Goal: Task Accomplishment & Management: Manage account settings

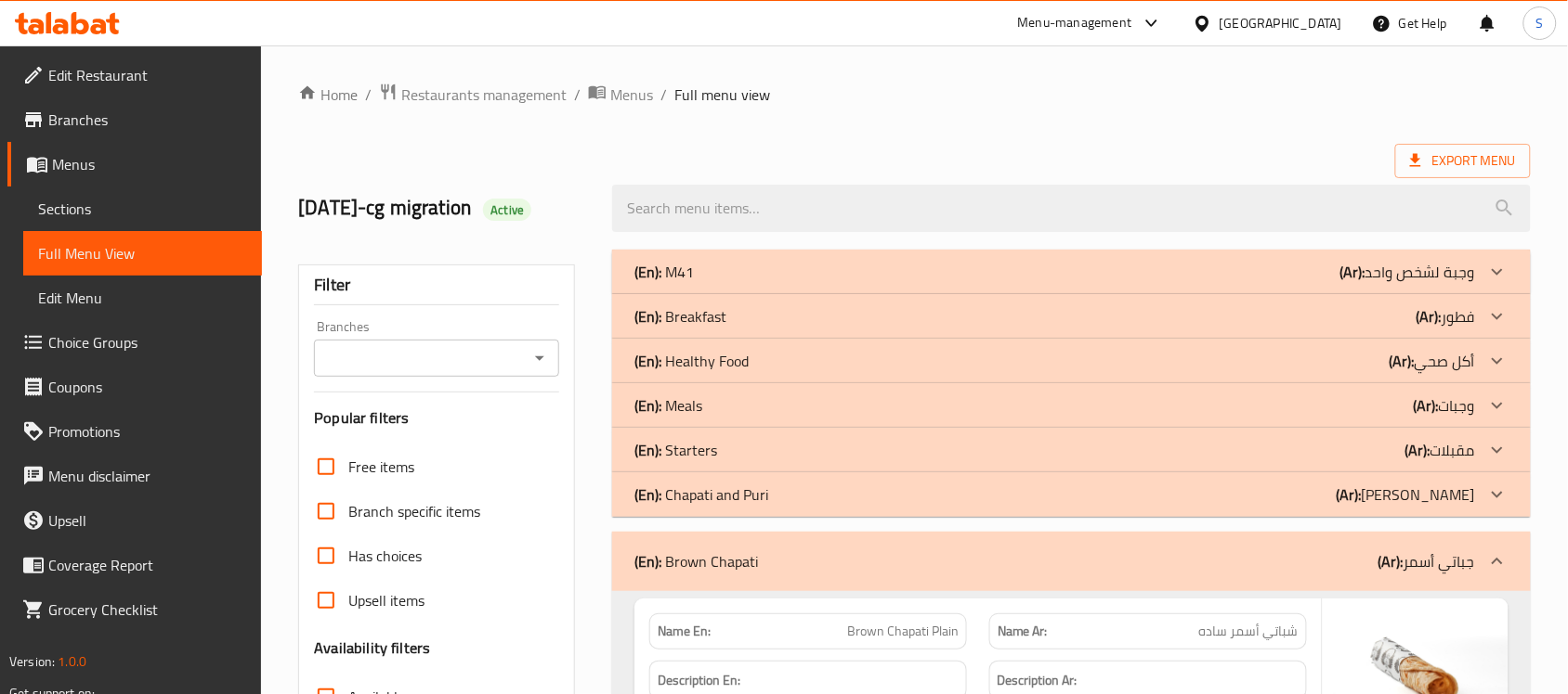
click at [1326, 13] on div "Qatar" at bounding box center [1280, 23] width 122 height 21
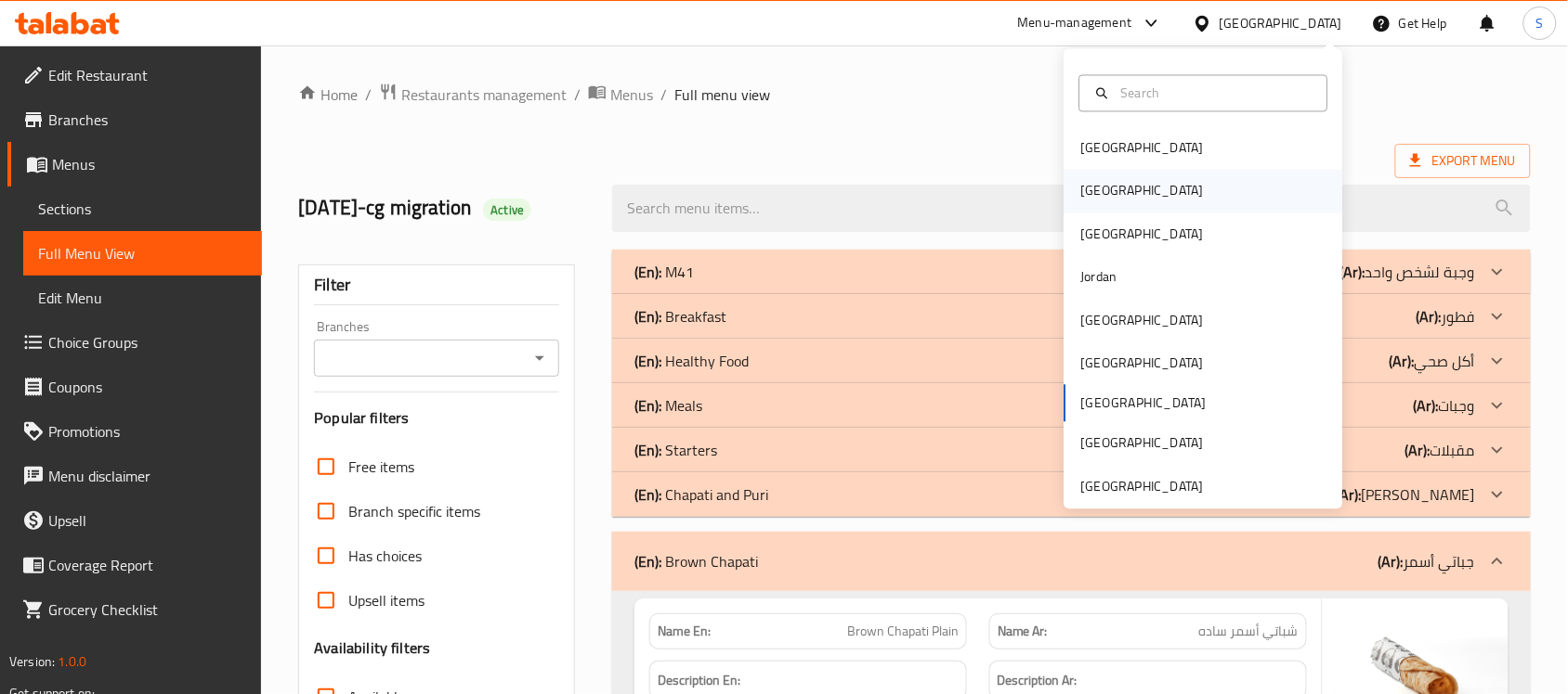
click at [1112, 183] on div "[GEOGRAPHIC_DATA]" at bounding box center [1204, 191] width 278 height 43
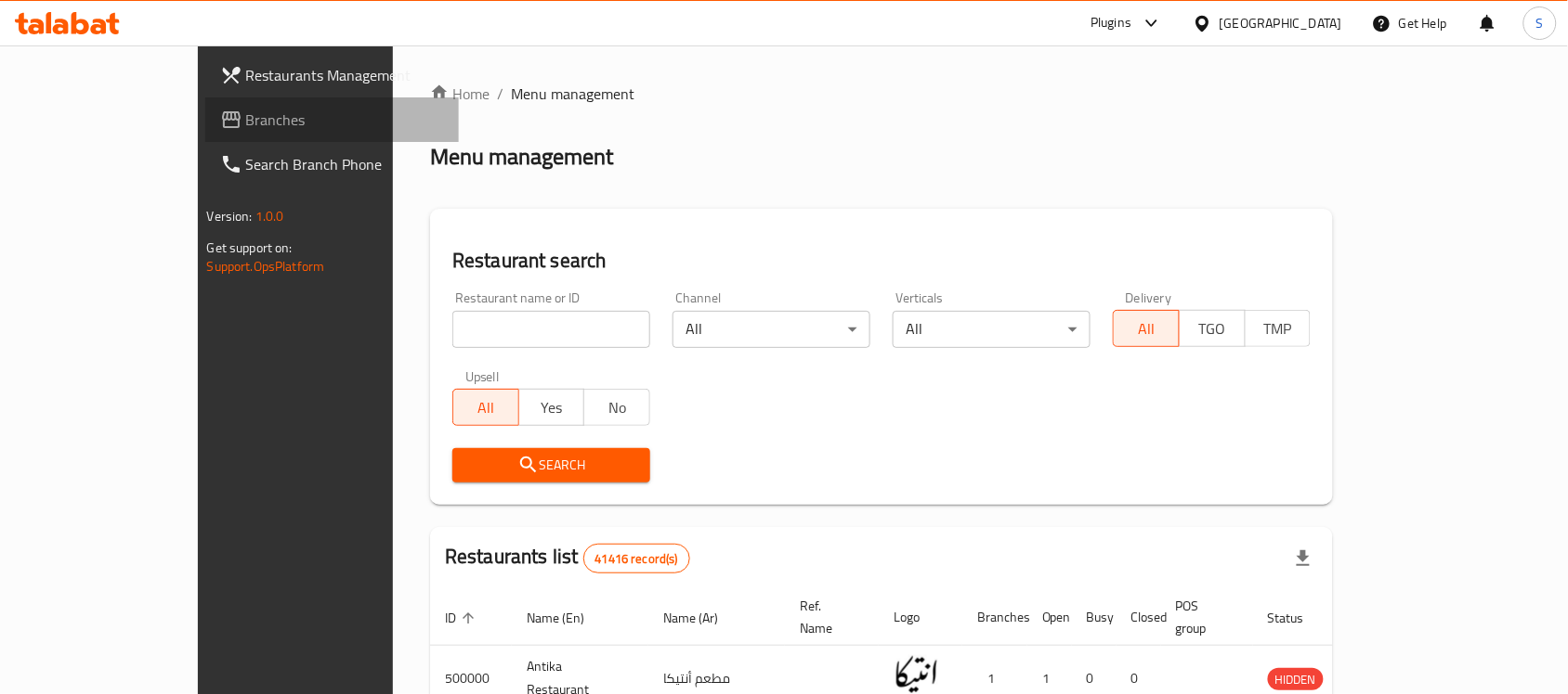
click at [246, 116] on span "Branches" at bounding box center [345, 120] width 199 height 22
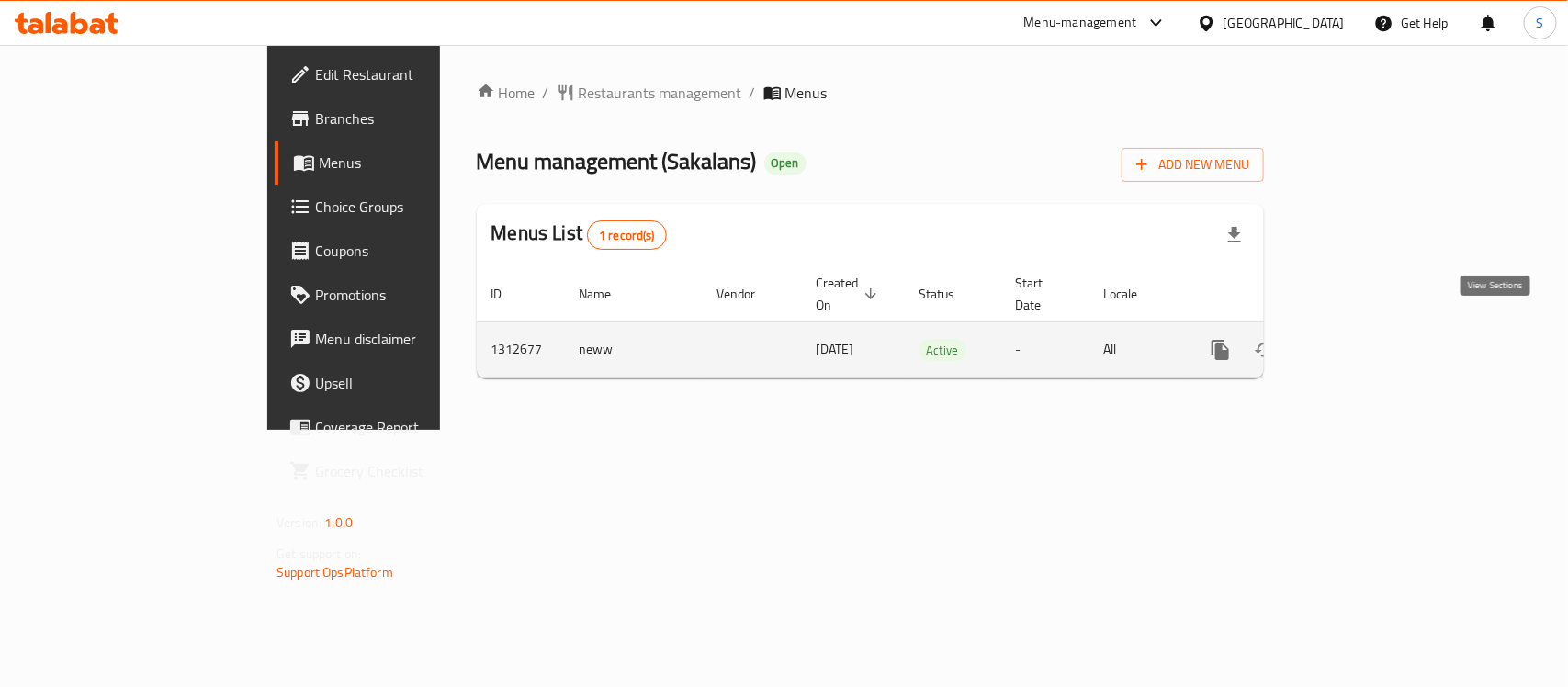
click at [1364, 340] on icon "enhanced table" at bounding box center [1353, 350] width 22 height 22
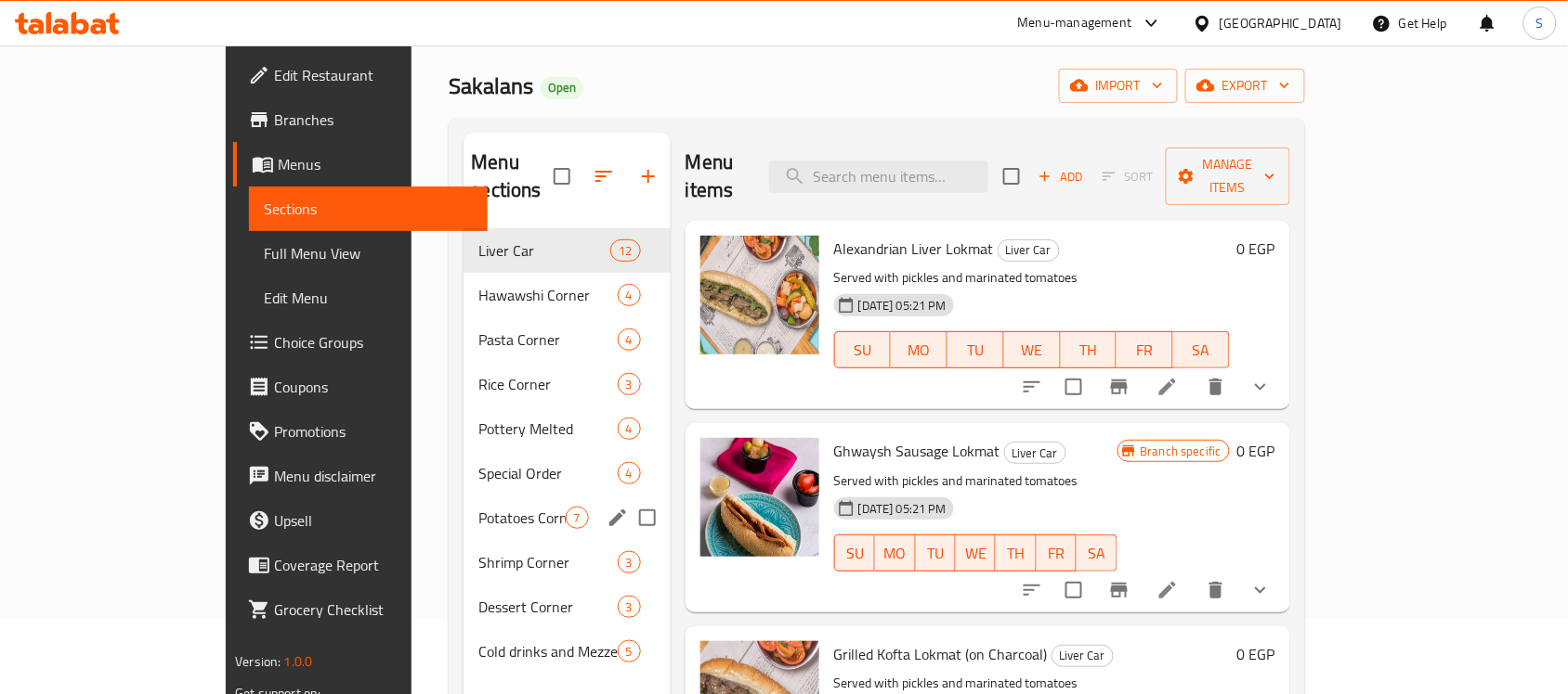
scroll to position [116, 0]
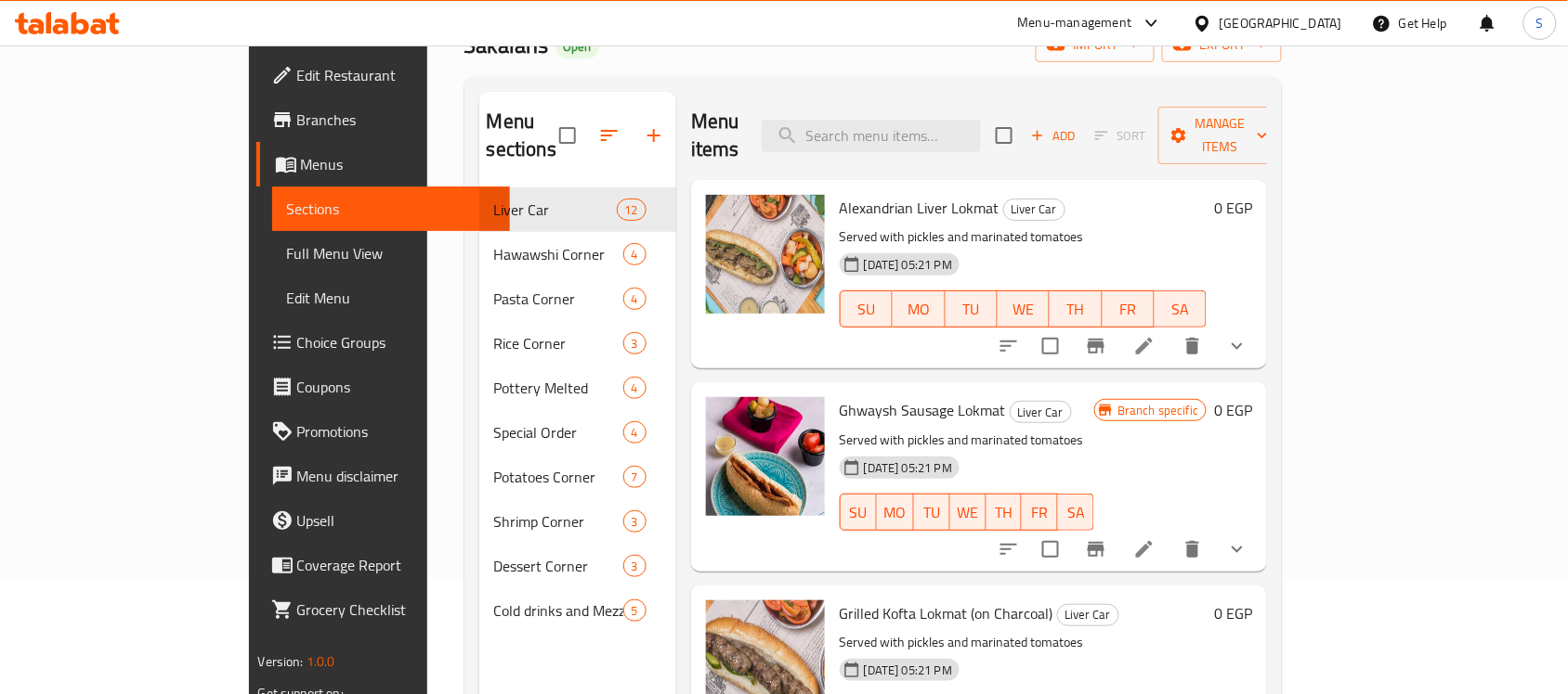
click at [934, 139] on div "Menu items Add Sort Manage items" at bounding box center [978, 135] width 577 height 88
click at [921, 132] on input "search" at bounding box center [871, 135] width 220 height 33
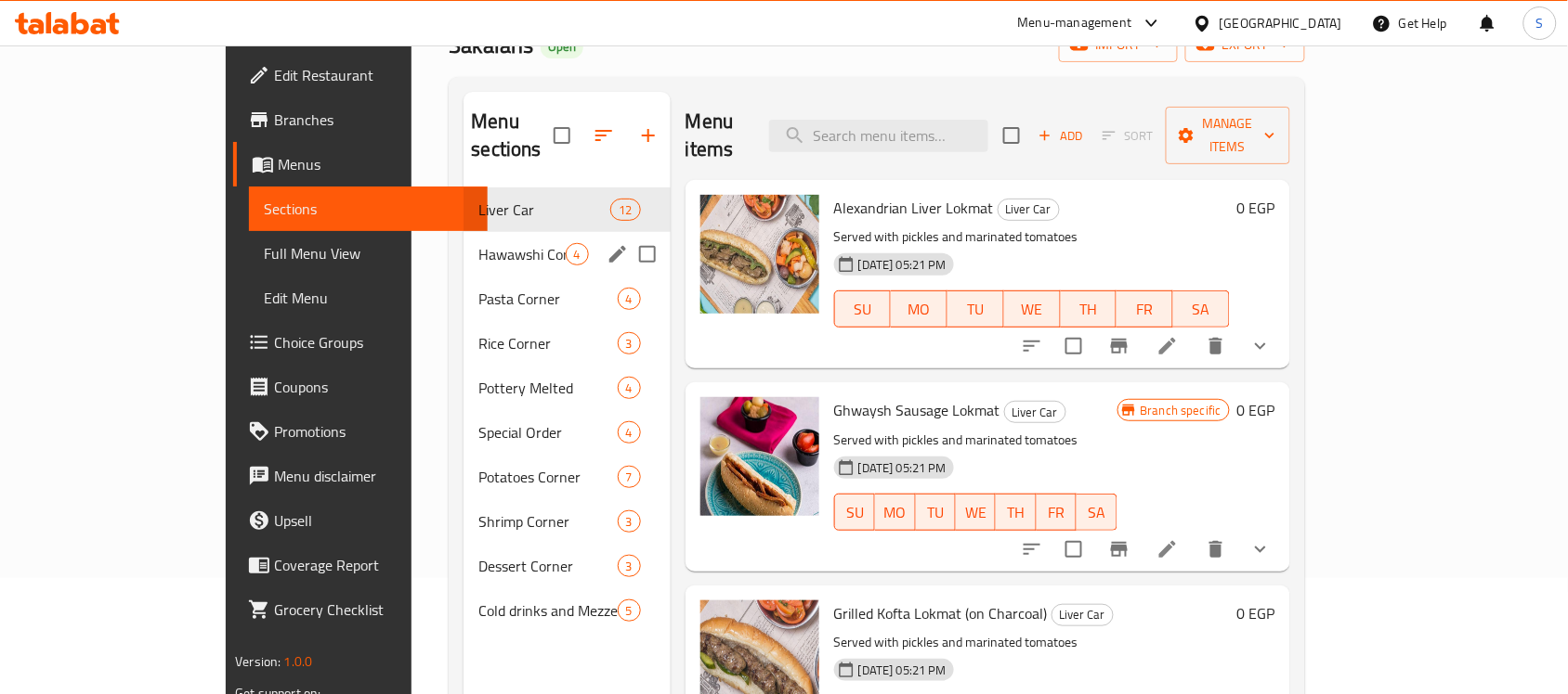
click at [463, 241] on div "Hawawshi Corner 4" at bounding box center [566, 254] width 207 height 45
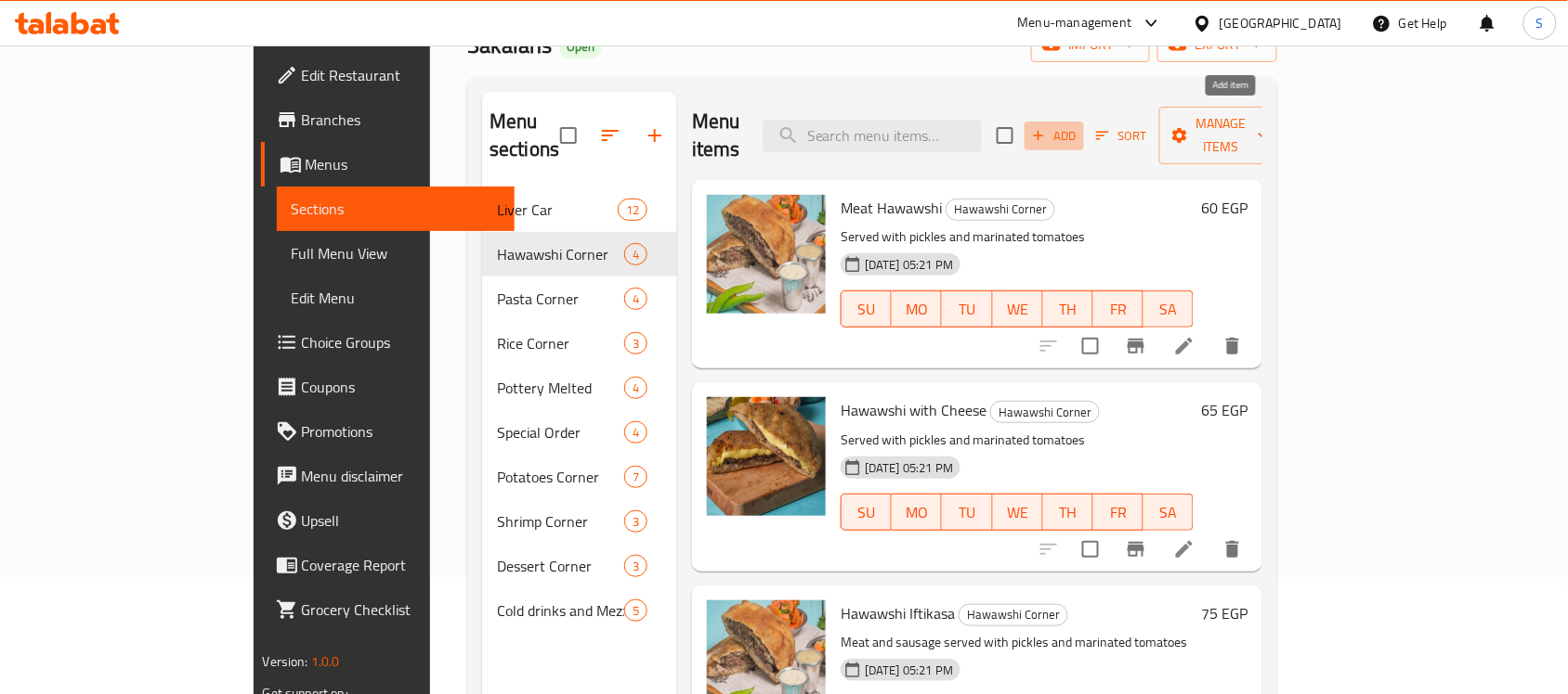
click at [1047, 128] on icon "button" at bounding box center [1038, 135] width 17 height 17
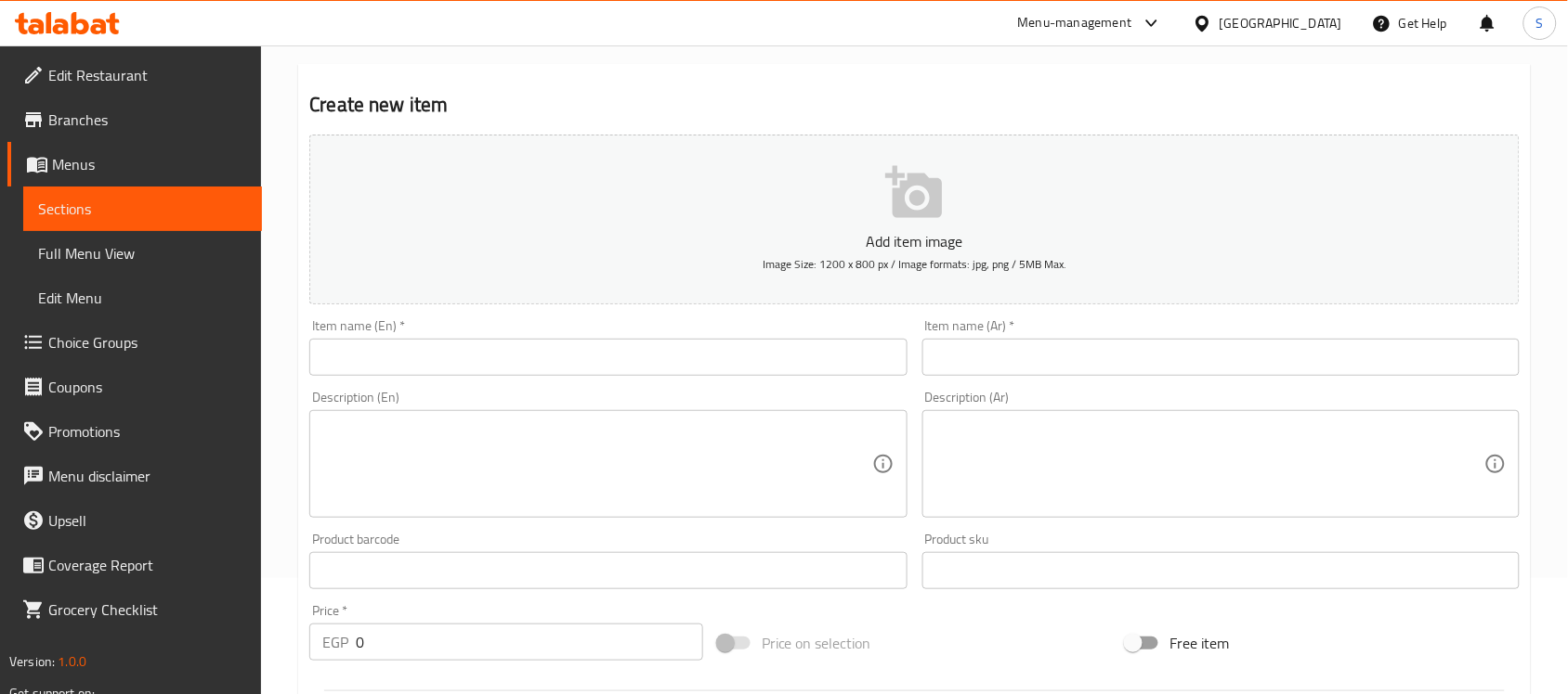
click at [1035, 370] on input "text" at bounding box center [1220, 358] width 597 height 37
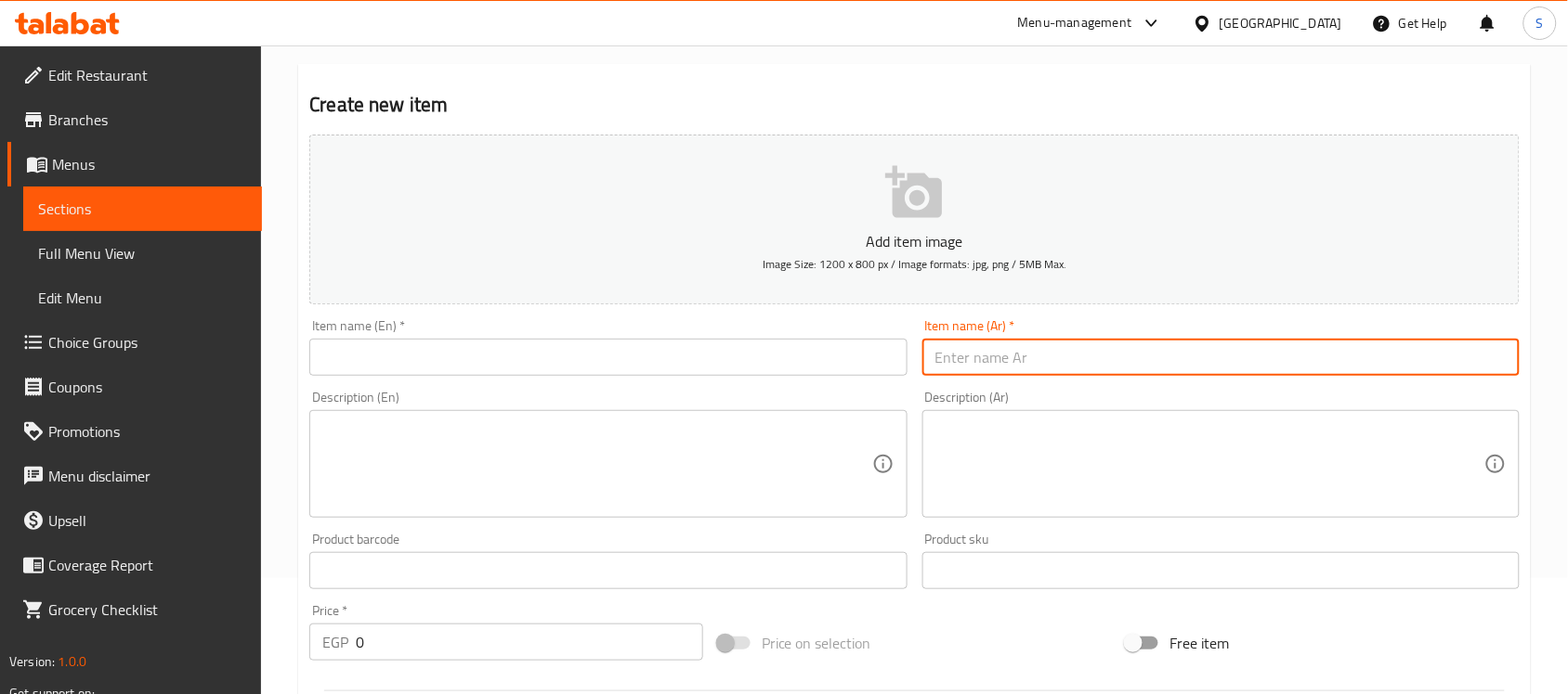
paste input "عرض تربو ساندوتش كبدة و سجق وحواوشي ومشروب ومزة مخلل وطحينه"
drag, startPoint x: 1317, startPoint y: 356, endPoint x: 934, endPoint y: 360, distance: 383.0
click at [934, 360] on input "عرض تربو ساندوتش كبدة و سجق وحواوشي ومشروب ومزة مخلل وطحينه" at bounding box center [1220, 358] width 597 height 37
type input "عرض تربو"
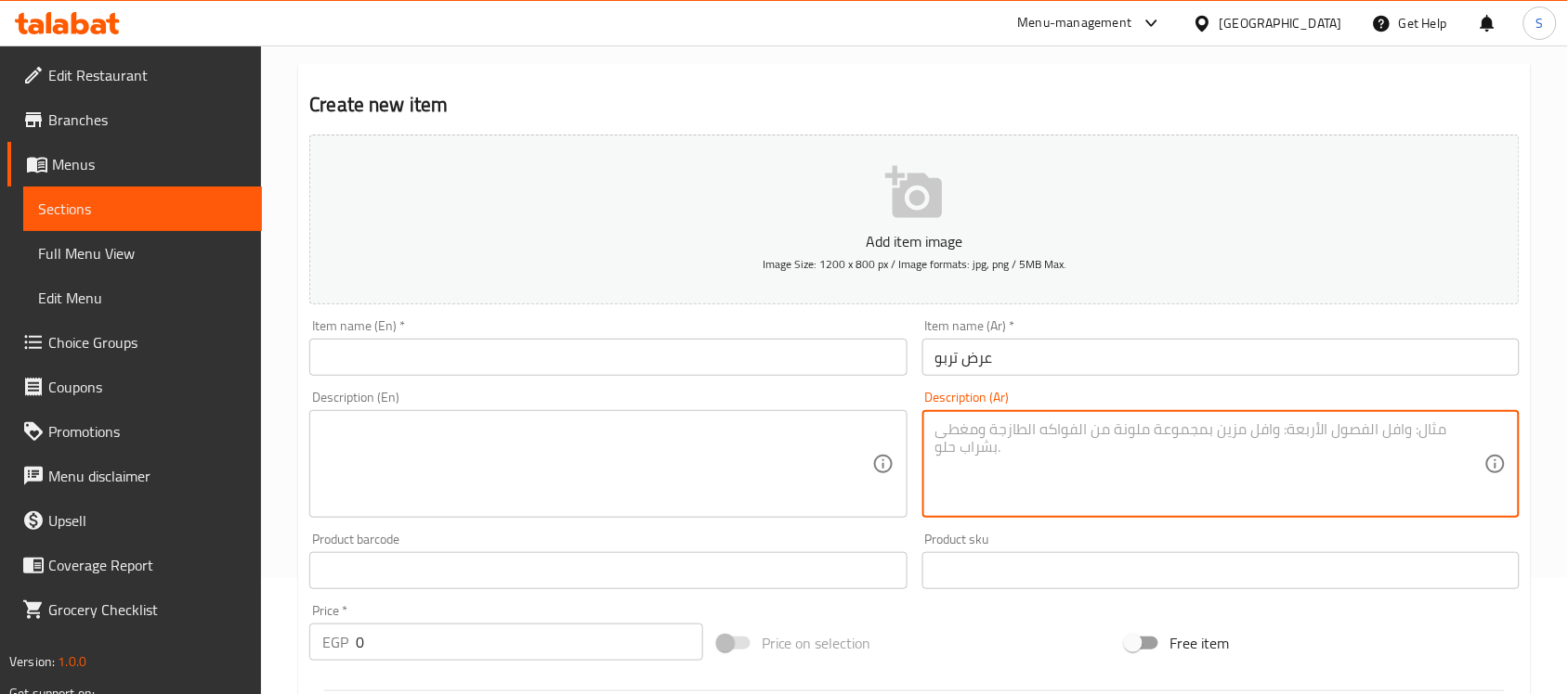
click at [985, 489] on textarea at bounding box center [1209, 464] width 549 height 88
paste textarea "ساندوتش كبدة و سجق وحواوشي ومشروب ومزة مخلل وطحينه"
click at [1229, 432] on textarea "ساندوتش كبدة و سجق وحواوشي ومشروب ومزة مخلل وطحينه" at bounding box center [1209, 464] width 549 height 88
click at [1184, 441] on textarea "ساندوتش كبدة كبير و سجق وحواوشي ومشروب ومزة مخلل وطحينه" at bounding box center [1209, 464] width 549 height 88
click at [1245, 422] on textarea "ساندوتش كبدة كبير و سجق كبير وحواوشي ومشروب ومزة مخلل وطحينه" at bounding box center [1209, 464] width 549 height 88
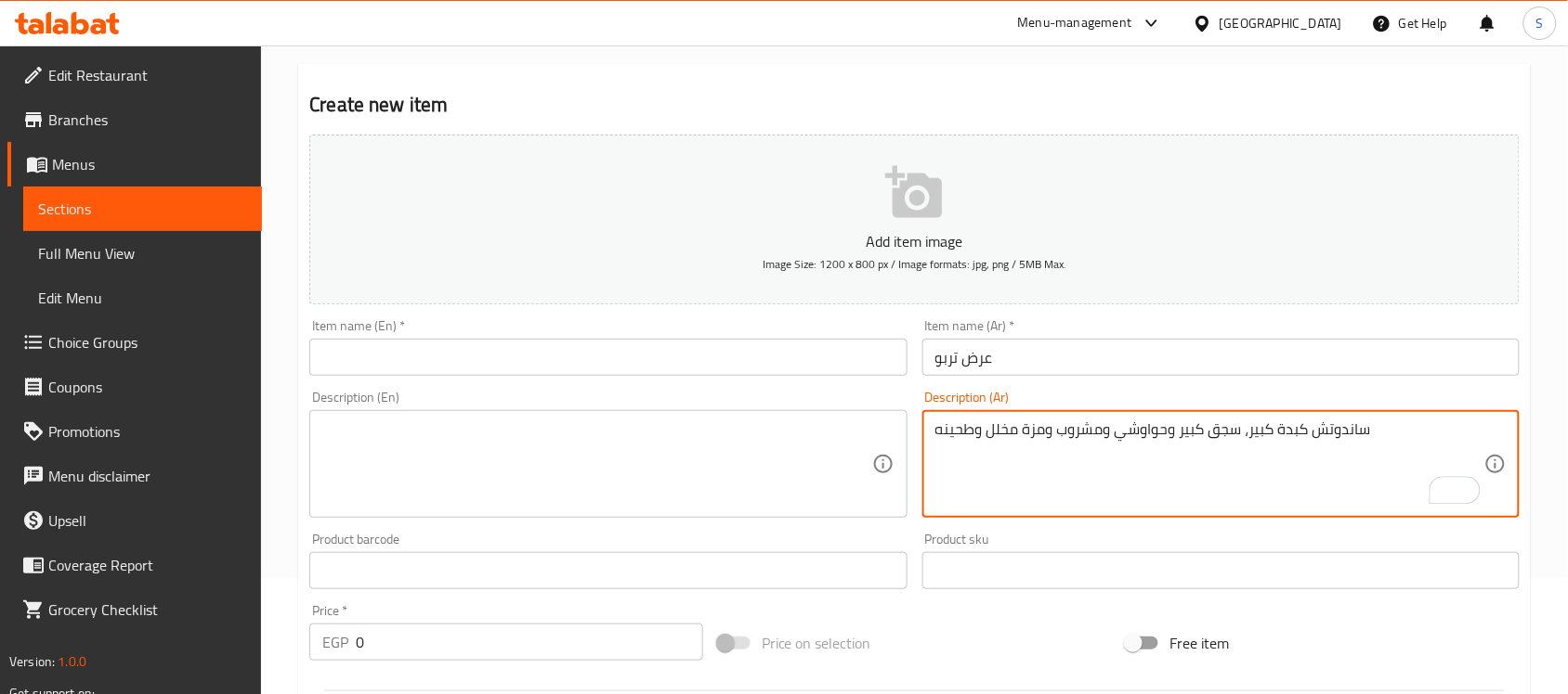
drag, startPoint x: 1386, startPoint y: 427, endPoint x: 1315, endPoint y: 427, distance: 71.0
click at [1315, 427] on textarea "ساندوتش كبدة كبير، سجق كبير وحواوشي ومشروب ومزة مخلل وطحينه" at bounding box center [1209, 464] width 549 height 88
click at [1240, 420] on textarea "ساندوتش كبدة كبير، سجق كبير وحواوشي ومشروب ومزة مخلل وطحينه" at bounding box center [1209, 464] width 549 height 88
paste textarea "ندوتشس"
click at [1116, 430] on textarea "ساندوتش كبدة كبير، ساندوتش سجق كبير وحواوشي ومشروب ومزة مخلل وطحينه" at bounding box center [1209, 464] width 549 height 88
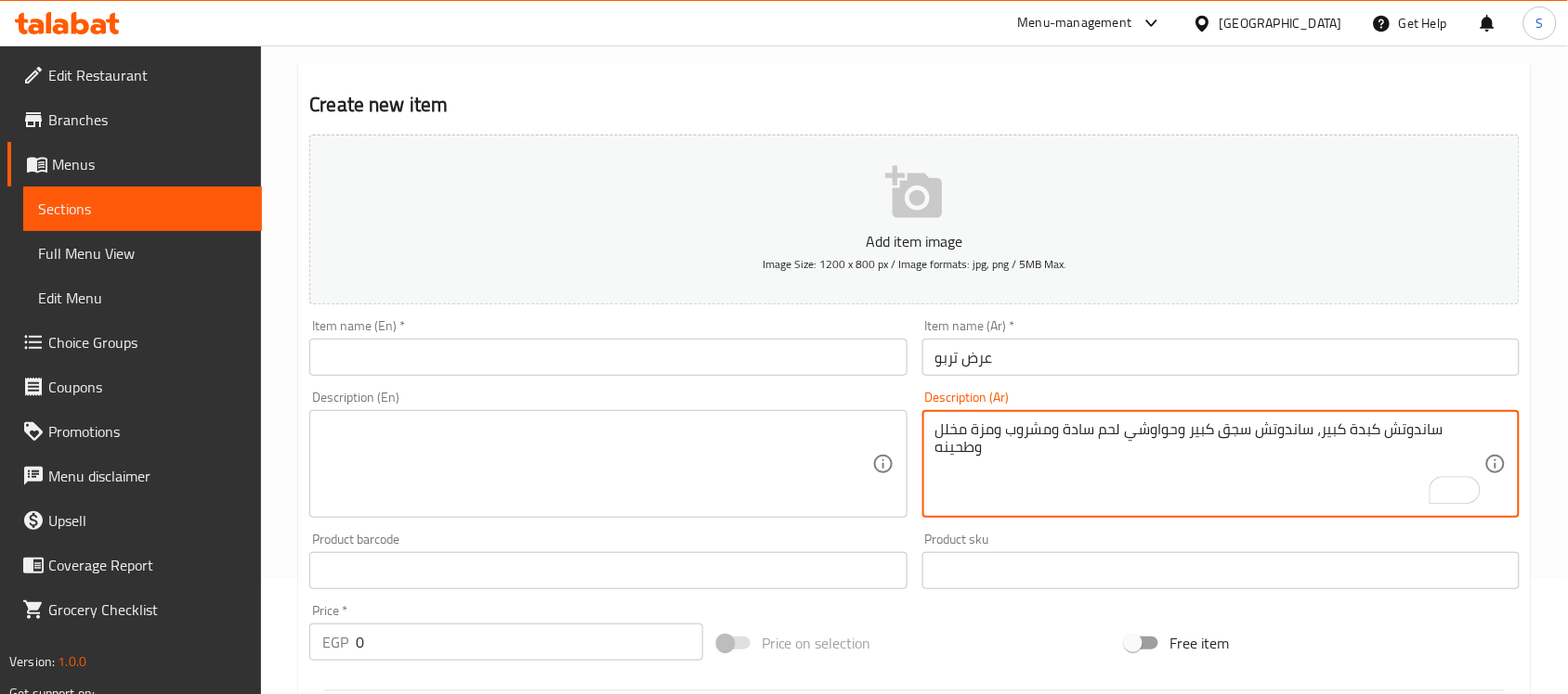
type textarea "ساندوتش كبدة كبير، ساندوتش سجق كبير وحواوشي لحم سادة ومشروب ومزة مخلل وطحينه"
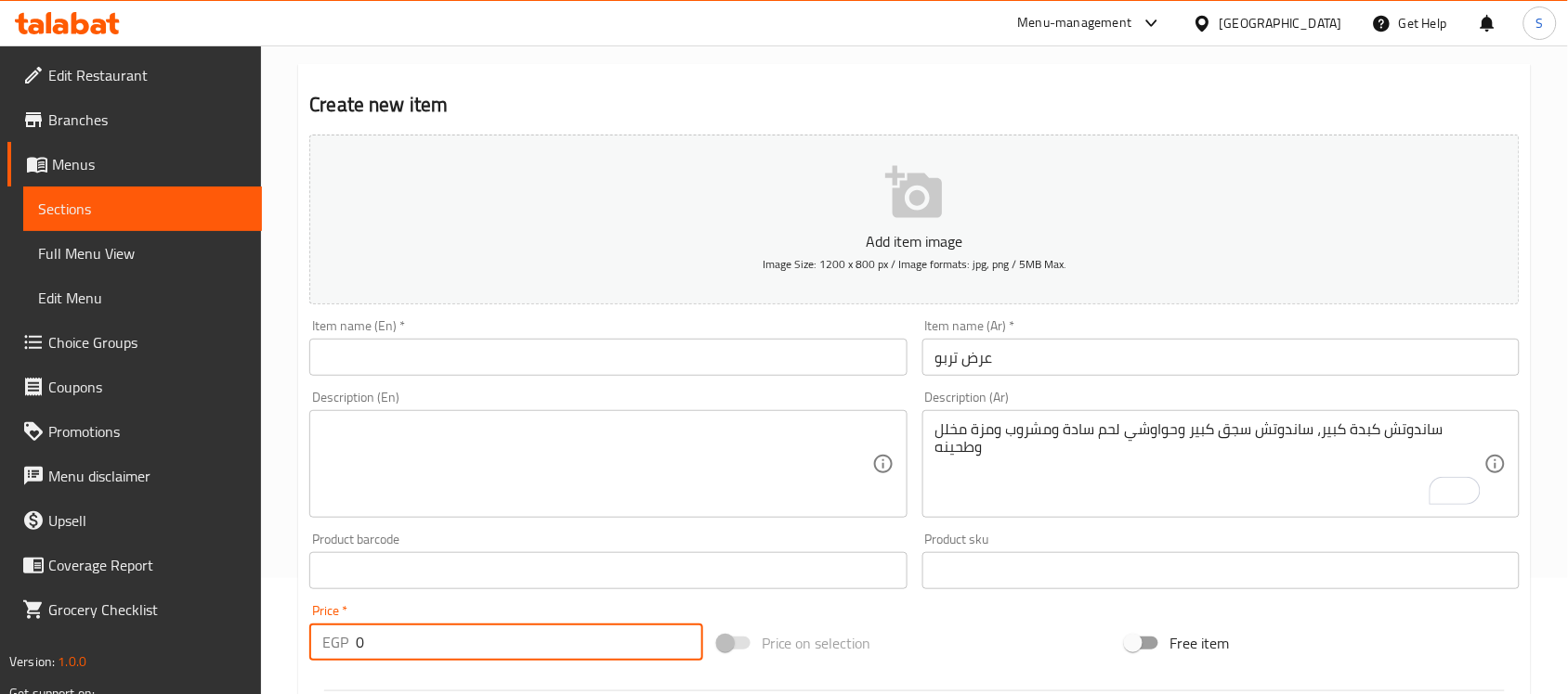
drag, startPoint x: 488, startPoint y: 625, endPoint x: 401, endPoint y: 631, distance: 87.2
click at [448, 628] on input "0" at bounding box center [530, 643] width 348 height 37
drag, startPoint x: 401, startPoint y: 631, endPoint x: 258, endPoint y: 630, distance: 143.0
click at [258, 630] on div "Edit Restaurant Branches Menus Sections Full Menu View Edit Menu Choice Groups …" at bounding box center [784, 562] width 1568 height 1267
paste input "18"
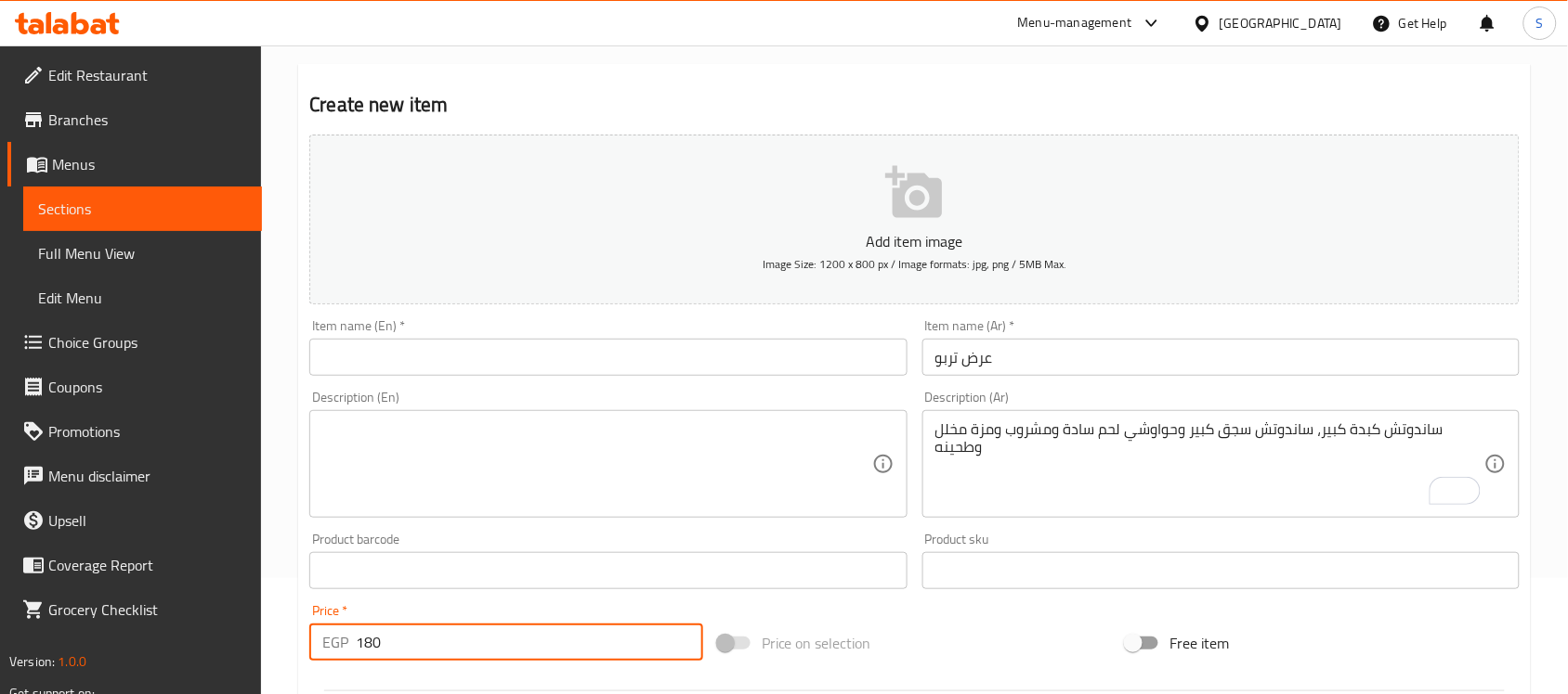
type input "180"
click at [969, 368] on input "عرض تربو" at bounding box center [1220, 358] width 597 height 37
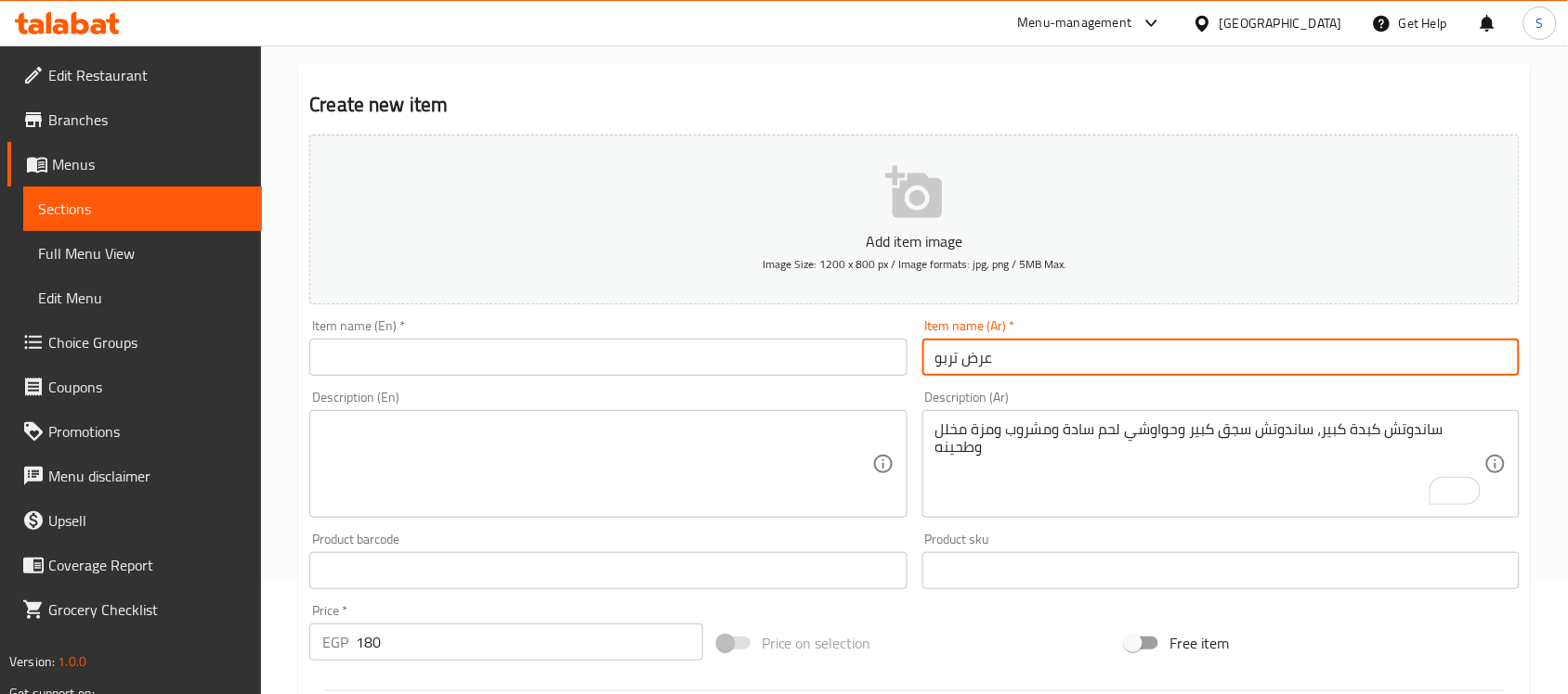
click at [969, 368] on input "عرض تربو" at bounding box center [1220, 358] width 597 height 37
click at [967, 374] on input "عرض تربو" at bounding box center [1220, 358] width 597 height 37
click at [966, 368] on input "عرض تربو" at bounding box center [1220, 358] width 597 height 37
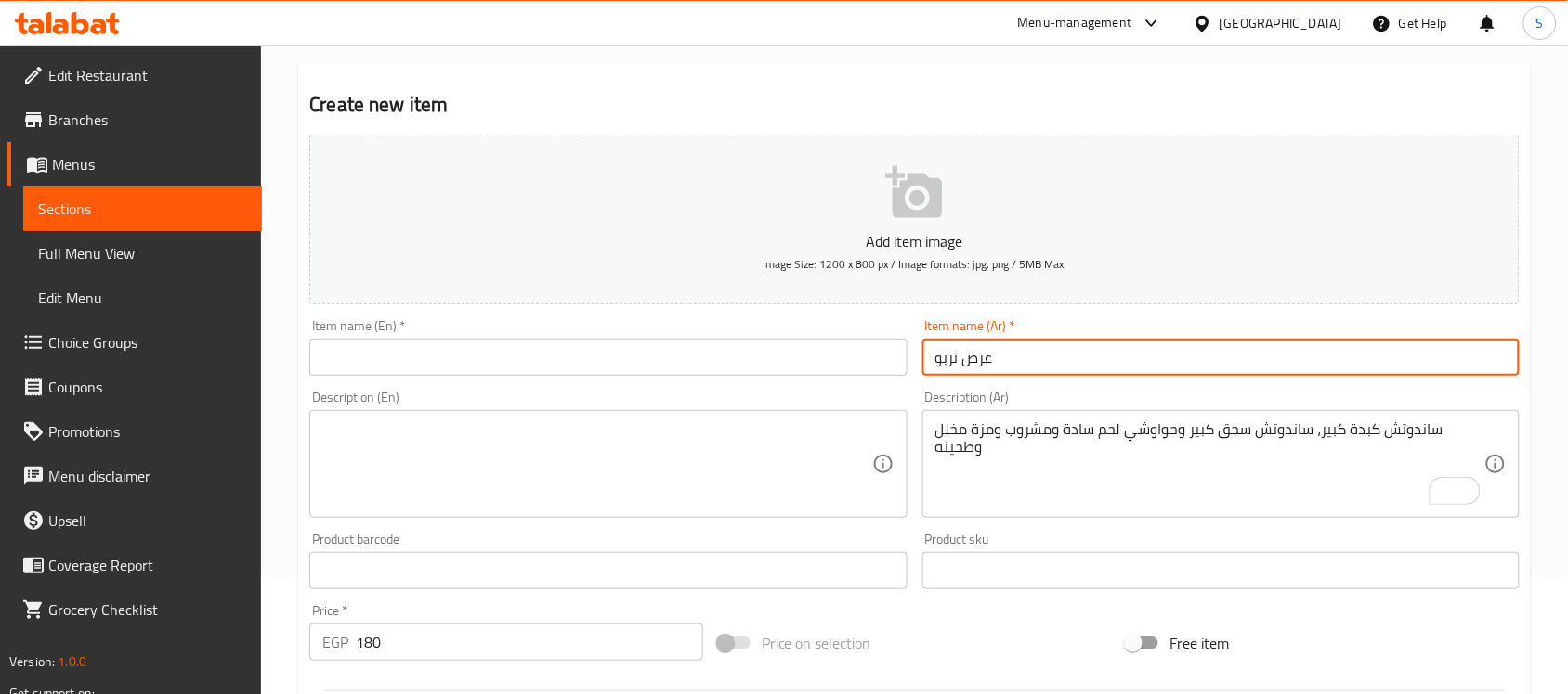
click at [958, 368] on input "عرض تربو" at bounding box center [1220, 358] width 597 height 37
click at [421, 375] on div "Item name (En)   * Item name (En) *" at bounding box center [607, 347] width 612 height 72
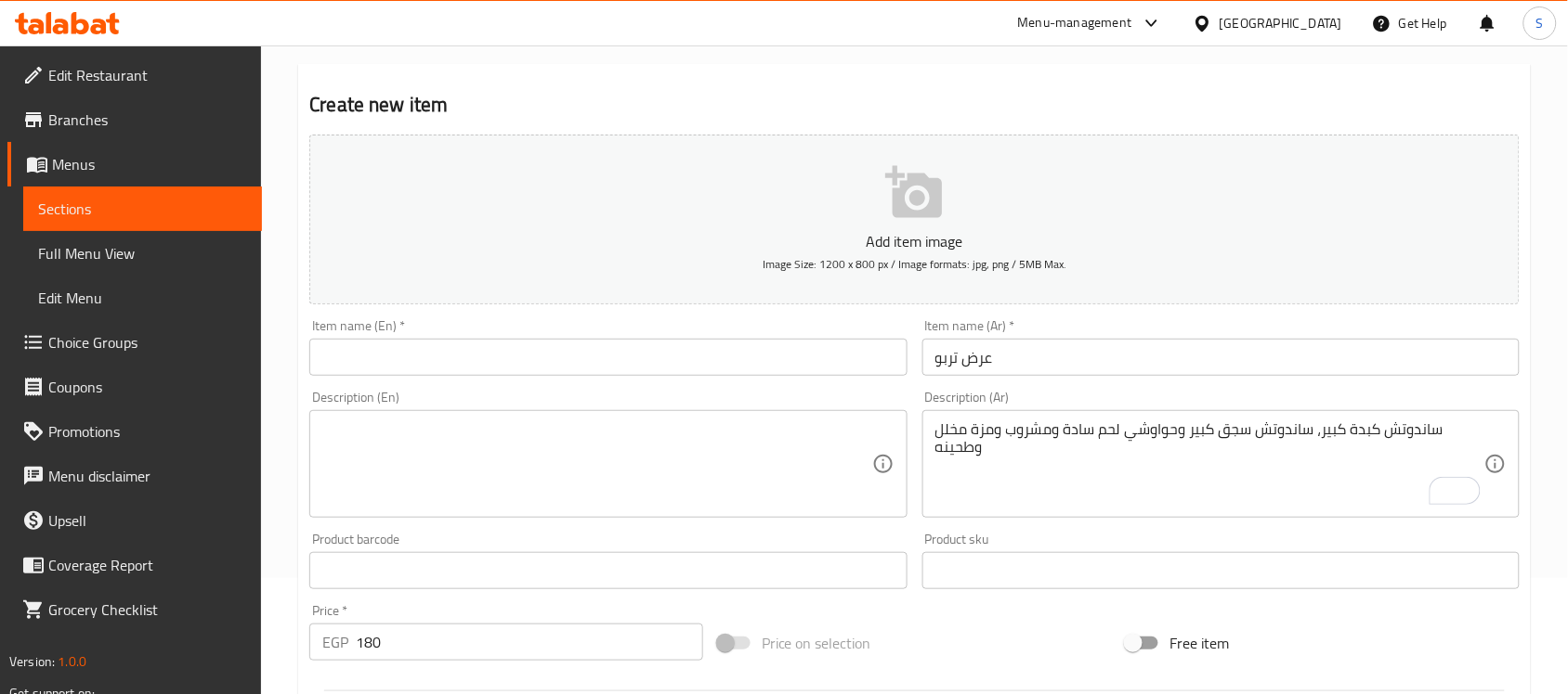
click at [415, 367] on input "text" at bounding box center [607, 358] width 597 height 37
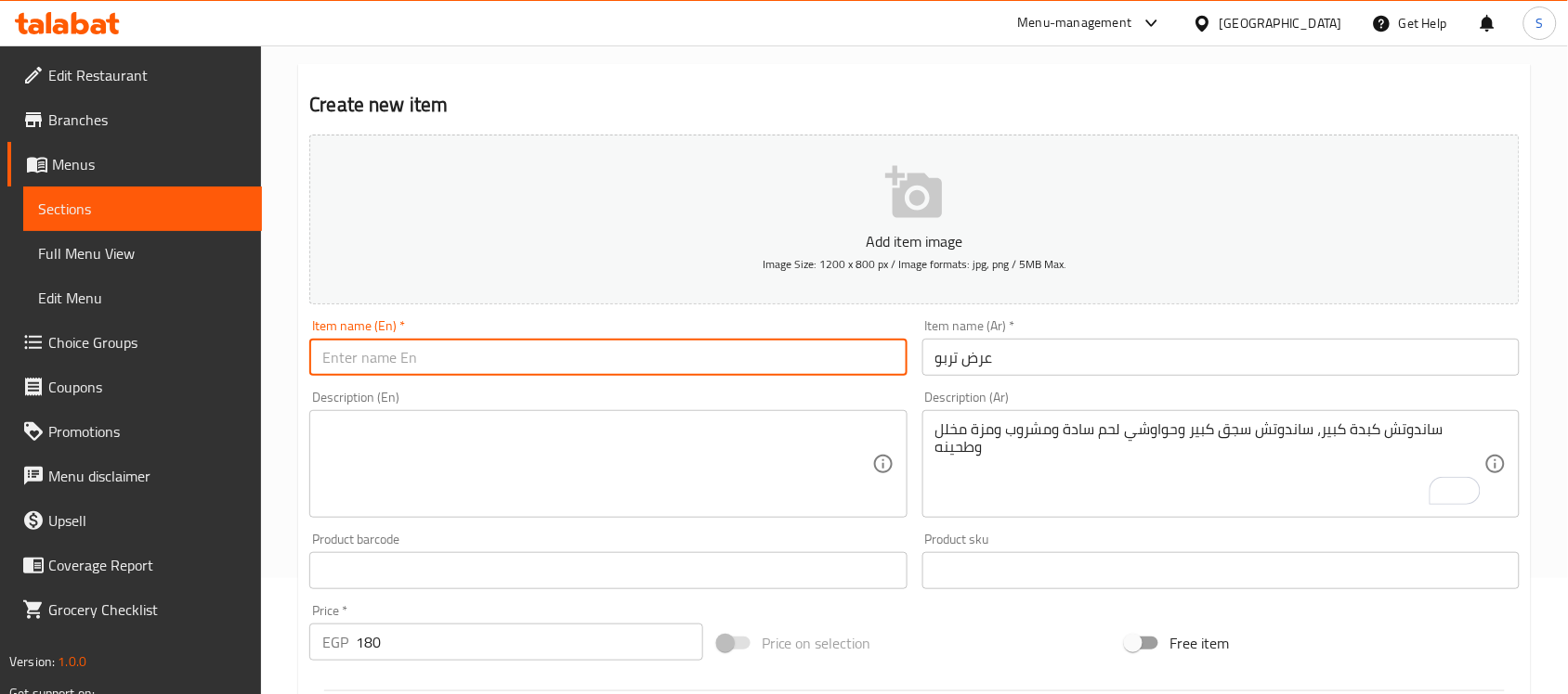
click at [415, 367] on input "text" at bounding box center [607, 358] width 597 height 37
paste input "Turbo display"
type input "Turbo Offer"
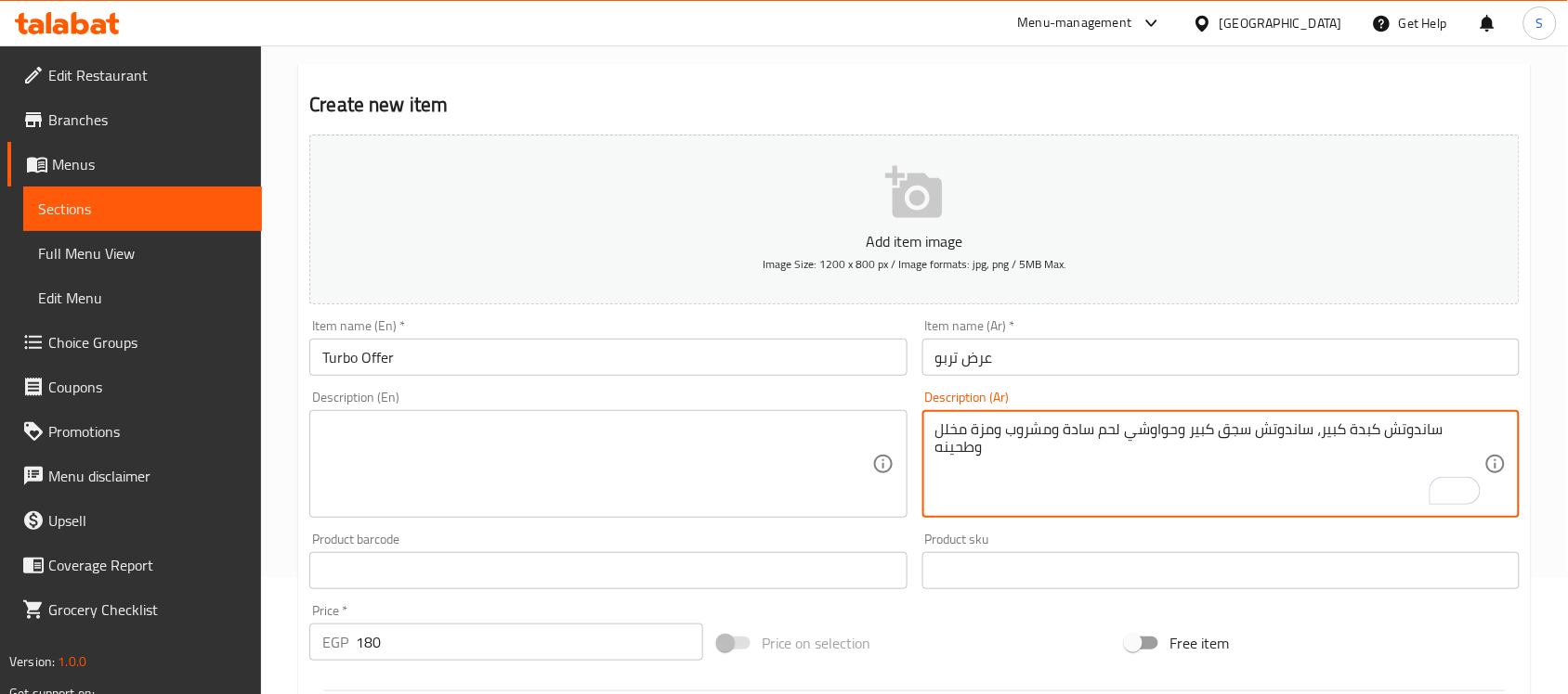
click at [1200, 444] on textarea "ساندوتش كبدة كبير، ساندوتش سجق كبير وحواوشي لحم سادة ومشروب ومزة مخلل وطحينه" at bounding box center [1209, 464] width 549 height 88
click at [1205, 441] on textarea "ساندوتش كبدة كبير، ساندوتش سجق كبير وحواوشي لحم سادة ومشروب ومزة مخلل وطحينه" at bounding box center [1209, 464] width 549 height 88
click at [630, 481] on textarea at bounding box center [596, 464] width 549 height 88
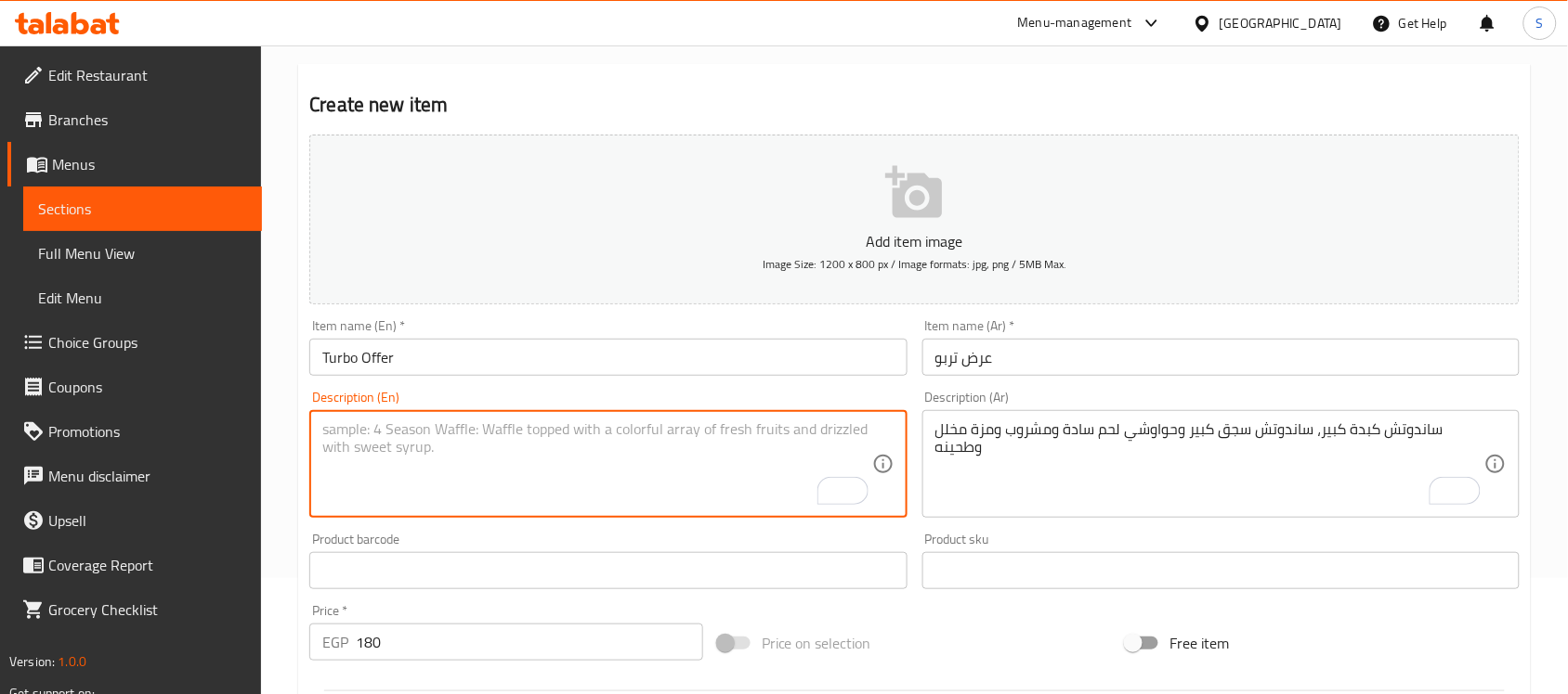
click at [566, 479] on textarea "To enrich screen reader interactions, please activate Accessibility in Grammarl…" at bounding box center [596, 464] width 549 height 88
paste textarea "Large liver sandwich, large sausage sandwich, plain lamb hawawshi, drink, pickl…"
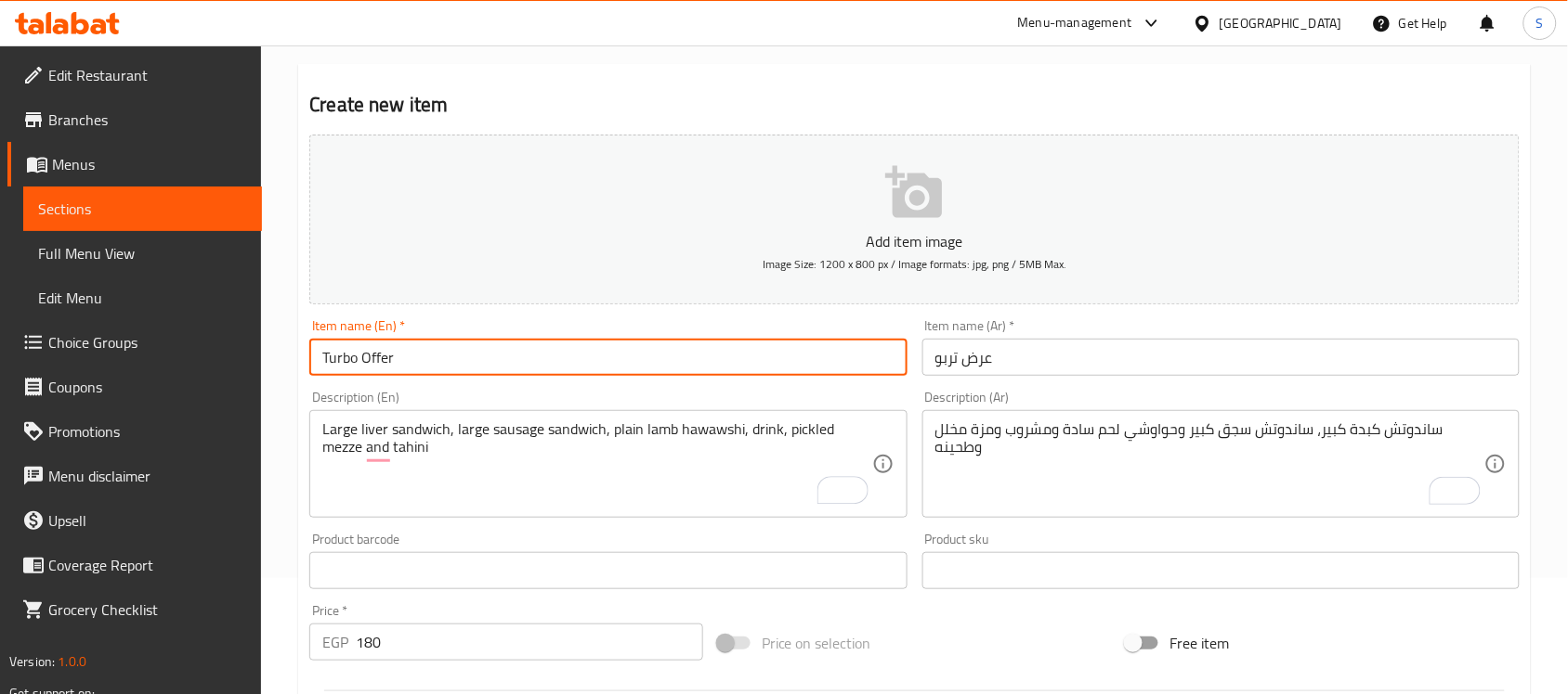
click at [528, 361] on input "Turbo Offer" at bounding box center [607, 358] width 597 height 37
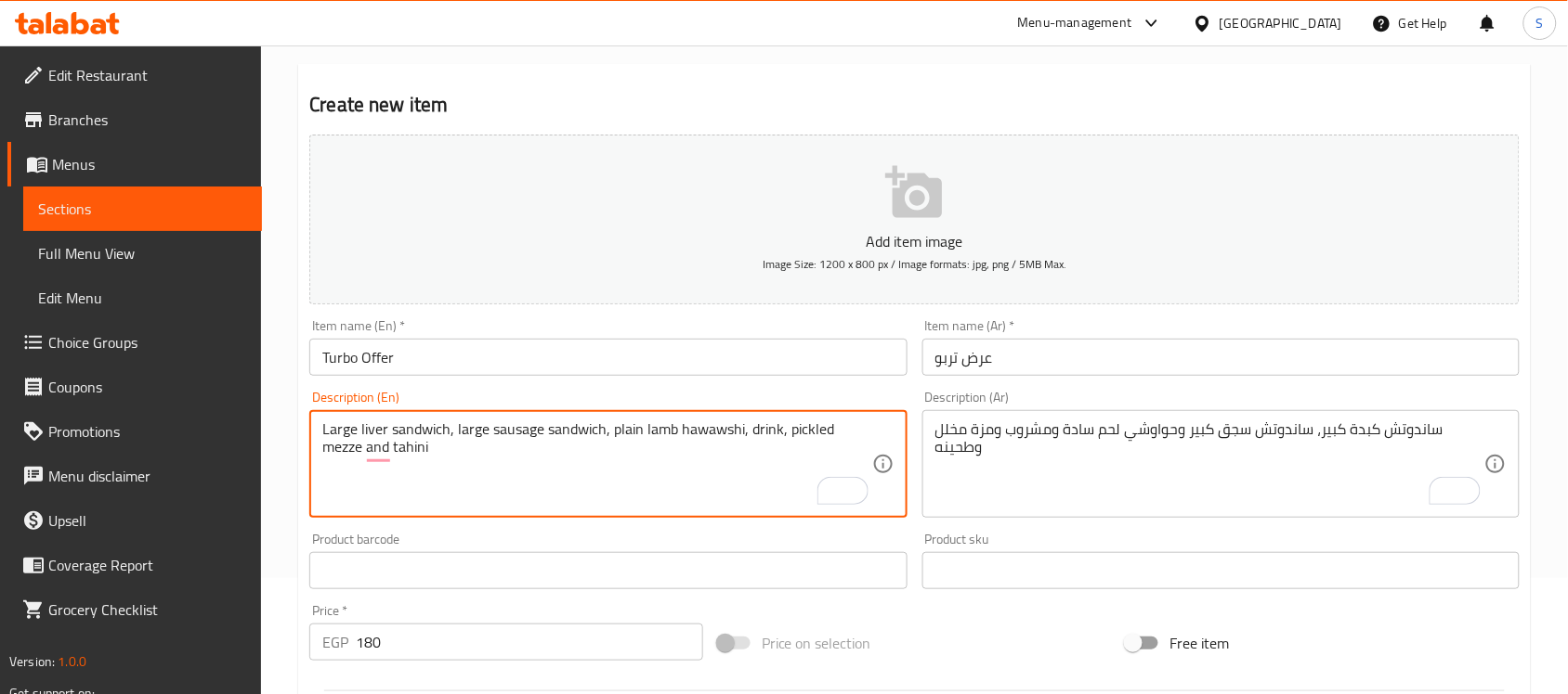
drag, startPoint x: 671, startPoint y: 430, endPoint x: 643, endPoint y: 432, distance: 28.1
type textarea "Large liver sandwich, large sausage sandwich, plain meat hawawshi, drink, pickl…"
click at [688, 358] on input "Turbo Offer" at bounding box center [607, 358] width 597 height 37
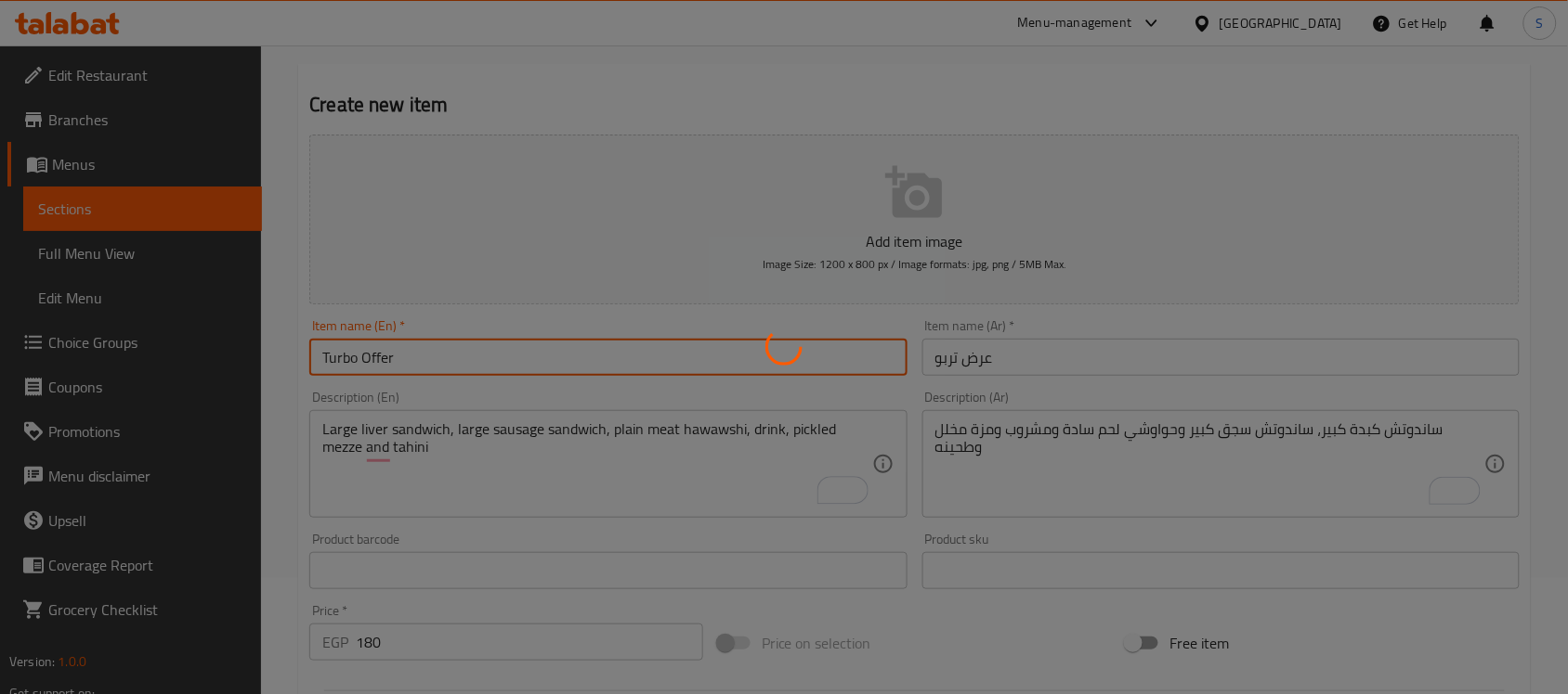
type input "0"
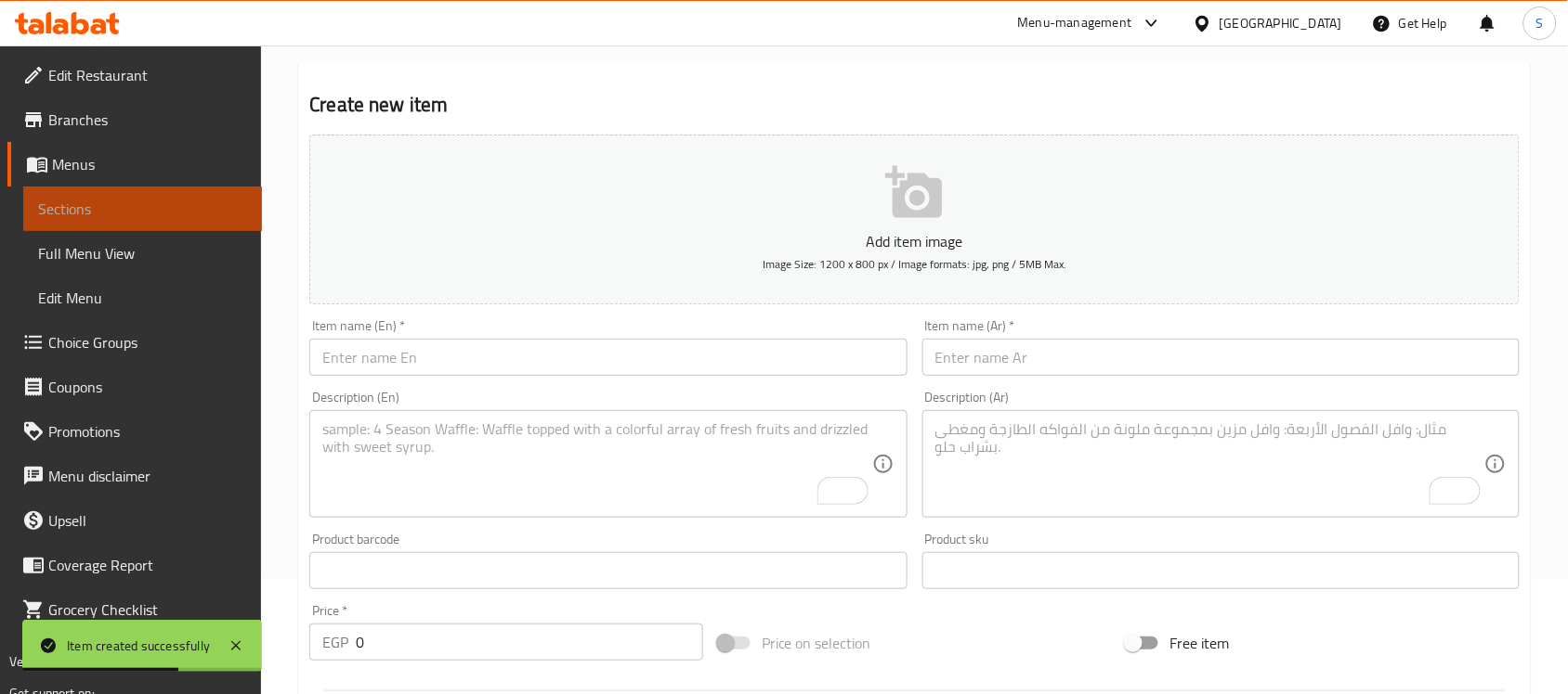
click at [56, 198] on span "Sections" at bounding box center [143, 209] width 209 height 22
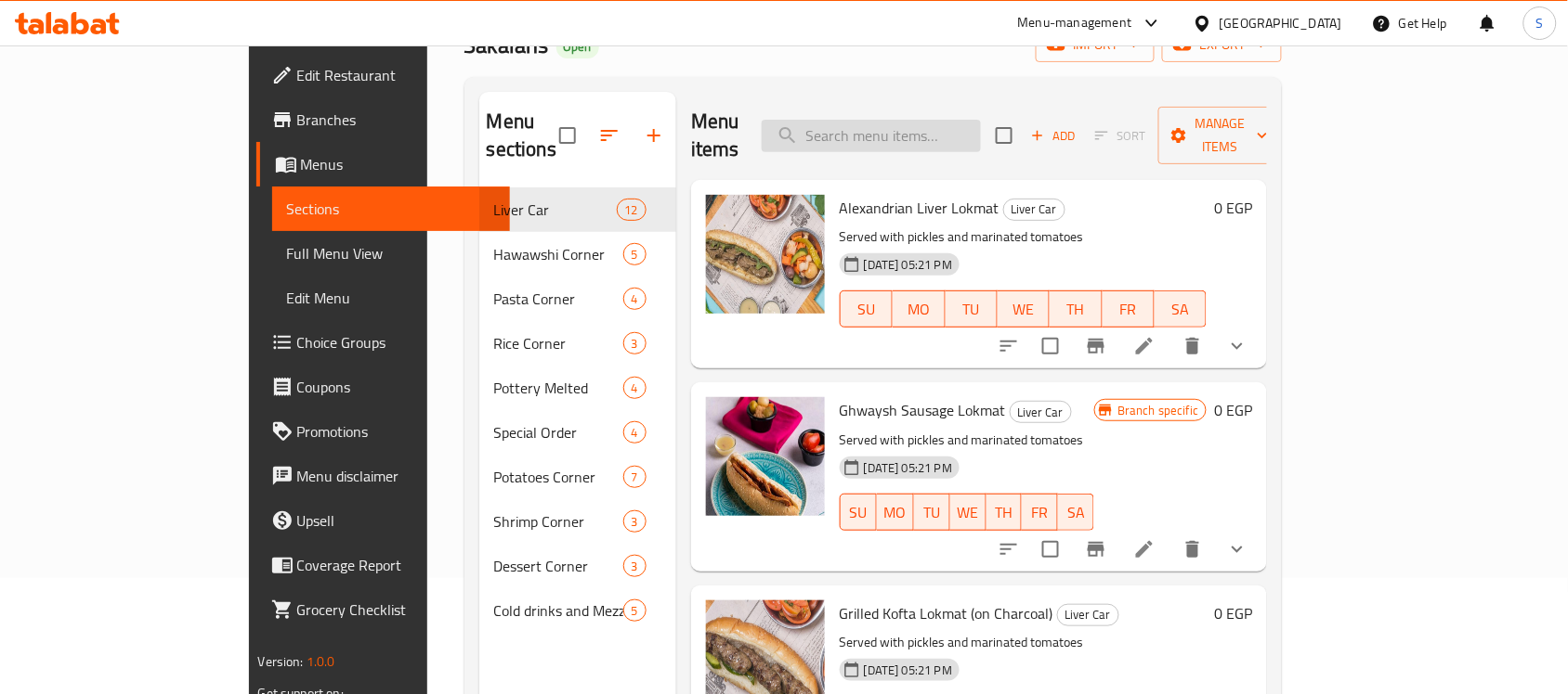
click at [952, 126] on input "search" at bounding box center [871, 135] width 220 height 33
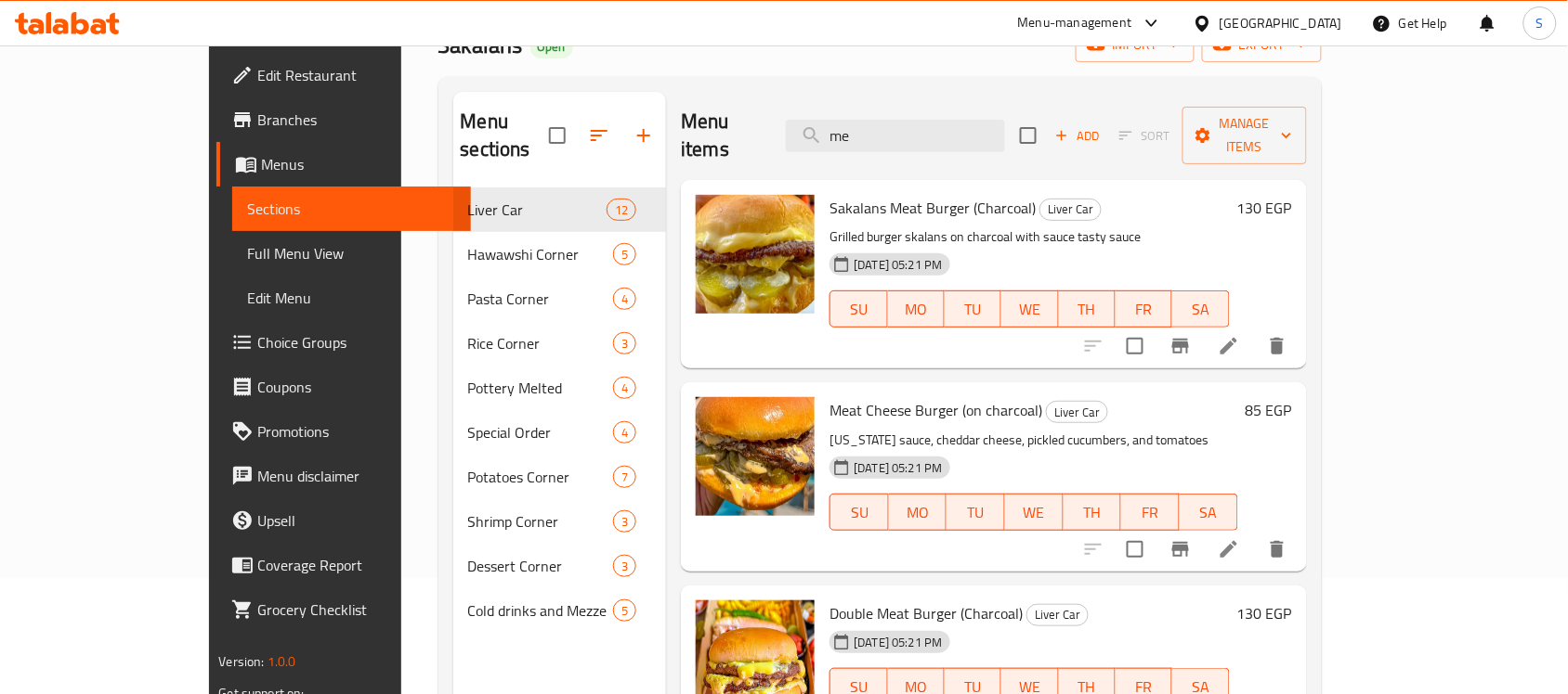
type input "m"
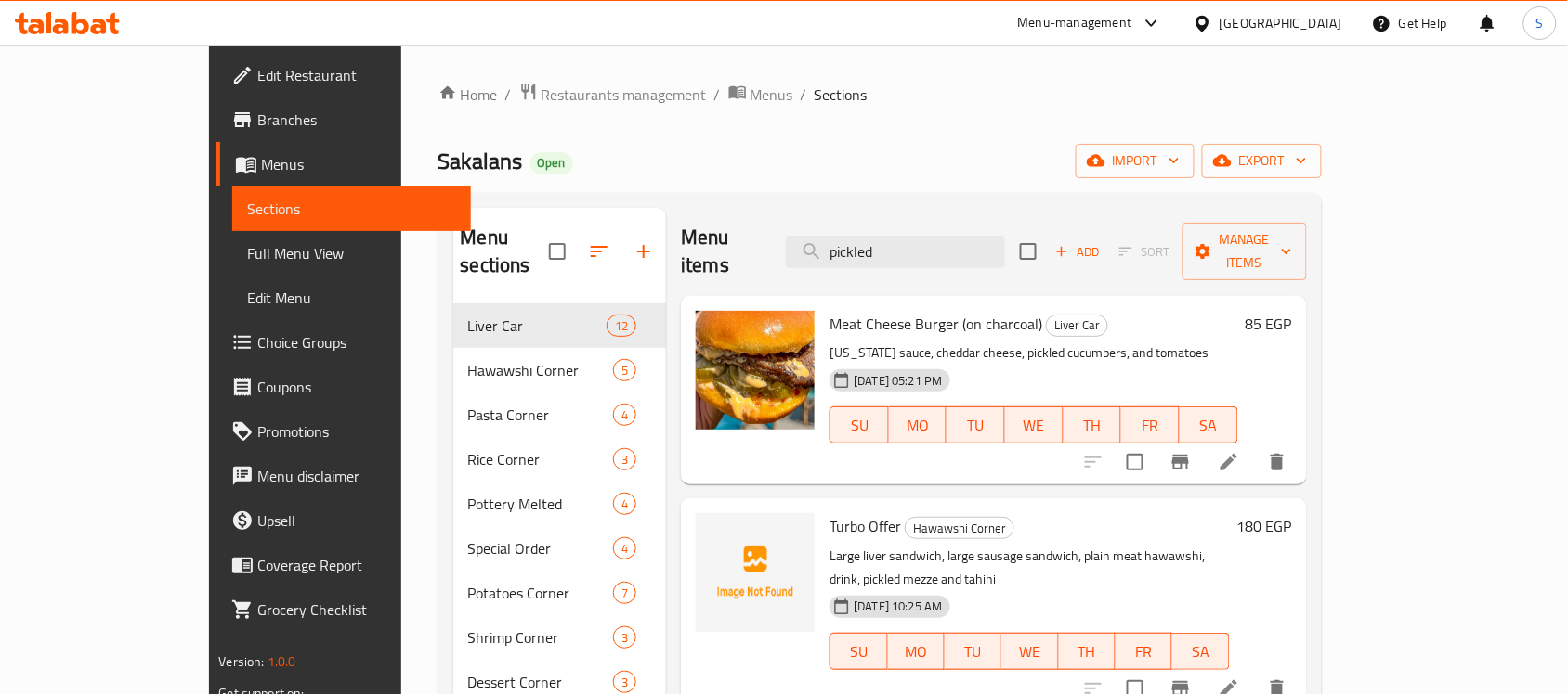
type input "pickled"
click at [1240, 678] on icon at bounding box center [1229, 689] width 22 height 22
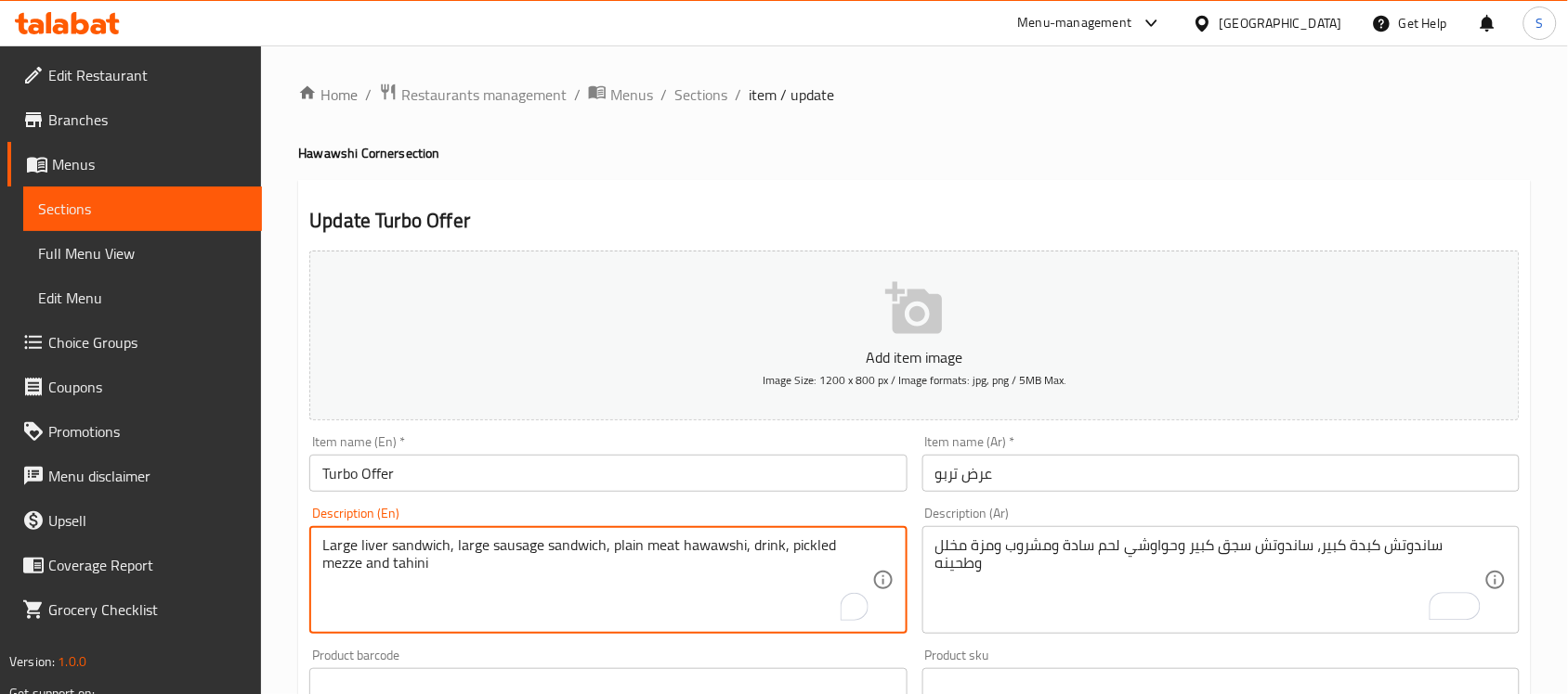
drag, startPoint x: 748, startPoint y: 544, endPoint x: 777, endPoint y: 552, distance: 30.1
click at [777, 552] on textarea "Large liver sandwich, large sausage sandwich, plain meat hawawshi, drink, pickl…" at bounding box center [596, 580] width 549 height 88
drag, startPoint x: 753, startPoint y: 547, endPoint x: 778, endPoint y: 548, distance: 25.0
click at [778, 548] on textarea "Large liver sandwich, large sausage sandwich, plain meat hawawshi, drink, pickl…" at bounding box center [596, 580] width 549 height 88
paste textarea "maxi cola"
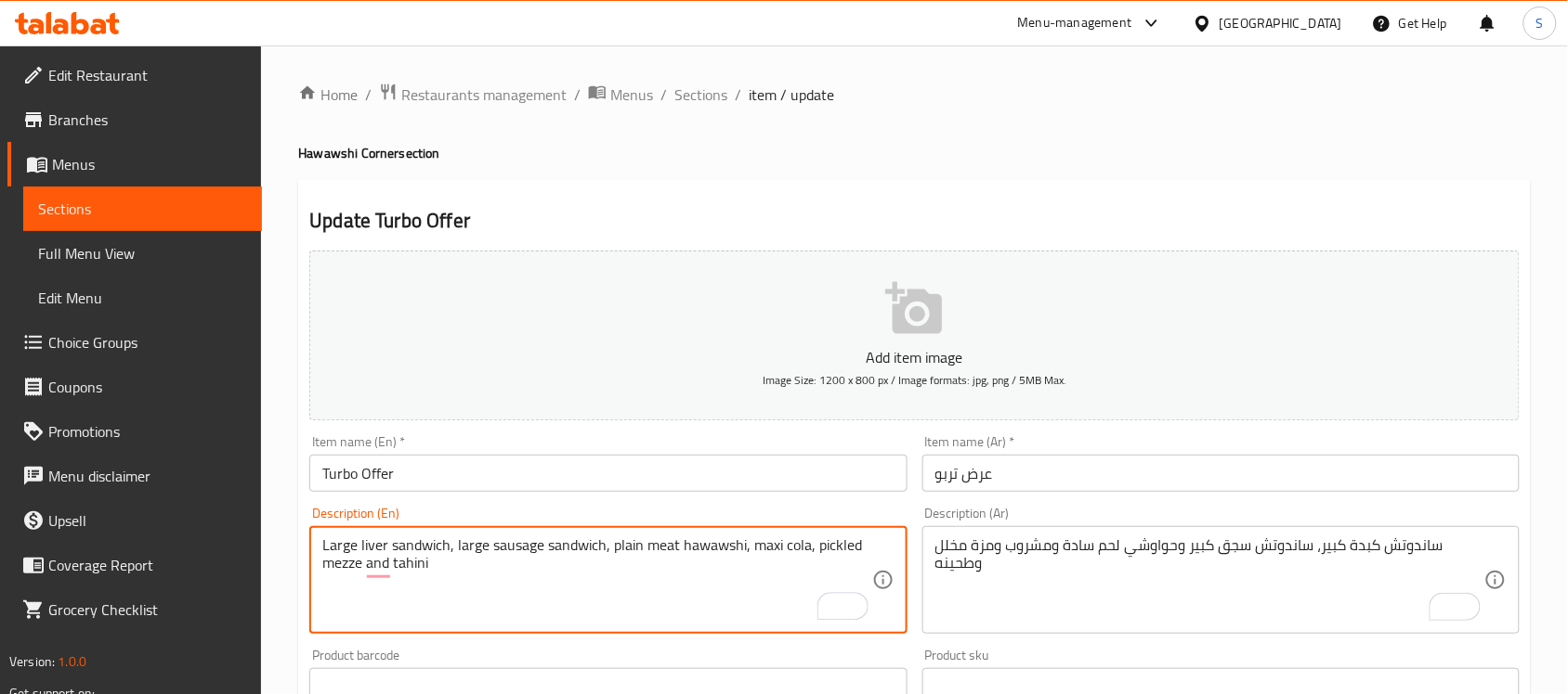
type textarea "Large liver sandwich, large sausage sandwich, plain meat hawawshi, maxi cola, p…"
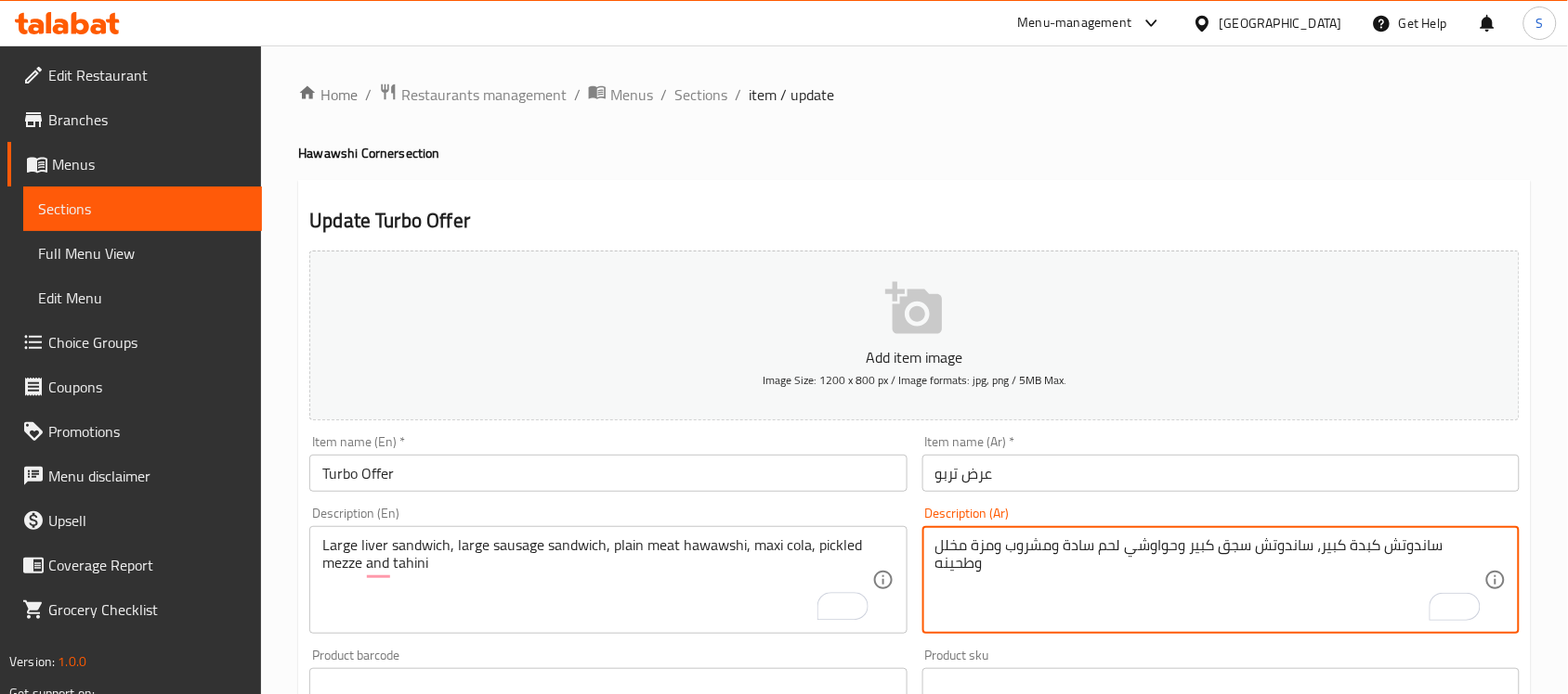
click at [1040, 547] on textarea "ساندوتش كبدة كبير، ساندوتش سجق كبير وحواوشي لحم سادة ومشروب ومزة مخلل وطحينه" at bounding box center [1209, 580] width 549 height 88
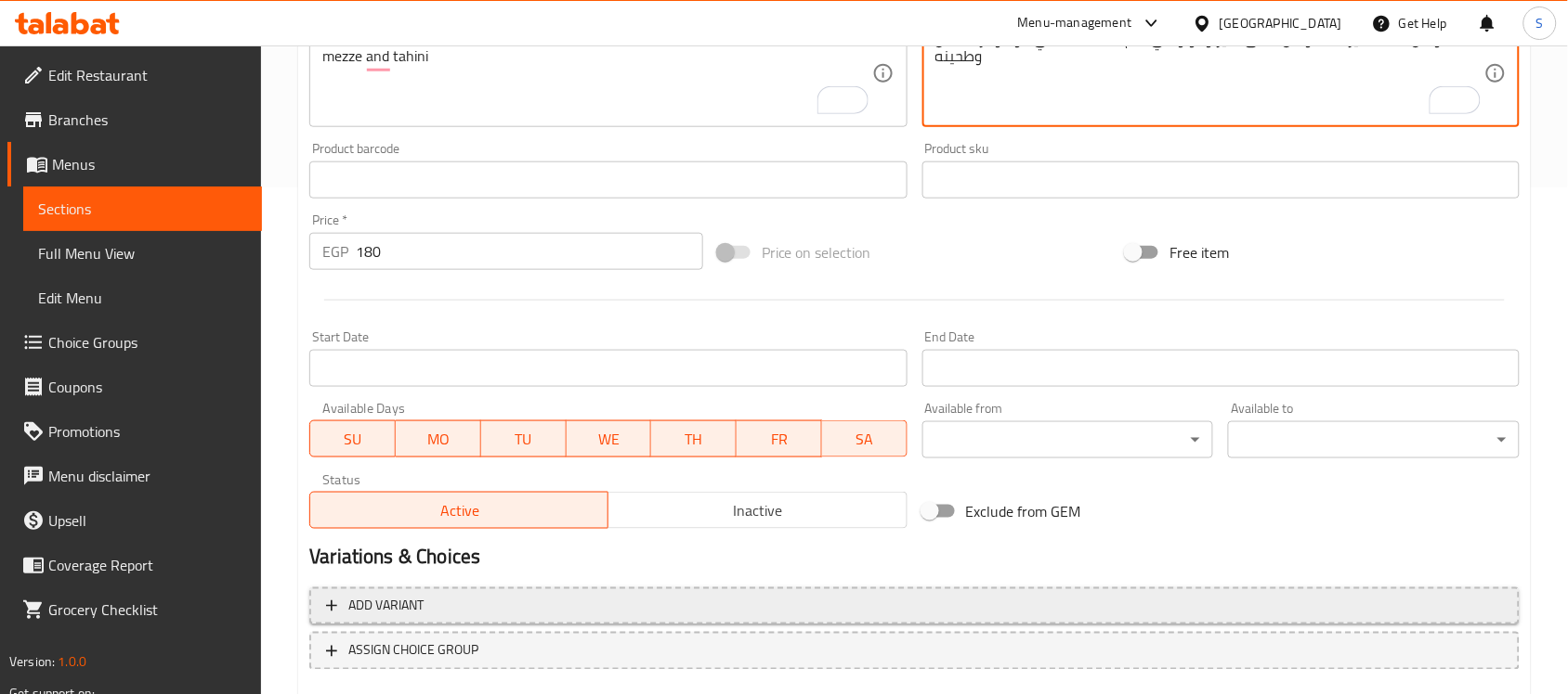
scroll to position [509, 0]
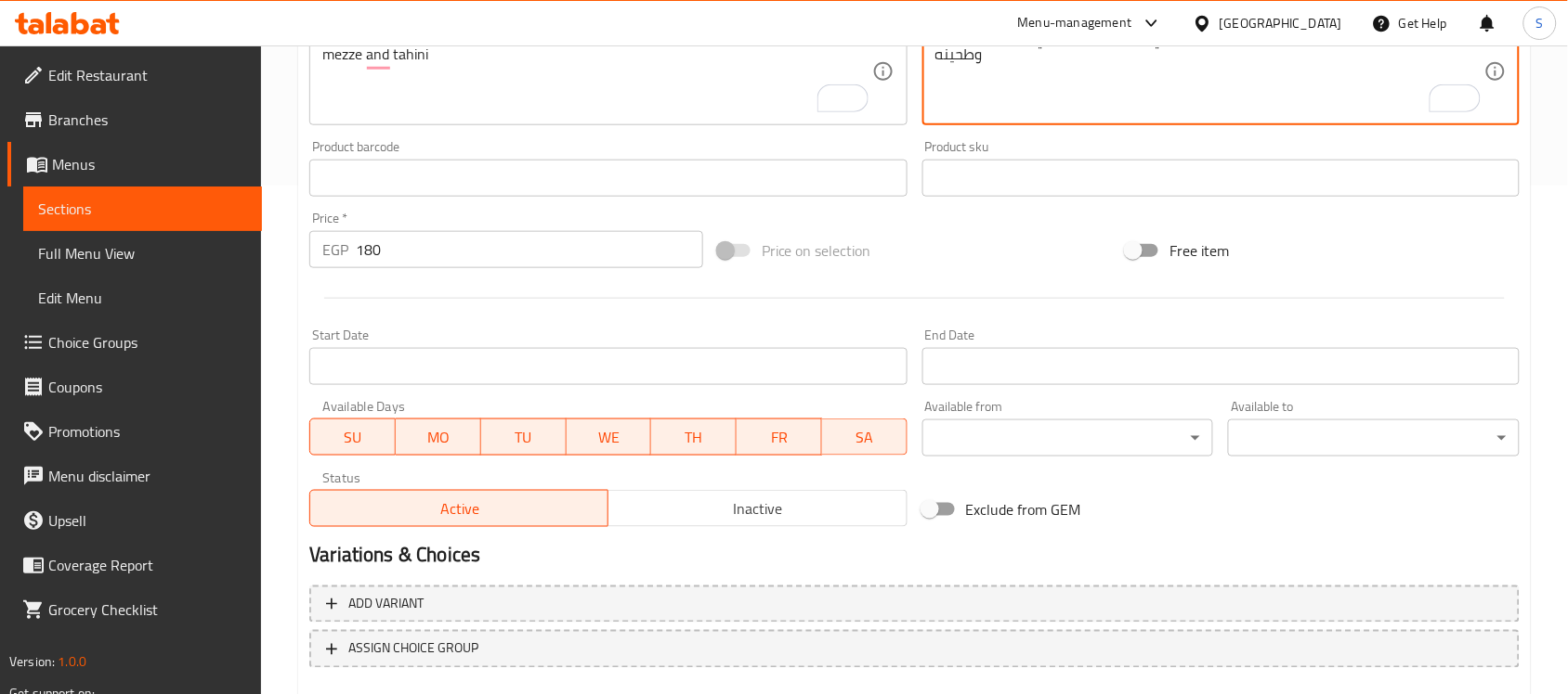
type textarea "ساندوتش كبدة كبير، ساندوتش سجق كبير وحواوشي لحم سادة، ماكسي كولا ومزة مخلل وطحي…"
drag, startPoint x: 796, startPoint y: 506, endPoint x: 805, endPoint y: 525, distance: 21.0
click at [796, 502] on span "Inactive" at bounding box center [757, 509] width 283 height 27
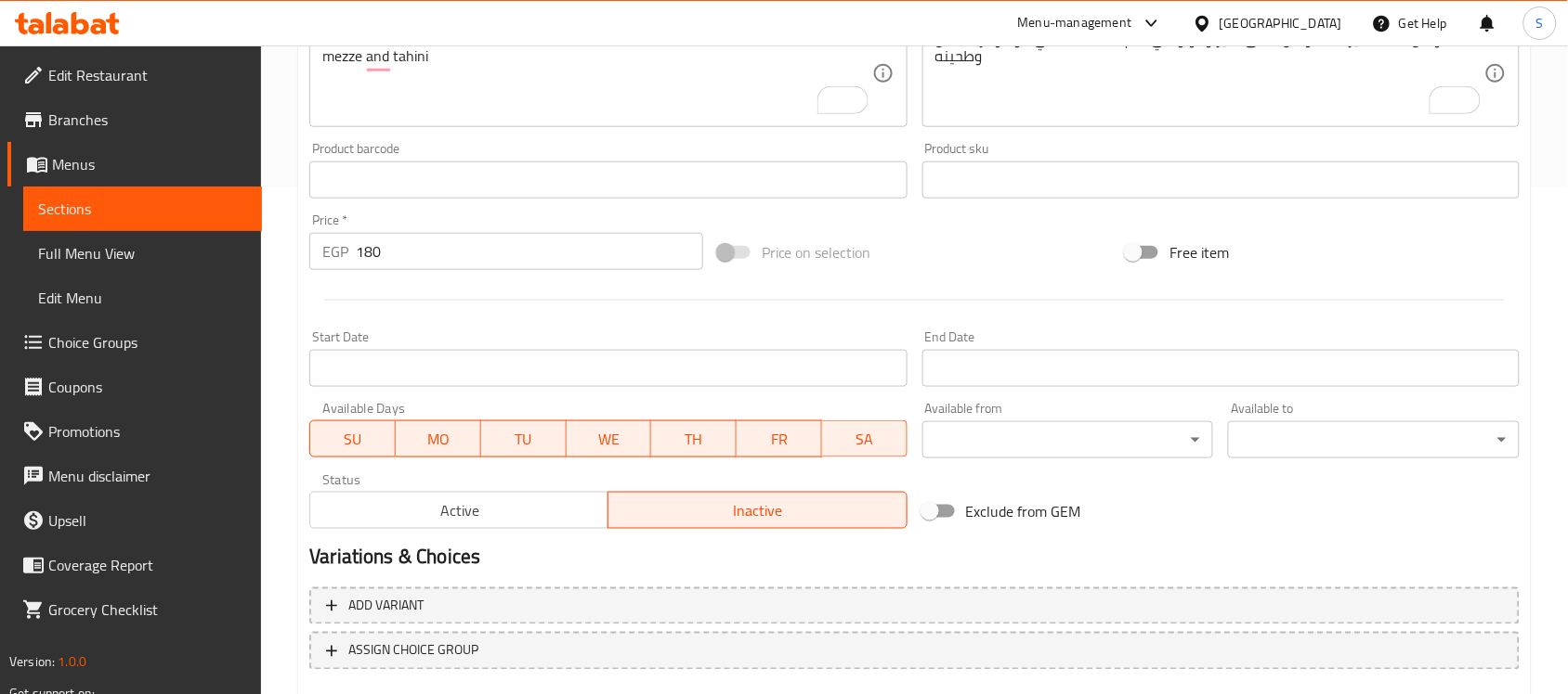
scroll to position [614, 0]
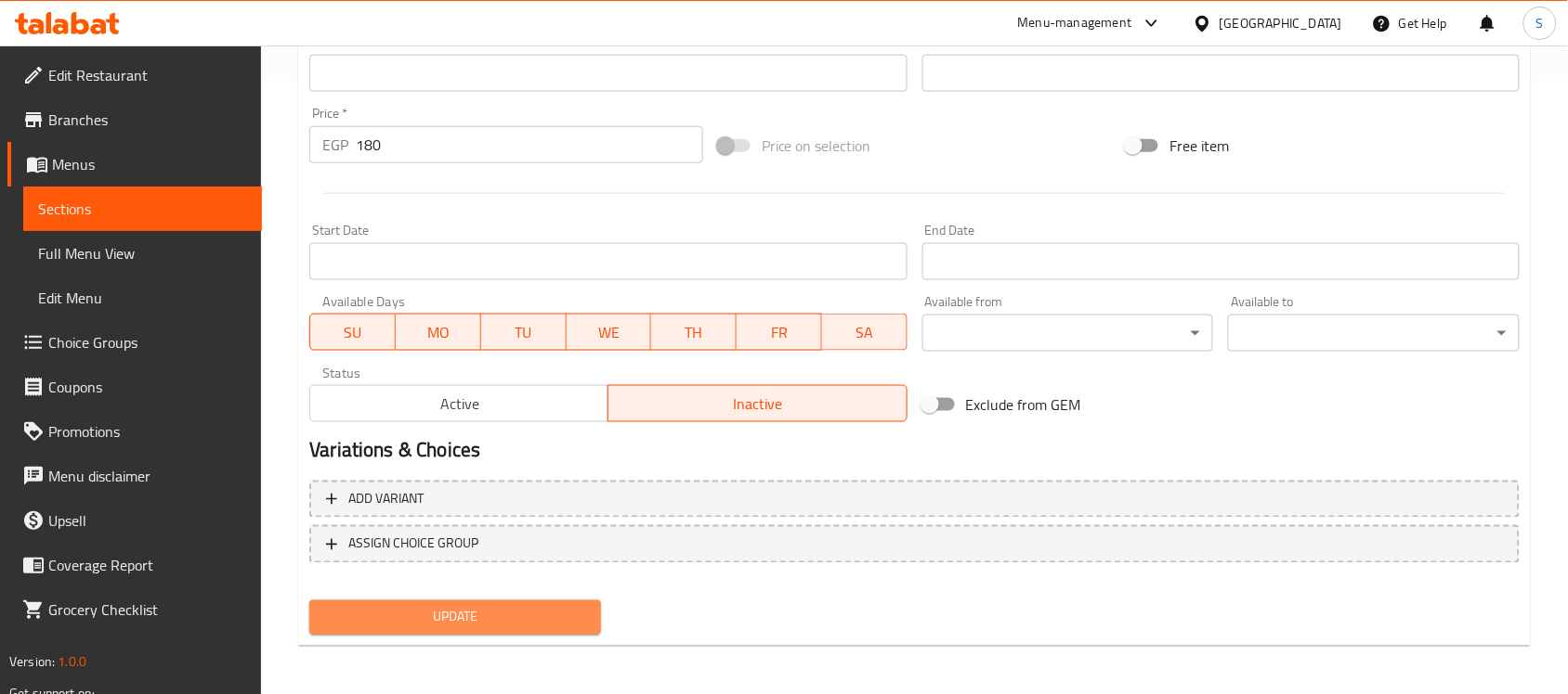
click at [395, 631] on button "Update" at bounding box center [455, 617] width 292 height 35
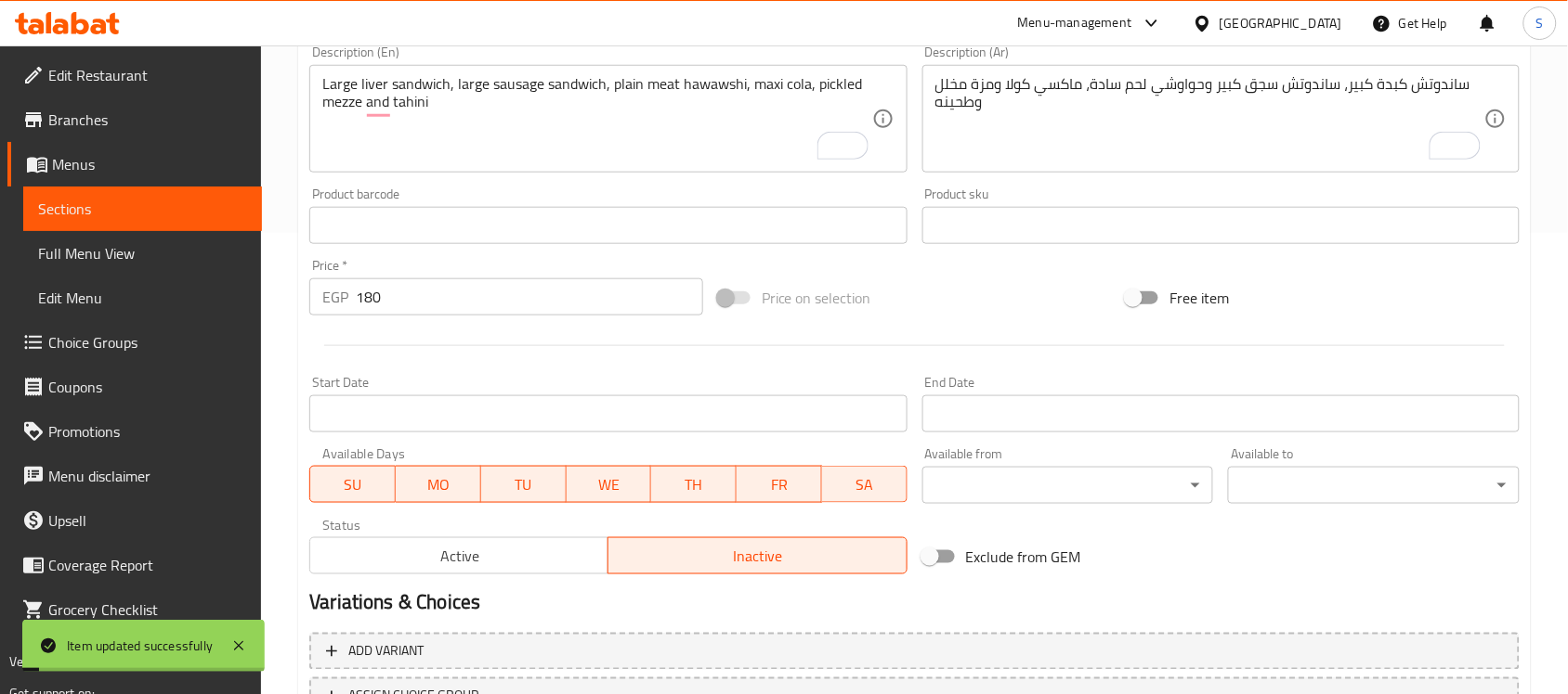
scroll to position [382, 0]
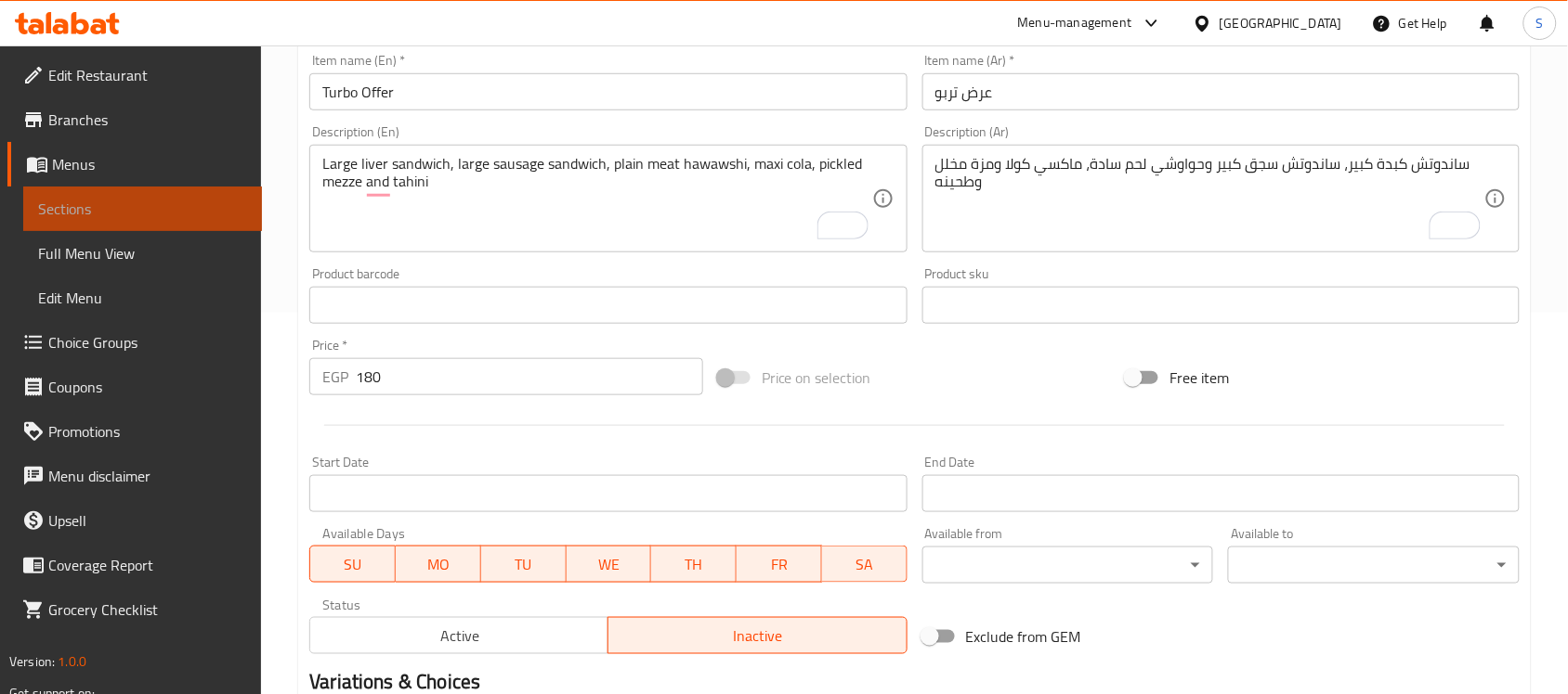
click at [91, 198] on span "Sections" at bounding box center [143, 209] width 209 height 22
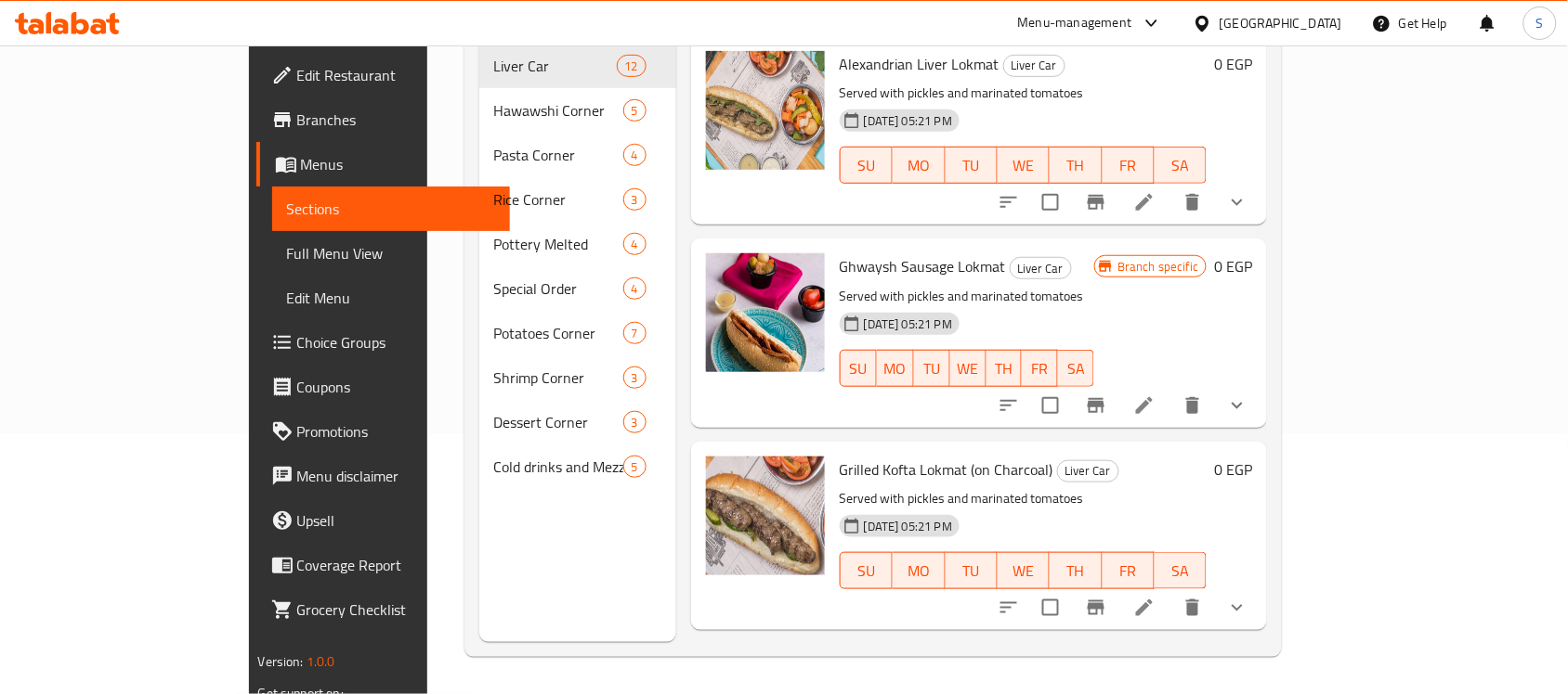
click at [297, 350] on span "Choice Groups" at bounding box center [396, 343] width 199 height 22
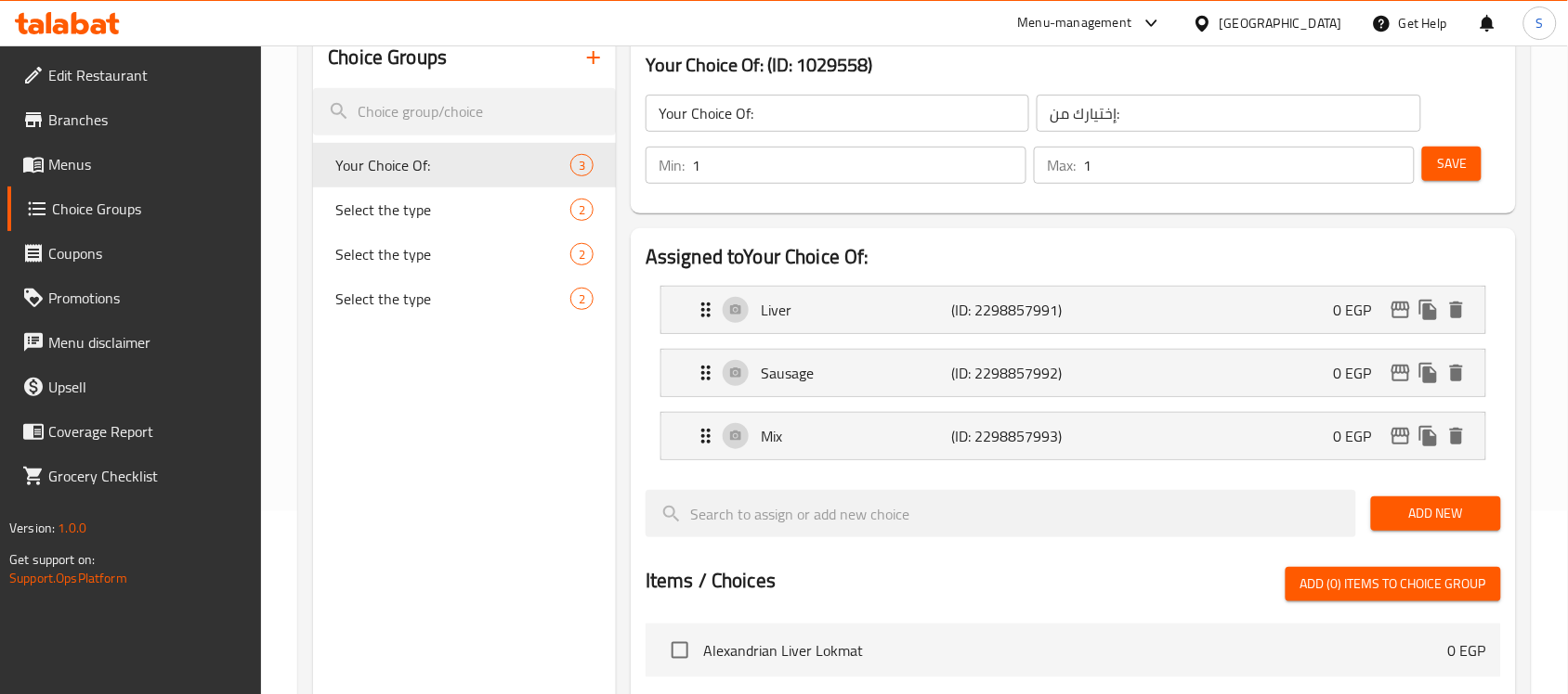
scroll to position [145, 0]
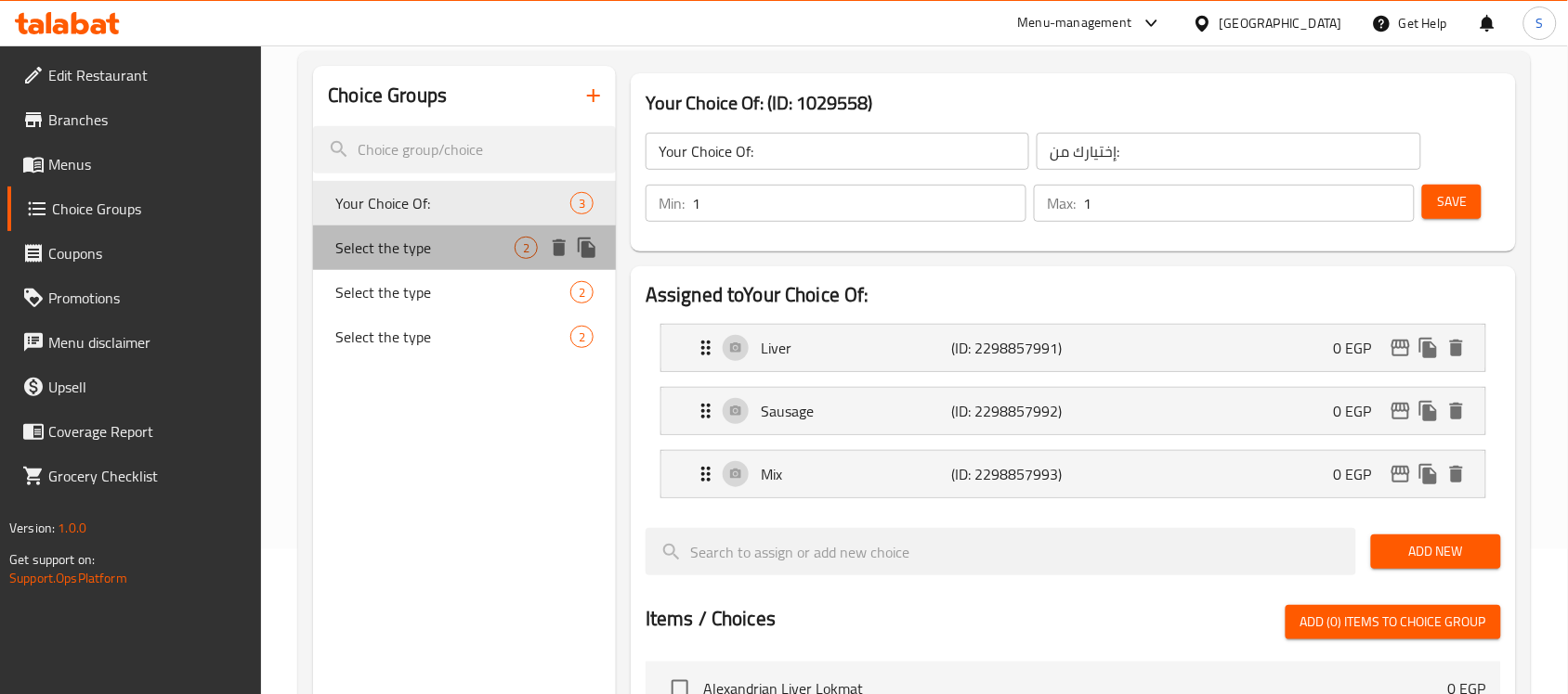
click at [427, 248] on span "Select the type" at bounding box center [425, 248] width 179 height 22
type input "Select the type"
type input "اختر النوع"
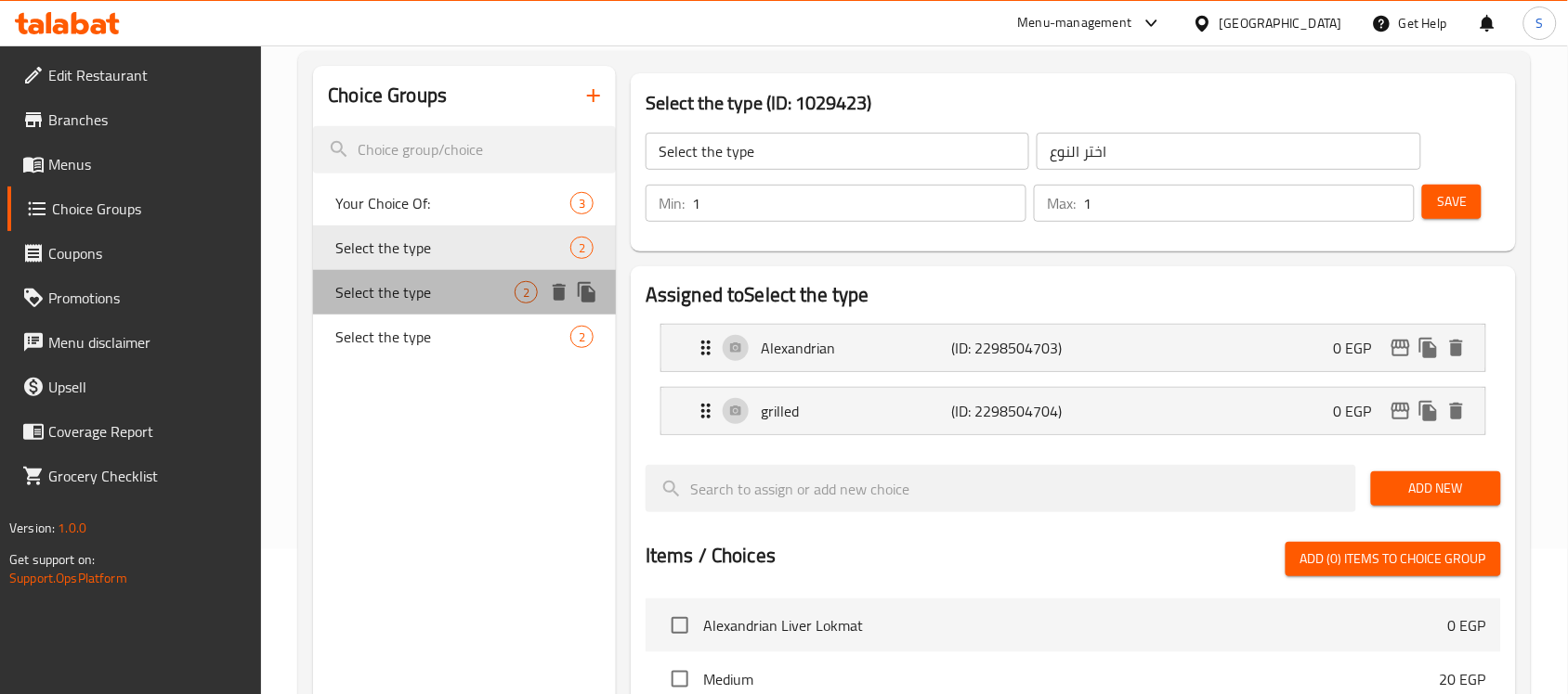
click at [450, 303] on span "Select the type" at bounding box center [425, 292] width 179 height 22
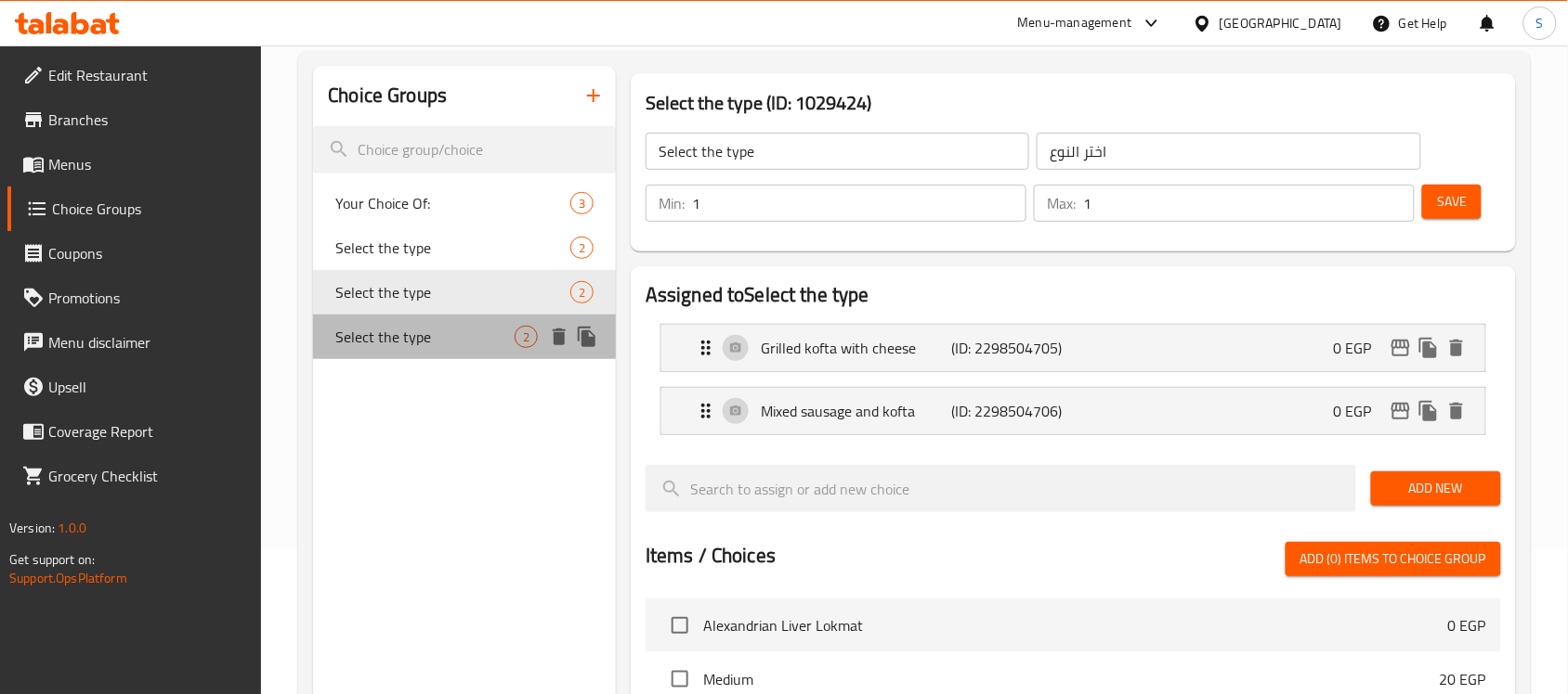
click at [428, 346] on span "Select the type" at bounding box center [425, 337] width 179 height 22
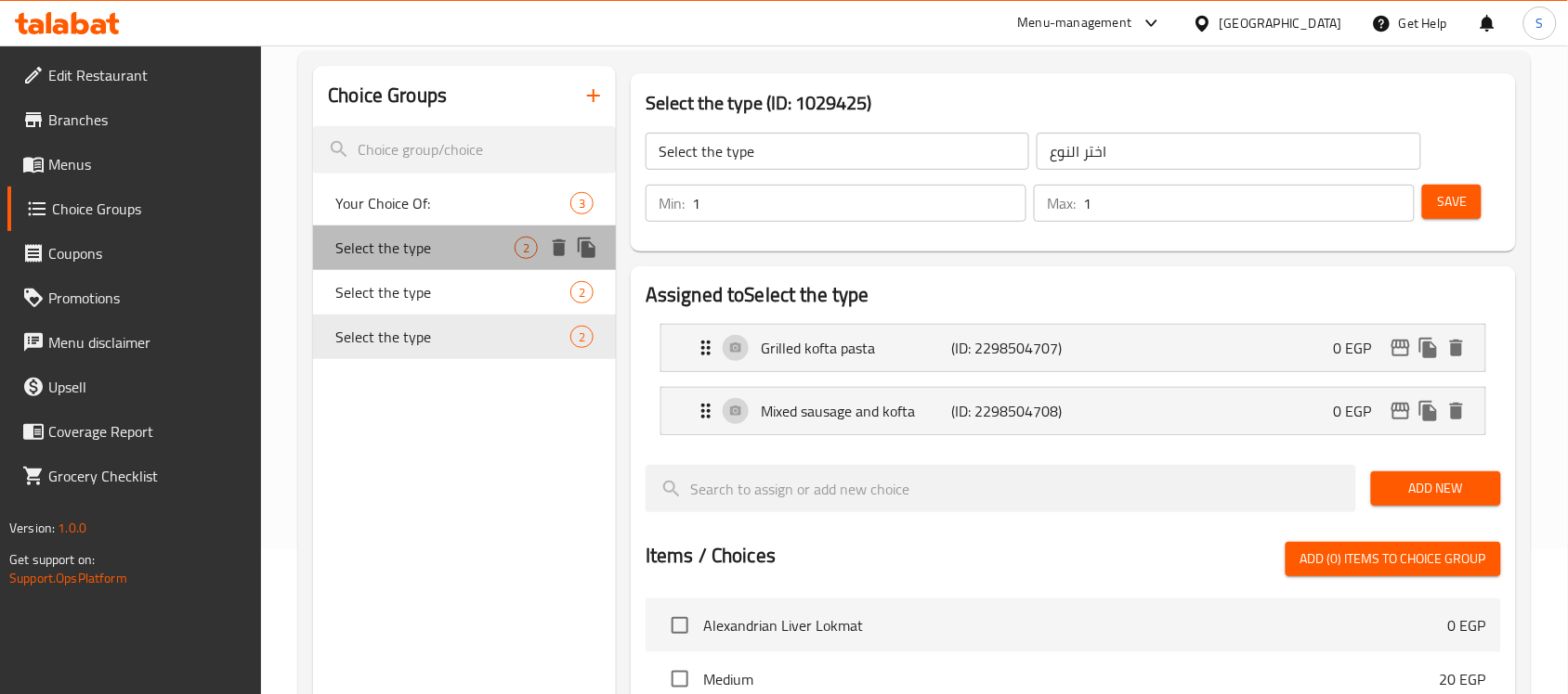
click at [404, 251] on span "Select the type" at bounding box center [425, 248] width 179 height 22
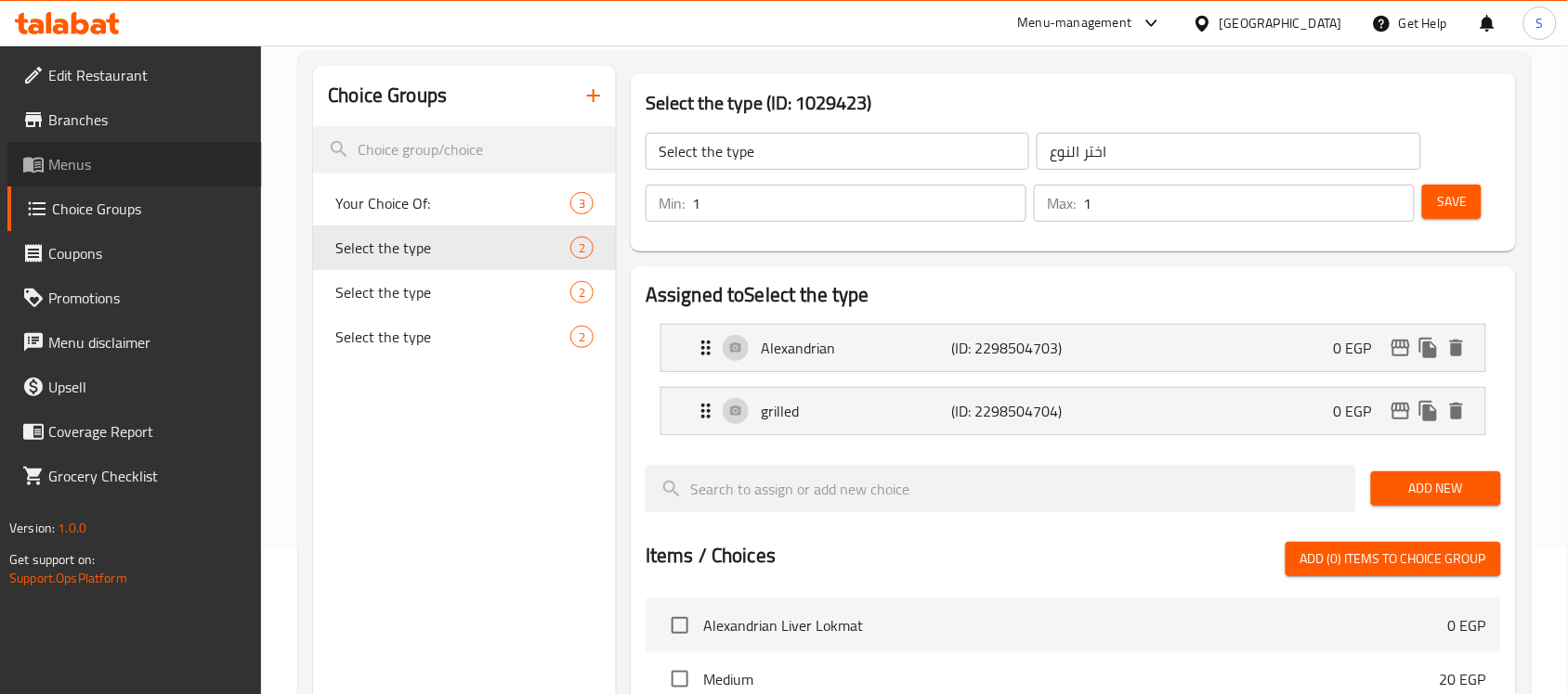
click at [97, 167] on span "Menus" at bounding box center [148, 164] width 199 height 22
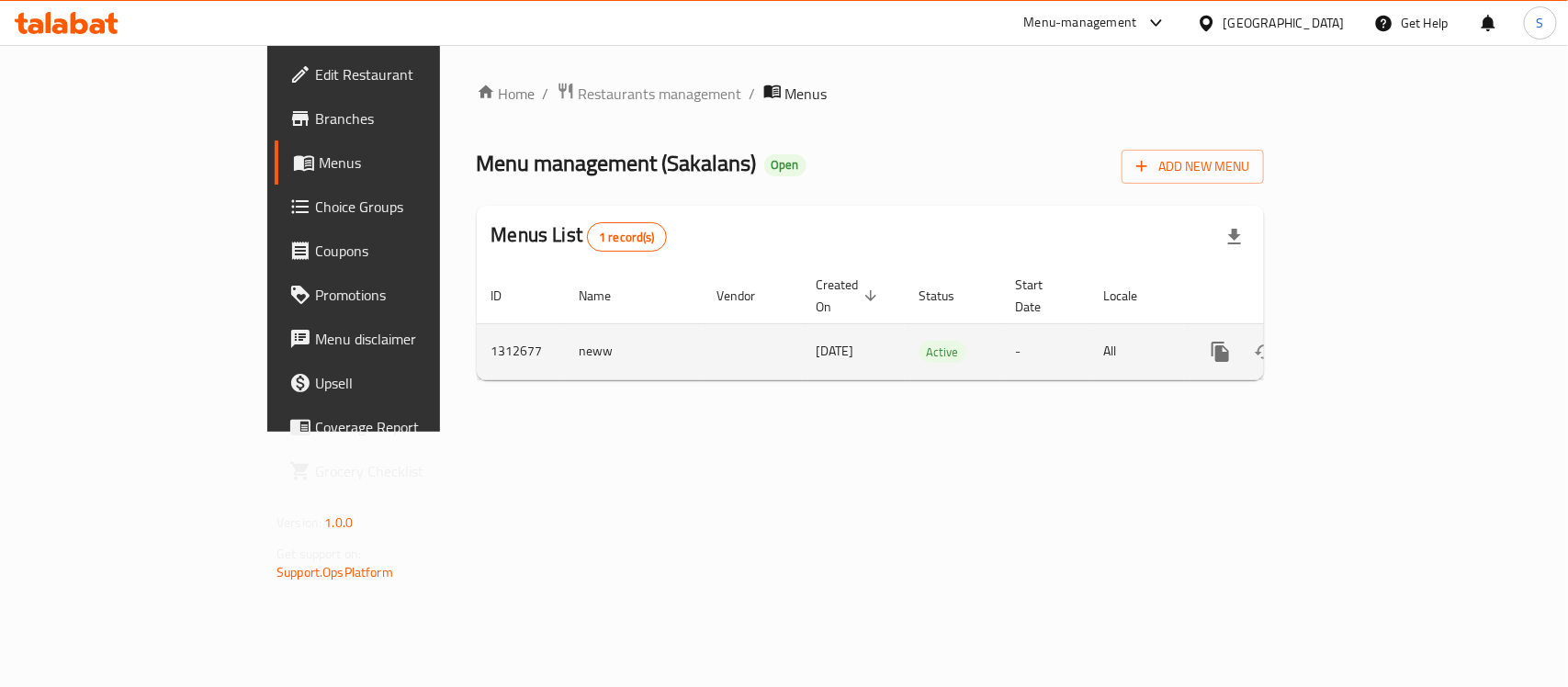
click at [1375, 330] on link "enhanced table" at bounding box center [1353, 352] width 44 height 44
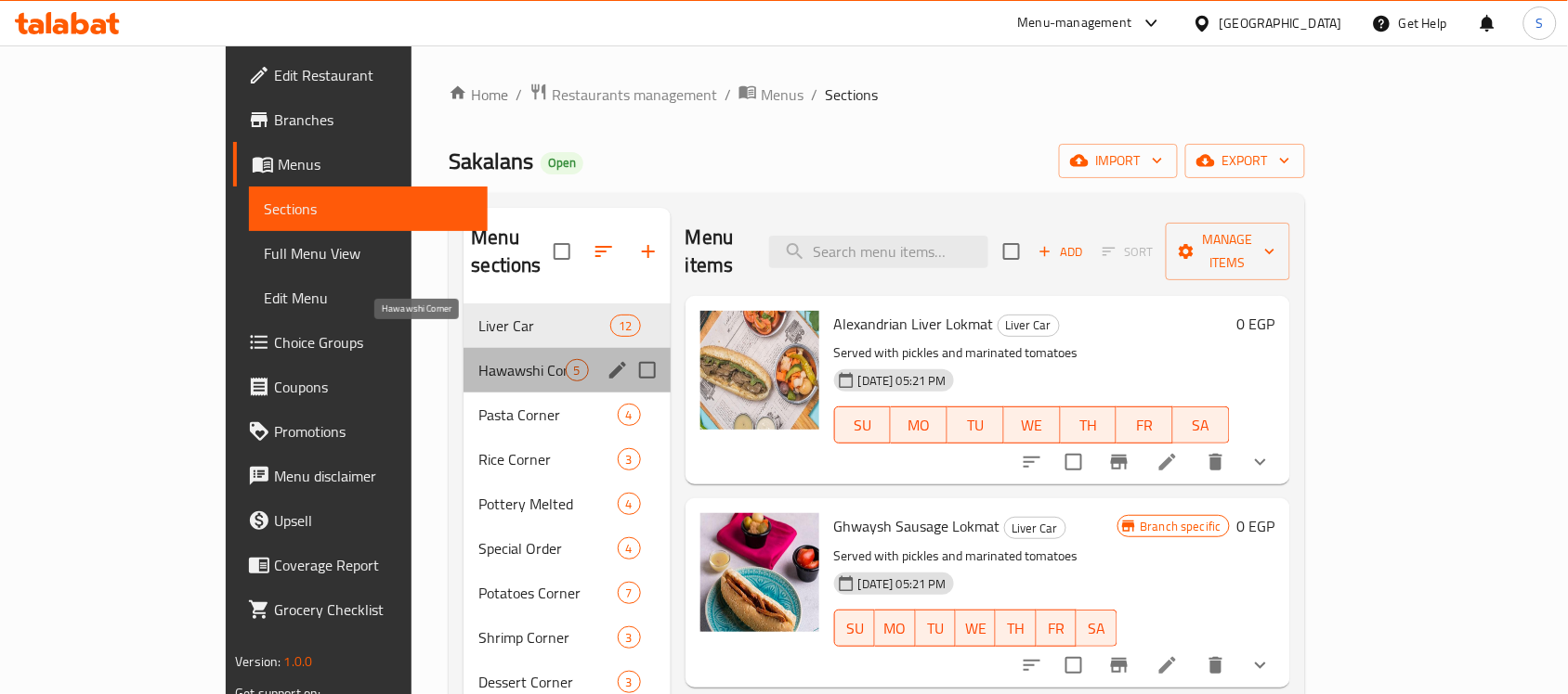
drag, startPoint x: 388, startPoint y: 346, endPoint x: 441, endPoint y: 367, distance: 57.0
click at [478, 360] on span "Hawawshi Corner" at bounding box center [521, 371] width 86 height 22
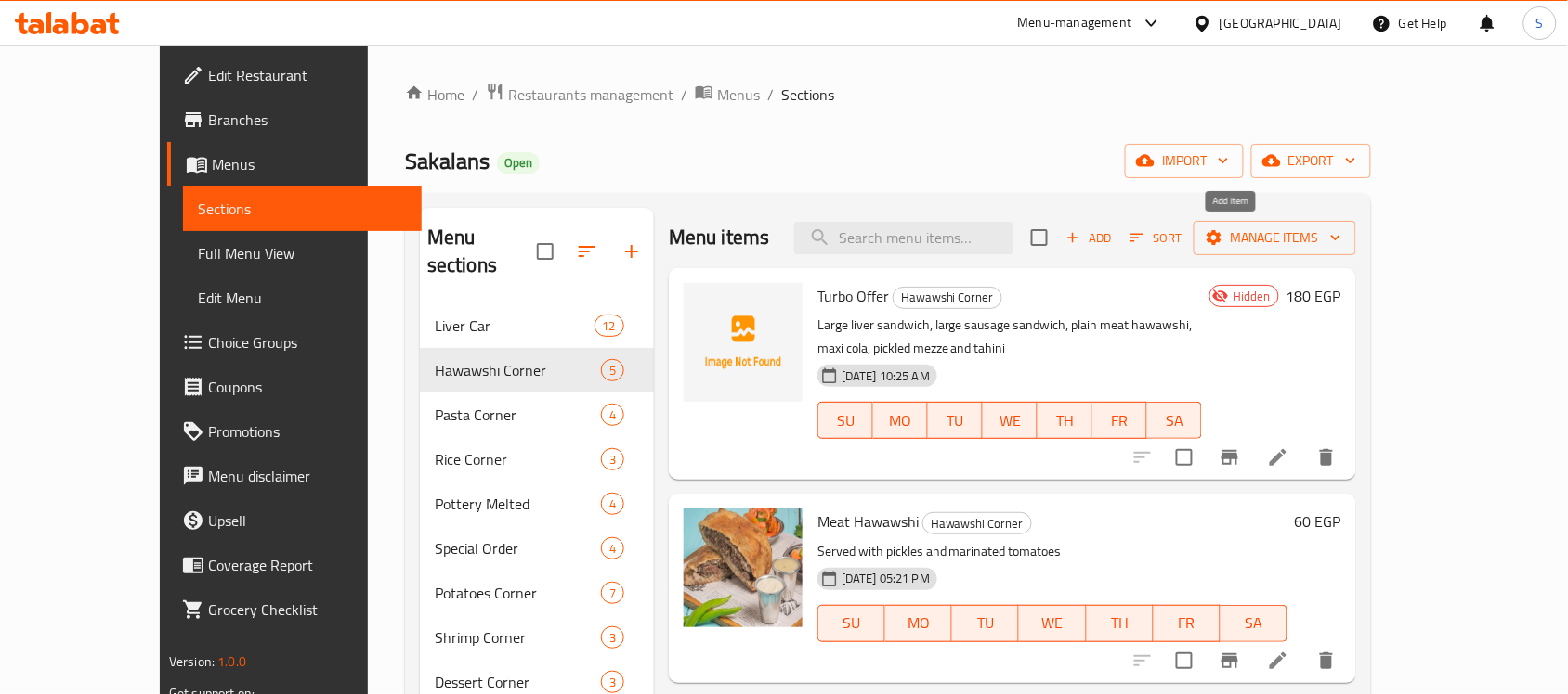
click at [1081, 242] on icon "button" at bounding box center [1073, 238] width 17 height 17
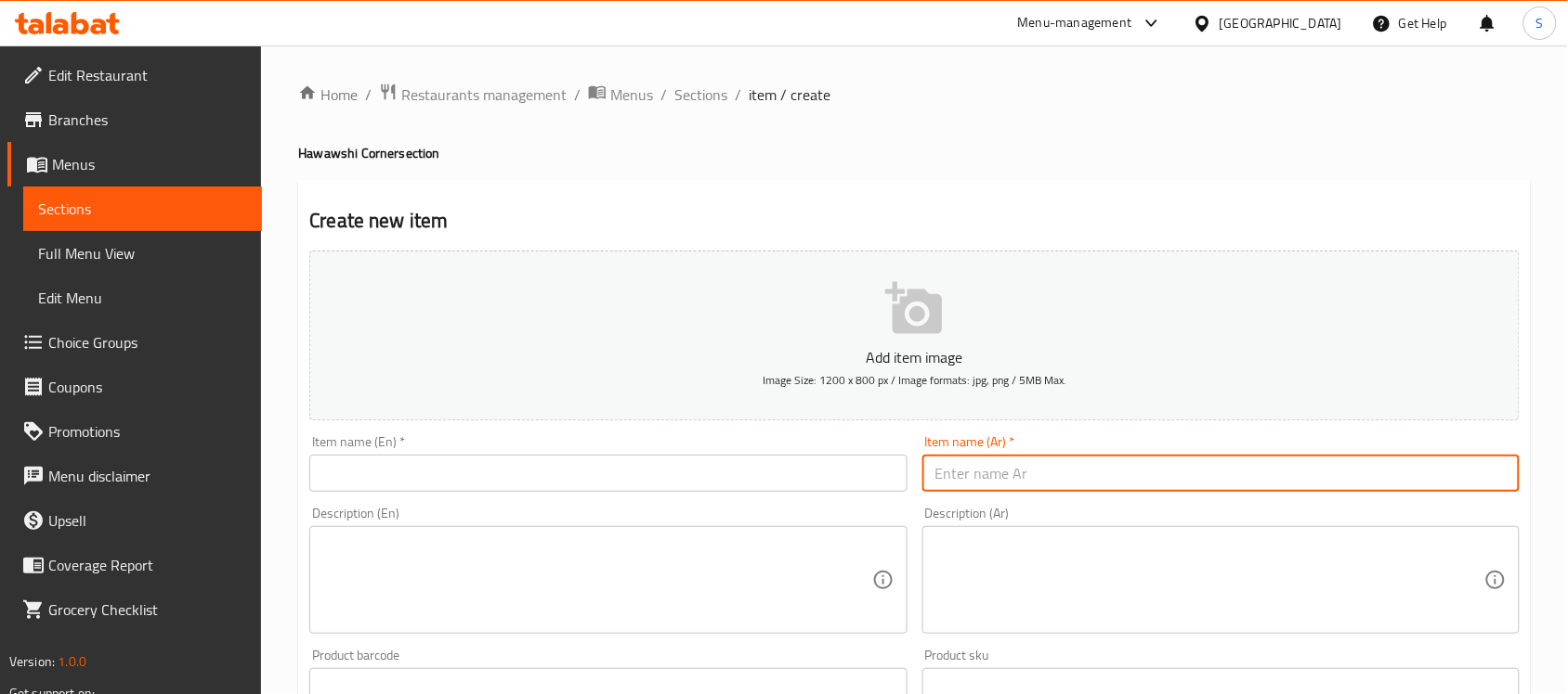
click at [1074, 488] on input "text" at bounding box center [1220, 474] width 597 height 37
paste input "عرض توكتوك مكرونه كبدة و ساندوتش كفته و مشروب ومزة مخلل وطحينه ب٩٩ جنية"
drag, startPoint x: 1372, startPoint y: 474, endPoint x: 936, endPoint y: 483, distance: 436.1
click at [863, 483] on div "Add item image Image Size: 1200 x 800 px / Image formats: jpg, png / 5MB Max. I…" at bounding box center [914, 643] width 1225 height 800
type input "عرض توكتوك"
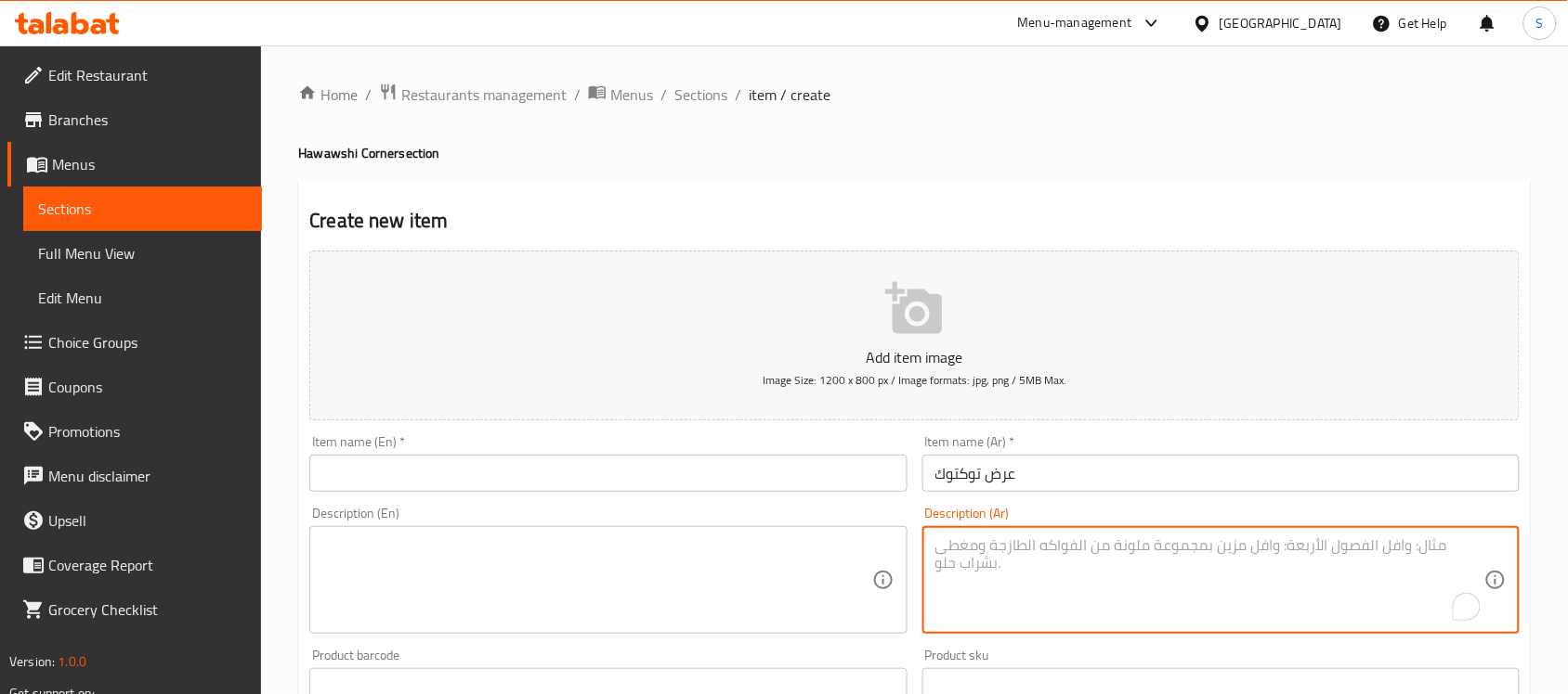
click at [1171, 574] on textarea "To enrich screen reader interactions, please activate Accessibility in Grammarl…" at bounding box center [1209, 580] width 549 height 88
paste textarea "مكرونه كبدة و ساندوتش كفته و مشروب ومزة مخلل وطحينه ب٩٩ جنية"
click at [999, 539] on textarea "مكرونه كبدة و ساندوتش كفته و مشروب ومزة مخلل وطحينه ب٩٩ جنية" at bounding box center [1209, 580] width 549 height 88
click at [1162, 578] on textarea "مكرونه كبدة و ساندوتش كفتب٩٩ جنية" at bounding box center [1209, 580] width 549 height 88
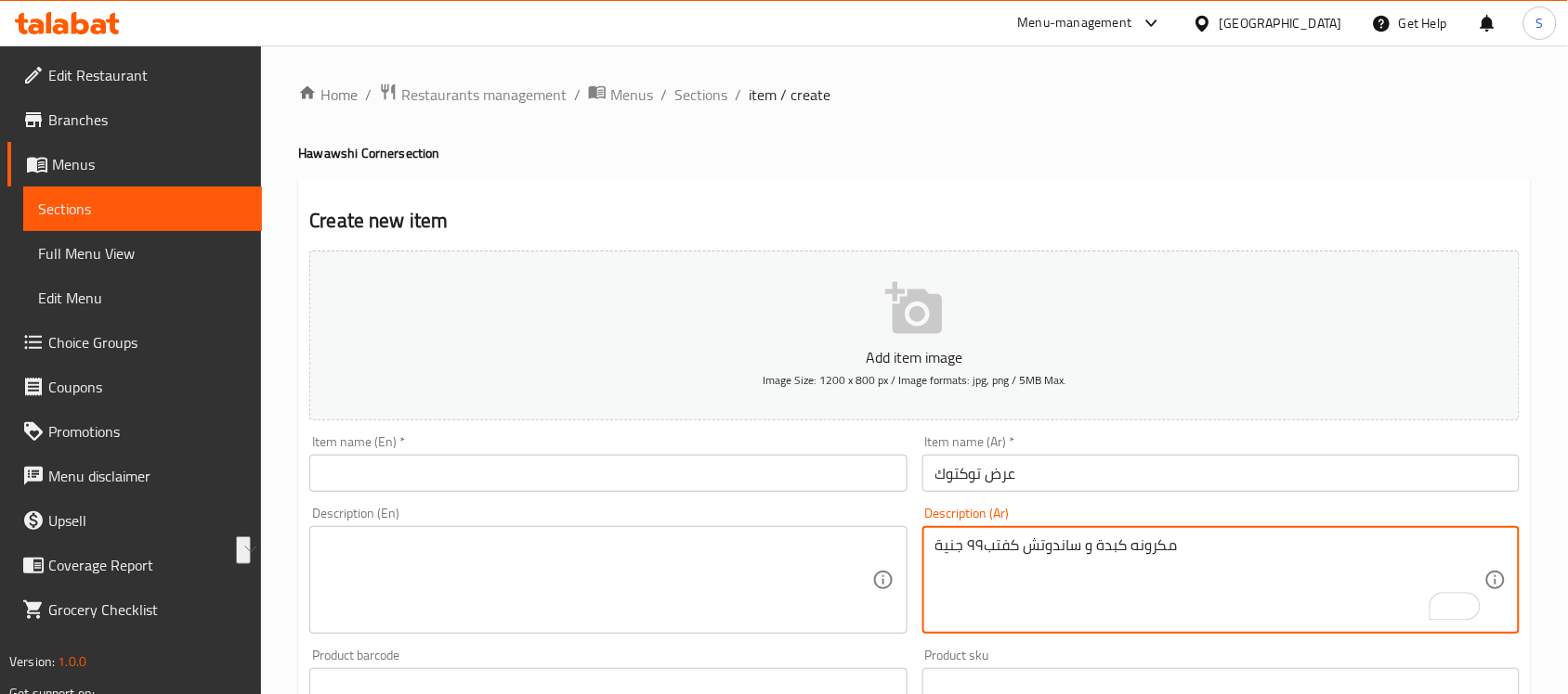
click at [1162, 578] on textarea "مكرونه كبدة و ساندوتش كفتب٩٩ جنية" at bounding box center [1209, 580] width 549 height 88
paste textarea "ه و مشروب ومزة مخلل وطحينه"
drag, startPoint x: 1004, startPoint y: 544, endPoint x: 943, endPoint y: 550, distance: 61.3
click at [943, 550] on textarea "مكرونه كبدة و ساندوتش كفته و مشروب ومزة مخلل وطحينه ب٩٩ جنية" at bounding box center [1209, 580] width 549 height 88
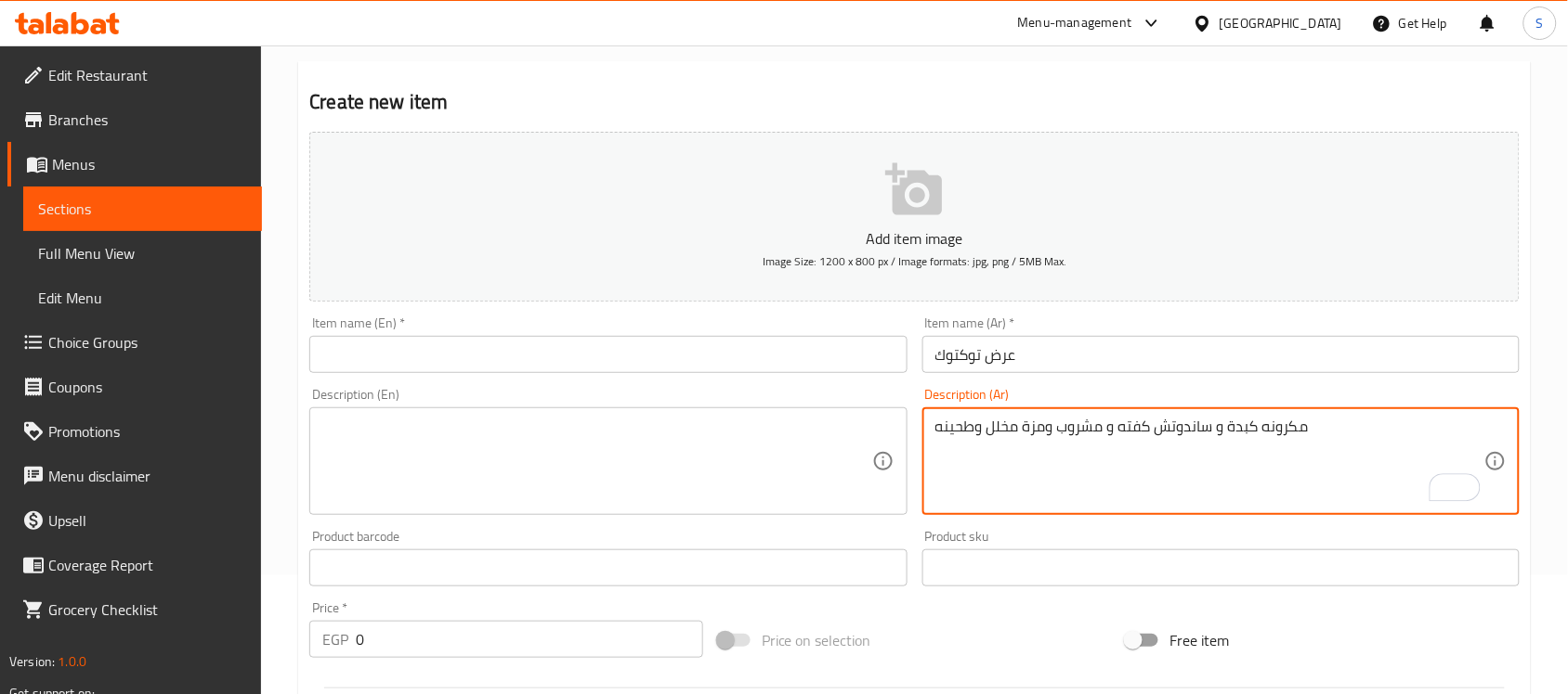
scroll to position [232, 0]
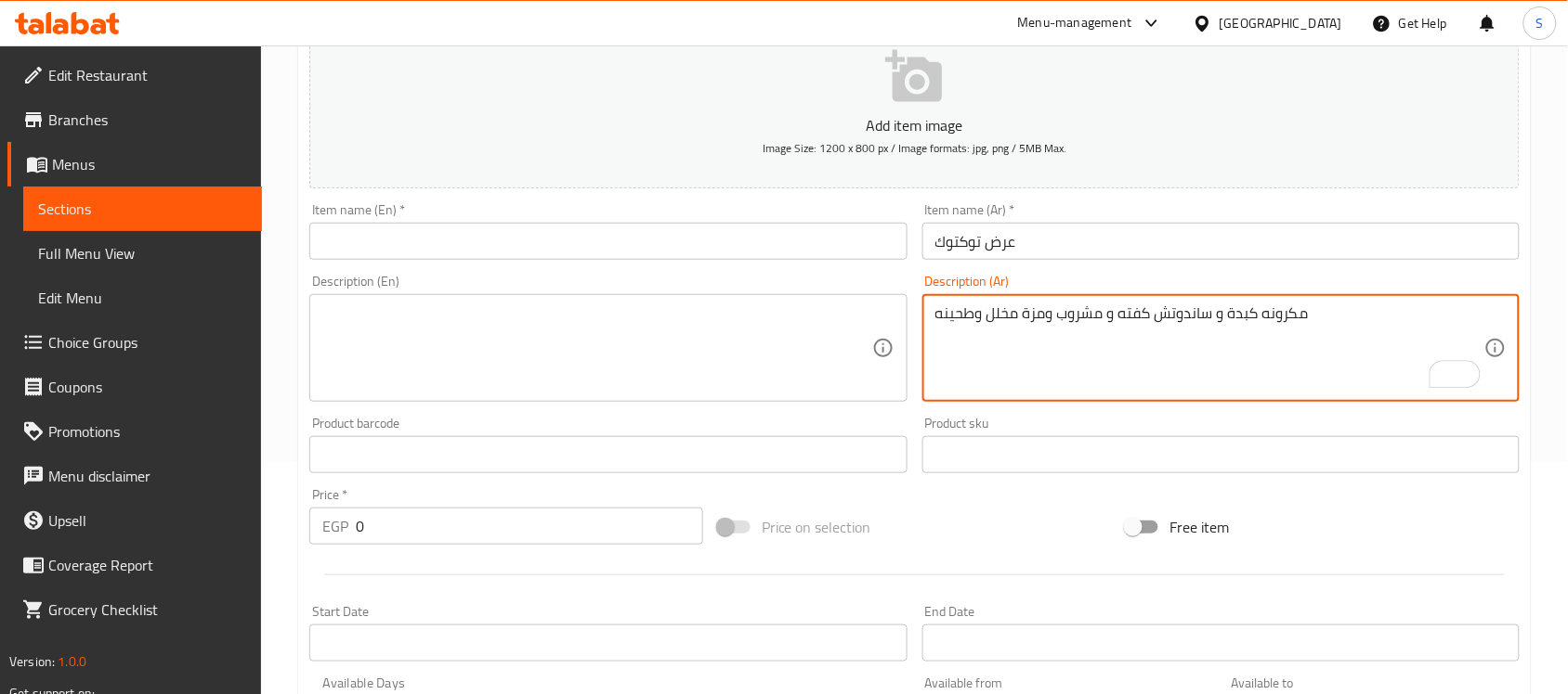
type textarea "مكرونه كبدة و ساندوتش كفته و مشروب ومزة مخلل وطحينه"
drag, startPoint x: 385, startPoint y: 536, endPoint x: 337, endPoint y: 534, distance: 48.0
click at [330, 523] on div "EGP 0 Price *" at bounding box center [506, 527] width 393 height 37
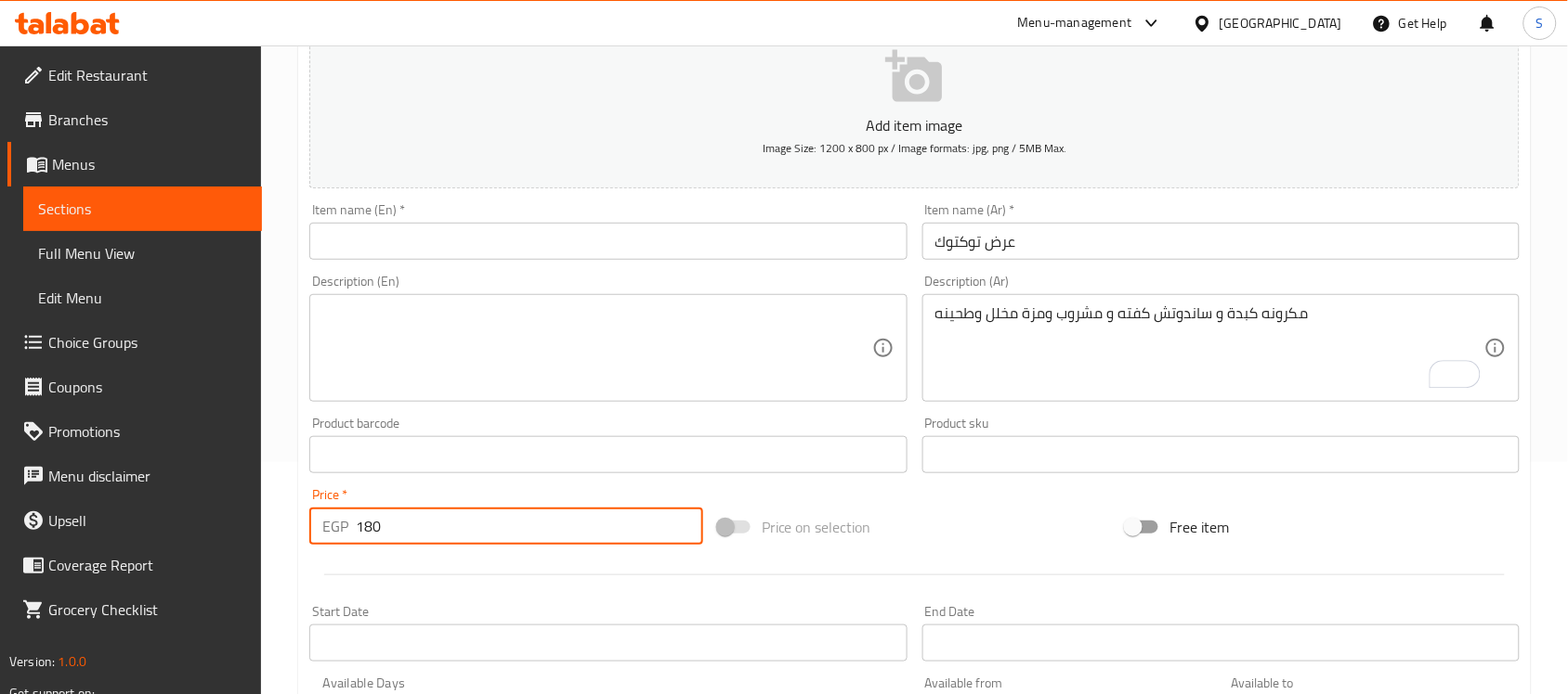
type input "180"
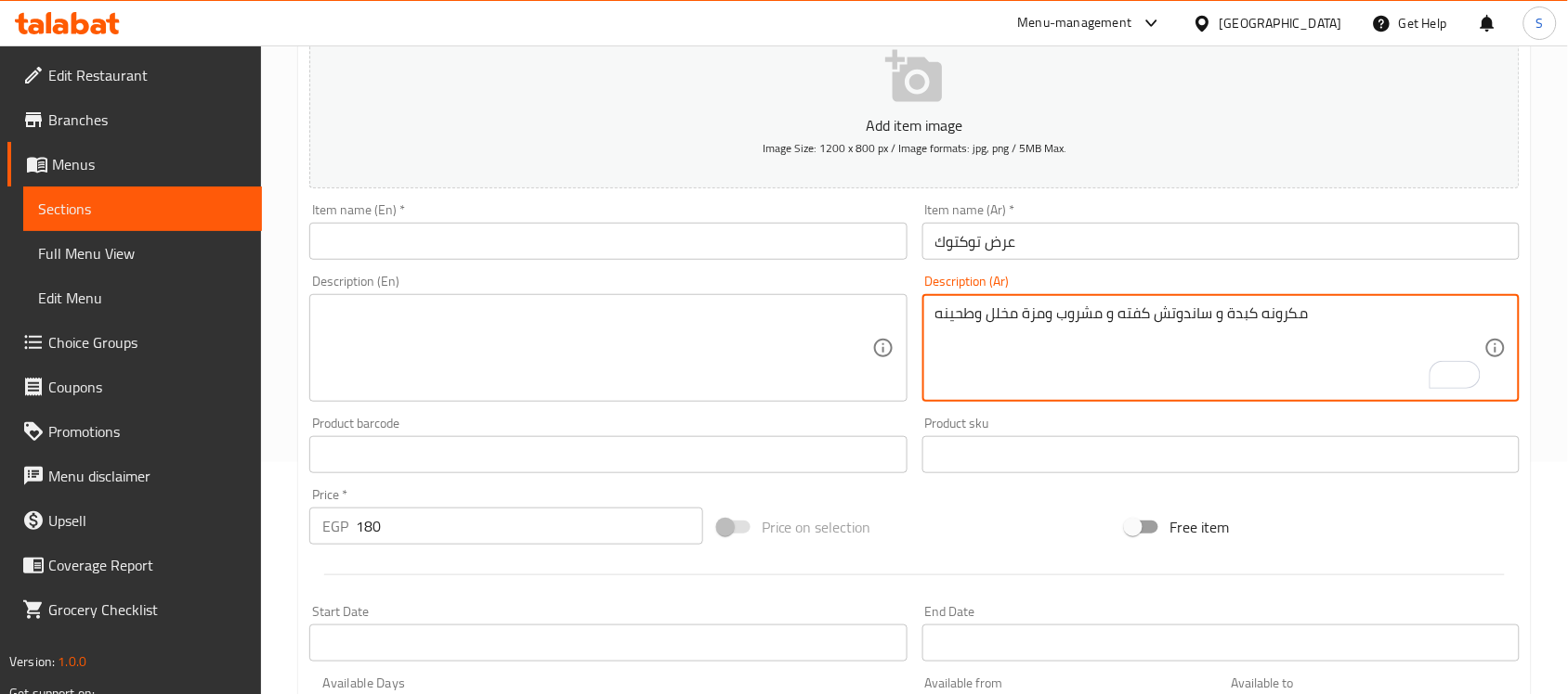
click at [1219, 313] on textarea "مكرونه كبدة و ساندوتش كفته و مشروب ومزة مخلل وطحينه" at bounding box center [1209, 348] width 549 height 88
click at [1121, 319] on textarea "مكرونه كبدة، ساندوتش كفته و مشروب ومزة مخلل وطحينه" at bounding box center [1209, 348] width 549 height 88
click at [1221, 321] on textarea "مكرونه كبدة، ساندوتش كفته، و مشروب ومزة مخلل وطحينه" at bounding box center [1209, 348] width 549 height 88
drag, startPoint x: 1106, startPoint y: 311, endPoint x: 1061, endPoint y: 316, distance: 45.3
click at [1061, 316] on textarea "مكرونه كبدة، ساندوتش كفته، و مشروب ومزة مخلل وطحينه" at bounding box center [1209, 348] width 549 height 88
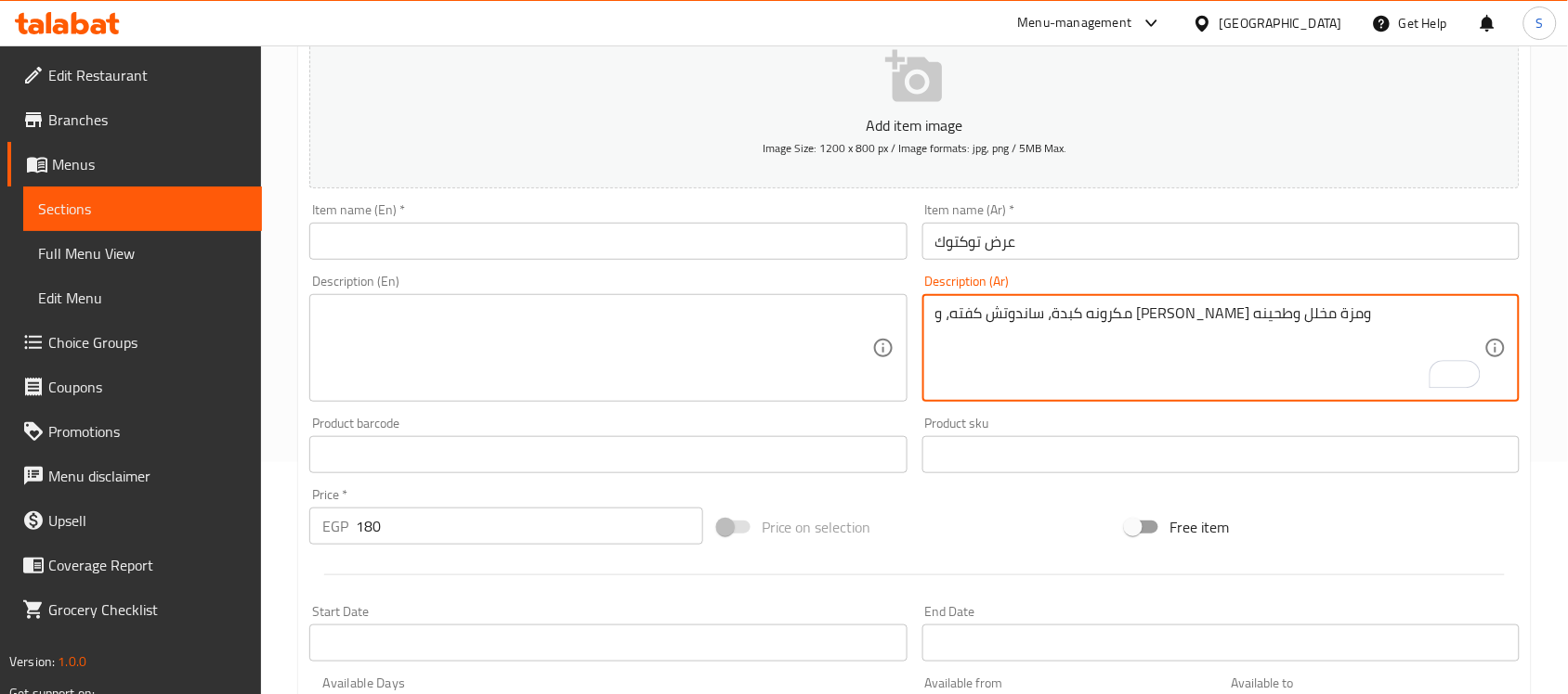
click at [1136, 309] on textarea "مكرونه كبدة، ساندوتش كفته، و ماكسي كولا ومزة مخلل وطحينه" at bounding box center [1209, 348] width 549 height 88
click at [1060, 322] on textarea "مكرونه كبدة، ساندوتش كفته، ماكسي كولا ومزة مخلل وطحينه" at bounding box center [1209, 348] width 549 height 88
click at [1049, 316] on textarea "مكرونه كبدة، ساندوتش كفته، ماكسي كولا ومزة مخلل وطحينه" at bounding box center [1209, 348] width 549 height 88
click at [1090, 328] on textarea "مكرونه كبدة، ساندوتش كفته، ماكسي كولا، مزة مخلل وطحينه" at bounding box center [1209, 348] width 549 height 88
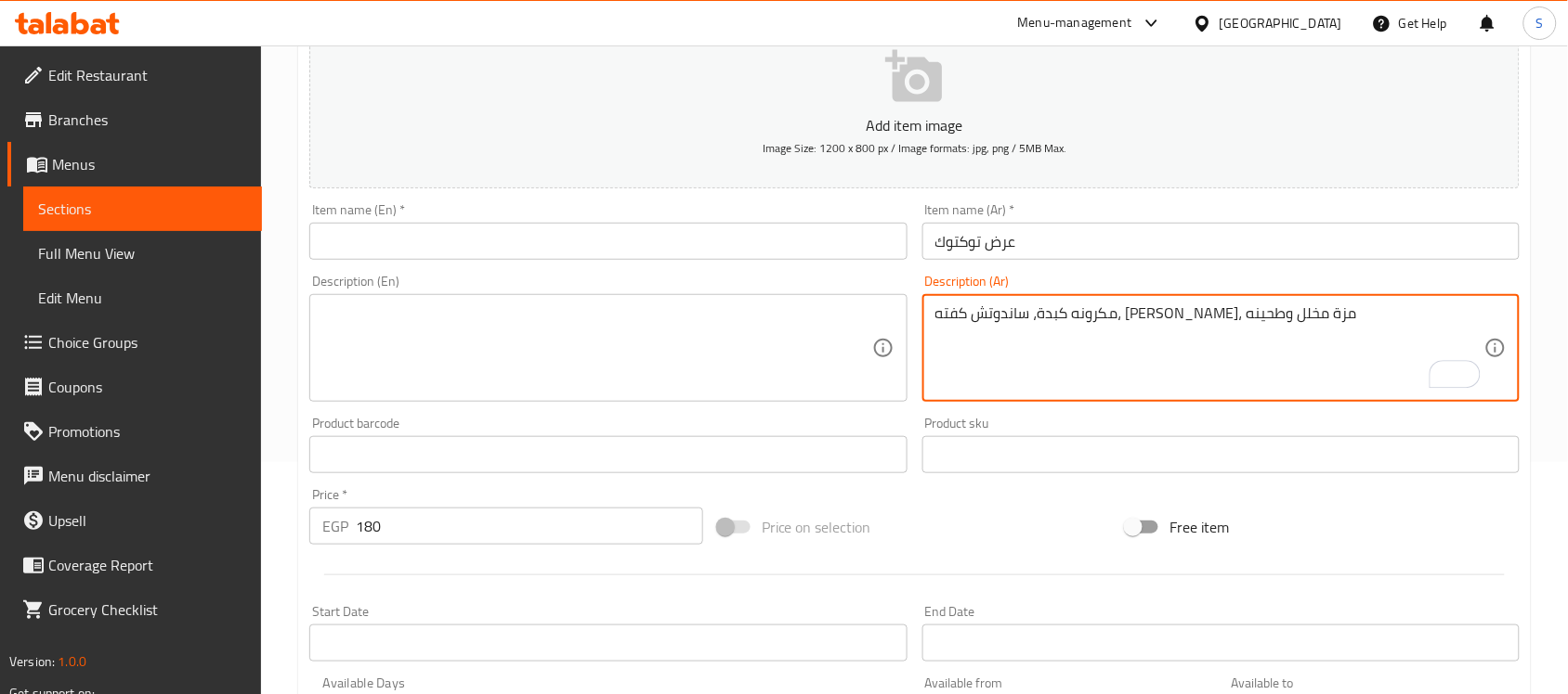
click at [1090, 328] on textarea "مكرونه كبدة، ساندوتش كفته، ماكسي كولا، مزة مخلل وطحينه" at bounding box center [1209, 348] width 549 height 88
type textarea "مكرونه كبدة، ساندوتش كفته، ماكسي كولا، مزة مخلل وطحينه"
click at [609, 408] on div "Description (En) Description (En)" at bounding box center [607, 338] width 612 height 142
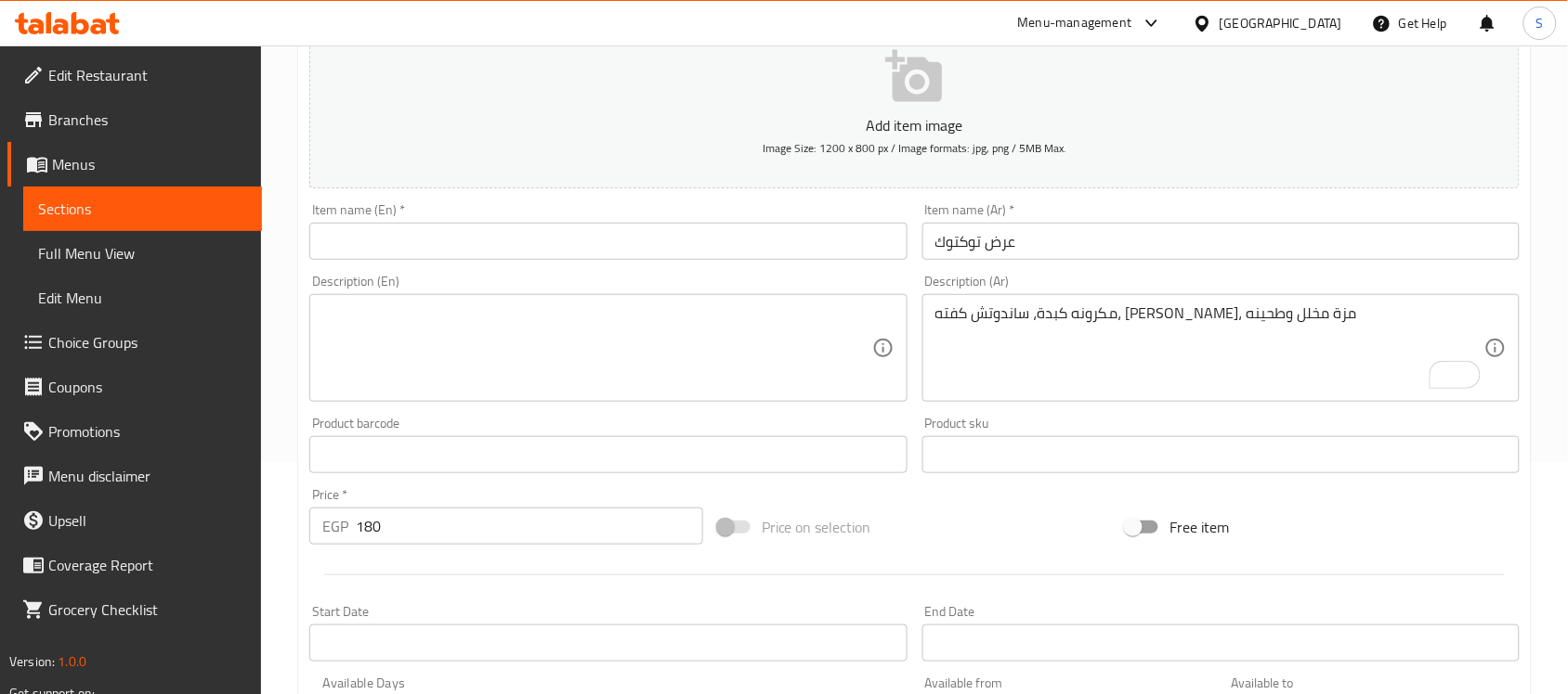
click at [591, 361] on textarea at bounding box center [596, 348] width 549 height 88
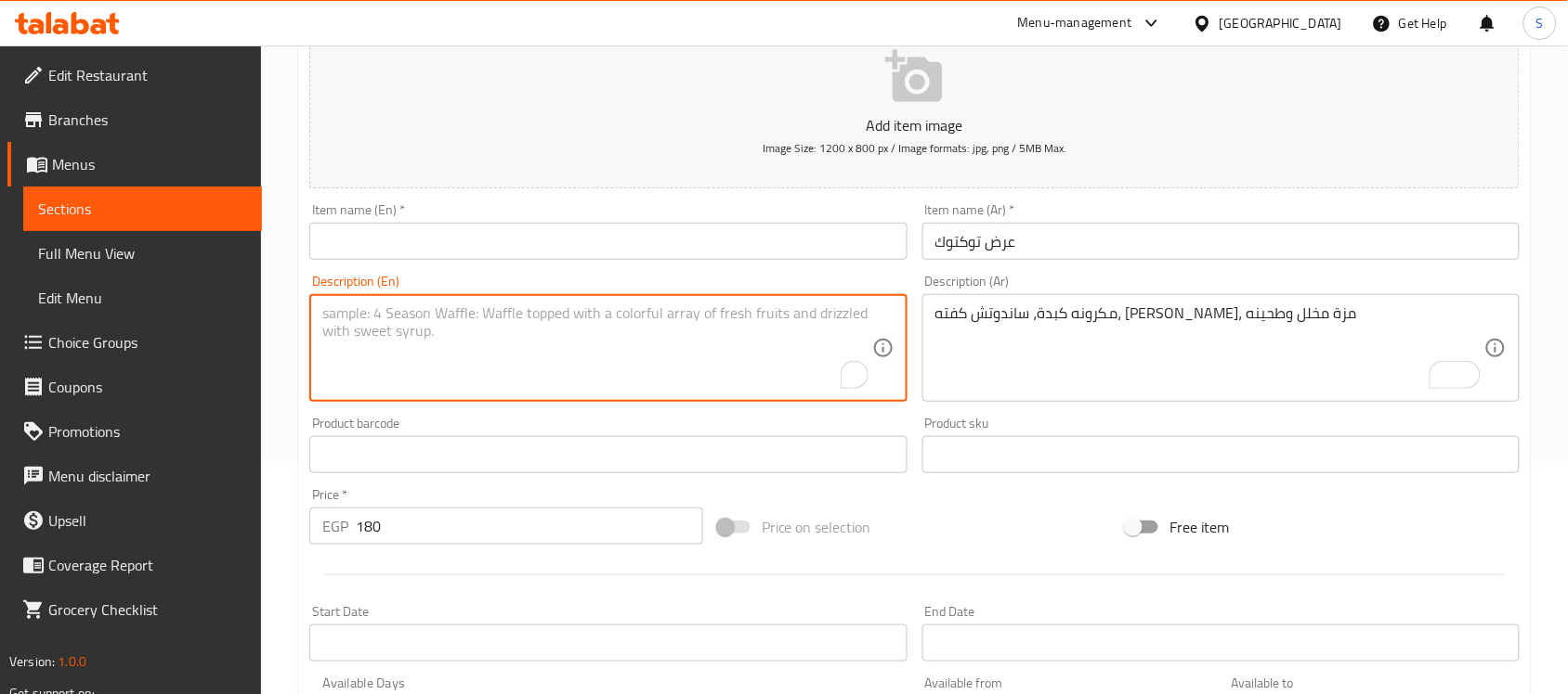
paste textarea "Liver pasta, kofta sandwich, Maxi Cola, pickled appetizer and tahini"
type textarea "Liver pasta, kofta sandwich, Maxi Cola, pickled appetizer and tahini"
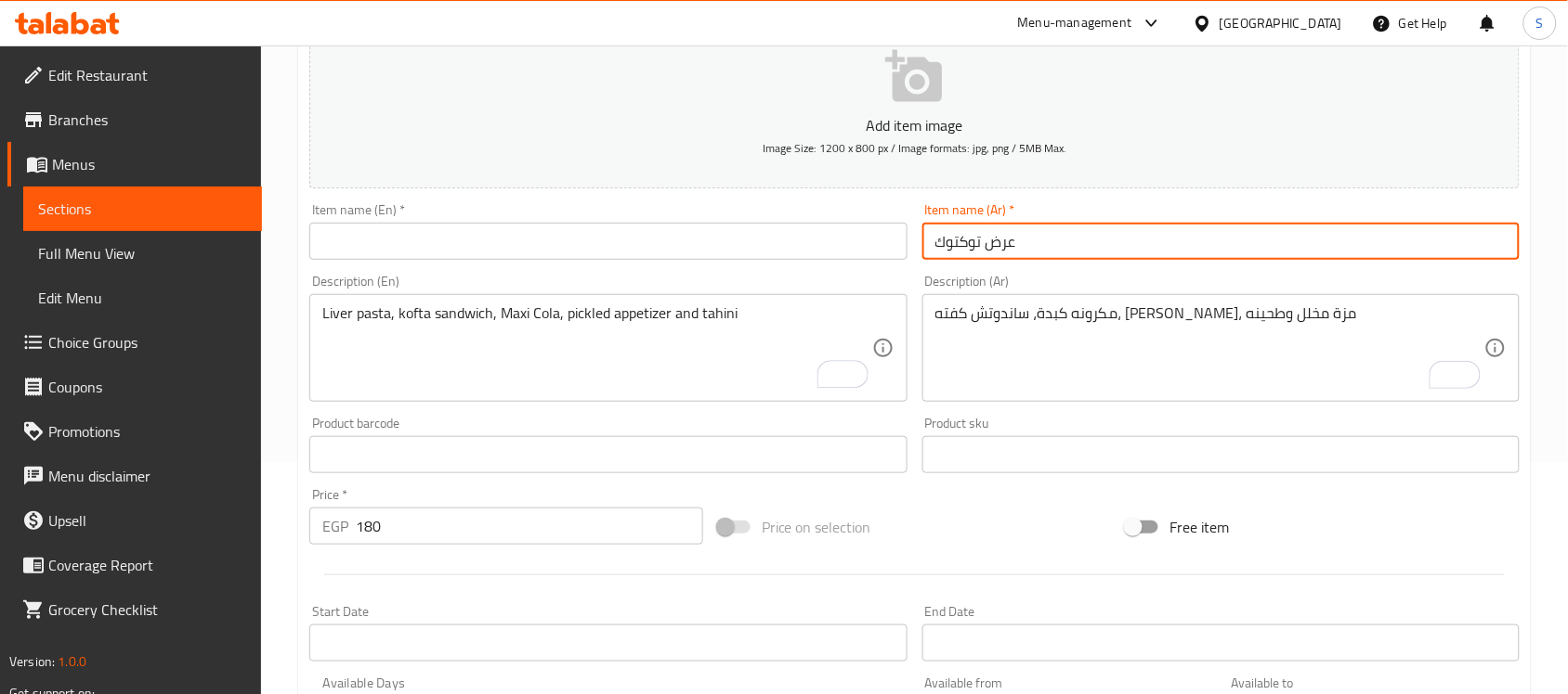
click at [1033, 238] on input "عرض توكتوك" at bounding box center [1220, 242] width 597 height 37
click at [356, 250] on input "text" at bounding box center [607, 242] width 597 height 37
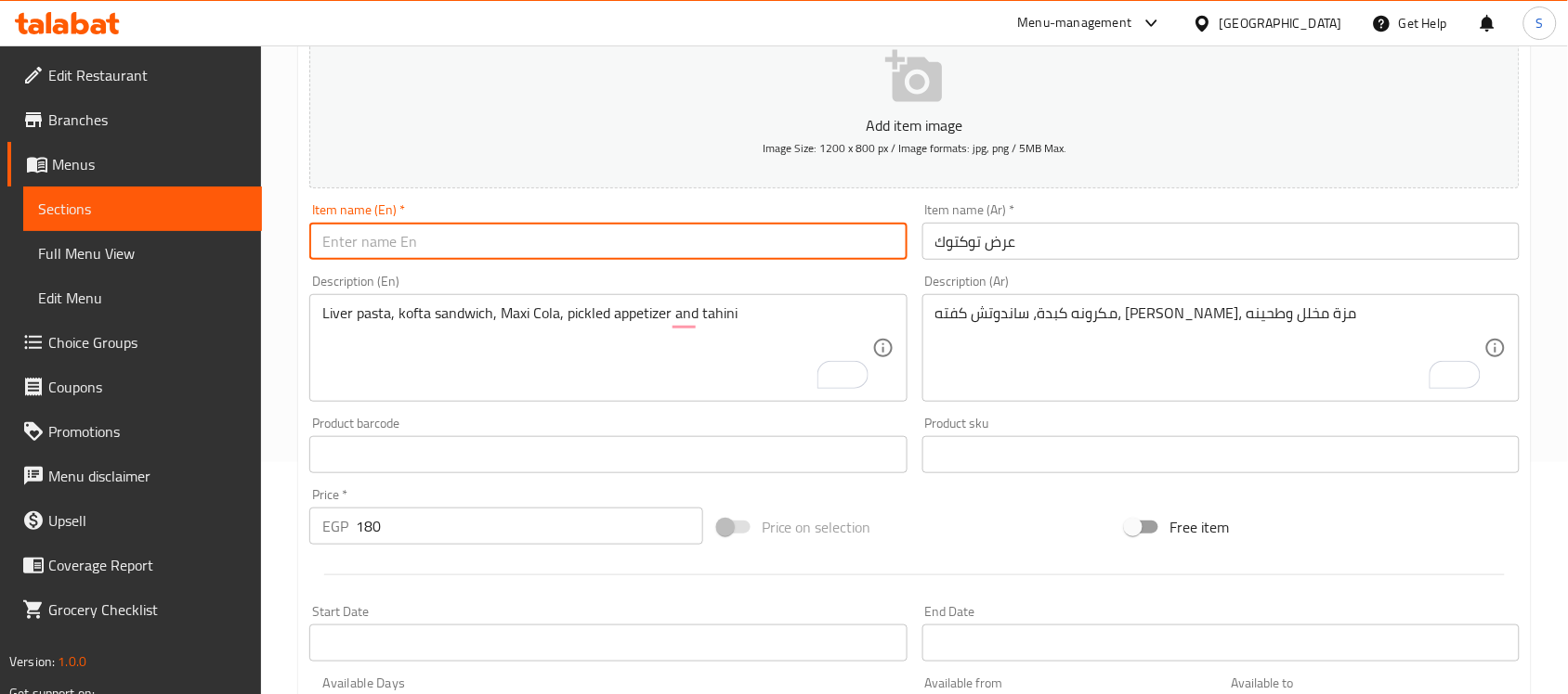
paste input "Tuktuk show"
click at [332, 246] on input "Tuktuk show" at bounding box center [607, 242] width 597 height 37
click at [349, 239] on input "Toktuk show" at bounding box center [607, 242] width 597 height 37
drag, startPoint x: 401, startPoint y: 239, endPoint x: 370, endPoint y: 237, distance: 31.1
click at [370, 237] on input "Toktok show" at bounding box center [607, 242] width 597 height 37
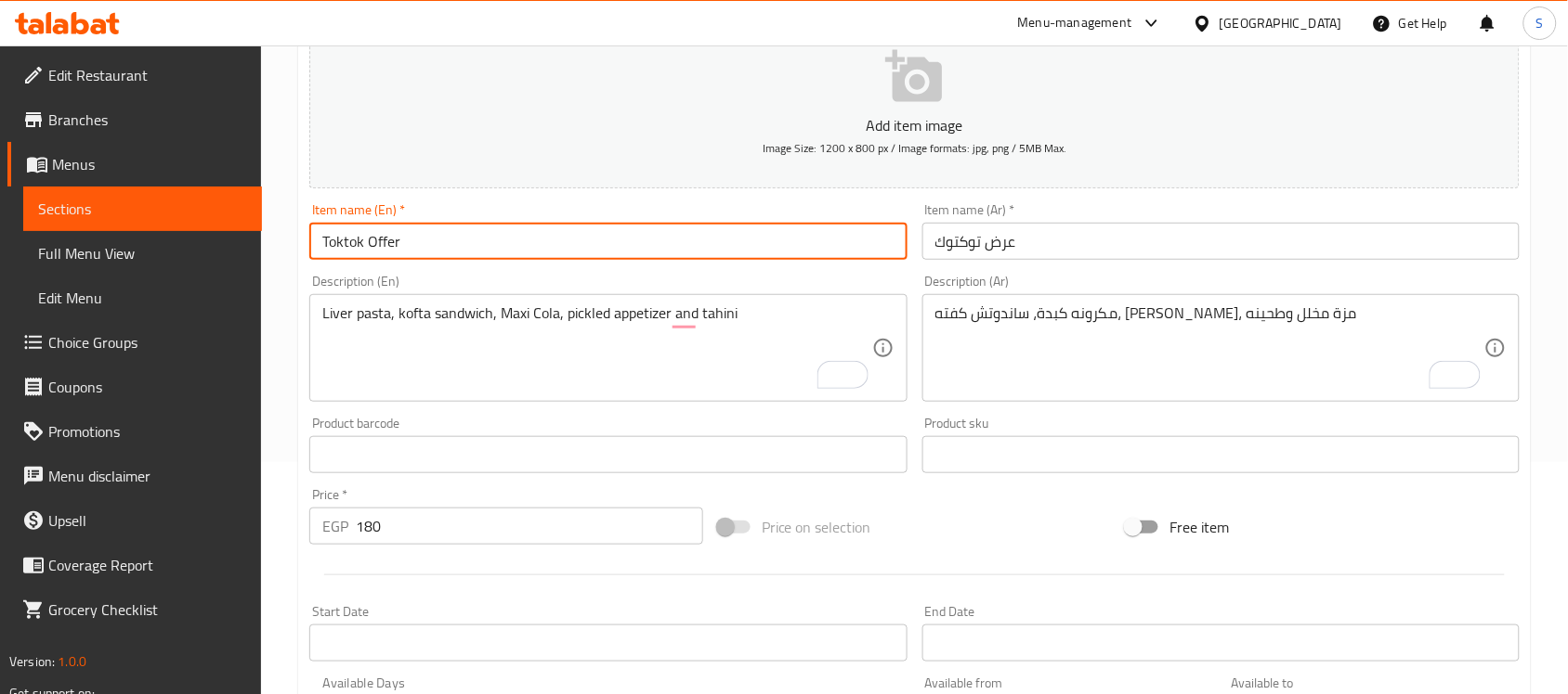
click at [503, 242] on input "Toktok Offer" at bounding box center [607, 242] width 597 height 37
type input "Toktok Offer"
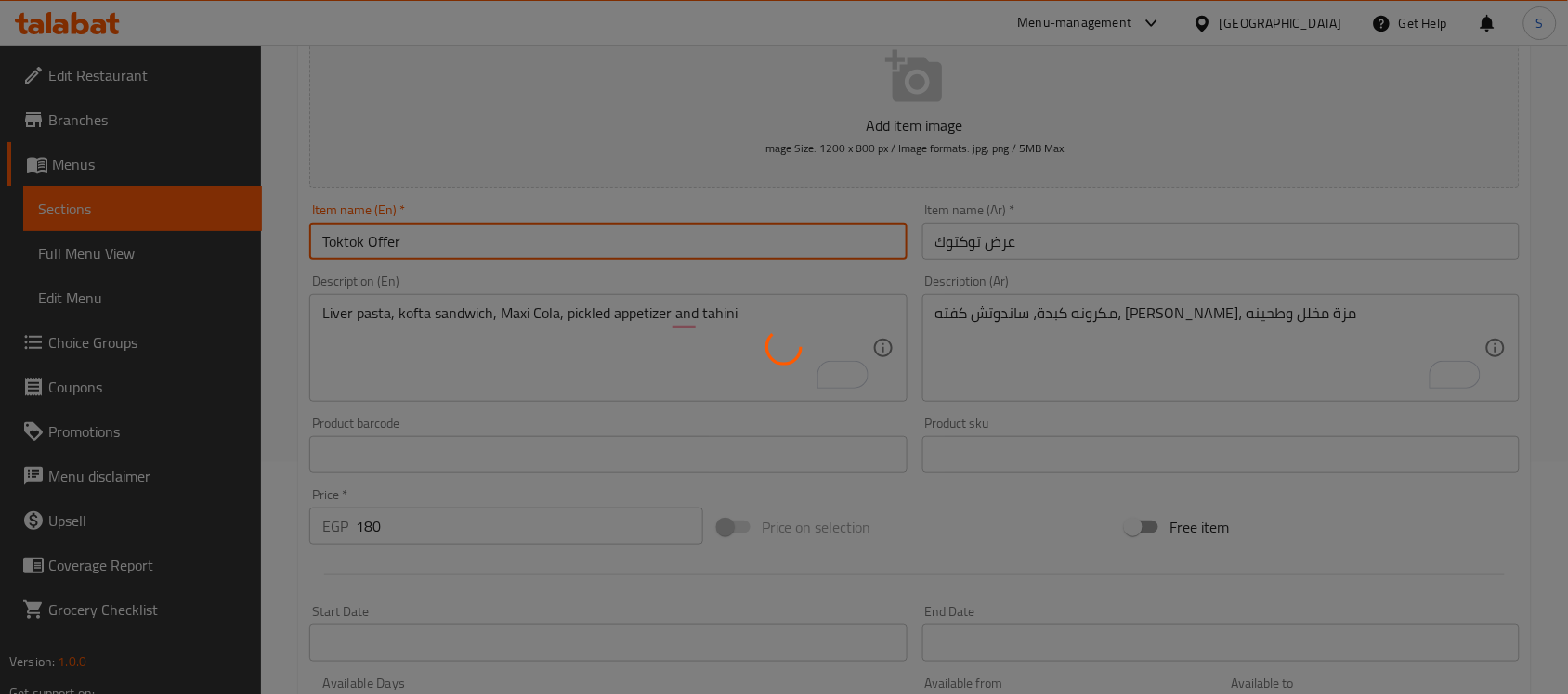
type input "0"
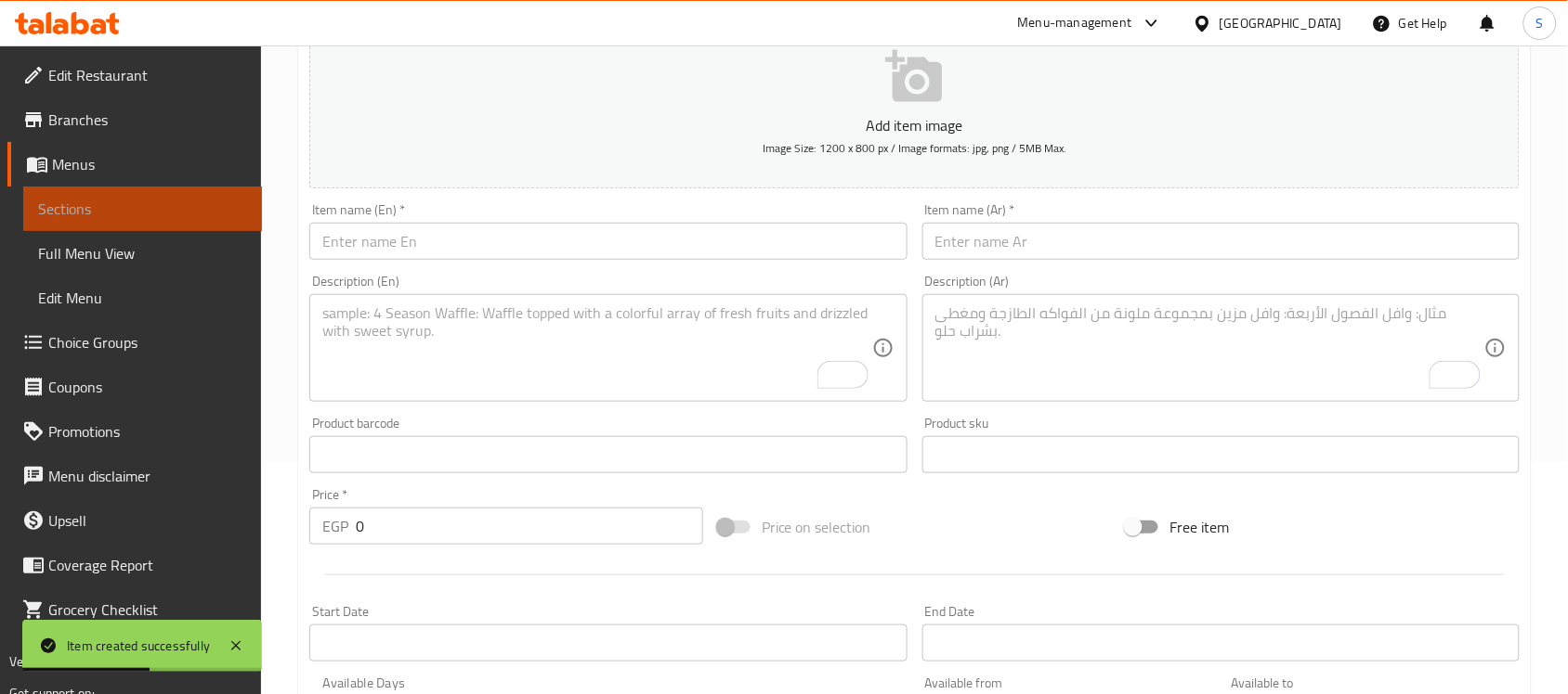
click at [93, 202] on span "Sections" at bounding box center [143, 209] width 209 height 22
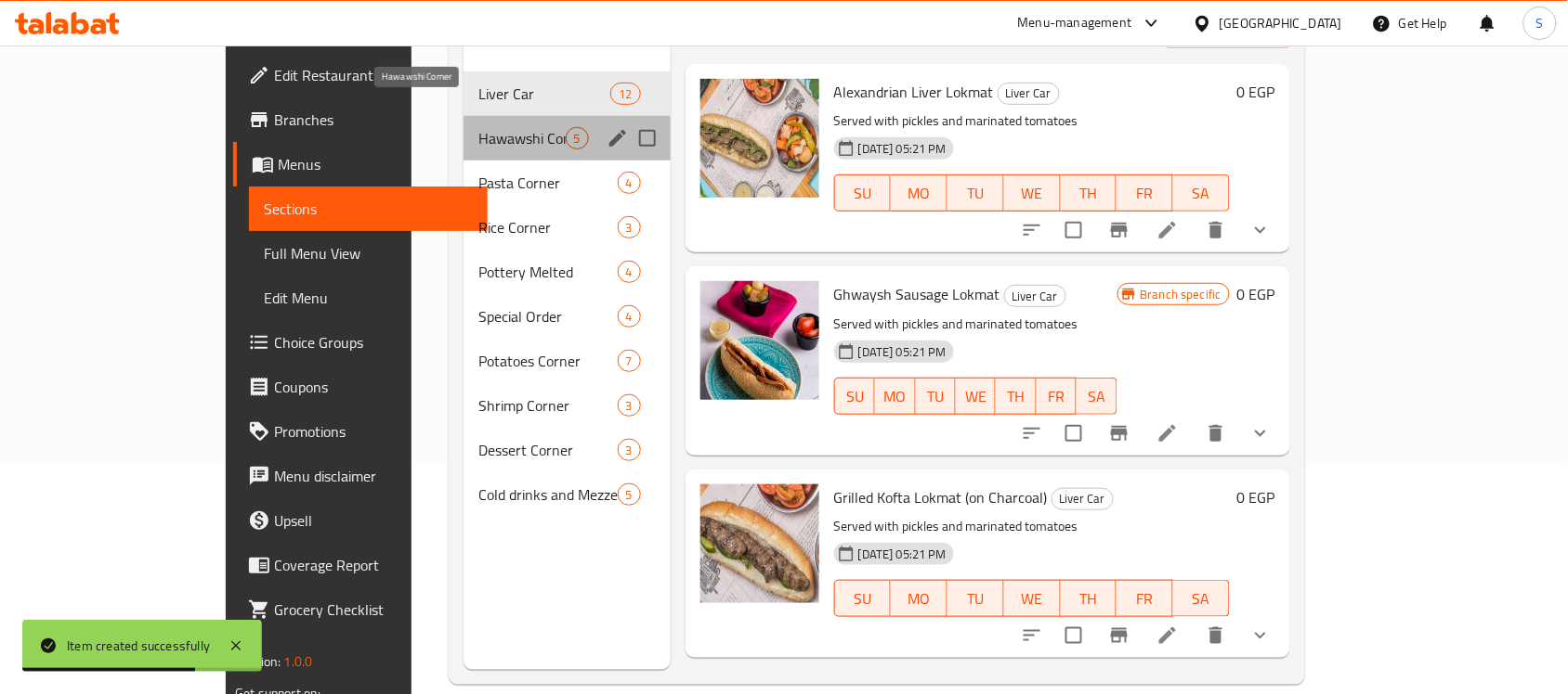
click at [478, 127] on span "Hawawshi Corner" at bounding box center [521, 138] width 86 height 22
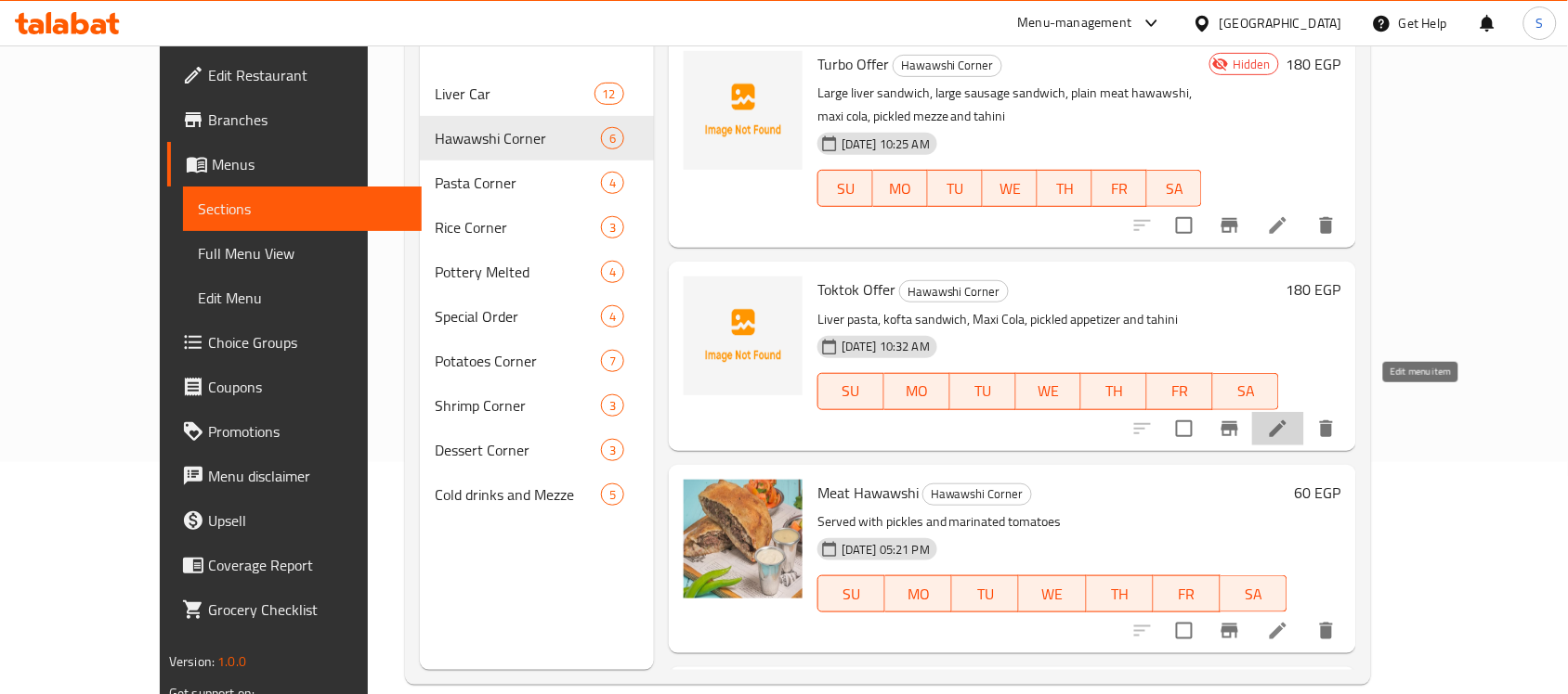
click at [1287, 420] on icon at bounding box center [1278, 429] width 17 height 17
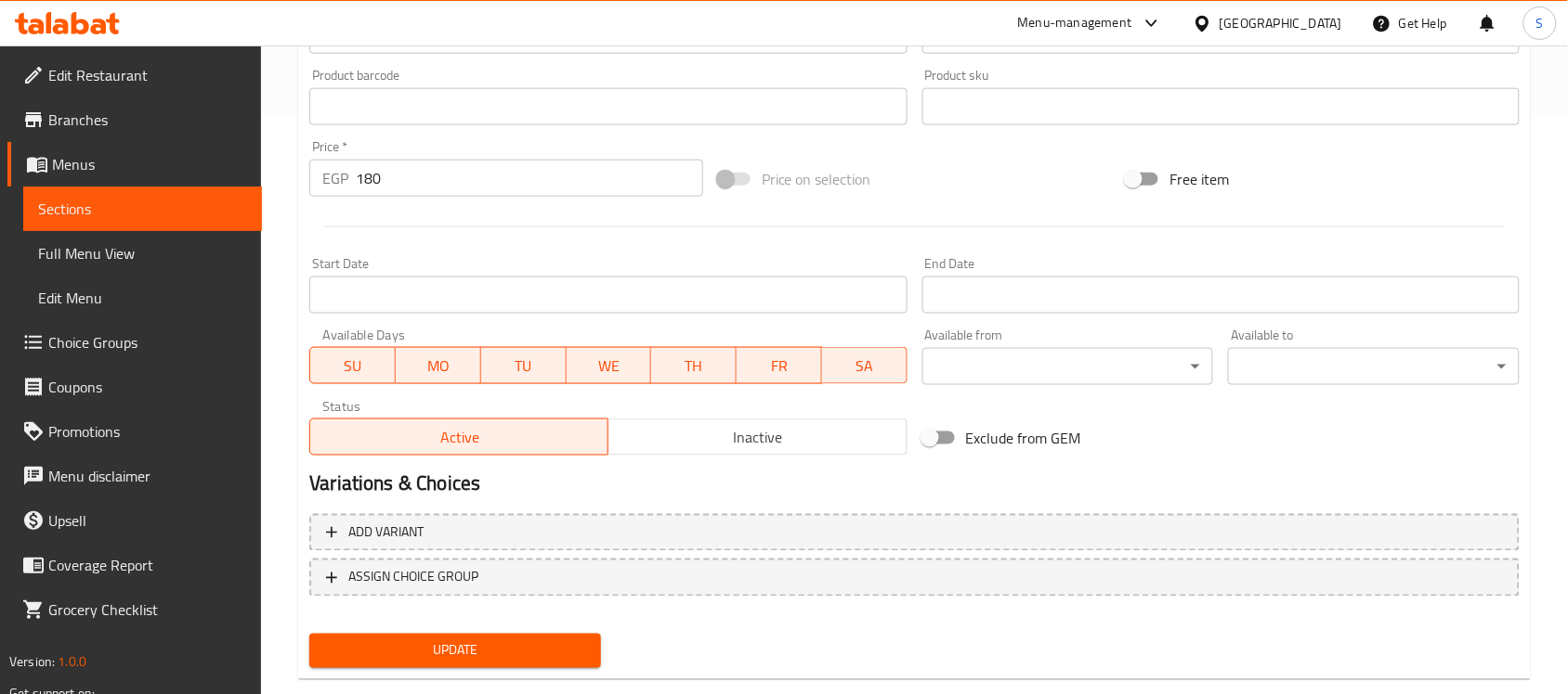
scroll to position [498, 0]
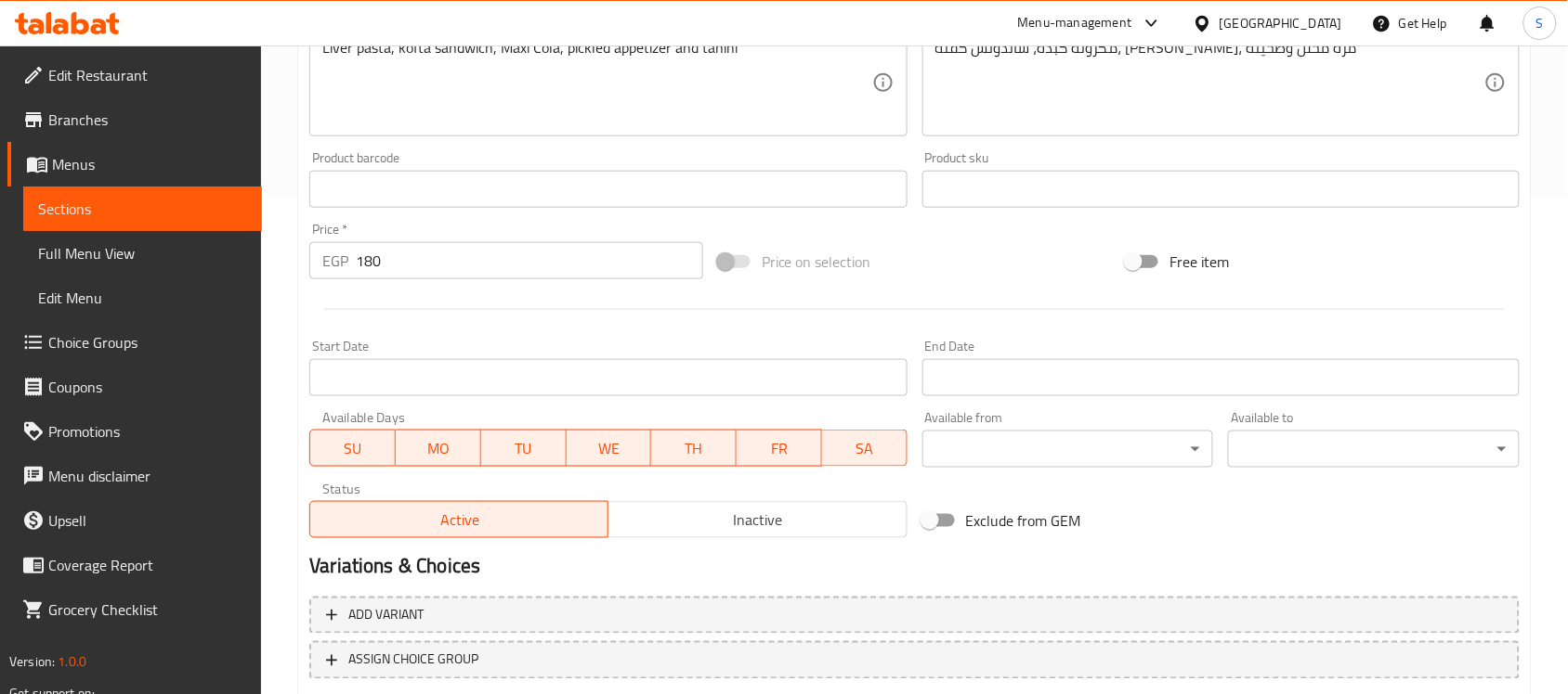
click at [717, 544] on div "Status Active Inactive" at bounding box center [607, 511] width 612 height 71
click at [732, 518] on span "Inactive" at bounding box center [757, 520] width 283 height 27
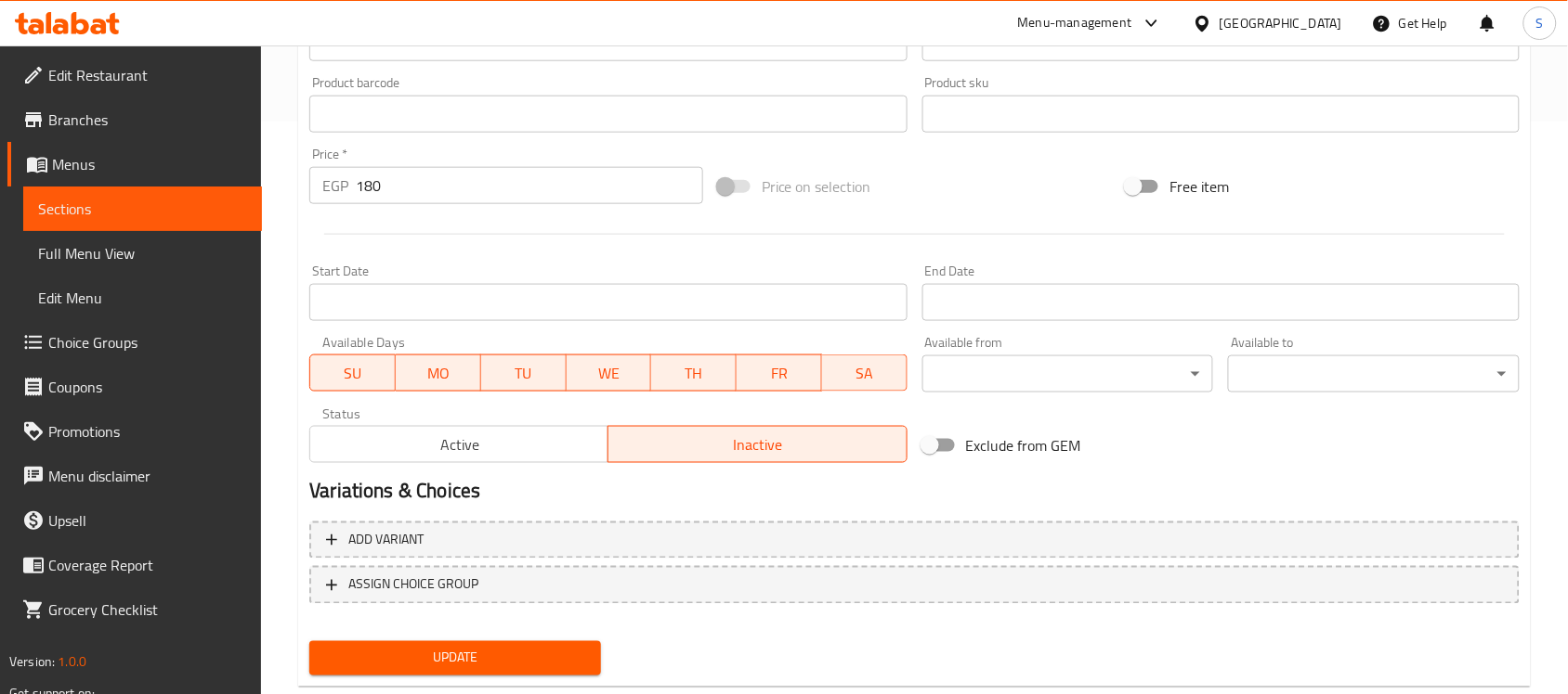
scroll to position [614, 0]
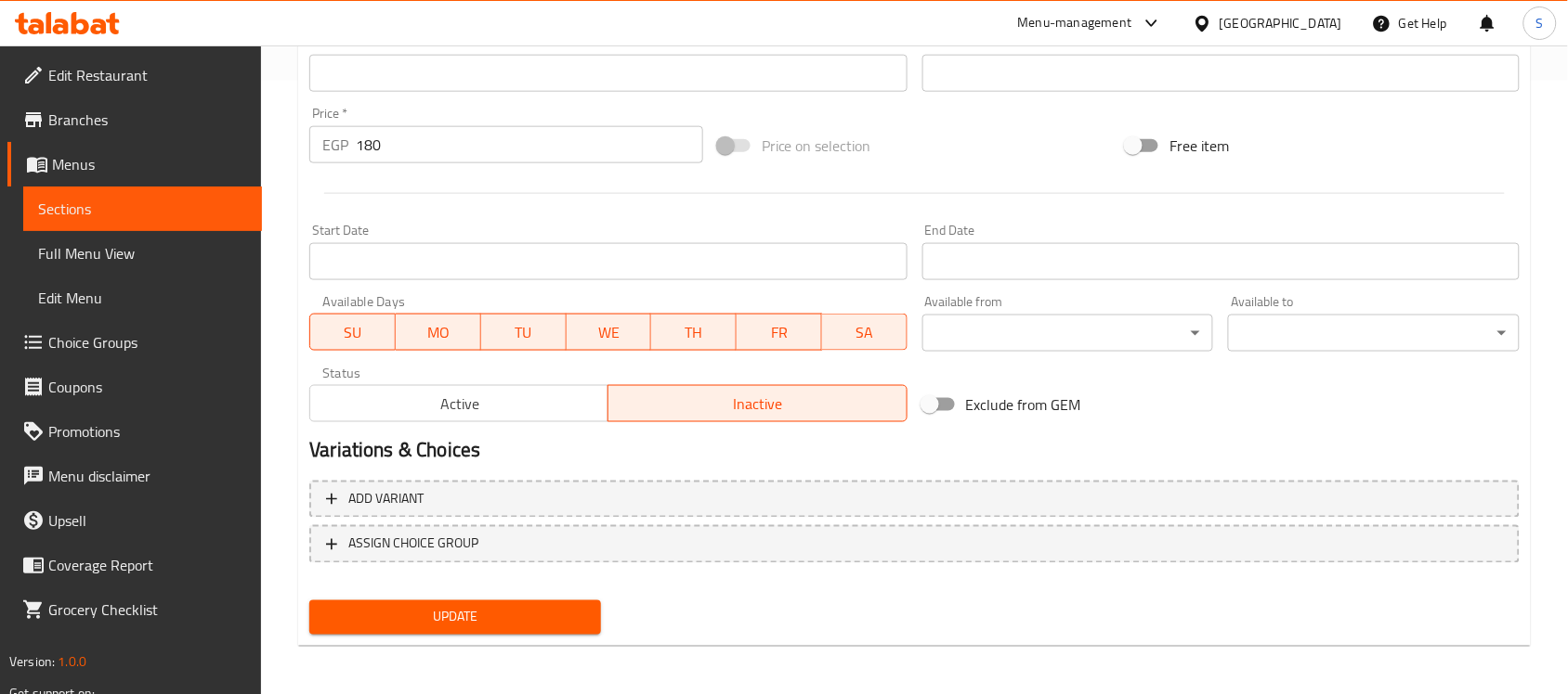
click at [485, 624] on span "Update" at bounding box center [455, 617] width 262 height 23
click at [485, 618] on span "Update" at bounding box center [455, 617] width 262 height 23
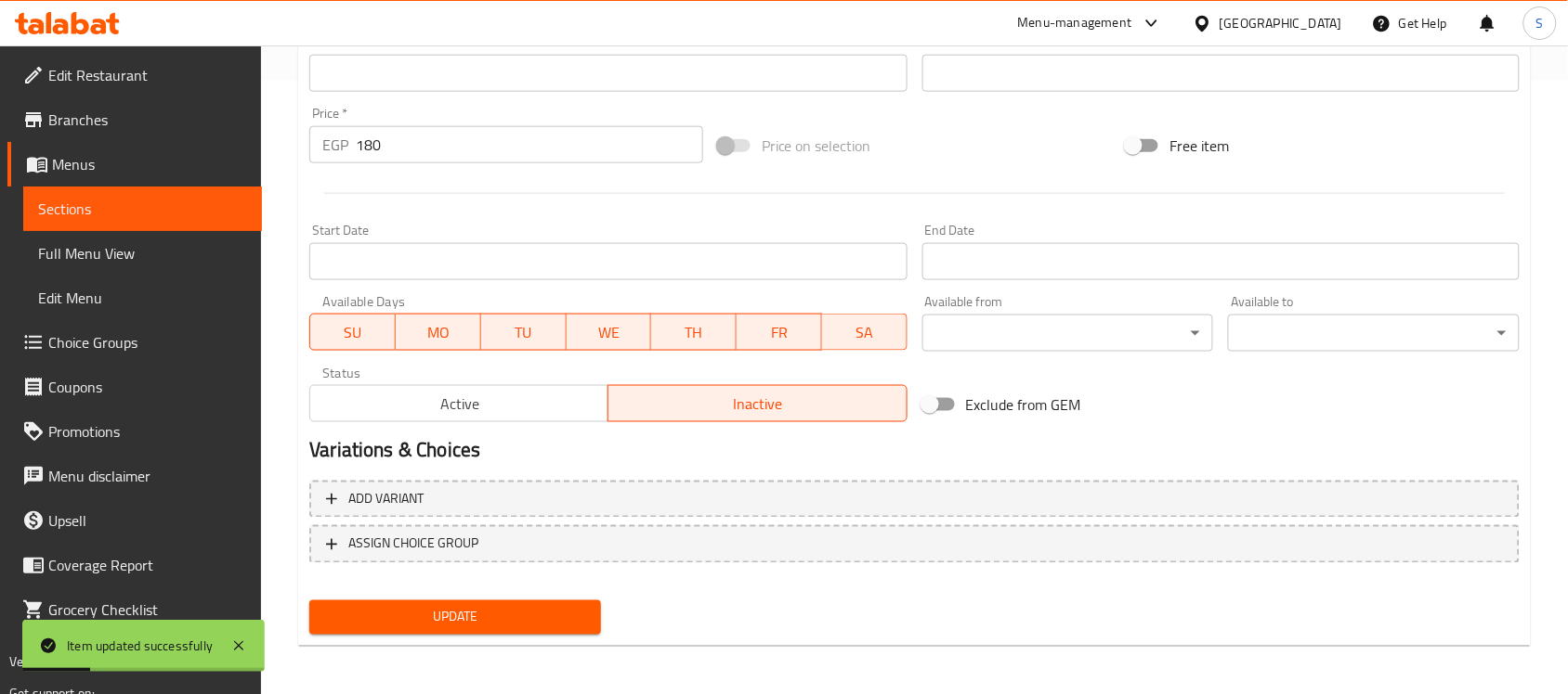
drag, startPoint x: 59, startPoint y: 214, endPoint x: 135, endPoint y: 353, distance: 158.4
click at [59, 214] on span "Sections" at bounding box center [143, 209] width 209 height 22
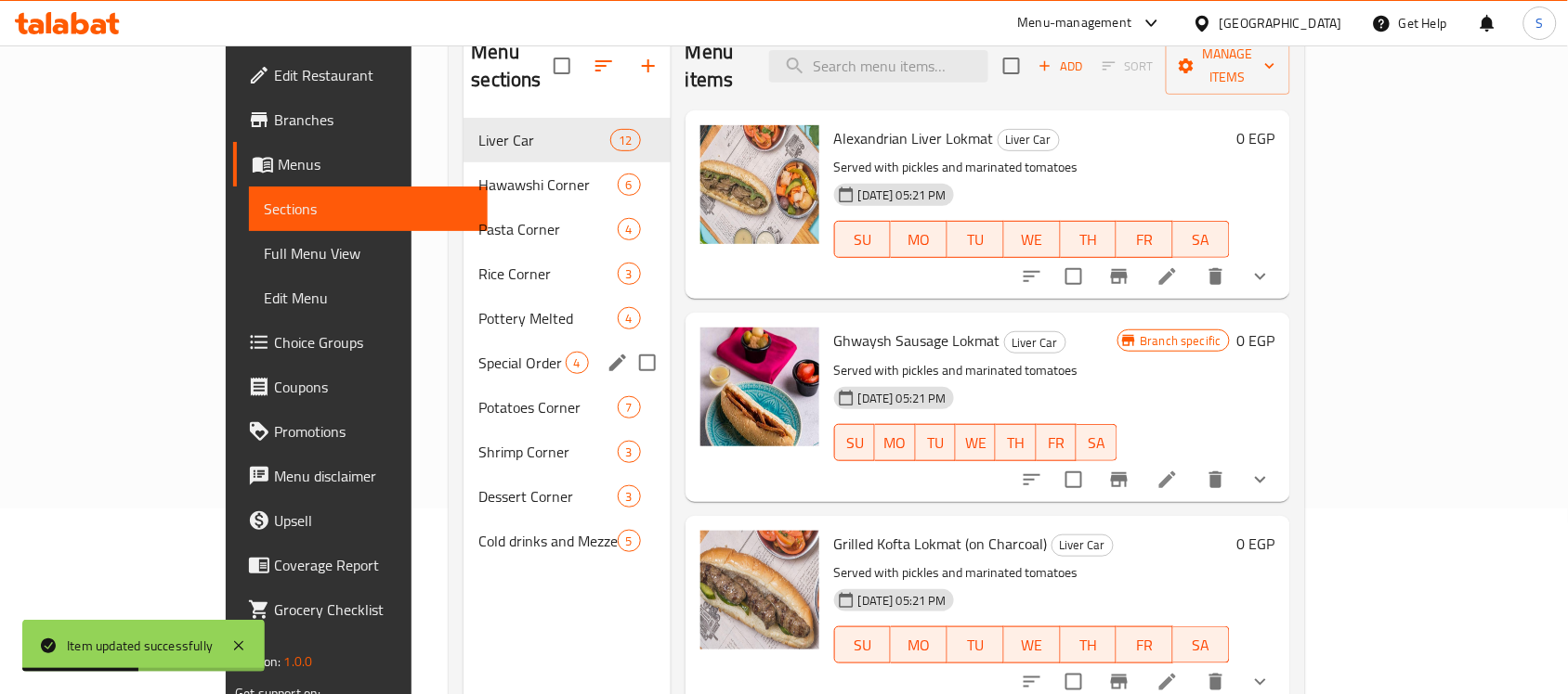
scroll to position [145, 0]
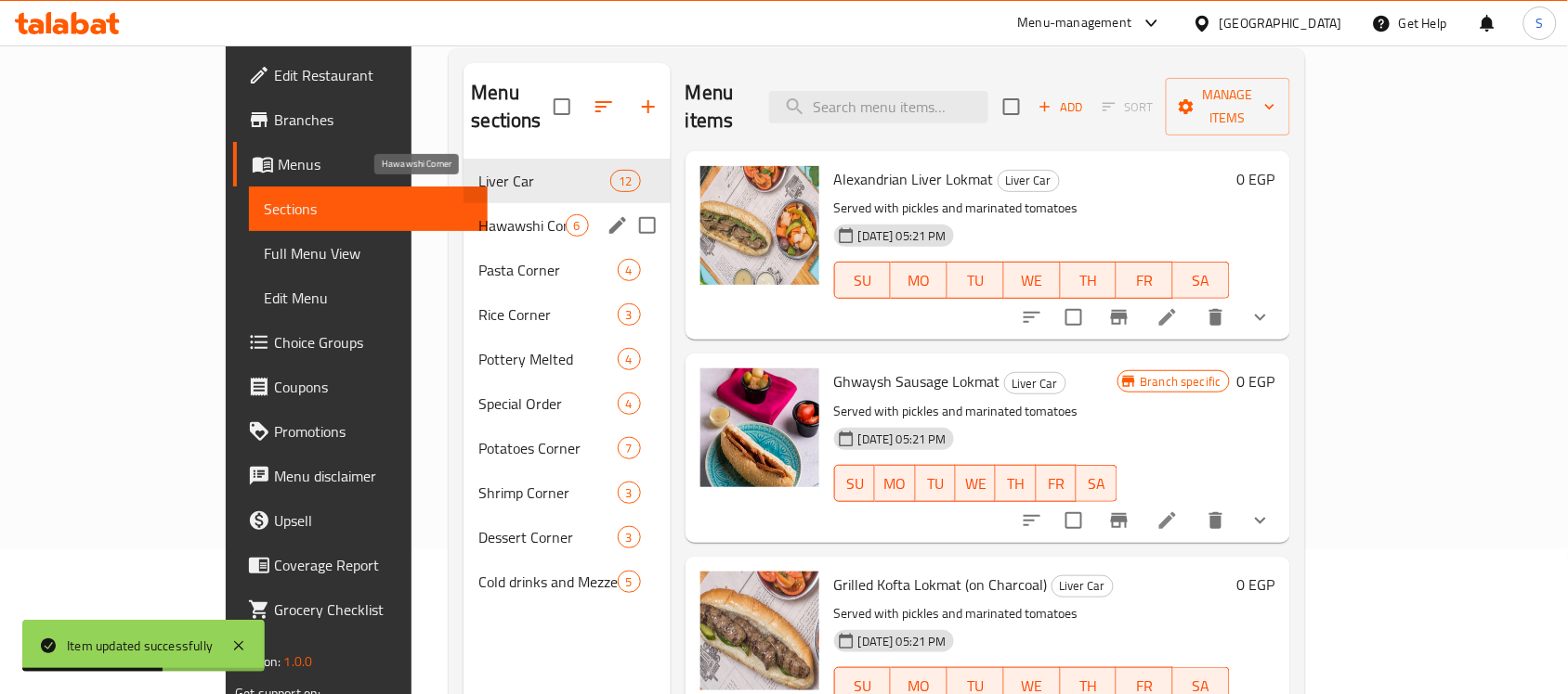
drag, startPoint x: 369, startPoint y: 200, endPoint x: 408, endPoint y: 292, distance: 99.9
click at [478, 215] on span "Hawawshi Corner" at bounding box center [521, 226] width 86 height 22
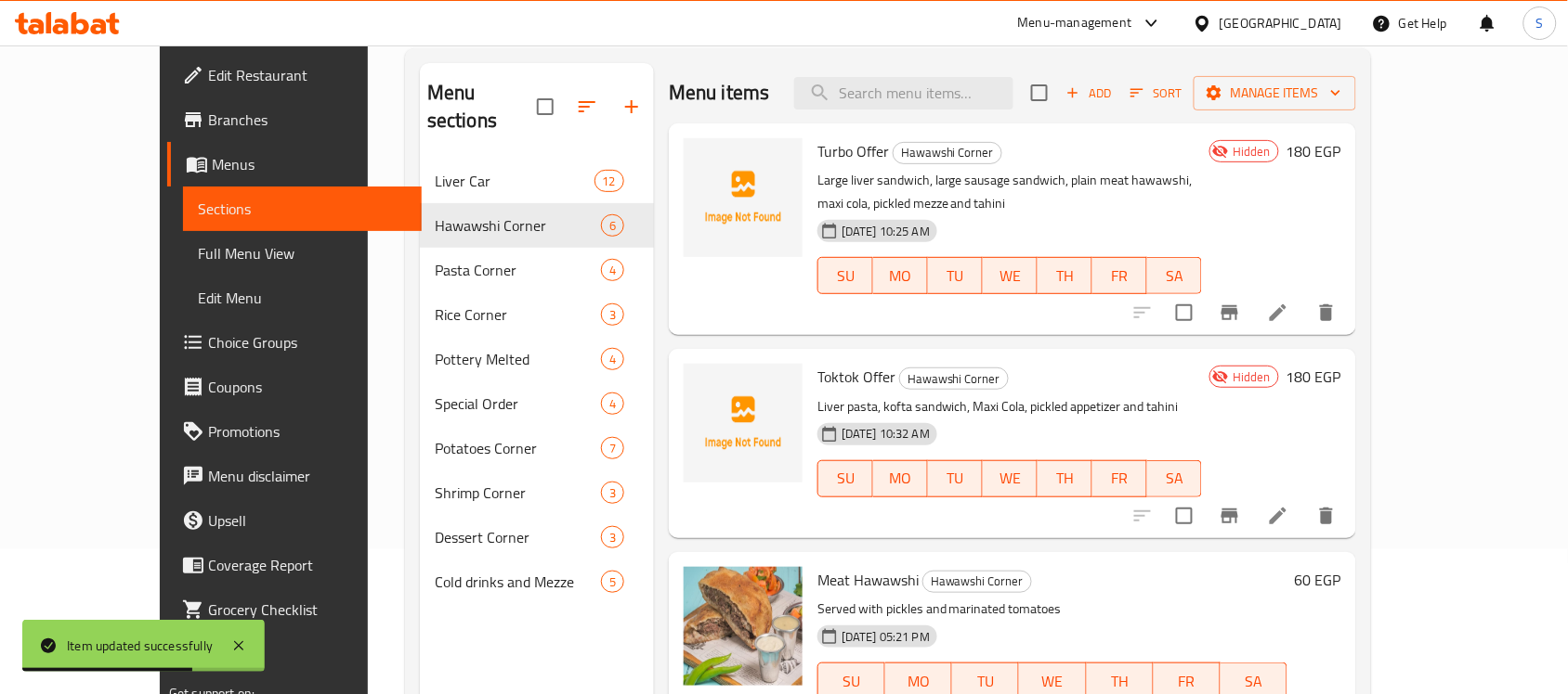
click at [1081, 94] on icon "button" at bounding box center [1073, 92] width 17 height 17
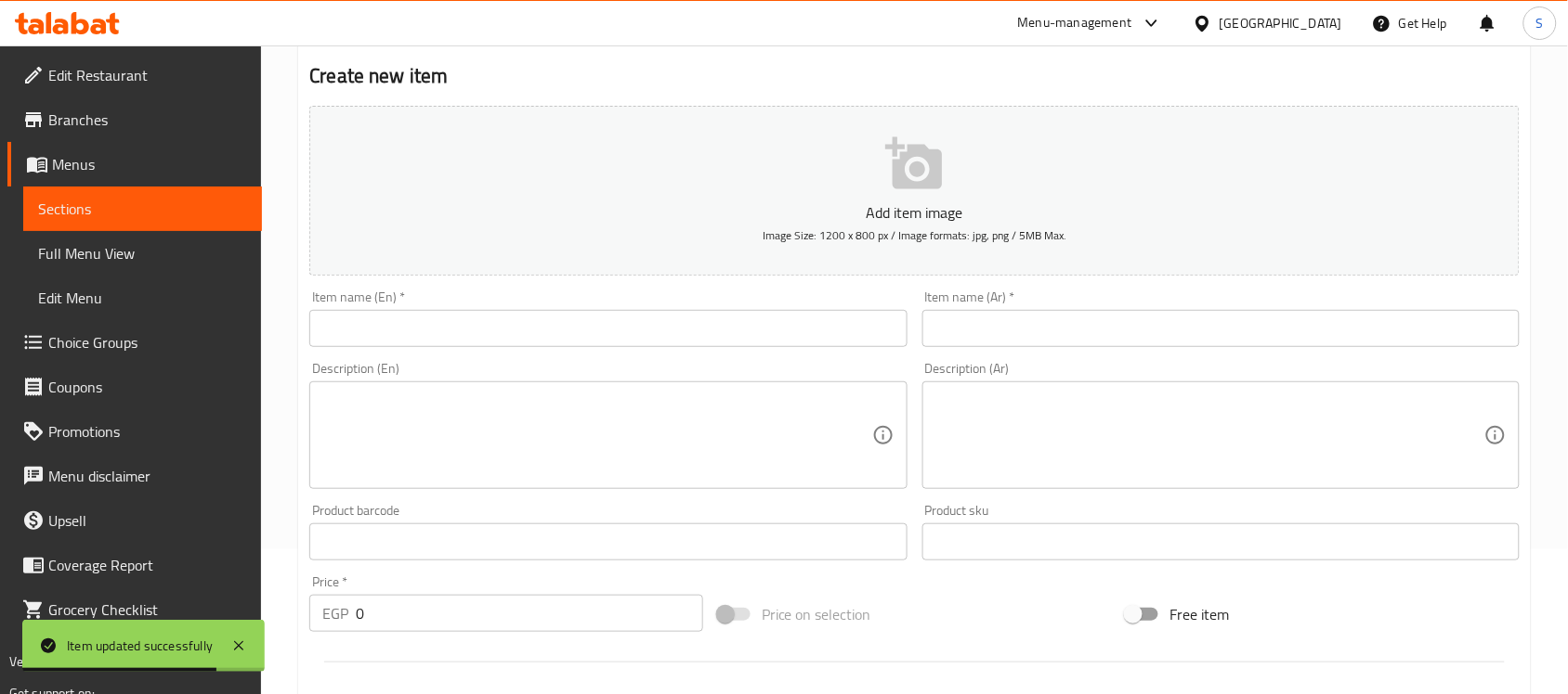
click at [450, 333] on input "text" at bounding box center [607, 329] width 597 height 37
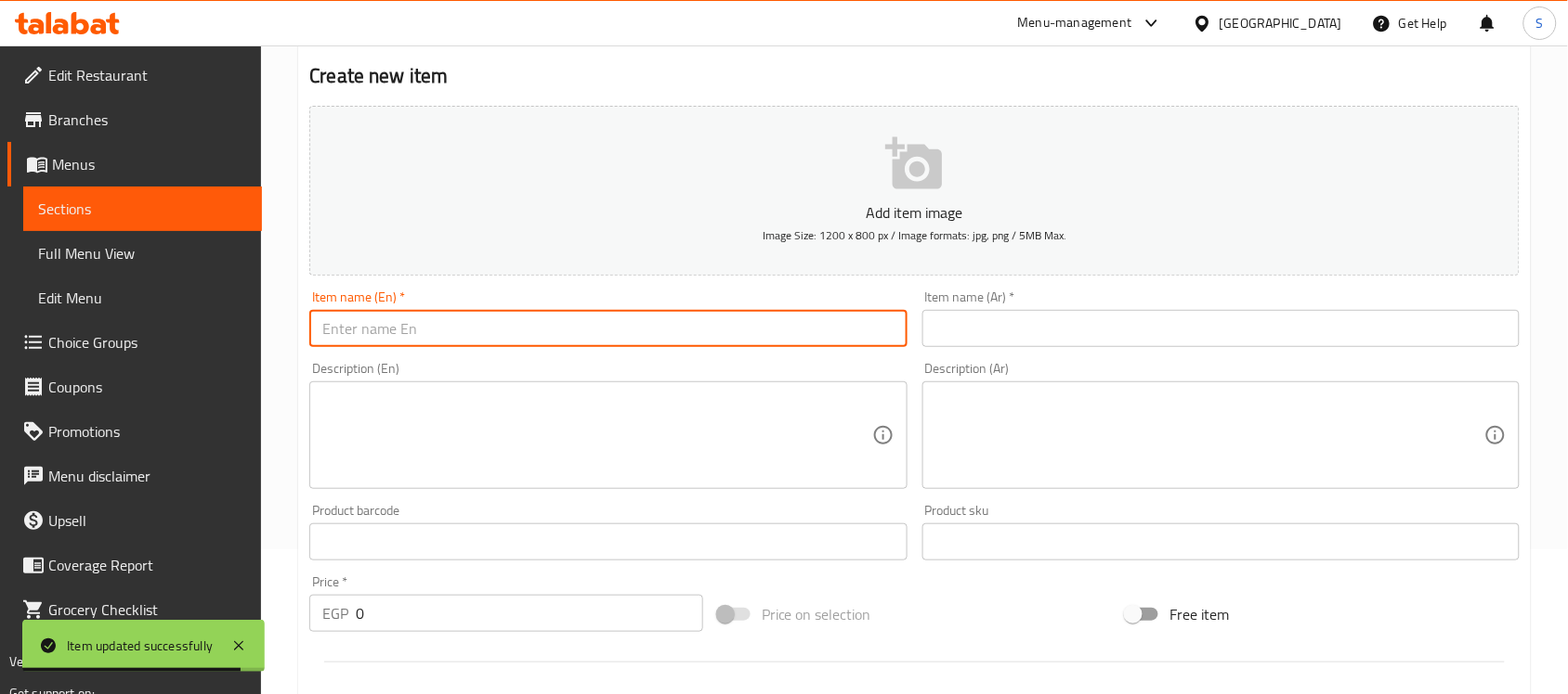
click at [1087, 331] on input "text" at bounding box center [1220, 329] width 597 height 37
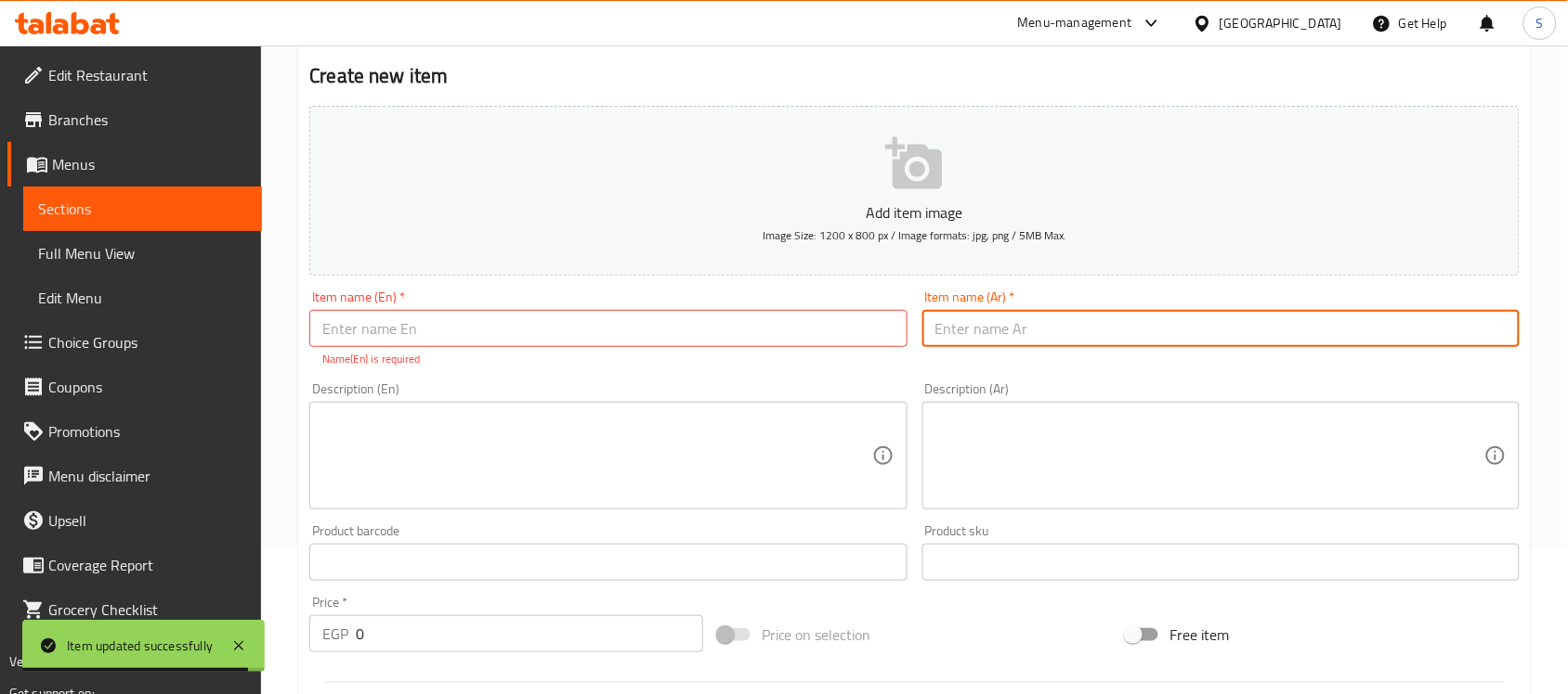
paste input "عرض ال سته سلندر ساندوتش كبدة و سجق وكفته وسكلانس وبطاطس ومشروب ومزة مخلل وطحين…"
type input "عرض ال سته سلندر ساندوتش كبدة و سجق وكفته وسكلانس وبطاطس ومشروب ومزة مخلل وطحين…"
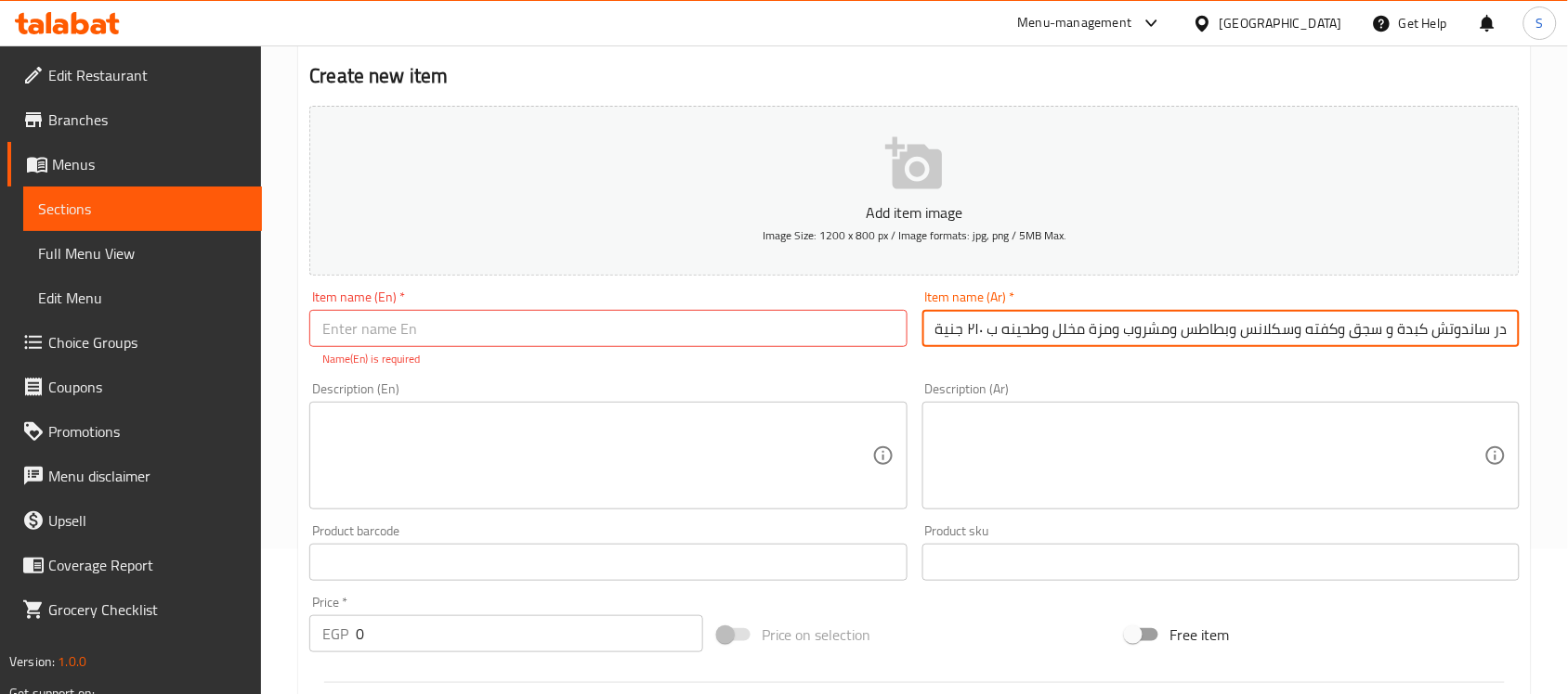
drag, startPoint x: 1390, startPoint y: 327, endPoint x: 934, endPoint y: 349, distance: 456.5
click at [934, 349] on div "Item name (Ar)   * عرض ال سته سلندر ساندوتش كبدة و سجق وكفته وسكلانس وبطاطس ومش…" at bounding box center [1220, 329] width 612 height 92
type input "عرض ال سته سلندر"
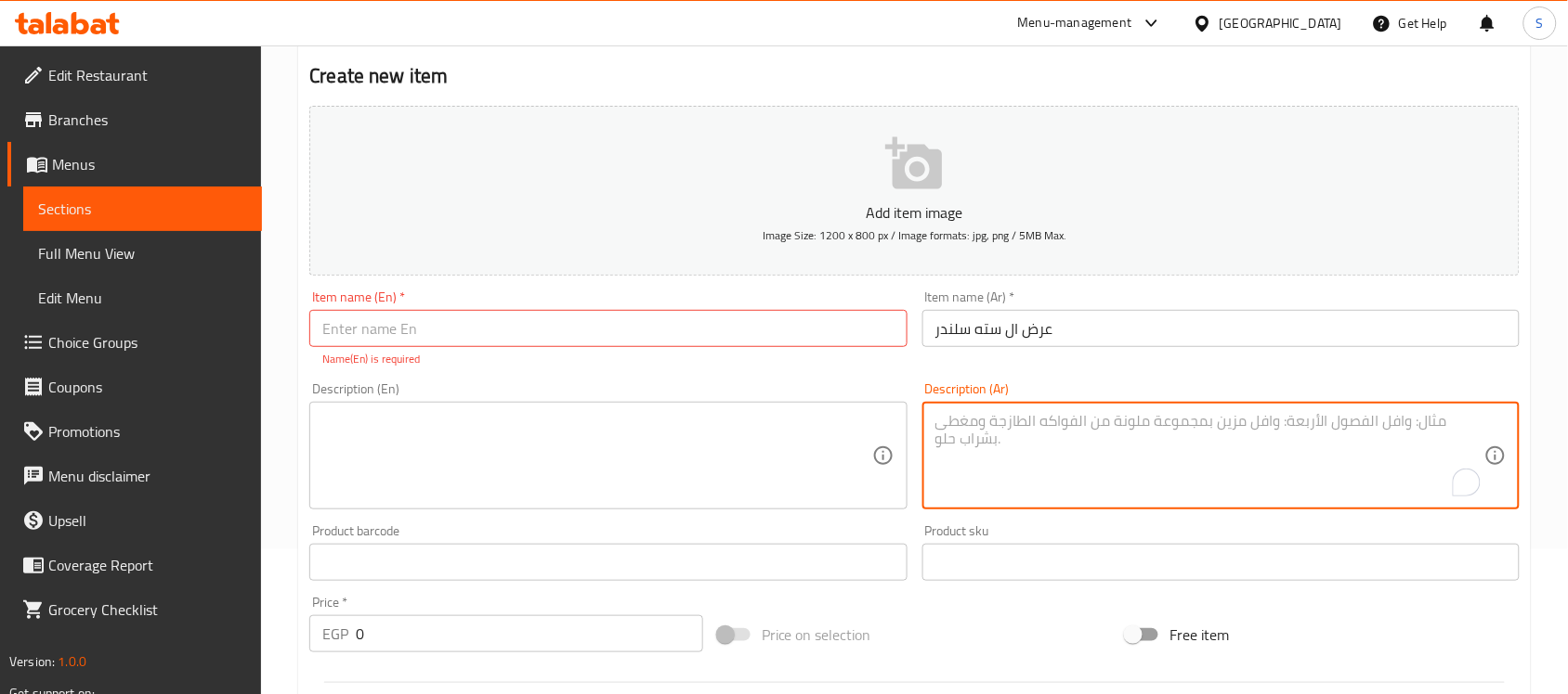
click at [1035, 452] on textarea "To enrich screen reader interactions, please activate Accessibility in Grammarl…" at bounding box center [1209, 456] width 549 height 88
paste textarea "ساندوتش كبدة و سجق وكفته وسكلانس وبطاطس ومشروب ومزة مخلل وطحينه ب ٢١٠ جنية"
type textarea "ساندوتش كبدة و سجق وكفته وسكلانس وبطاطس ومشروب ومزة مخلل وطحينه ب ٢١٠ جنية"
drag, startPoint x: 360, startPoint y: 636, endPoint x: 345, endPoint y: 636, distance: 15.0
click at [359, 636] on input "0" at bounding box center [530, 634] width 348 height 37
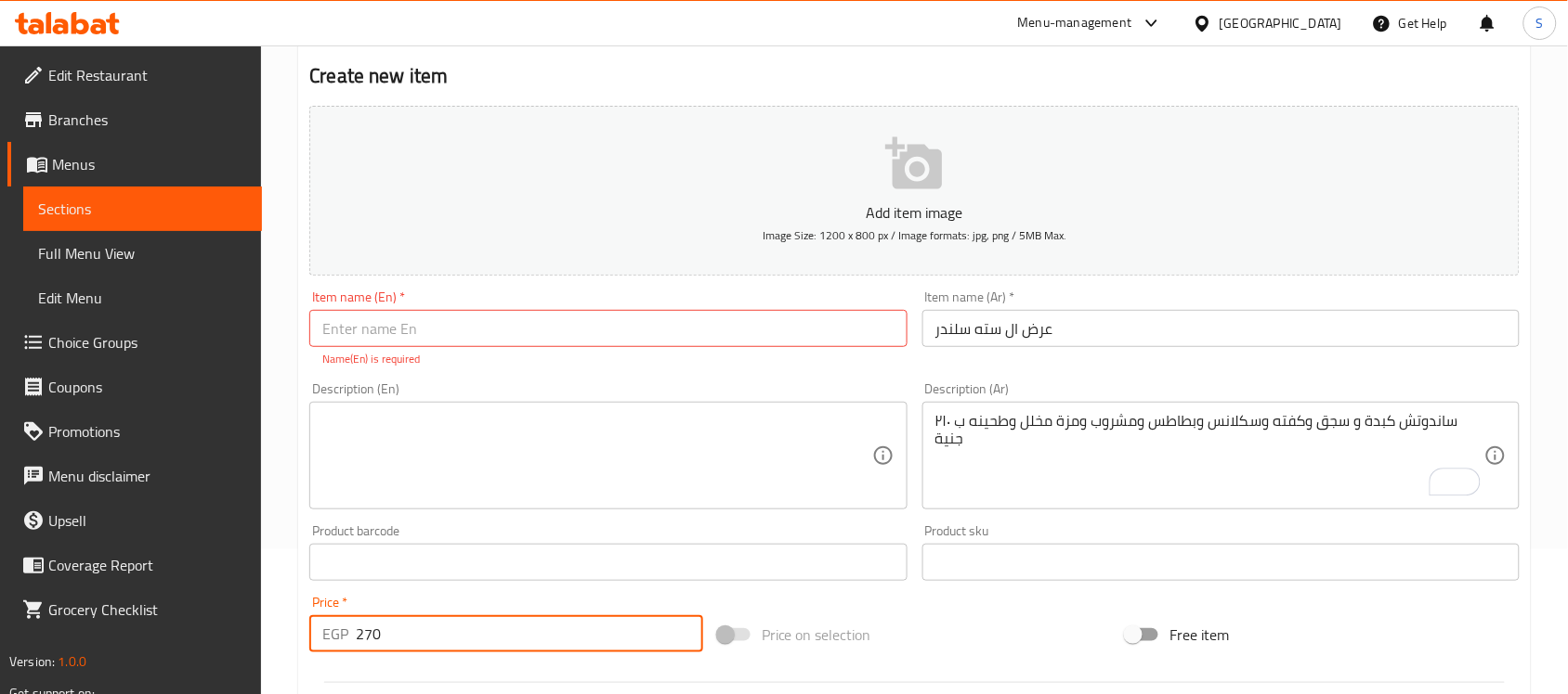
type input "270"
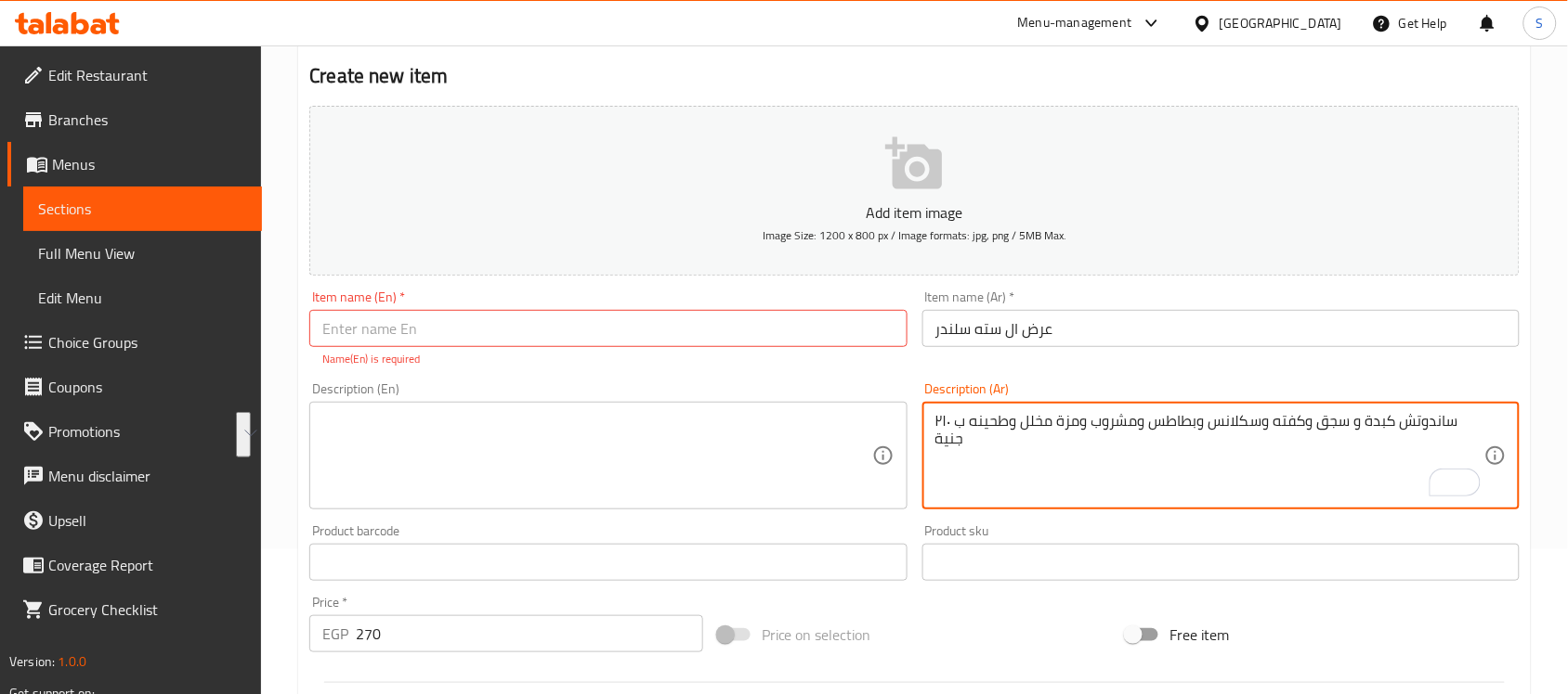
drag, startPoint x: 974, startPoint y: 422, endPoint x: 940, endPoint y: 446, distance: 41.6
click at [999, 444] on textarea "ساندوتش كبدة و سجق وكفته وسكلانس وبطاطس ومشروب ومزة مخلل وطحينه ب ٢١٠ جنية" at bounding box center [1209, 456] width 549 height 88
click at [1320, 427] on textarea "ساندوتش كبدة و سجق وكفته وسكلانس وبطاطس ومشروب ومزة مخلل وطحينه" at bounding box center [1209, 456] width 549 height 88
click at [1269, 427] on textarea "ساندوتش كبدة، سجق وكفته وسكلانس وبطاطس ومشروب ومزة مخلل وطحينه" at bounding box center [1209, 456] width 549 height 88
click at [1321, 419] on textarea "ساندوتش كبدة، سجق وكفته وسكلانس وبطاطس ومشروب ومزة مخلل وطحينه" at bounding box center [1209, 456] width 549 height 88
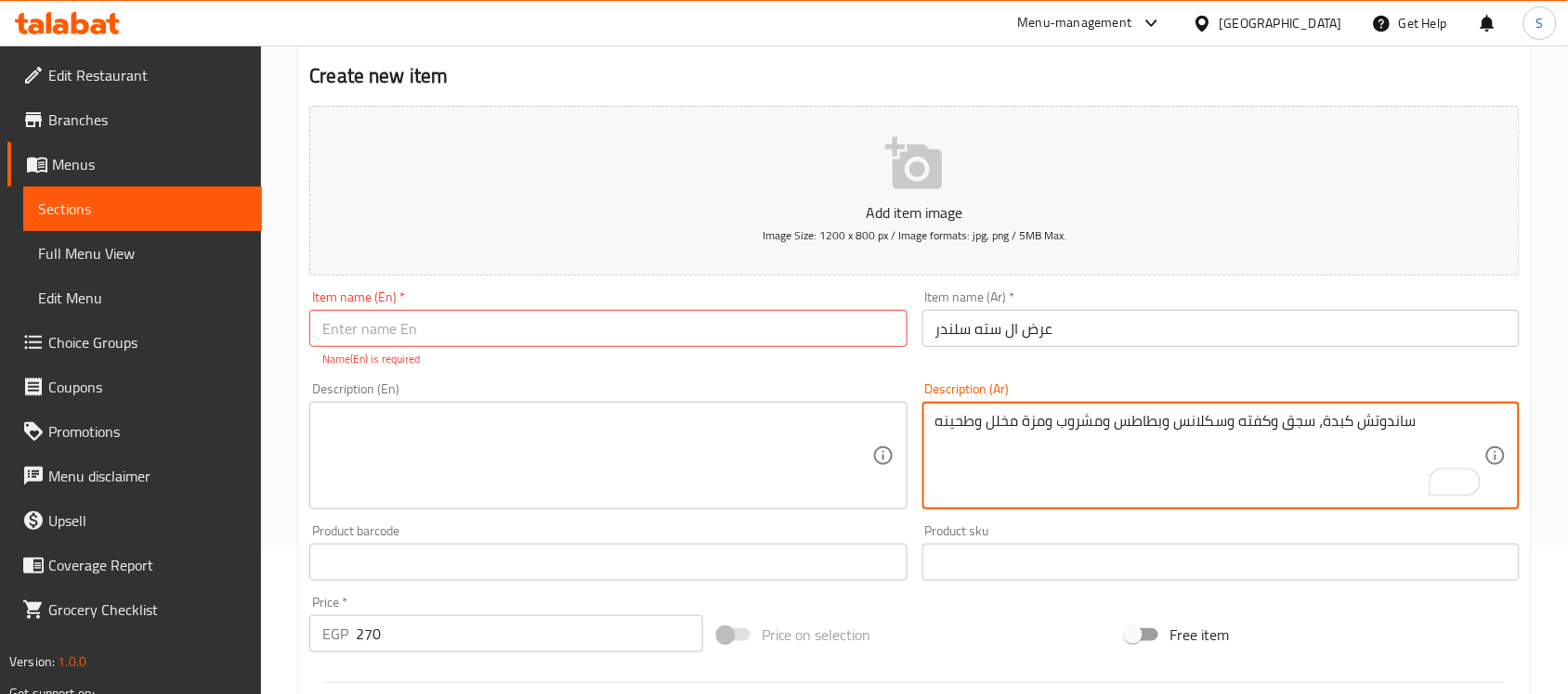
click at [1316, 428] on textarea "ساندوتش كبدة، سجق وكفته وسكلانس وبطاطس ومشروب ومزة مخلل وطحينه" at bounding box center [1209, 456] width 549 height 88
click at [1282, 428] on textarea "ساندوتش كبدة، ساندوتش سجق وكفته وسكلانس وبطاطس ومشروب ومزة مخلل وطحينه" at bounding box center [1209, 456] width 549 height 88
click at [1280, 427] on textarea "ساندوتش كبدة، ساندوتش سجق وكفته وسكلانس وبطاطس ومشروب ومزة مخلل وطحينه" at bounding box center [1209, 456] width 549 height 88
click at [1269, 425] on textarea "ساندوتش كبدة، ساندوتش سجق وكفته وسكلانس وبطاطس ومشروب ومزة مخلل وطحينه" at bounding box center [1209, 456] width 549 height 88
click at [1271, 415] on textarea "ساندوتش كبدة، ساندوتش سجق وكفته وسكلانس وبطاطس ومشروب ومزة مخلل وطحينه" at bounding box center [1209, 456] width 549 height 88
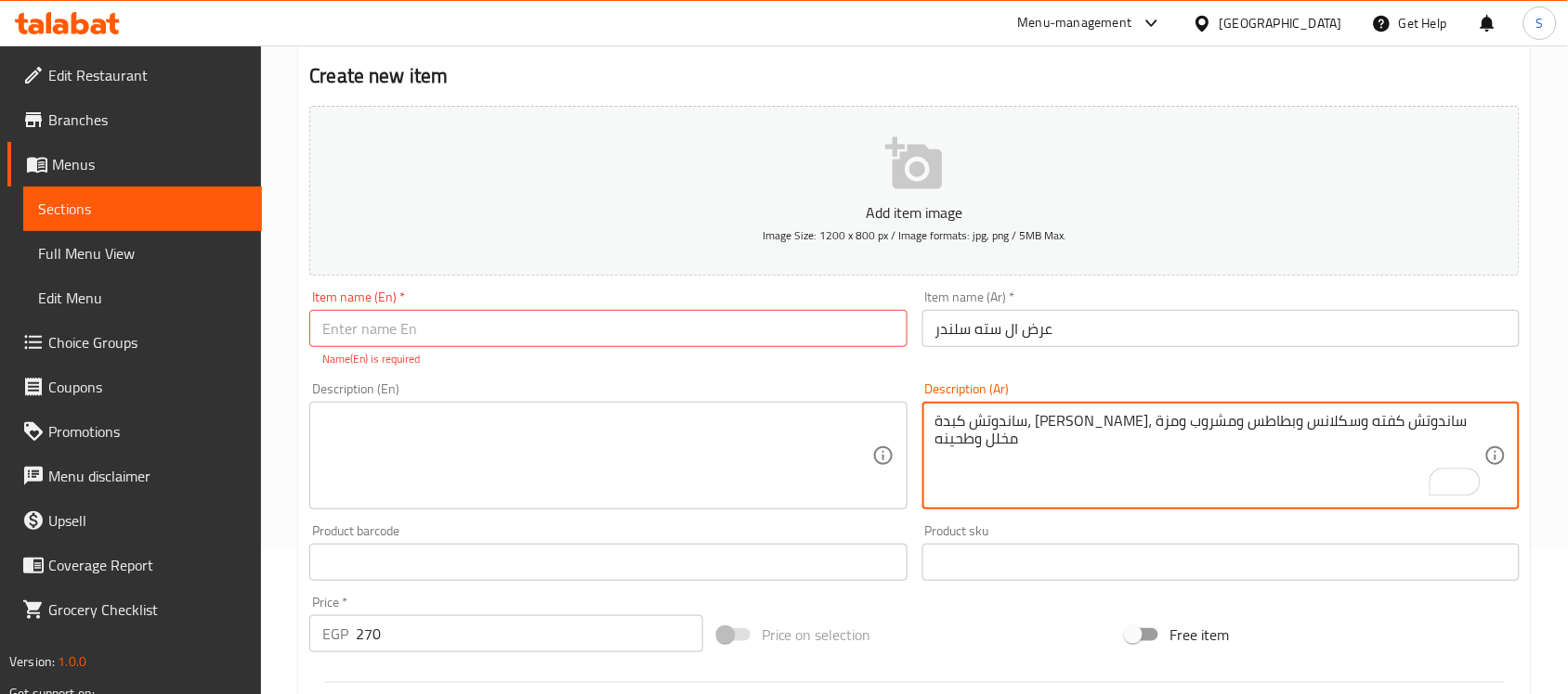
click at [1143, 427] on textarea "ساندوتش كبدة، ساندوتش سجق، ساندوتش كفته وسكلانس وبطاطس ومشروب ومزة مخلل وطحينه" at bounding box center [1209, 456] width 549 height 88
click at [1046, 422] on textarea "ساندوتش كبدة، ساندوتش سجق، ساندوتش كفته، ساندوتش سكلانس وبطاطس ومشروب ومزة مخلل…" at bounding box center [1209, 456] width 549 height 88
click at [991, 425] on textarea "ساندوتش كبدة، ساندوتش سجق، ساندوتش كفته، ساندوتش سكلانس بطاطس ومشروب ومزة مخلل …" at bounding box center [1209, 456] width 549 height 88
drag, startPoint x: 985, startPoint y: 424, endPoint x: 943, endPoint y: 424, distance: 42.0
click at [943, 424] on textarea "ساندوتش كبدة، ساندوتش سجق، ساندوتش كفته، ساندوتش سكلانس بطاطس ومشروب ومزة مخلل …" at bounding box center [1209, 456] width 549 height 88
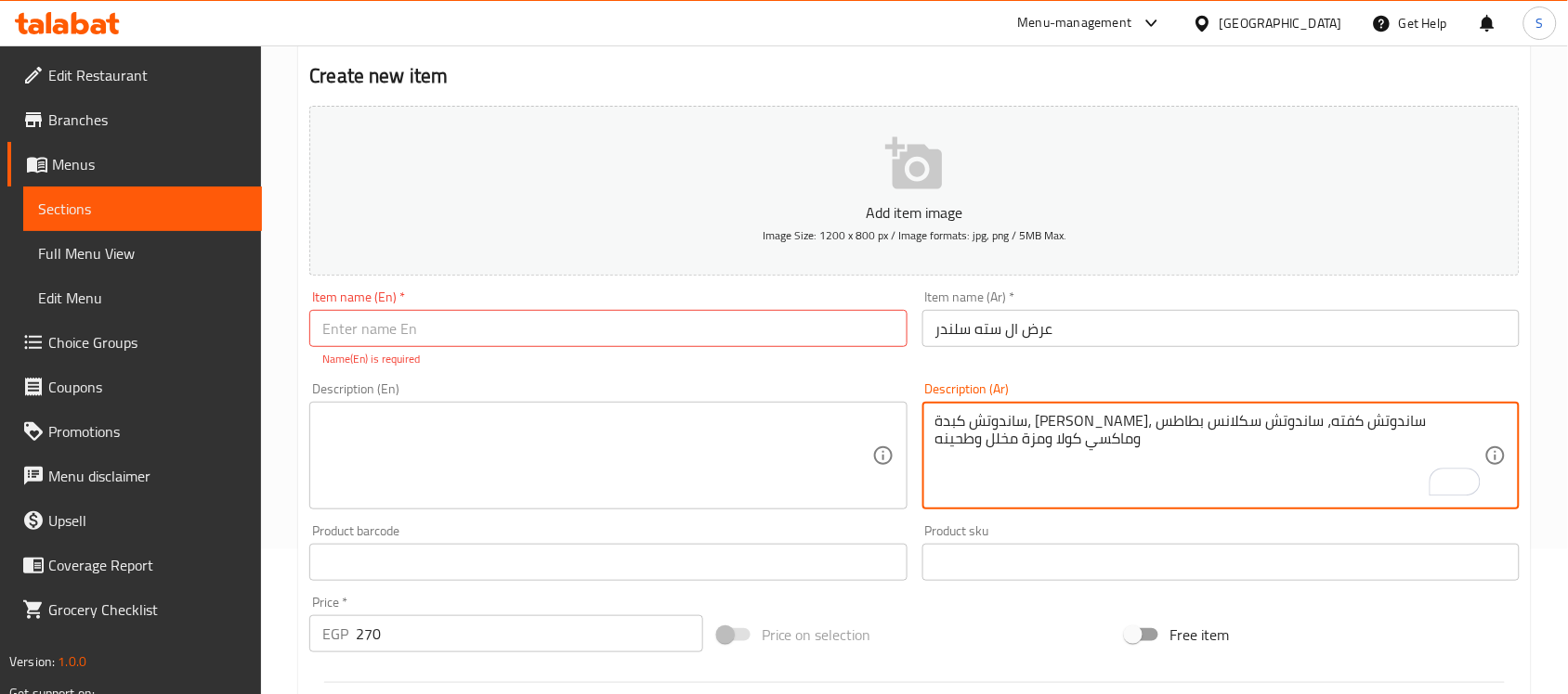
click at [1047, 444] on textarea "ساندوتش كبدة، ساندوتش سجق، ساندوتش كفته، ساندوتش سكلانس بطاطس وماكسي كولا ومزة …" at bounding box center [1209, 456] width 549 height 88
click at [988, 418] on textarea "ساندوتش كبدة، ساندوتش سجق، ساندوتش كفته، ساندوتش سكلانس بطاطس وماكسي كولا، مزة …" at bounding box center [1209, 456] width 549 height 88
click at [1370, 420] on textarea "ساندوتش كبدة، ساندوتش سجق، ساندوتش كفته، ساندوتش سكلانس بطاطس، ماكسي كولا، مزة …" at bounding box center [1209, 456] width 549 height 88
click at [1217, 418] on textarea "ساندوتش كبدة كبير، ساندوتش سجق، ساندوتش كفته، ساندوتش سكلانس بطاطس، ماكسي كولا،…" at bounding box center [1209, 456] width 549 height 88
click at [1118, 418] on textarea "ساندوتش كبدة كبير، ساندوتش سجق كبير ، ساندوتش كفته، ساندوتش سكلانس بطاطس، ماكسي…" at bounding box center [1209, 456] width 549 height 88
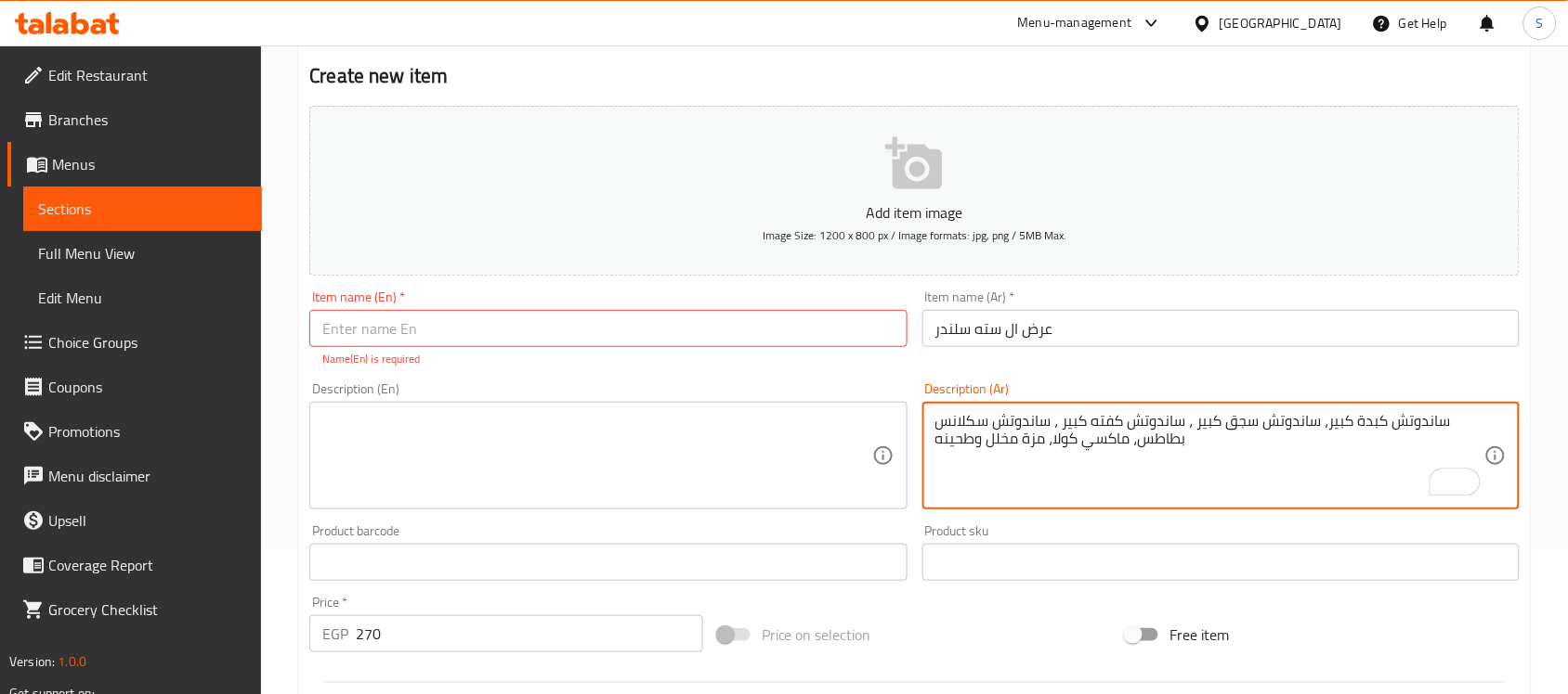
click at [941, 425] on textarea "ساندوتش كبدة كبير، ساندوتش سجق كبير ، ساندوتش كفته كبير ، ساندوتش سكلانس بطاطس،…" at bounding box center [1209, 456] width 549 height 88
click at [926, 416] on div "ساندوتش كبدة كبير، ساندوتش سجق كبير ، ساندوتش كفته كبير ، ساندوتش سكلانس بطاطس،…" at bounding box center [1220, 455] width 597 height 107
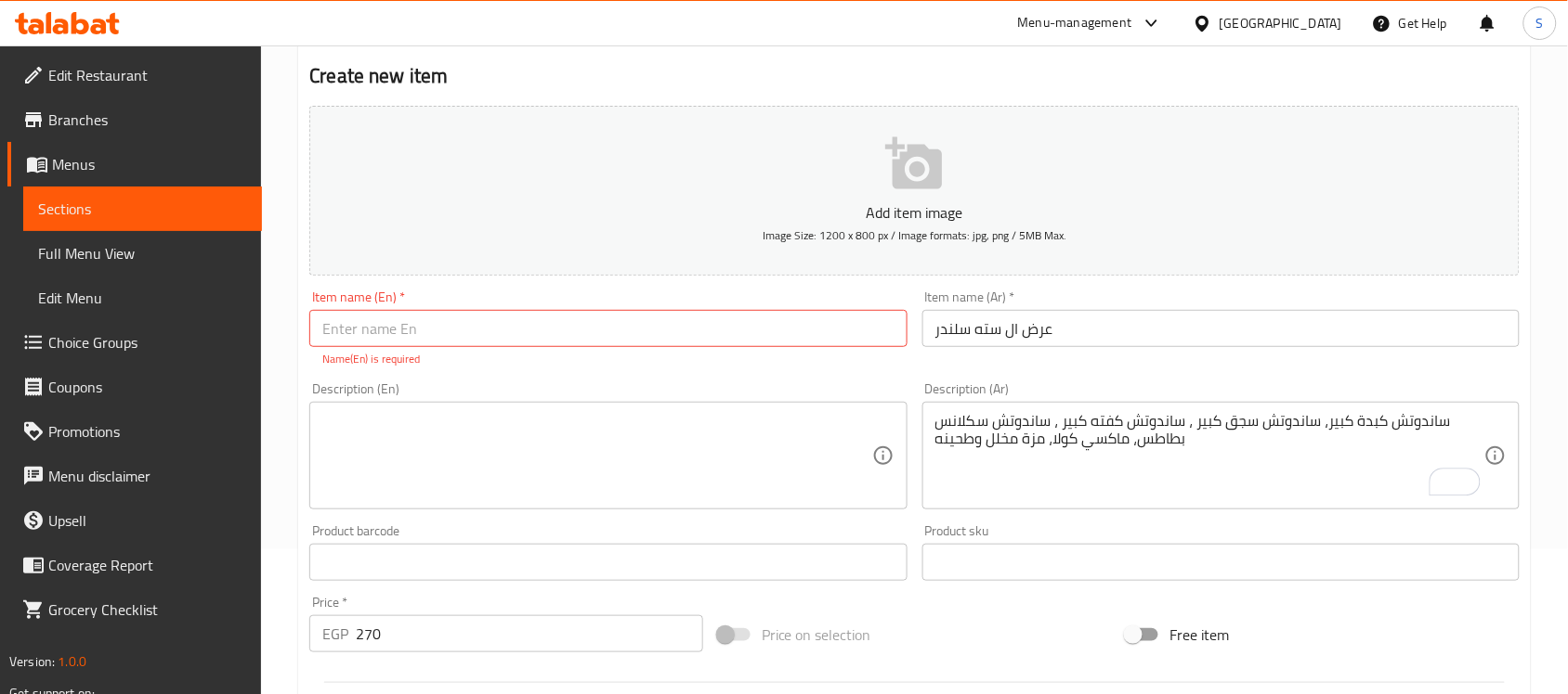
click at [931, 416] on div "ساندوتش كبدة كبير، ساندوتش سجق كبير ، ساندوتش كفته كبير ، ساندوتش سكلانس بطاطس،…" at bounding box center [1220, 455] width 597 height 107
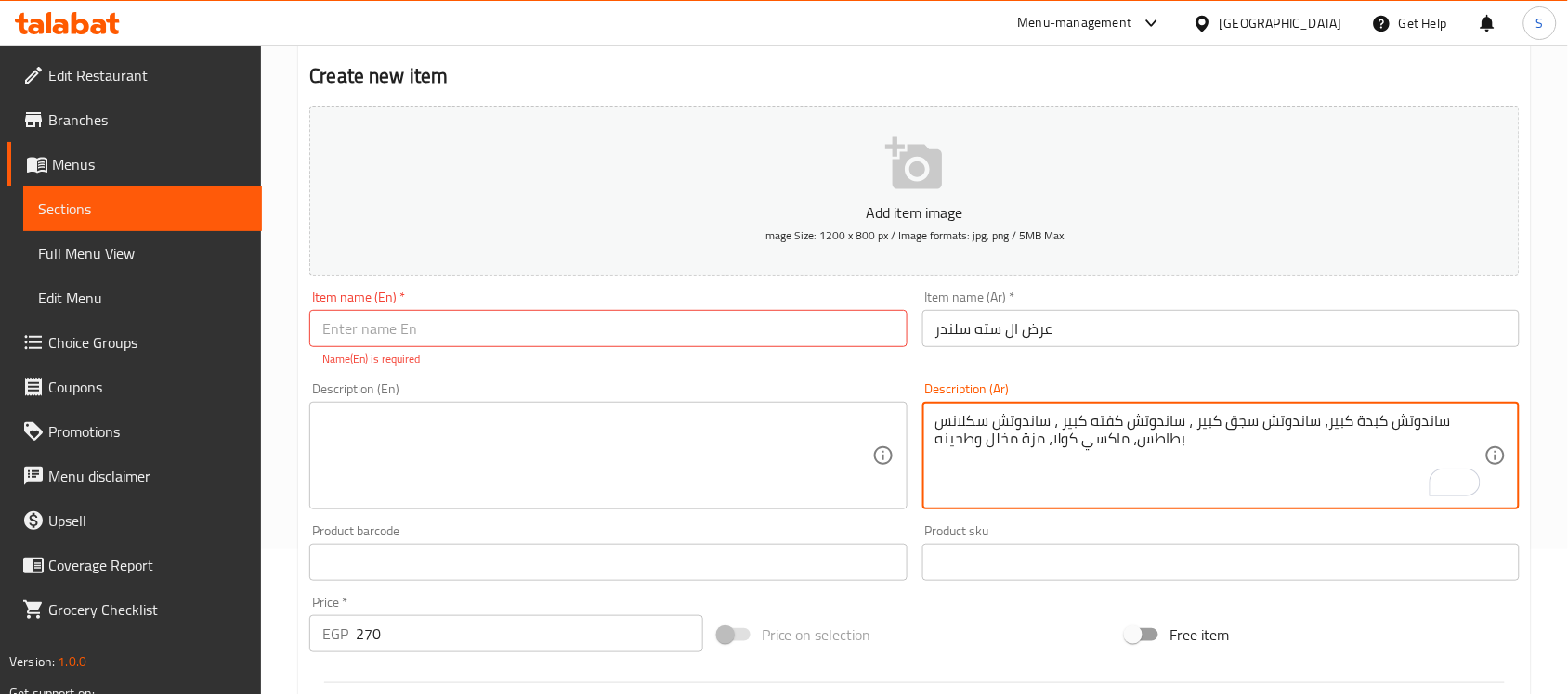
click at [944, 423] on textarea "ساندوتش كبدة كبير، ساندوتش سجق كبير ، ساندوتش كفته كبير ، ساندوتش سكلانس بطاطس،…" at bounding box center [1209, 456] width 549 height 88
type textarea "ساندوتش كبدة كبير، ساندوتش سجق كبير ، ساندوتش كفته كبير ، ساندوتش سكلانس كبير ب…"
click at [1096, 428] on textarea "ساندوتش كبدة كبير، ساندوتش سجق كبير ، ساندوتش كفته كبير ، ساندوتش سكلانس كبير ب…" at bounding box center [1209, 456] width 549 height 88
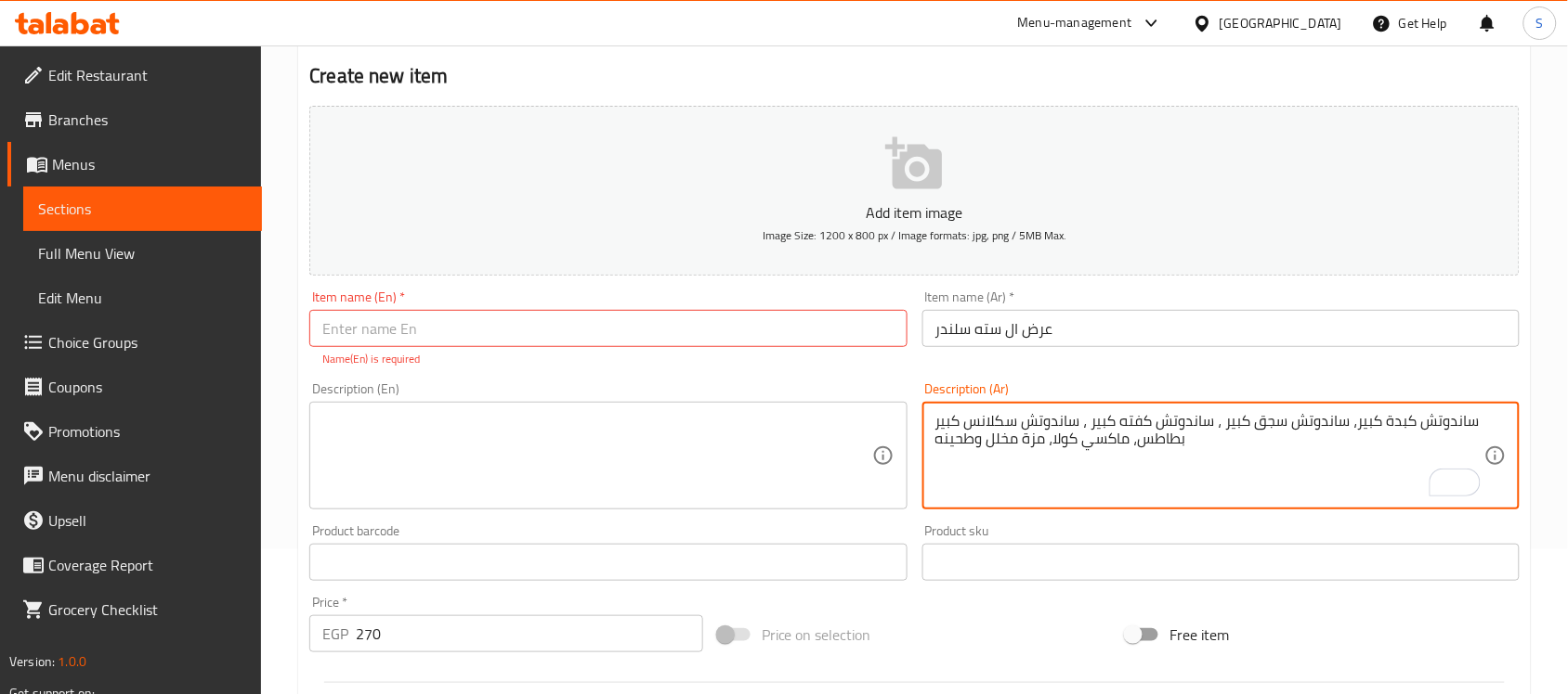
click at [1096, 428] on textarea "ساندوتش كبدة كبير، ساندوتش سجق كبير ، ساندوتش كفته كبير ، ساندوتش سكلانس كبير ب…" at bounding box center [1209, 456] width 549 height 88
click at [727, 494] on textarea at bounding box center [596, 456] width 549 height 88
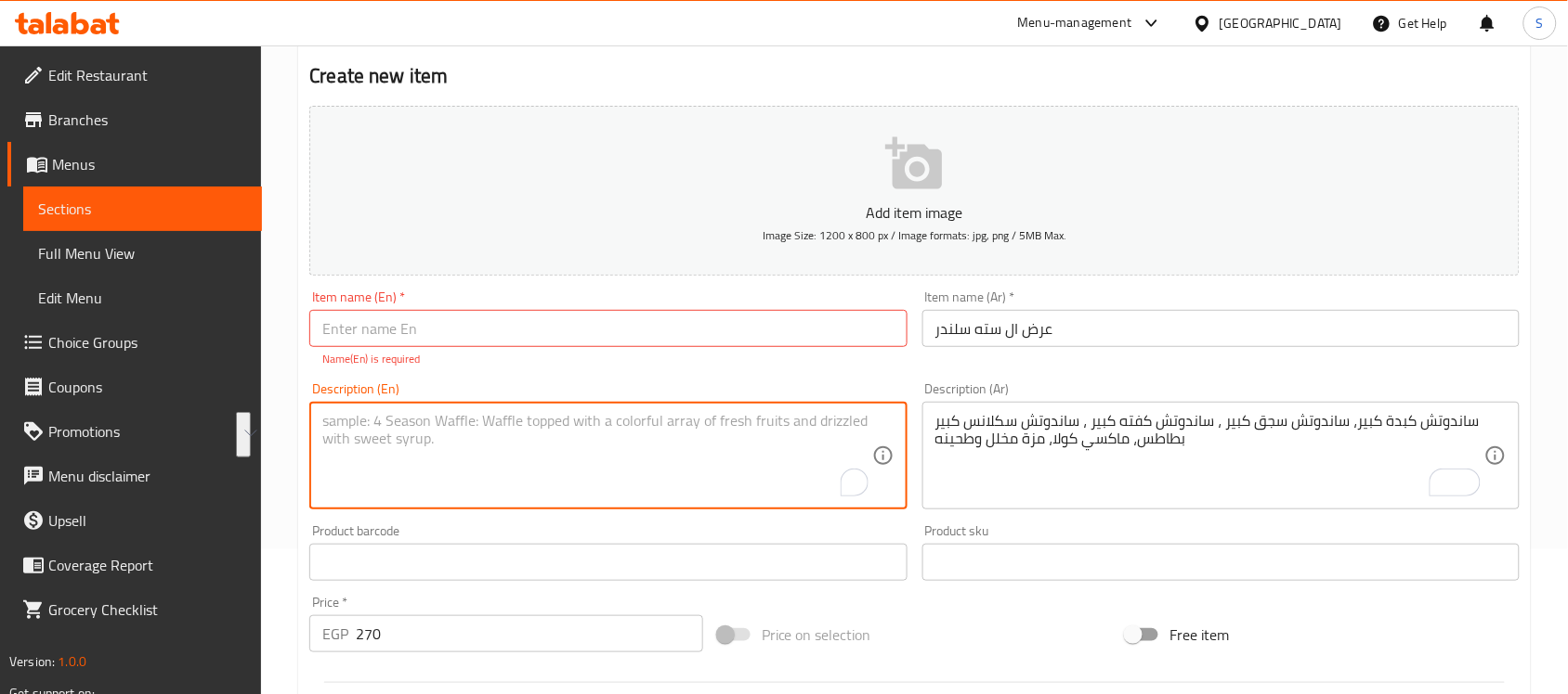
paste textarea "Large liver sandwich, large sausage sandwich, large kofta sandwich, large skala…"
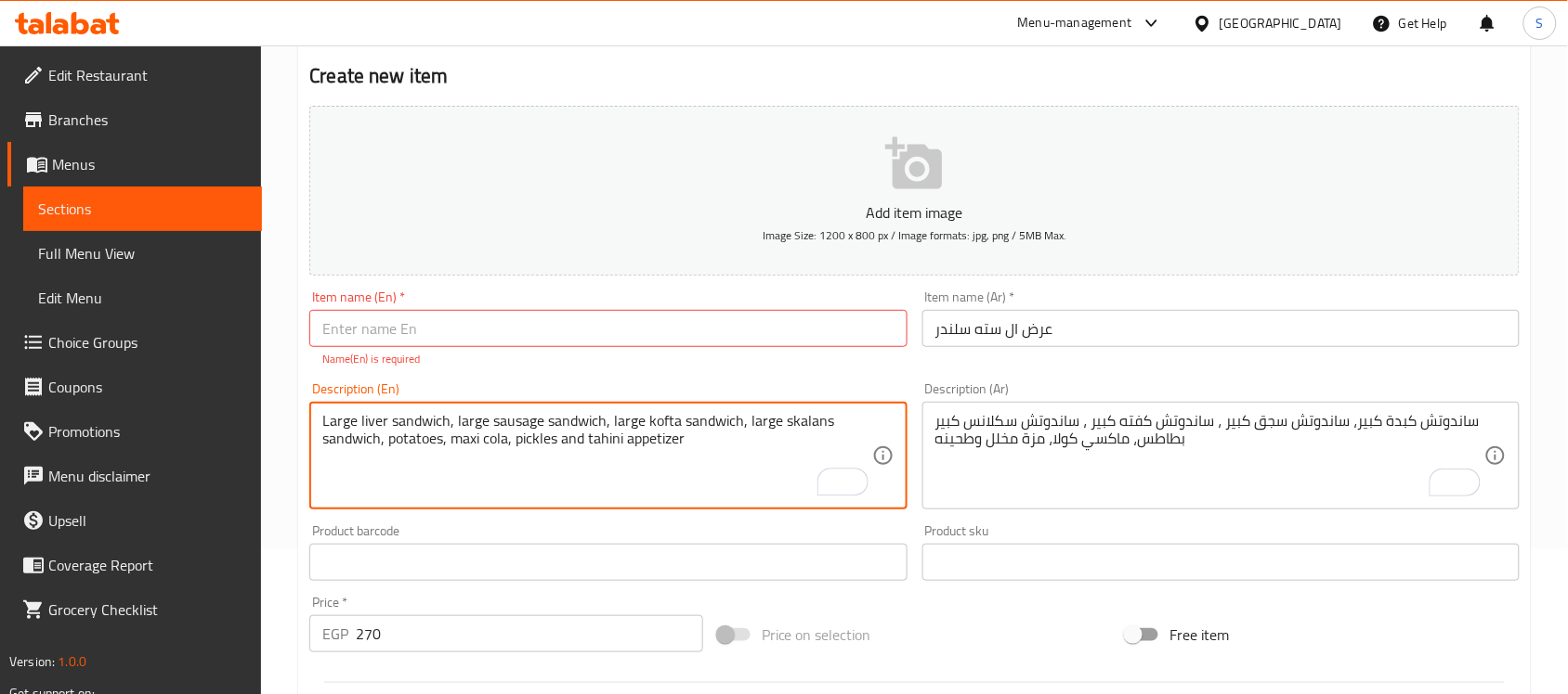
type textarea "Large liver sandwich, large sausage sandwich, large kofta sandwich, large skala…"
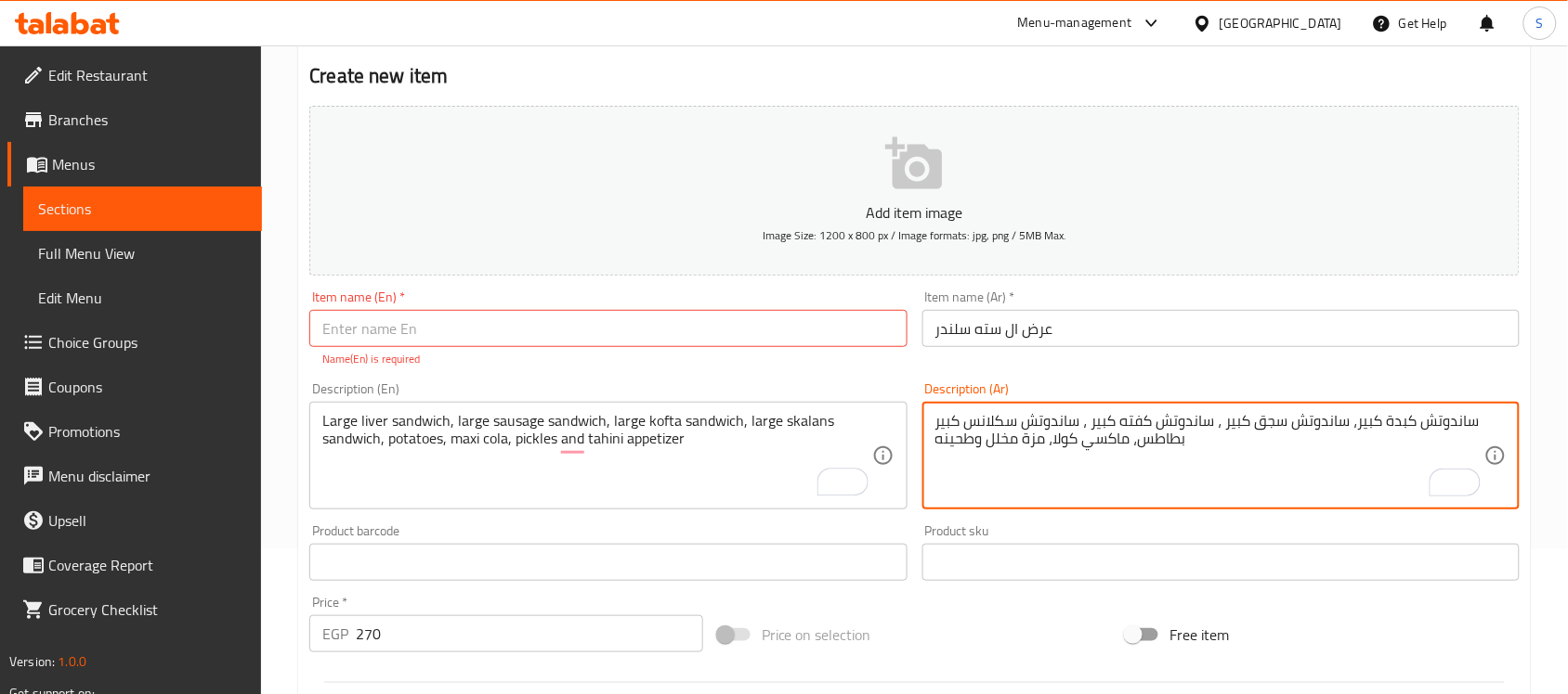
click at [1088, 419] on textarea "ساندوتش كبدة كبير، ساندوتش سجق كبير ، ساندوتش كفته كبير ، ساندوتش سكلانس كبير ب…" at bounding box center [1209, 456] width 549 height 88
click at [1219, 423] on textarea "ساندوتش كبدة كبير، ساندوتش سجق كبير ، ساندوتش كفته كبير، ساندوتش سكلانس كبير بط…" at bounding box center [1209, 456] width 549 height 88
type textarea "ساندوتش كبدة كبير، ساندوتش سجق كبير، ساندوتش كفته كبير، ساندوتش سكلانس كبير بطا…"
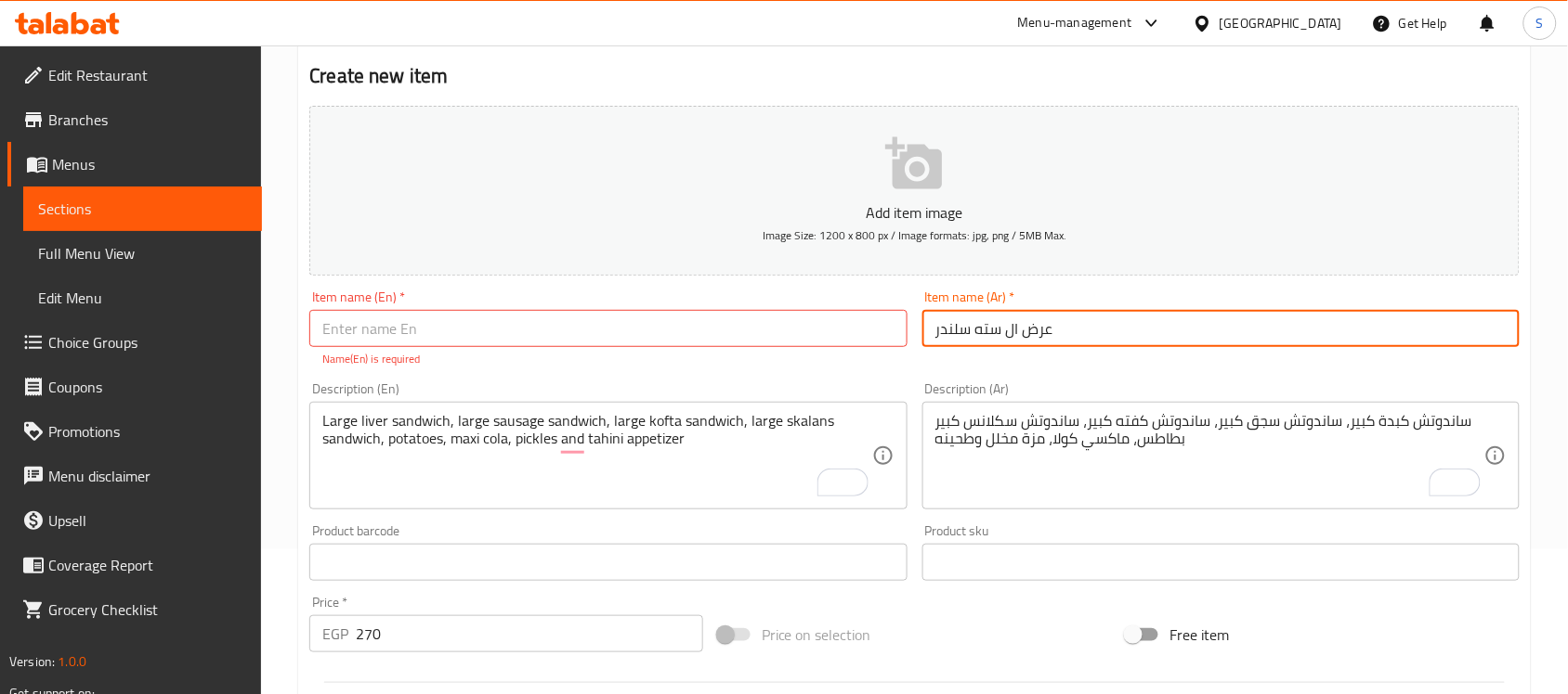
drag, startPoint x: 1052, startPoint y: 332, endPoint x: 873, endPoint y: 334, distance: 179.0
click at [873, 334] on div "Add item image Image Size: 1200 x 800 px / Image formats: jpg, png / 5MB Max. I…" at bounding box center [914, 508] width 1225 height 821
click at [419, 330] on input "text" at bounding box center [607, 329] width 597 height 37
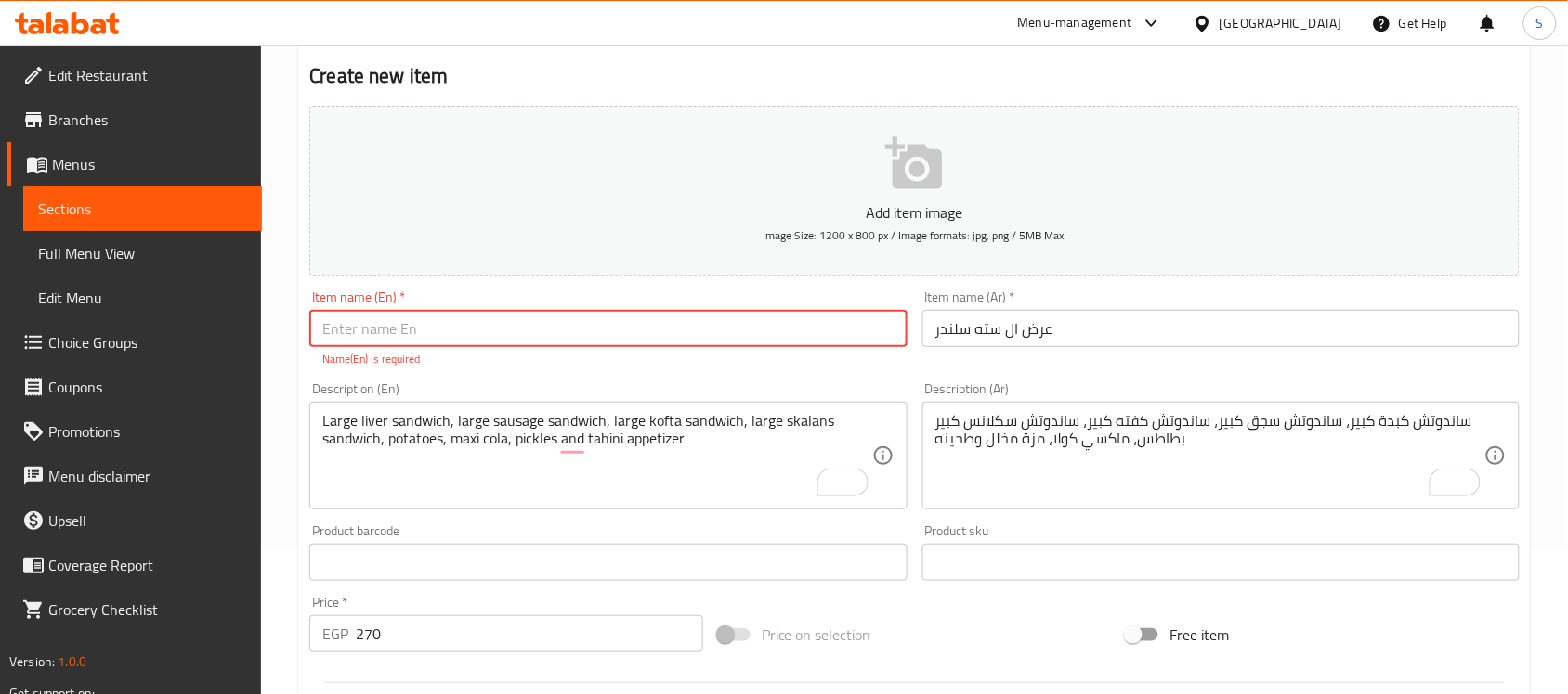
type input "س"
type input "ث"
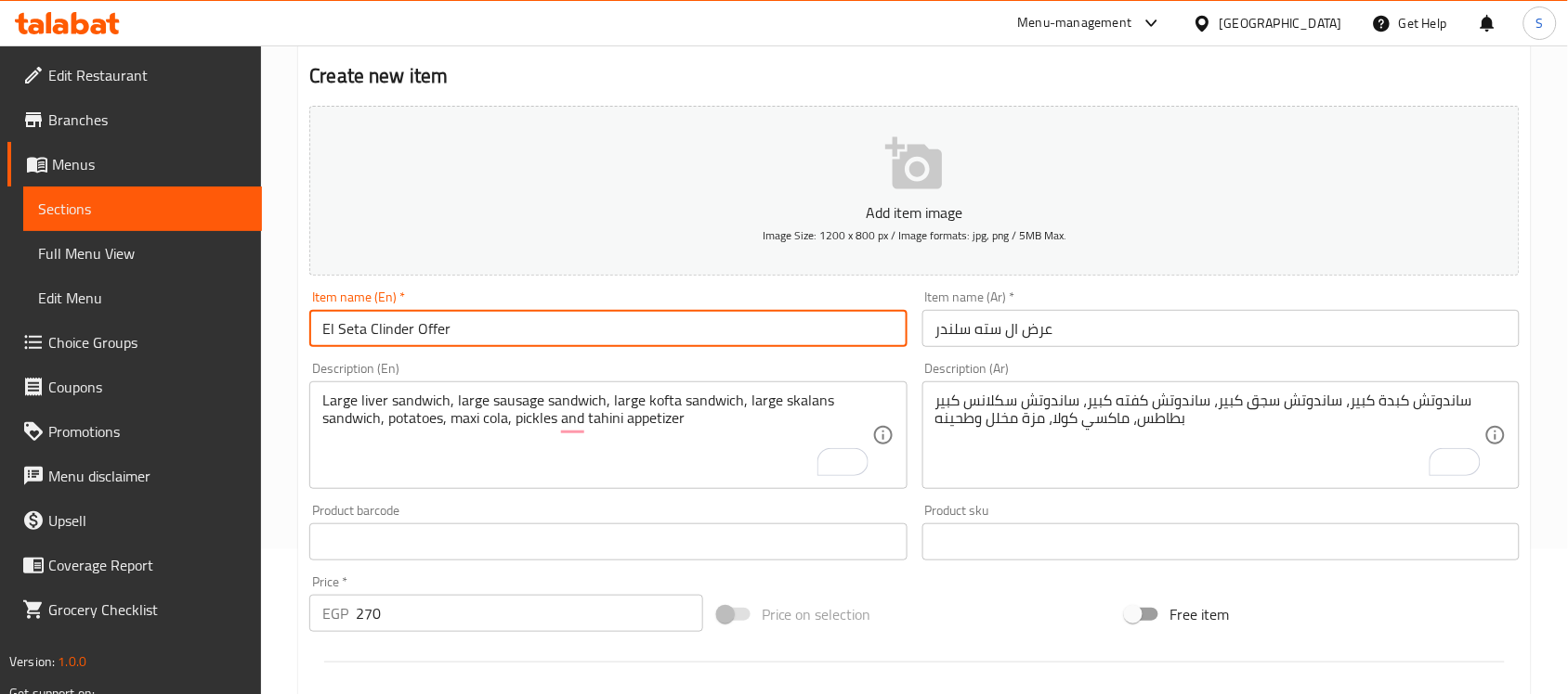
click at [381, 335] on input "El Seta Clinder Offer" at bounding box center [607, 329] width 597 height 37
paste input "ylinder"
type input "El Seta Cylinder Offer"
click at [504, 350] on div "Item name (En)   * El Seta Cylinder Offer Item name (En) *" at bounding box center [607, 319] width 612 height 72
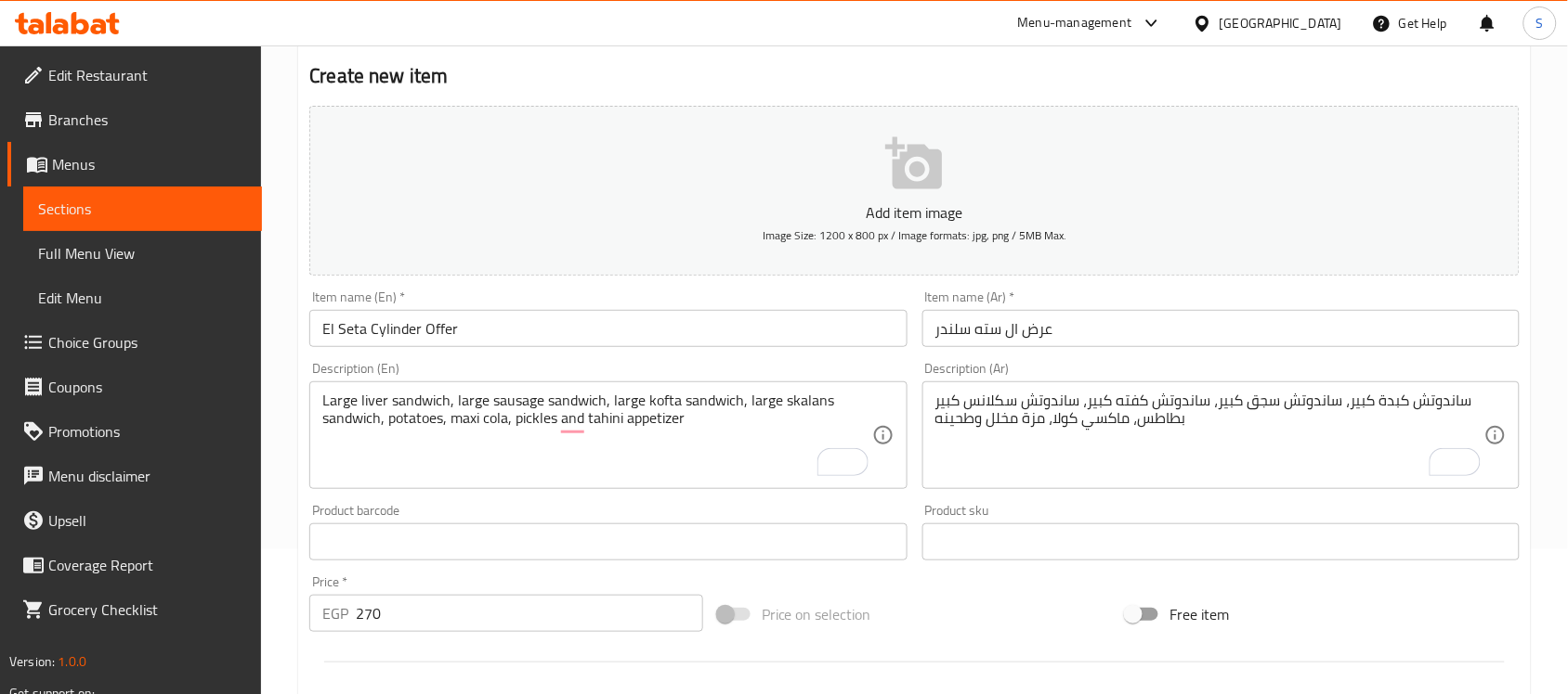
click at [502, 297] on div "Item name (En)   * El Seta Cylinder Offer Item name (En) *" at bounding box center [607, 319] width 597 height 57
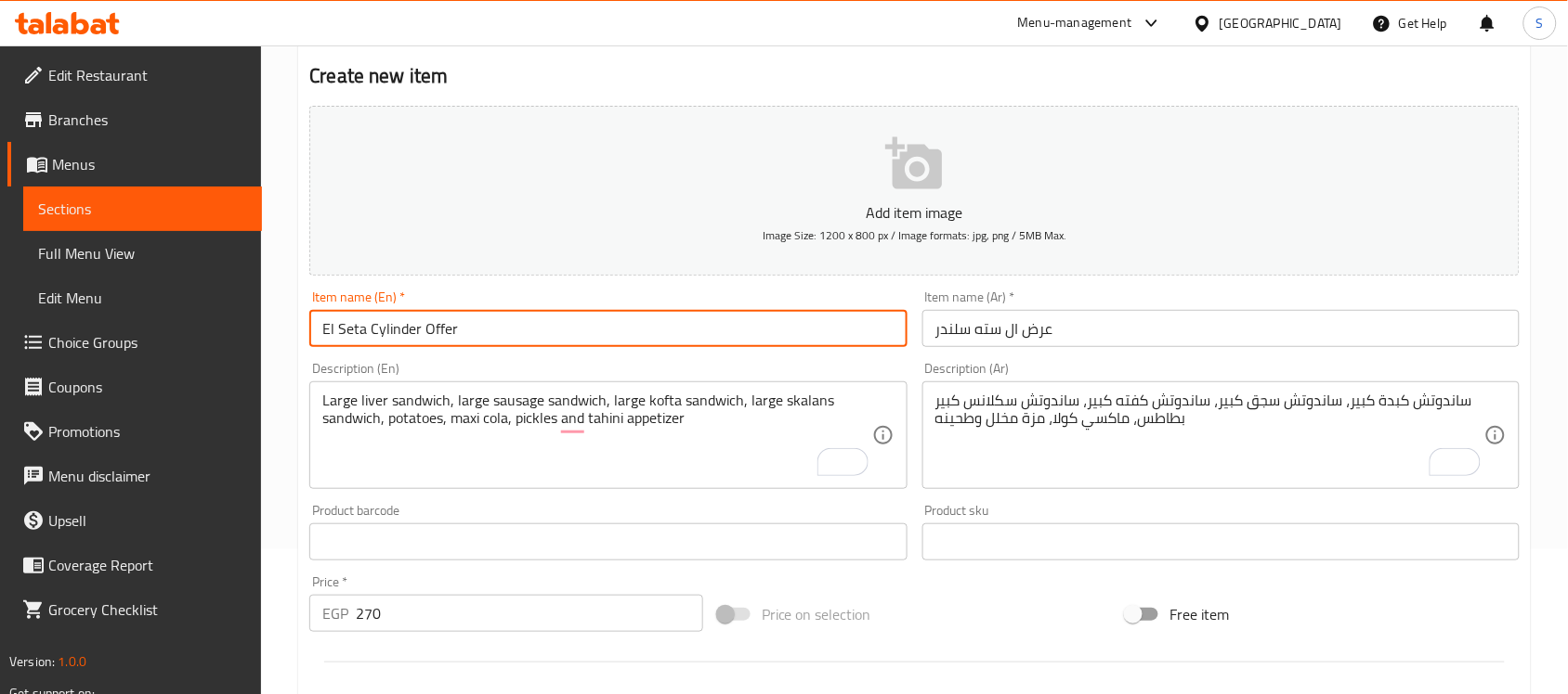
click at [497, 321] on input "El Seta Cylinder Offer" at bounding box center [607, 329] width 597 height 37
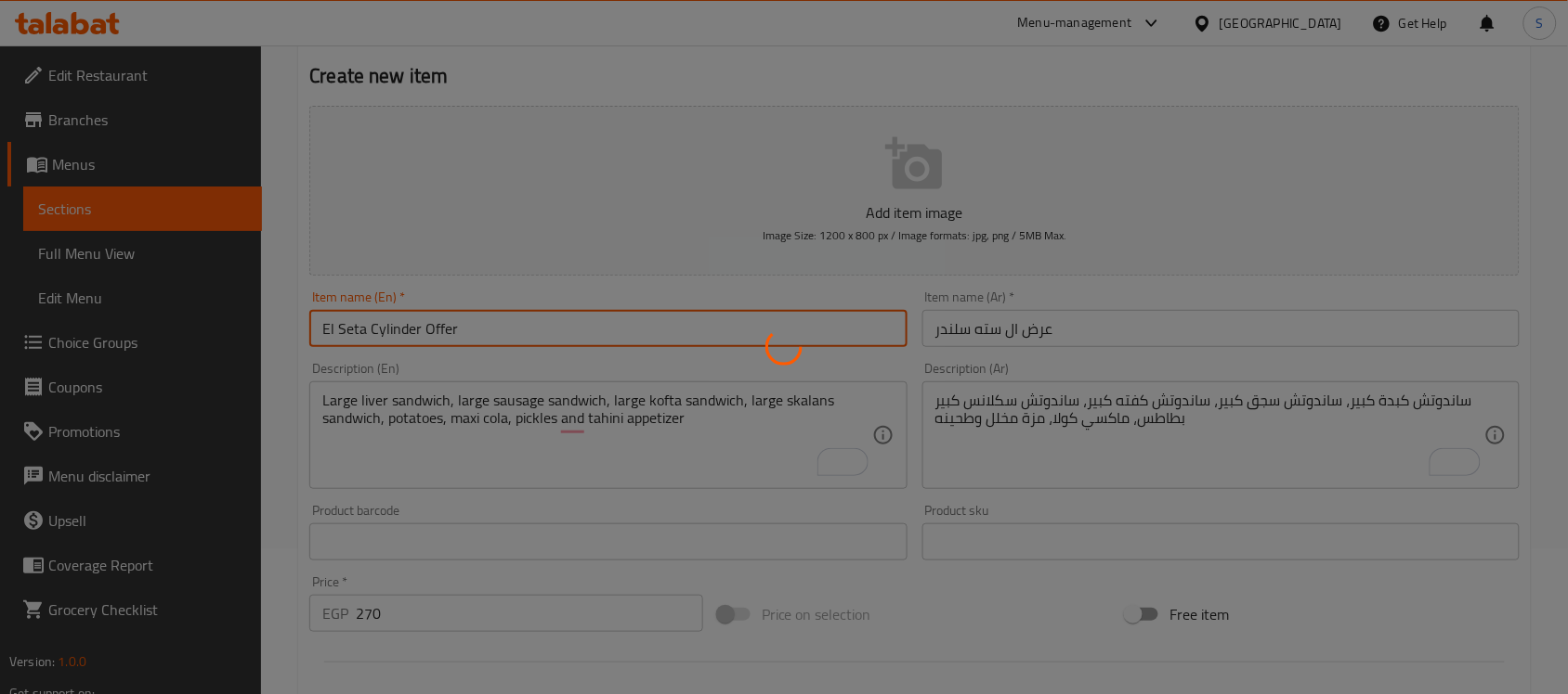
type input "0"
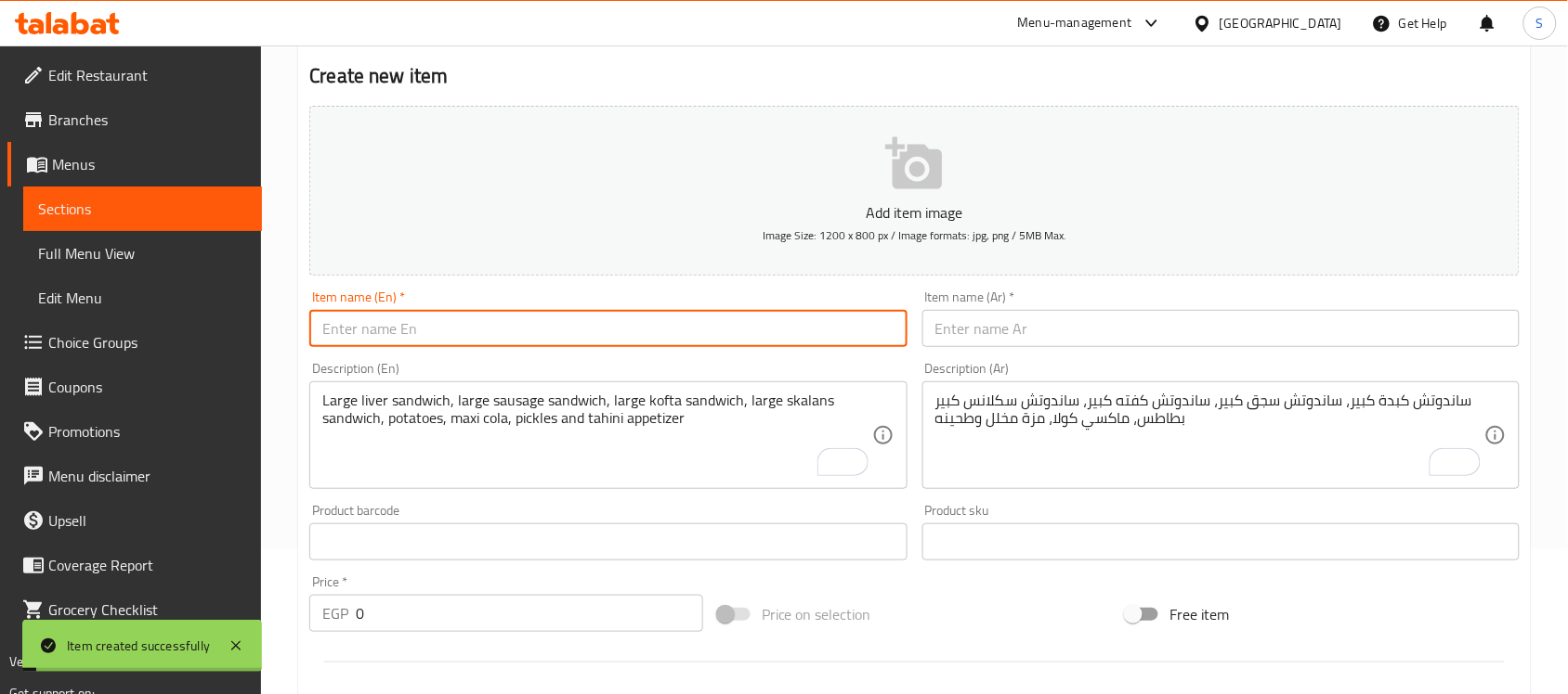
click at [89, 220] on span "Sections" at bounding box center [143, 209] width 209 height 22
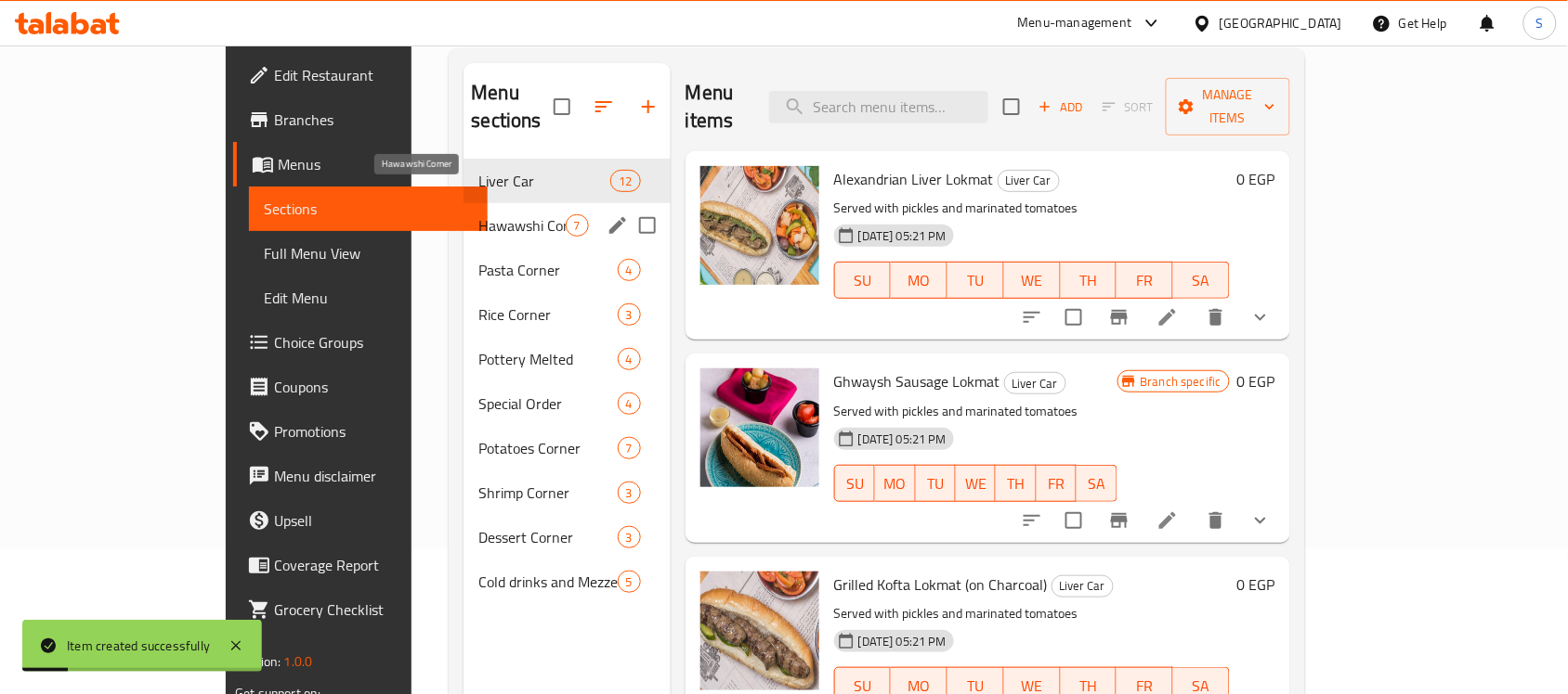
click at [478, 215] on span "Hawawshi Corner" at bounding box center [521, 226] width 86 height 22
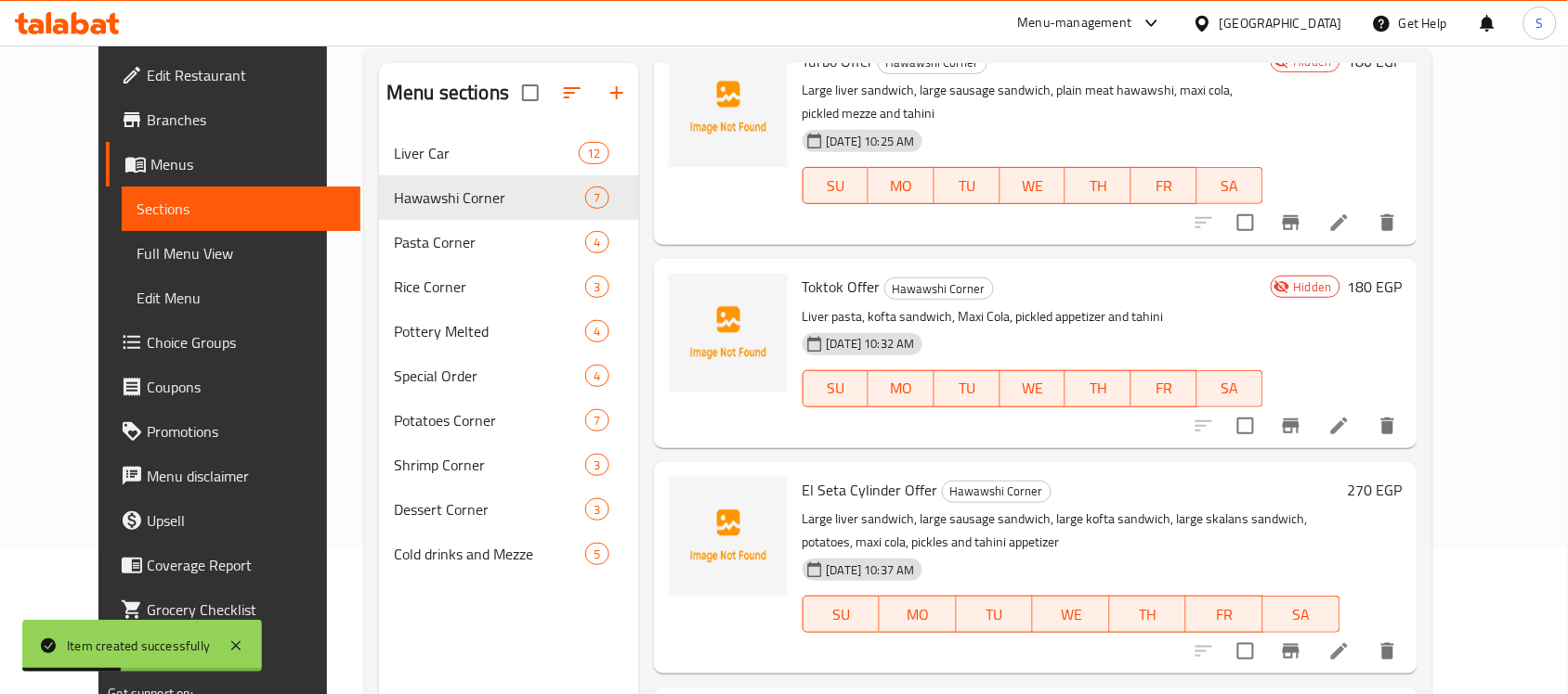
scroll to position [232, 0]
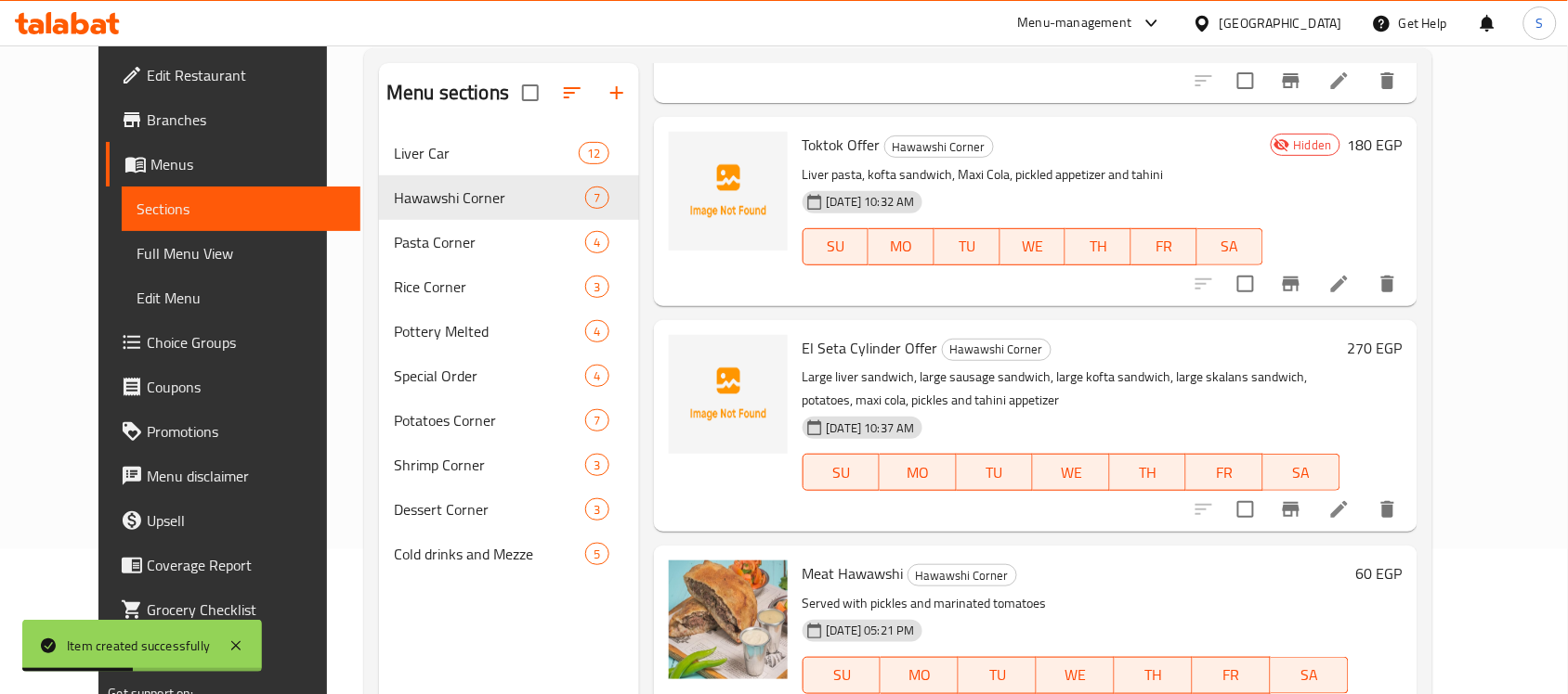
drag, startPoint x: 1419, startPoint y: 508, endPoint x: 1418, endPoint y: 494, distance: 14.0
click at [1410, 507] on div at bounding box center [1295, 510] width 229 height 45
click at [1350, 499] on icon at bounding box center [1339, 510] width 22 height 22
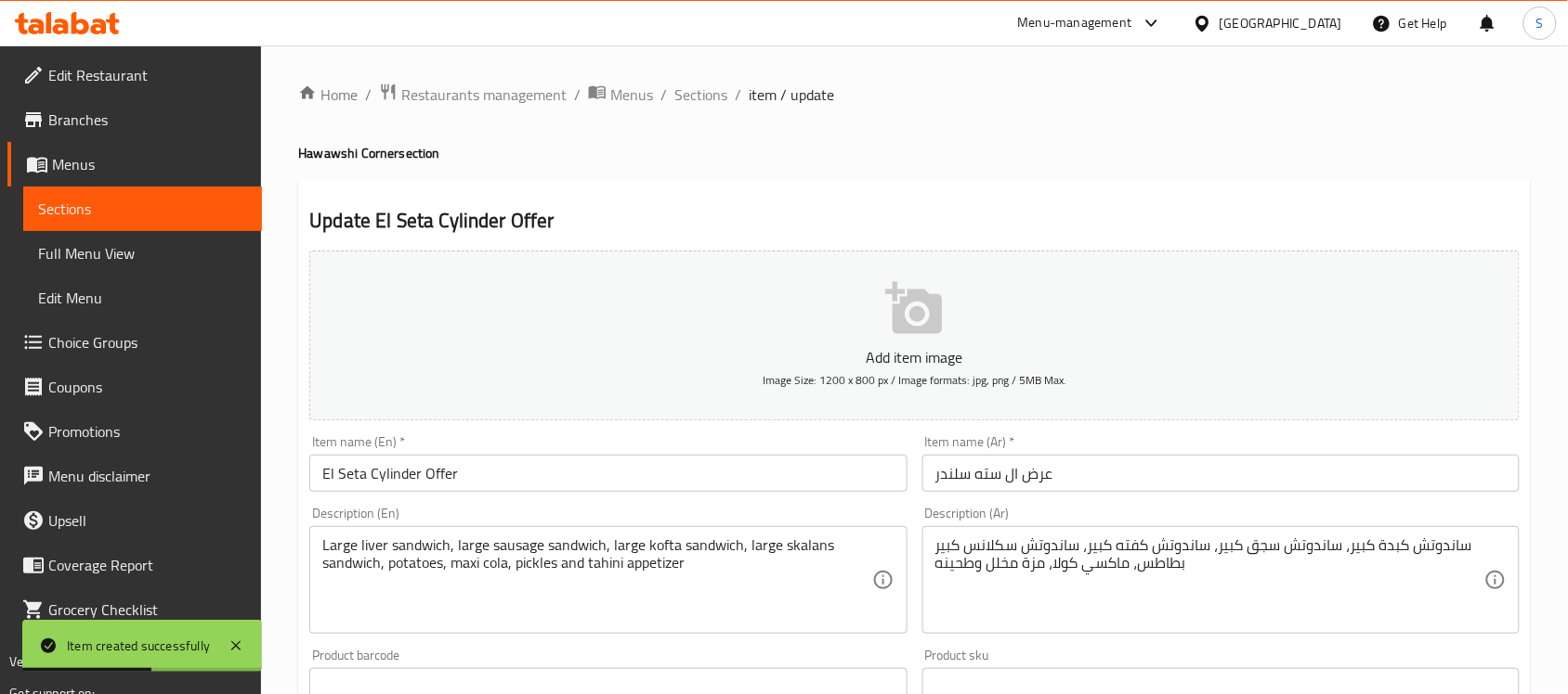
scroll to position [580, 0]
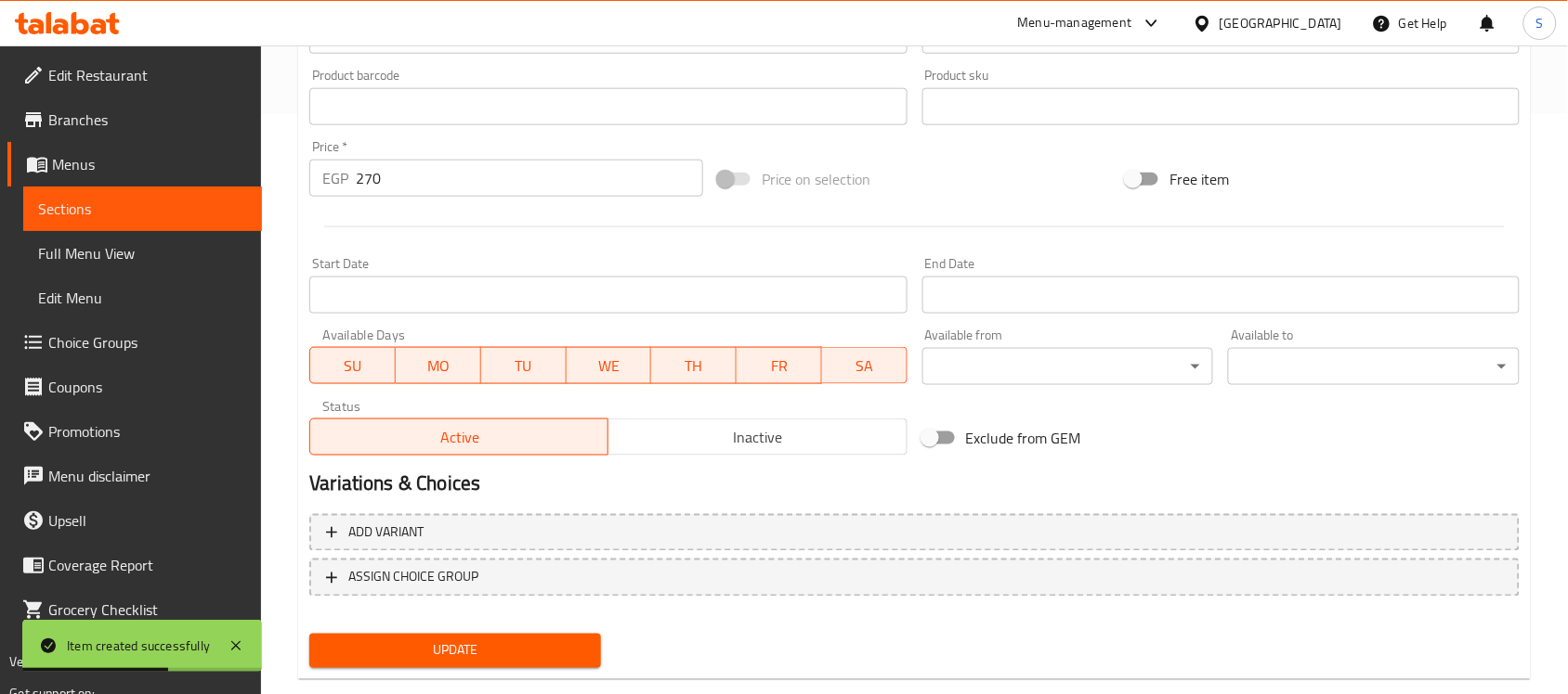
click at [778, 441] on span "Inactive" at bounding box center [757, 437] width 283 height 27
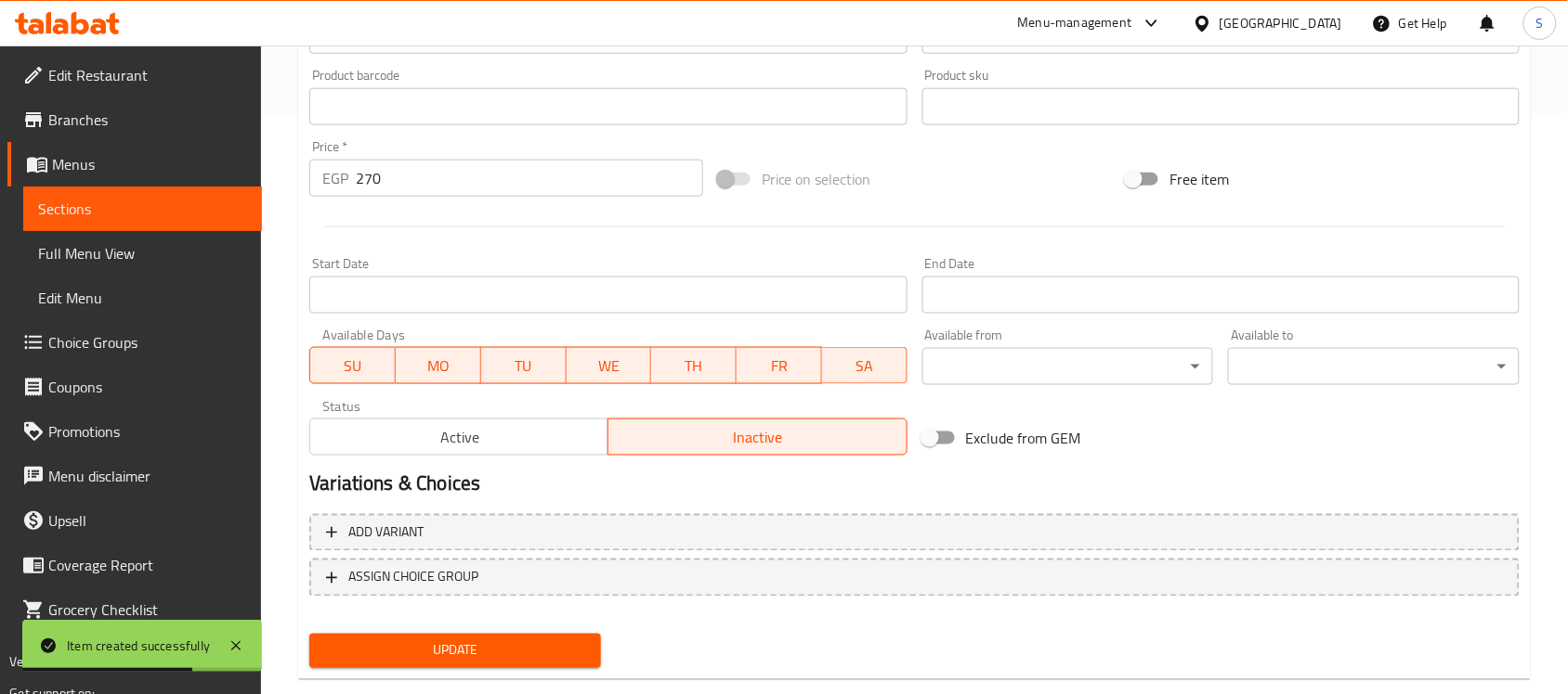
click at [497, 652] on span "Update" at bounding box center [455, 651] width 262 height 23
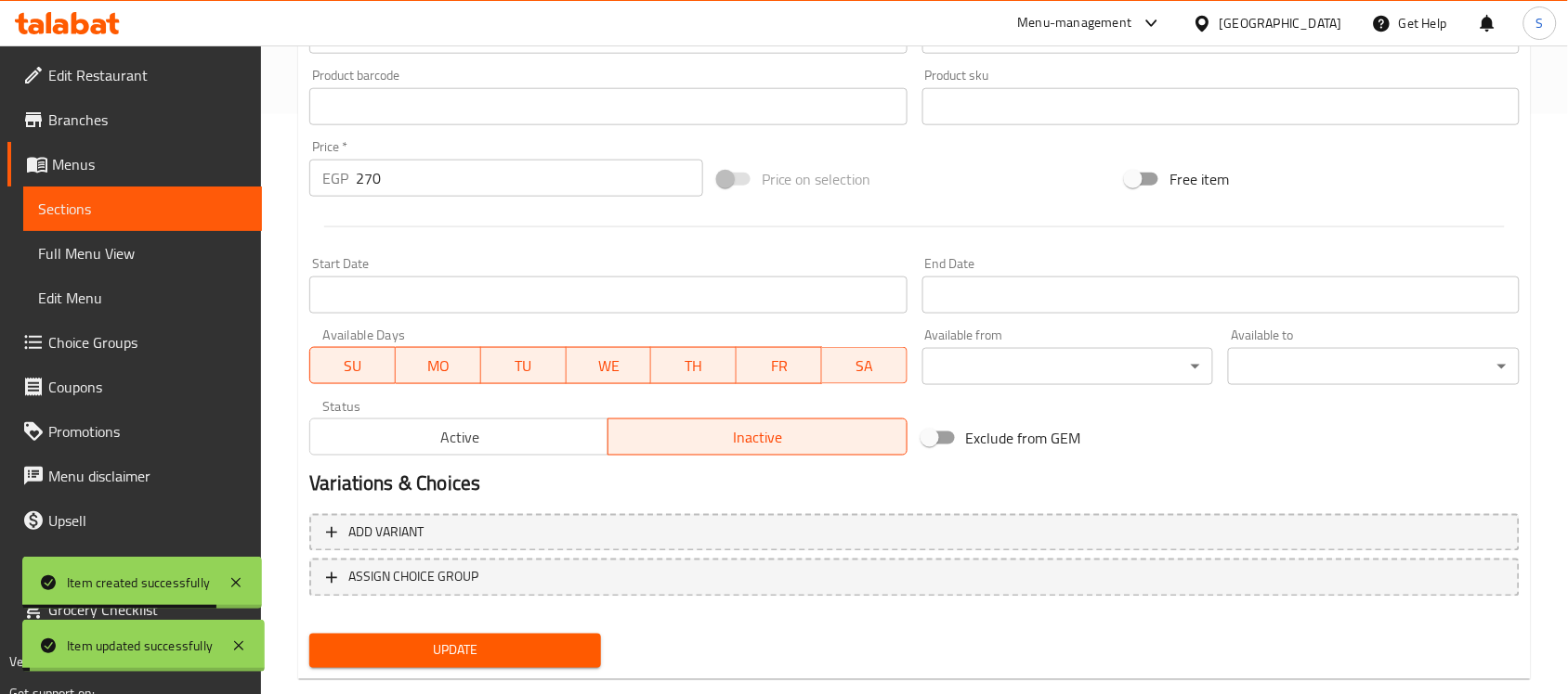
click at [73, 203] on span "Sections" at bounding box center [143, 209] width 209 height 22
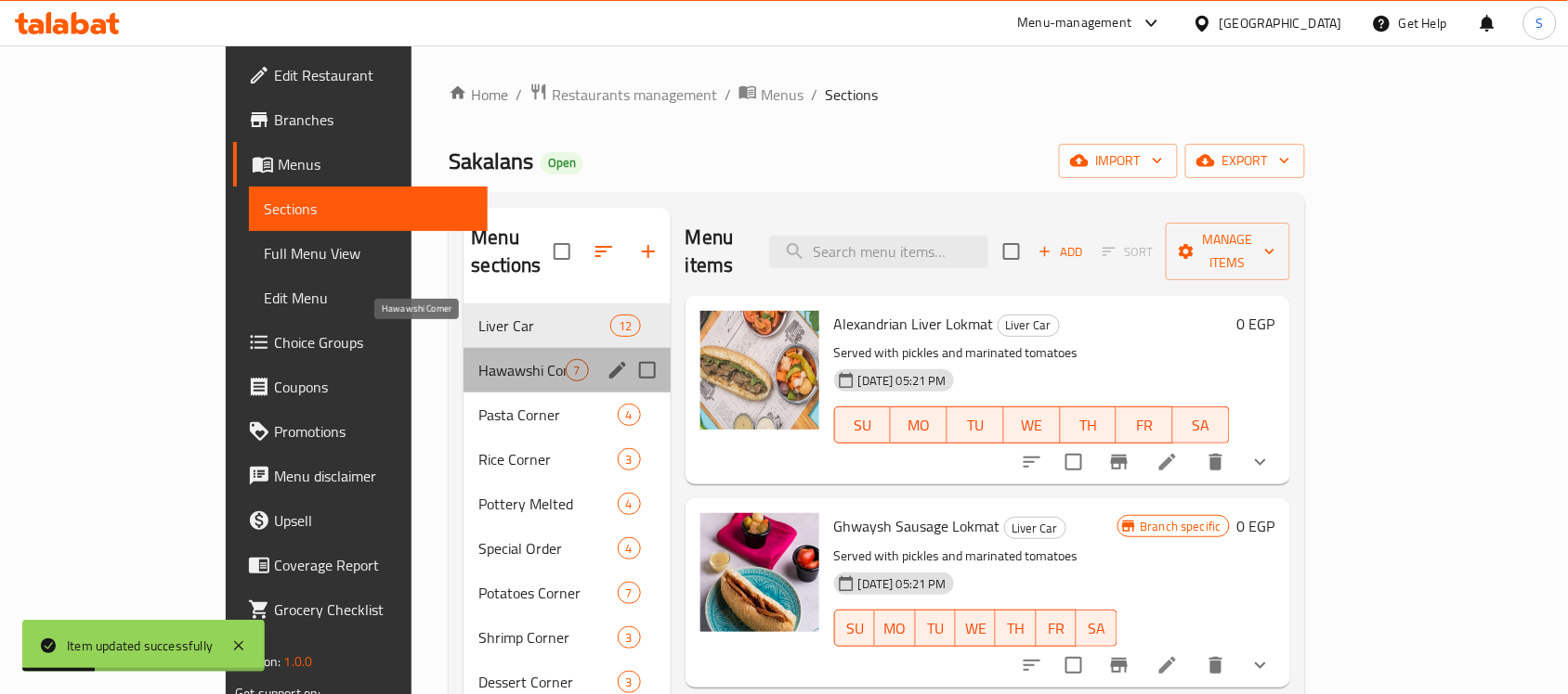
click at [478, 360] on span "Hawawshi Corner" at bounding box center [521, 371] width 86 height 22
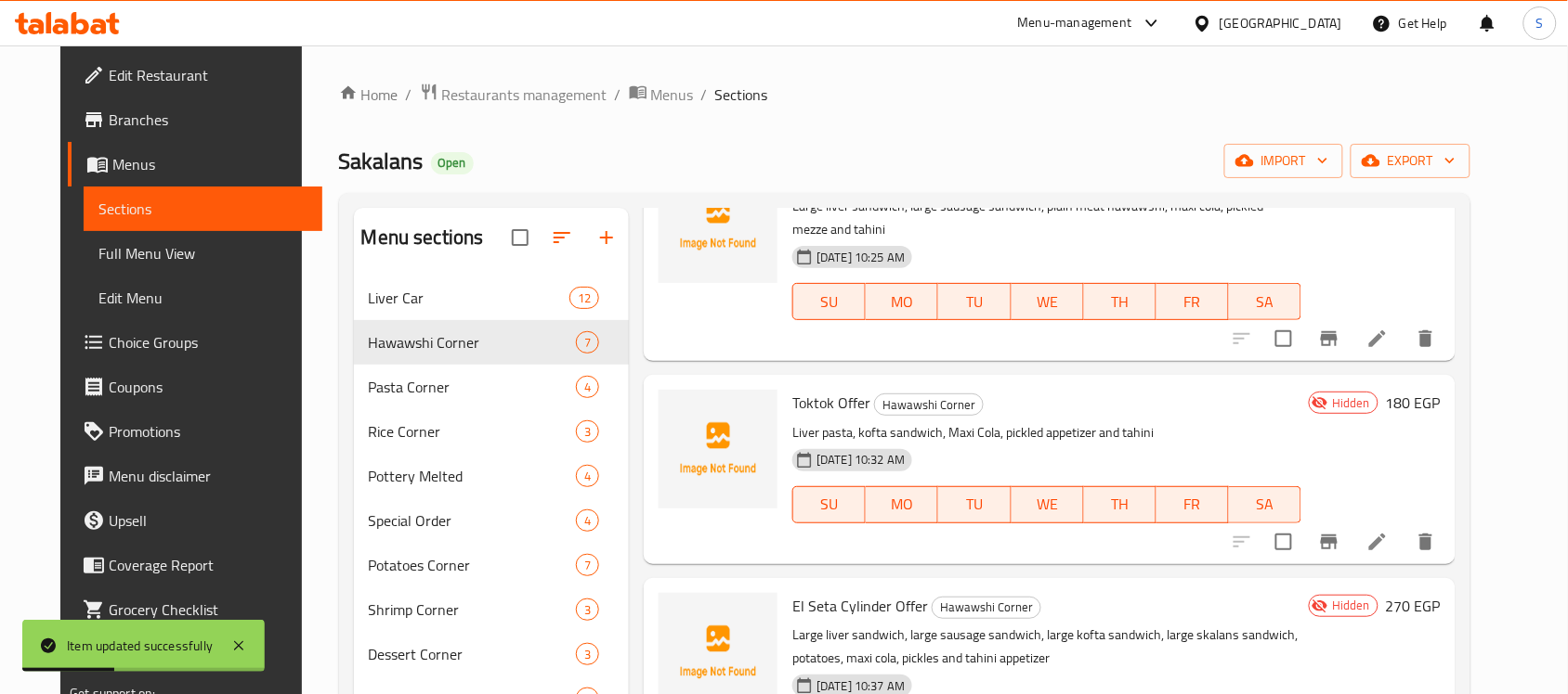
scroll to position [232, 0]
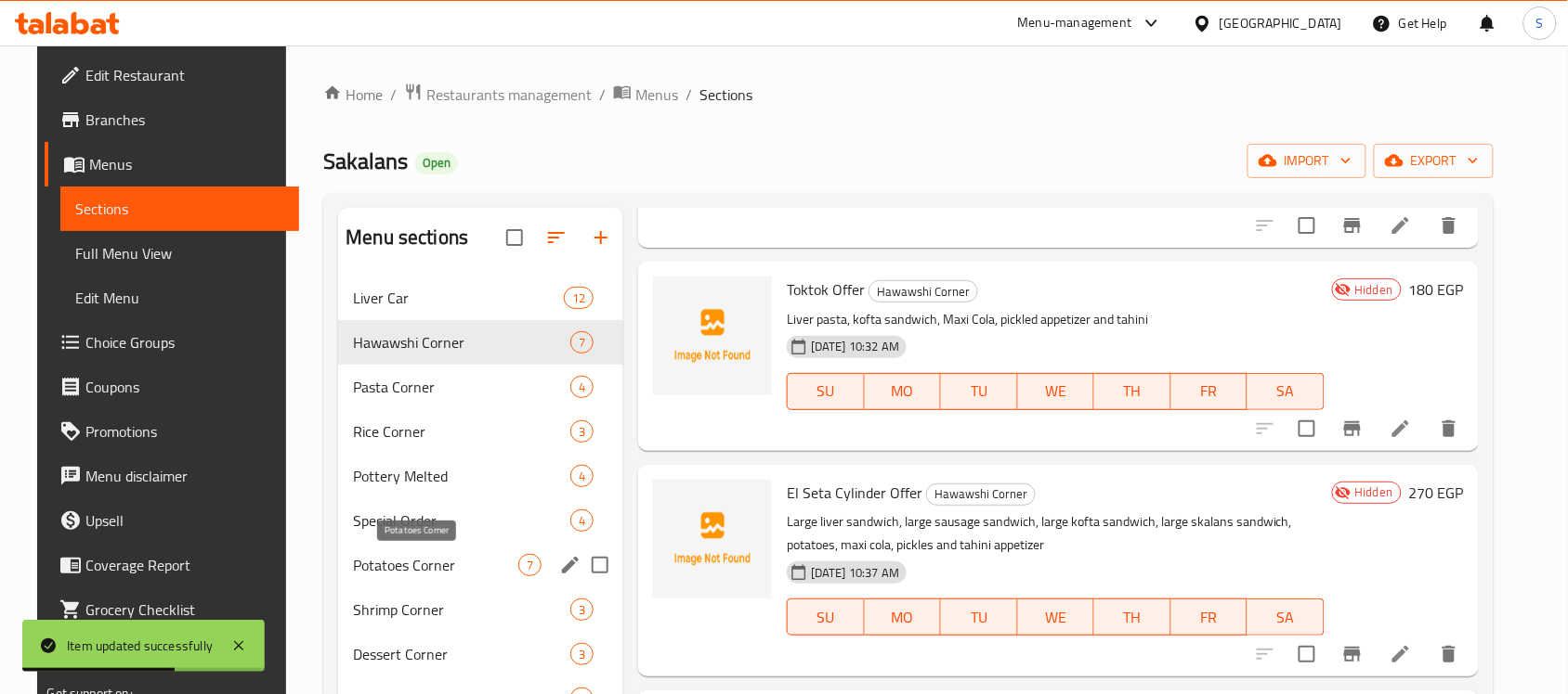
click at [462, 559] on span "Potatoes Corner" at bounding box center [435, 565] width 165 height 22
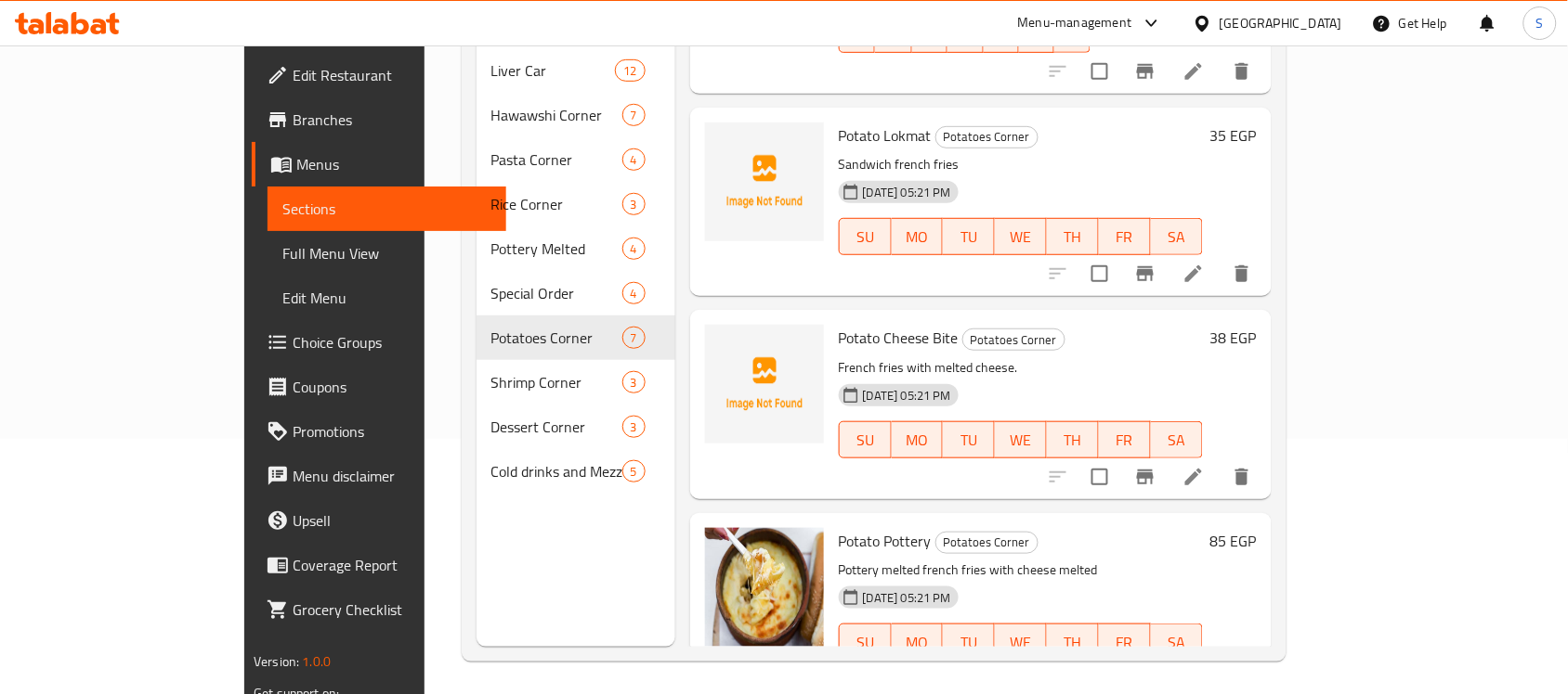
scroll to position [261, 0]
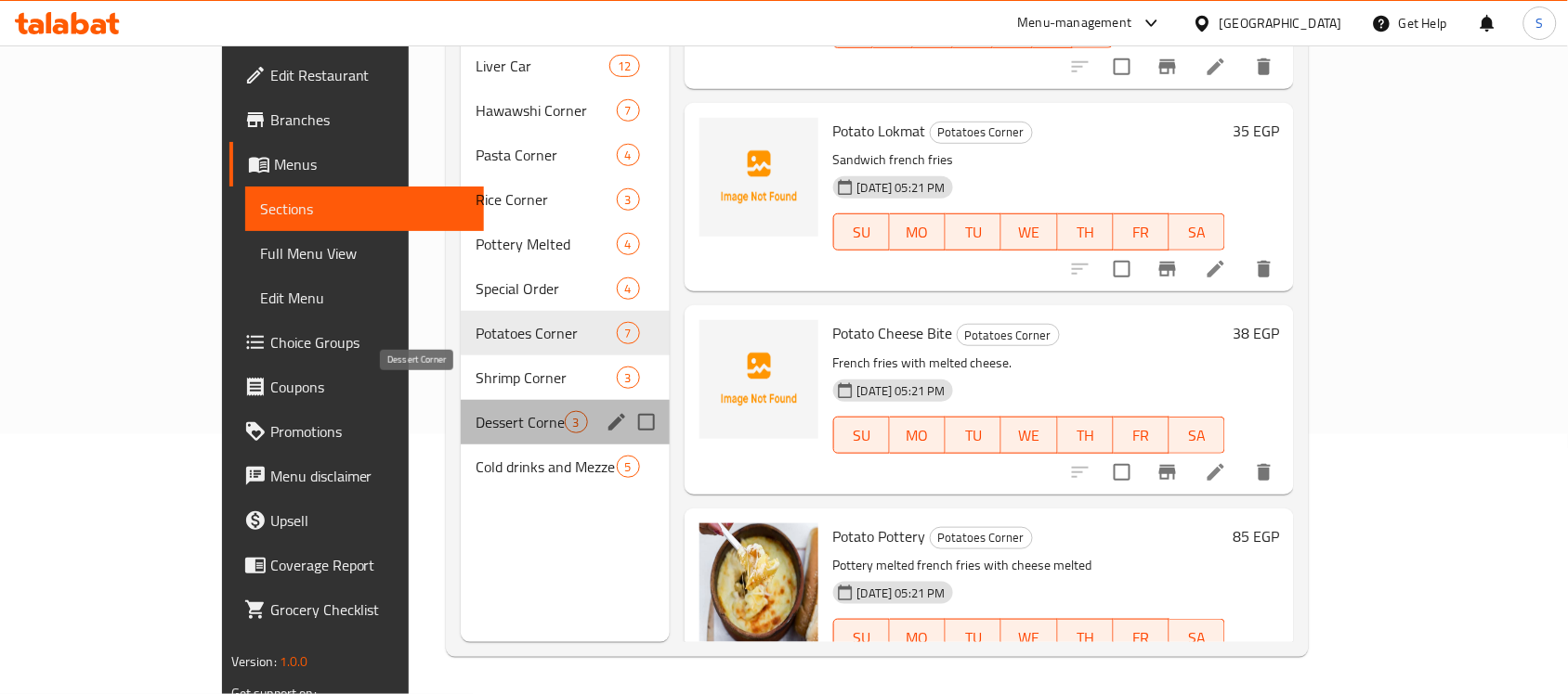
click at [476, 411] on span "Dessert Corner" at bounding box center [520, 422] width 88 height 22
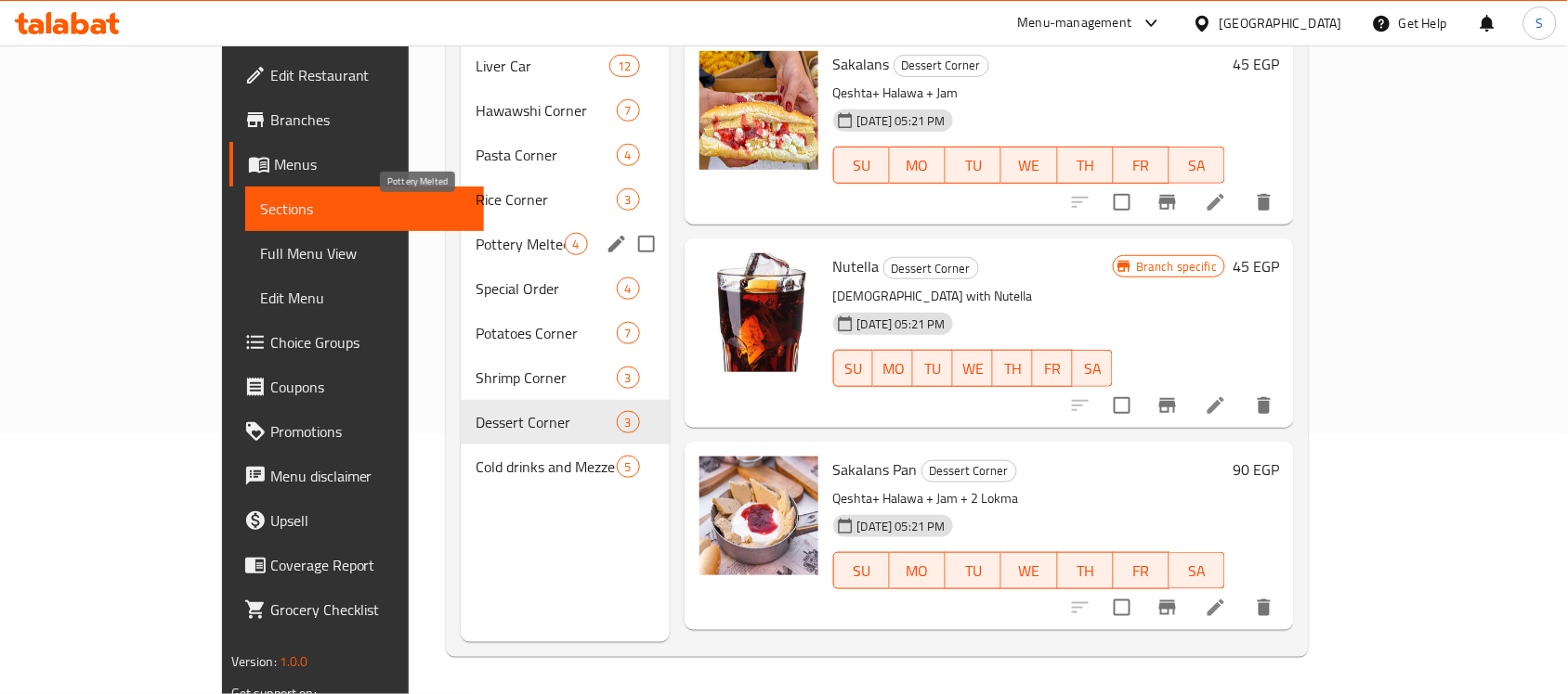
scroll to position [145, 0]
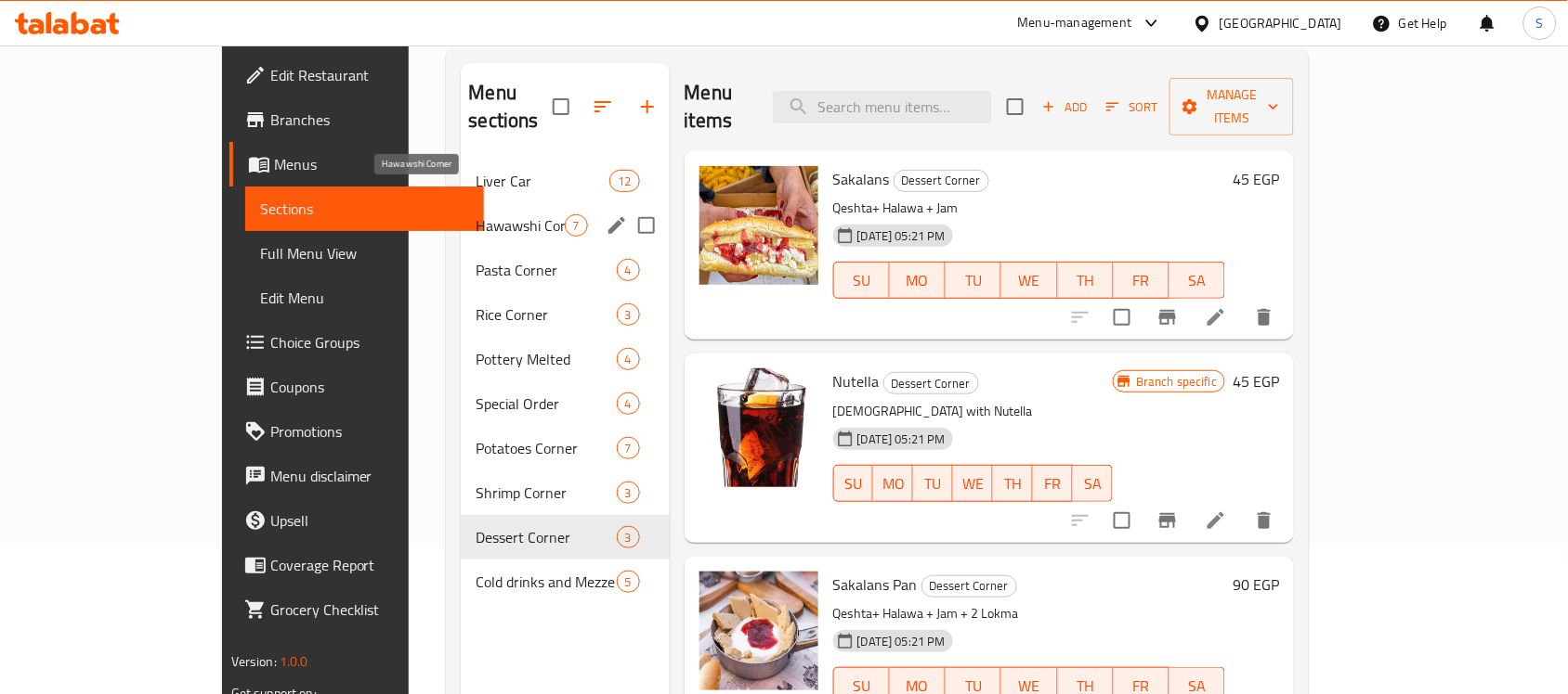
click at [476, 215] on span "Hawawshi Corner" at bounding box center [520, 226] width 88 height 22
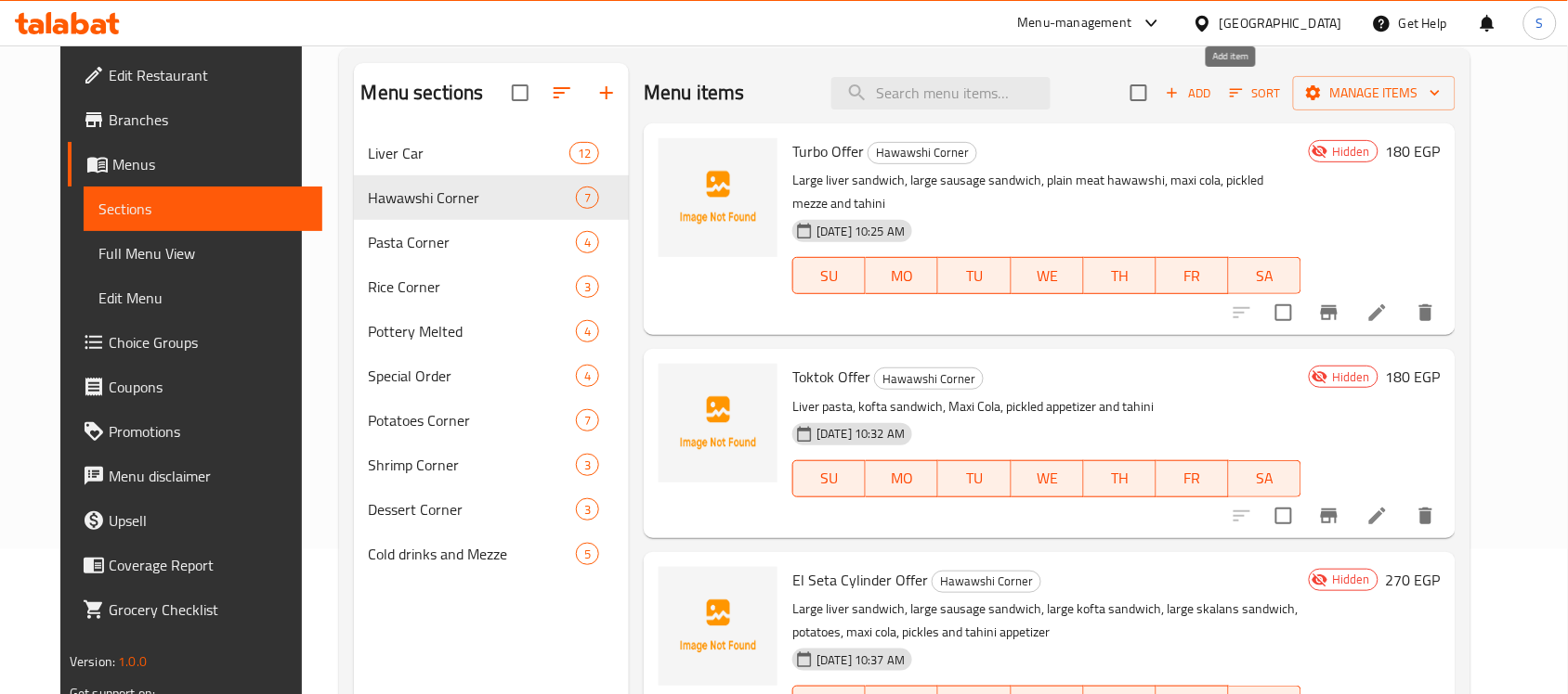
click at [1180, 98] on icon "button" at bounding box center [1172, 92] width 17 height 17
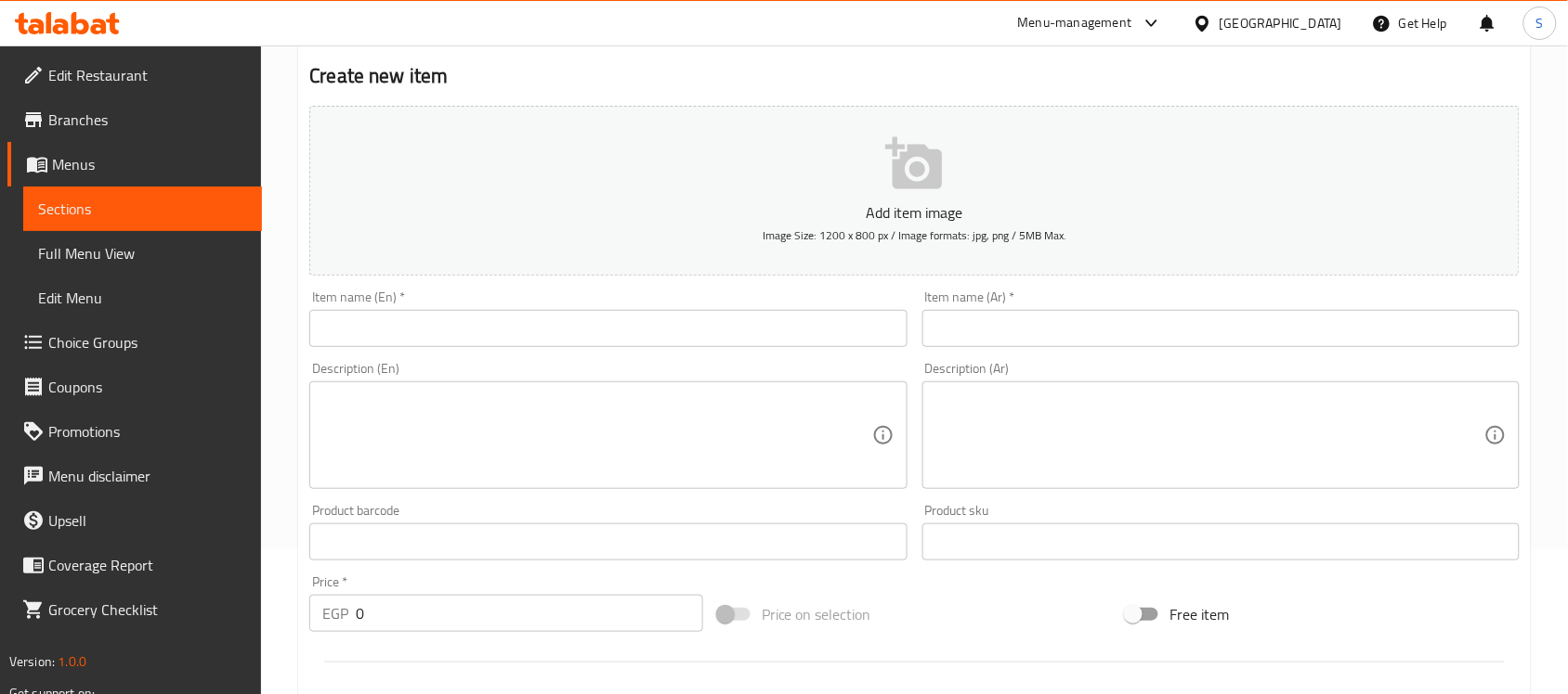
click at [1054, 337] on input "text" at bounding box center [1220, 329] width 597 height 37
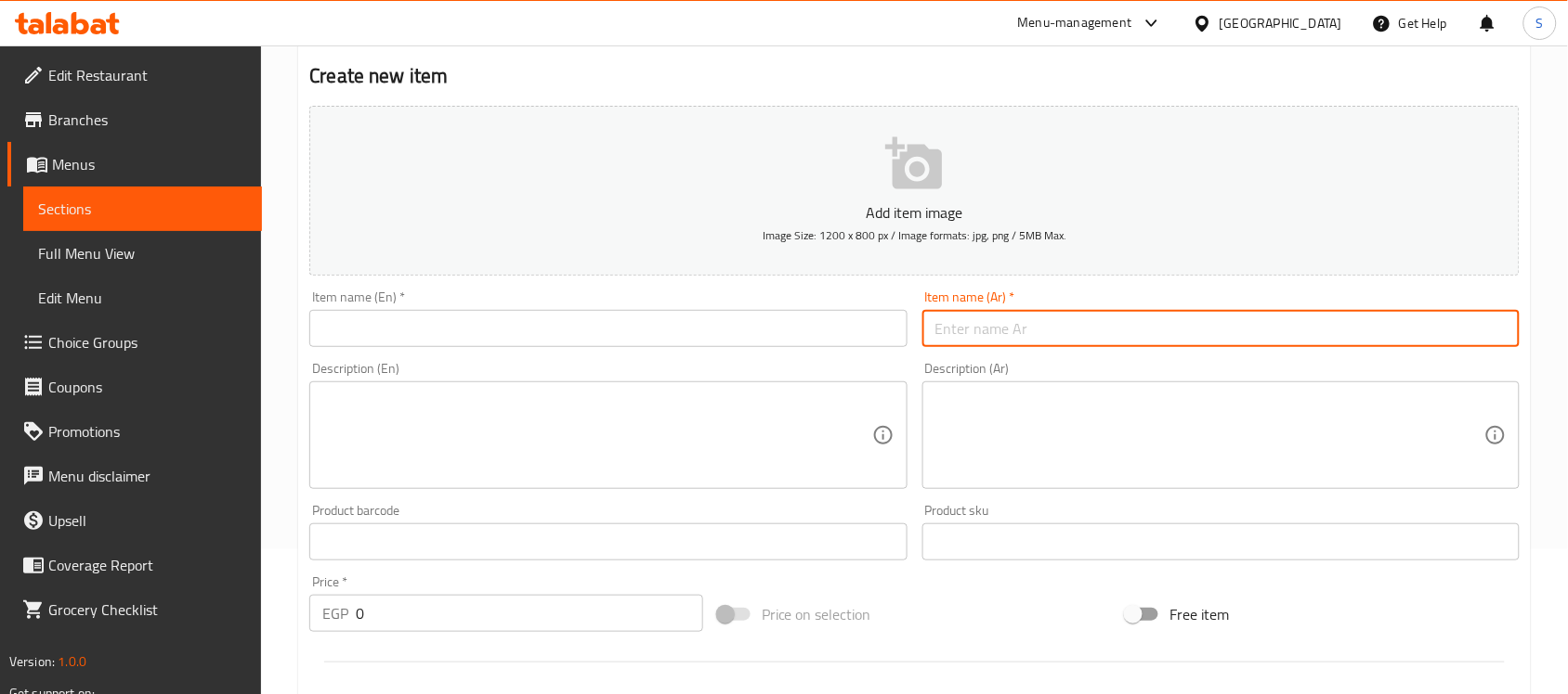
paste input "عرض ال سبعه راكب ساندوتش كبدة و سجق وكفته وحواوشي و بطاطس ومشروب ومزة مخلل وطحي…"
drag, startPoint x: 1385, startPoint y: 334, endPoint x: 924, endPoint y: 337, distance: 461.0
click at [924, 337] on input "عرض ال سبعه راكب ساندوتش كبدة و سجق وكفته وحواوشي و بطاطس ومشروب ومزة مخلل وطحي…" at bounding box center [1220, 329] width 597 height 37
type input "عرض ال سبعه راكب"
click at [983, 415] on textarea at bounding box center [1209, 435] width 549 height 88
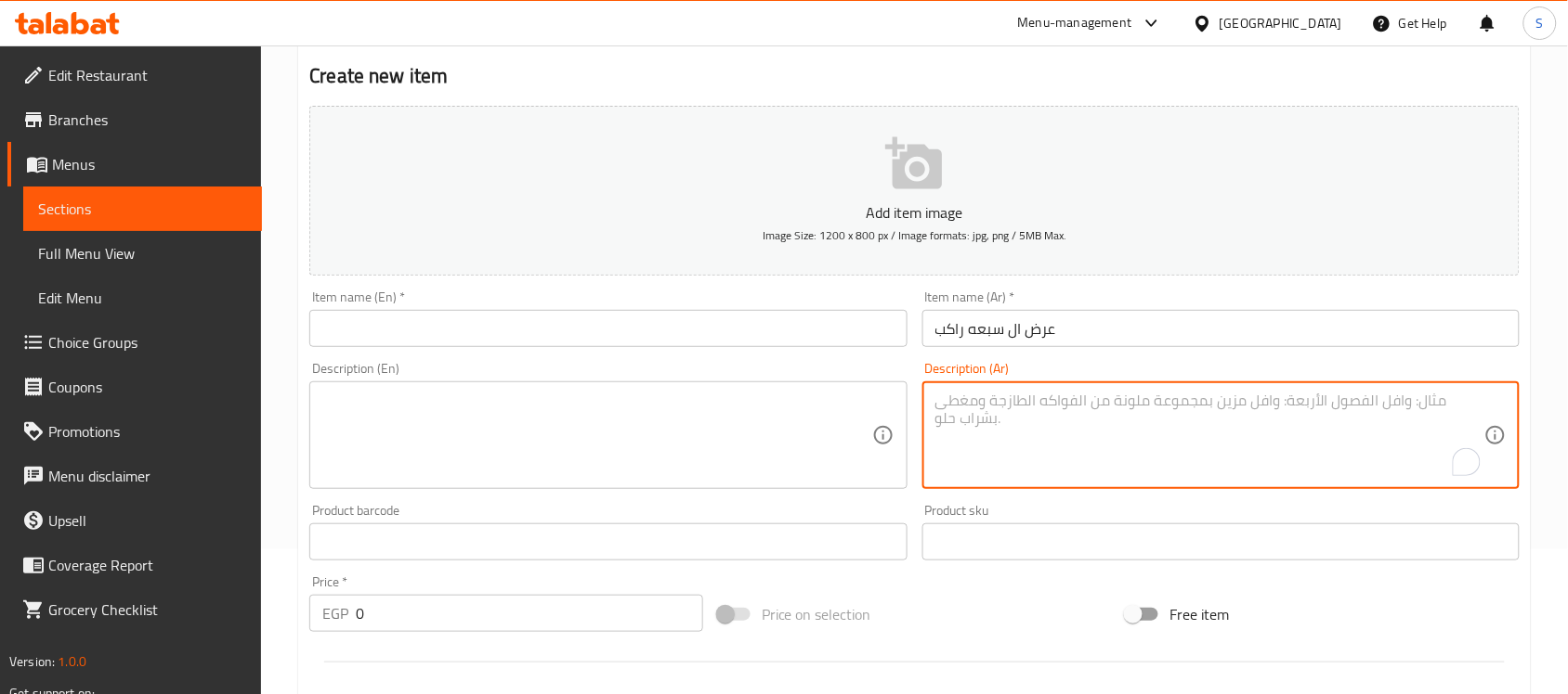
paste textarea "ساندوتش كبدة و سجق وكفته وحواوشي و بطاطس ومشروب ومزة مخلل وطحينه ب ٢٥٠ جنيه"
type textarea "ساندوتش كبدة و سجق وكفته وحواوشي و بطاطس ومشروب ومزة مخلل وطحينه ب ٢٥٠ جنيه"
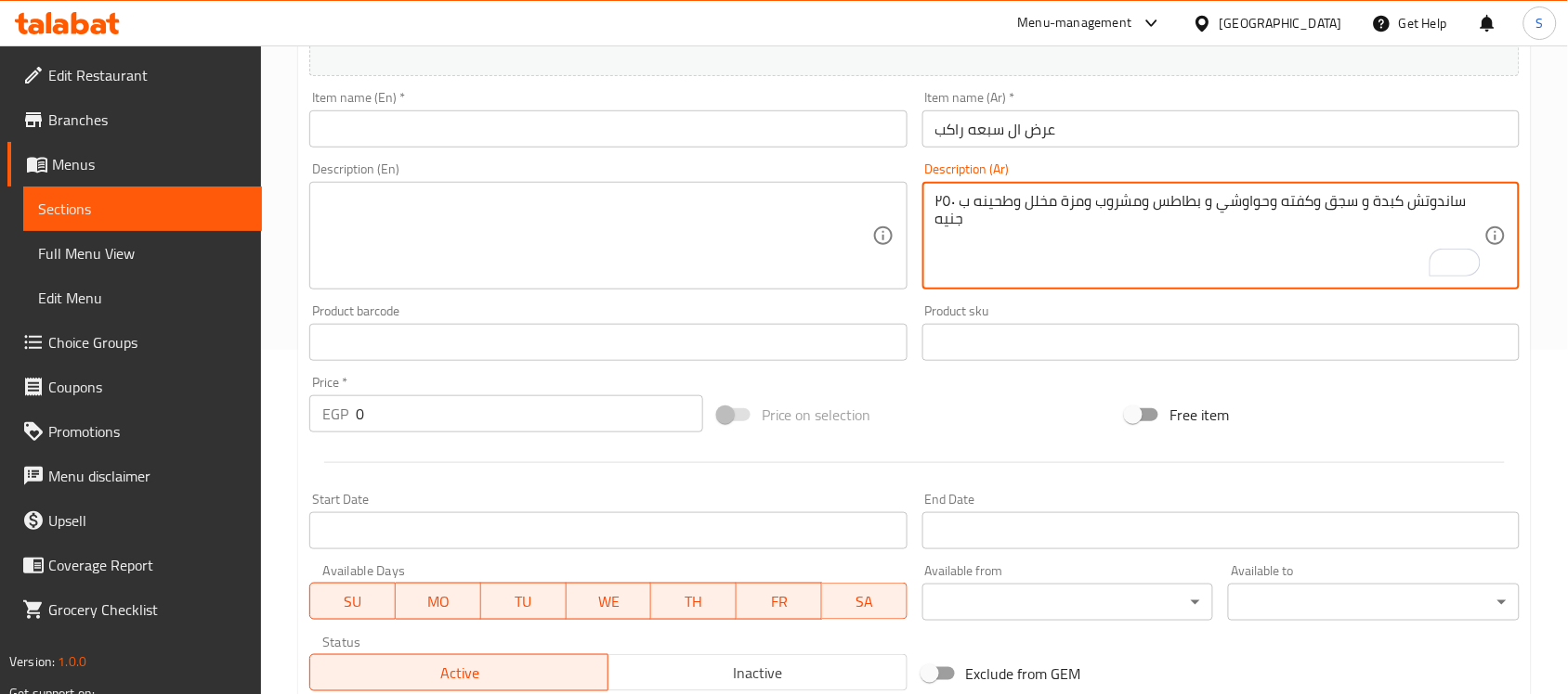
scroll to position [349, 0]
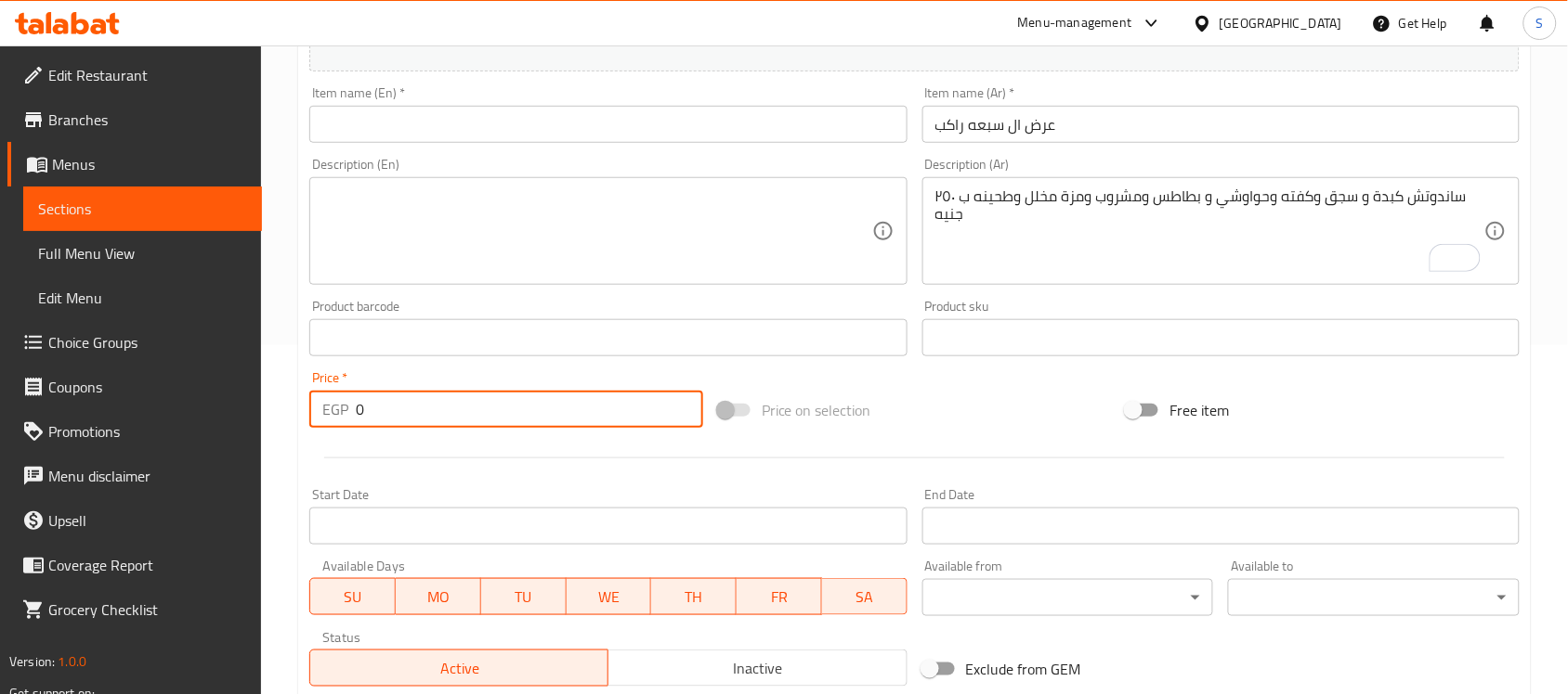
drag, startPoint x: 367, startPoint y: 409, endPoint x: 312, endPoint y: 409, distance: 55.0
click at [309, 408] on div "EGP 0 Price *" at bounding box center [506, 409] width 393 height 37
type input "320"
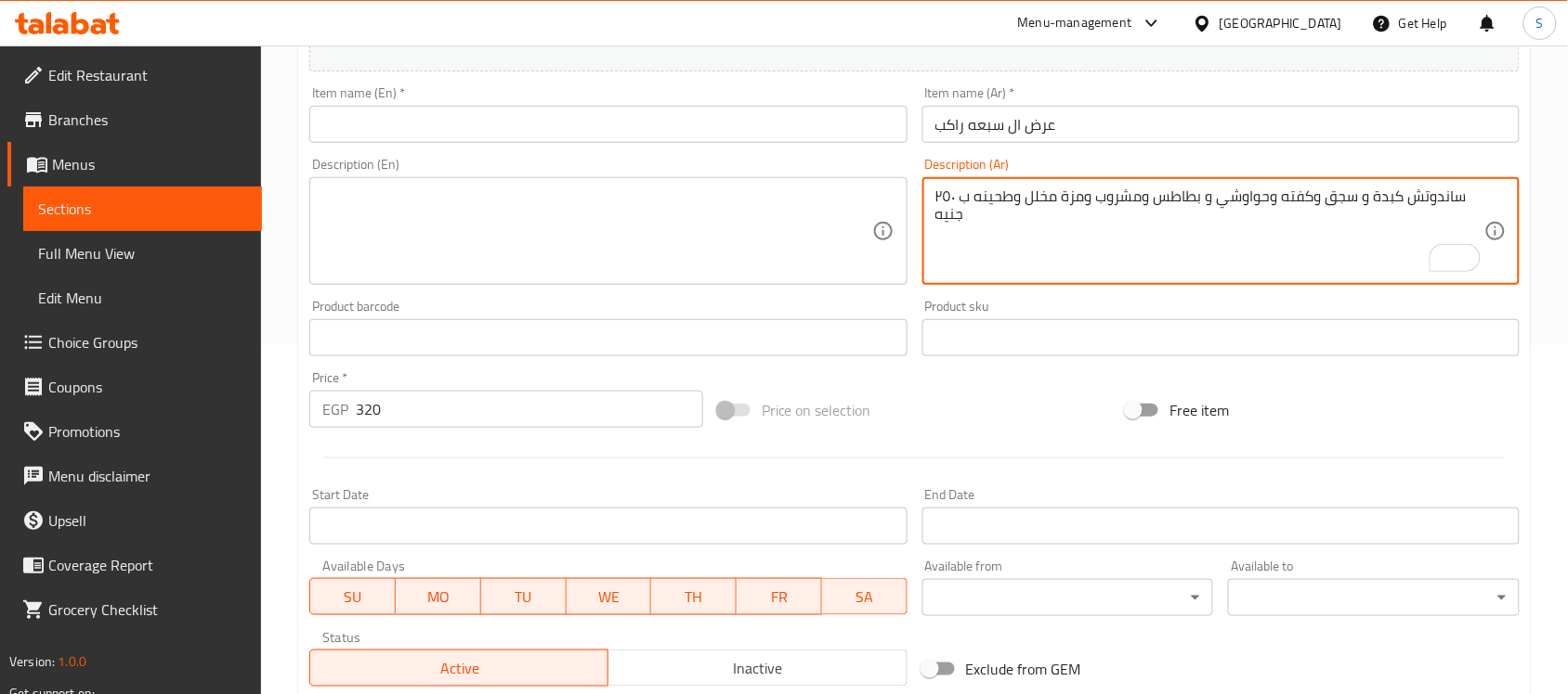
click at [990, 226] on textarea "ساندوتش كبدة و سجق وكفته وحواوشي و بطاطس ومشروب ومزة مخلل وطحينه ب ٢٥٠ جنيه" at bounding box center [1209, 232] width 549 height 88
click at [1333, 201] on textarea "ساندوتش كبدة و سجق وكفته وحواوشي و بطاطس ومشروب ومزة مخلل وطحينه" at bounding box center [1209, 232] width 549 height 88
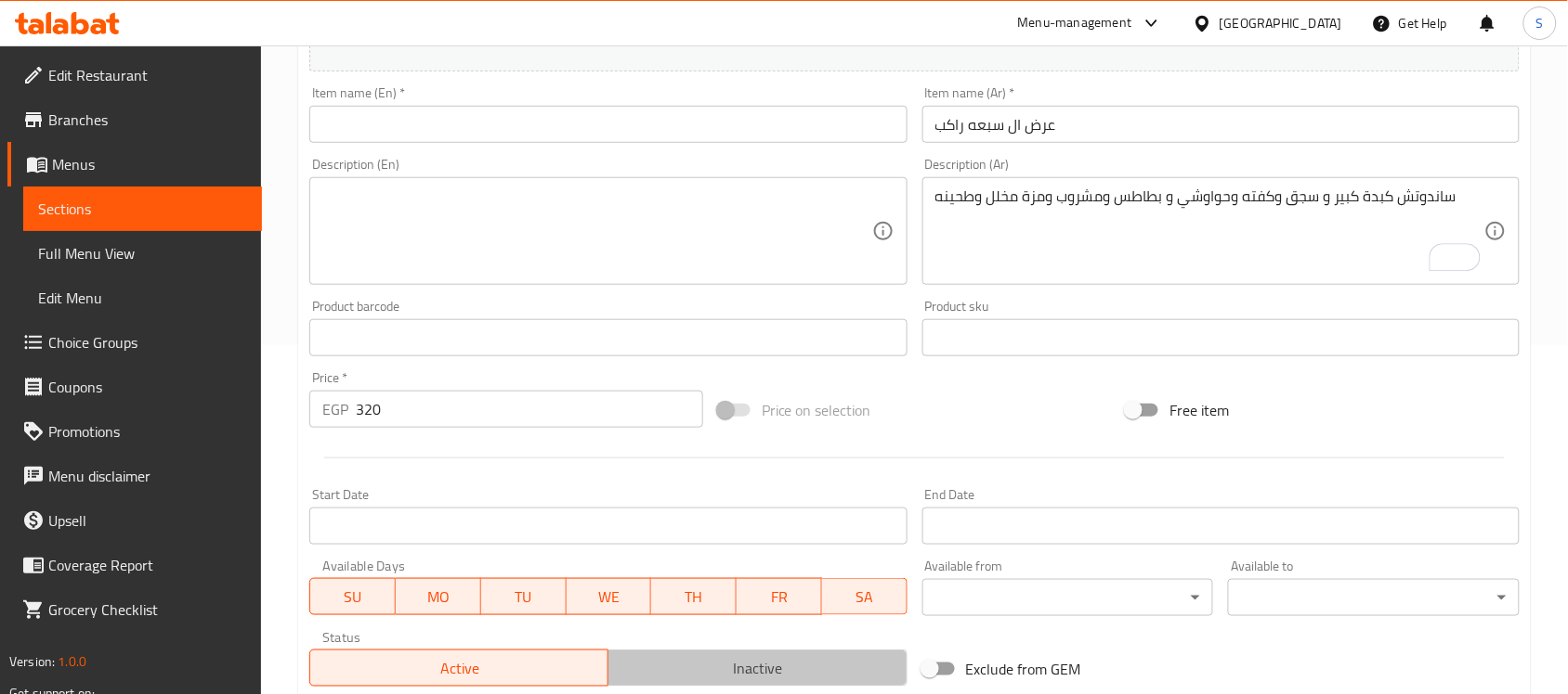
click at [766, 659] on span "Inactive" at bounding box center [757, 669] width 283 height 27
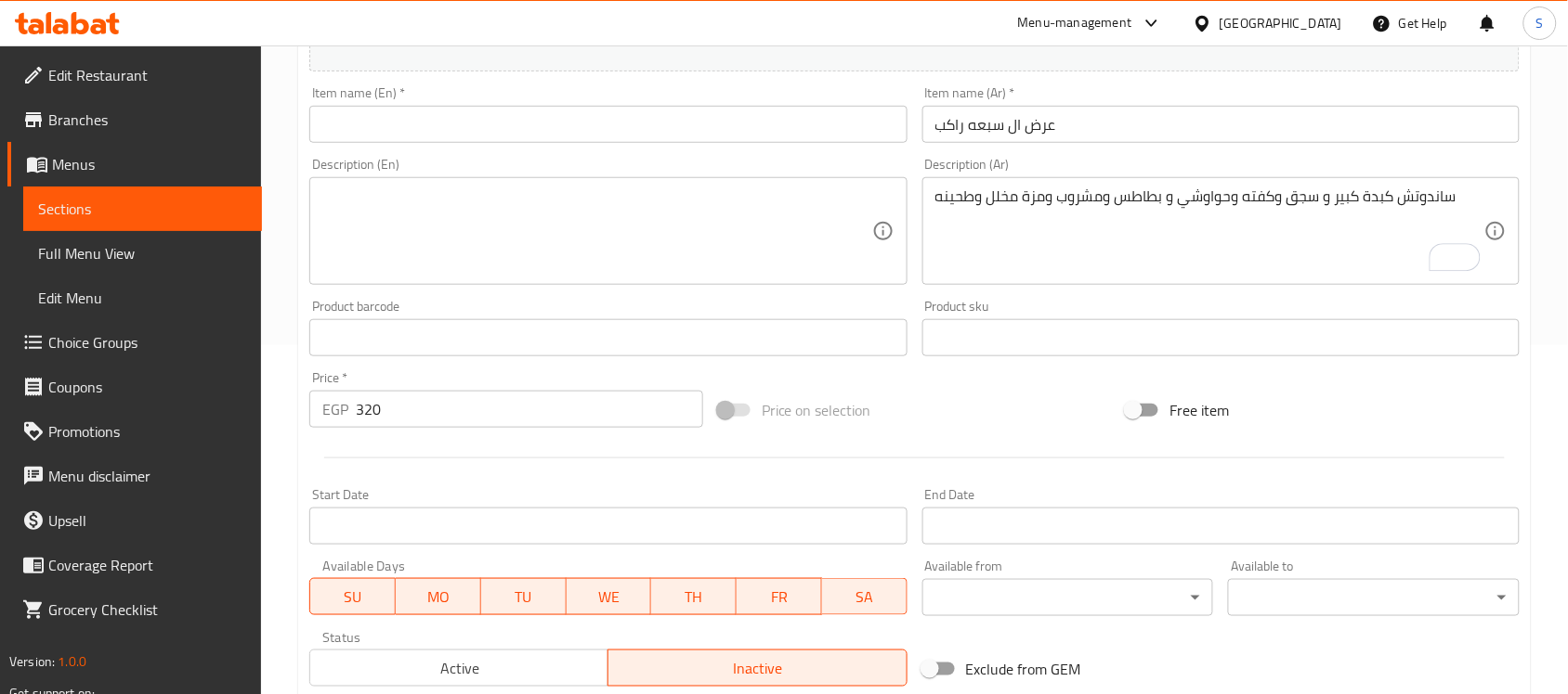
drag, startPoint x: 1320, startPoint y: 201, endPoint x: 1321, endPoint y: 228, distance: 27.0
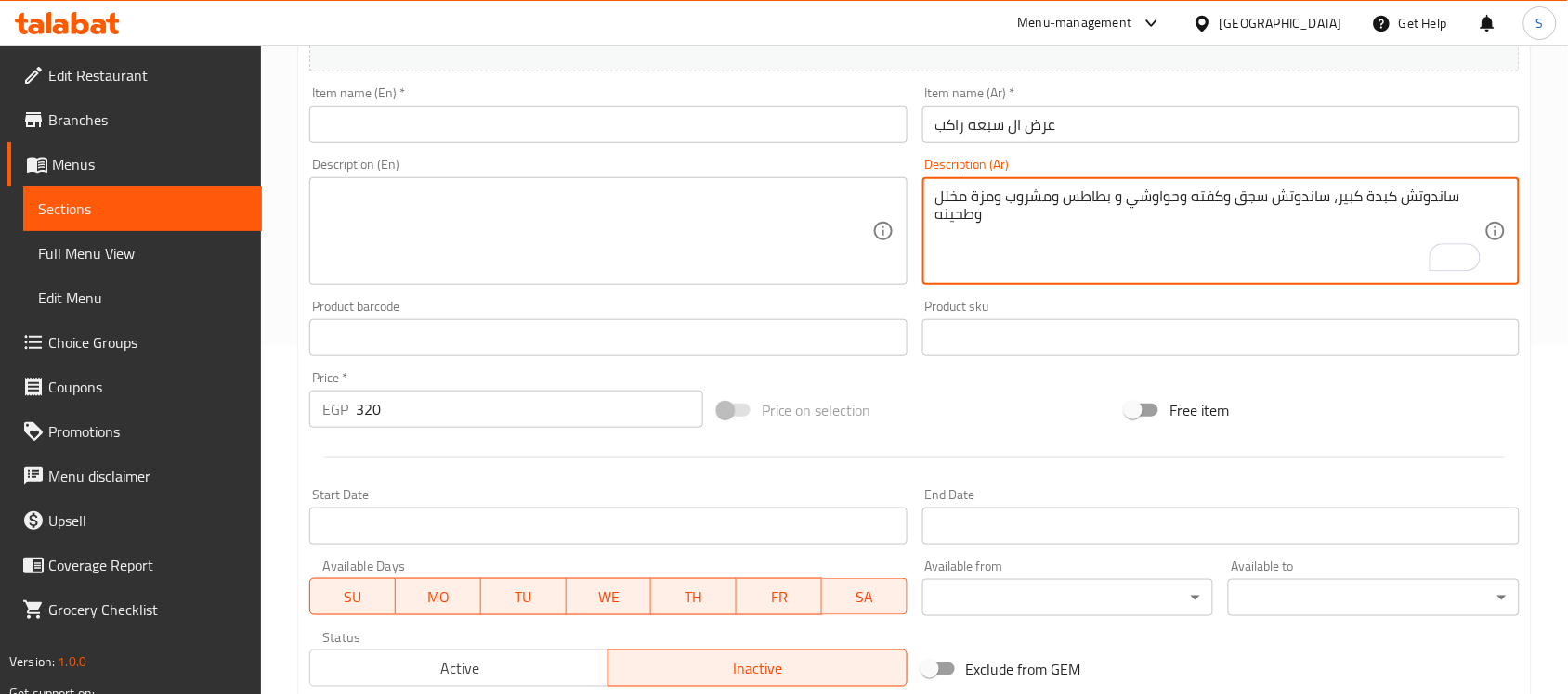
click at [1235, 201] on textarea "ساندوتش كبدة كبير، ساندوتش سجق وكفته وحواوشي و بطاطس ومشروب ومزة مخلل وطحينه" at bounding box center [1209, 232] width 549 height 88
click at [1190, 200] on textarea "ساندوتش كبدة كبير، ساندوتش سجق كبير وكفته وحواوشي و بطاطس ومشروب ومزة مخلل وطحي…" at bounding box center [1209, 232] width 549 height 88
click at [1118, 205] on textarea "ساندوتش كبدة كبير، ساندوتش سجق كبير، ساندوتش كفته وحواوشي و بطاطس ومشروب ومزة م…" at bounding box center [1209, 232] width 549 height 88
click at [1051, 203] on textarea "ساندوتش كبدة كبير، ساندوتش سجق كبير، ساندوتش كفته كبير، وحواوشي و بطاطس ومشروب …" at bounding box center [1209, 232] width 549 height 88
click at [995, 202] on textarea "ساندوتش كبدة كبير، ساندوتش سجق كبير، ساندوتش كفته كبير، حواوشي و بطاطس ومشروب و…" at bounding box center [1209, 232] width 549 height 88
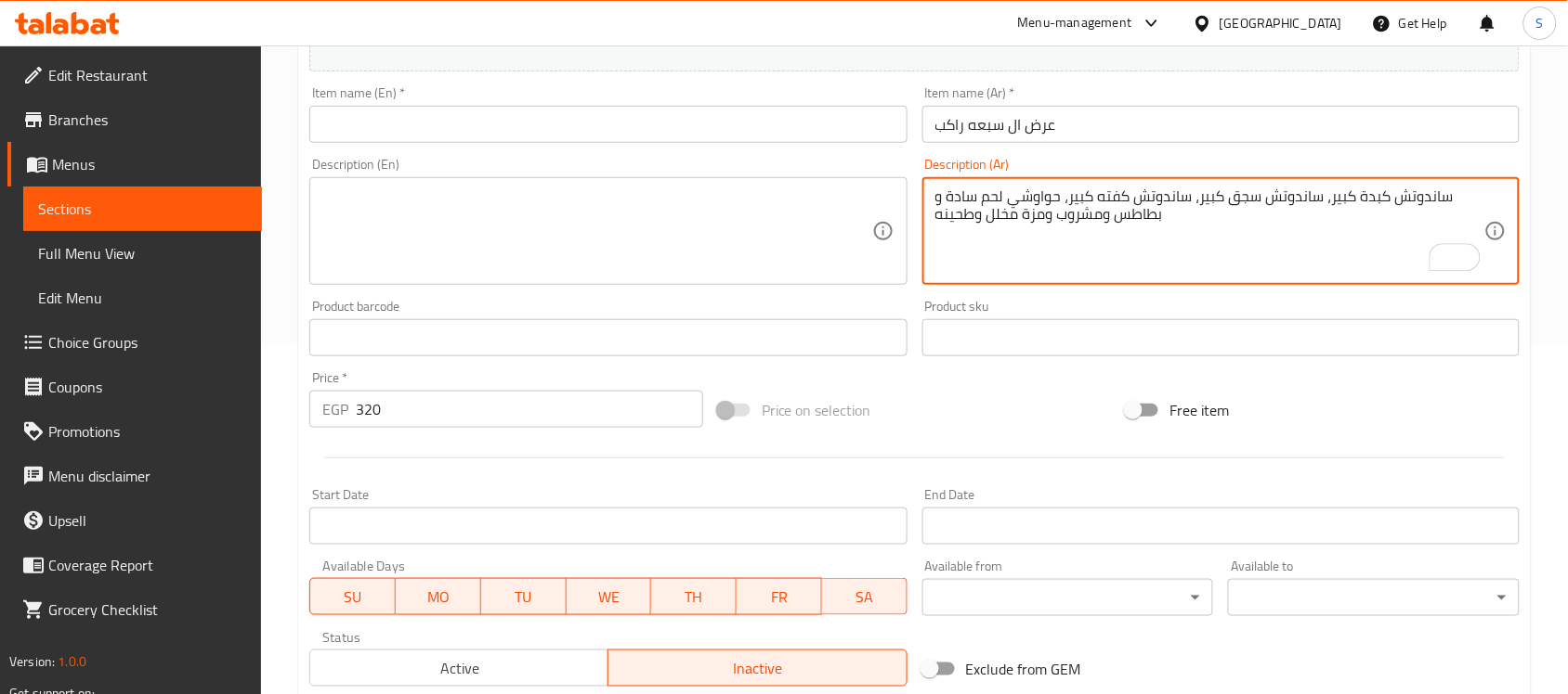
drag, startPoint x: 1098, startPoint y: 216, endPoint x: 1071, endPoint y: 216, distance: 27.0
click at [1071, 216] on textarea "ساندوتش كبدة كبير، ساندوتش سجق كبير، ساندوتش كفته كبير، حواوشي لحم سادة و بطاطس…" at bounding box center [1209, 232] width 549 height 88
drag, startPoint x: 1101, startPoint y: 214, endPoint x: 1059, endPoint y: 214, distance: 42.0
click at [1059, 214] on textarea "ساندوتش كبدة كبير، ساندوتش سجق كبير، ساندوتش كفته كبير، حواوشي لحم سادة و بطاطس…" at bounding box center [1209, 232] width 549 height 88
click at [1043, 221] on textarea "ساندوتش كبدة كبير، ساندوتش سجق كبير، ساندوتش كفته كبير، حواوشي لحم سادة و بطاطس…" at bounding box center [1209, 232] width 549 height 88
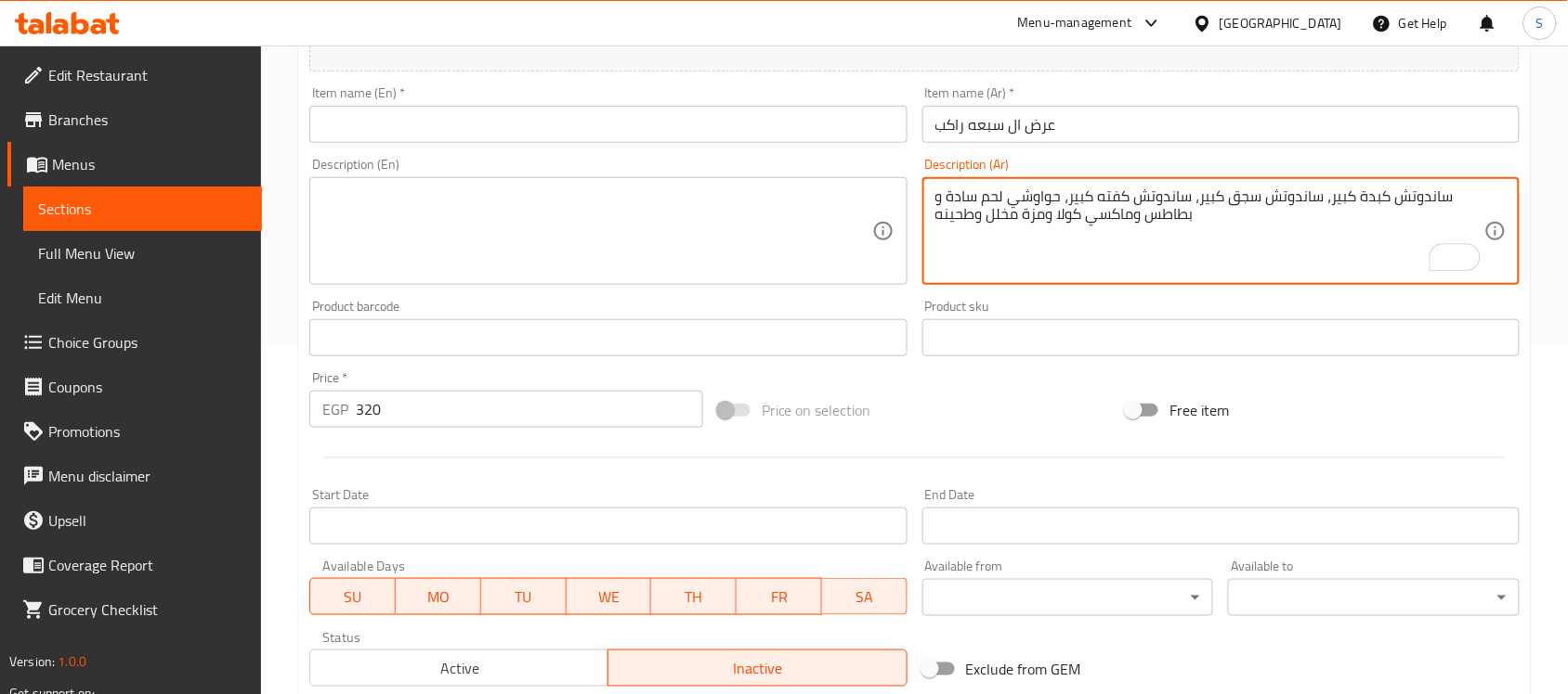
click at [1041, 220] on textarea "ساندوتش كبدة كبير، ساندوتش سجق كبير، ساندوتش كفته كبير، حواوشي لحم سادة و بطاطس…" at bounding box center [1209, 232] width 549 height 88
click at [1043, 223] on textarea "ساندوتش كبدة كبير، ساندوتش سجق كبير، ساندوتش كفته كبير، حواوشي لحم سادة و بطاطس…" at bounding box center [1209, 232] width 549 height 88
click at [1019, 216] on textarea "ساندوتش كبدة كبير، ساندوتش سجق كبير، ساندوتش كفته كبير، حواوشي لحم سادة و بطاطس…" at bounding box center [1209, 232] width 549 height 88
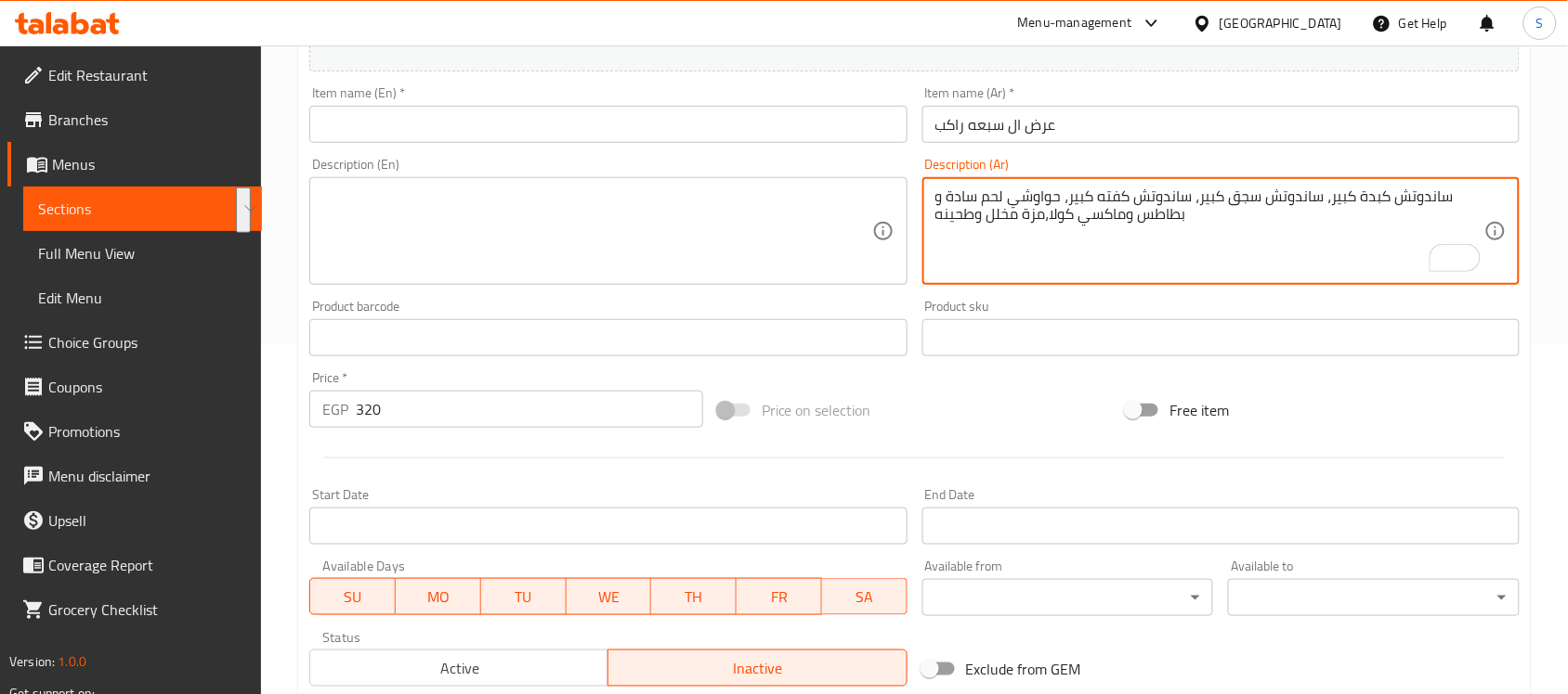
click at [1079, 202] on textarea "ساندوتش كبدة كبير، ساندوتش سجق كبير، ساندوتش كفته كبير، حواوشي لحم سادة و بطاطس…" at bounding box center [1209, 232] width 549 height 88
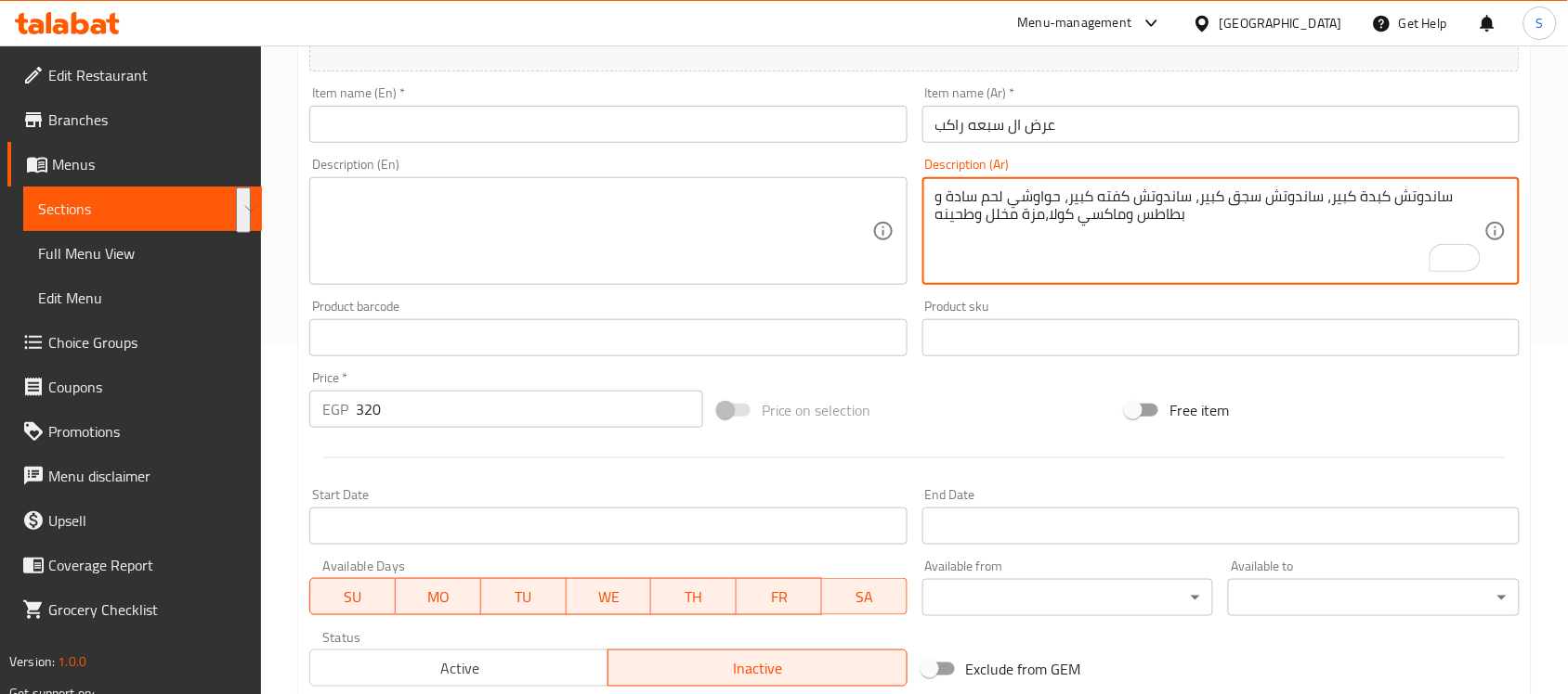
type textarea "ساندوتش كبدة كبير، ساندوتش سجق كبير، ساندوتش كفته كبير، حواوشي لحم سادة و بطاطس…"
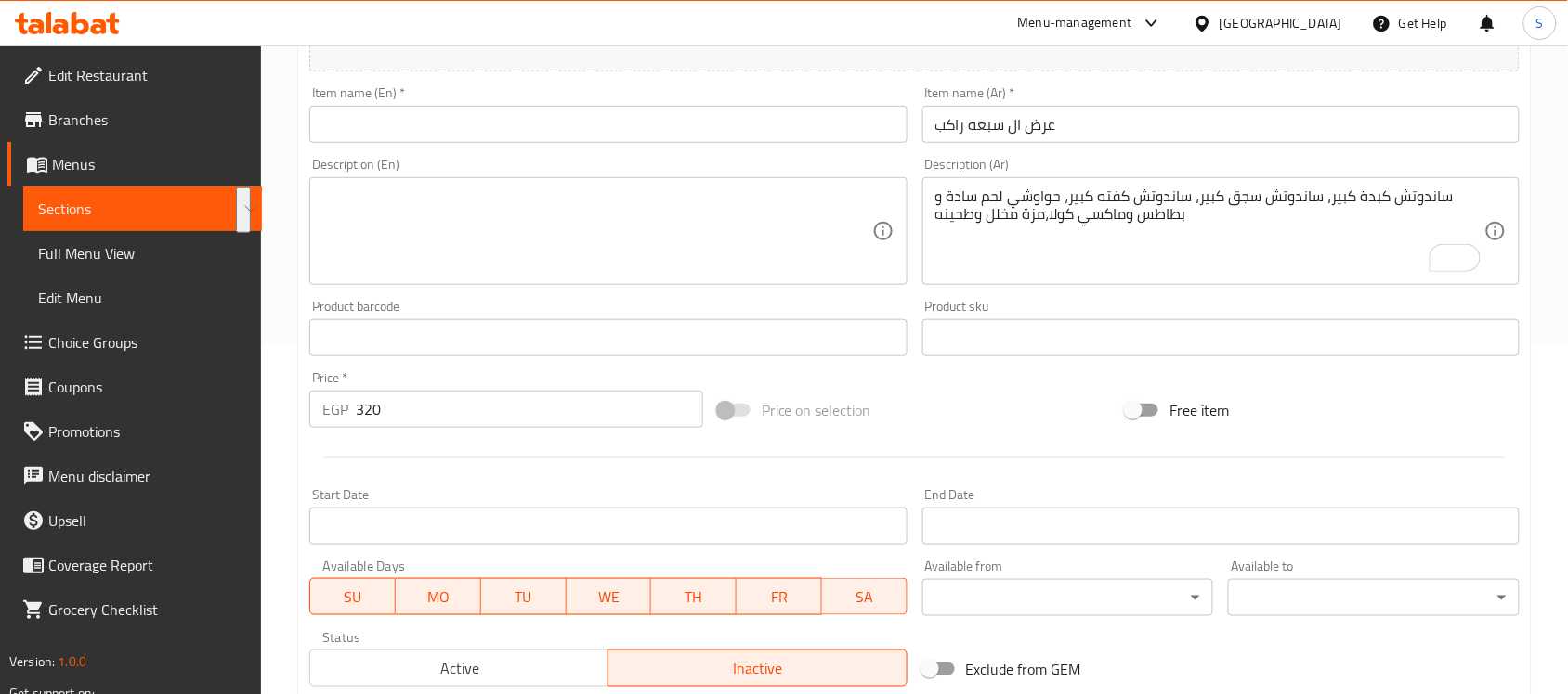
click at [739, 174] on div "Description (En) Description (En)" at bounding box center [607, 221] width 597 height 127
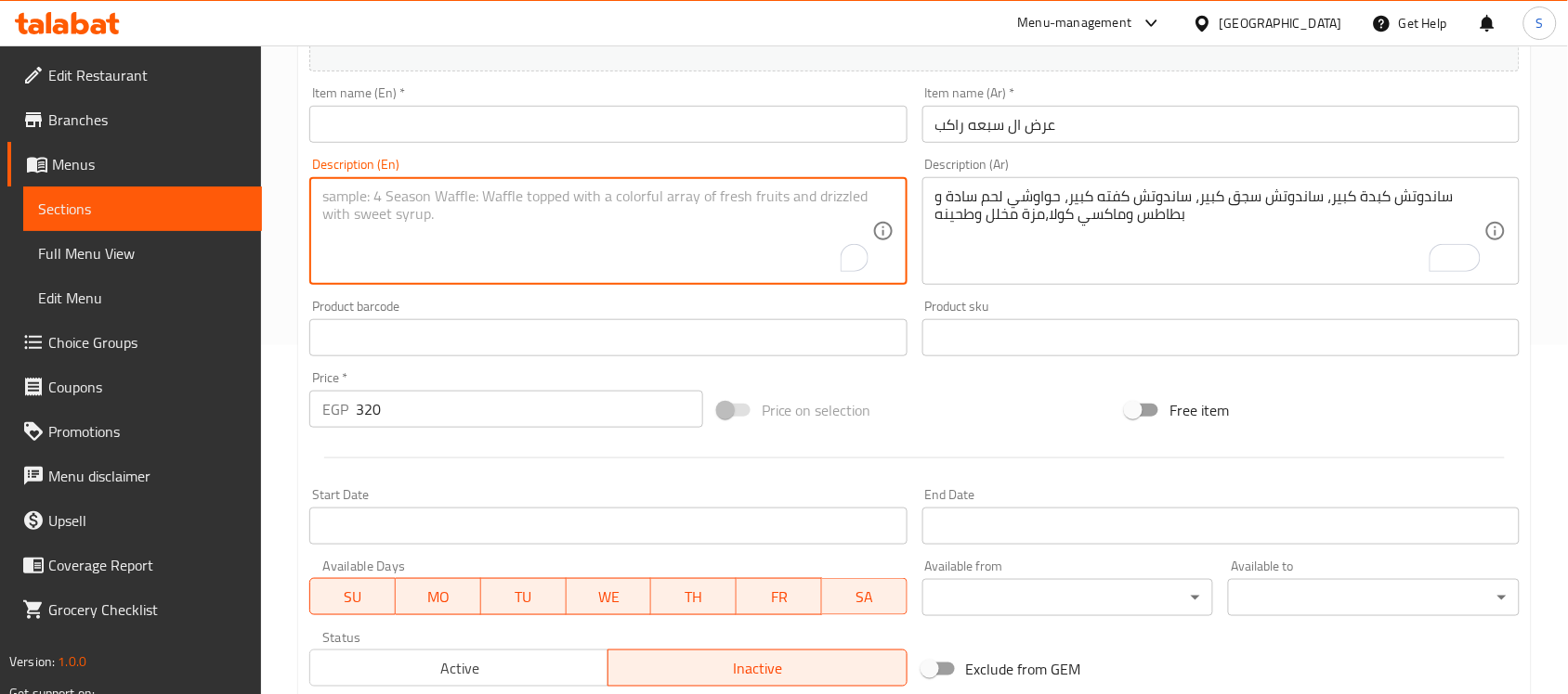
click at [712, 211] on textarea "To enrich screen reader interactions, please activate Accessibility in Grammarl…" at bounding box center [596, 232] width 549 height 88
paste textarea "Large liver sandwich, large sausage sandwich, large kofta sandwich, plain lamb …"
type textarea "Large liver sandwich, large sausage sandwich, large kofta sandwich, plain lamb …"
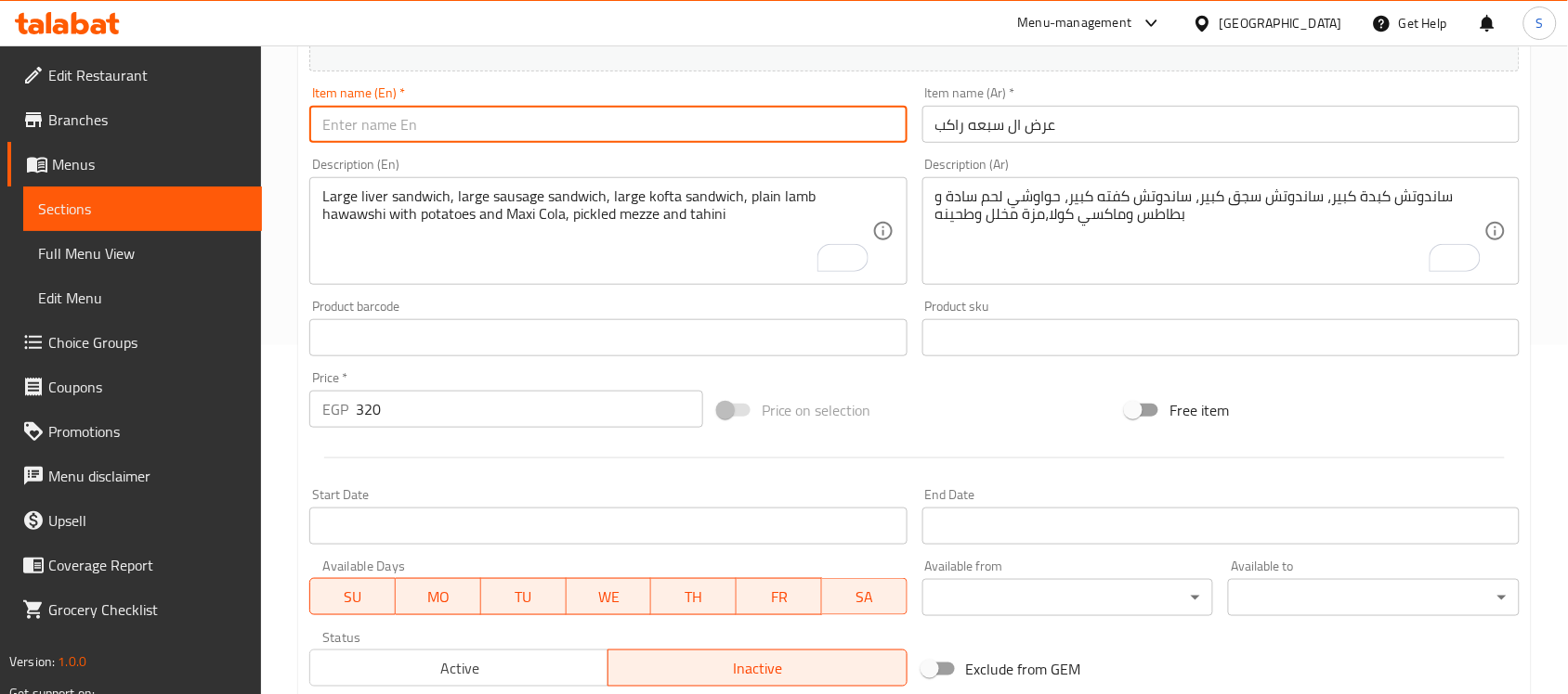
click at [618, 131] on input "text" at bounding box center [607, 124] width 597 height 37
type input "ُ"
click at [340, 133] on input "El 7 Rakeb Offer" at bounding box center [607, 124] width 597 height 37
type input "El 7 Rakeb Offer"
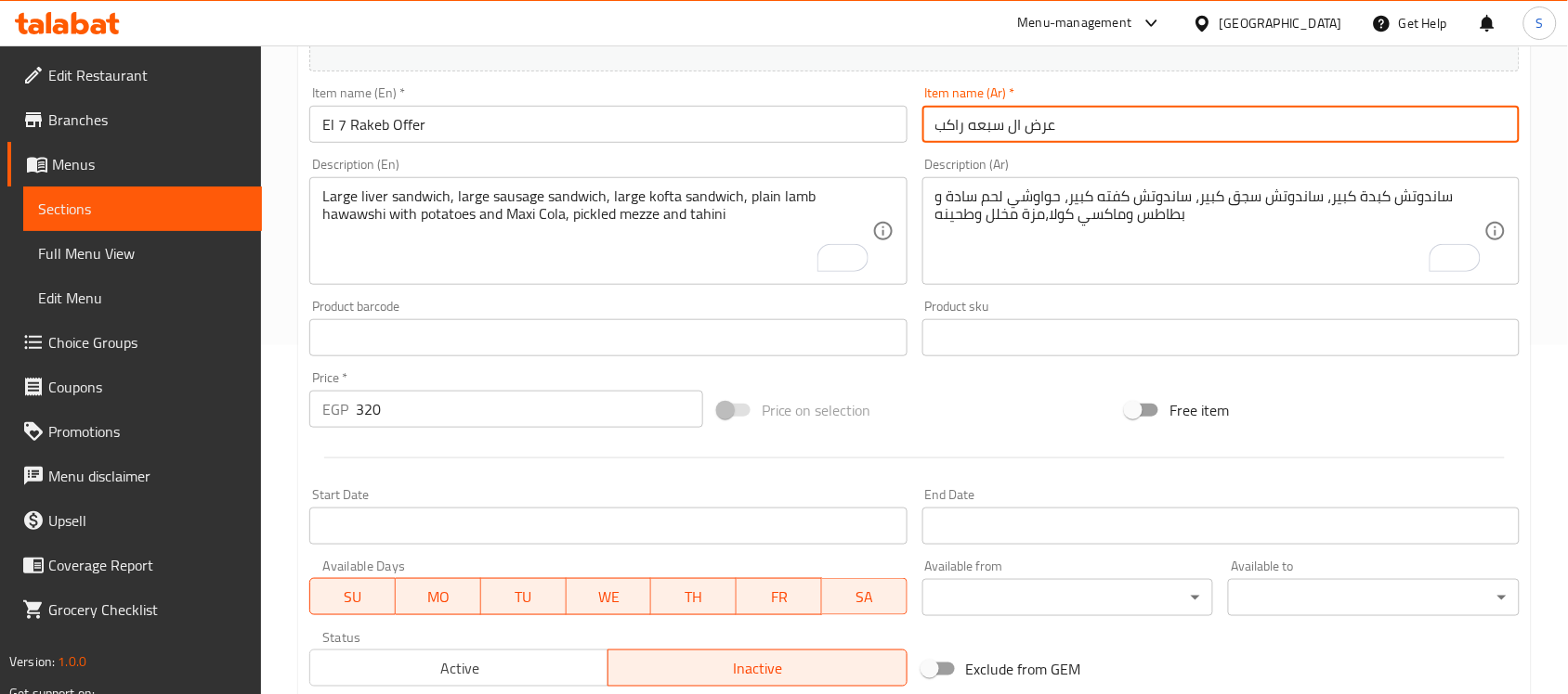
drag, startPoint x: 1004, startPoint y: 130, endPoint x: 973, endPoint y: 130, distance: 31.0
click at [973, 130] on input "عرض ال سبعه راكب" at bounding box center [1220, 124] width 597 height 37
click at [1127, 122] on input "عرض ال 7 راكب" at bounding box center [1220, 124] width 597 height 37
type input "عرض ال 7 راكب"
click at [576, 139] on input "El 7 Rakeb Offer" at bounding box center [607, 124] width 597 height 37
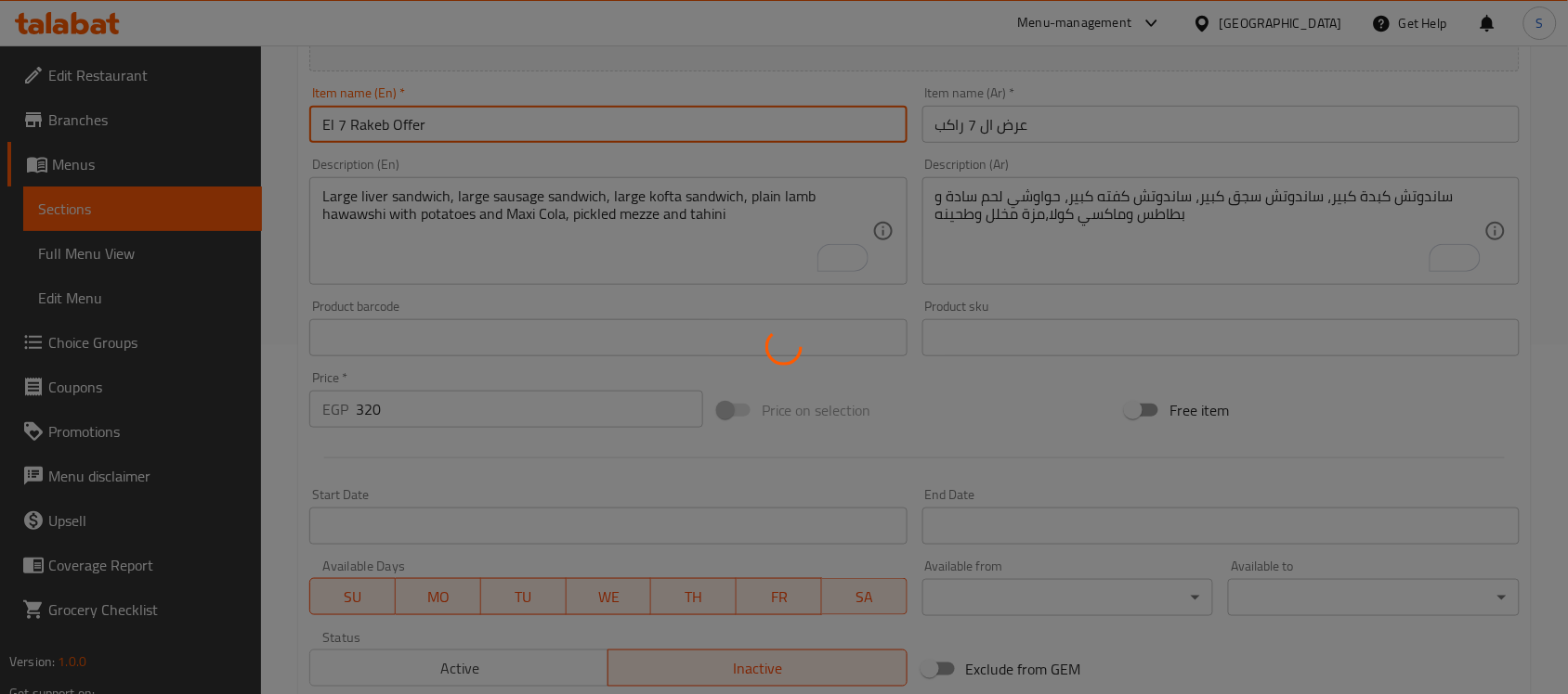
type input "0"
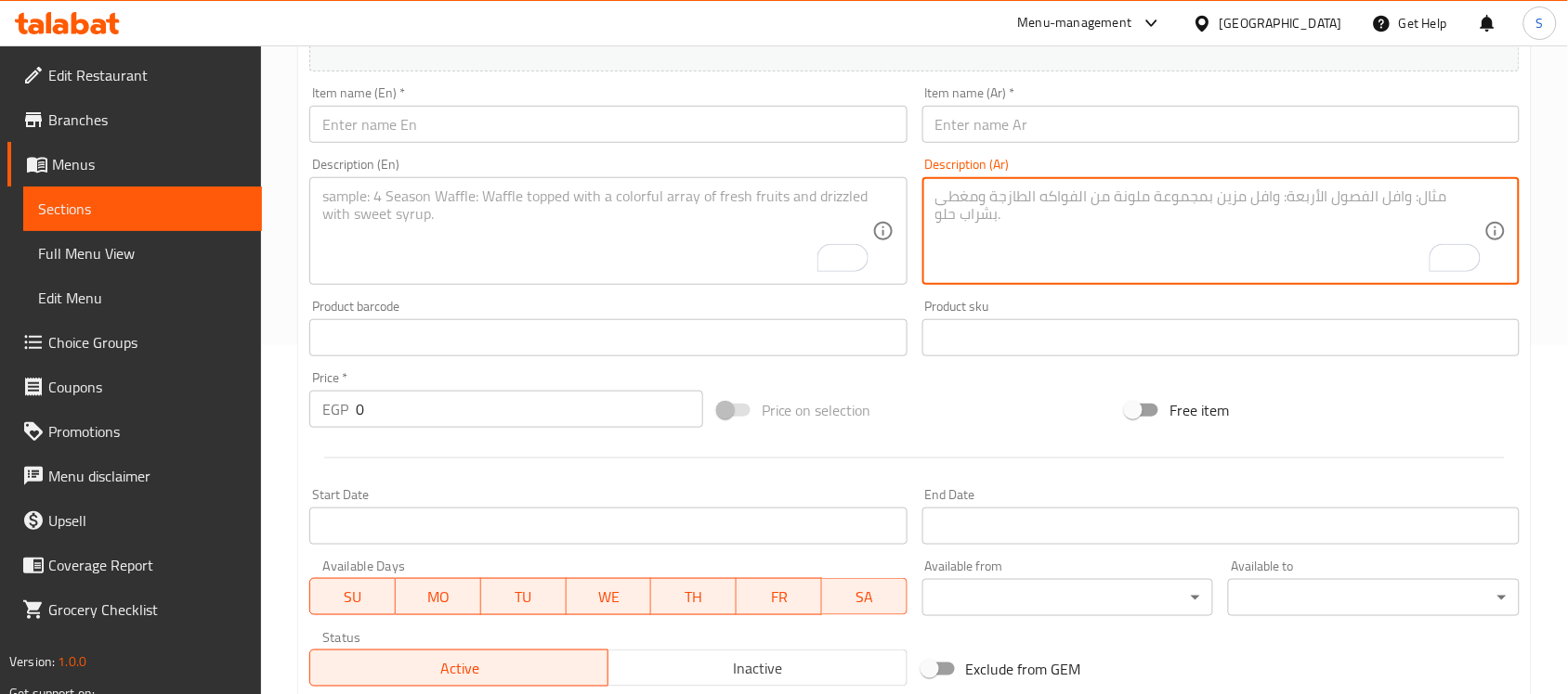
click at [1238, 205] on textarea "To enrich screen reader interactions, please activate Accessibility in Grammarl…" at bounding box center [1209, 232] width 549 height 88
click at [1223, 209] on textarea "To enrich screen reader interactions, please activate Accessibility in Grammarl…" at bounding box center [1209, 232] width 549 height 88
paste textarea "عرض نص نقل ١٢ ساندوتش (٣ كبدة و ٣سجق و٣ كفته و٣ سكلانس و٣ بطاطس و٣مشروب ومزه مخ…"
drag, startPoint x: 1478, startPoint y: 203, endPoint x: 1445, endPoint y: 202, distance: 33.0
click at [1445, 202] on textarea "عرض نص نقل ١٢ ساندوتش (٣ كبدة و ٣سجق و٣ كفته و٣ سكلانس و٣ بطاطس و٣مشروب ومزه مخ…" at bounding box center [1209, 232] width 549 height 88
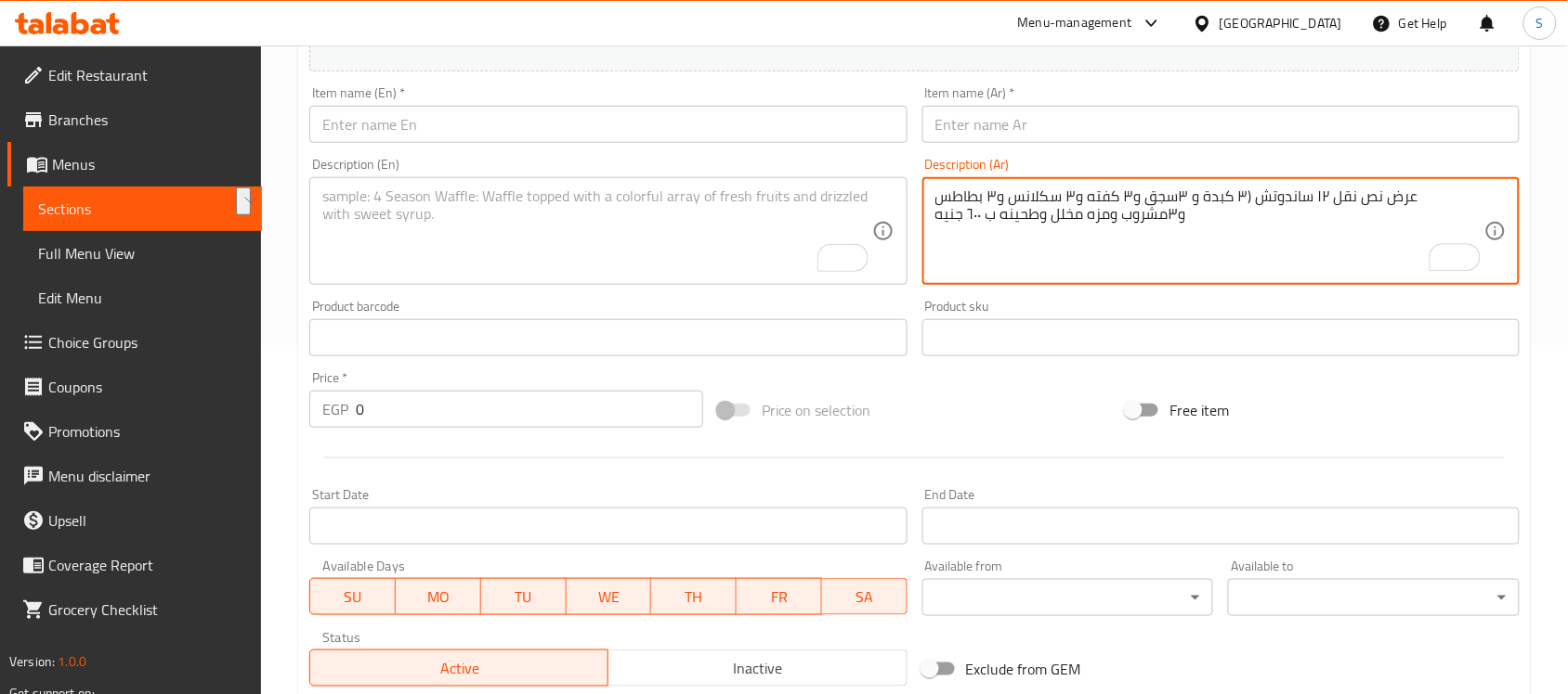
click at [1421, 198] on textarea "عرض نص نقل ١٢ ساندوتش (٣ كبدة و ٣سجق و٣ كفته و٣ سكلانس و٣ بطاطس و٣مشروب ومزه مخ…" at bounding box center [1209, 232] width 549 height 88
drag, startPoint x: 1396, startPoint y: 205, endPoint x: 1476, endPoint y: 202, distance: 80.1
click at [1476, 202] on textarea "عرض نص نقل ١٢ ساندوتش (٣ كبدة و ٣سجق و٣ كفته و٣ سكلانس و٣ بطاطس و٣مشروب ومزه مخ…" at bounding box center [1209, 232] width 549 height 88
type textarea "عرض نص نقل ١٢ ساندوتش (٣ كبدة و ٣سجق و٣ كفته و٣ سكلانس و٣ بطاطس و٣مشروب ومزه مخ…"
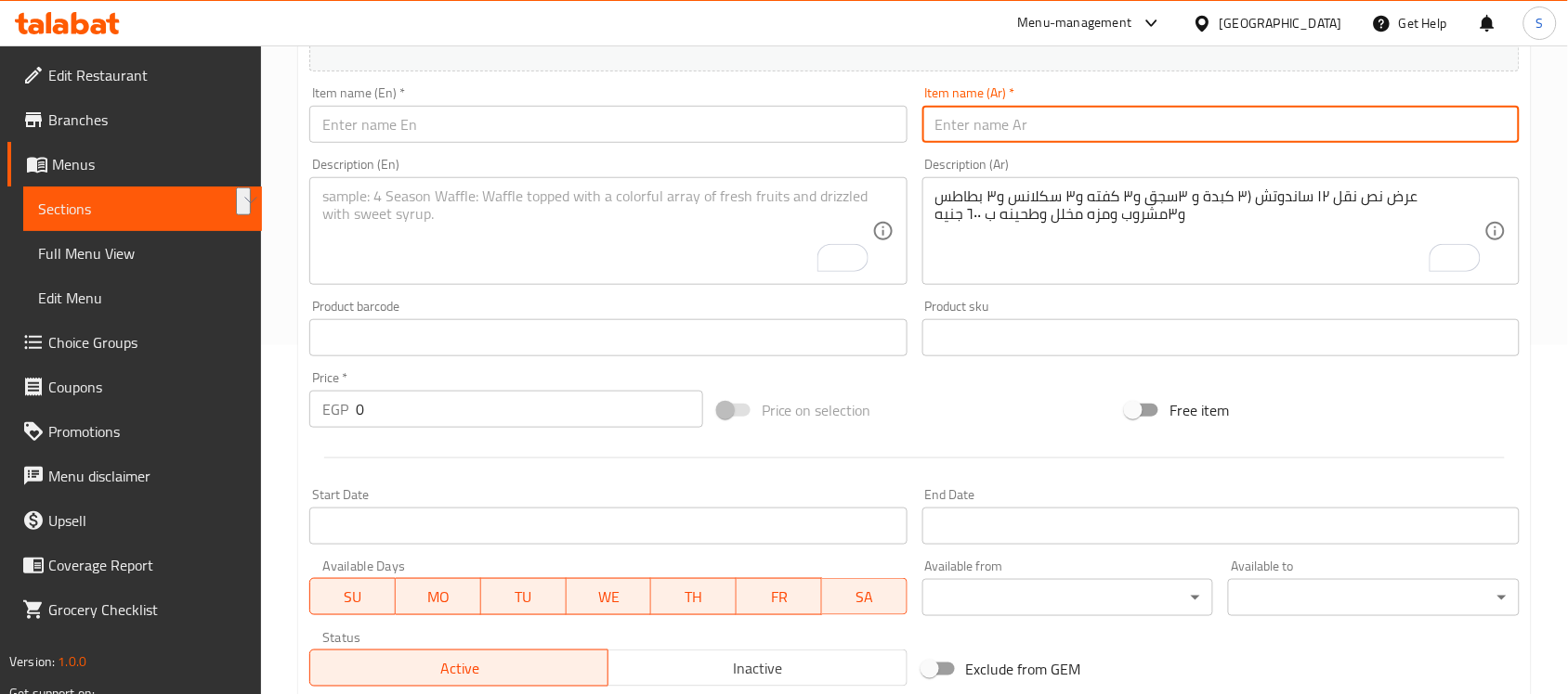
click at [1316, 137] on input "text" at bounding box center [1220, 124] width 597 height 37
paste input "عرض نص نقل ١٢ ساندوتش (٣ كبدة و ٣سجق و٣ كفته و٣ سكلانس و٣ بطاطس و٣مشروب ومزه مخ…"
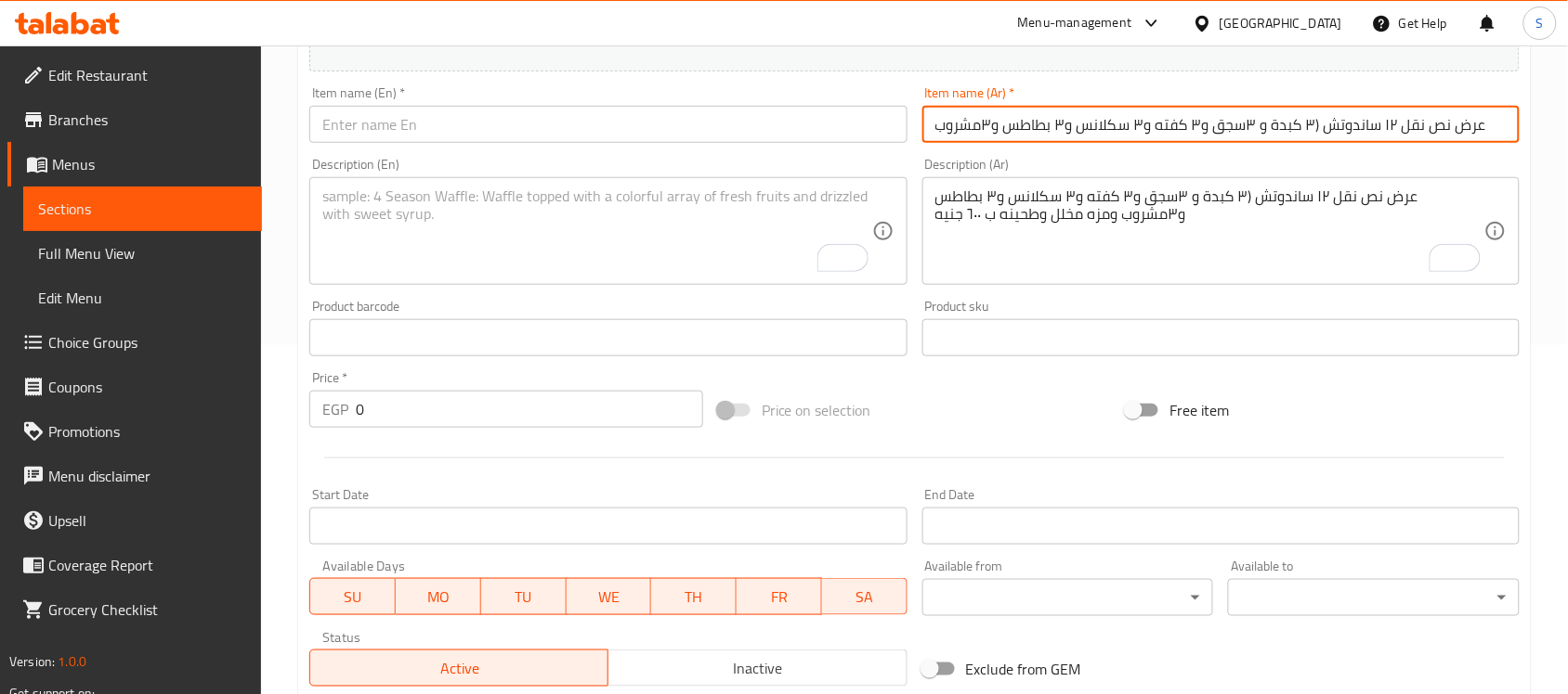
scroll to position [0, 0]
type input "عرض نص نقل"
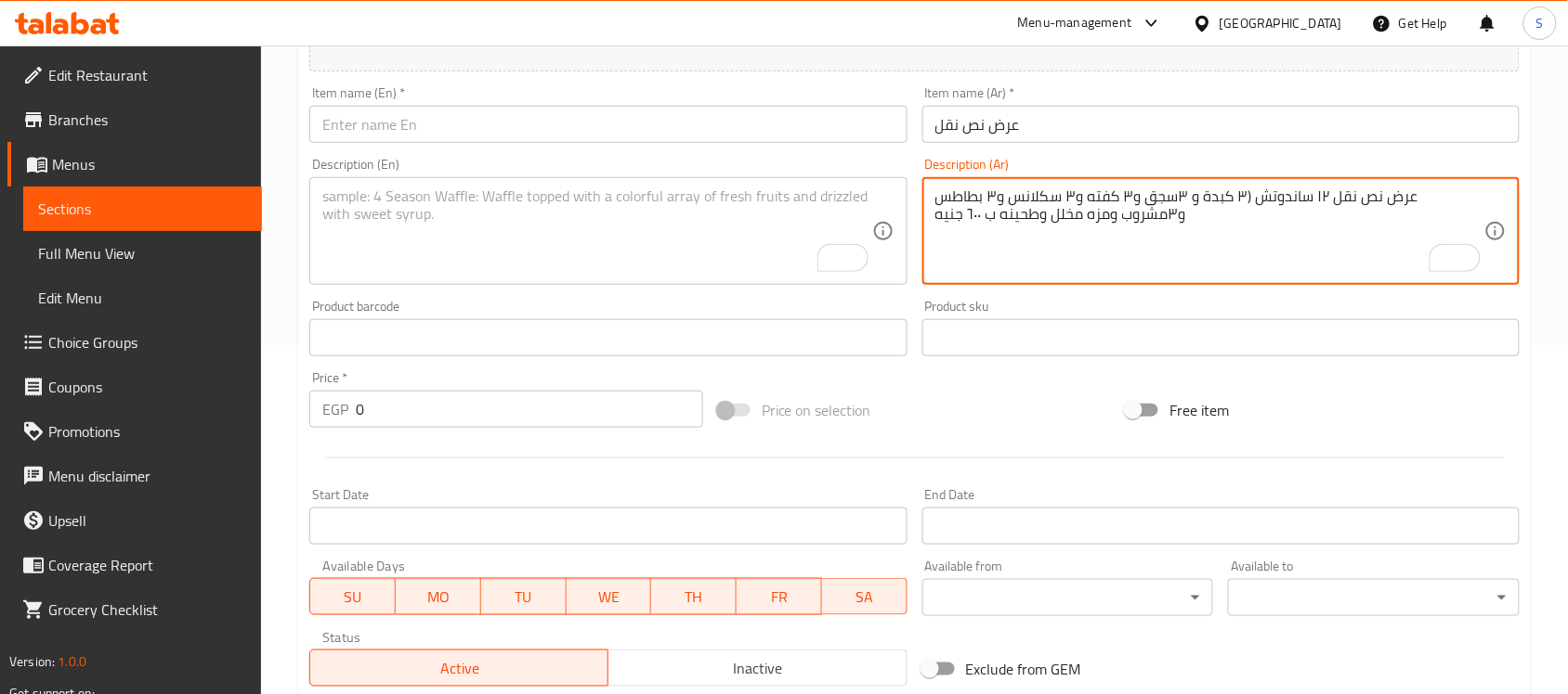
drag, startPoint x: 1488, startPoint y: 207, endPoint x: 1456, endPoint y: 203, distance: 32.2
click at [1456, 203] on div "عرض نص نقل ١٢ ساندوتش (٣ كبدة و ٣سجق و٣ كفته و٣ سكلانس و٣ بطاطس و٣مشروب ومزه مخ…" at bounding box center [1220, 231] width 597 height 107
click at [1393, 196] on textarea "عرض نص نقل ١٢ ساندوتش (٣ كبدة و ٣سجق و٣ كفته و٣ سكلانس و٣ بطاطس و٣مشروب ومزه مخ…" at bounding box center [1209, 232] width 549 height 88
type textarea "12 ساندوتش (٣ كبدة و ٣سجق و٣ كفته و٣ سكلانس و٣ بطاطس و٣مشروب ومزه مخلل وطحينه ب…"
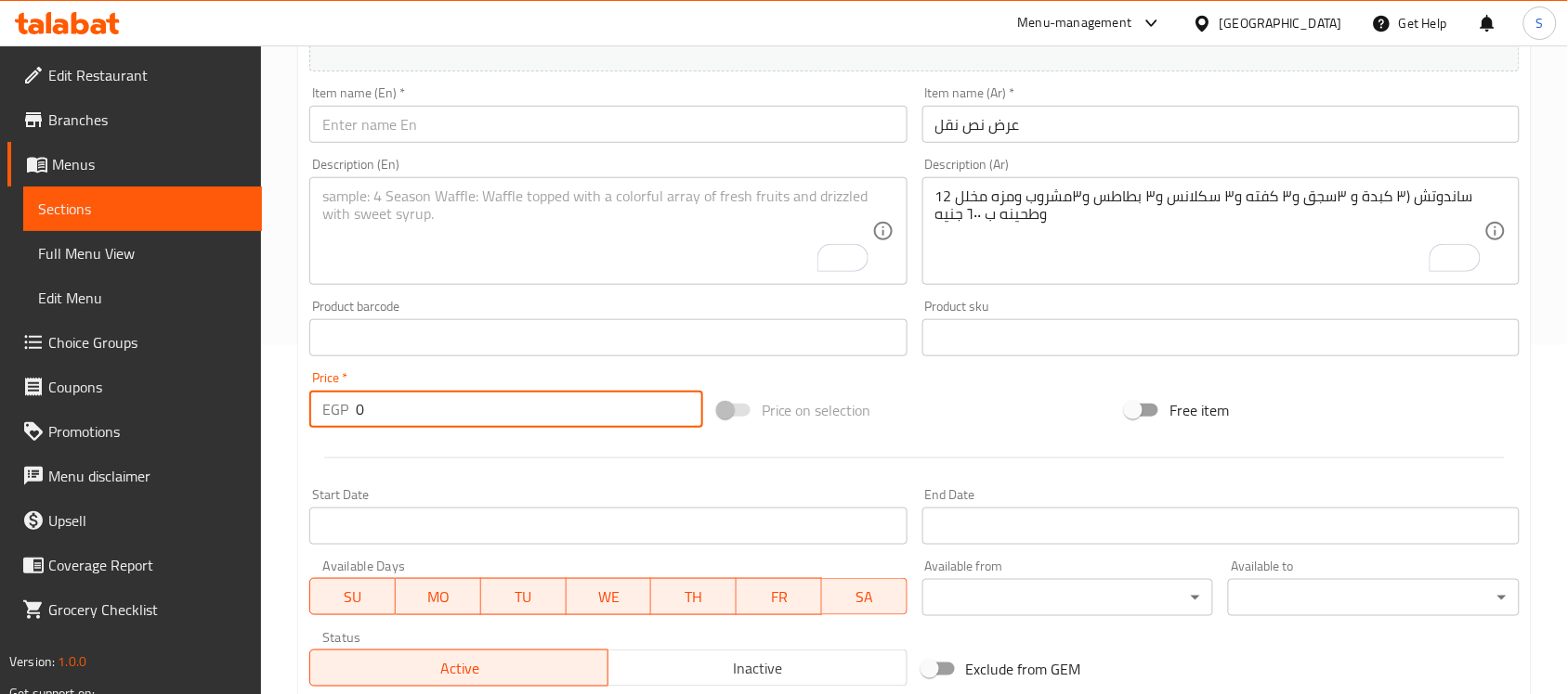
drag, startPoint x: 392, startPoint y: 418, endPoint x: 341, endPoint y: 413, distance: 51.2
click at [345, 414] on div "EGP 0 Price *" at bounding box center [506, 409] width 393 height 37
type input "720"
click at [753, 647] on div "Active Inactive" at bounding box center [607, 659] width 597 height 56
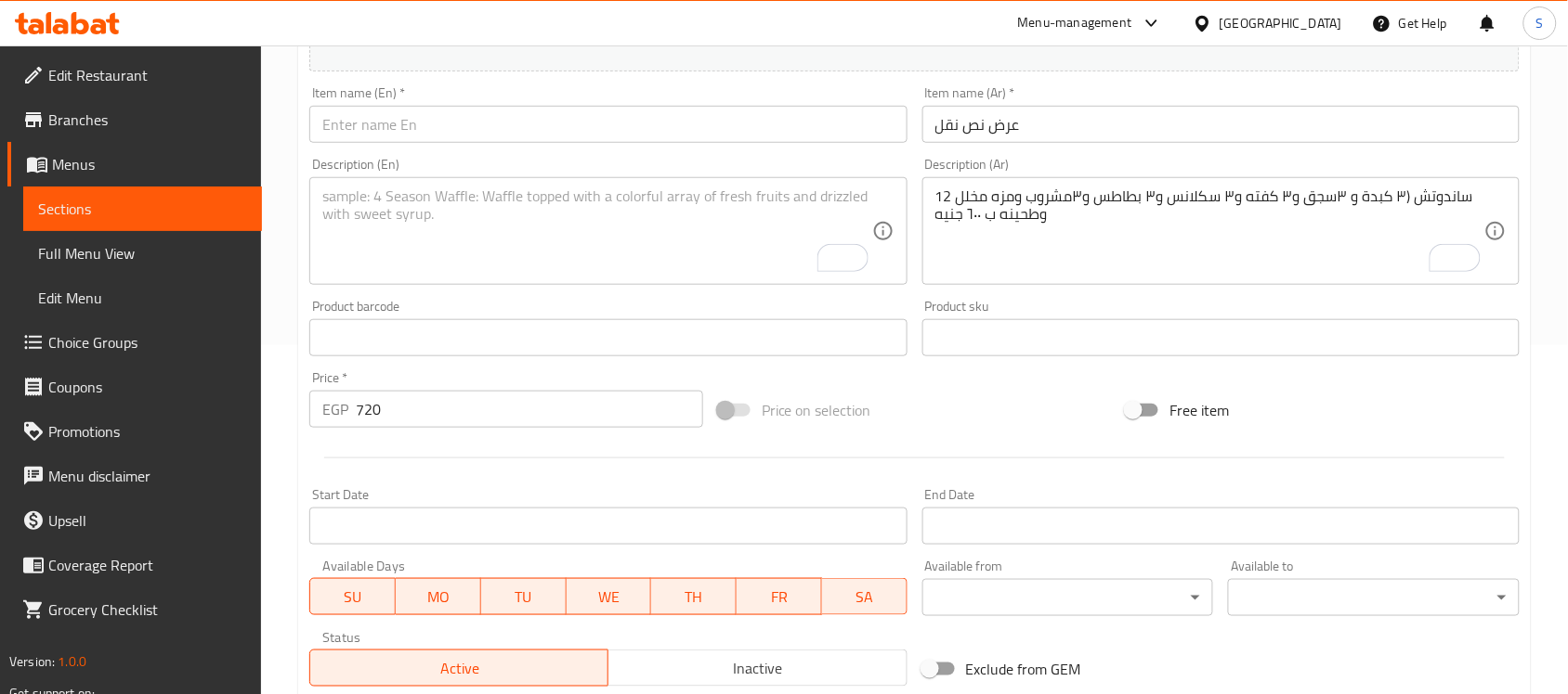
click at [754, 662] on span "Inactive" at bounding box center [757, 669] width 283 height 27
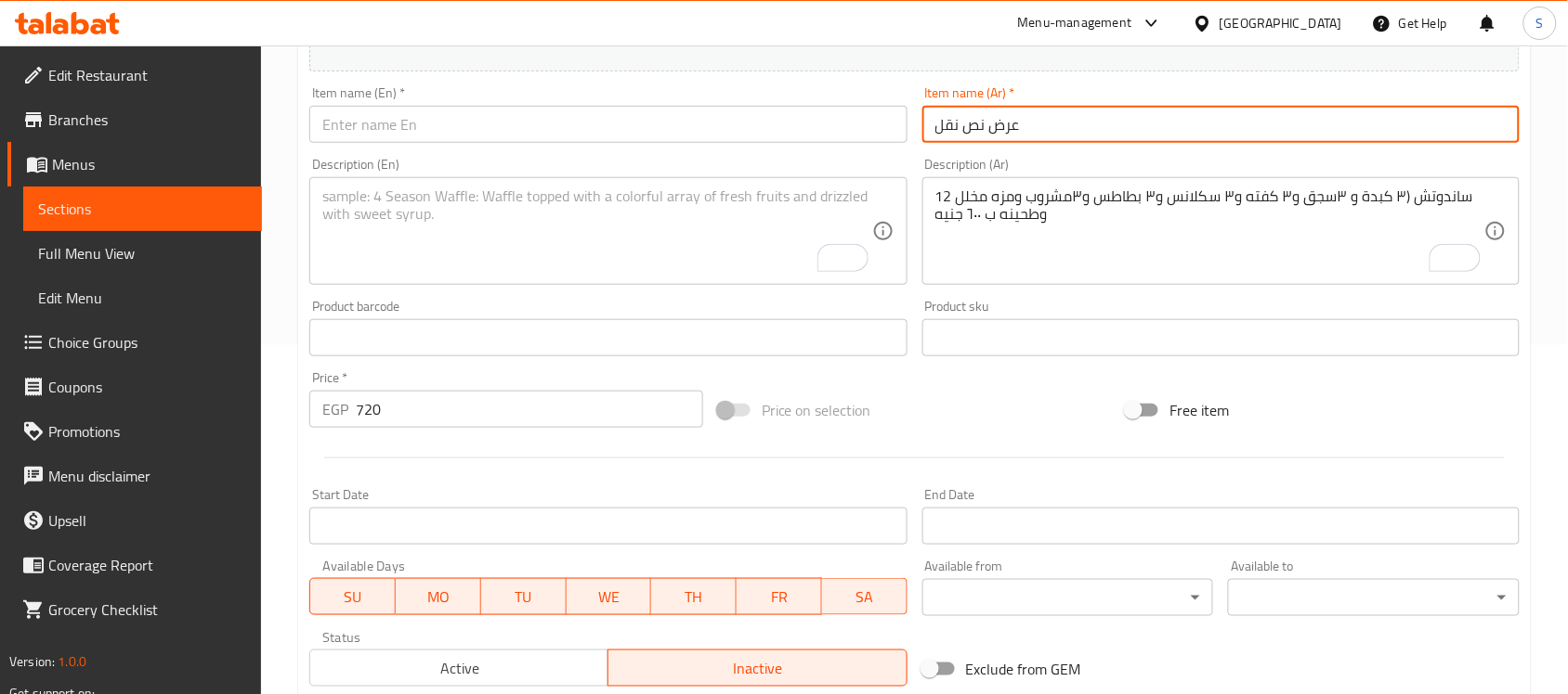
click at [1116, 126] on input "عرض نص نقل" at bounding box center [1220, 124] width 597 height 37
click at [1082, 150] on div "Description (Ar) 12 ساندوتش (٣ كبدة و ٣سجق و٣ كفته و٣ سكلانس و٣ بطاطس و٣مشروب و…" at bounding box center [1220, 221] width 612 height 142
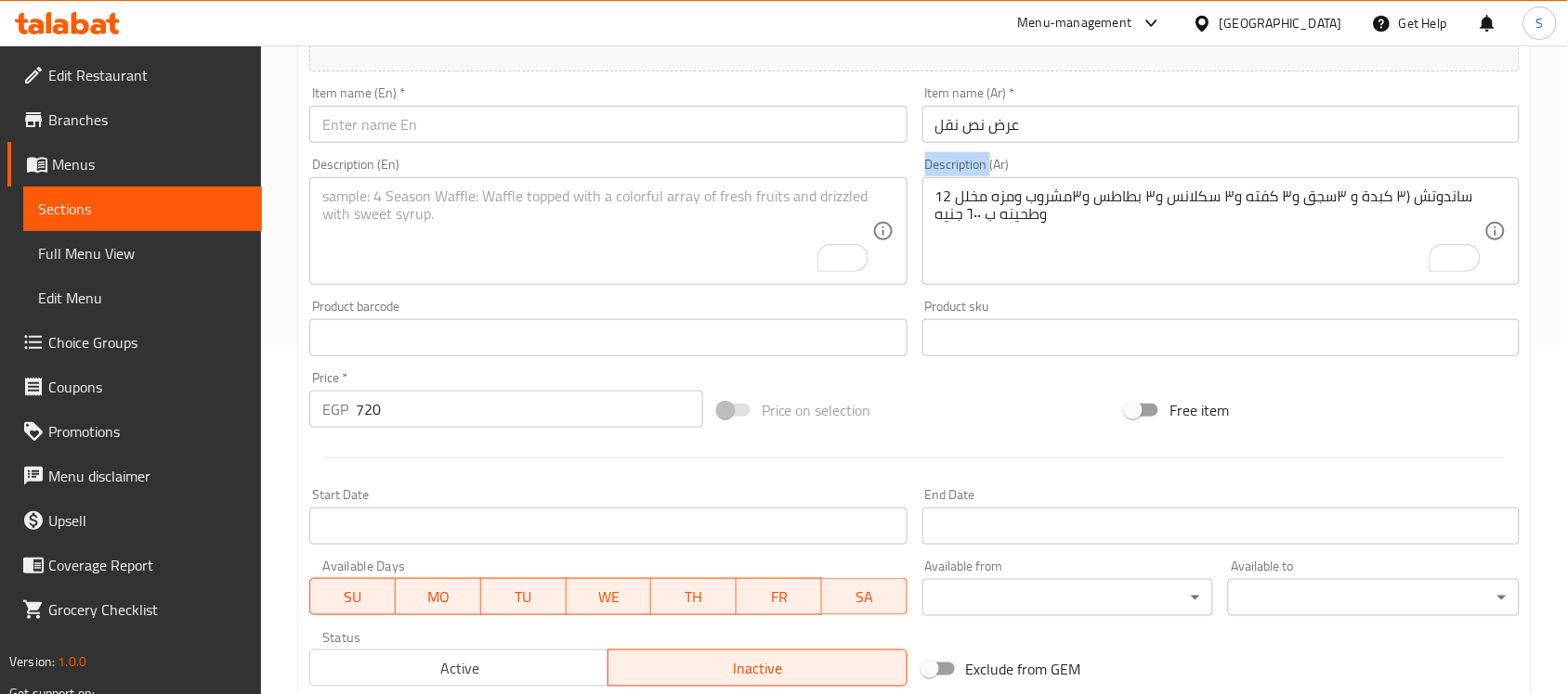
click at [1082, 150] on div "Description (Ar) 12 ساندوتش (٣ كبدة و ٣سجق و٣ كفته و٣ سكلانس و٣ بطاطس و٣مشروب و…" at bounding box center [1220, 221] width 612 height 142
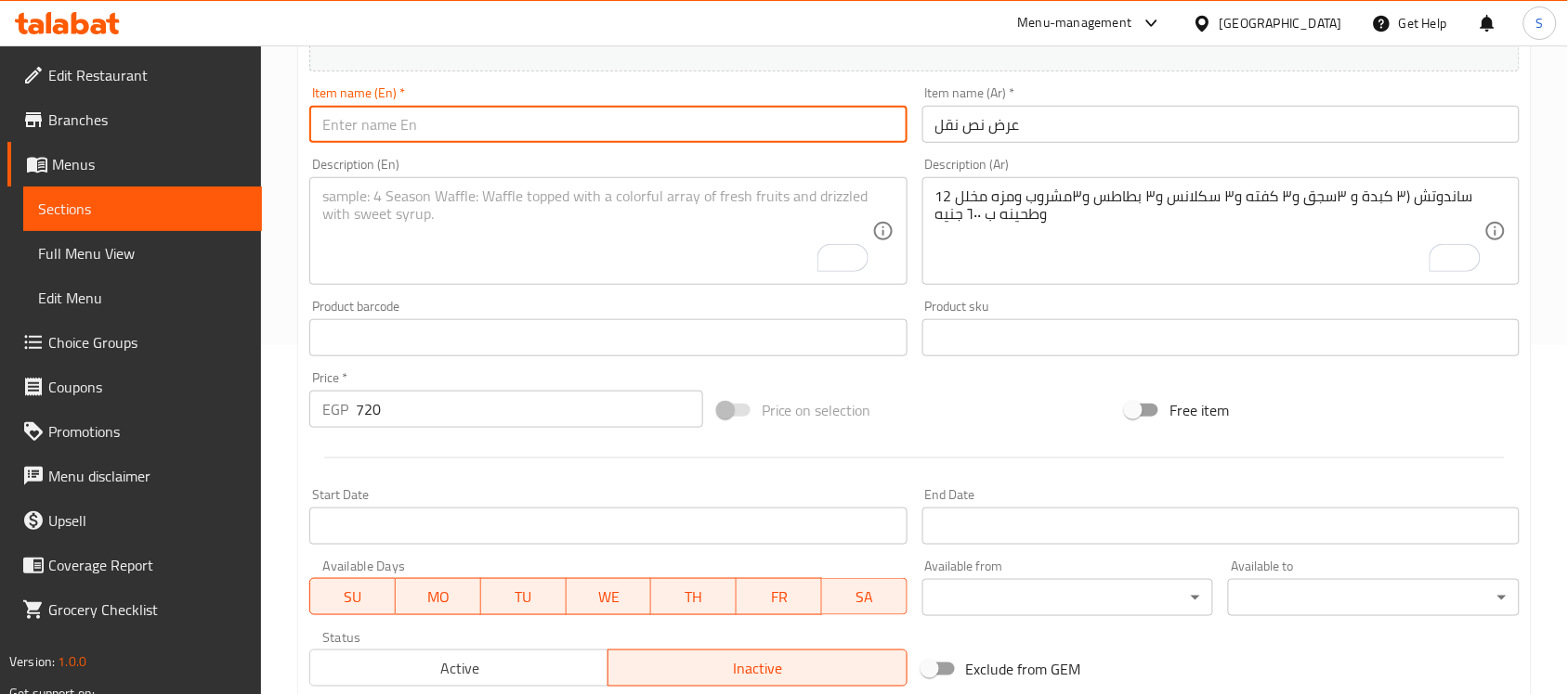
click at [667, 132] on input "text" at bounding box center [607, 124] width 597 height 37
type input "N"
click at [349, 122] on input "1/2 Nakl" at bounding box center [607, 124] width 597 height 37
drag, startPoint x: 345, startPoint y: 122, endPoint x: 322, endPoint y: 123, distance: 23.0
click at [322, 123] on input "1/2 Nakl" at bounding box center [607, 124] width 597 height 37
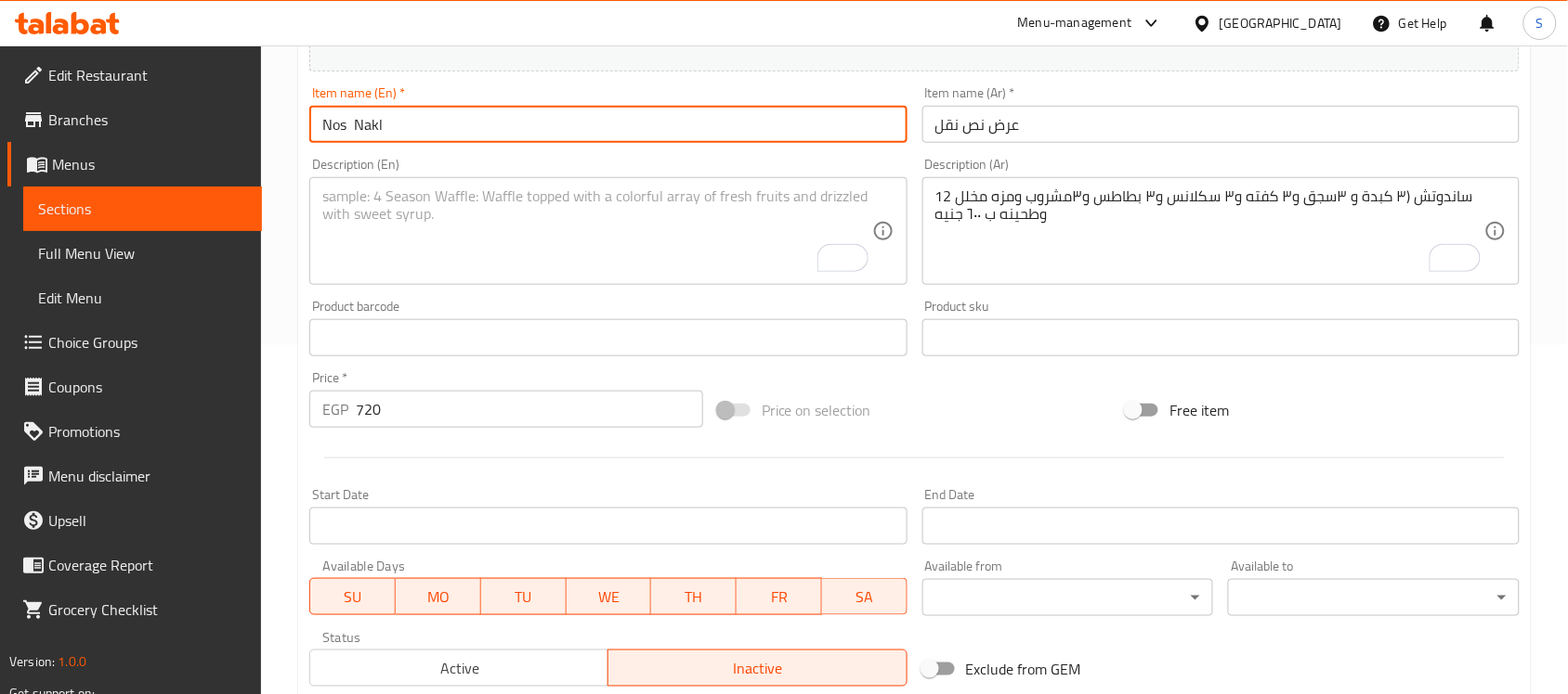
click at [438, 126] on input "Nos Nakl" at bounding box center [607, 124] width 597 height 37
click at [349, 116] on input "Nos Nakl" at bounding box center [607, 124] width 597 height 37
click at [358, 136] on input "Nos Nakl" at bounding box center [607, 124] width 597 height 37
click at [394, 135] on input "Nos Nakl" at bounding box center [607, 124] width 597 height 37
type input "Nos Nakl Offer"
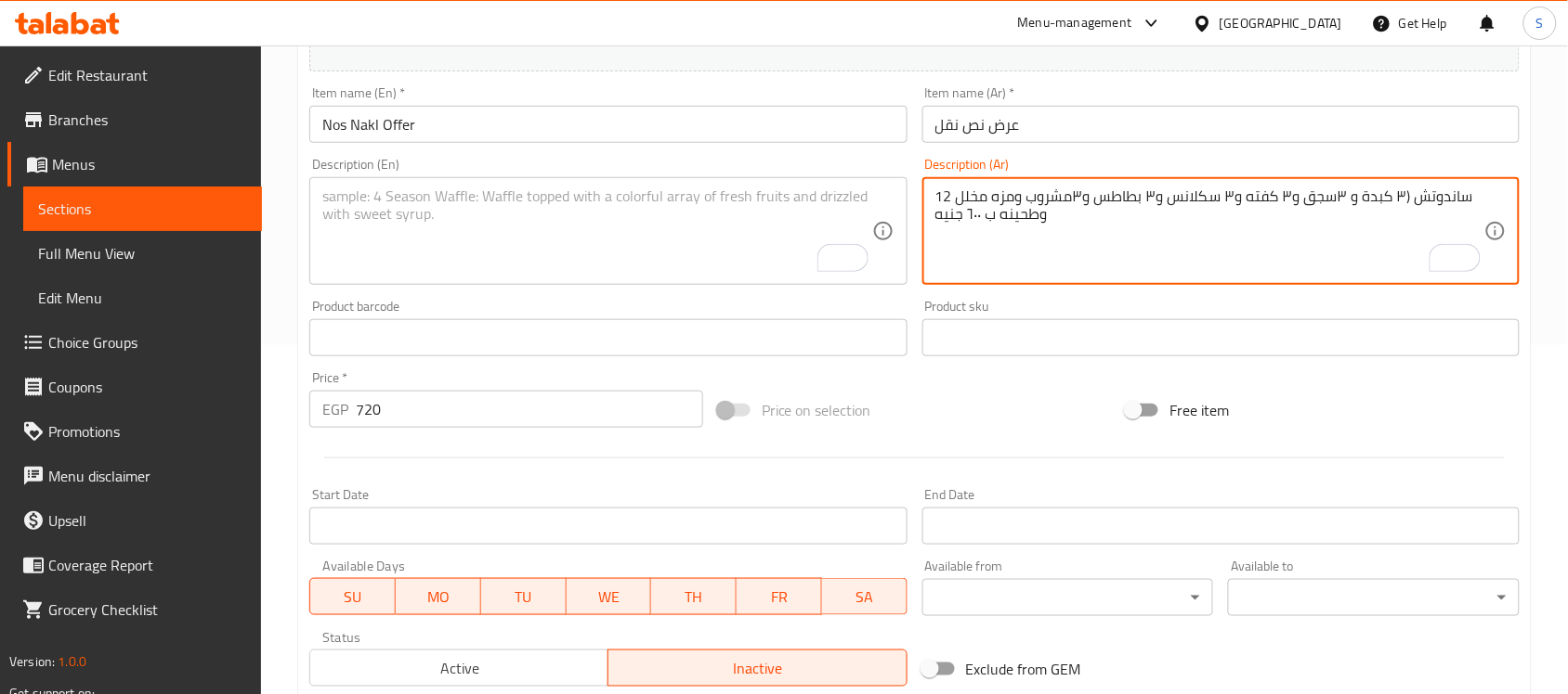
click at [1366, 214] on textarea "12 ساندوتش (٣ كبدة و ٣سجق و٣ كفته و٣ سكلانس و٣ بطاطس و٣مشروب ومزه مخلل وطحينه ب…" at bounding box center [1209, 232] width 549 height 88
click at [1363, 206] on textarea "12 ساندوتش (٣ كبدة و ٣سجق و٣ كفته و٣ سكلانس و٣ بطاطس و٣مشروب ومزه مخلل وطحينه ب…" at bounding box center [1209, 232] width 549 height 88
click at [1391, 206] on textarea "12 ساندوتش (٣ كبدة و ٣سجق و٣ كفته و٣ سكلانس و٣ بطاطس و٣مشروب ومزه مخلل وطحينه ب…" at bounding box center [1209, 232] width 549 height 88
click at [1404, 195] on textarea "12 ساندوتش ( ٣ كبدة و ٣سجق و٣ كفته و٣ سكلانس و٣ بطاطس و٣مشروب ومزه مخلل وطحينه …" at bounding box center [1209, 232] width 549 height 88
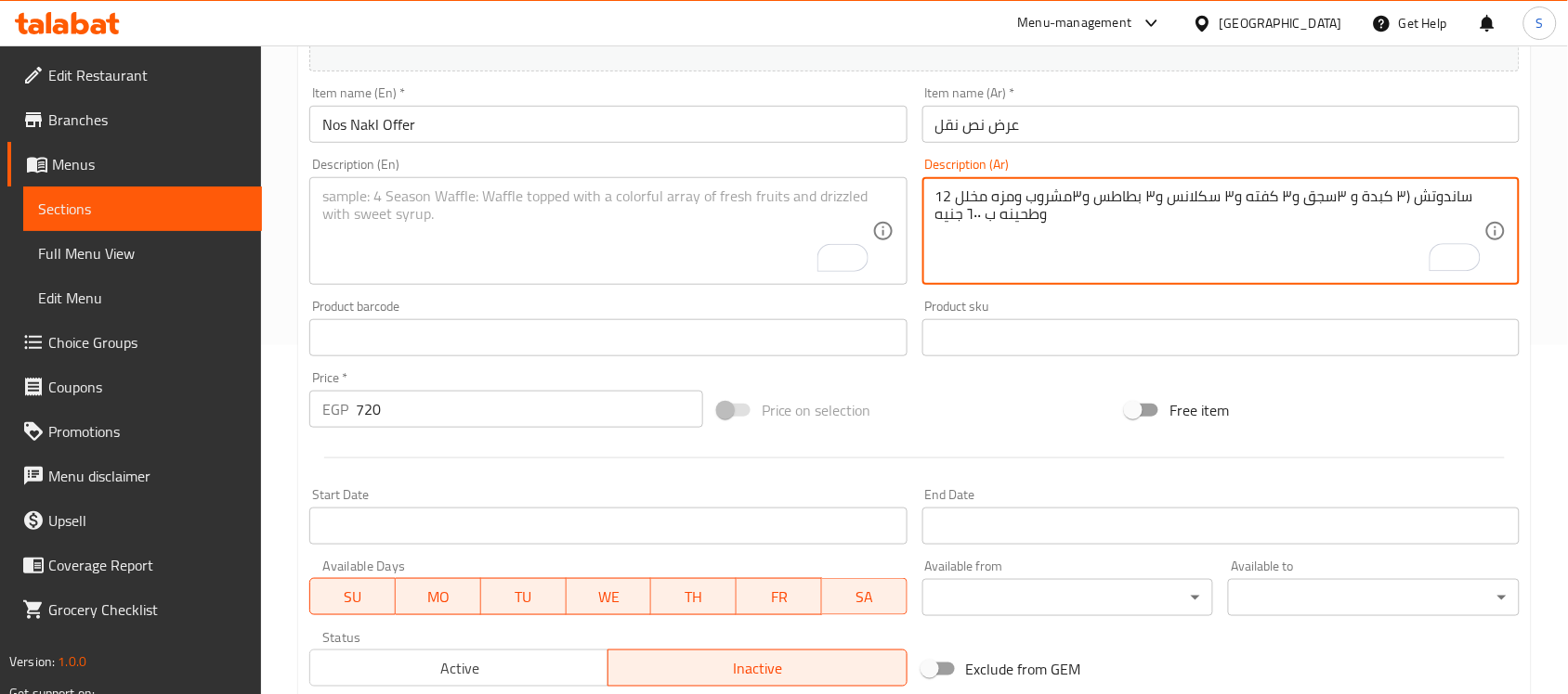
click at [1385, 200] on textarea "12 ساندوتش (٣ كبدة و ٣سجق و٣ كفته و٣ سكلانس و٣ بطاطس و٣مشروب ومزه مخلل وطحينه ب…" at bounding box center [1209, 232] width 549 height 88
click at [1291, 196] on textarea "12 ساندوتش (٣ ساندوتش كبدة و ٣سجق و٣ كفته و٣ سكلانس و٣ بطاطس و٣مشروب ومزه مخلل …" at bounding box center [1209, 232] width 549 height 88
click at [1205, 200] on textarea "12 ساندوتش (٣ ساندوتش كبدة كبير و ٣سجق و٣ كفته و٣ سكلانس و٣ بطاطس و٣مشروب ومزه …" at bounding box center [1209, 232] width 549 height 88
click at [1158, 192] on textarea "12 ساندوتش (٣ ساندوتش كبدة كبير، 3 ساندوتش سجق و٣ كفته و٣ سكلانس و٣ بطاطس و٣مشر…" at bounding box center [1209, 232] width 549 height 88
click at [1101, 201] on textarea "12 ساندوتش (٣ ساندوتش كبدة كبير، 3 ساندوتش سجق كبير و٣ كفته و٣ سكلانس و٣ بطاطس …" at bounding box center [1209, 232] width 549 height 88
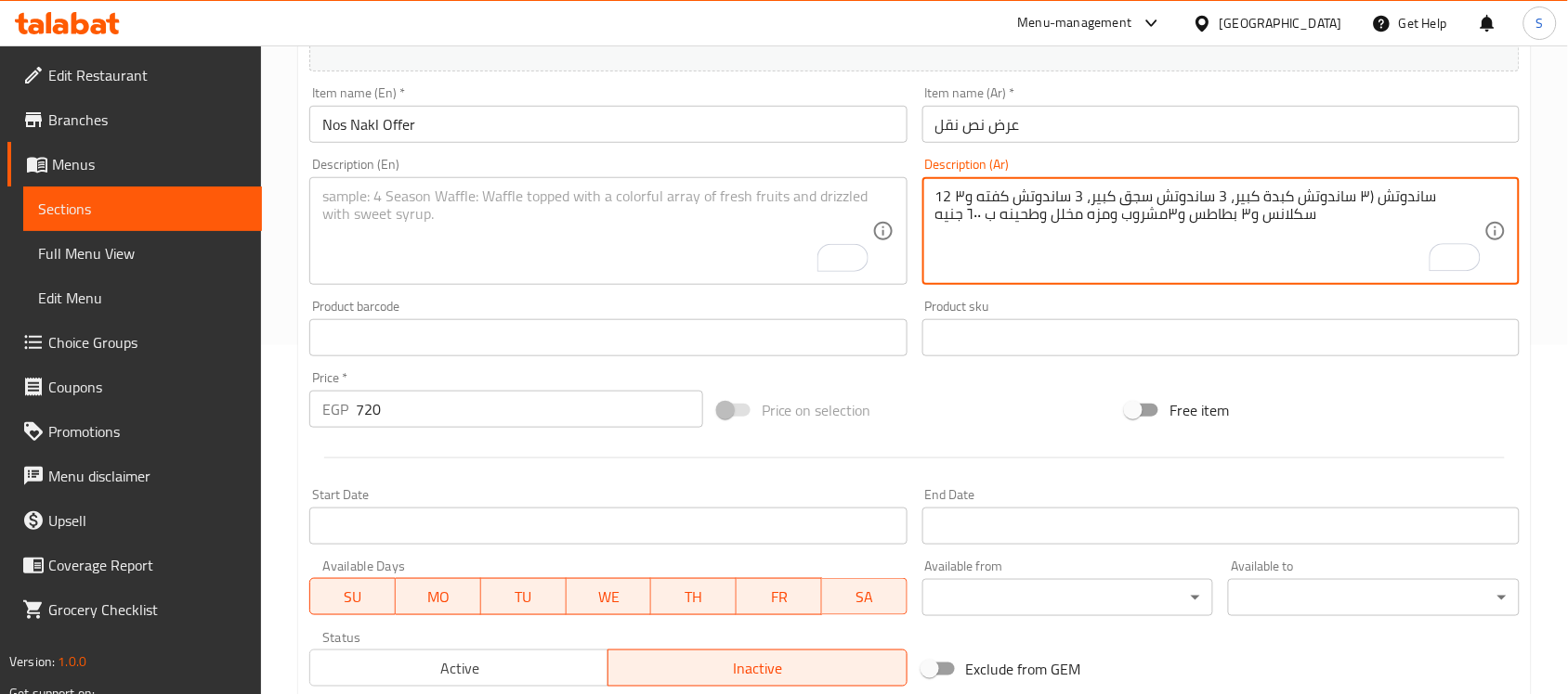
click at [978, 193] on textarea "12 ساندوتش (٣ ساندوتش كبدة كبير، 3 ساندوتش سجق كبير، 3 ساندوتش كفته و٣ سكلانس و…" at bounding box center [1209, 232] width 549 height 88
click at [958, 201] on textarea "12 ساندوتش (٣ ساندوتش كبدة كبير، 3 ساندوتش سجق كبير، 3 ساندوتش كفته كبير و٣ سكل…" at bounding box center [1209, 232] width 549 height 88
click at [966, 198] on textarea "12 ساندوتش (٣ ساندوتش كبدة كبير، 3 ساندوتش سجق كبير، 3 ساندوتش كفته كبير و ٣ سك…" at bounding box center [1209, 232] width 549 height 88
click at [964, 197] on textarea "12 ساندوتش (٣ ساندوتش كبدة كبير، 3 ساندوتش سجق كبير، 3 ساندوتش كفته كبير و ٣ سك…" at bounding box center [1209, 232] width 549 height 88
click at [1251, 220] on textarea "12 ساندوتش (٣ ساندوتش كبدة كبير، 3 ساندوتش سجق كبير، 3 ساندوتش كفته كبير و ٣ سا…" at bounding box center [1209, 232] width 549 height 88
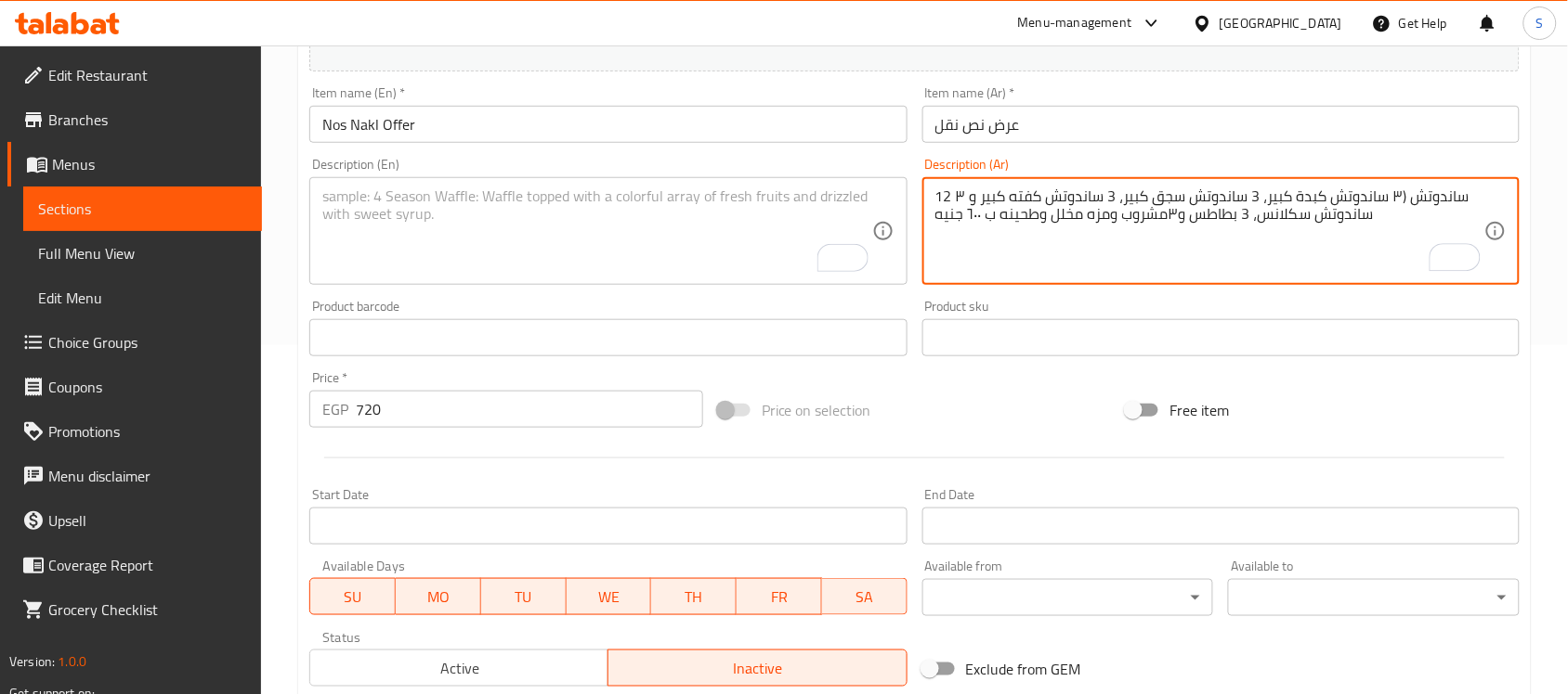
click at [1175, 211] on textarea "12 ساندوتش (٣ ساندوتش كبدة كبير، 3 ساندوتش سجق كبير، 3 ساندوتش كفته كبير و ٣ سا…" at bounding box center [1209, 232] width 549 height 88
click at [1168, 210] on textarea "12 ساندوتش (٣ ساندوتش كبدة كبير، 3 ساندوتش سجق كبير، 3 ساندوتش كفته كبير و ٣ سا…" at bounding box center [1209, 232] width 549 height 88
click at [1184, 215] on textarea "12 ساندوتش (٣ ساندوتش كبدة كبير، 3 ساندوتش سجق كبير، 3 ساندوتش كفته كبير و ٣ سا…" at bounding box center [1209, 232] width 549 height 88
click at [1173, 214] on textarea "12 ساندوتش (٣ ساندوتش كبدة كبير، 3 ساندوتش سجق كبير، 3 ساندوتش كفته كبير و ٣ سا…" at bounding box center [1209, 232] width 549 height 88
click at [1129, 214] on textarea "12 ساندوتش (٣ ساندوتش كبدة كبير، 3 ساندوتش سجق كبير، 3 ساندوتش كفته كبير و ٣ سا…" at bounding box center [1209, 232] width 549 height 88
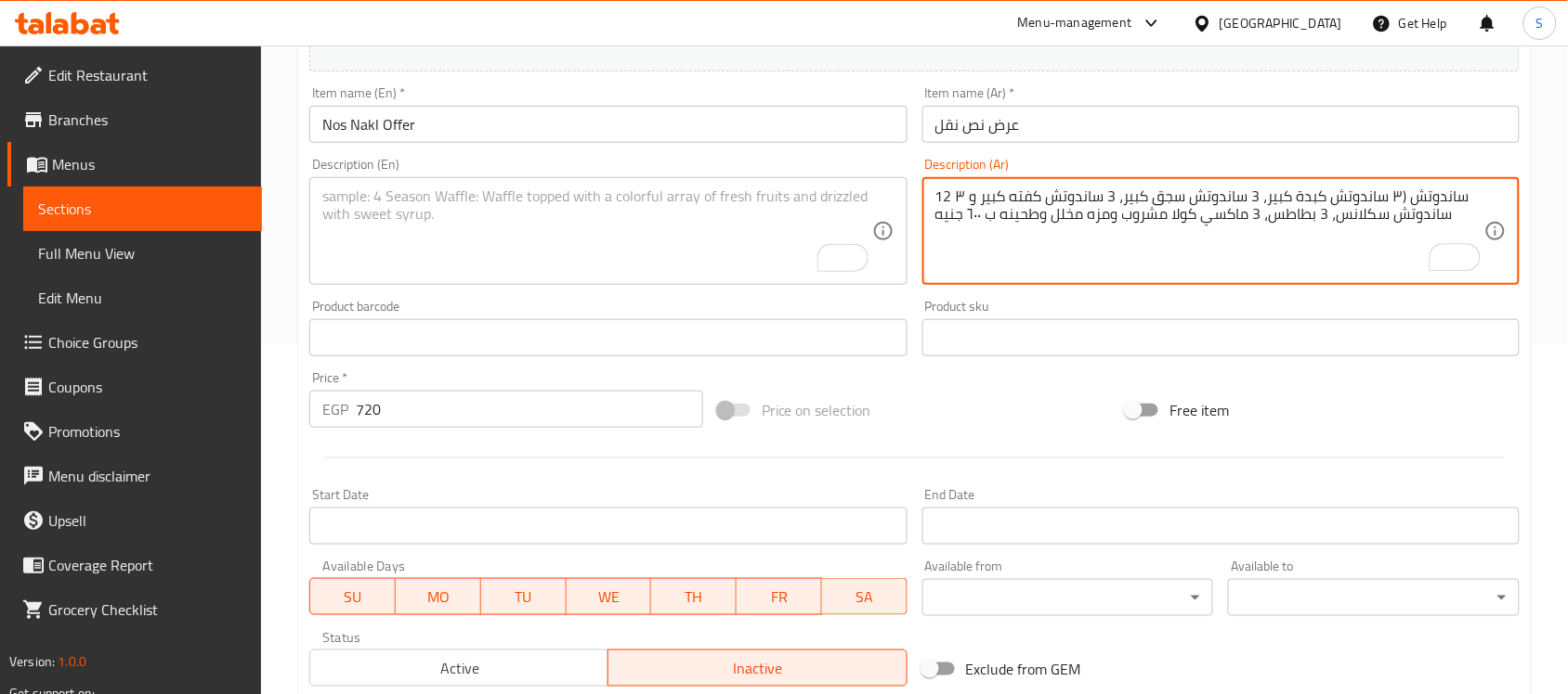
click at [1115, 220] on textarea "12 ساندوتش (٣ ساندوتش كبدة كبير، 3 ساندوتش سجق كبير، 3 ساندوتش كفته كبير و ٣ سا…" at bounding box center [1209, 232] width 549 height 88
click at [1116, 220] on textarea "12 ساندوتش (٣ ساندوتش كبدة كبير، 3 ساندوتش سجق كبير، 3 ساندوتش كفته كبير و ٣ سا…" at bounding box center [1209, 232] width 549 height 88
click at [1113, 219] on textarea "12 ساندوتش (٣ ساندوتش كبدة كبير، 3 ساندوتش سجق كبير، 3 ساندوتش كفته كبير و ٣ سا…" at bounding box center [1209, 232] width 549 height 88
click at [1108, 217] on textarea "12 ساندوتش (٣ ساندوتش كبدة كبير، 3 ساندوتش سجق كبير، 3 ساندوتش كفته كبير و ٣ سا…" at bounding box center [1209, 232] width 549 height 88
click at [1110, 217] on textarea "12 ساندوتش (٣ ساندوتش كبدة كبير، 3 ساندوتش سجق كبير، 3 ساندوتش كفته كبير و ٣ سا…" at bounding box center [1209, 232] width 549 height 88
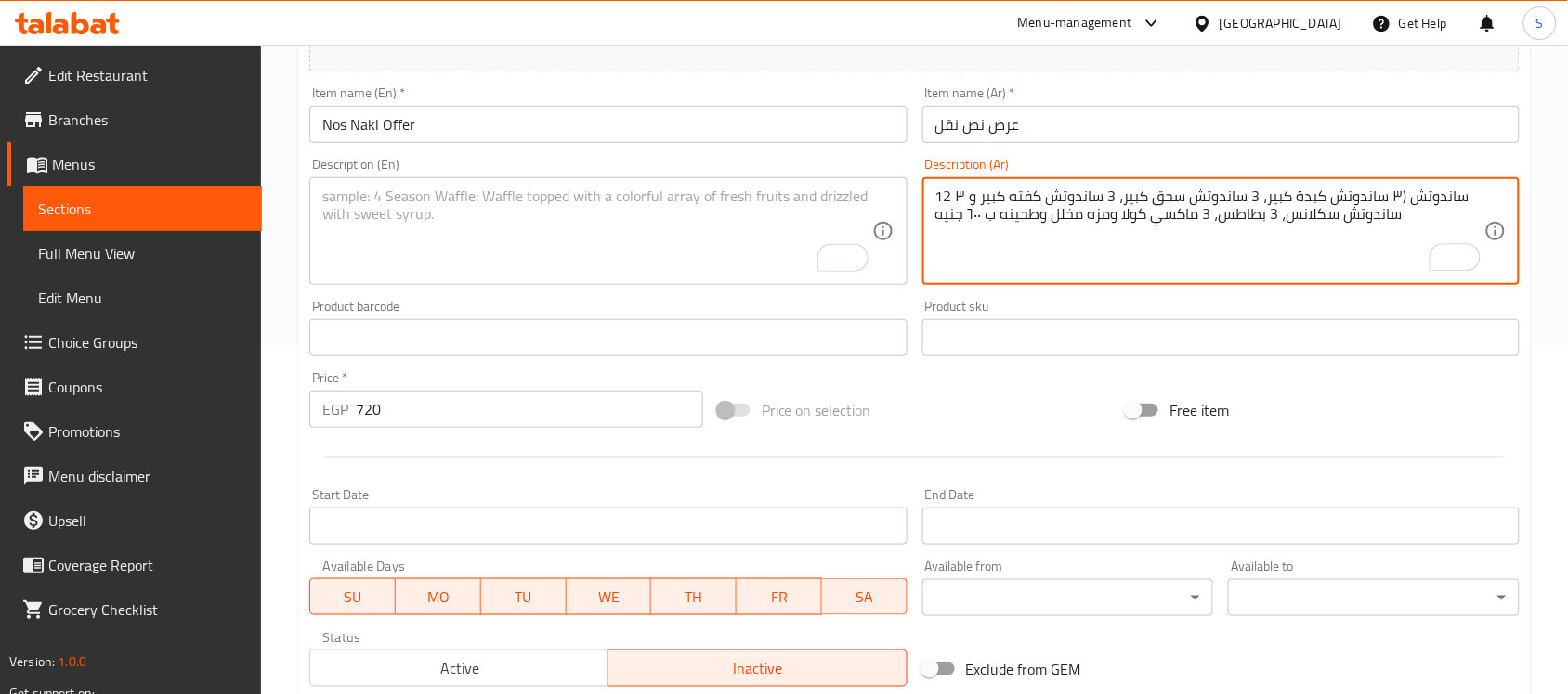
click at [1110, 214] on textarea "12 ساندوتش (٣ ساندوتش كبدة كبير، 3 ساندوتش سجق كبير، 3 ساندوتش كفته كبير و ٣ سا…" at bounding box center [1209, 232] width 549 height 88
drag, startPoint x: 994, startPoint y: 224, endPoint x: 936, endPoint y: 216, distance: 58.5
click at [936, 216] on textarea "12 ساندوتش (٣ ساندوتش كبدة كبير، 3 ساندوتش سجق كبير، 3 ساندوتش كفته كبير و ٣ سا…" at bounding box center [1209, 232] width 549 height 88
click at [1149, 205] on textarea "12 ساندوتش (٣ ساندوتش كبدة كبير، 3 ساندوتش سجق كبير، 3 ساندوتش كفته كبير و ٣ سا…" at bounding box center [1209, 232] width 549 height 88
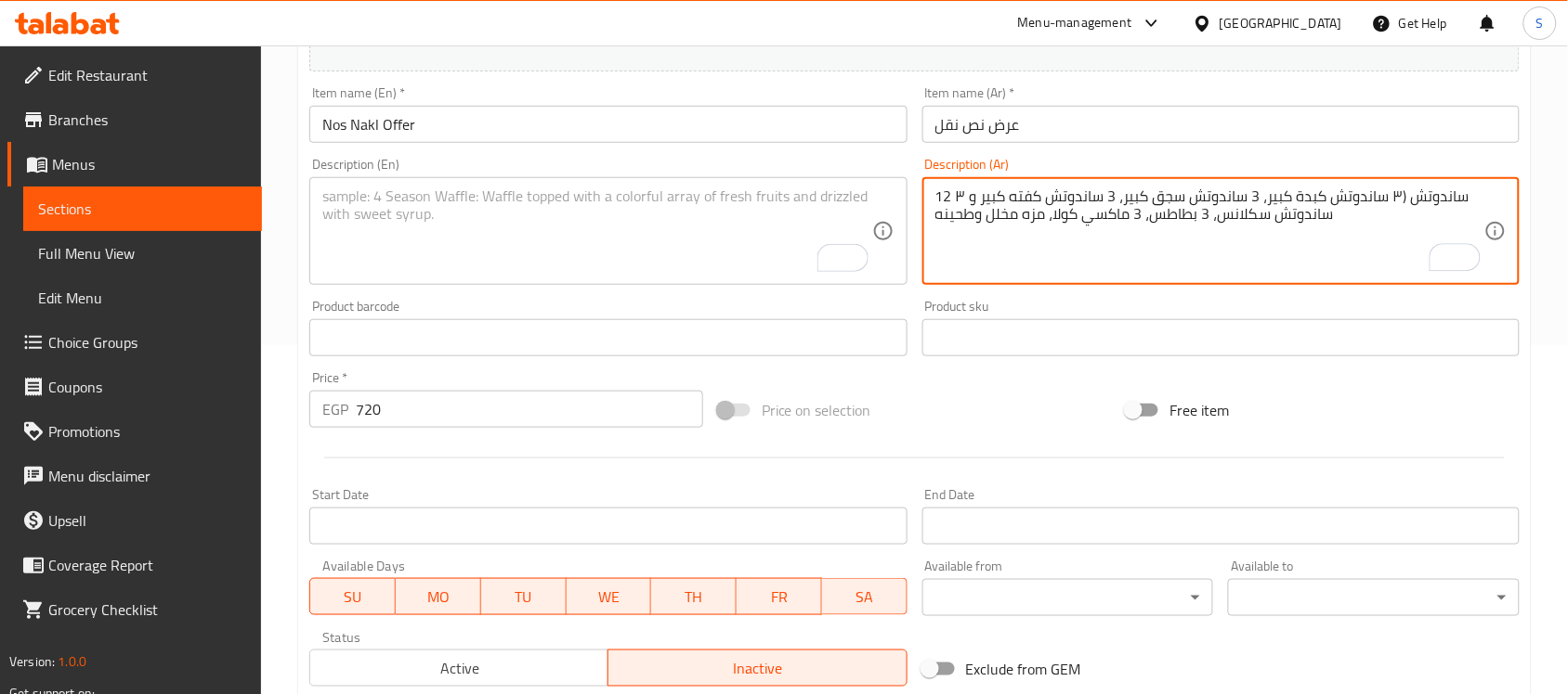
click at [1149, 205] on textarea "12 ساندوتش (٣ ساندوتش كبدة كبير، 3 ساندوتش سجق كبير، 3 ساندوتش كفته كبير و ٣ سا…" at bounding box center [1209, 232] width 549 height 88
type textarea "12 ساندوتش (٣ ساندوتش كبدة كبير، 3 ساندوتش سجق كبير، 3 ساندوتش كفته كبير و ٣ سا…"
click at [684, 238] on textarea "To enrich screen reader interactions, please activate Accessibility in Grammarl…" at bounding box center [596, 232] width 549 height 88
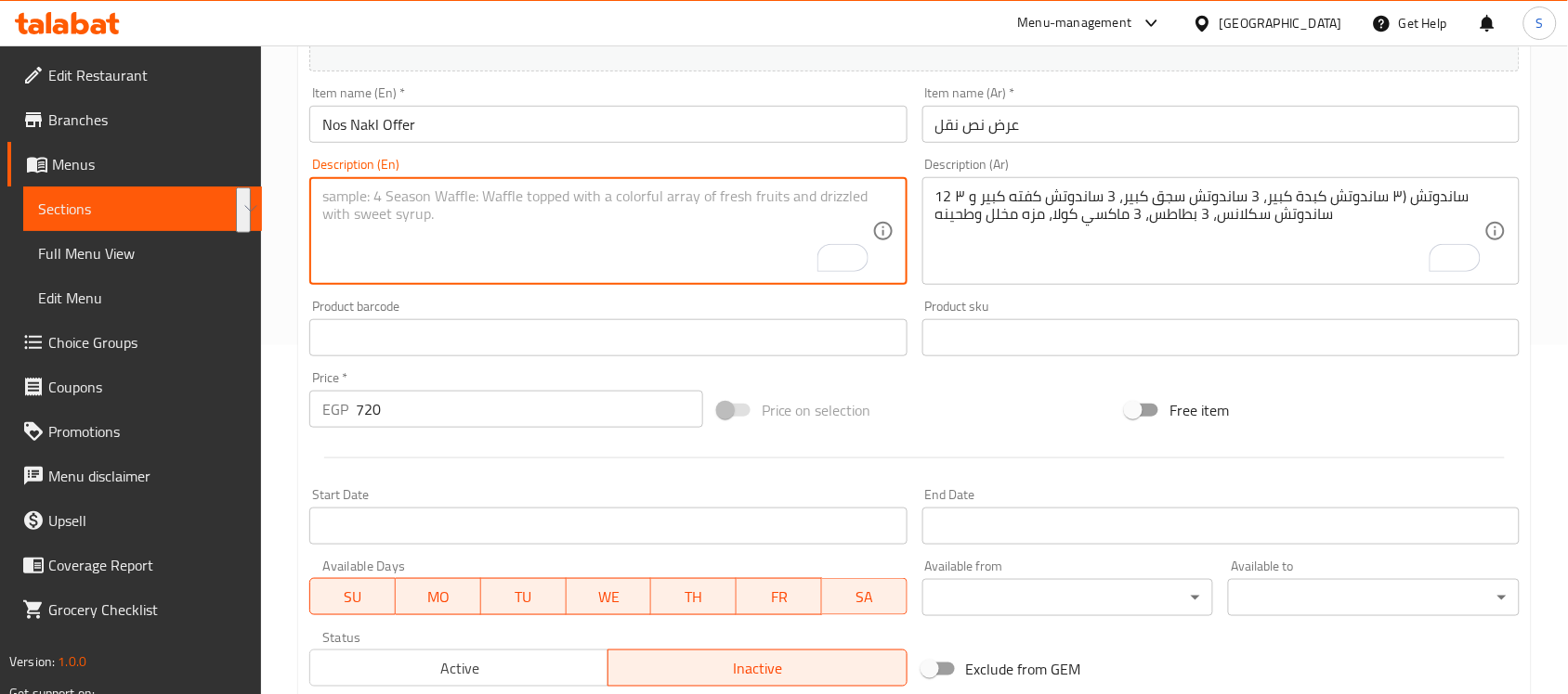
paste textarea "12 sandwiches (3 large liver sandwiches, 3 large sausage sandwiches, 3 large ko…"
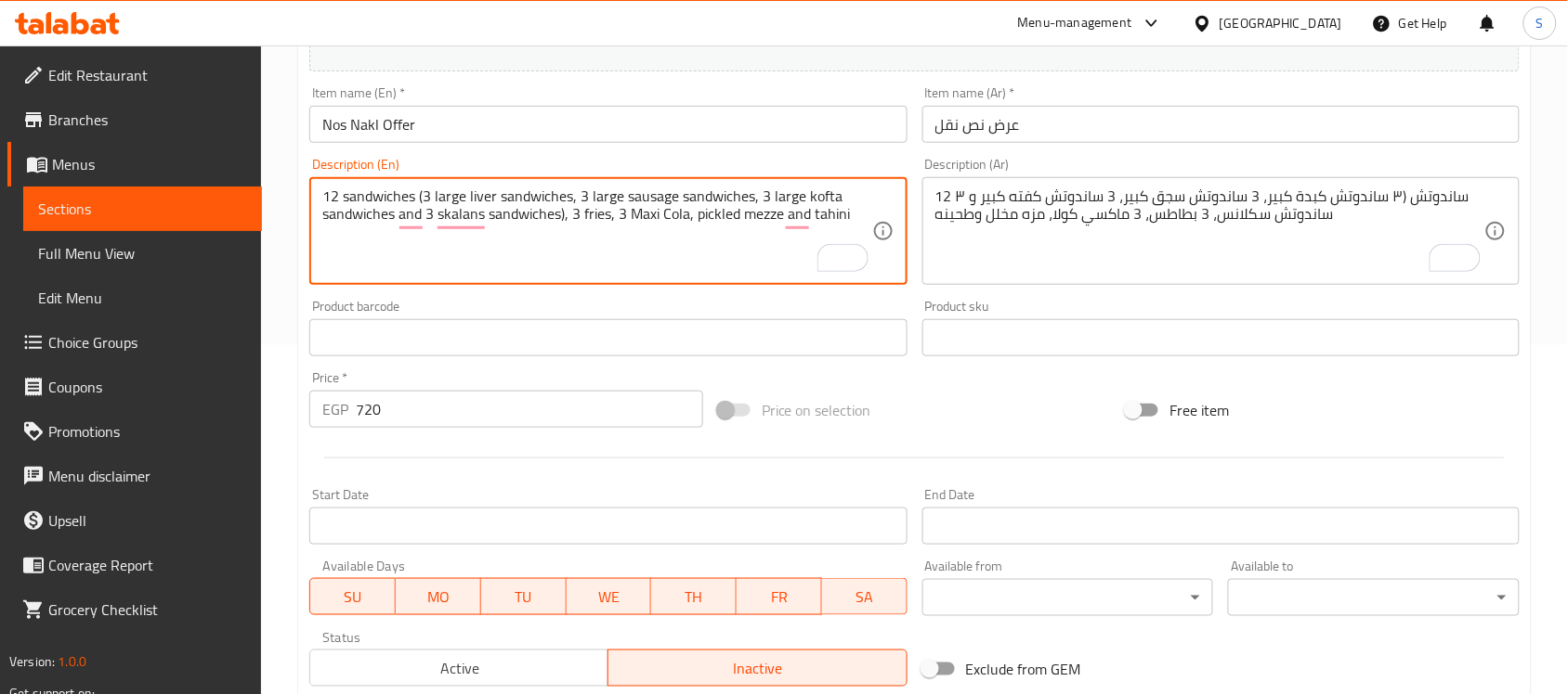
type textarea "12 sandwiches (3 large liver sandwiches, 3 large sausage sandwiches, 3 large ko…"
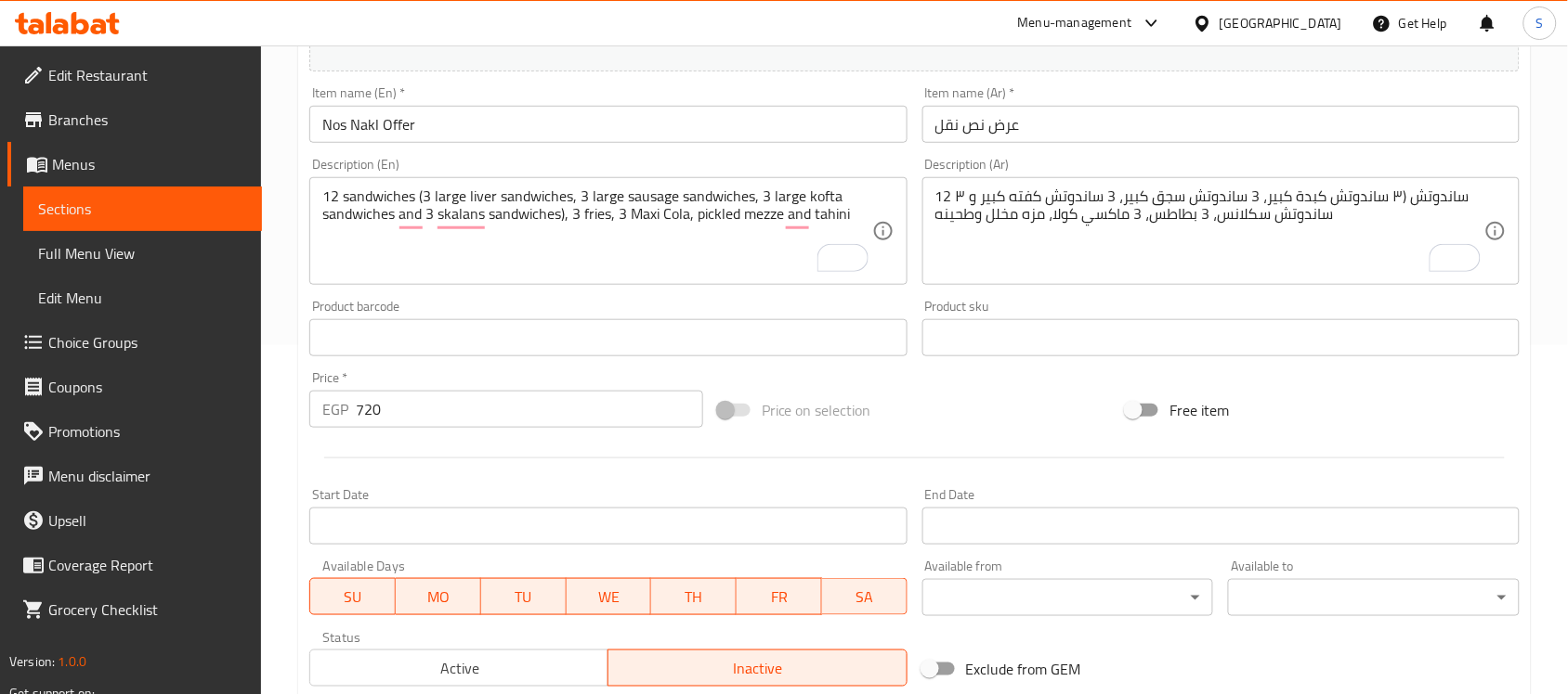
click at [427, 182] on div "12 sandwiches (3 large liver sandwiches, 3 large sausage sandwiches, 3 large ko…" at bounding box center [607, 231] width 597 height 107
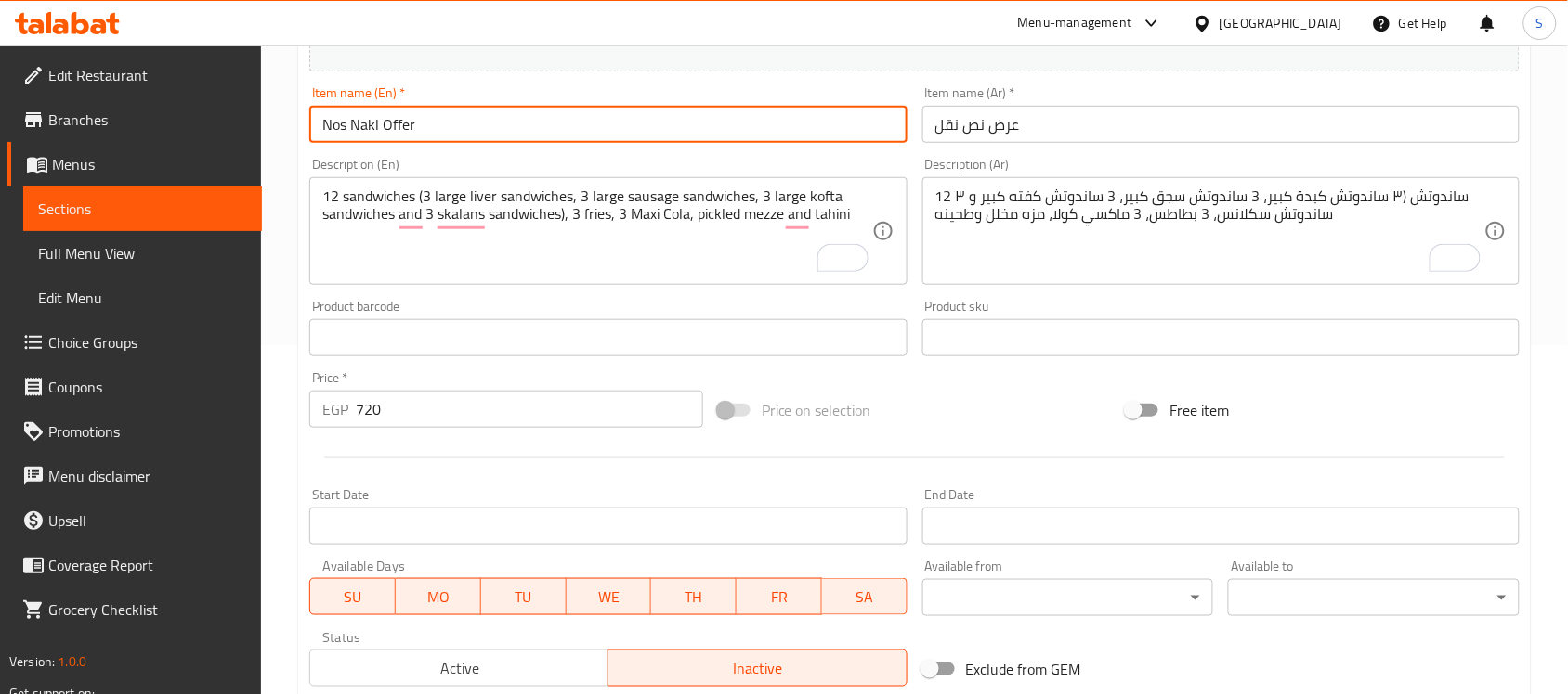
click at [505, 121] on input "Nos Nakl Offer" at bounding box center [607, 124] width 597 height 37
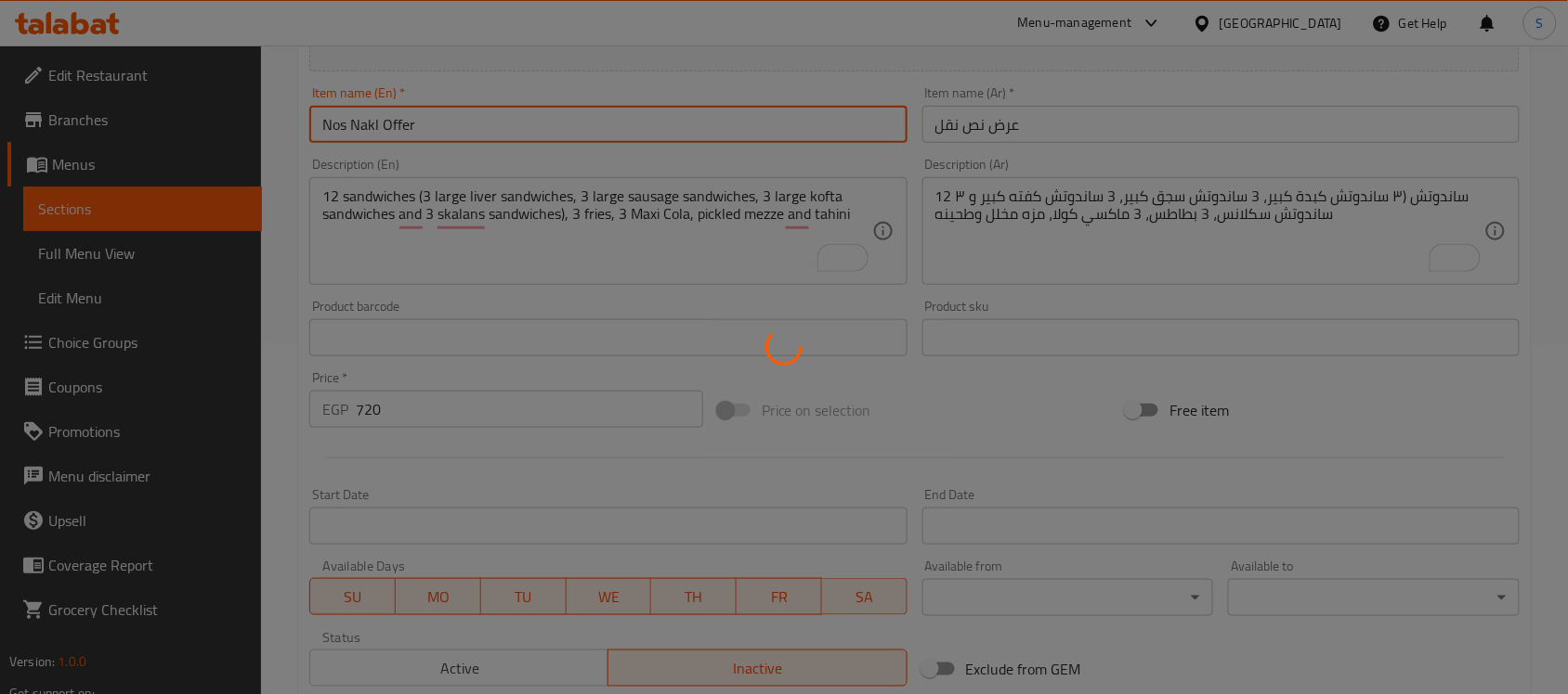
type input "0"
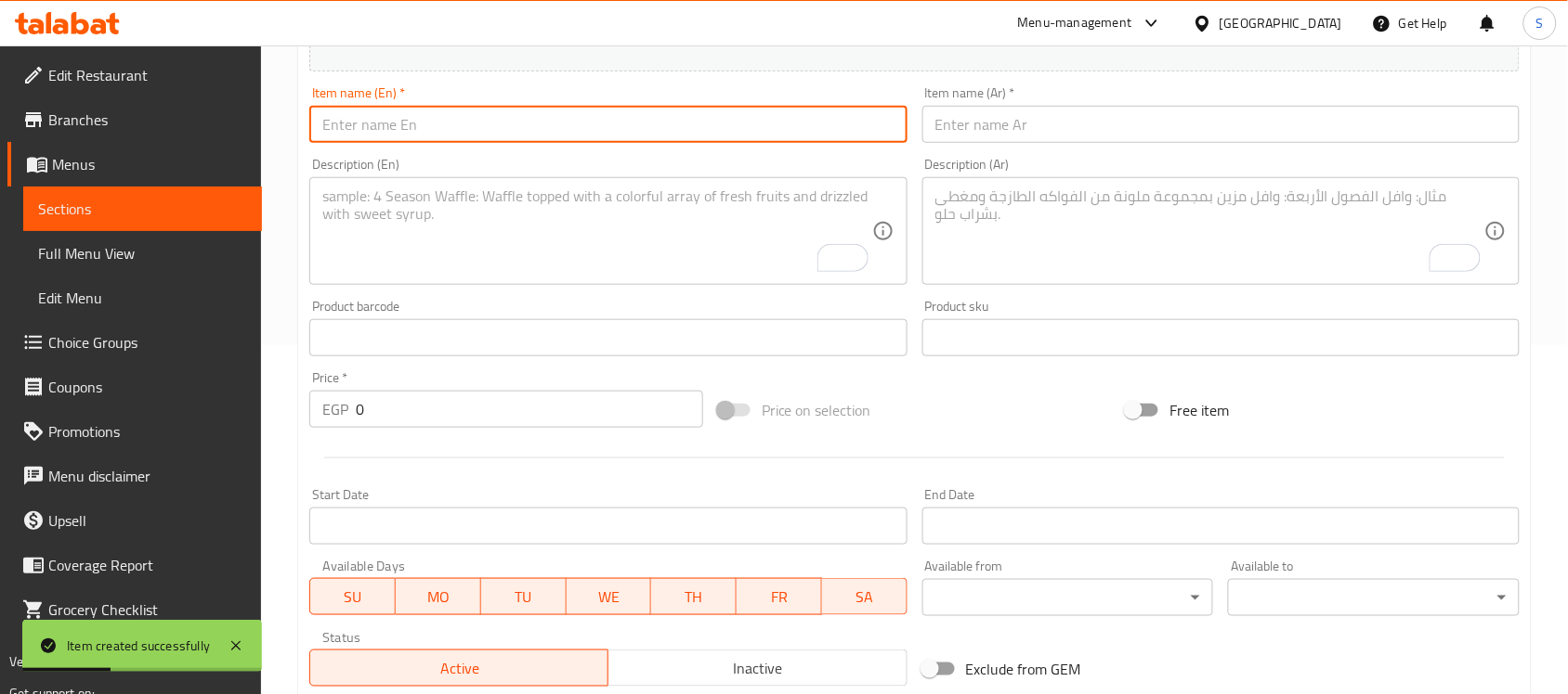
click at [62, 205] on span "Sections" at bounding box center [143, 209] width 209 height 22
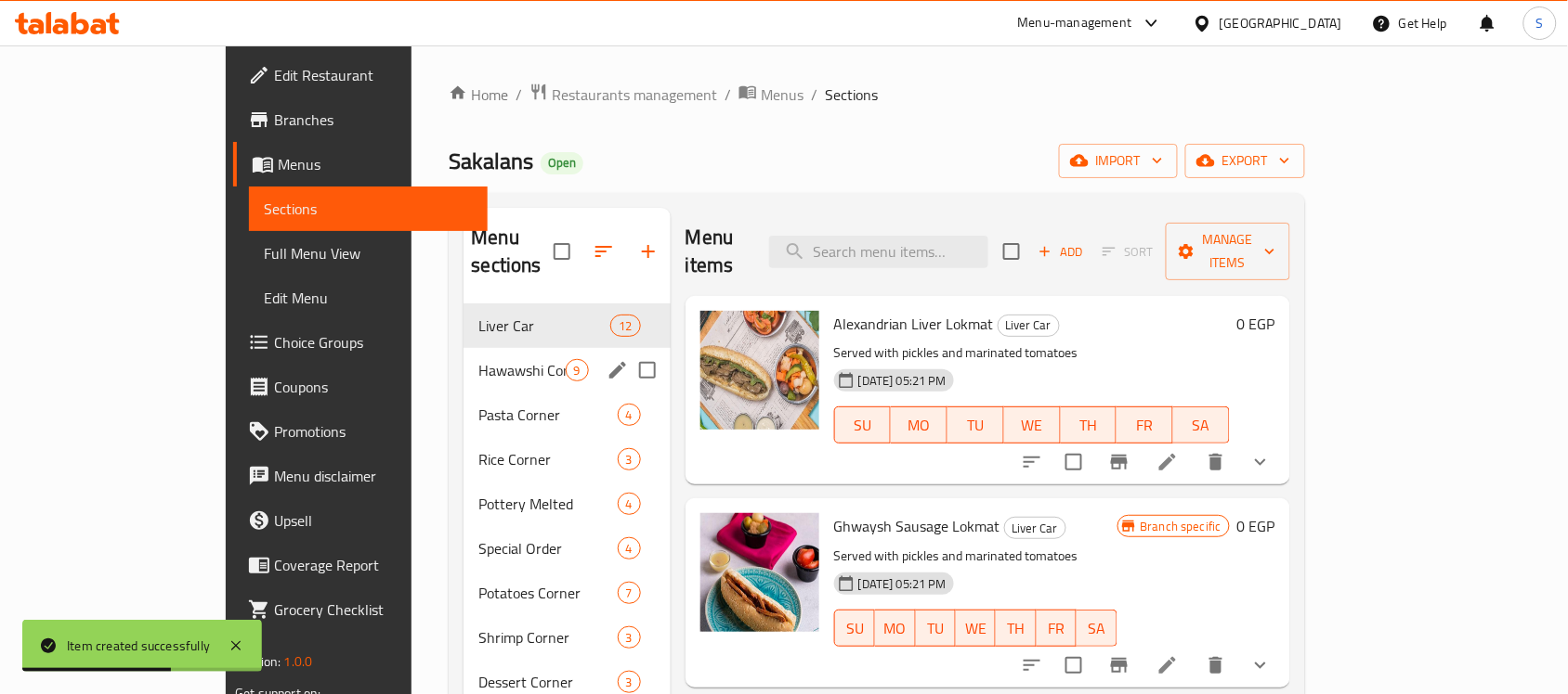
click at [463, 348] on div "Hawawshi Corner 9" at bounding box center [566, 371] width 207 height 45
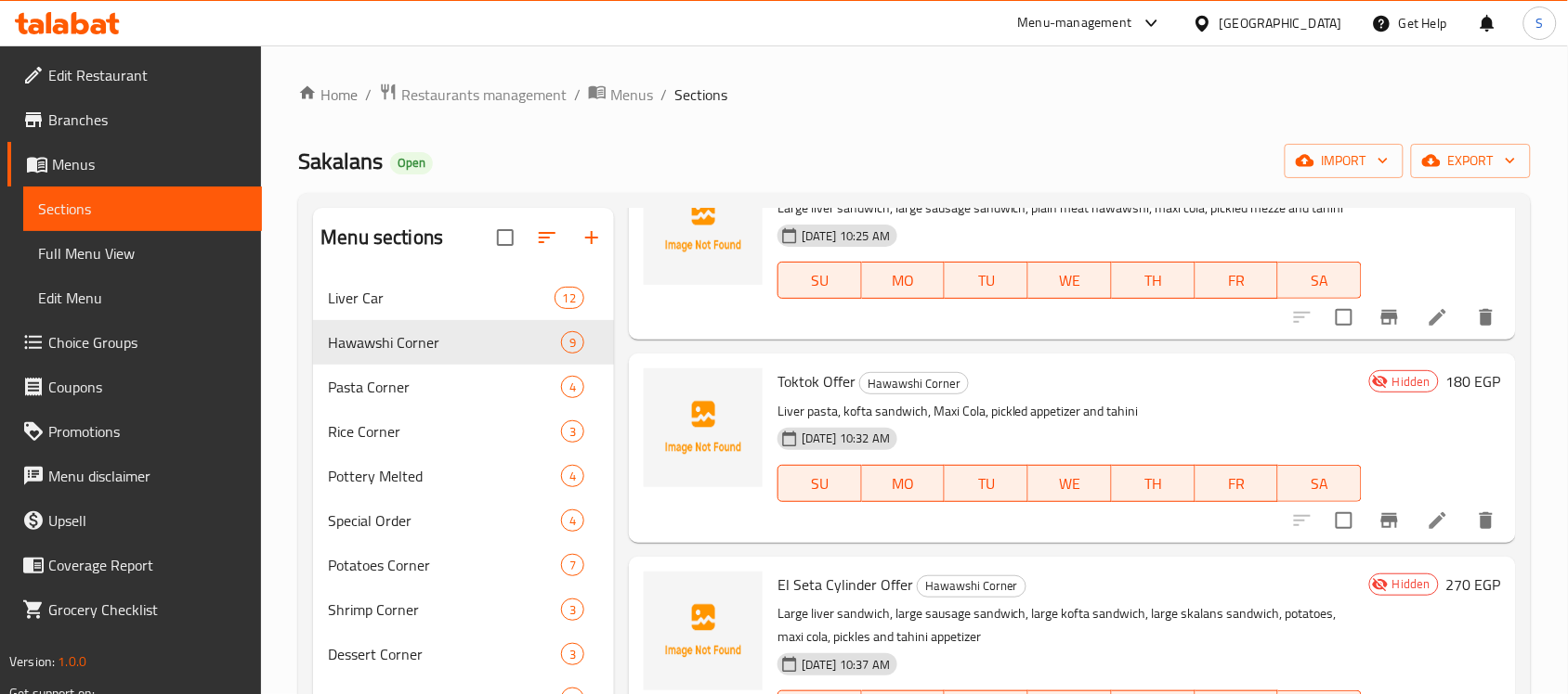
scroll to position [248, 0]
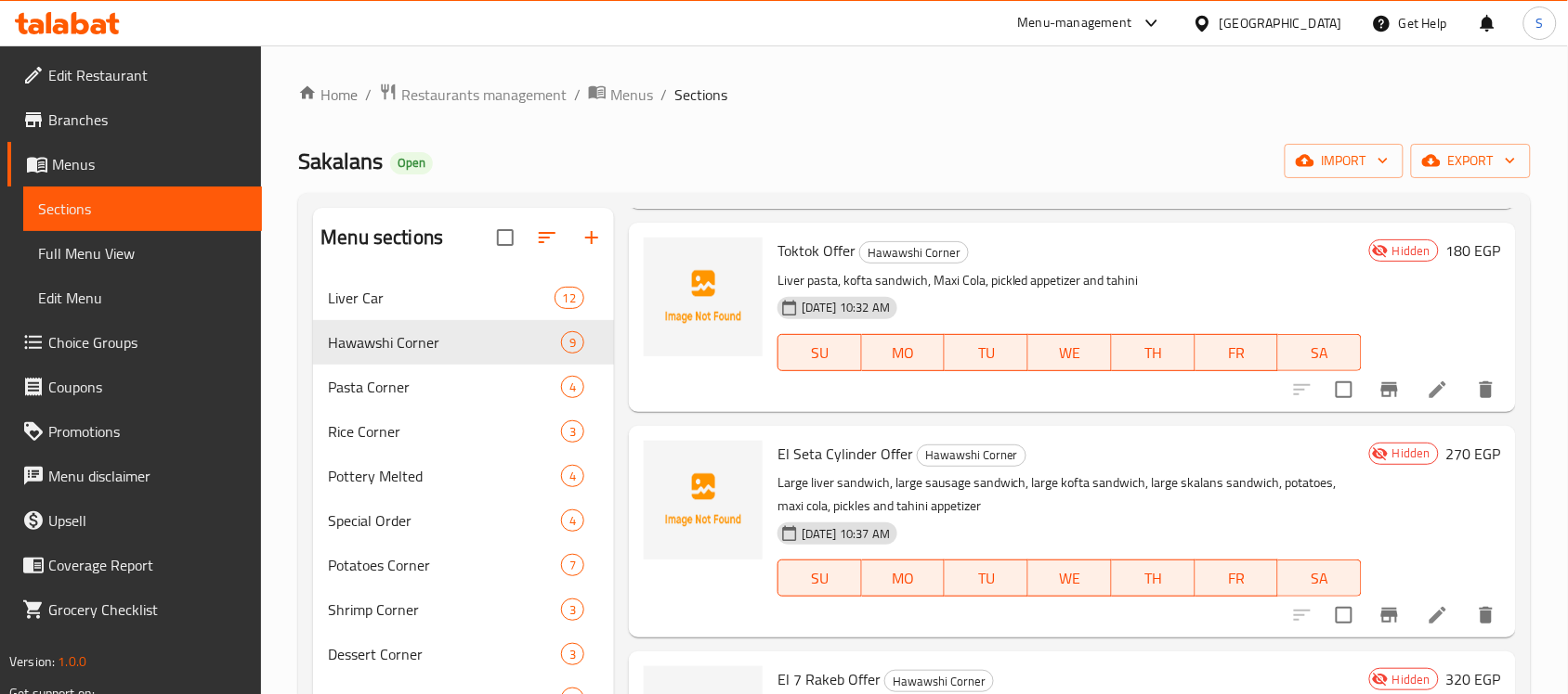
drag, startPoint x: 1433, startPoint y: 613, endPoint x: 1409, endPoint y: 619, distance: 24.7
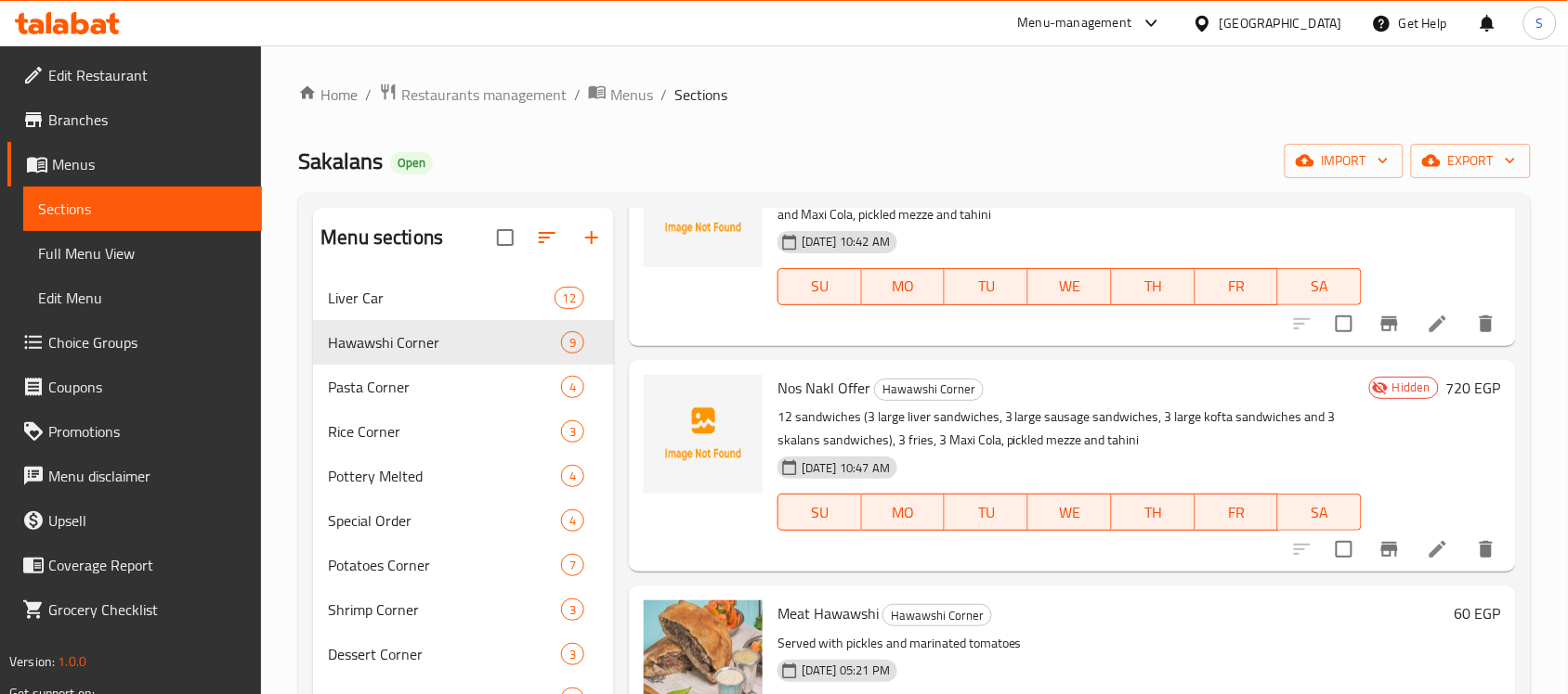
scroll to position [786, 0]
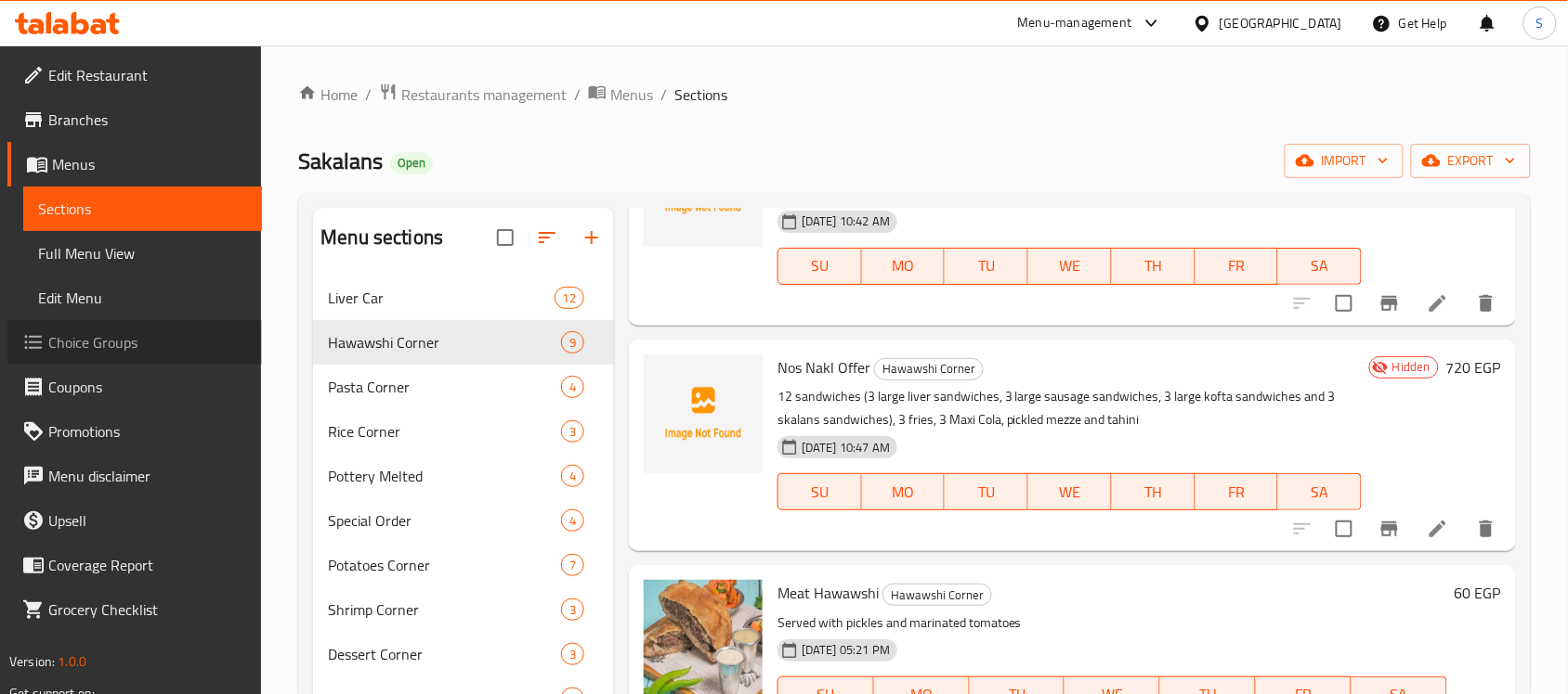
click at [61, 323] on link "Choice Groups" at bounding box center [135, 343] width 254 height 45
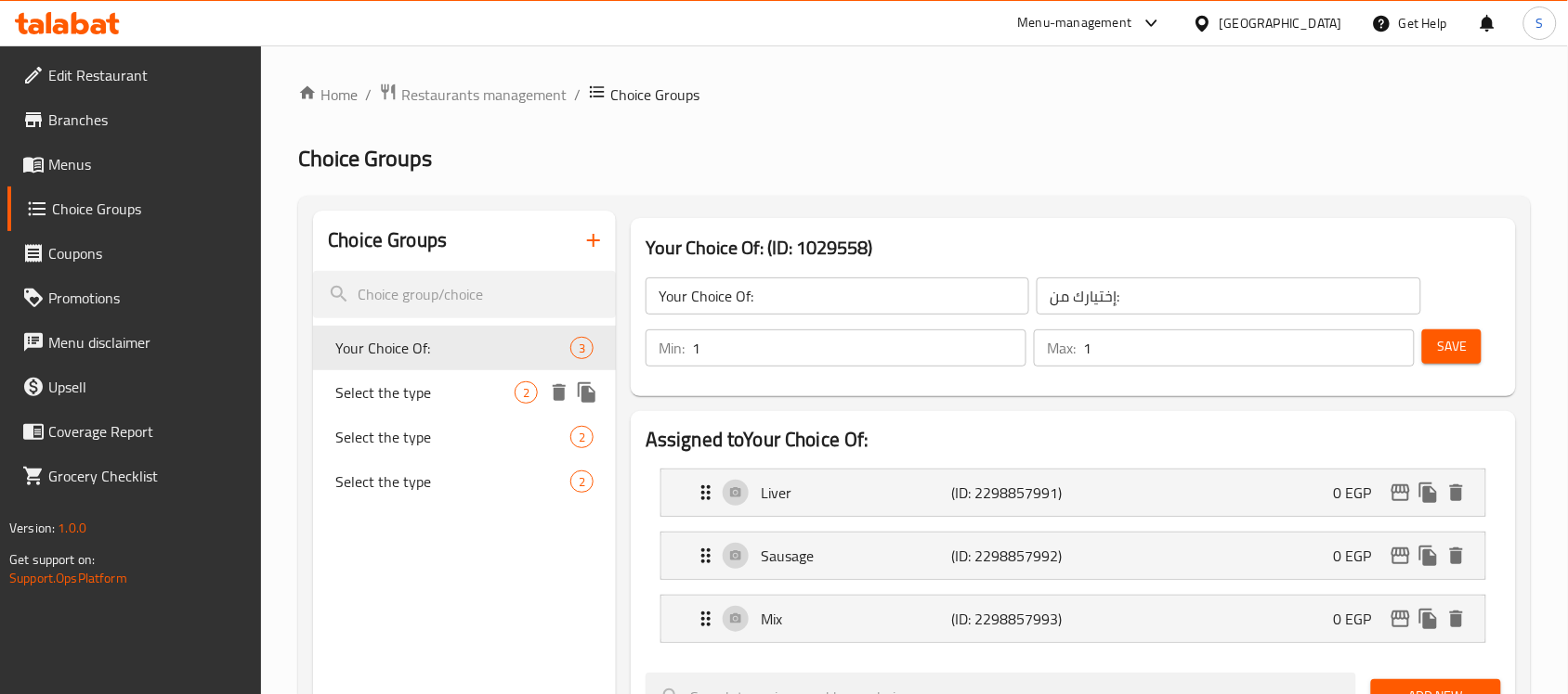
click at [430, 383] on span "Select the type" at bounding box center [425, 393] width 179 height 22
type input "Select the type"
type input "اختر النوع"
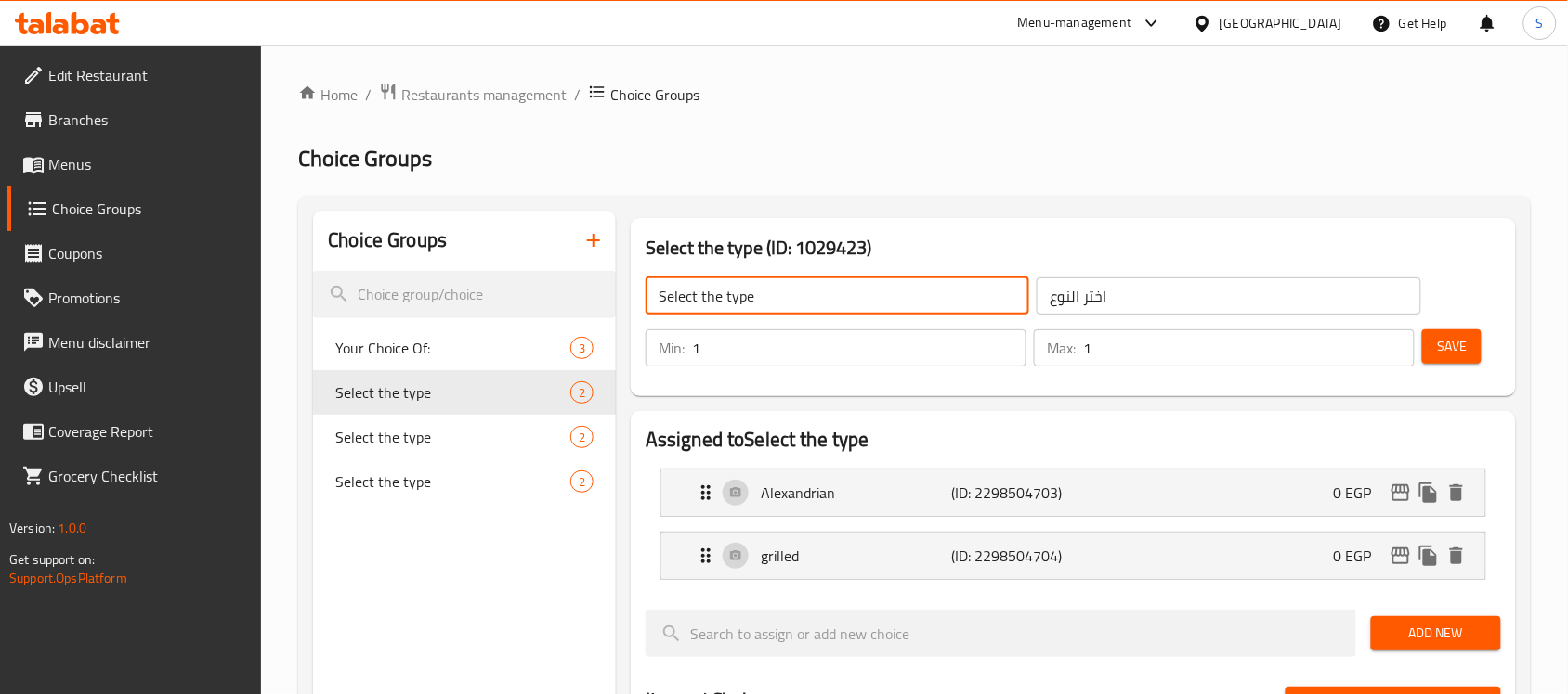
drag, startPoint x: 791, startPoint y: 294, endPoint x: 657, endPoint y: 300, distance: 134.1
click at [657, 300] on input "Select the type" at bounding box center [837, 296] width 383 height 37
click at [585, 395] on icon "duplicate" at bounding box center [586, 392] width 18 height 21
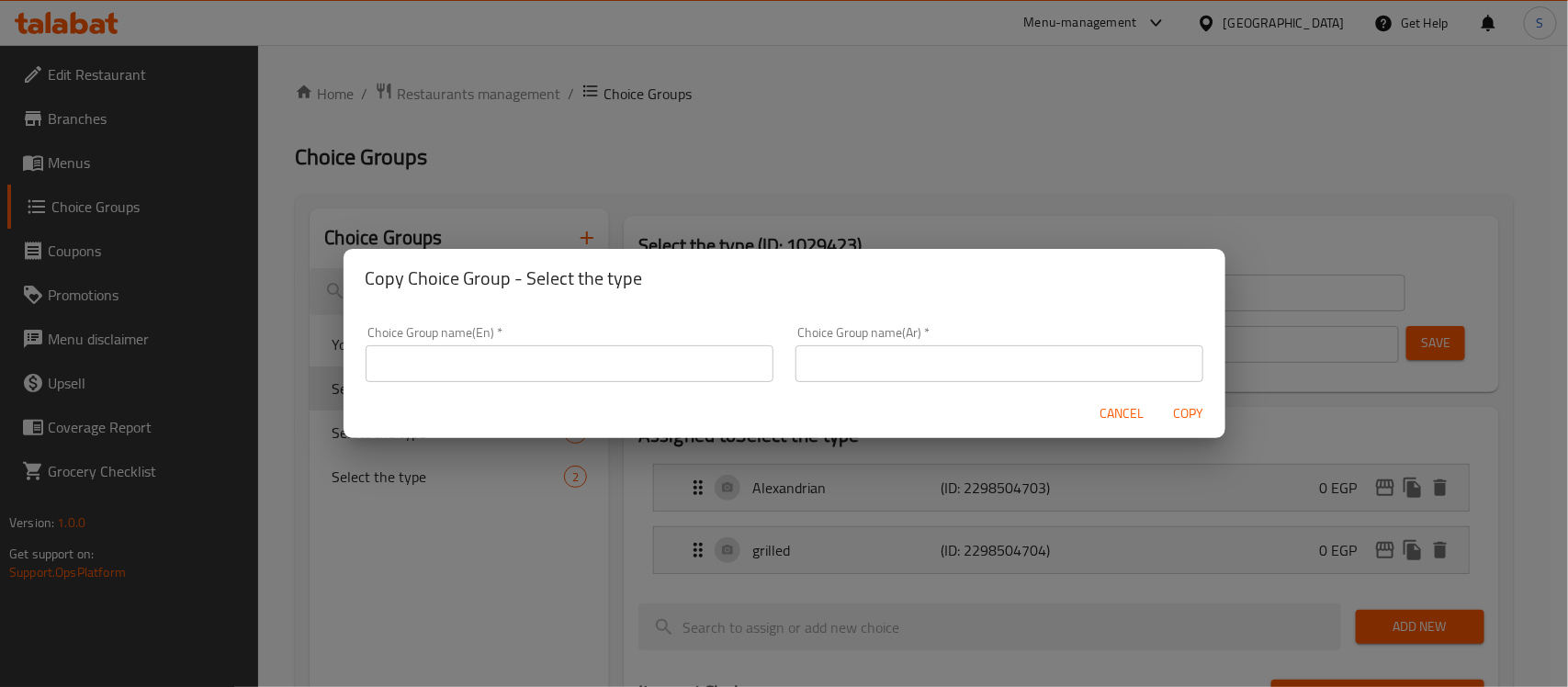
click at [529, 363] on input "text" at bounding box center [569, 364] width 407 height 37
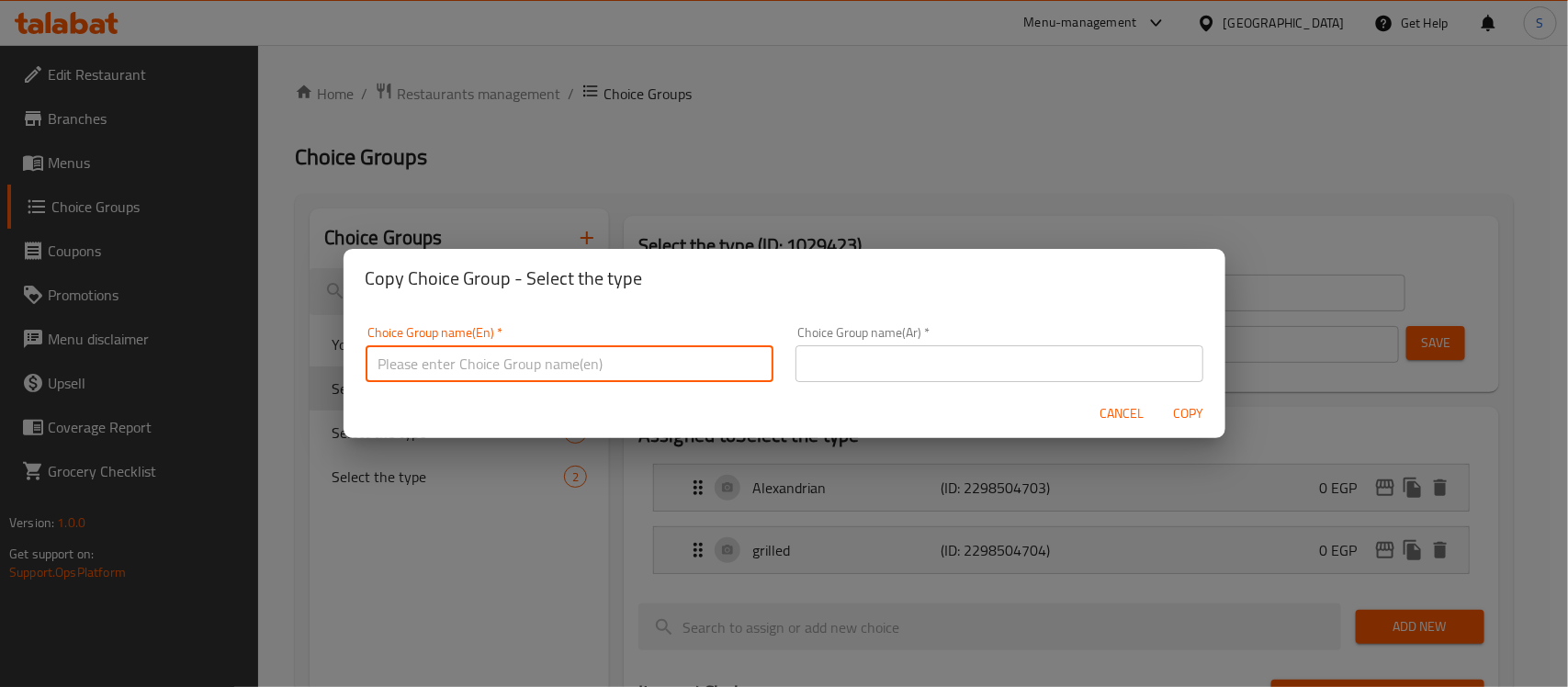
paste input "Select the type"
click at [446, 364] on input "Select the type" at bounding box center [569, 364] width 407 height 37
click at [508, 366] on input "Select the type" at bounding box center [569, 364] width 407 height 37
type input "Select the type OF Liver Sandwich:"
click at [888, 350] on input "text" at bounding box center [999, 364] width 407 height 37
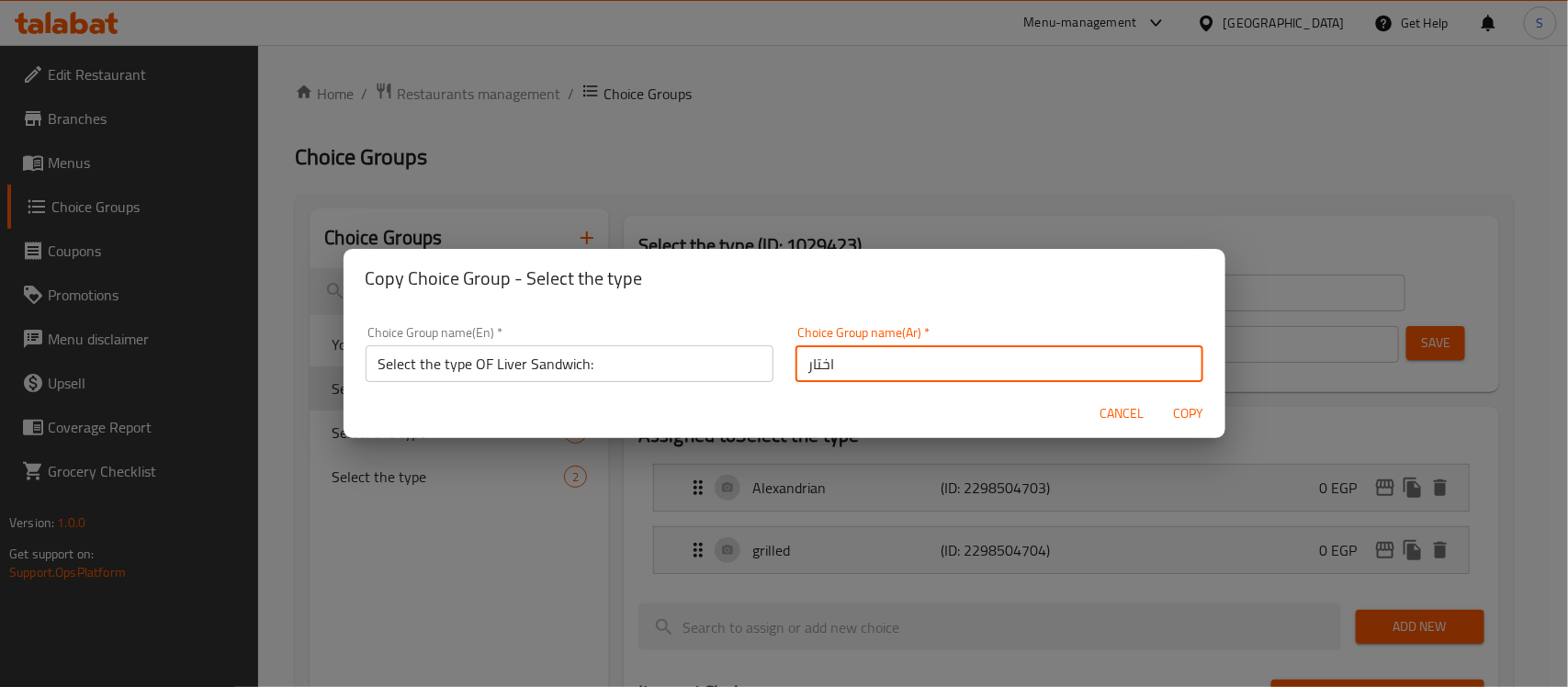
type input "اختار"
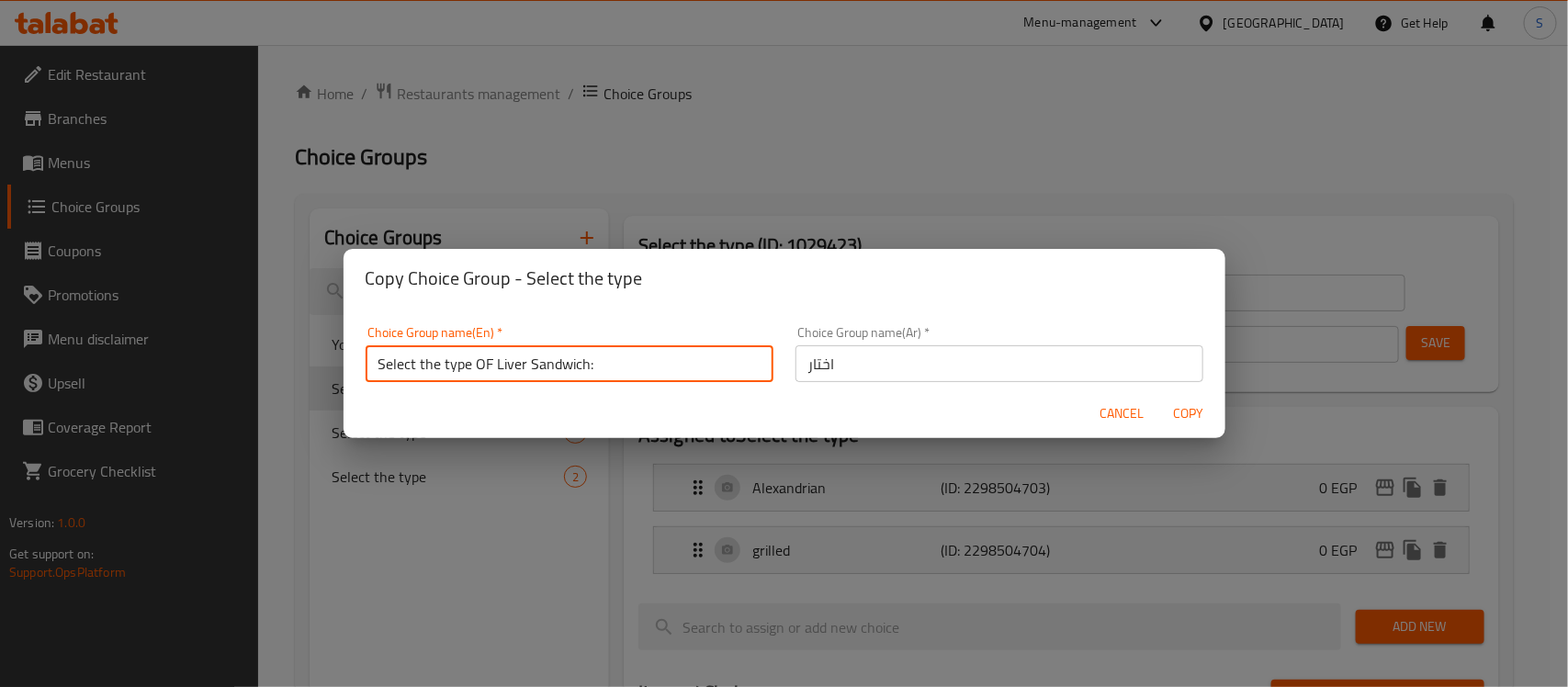
drag, startPoint x: 630, startPoint y: 361, endPoint x: 324, endPoint y: 361, distance: 306.0
click at [324, 361] on div "Copy Choice Group - Select the type Choice Group name(En)   * Select the type O…" at bounding box center [784, 343] width 1568 height 687
click at [1125, 404] on span "Cancel" at bounding box center [1123, 413] width 44 height 23
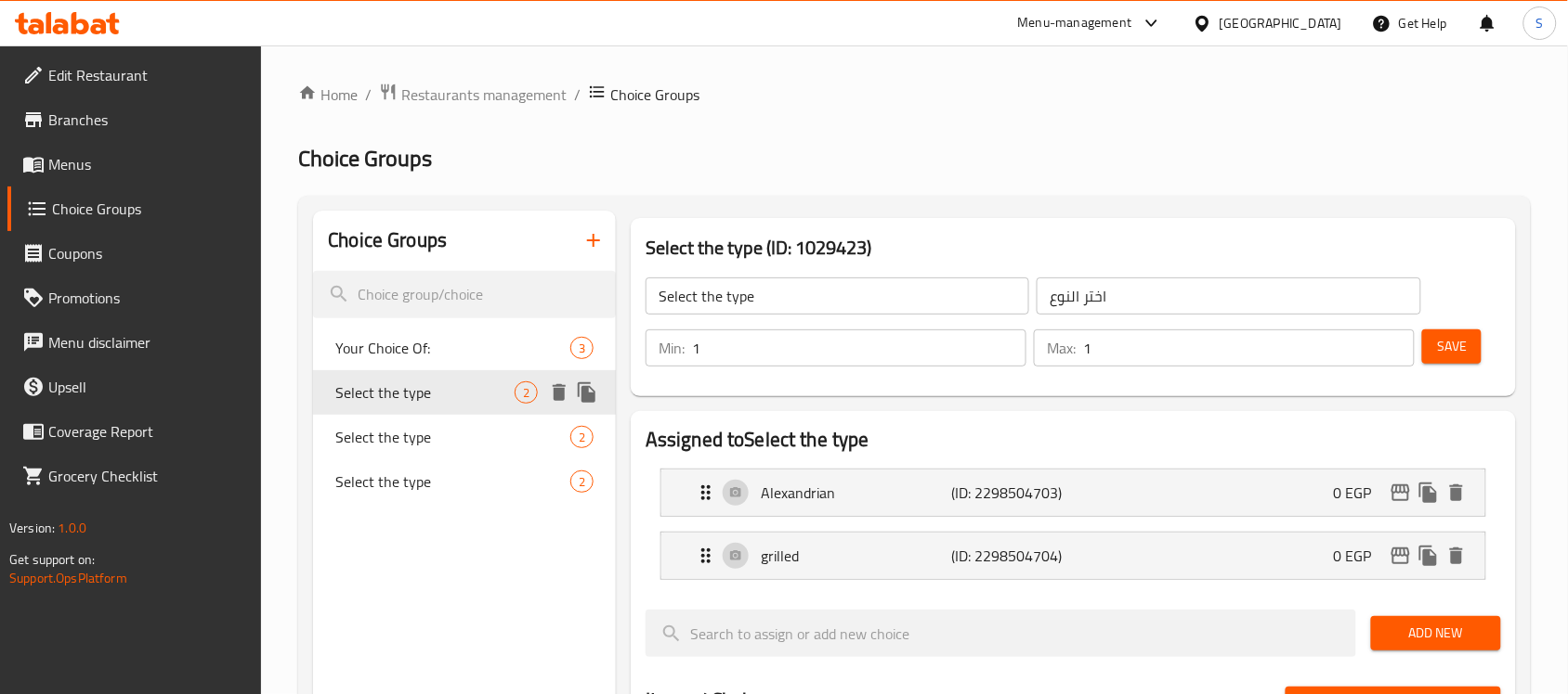
click at [587, 399] on icon "duplicate" at bounding box center [586, 392] width 18 height 21
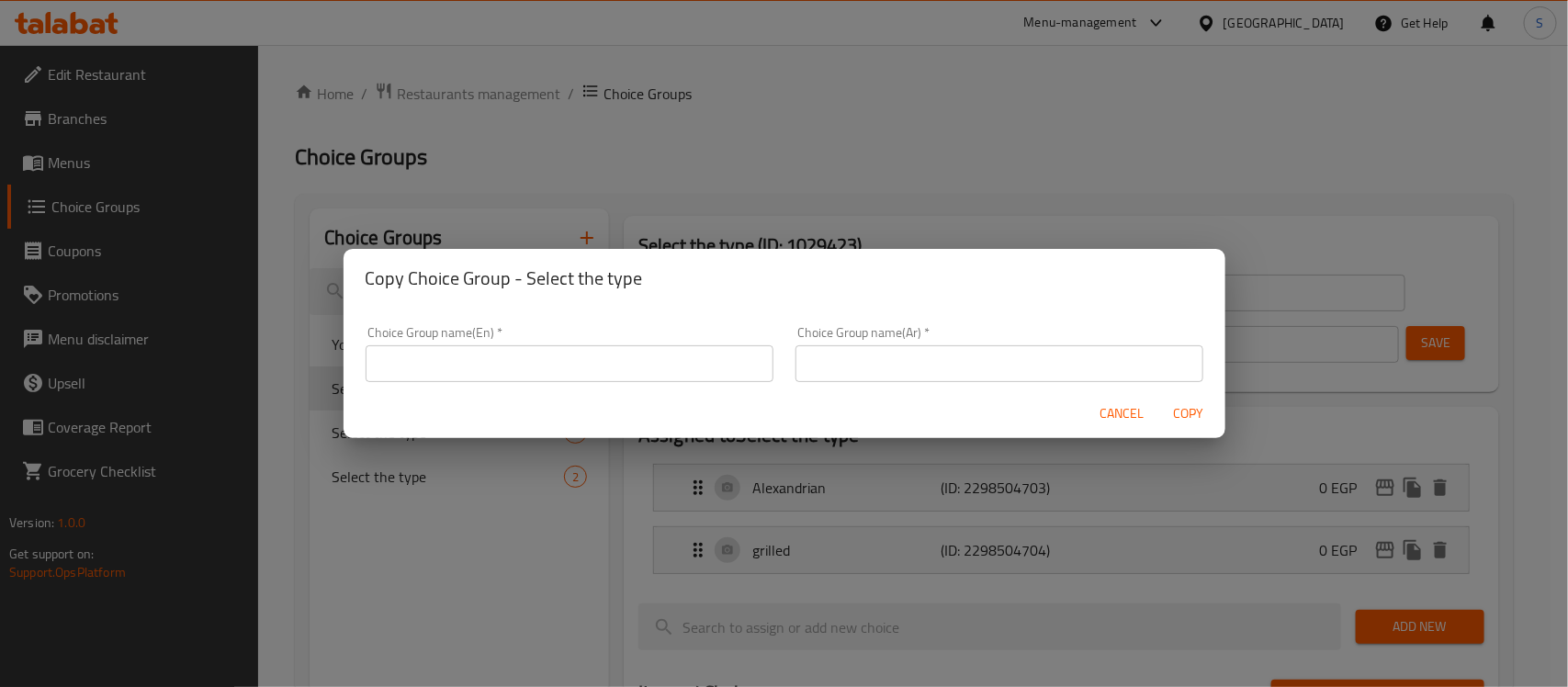
click at [598, 365] on input "text" at bounding box center [569, 364] width 407 height 37
paste input "Select the type OF Liver Sandwich:"
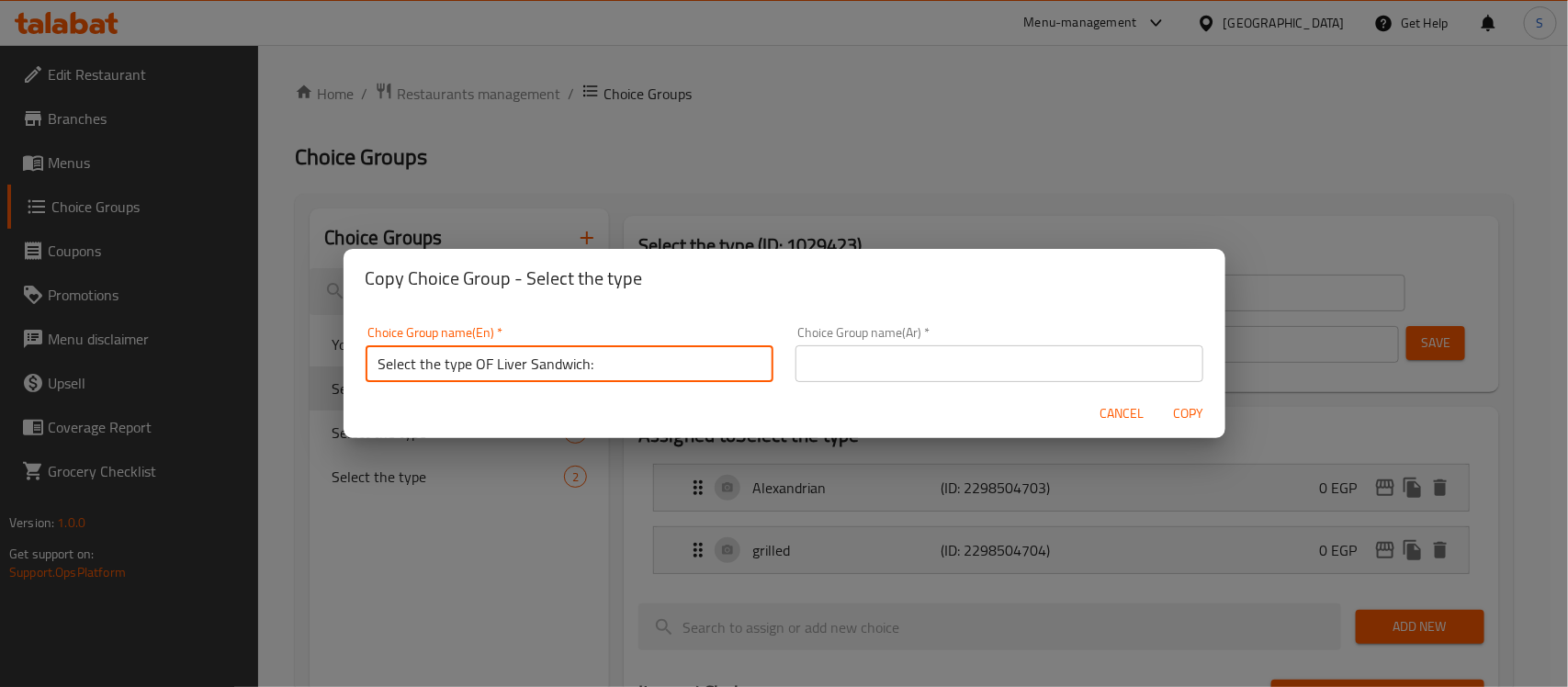
type input "Select the type OF Liver Sandwich:"
drag, startPoint x: 957, startPoint y: 359, endPoint x: 952, endPoint y: 374, distance: 15.8
click at [957, 359] on input "text" at bounding box center [999, 364] width 407 height 37
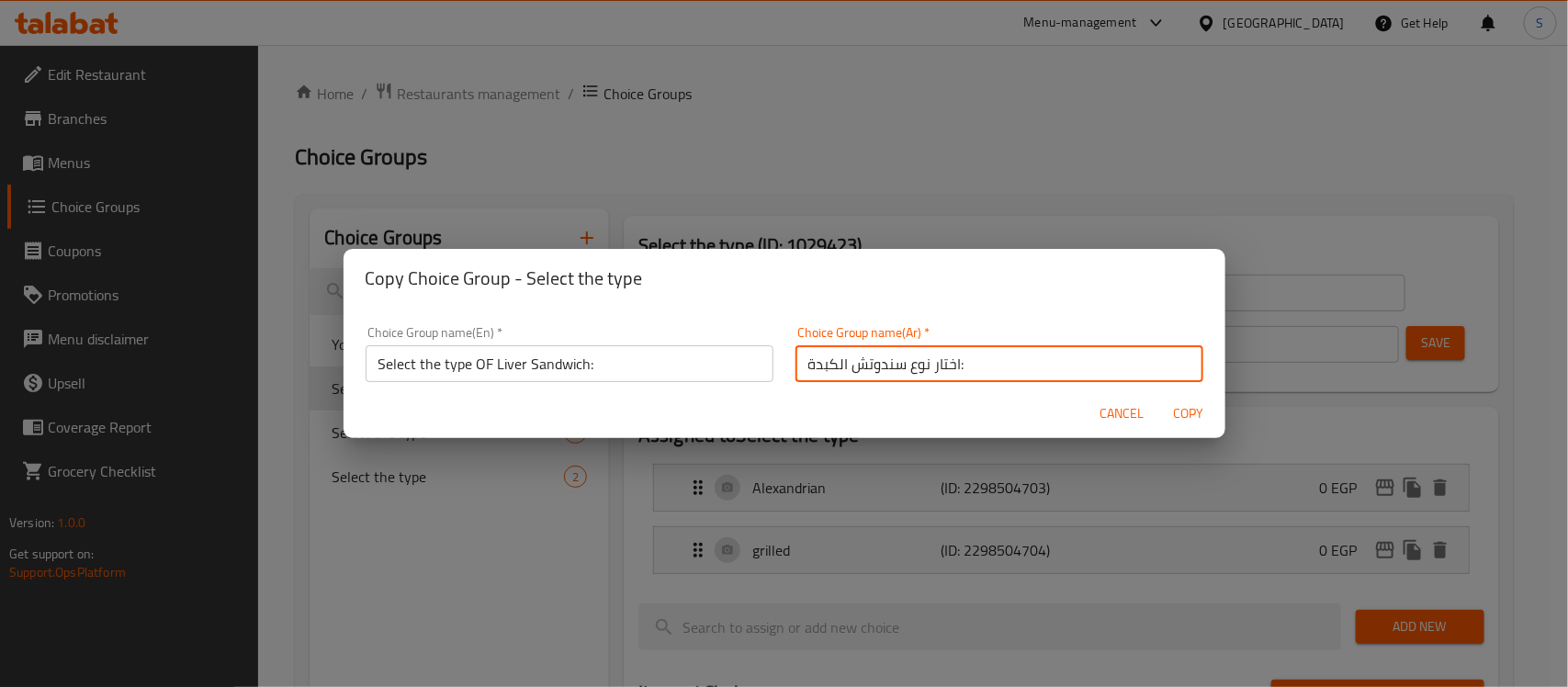
type input "اختار نوع سندوتش الكبدة:"
click at [1194, 414] on span "Copy" at bounding box center [1188, 413] width 44 height 23
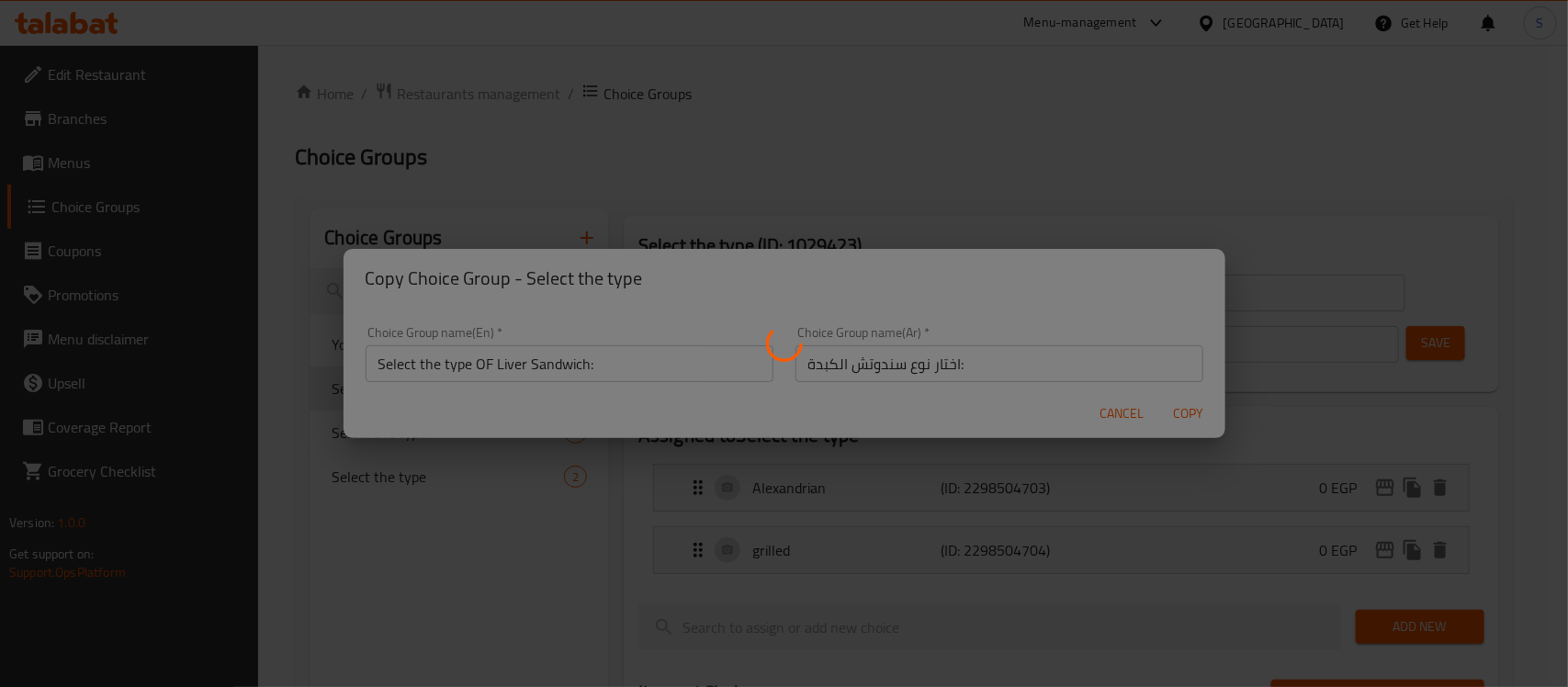
type input "Select the type OF Liver Sandwich:"
type input "اختار نوع سندوتش الكبدة:"
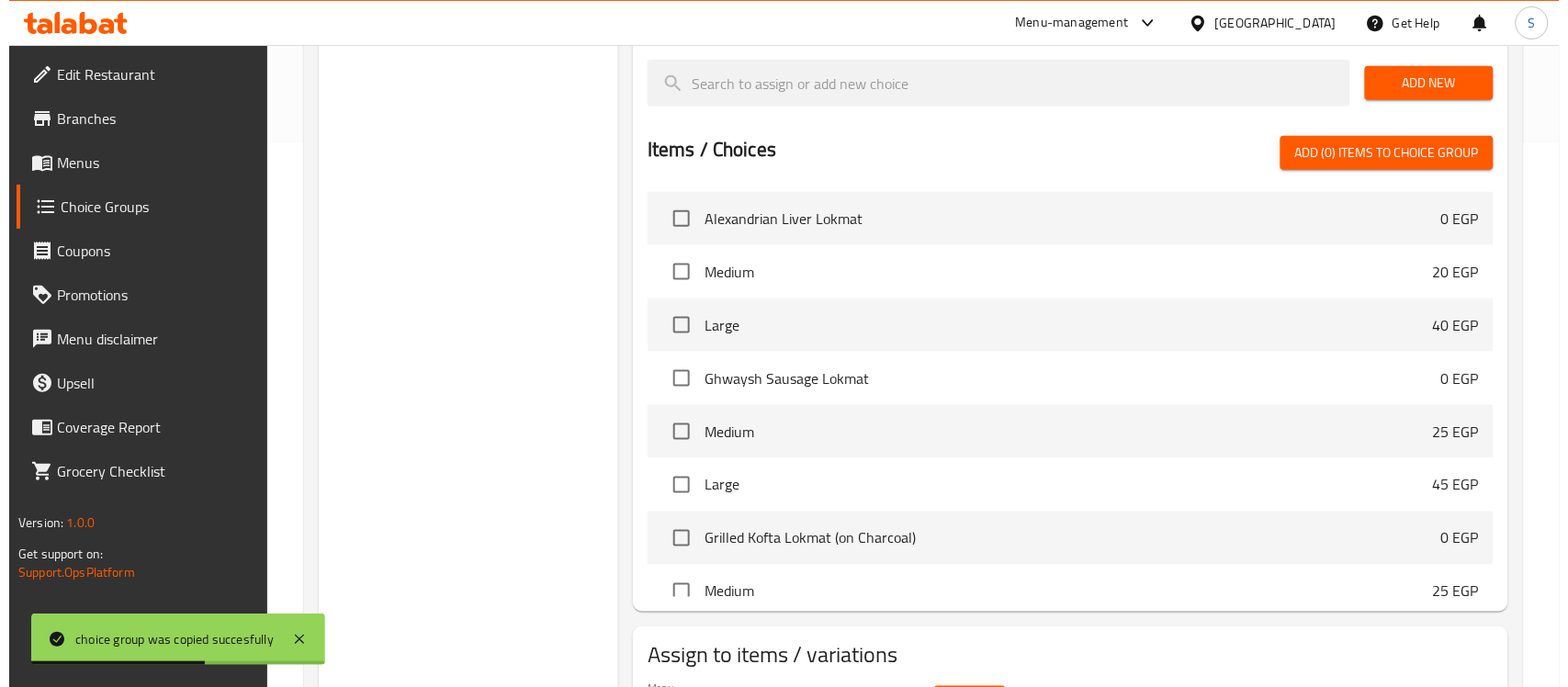
scroll to position [657, 0]
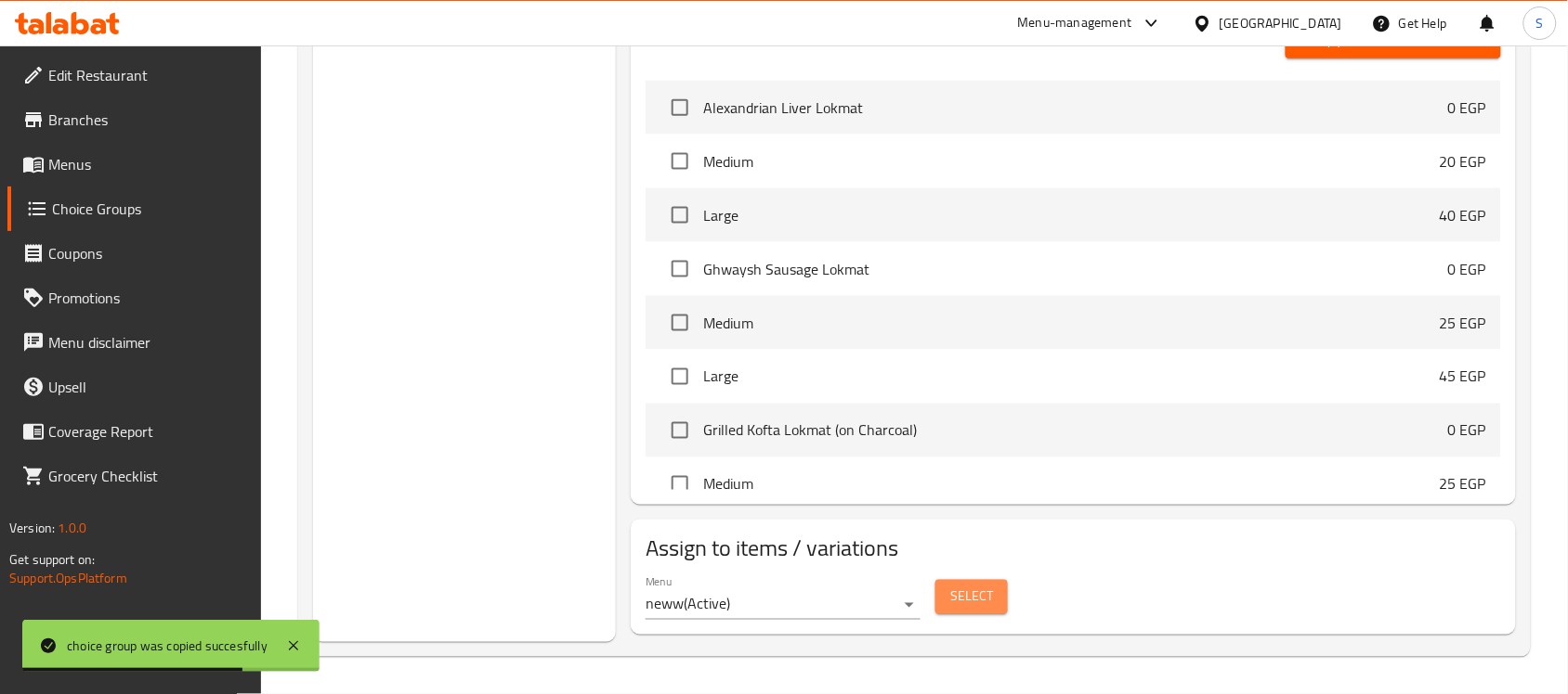
click at [994, 599] on button "Select" at bounding box center [972, 597] width 73 height 35
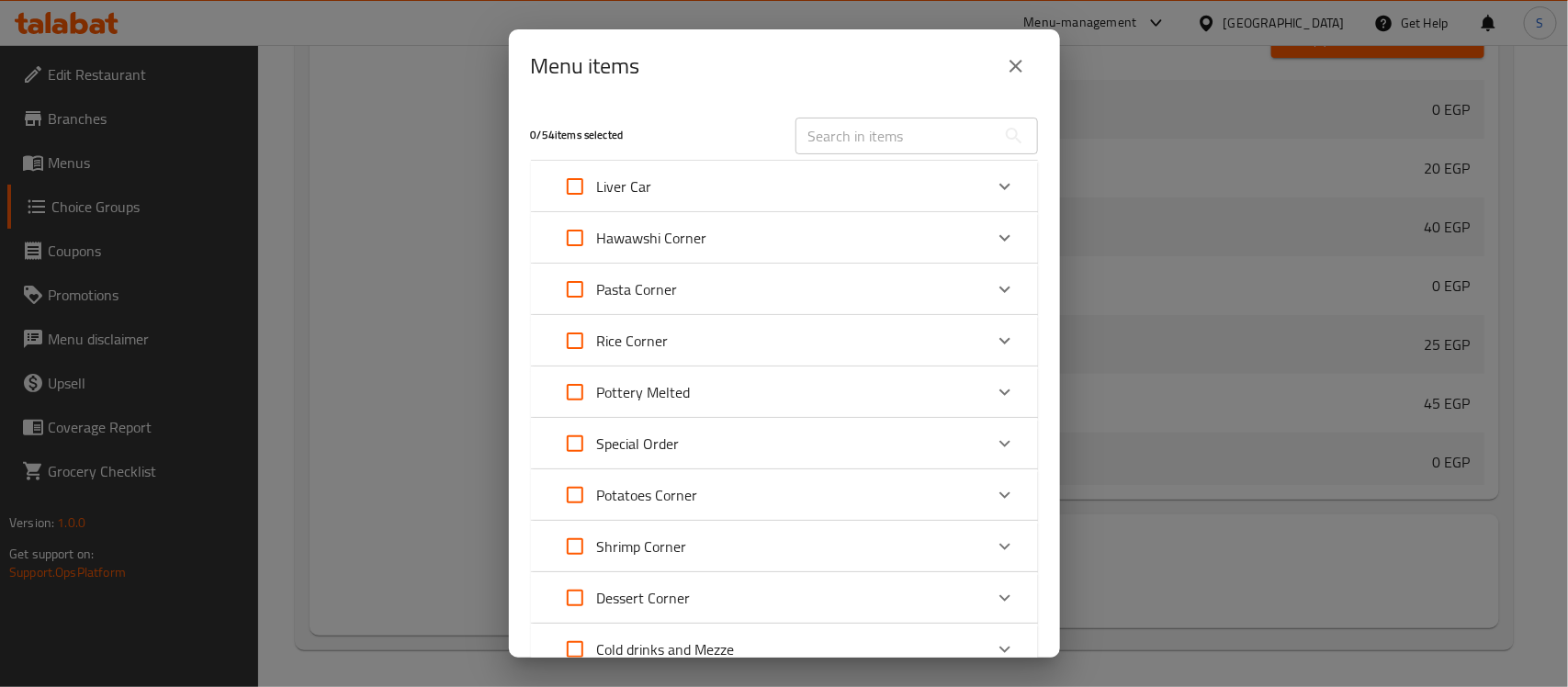
click at [993, 237] on icon "Expand" at bounding box center [1004, 239] width 22 height 22
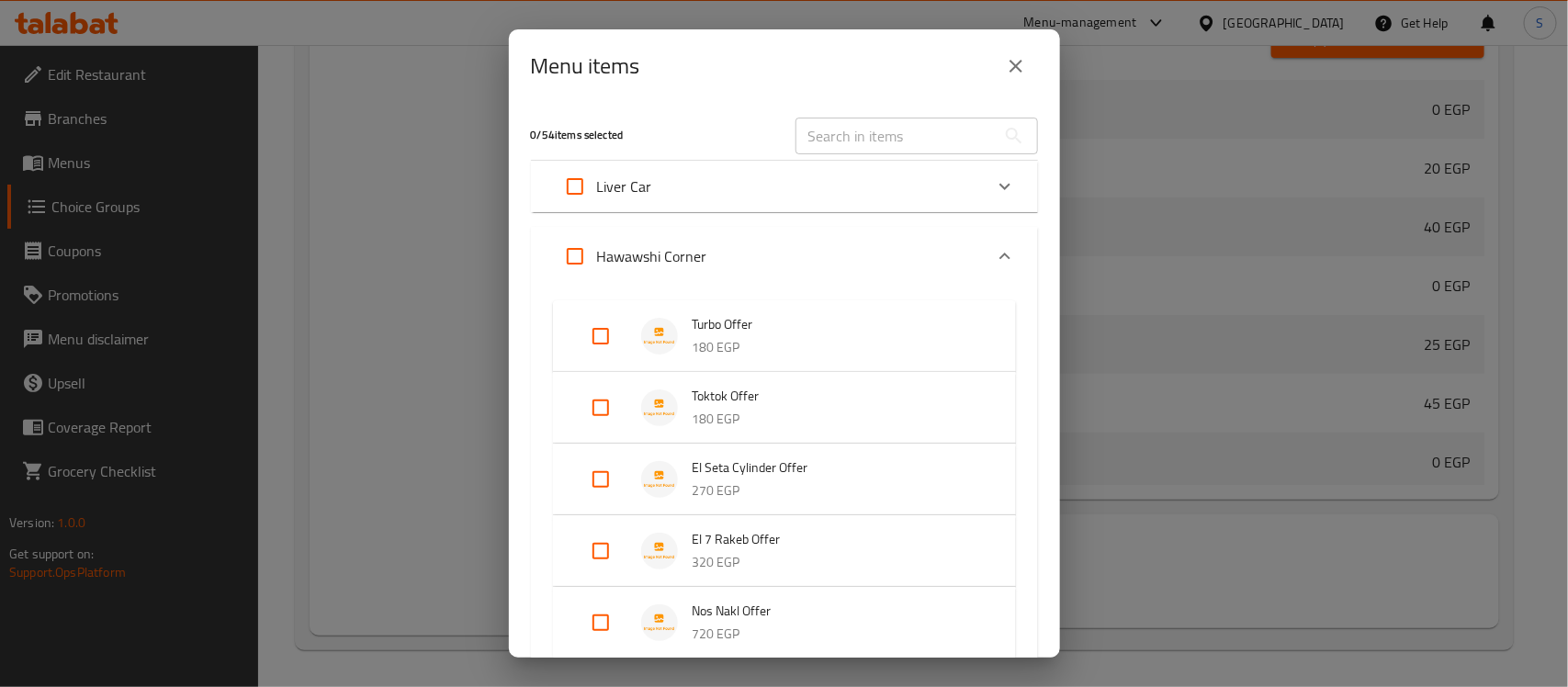
scroll to position [133, 0]
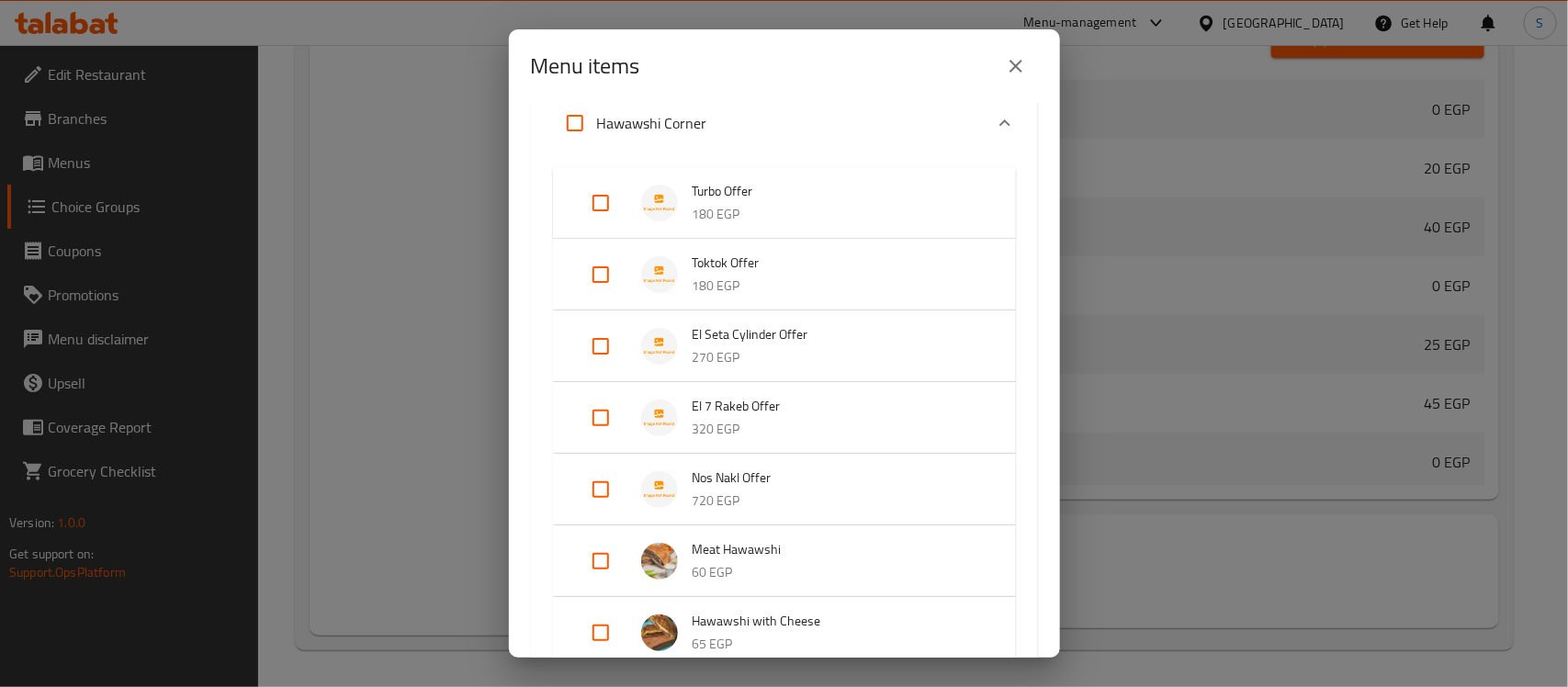
click at [615, 485] on input "Expand" at bounding box center [601, 490] width 44 height 44
checkbox input "true"
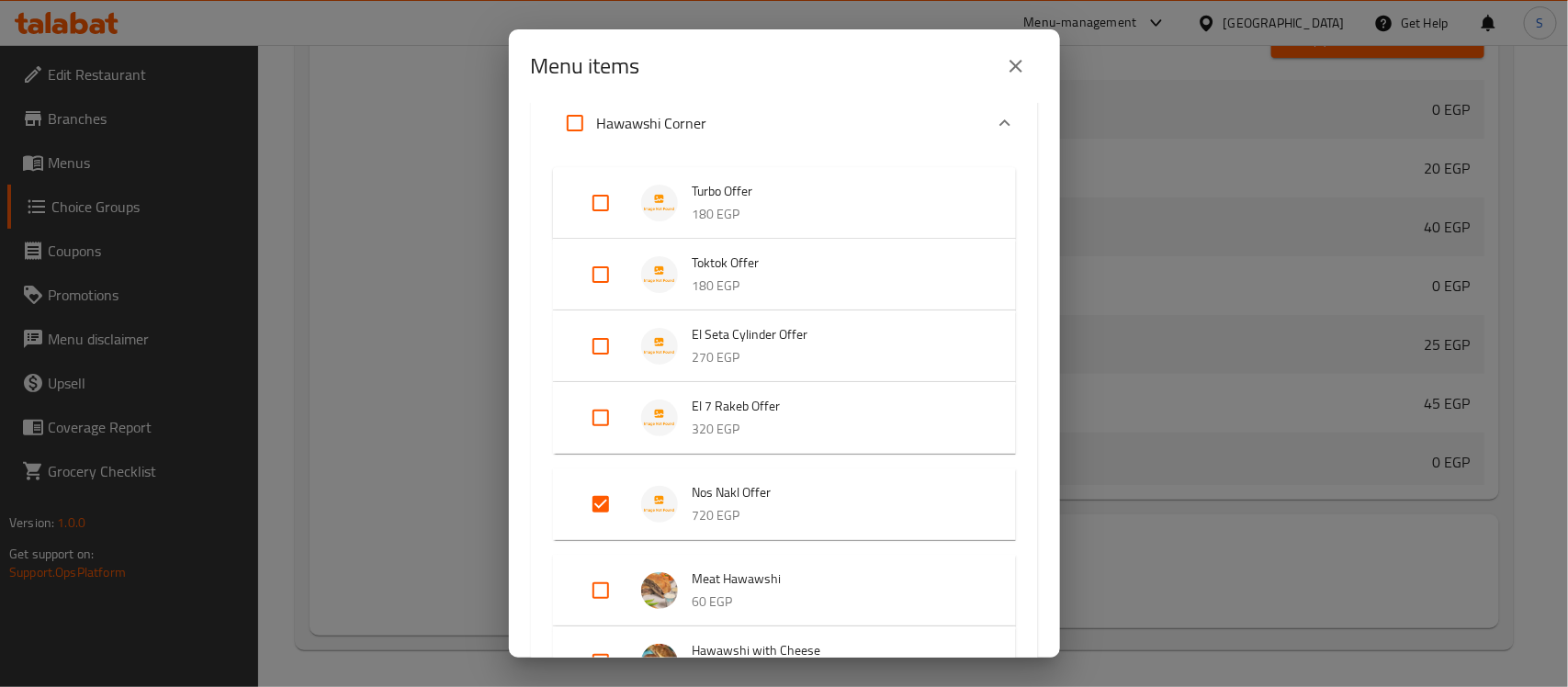
click at [602, 424] on input "Expand" at bounding box center [601, 418] width 44 height 44
checkbox input "true"
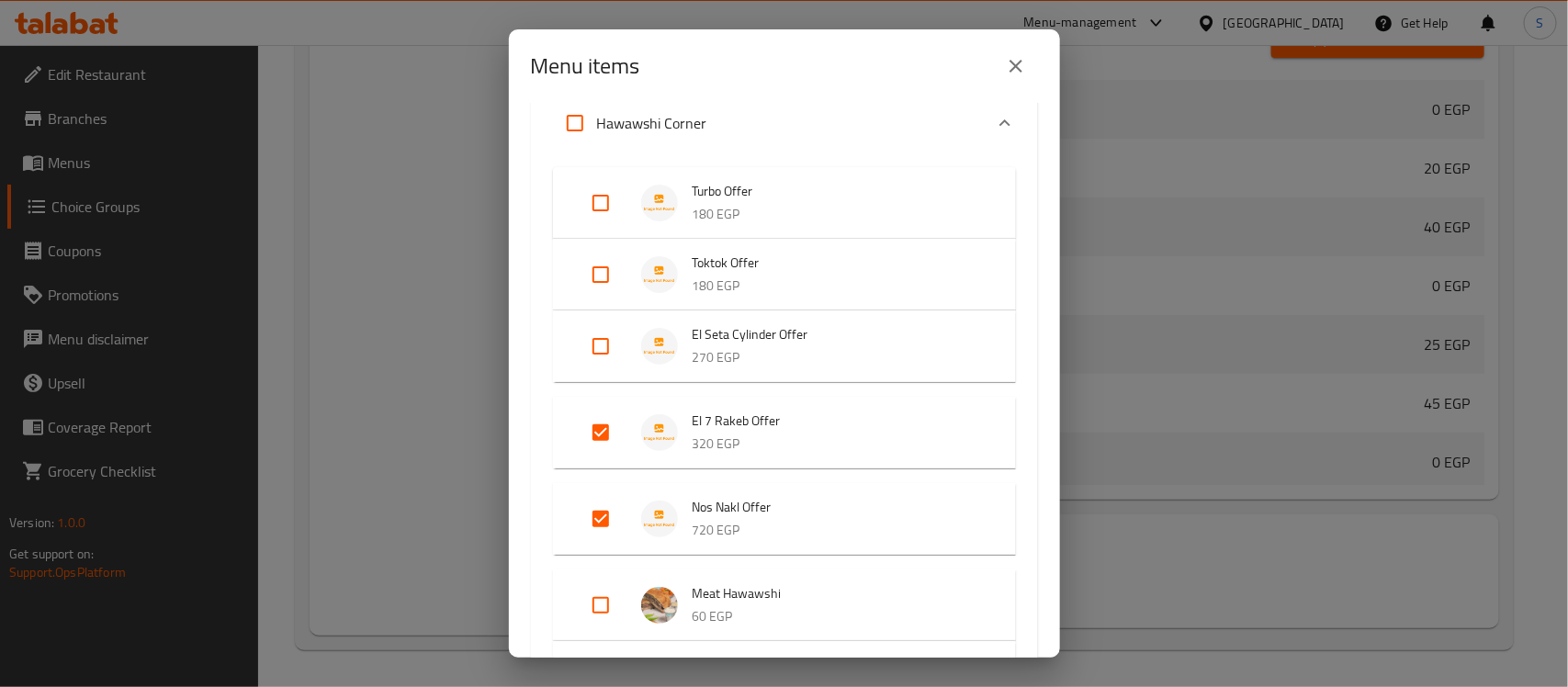
click at [612, 357] on input "Expand" at bounding box center [601, 347] width 44 height 44
checkbox input "true"
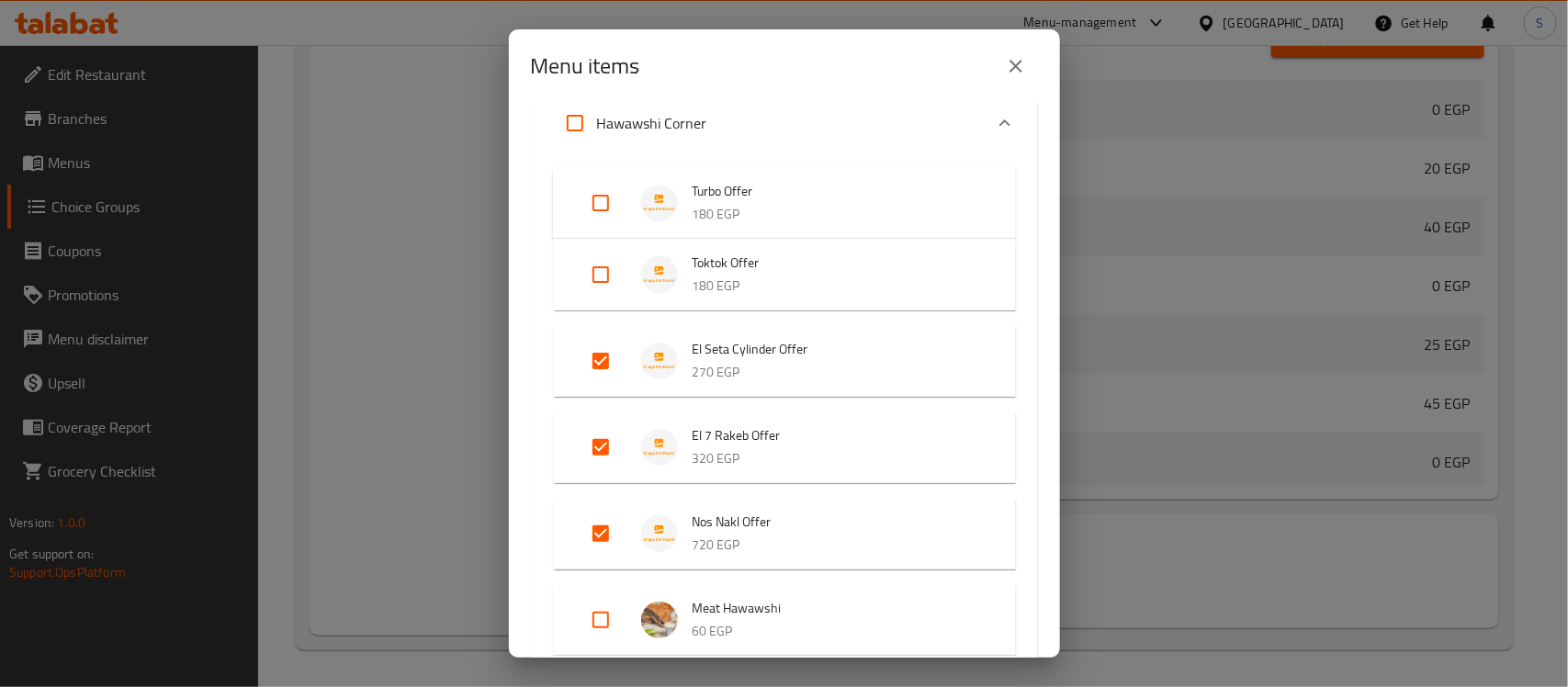
click at [612, 200] on input "Expand" at bounding box center [601, 203] width 44 height 44
checkbox input "true"
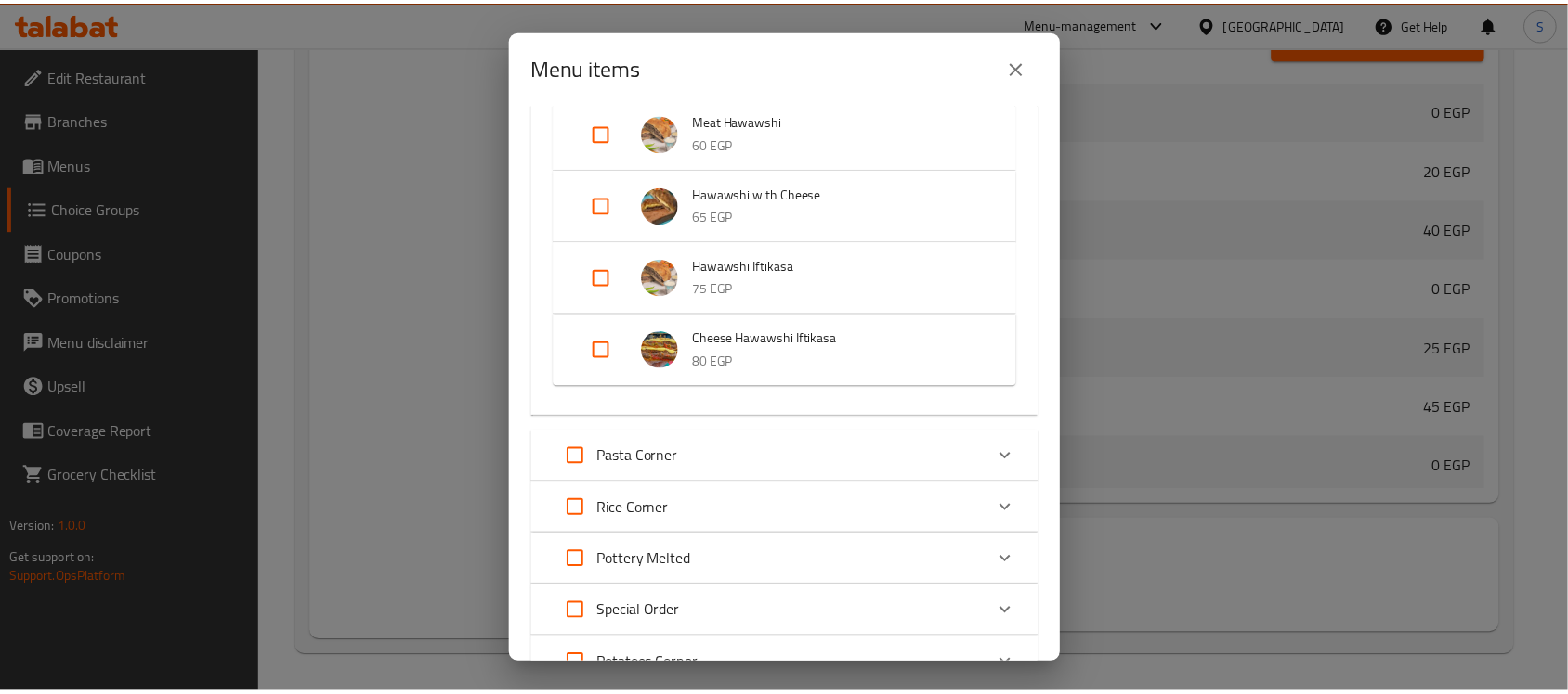
scroll to position [953, 0]
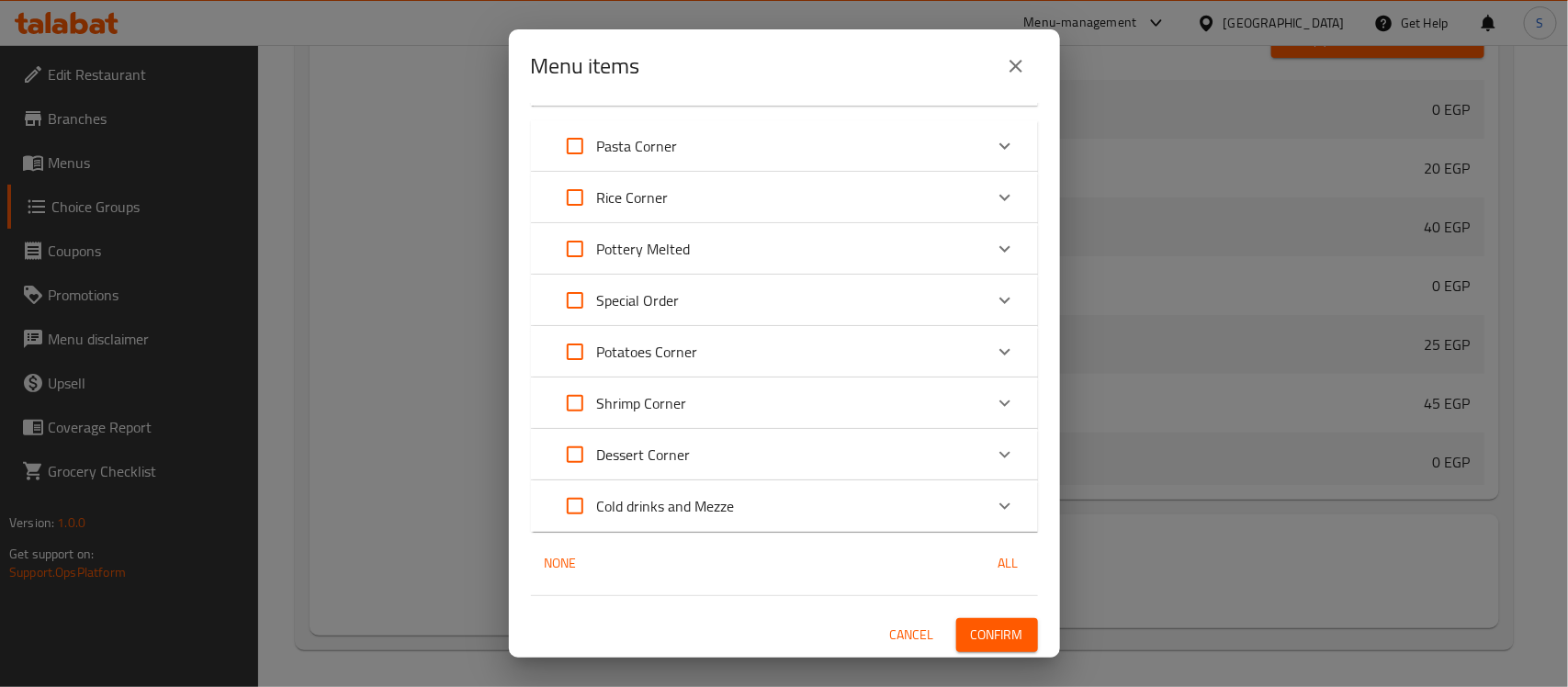
click at [989, 637] on span "Confirm" at bounding box center [997, 635] width 53 height 23
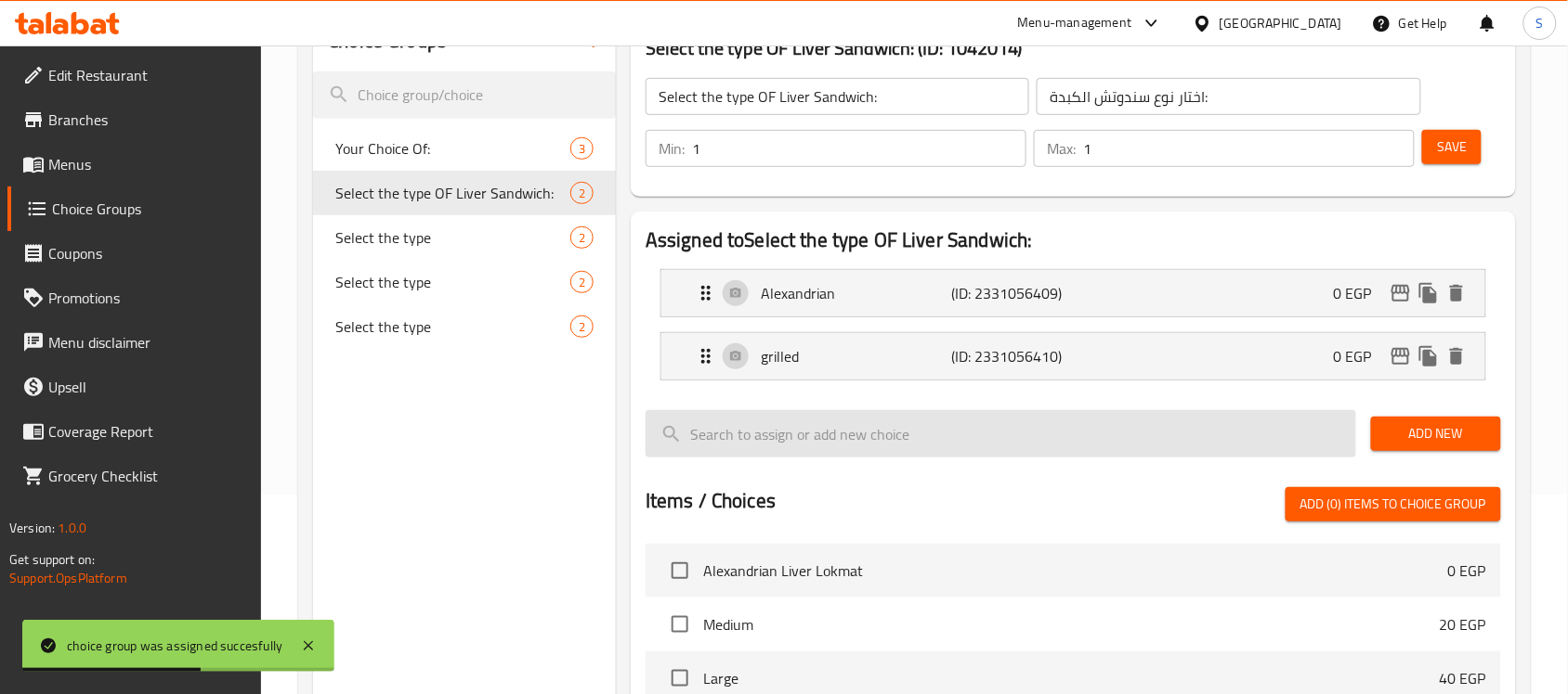
scroll to position [83, 0]
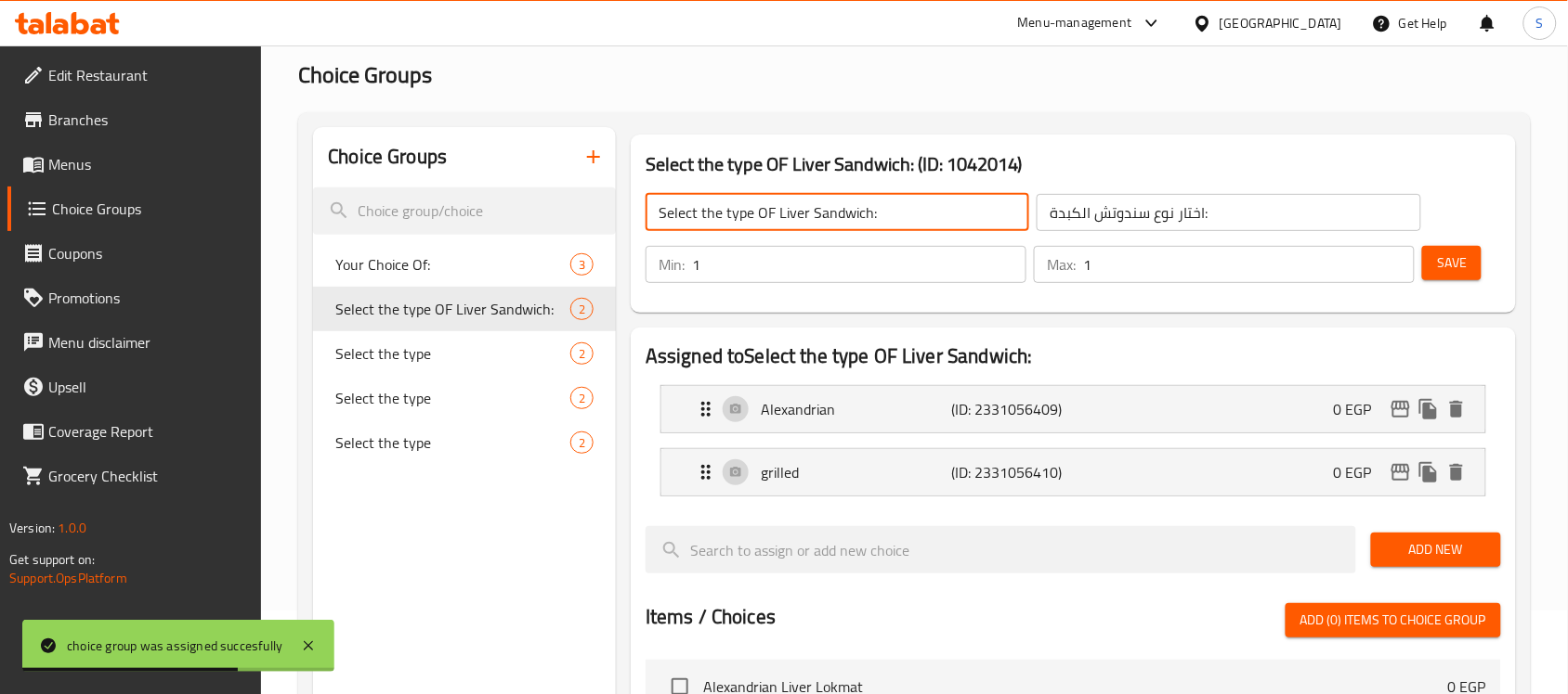
drag, startPoint x: 899, startPoint y: 221, endPoint x: 628, endPoint y: 228, distance: 271.1
click at [628, 228] on div "Select the type OF Liver Sandwich: (ID: 1042014) Select the type OF Liver Sandw…" at bounding box center [1073, 223] width 900 height 193
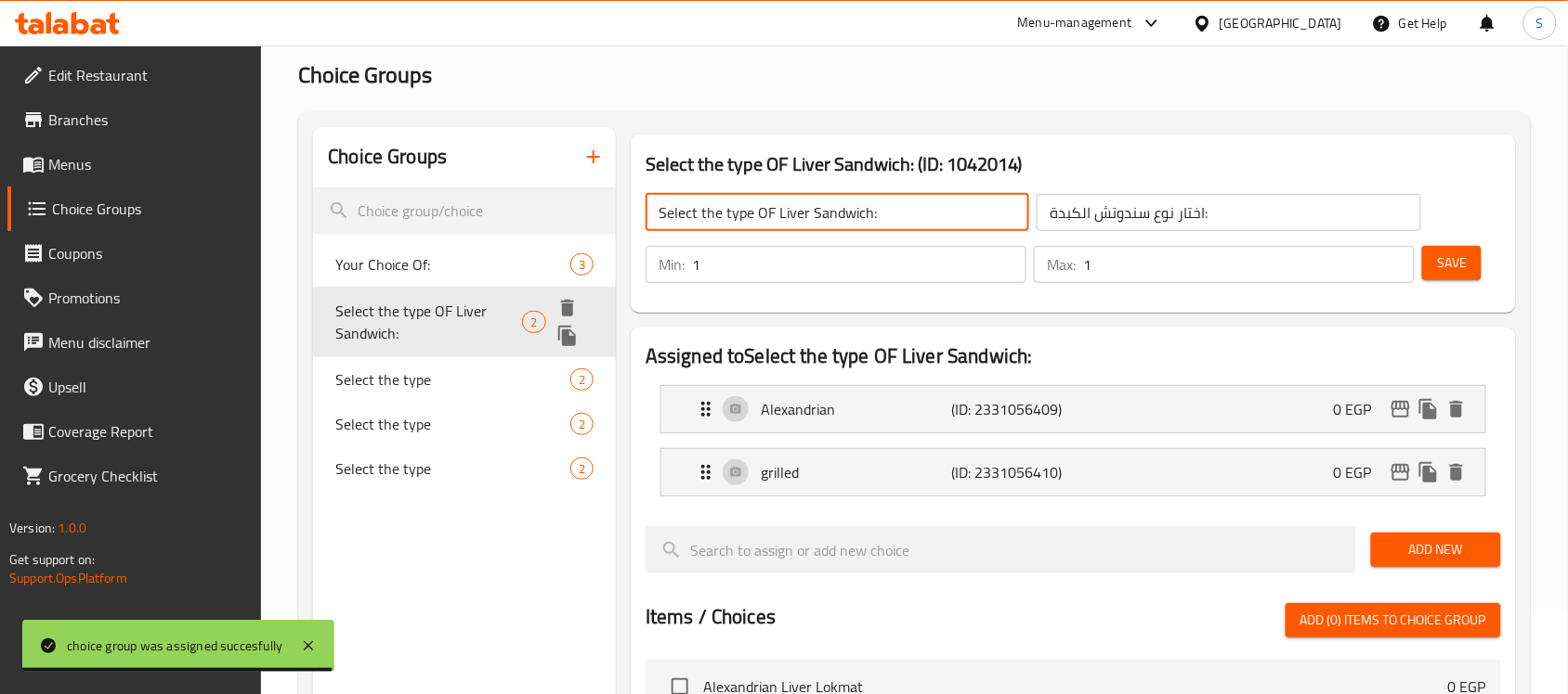
click at [574, 332] on icon "duplicate" at bounding box center [567, 336] width 22 height 22
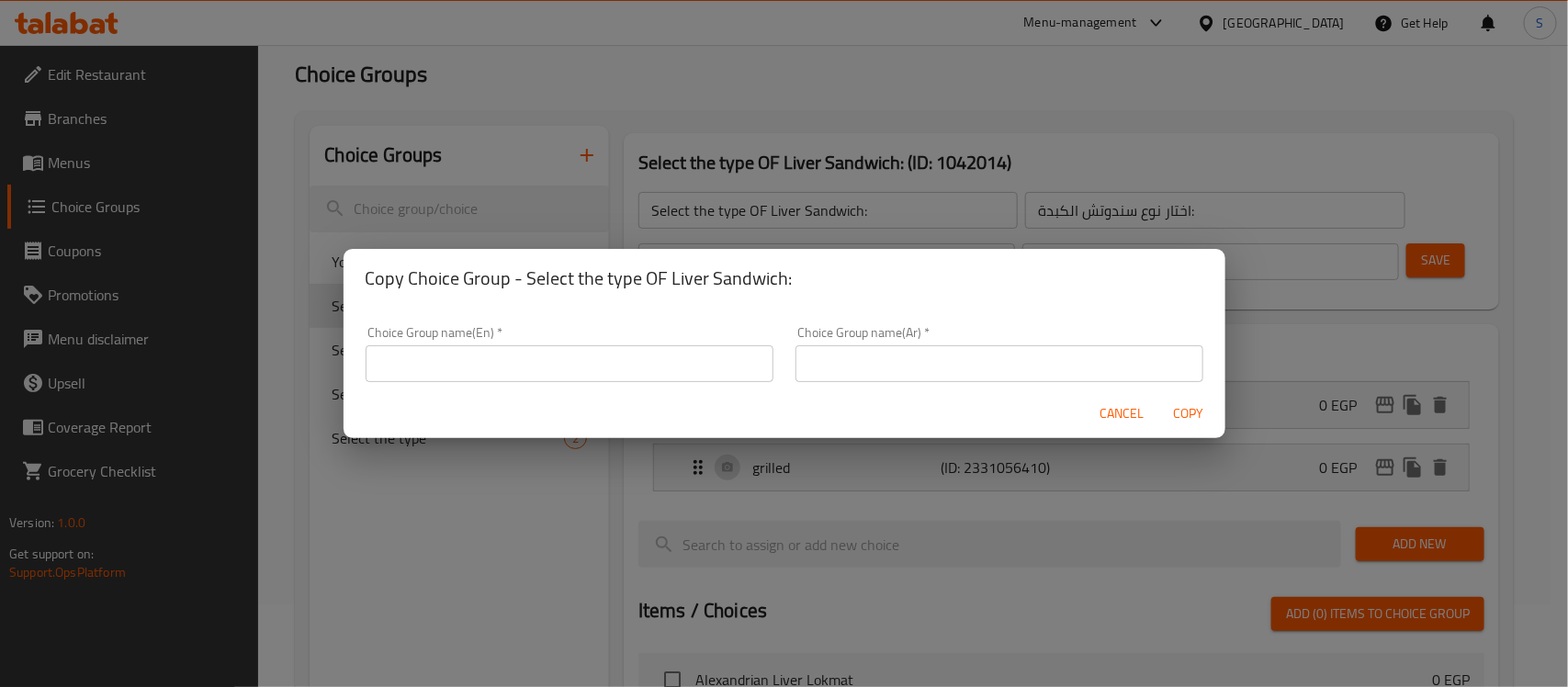
click at [668, 371] on input "text" at bounding box center [569, 364] width 407 height 37
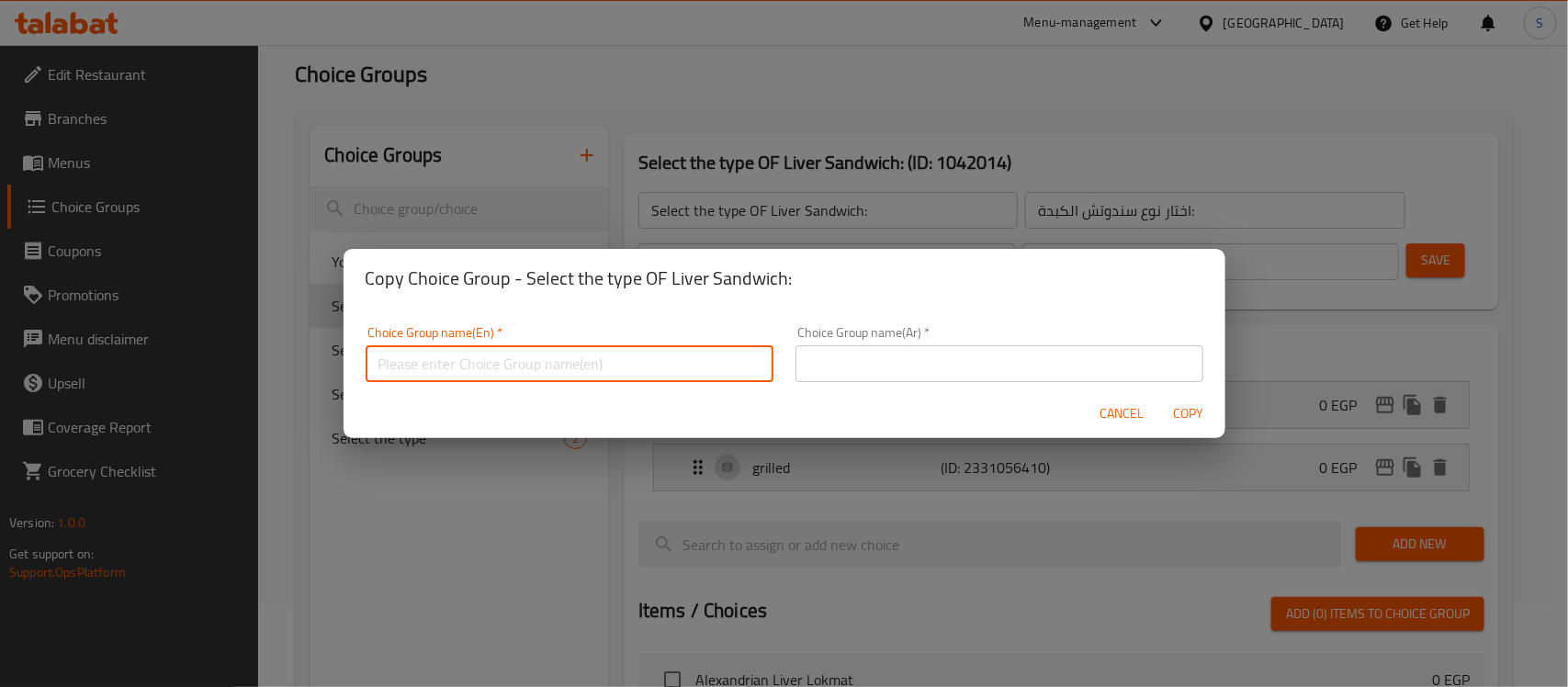
paste input "Select the type OF Liver Sandwich:"
drag, startPoint x: 517, startPoint y: 366, endPoint x: 497, endPoint y: 366, distance: 20.0
click at [497, 366] on input "Select the type OF Liver Sandwich:" at bounding box center [569, 364] width 407 height 37
type input "Select the type OF Sausage Sandwich:"
click at [906, 359] on input "text" at bounding box center [999, 364] width 407 height 37
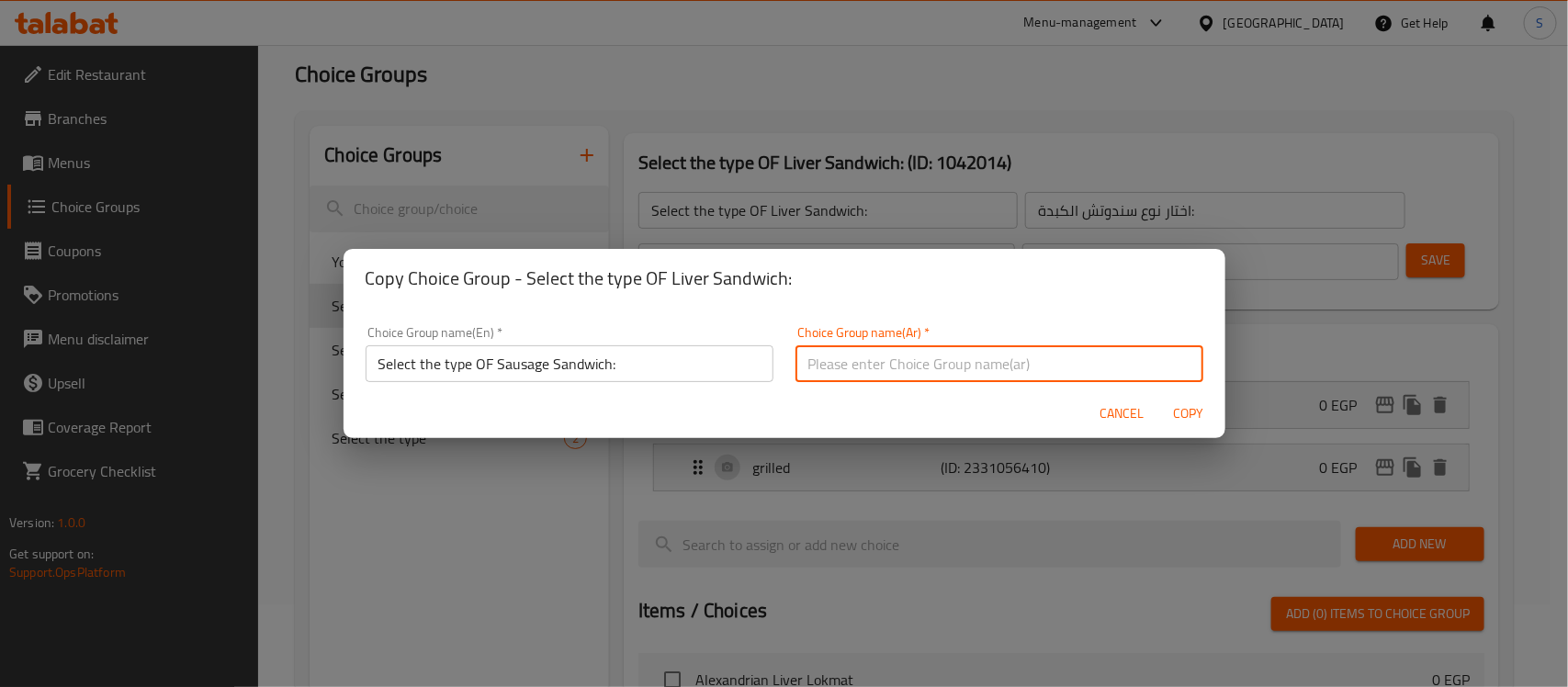
type input "h"
type input "اختار نوع سندوتش السجق:"
click at [1186, 418] on span "Copy" at bounding box center [1188, 413] width 44 height 23
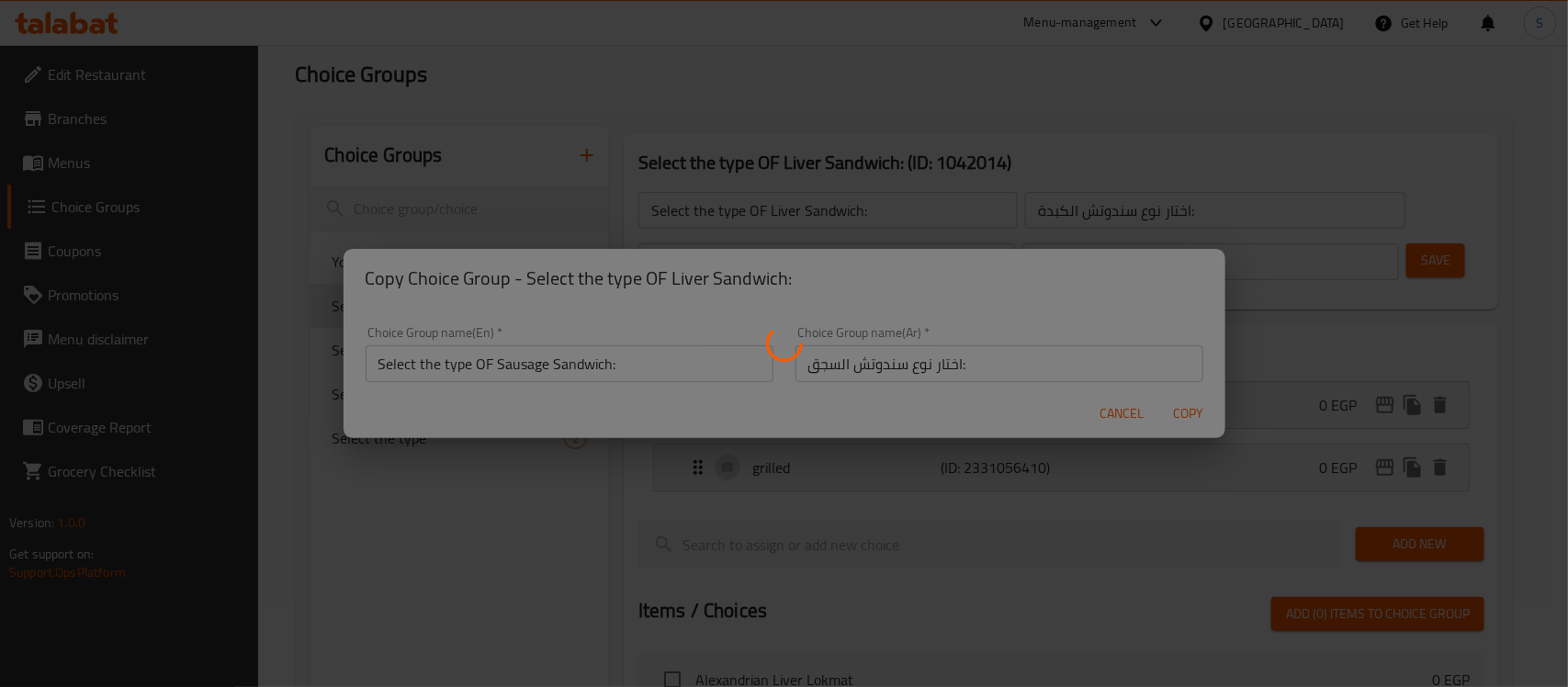
type input "Select the type OF Sausage Sandwich:"
type input "اختار نوع سندوتش السجق:"
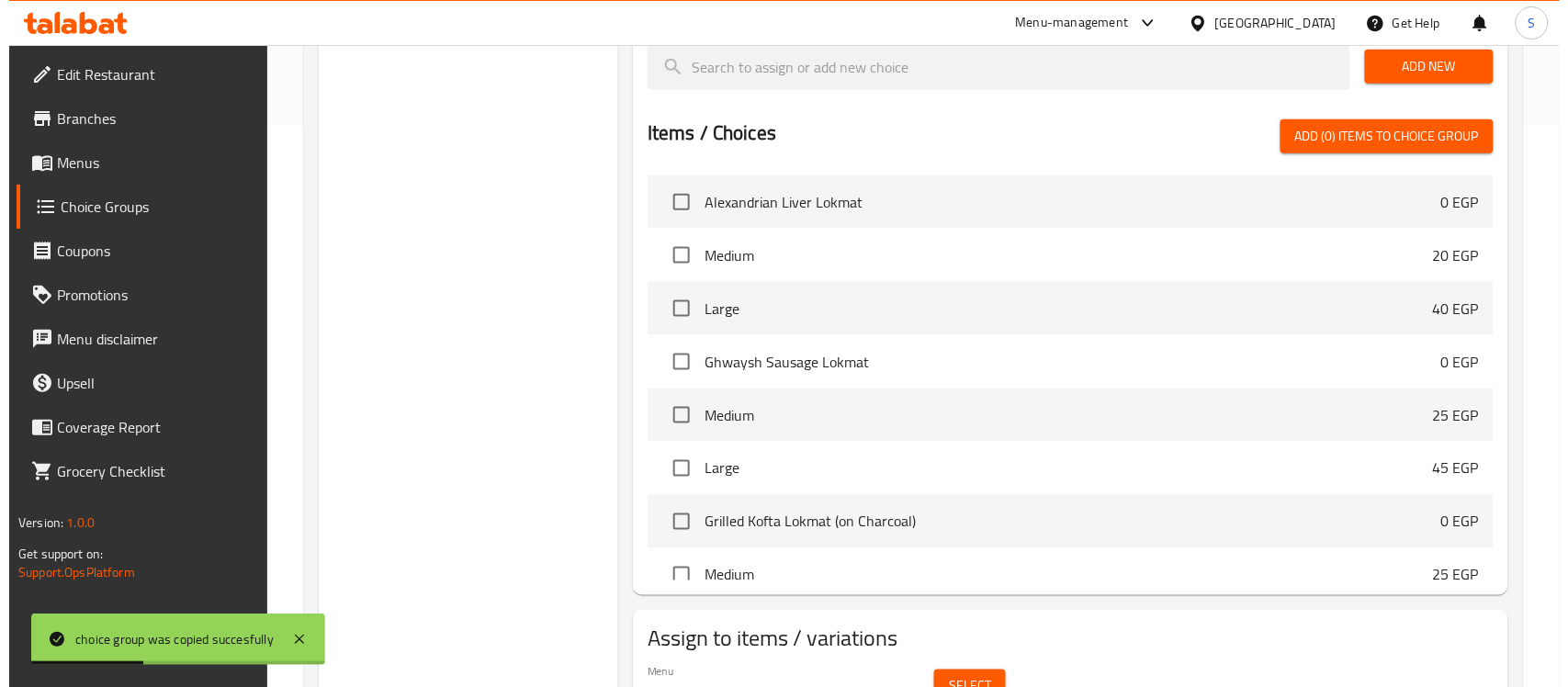
scroll to position [657, 0]
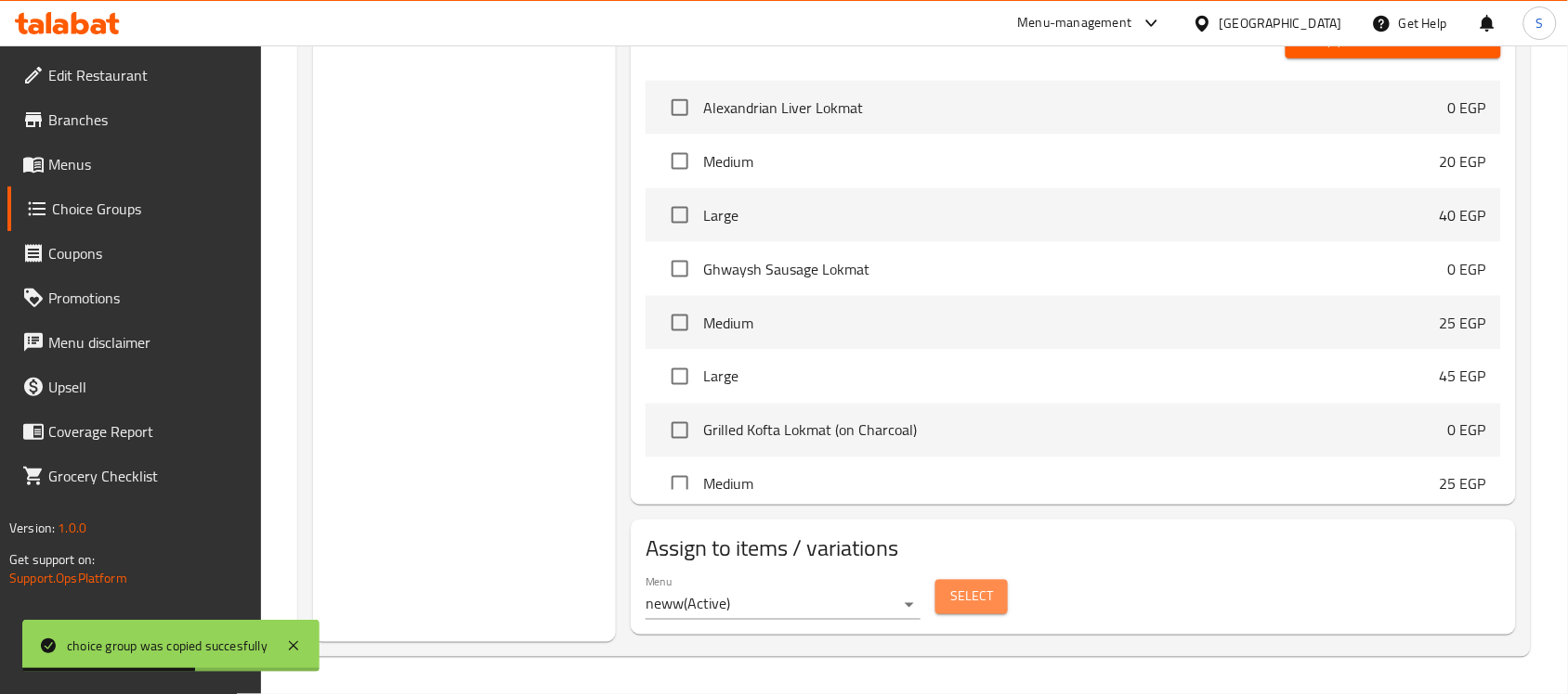
click at [985, 600] on span "Select" at bounding box center [972, 597] width 43 height 23
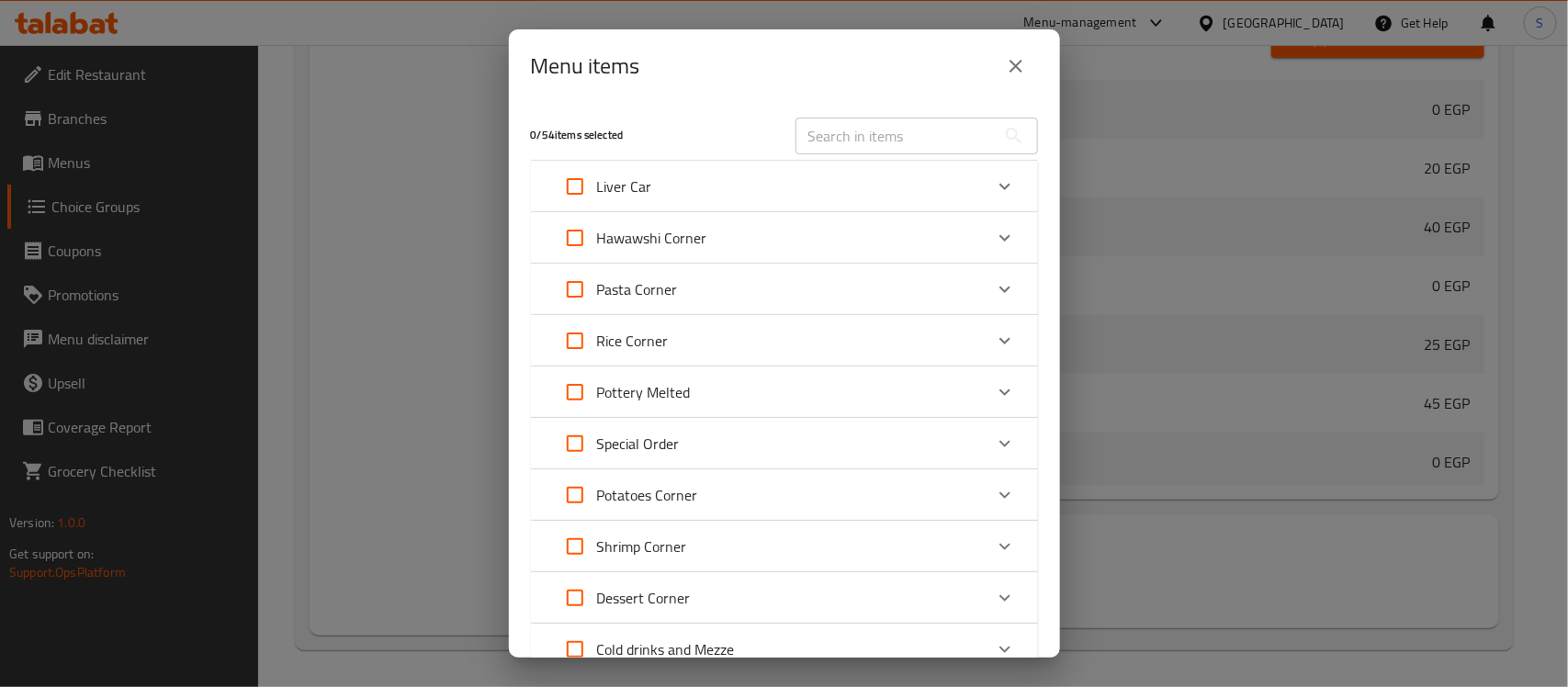
click at [996, 239] on icon "Expand" at bounding box center [1004, 239] width 22 height 22
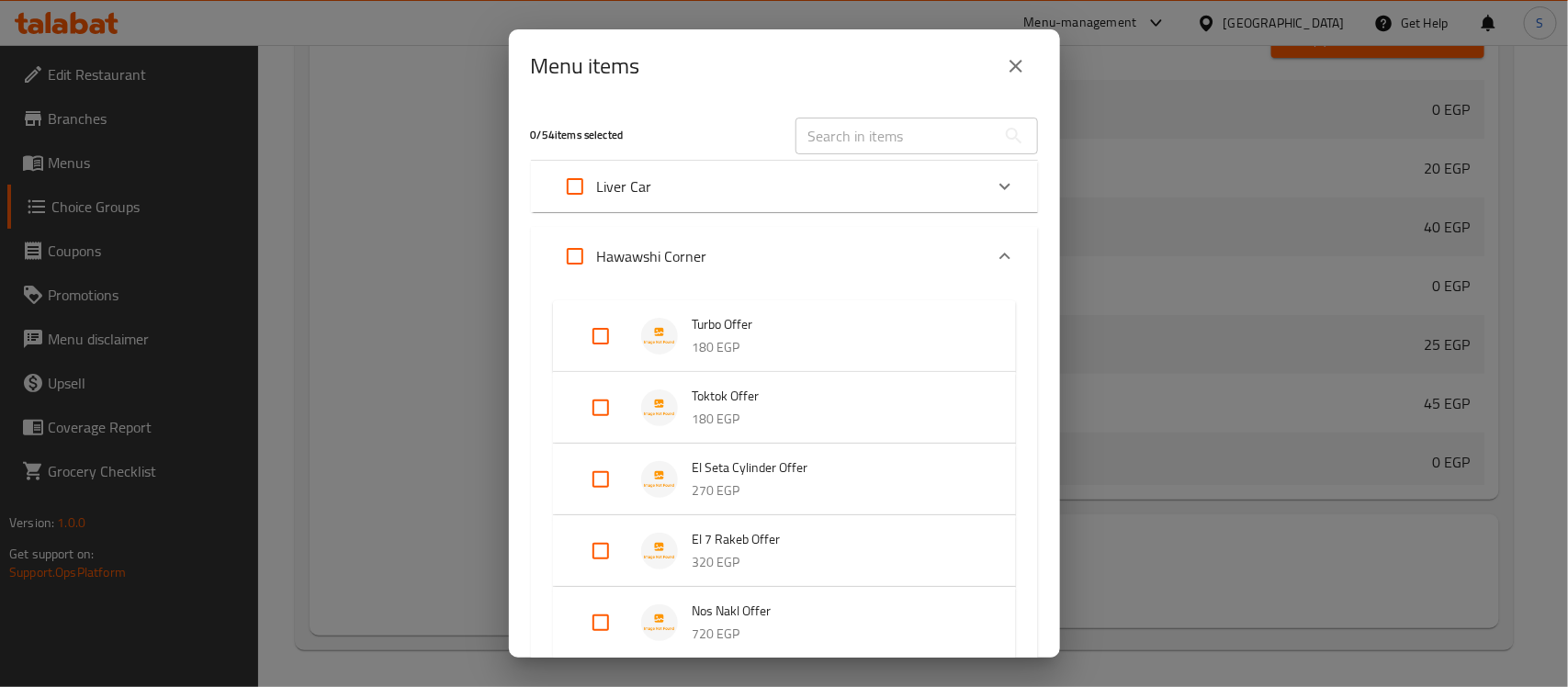
click at [604, 334] on input "Expand" at bounding box center [601, 337] width 44 height 44
checkbox input "true"
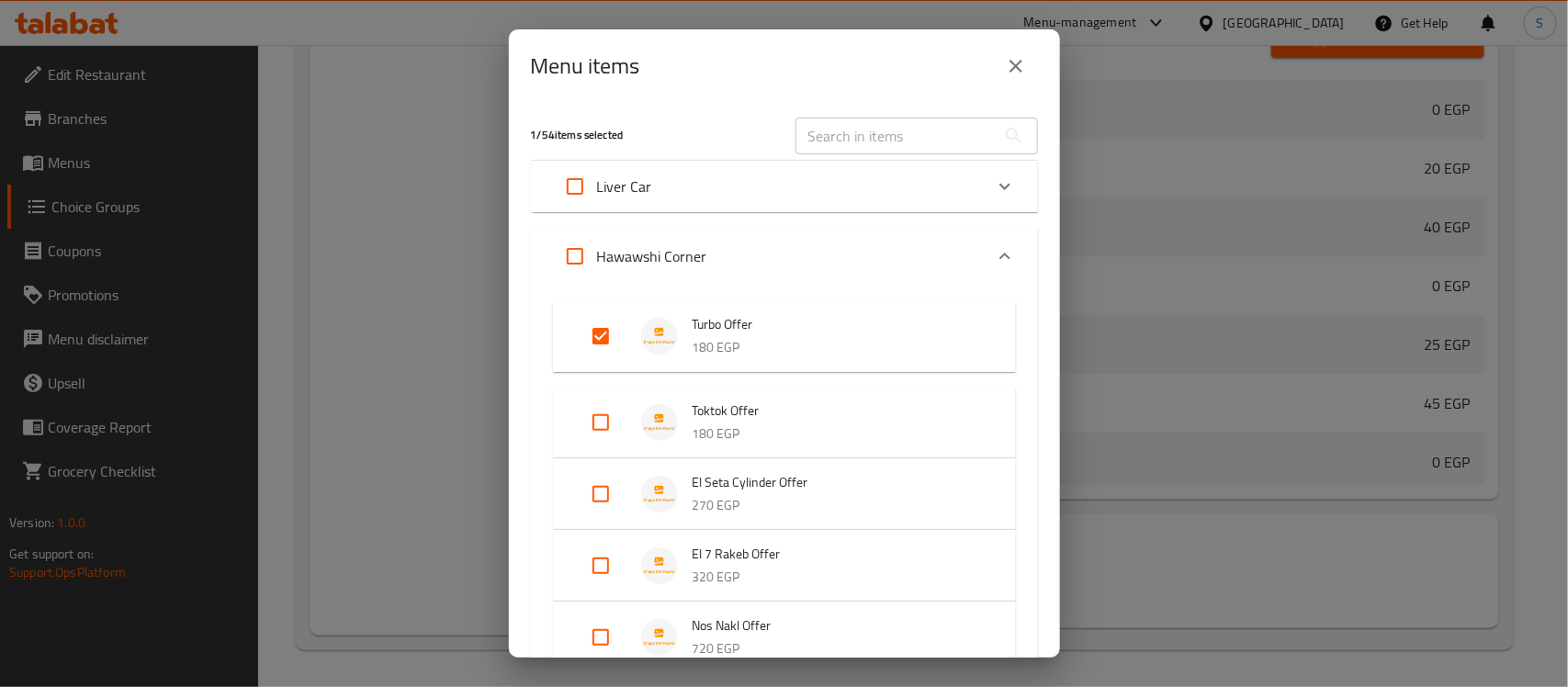
click at [612, 501] on input "Expand" at bounding box center [601, 495] width 44 height 44
checkbox input "true"
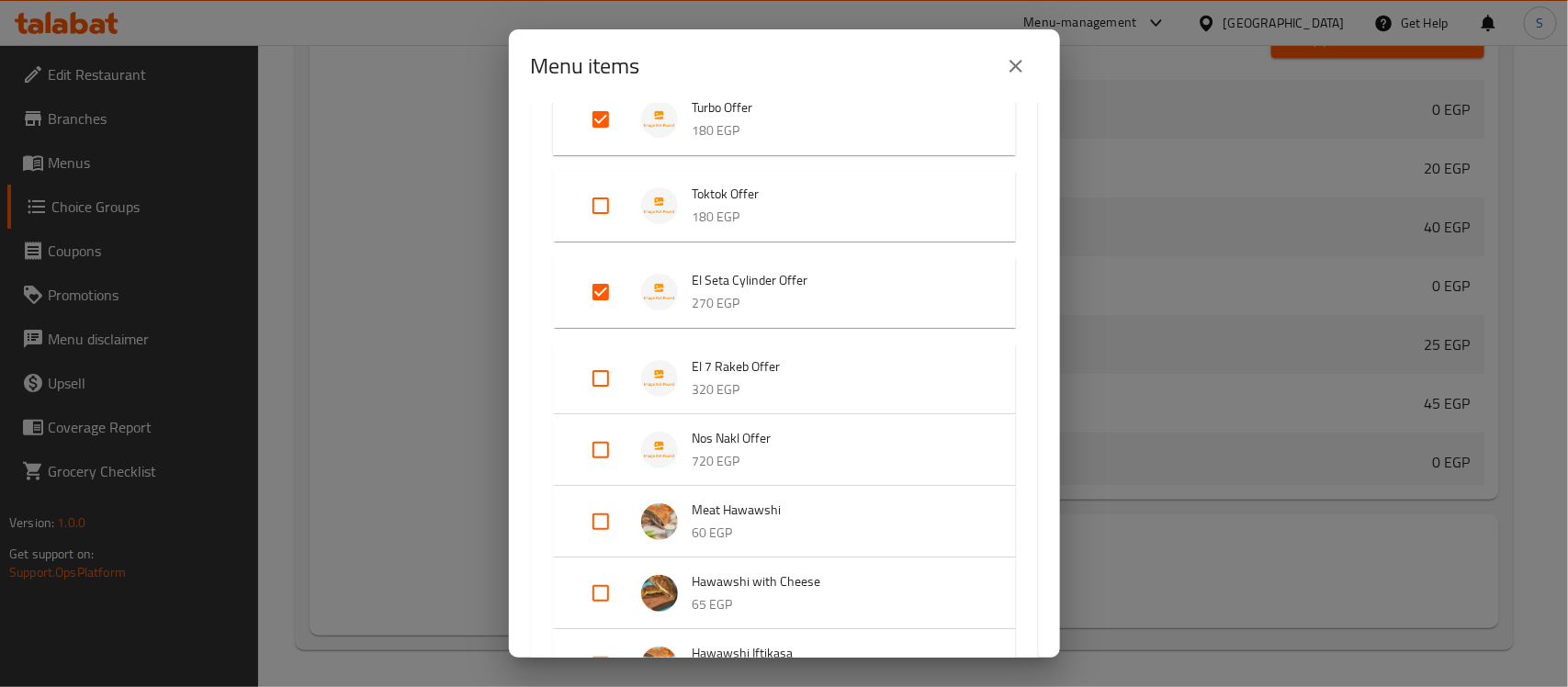
scroll to position [232, 0]
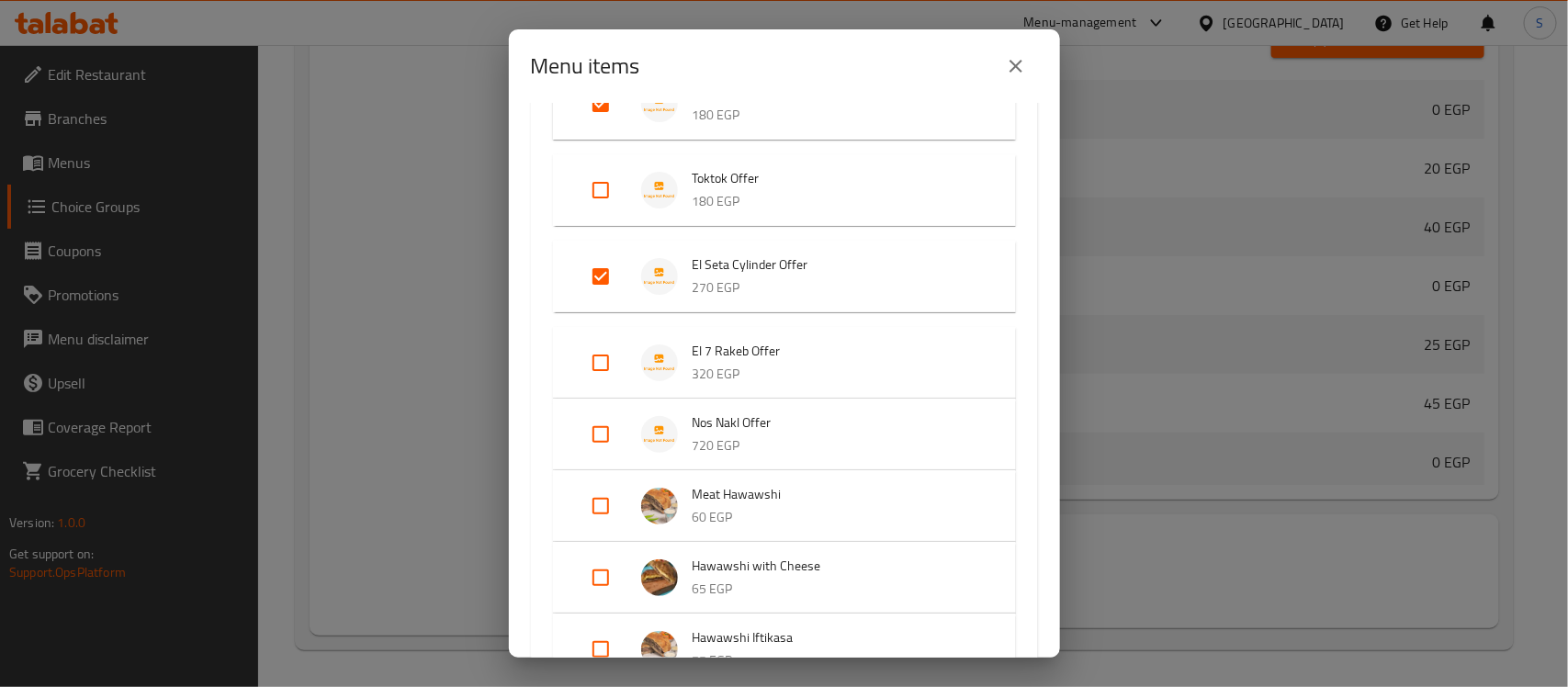
click at [613, 361] on input "Expand" at bounding box center [601, 363] width 44 height 44
checkbox input "true"
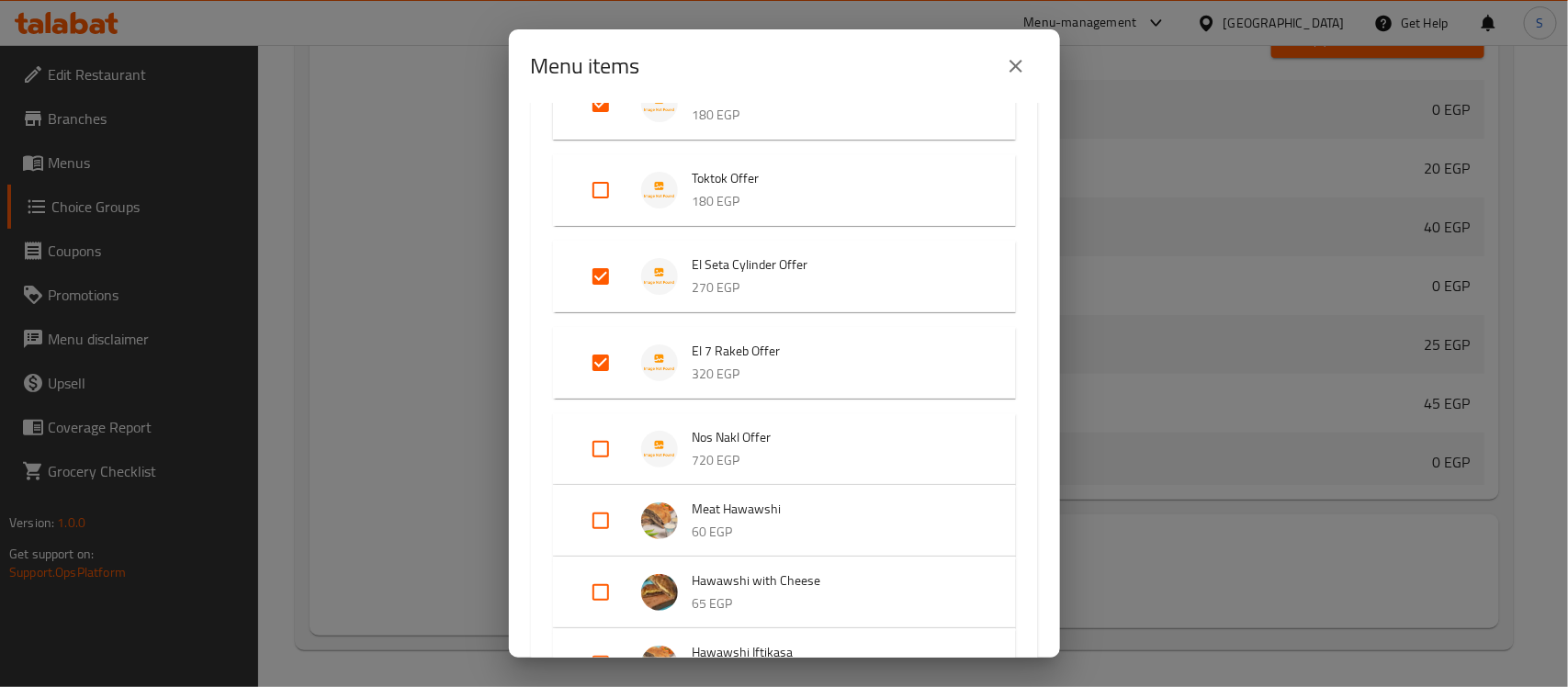
click at [602, 455] on input "Expand" at bounding box center [601, 449] width 44 height 44
checkbox input "true"
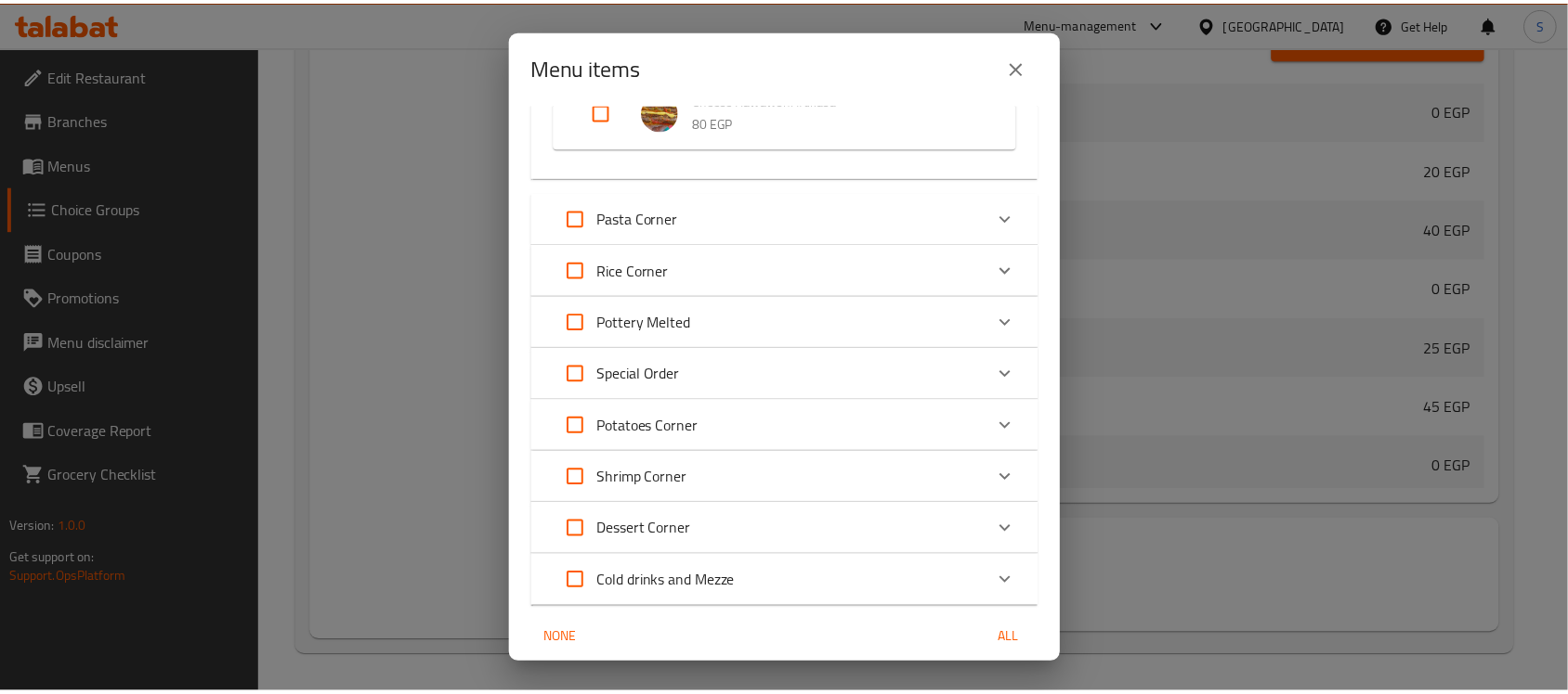
scroll to position [953, 0]
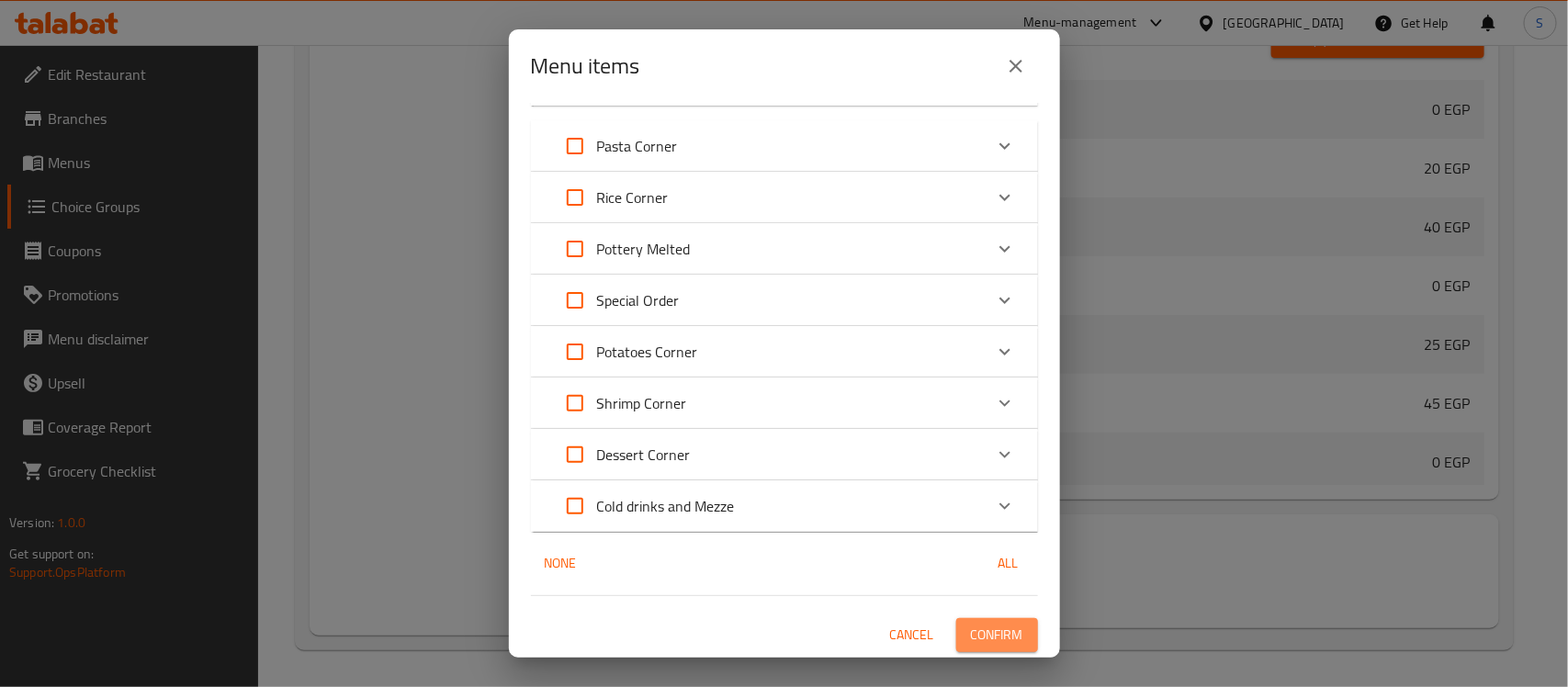
click at [1001, 624] on span "Confirm" at bounding box center [997, 635] width 53 height 23
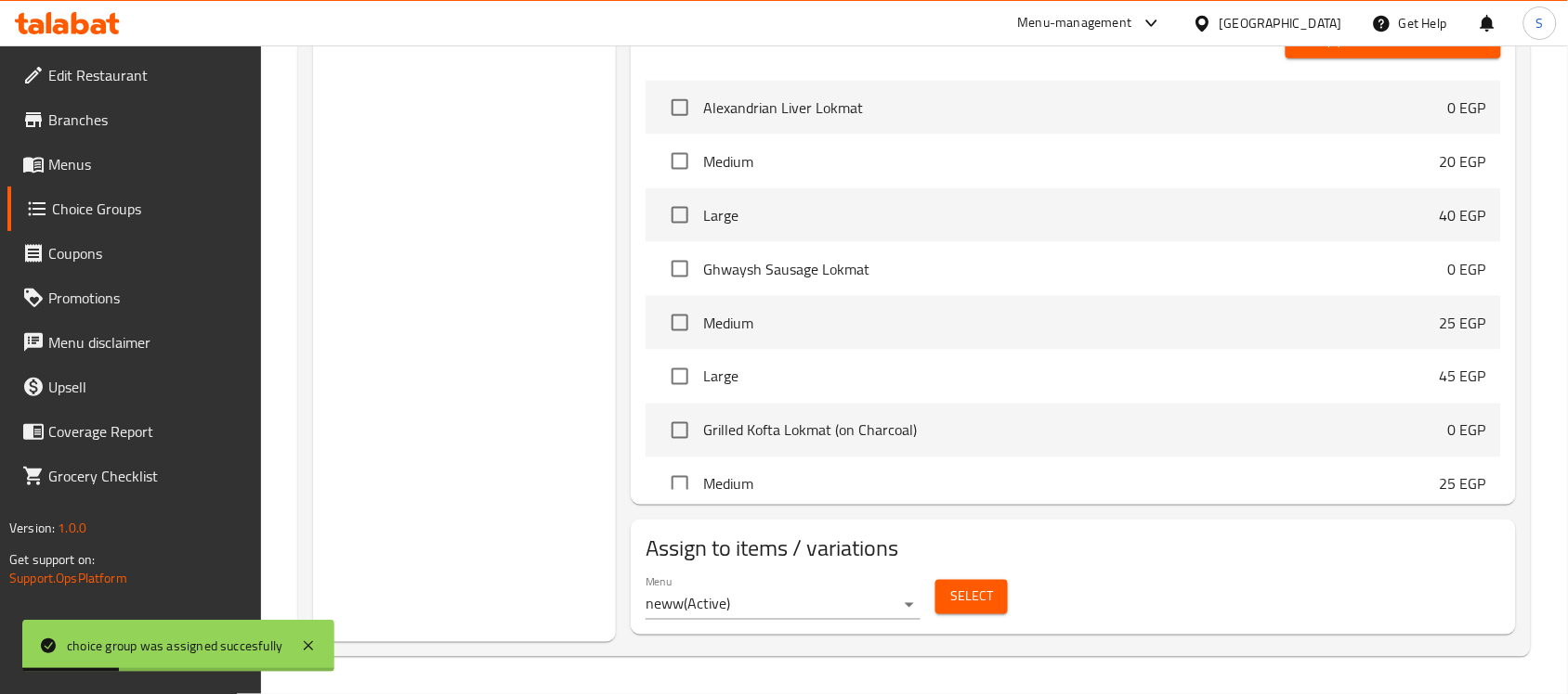
click at [86, 108] on span "Branches" at bounding box center [148, 120] width 199 height 22
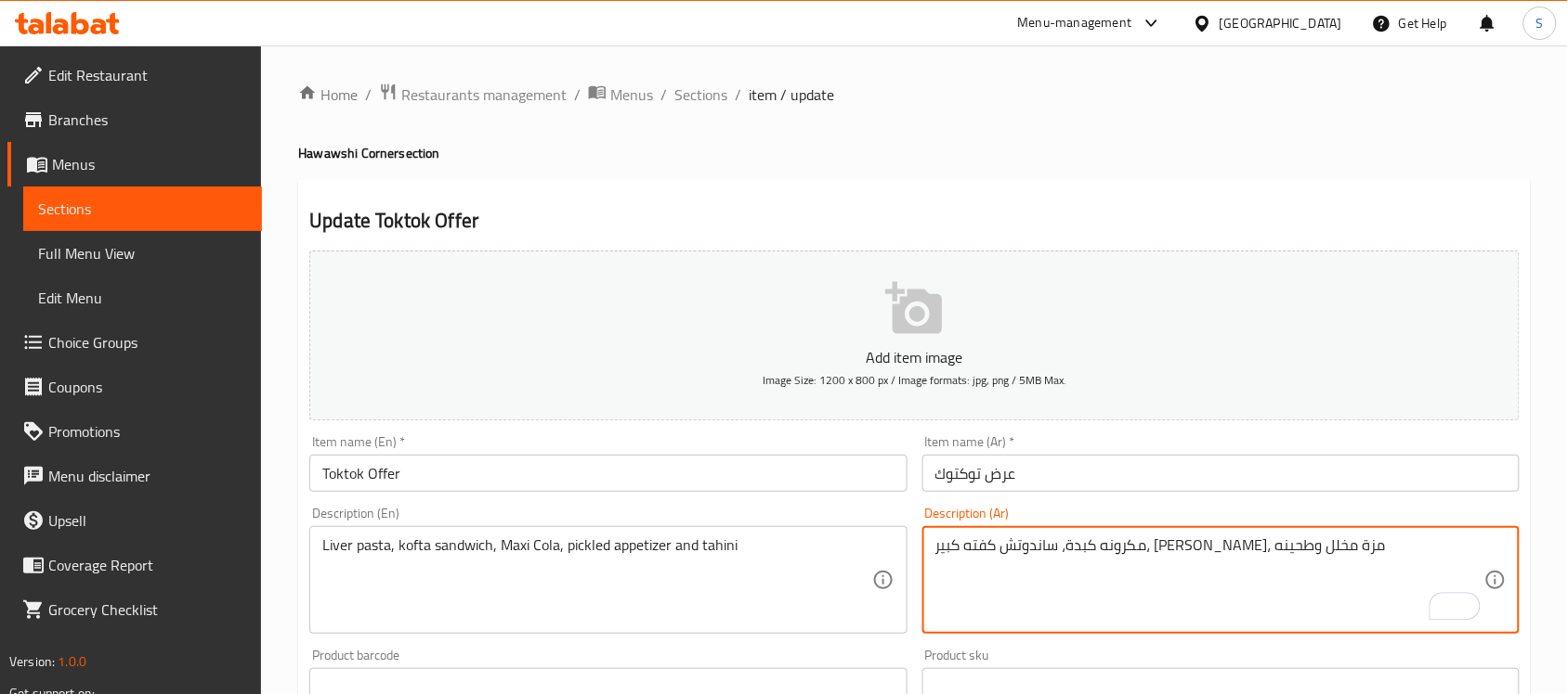
type textarea "مكرونه كبدة، ساندوتش كفته كبير، [PERSON_NAME]، مزة مخلل وطحينه"
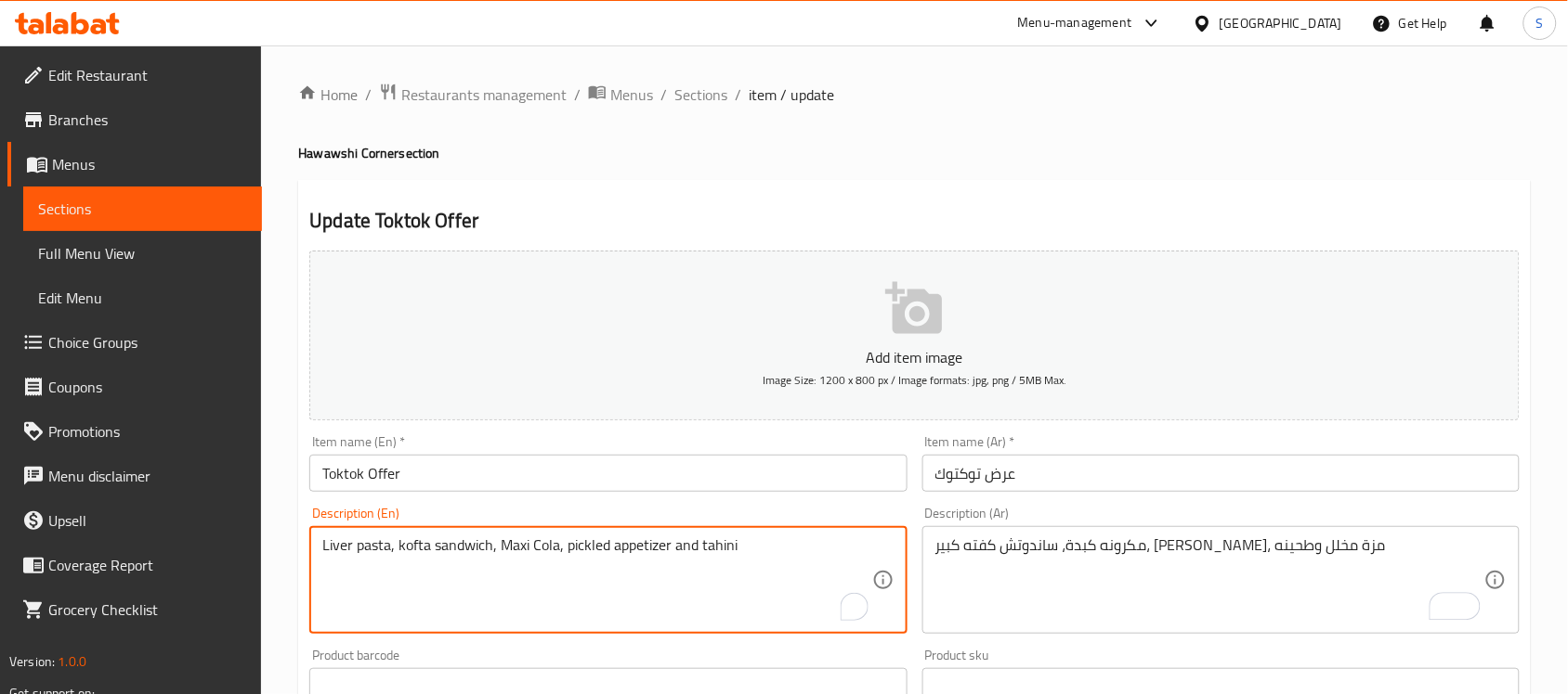
click at [396, 550] on textarea "Liver pasta, kofta sandwich, Maxi Cola, pickled appetizer and tahini" at bounding box center [596, 580] width 549 height 88
drag, startPoint x: 704, startPoint y: 544, endPoint x: 651, endPoint y: 553, distance: 53.8
click at [651, 553] on textarea "Liver pasta, large kofta sandwich, Maxi Cola, pickled appetizer and tahini" at bounding box center [596, 580] width 549 height 88
type textarea "Liver pasta, large kofta sandwich, Maxi Cola, pickled mezza and tahini"
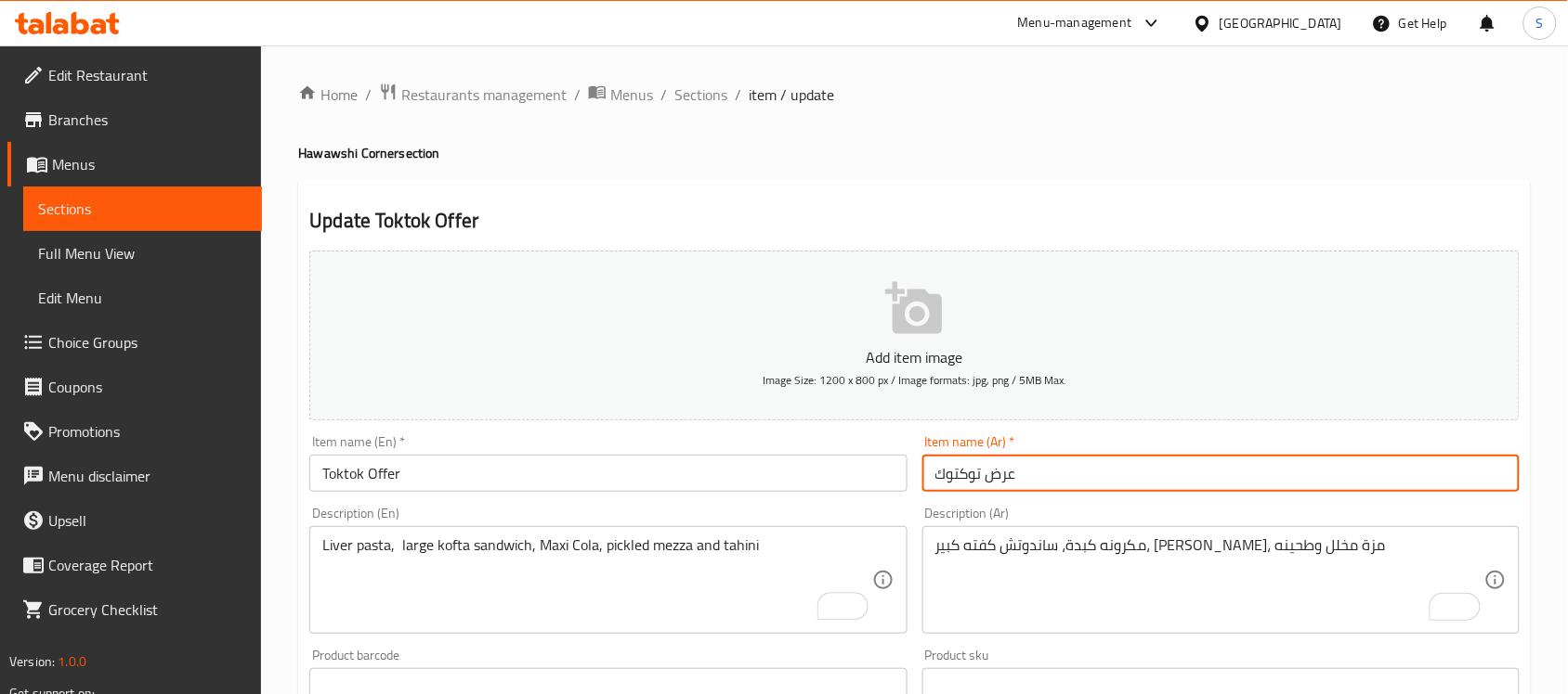
click at [1050, 478] on input "عرض توكتوك" at bounding box center [1220, 474] width 597 height 37
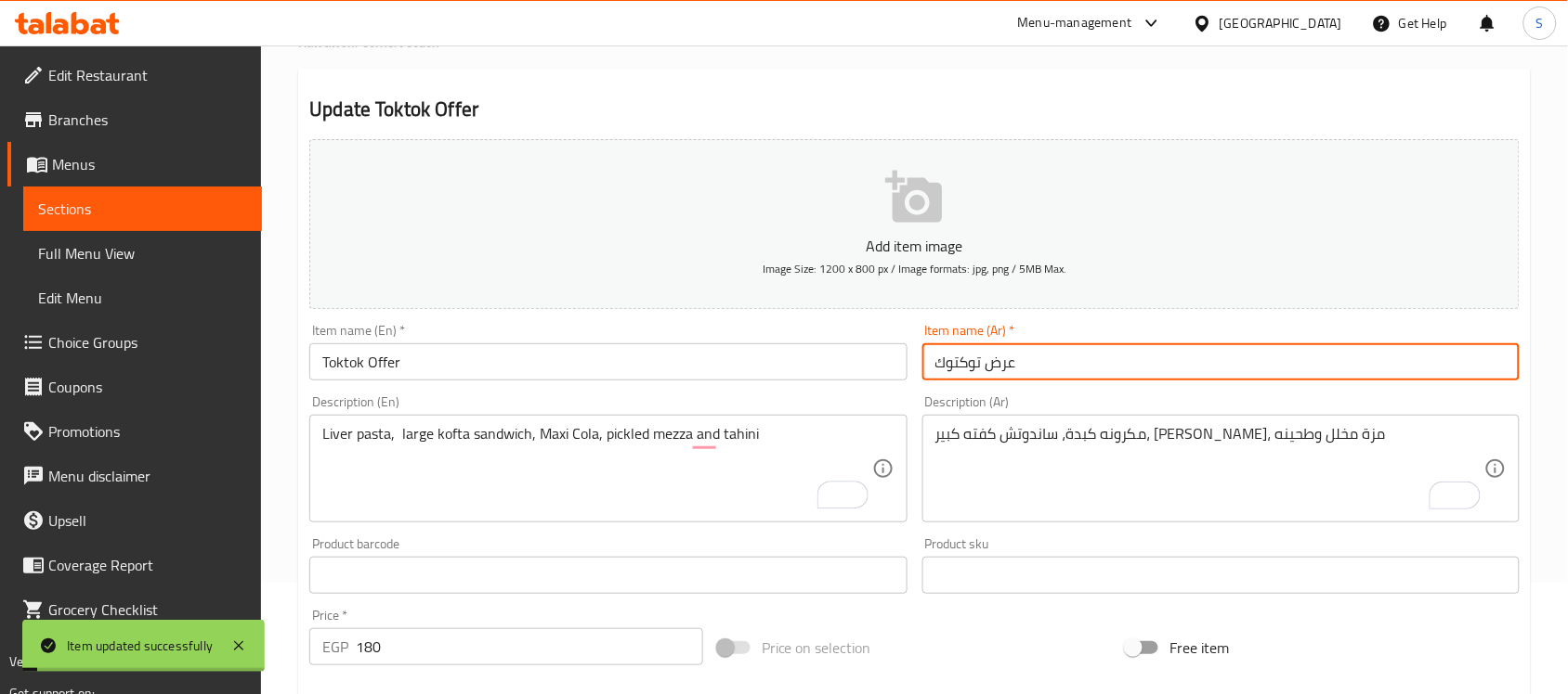
scroll to position [232, 0]
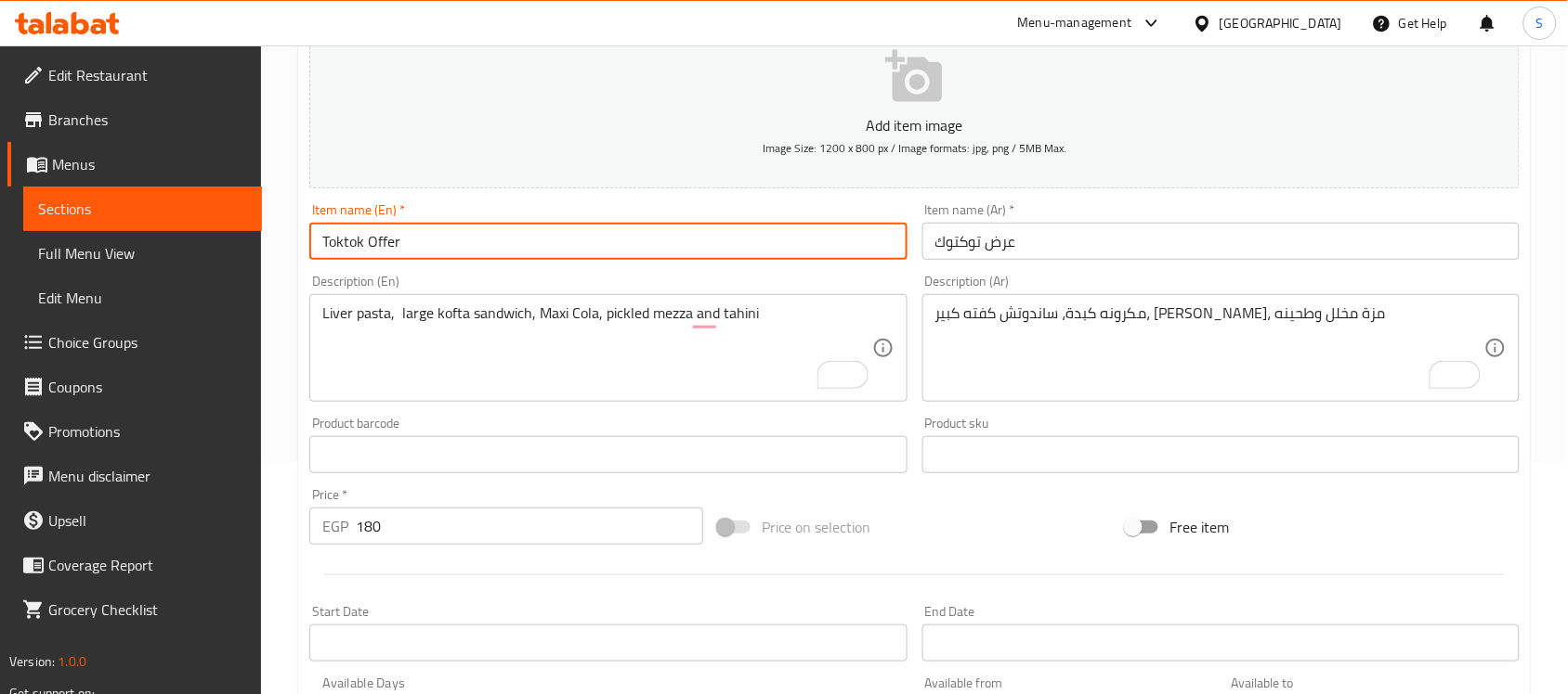
click at [712, 256] on input "Toktok Offer" at bounding box center [607, 242] width 597 height 37
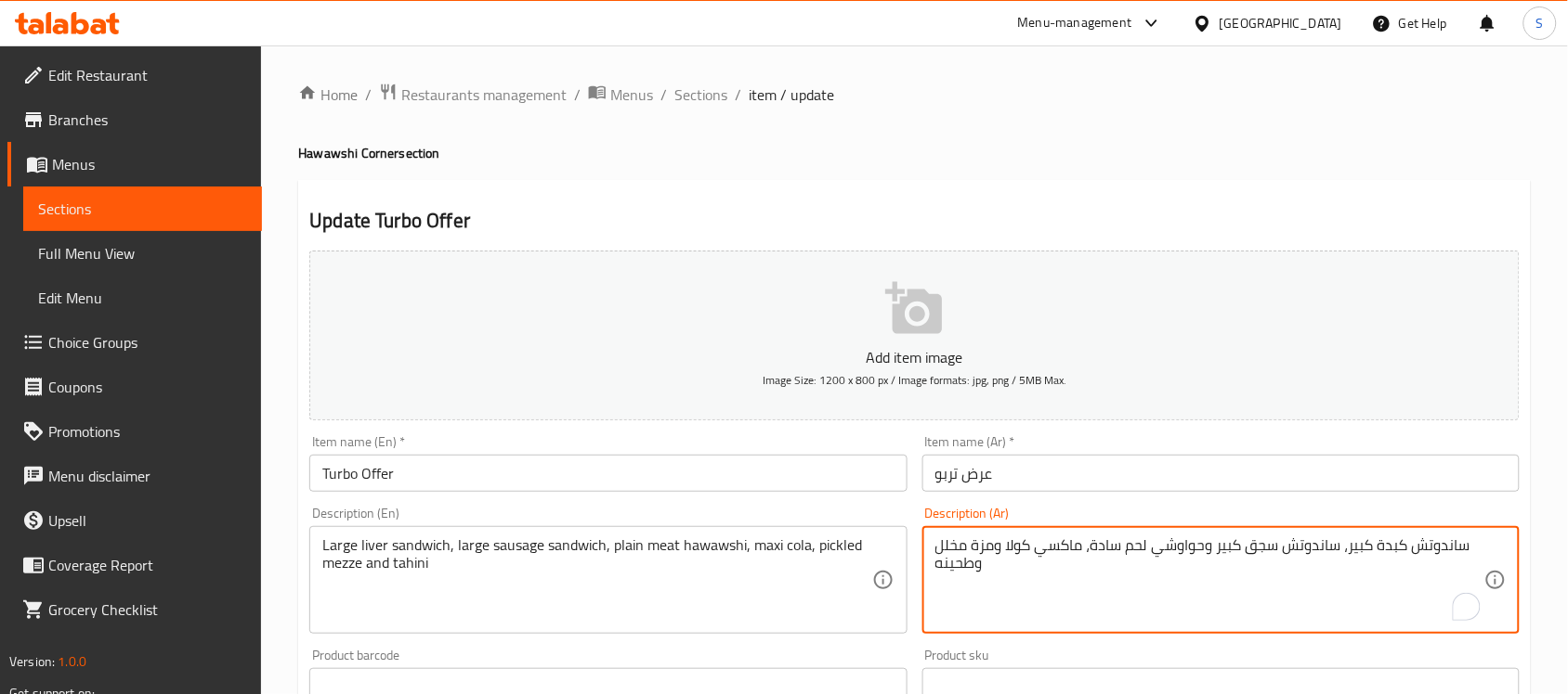
click at [1204, 545] on textarea "ساندوتش كبدة كبير، ساندوتش سجق كبير وحواوشي لحم سادة، ماكسي كولا ومزة مخلل وطحي…" at bounding box center [1209, 580] width 549 height 88
type textarea "ساندوتش كبدة كبير، ساندوتش سجق كبير، حواوشي لحم سادة، ماكسي كولا ومزة مخلل وطحي…"
click at [768, 474] on input "Turbo Offer" at bounding box center [607, 474] width 597 height 37
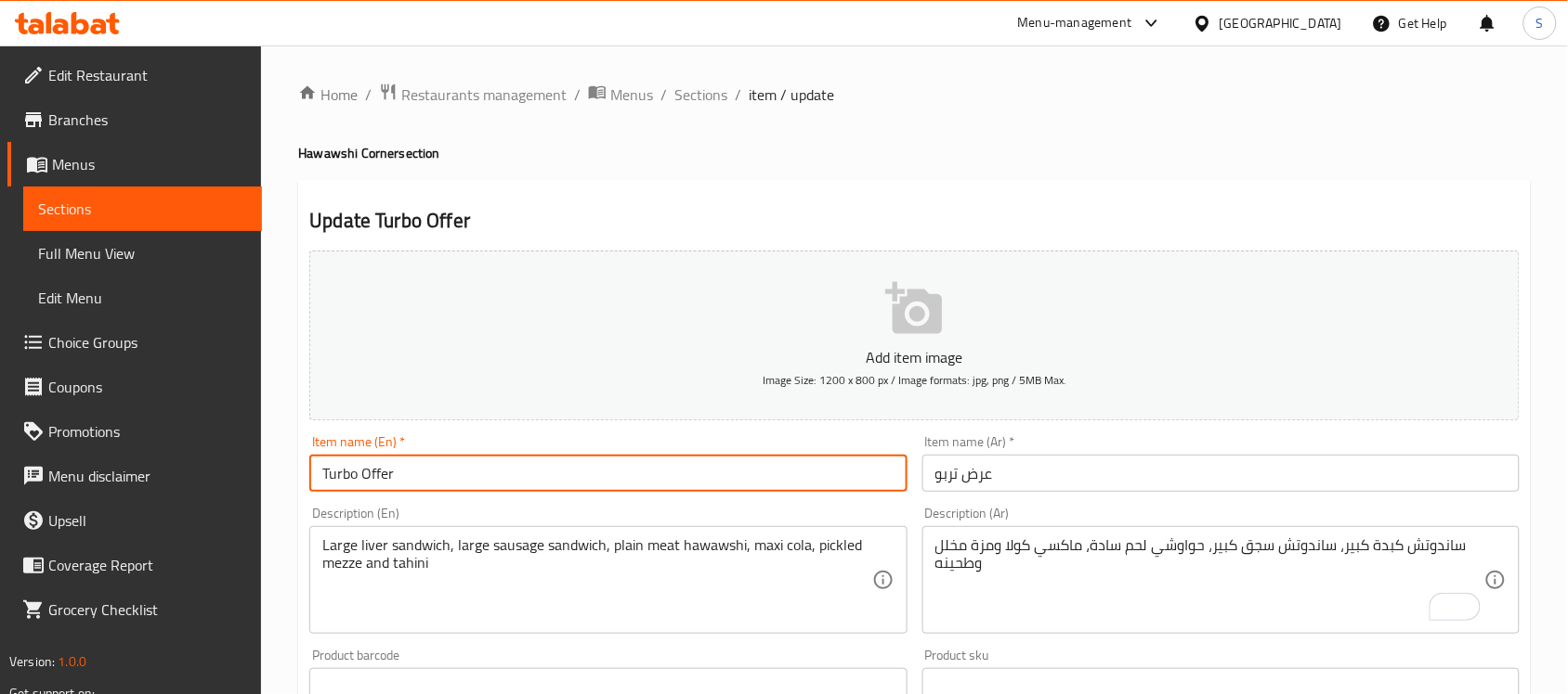
click at [693, 476] on input "Turbo Offer" at bounding box center [607, 474] width 597 height 37
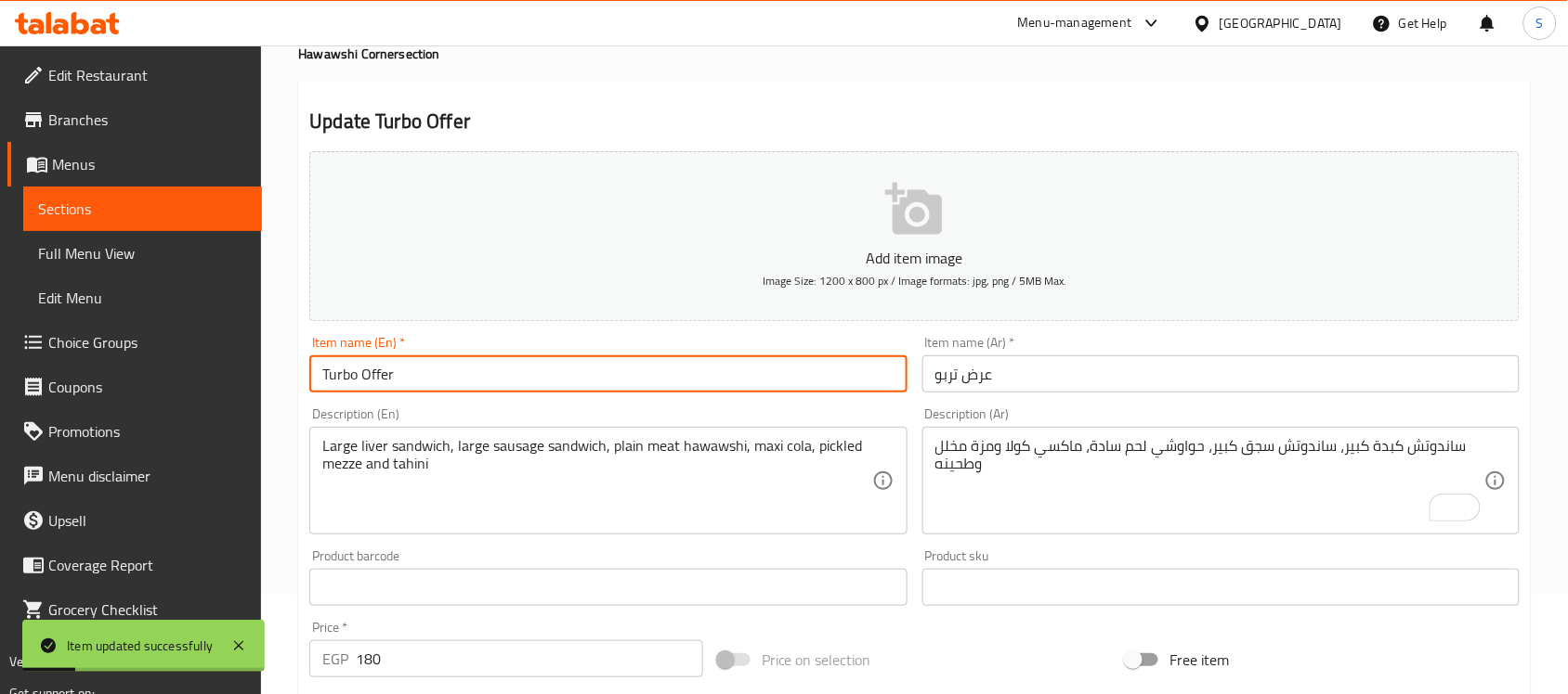
scroll to position [116, 0]
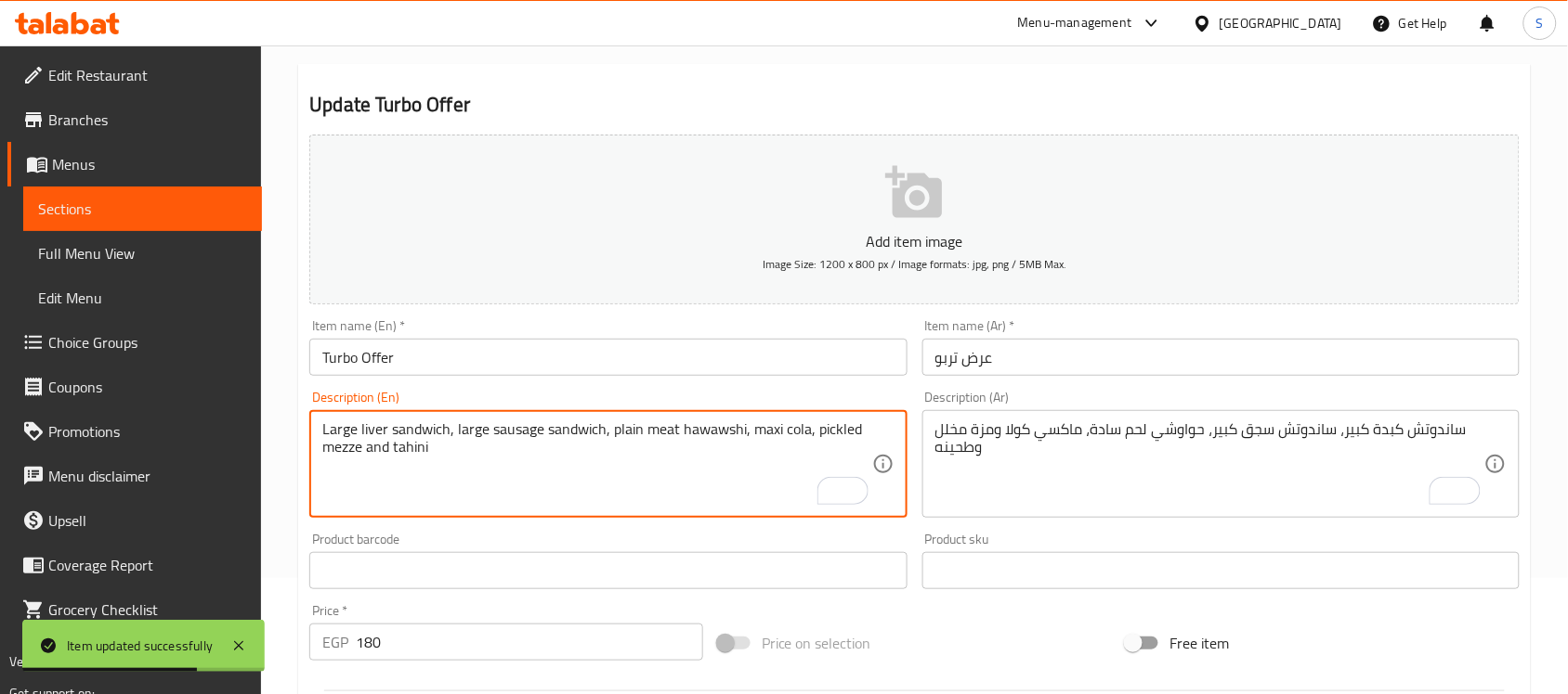
drag, startPoint x: 361, startPoint y: 448, endPoint x: 327, endPoint y: 447, distance: 34.0
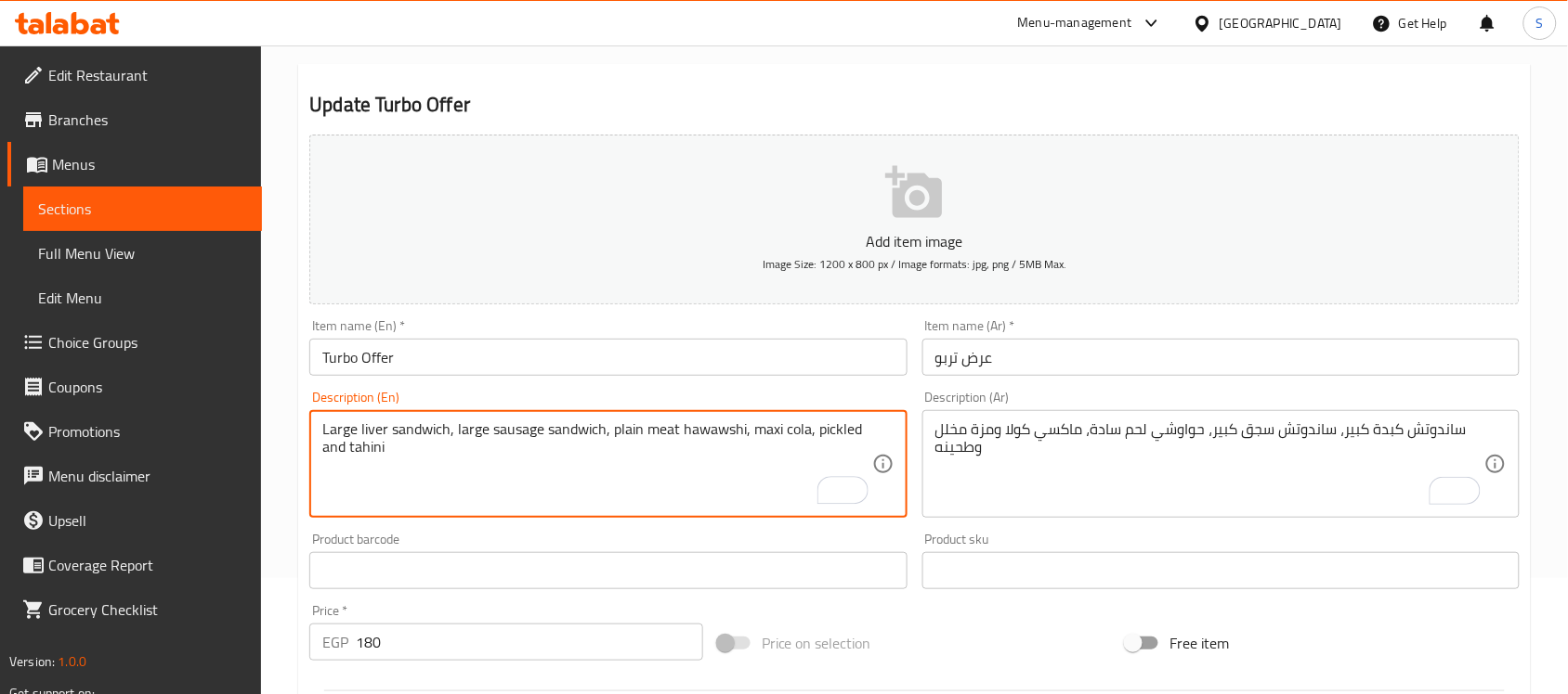
click at [815, 425] on textarea "Large liver sandwich, large sausage sandwich, plain meat hawawshi, maxi cola, p…" at bounding box center [596, 464] width 549 height 88
paste textarea "mezze"
click at [363, 444] on textarea "Large liver sandwich, large sausage sandwich, plain meat hawawshi, maxi cola, m…" at bounding box center [596, 464] width 549 height 88
type textarea "Large liver sandwich, large sausage sandwich, plain meat hawawshi, maxi cola, m…"
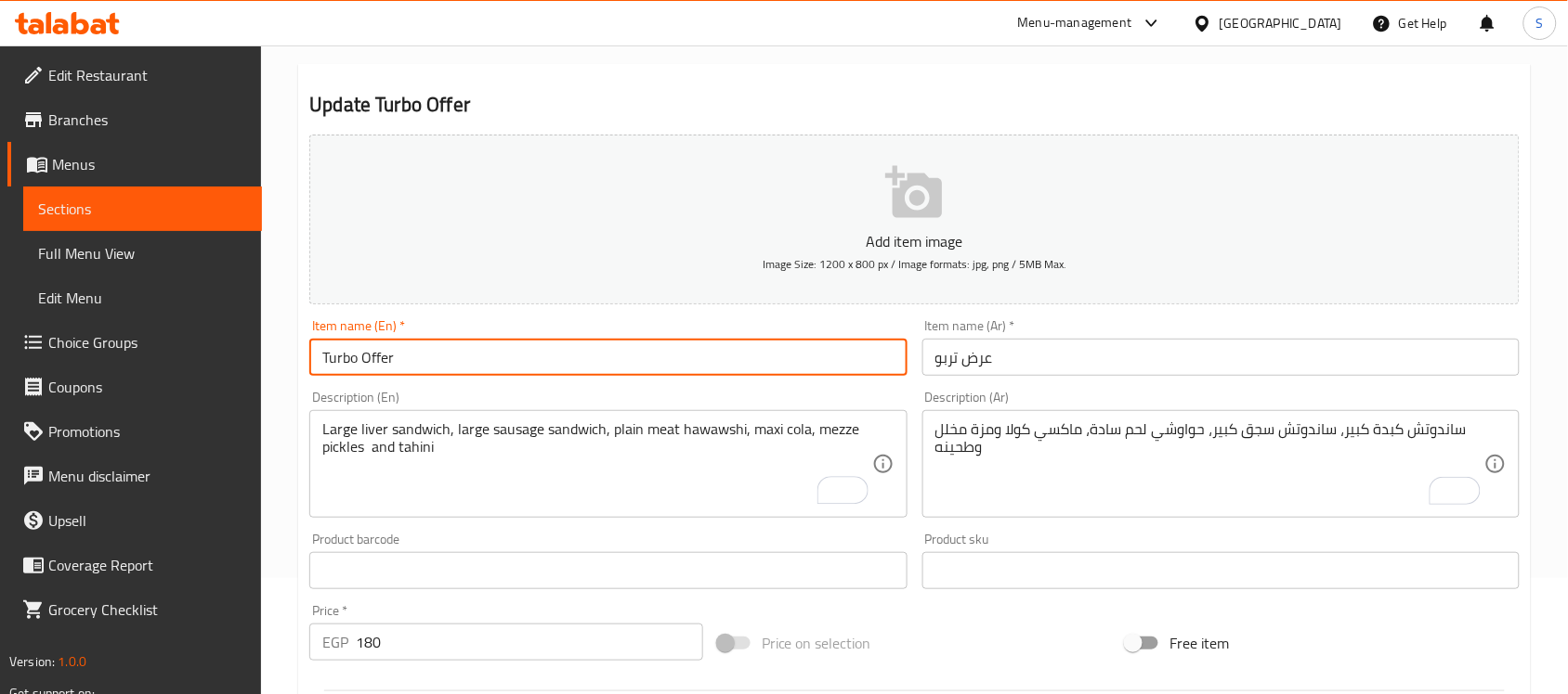
click at [421, 361] on input "Turbo Offer" at bounding box center [607, 358] width 597 height 37
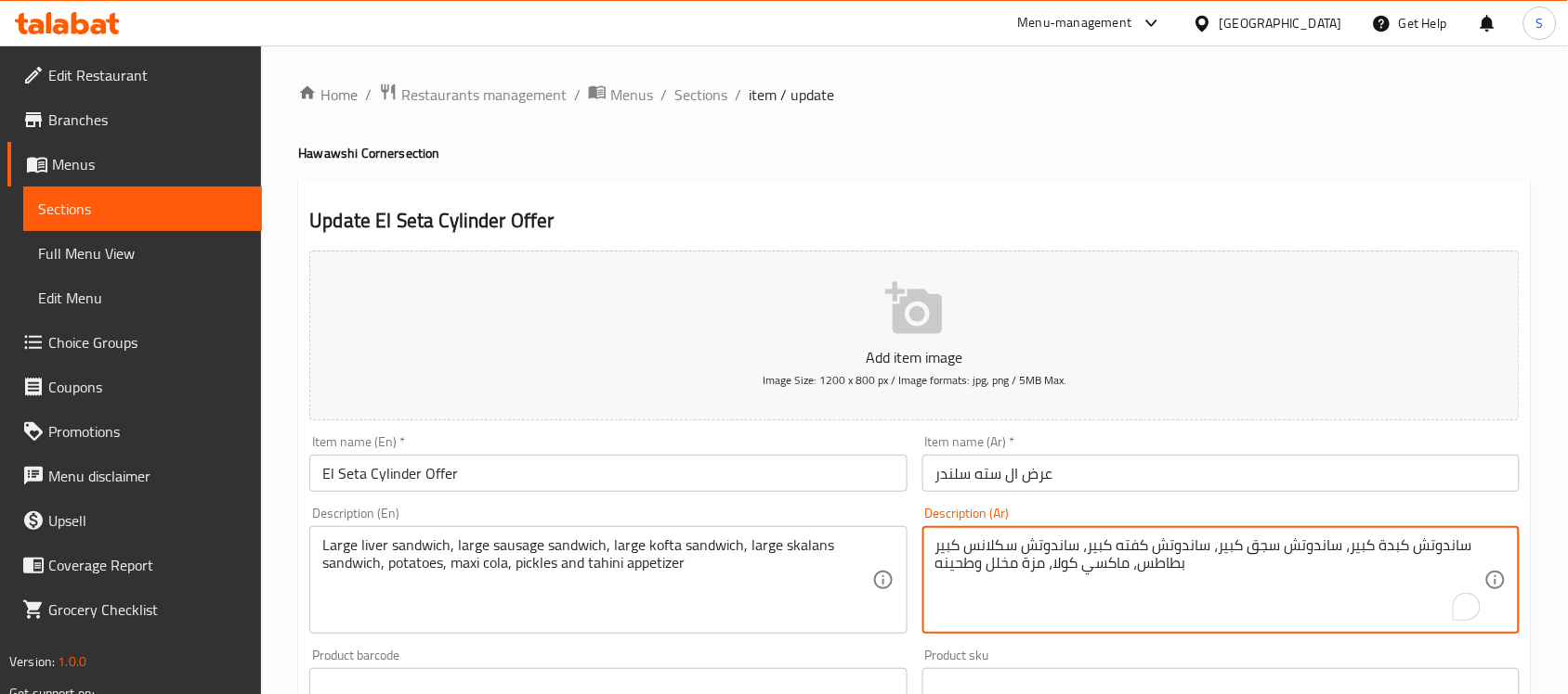
drag, startPoint x: 962, startPoint y: 545, endPoint x: 943, endPoint y: 541, distance: 19.4
click at [943, 541] on textarea "ساندوتش كبدة كبير، ساندوتش سجق كبير، ساندوتش كفته كبير، ساندوتش سكلانس كبير بطا…" at bounding box center [1209, 580] width 549 height 88
type textarea "ساندوتش كبدة كبير، ساندوتش سجق كبير، ساندوتش كفته كبير، ساندوتش سكلانس بطاطس، م…"
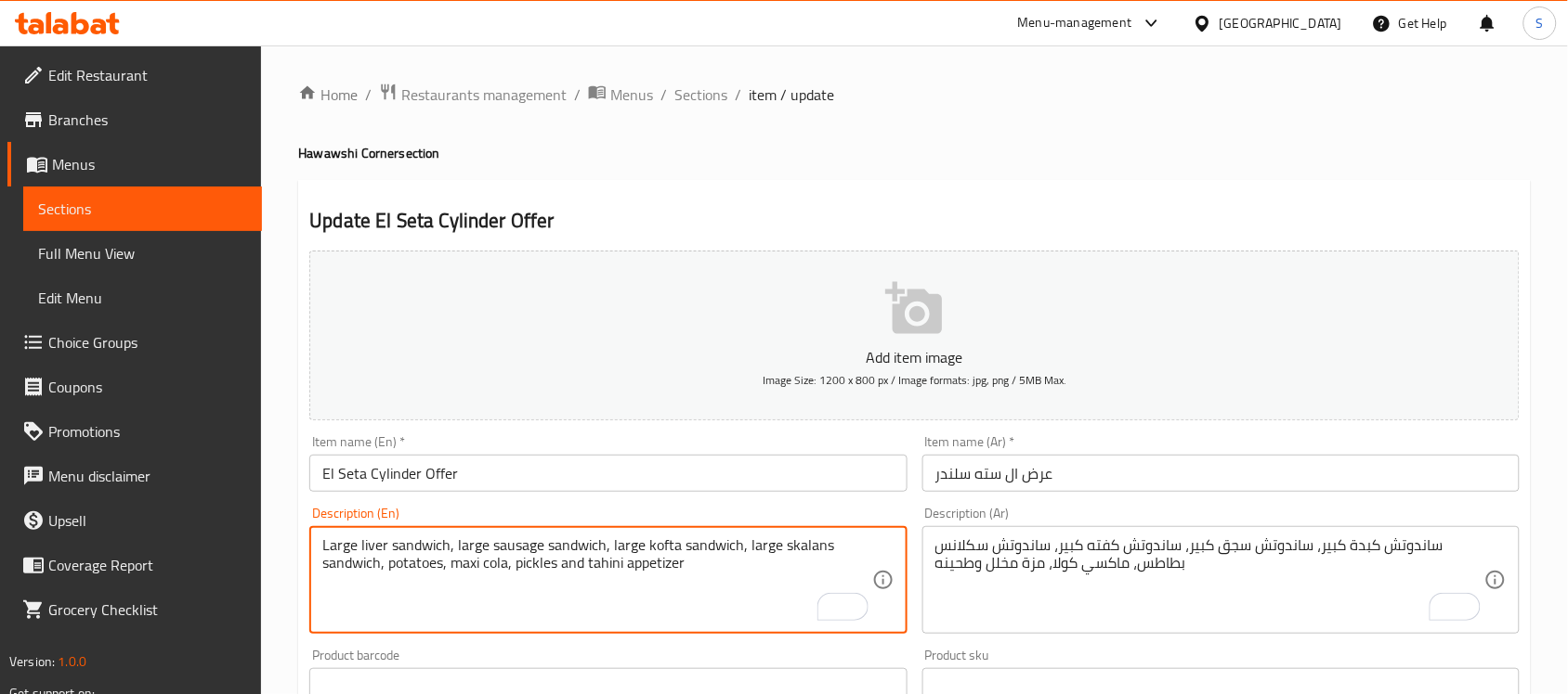
drag, startPoint x: 777, startPoint y: 538, endPoint x: 744, endPoint y: 534, distance: 33.2
click at [698, 471] on input "El Seta Cylinder Offer" at bounding box center [607, 474] width 597 height 37
click at [600, 572] on textarea "Large liver sandwich, large sausage sandwich, large kofta sandwich, skalans san…" at bounding box center [596, 580] width 549 height 88
click at [493, 574] on textarea "Large liver sandwich, large sausage sandwich, large kofta sandwich, skalans san…" at bounding box center [596, 580] width 549 height 88
click at [543, 484] on input "El Seta Cylinder Offer" at bounding box center [607, 474] width 597 height 37
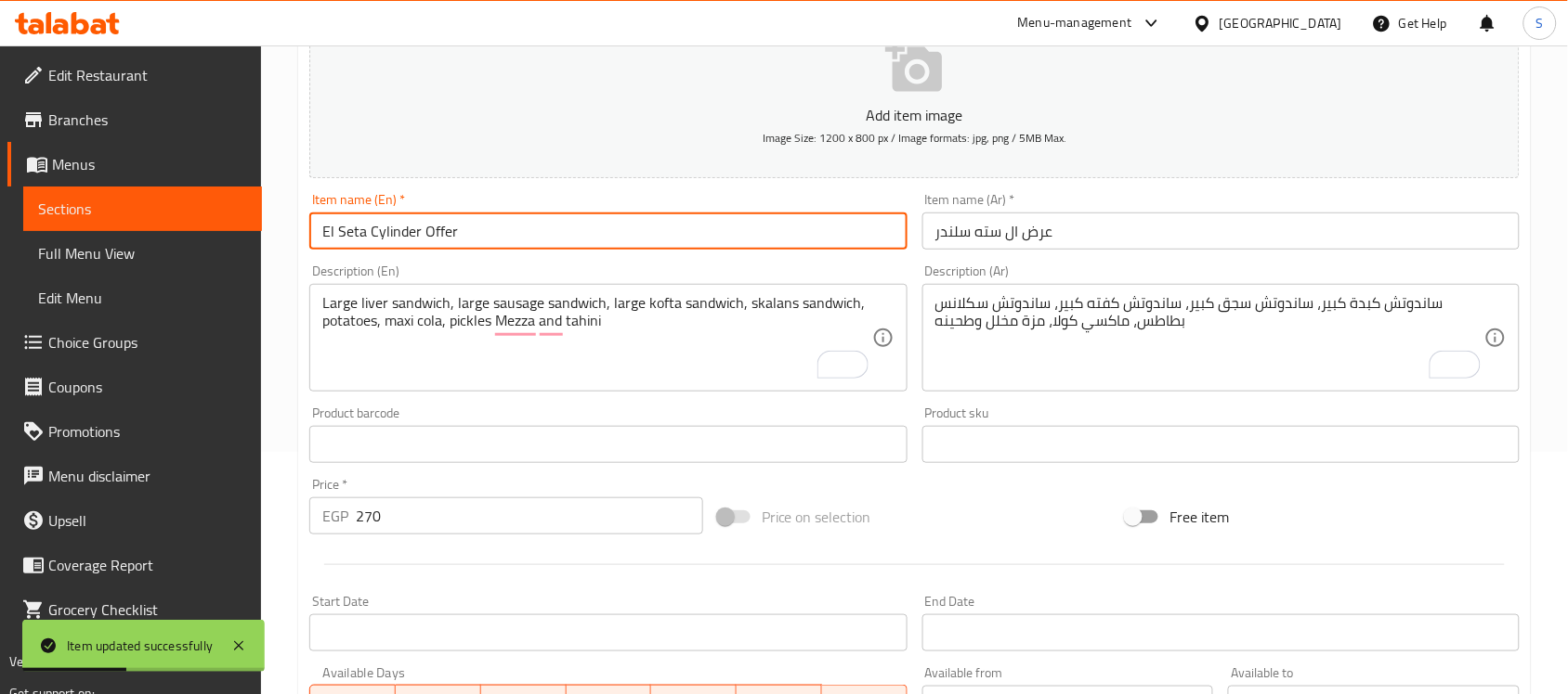
scroll to position [116, 0]
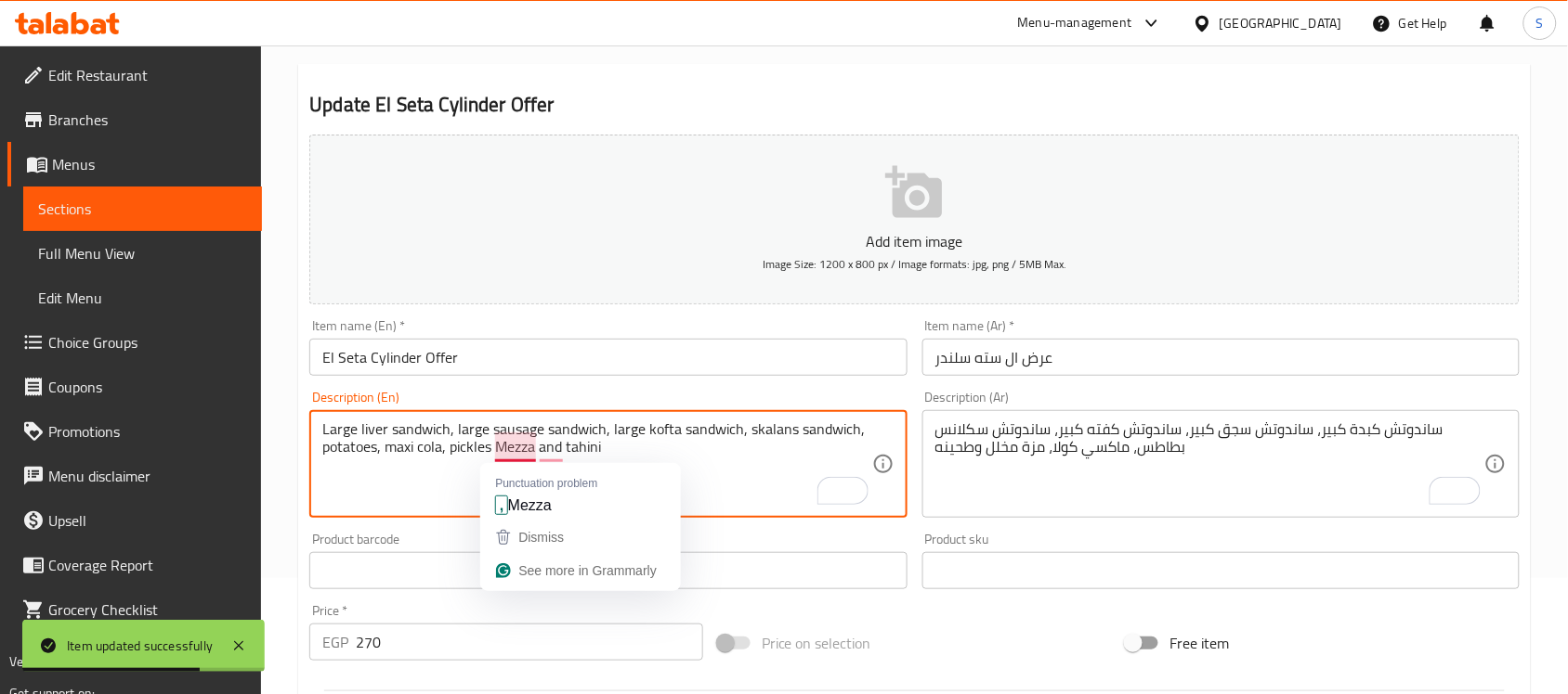
click at [528, 455] on textarea "Large liver sandwich, large sausage sandwich, large kofta sandwich, skalans san…" at bounding box center [596, 464] width 549 height 88
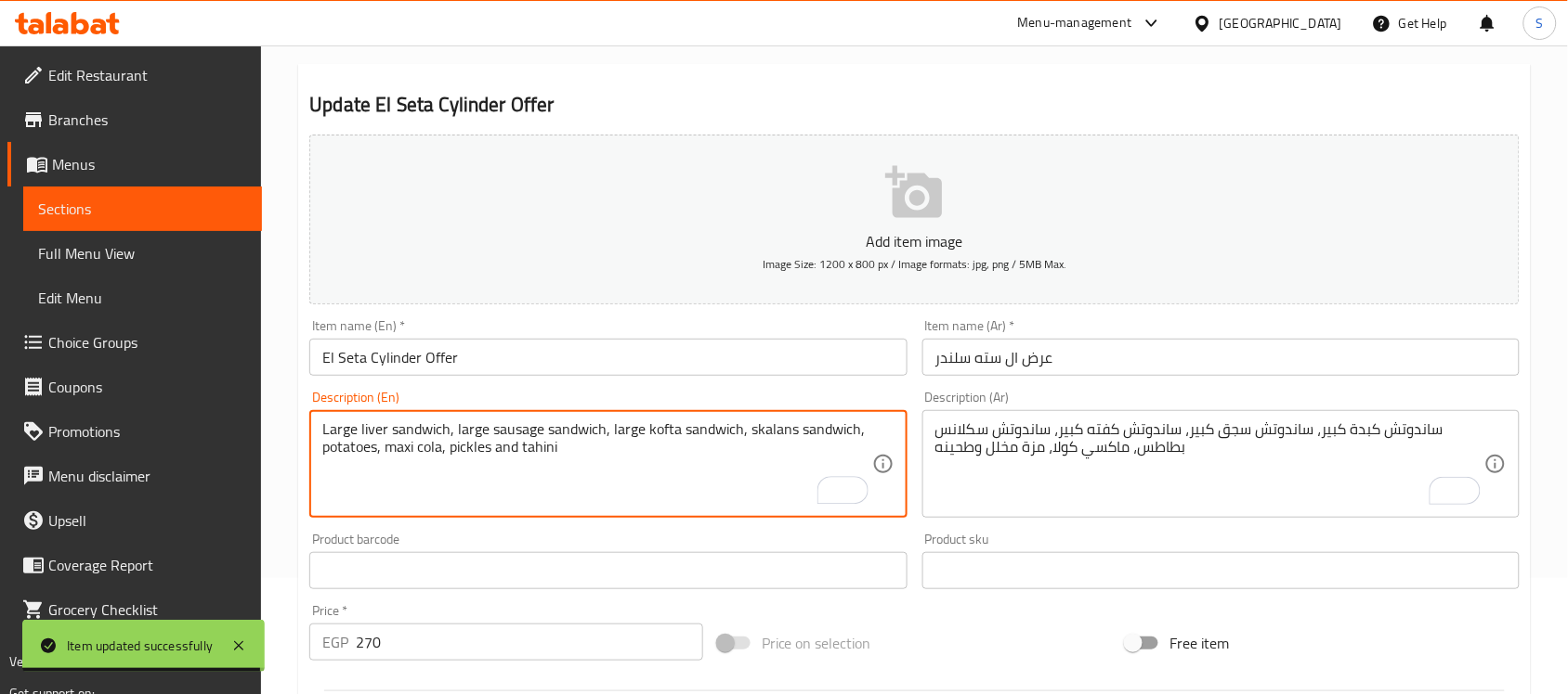
click at [452, 443] on textarea "Large liver sandwich, large sausage sandwich, large kofta sandwich, skalans san…" at bounding box center [596, 464] width 549 height 88
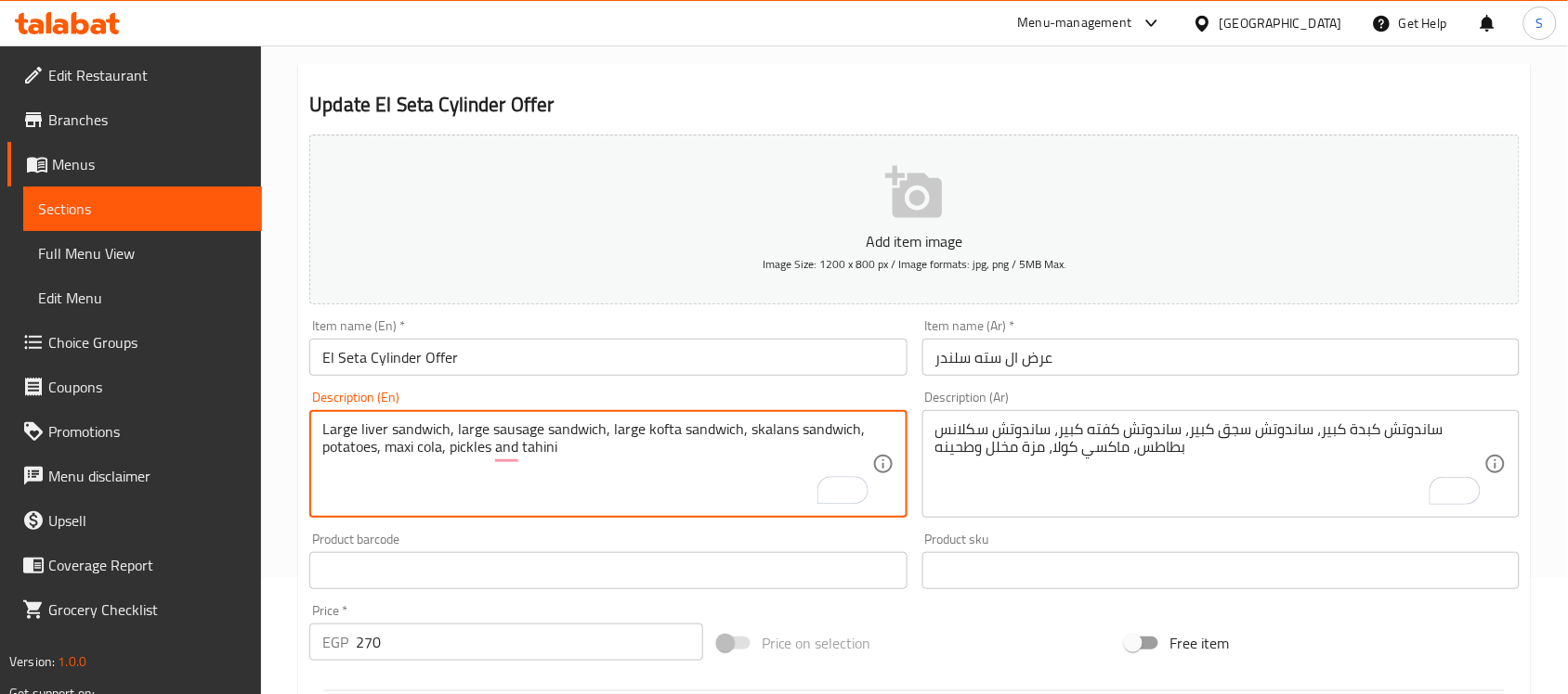
paste textarea "Mezza"
type textarea "Large liver sandwich, large sausage sandwich, large kofta sandwich, skalans san…"
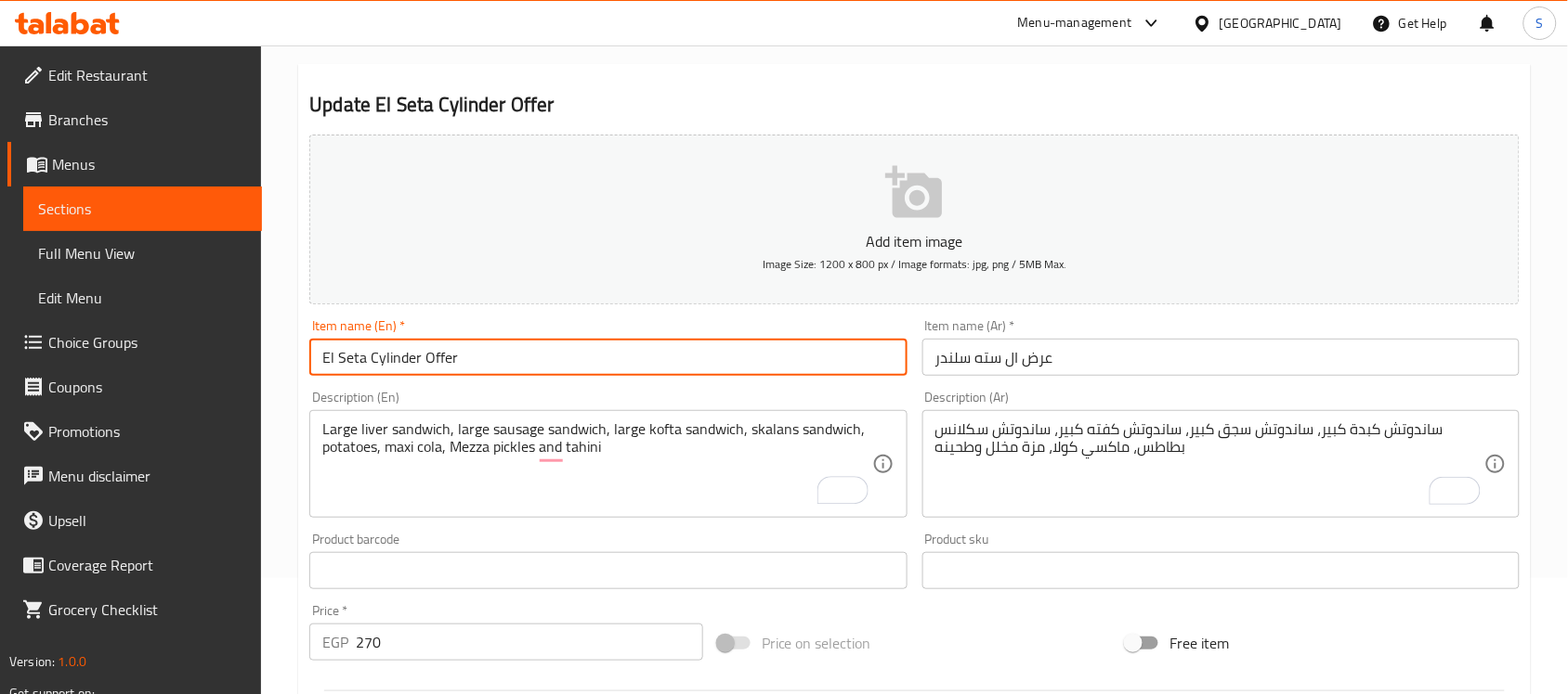
click at [528, 363] on input "El Seta Cylinder Offer" at bounding box center [607, 358] width 597 height 37
click at [550, 377] on div "Item name (En)   * El Seta Cylinder Offer Item name (En) *" at bounding box center [607, 347] width 612 height 72
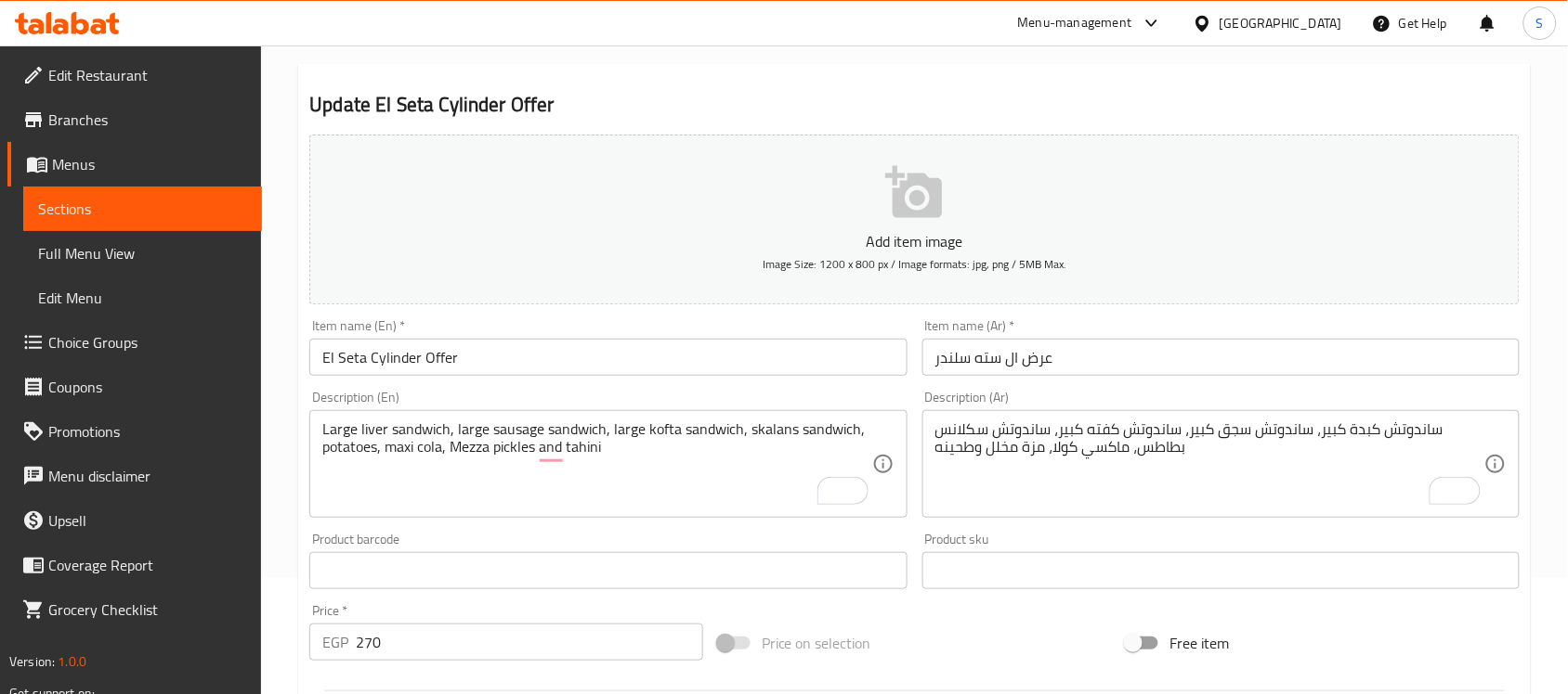
click at [519, 354] on input "El Seta Cylinder Offer" at bounding box center [607, 358] width 597 height 37
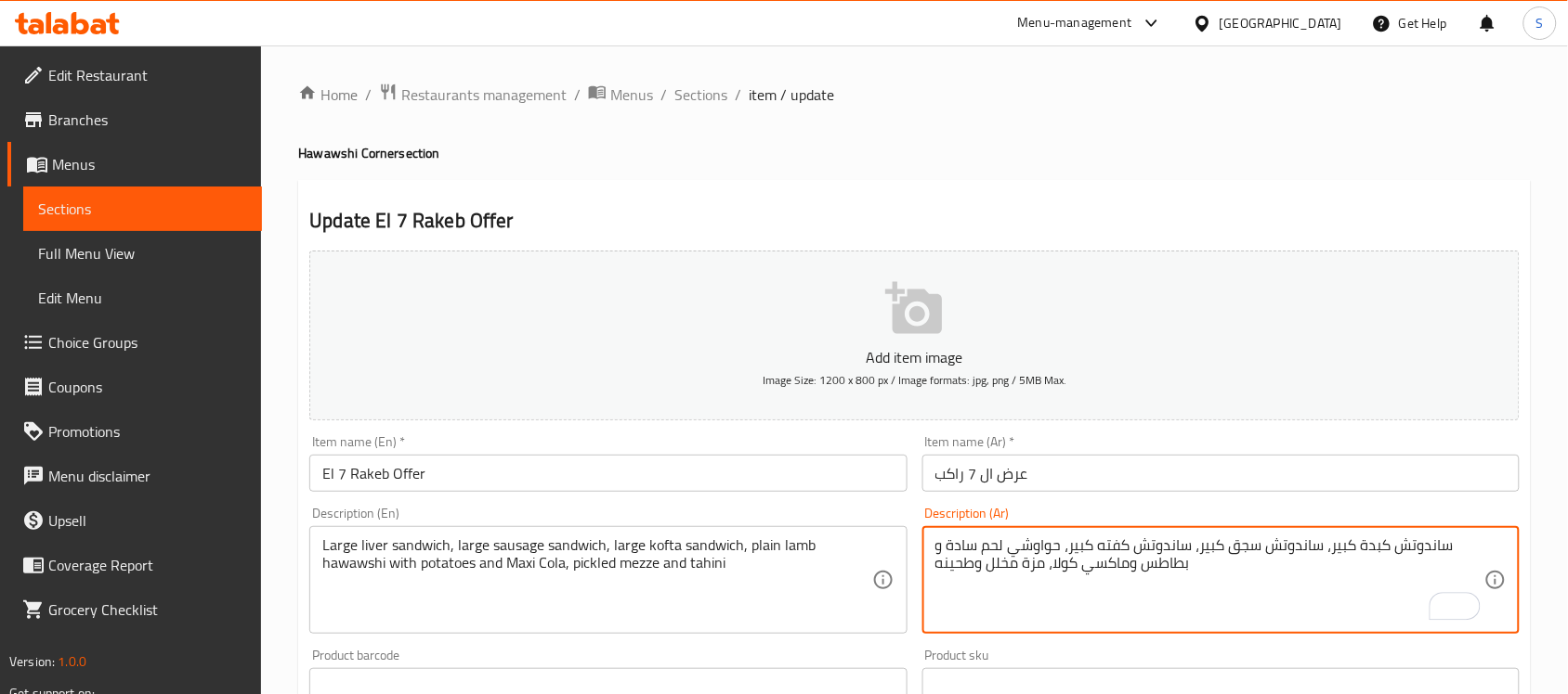
type textarea "ساندوتش كبدة كبير، ساندوتش سجق كبير، ساندوتش كفته كبير، حواوشي لحم سادة و بطاطس…"
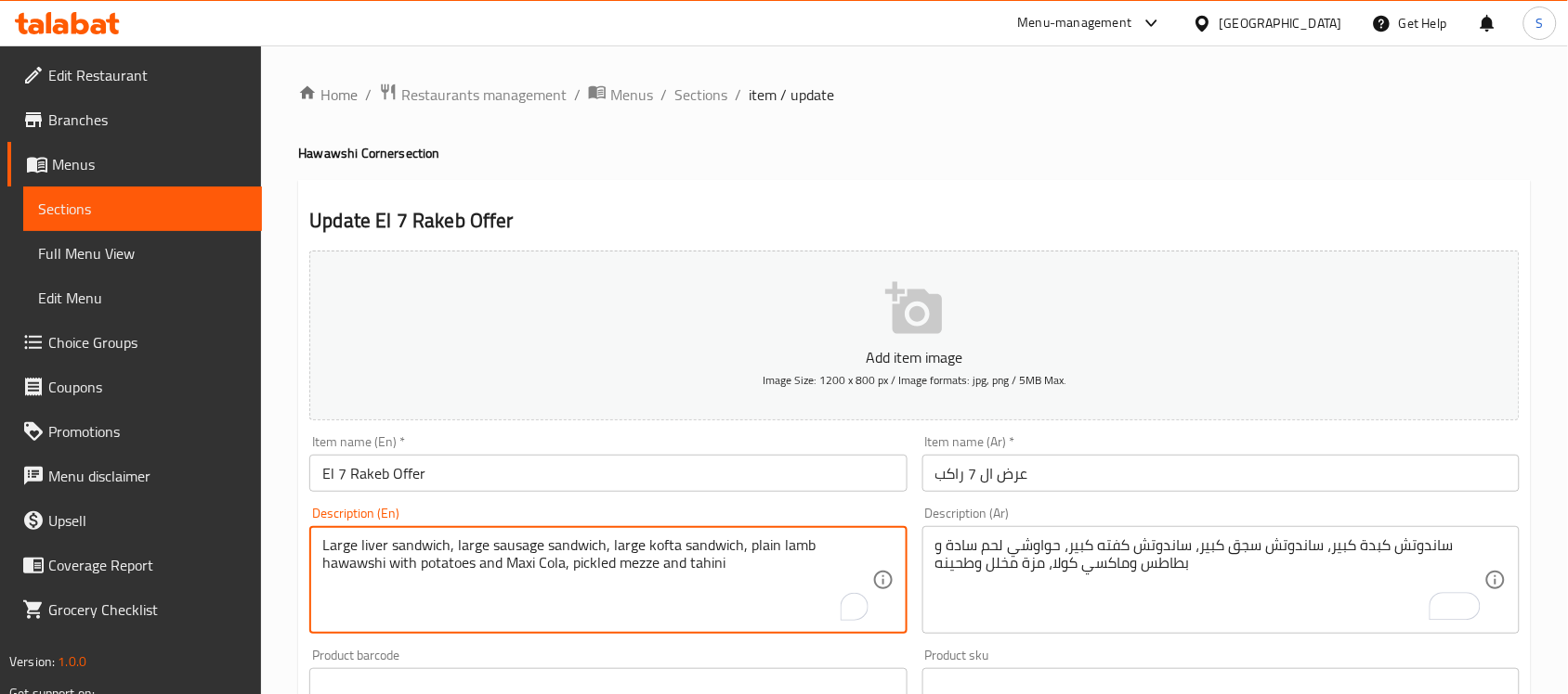
click at [630, 574] on textarea "Large liver sandwich, large sausage sandwich, large kofta sandwich, plain lamb …" at bounding box center [596, 580] width 549 height 88
click at [577, 566] on textarea "Large liver sandwich, large sausage sandwich, large kofta sandwich, plain lamb …" at bounding box center [596, 580] width 549 height 88
click at [572, 567] on textarea "Large liver sandwich, large sausage sandwich, large kofta sandwich, plain lamb …" at bounding box center [596, 580] width 549 height 88
paste textarea "mezze"
click at [716, 480] on input "El 7 Rakeb Offer" at bounding box center [607, 474] width 597 height 37
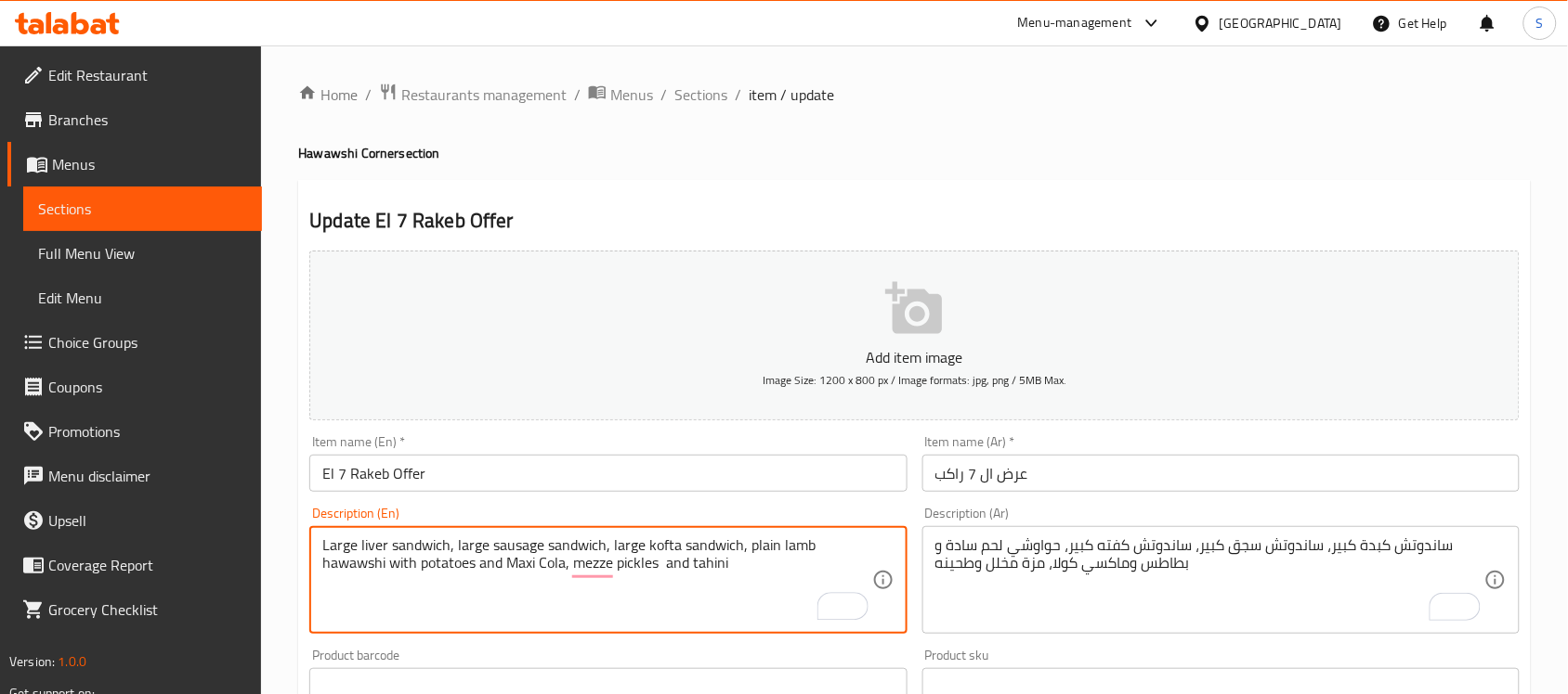
type textarea "Large liver sandwich, large sausage sandwich, large kofta sandwich, plain lamb …"
click at [656, 465] on input "El 7 Rakeb Offer" at bounding box center [607, 474] width 597 height 37
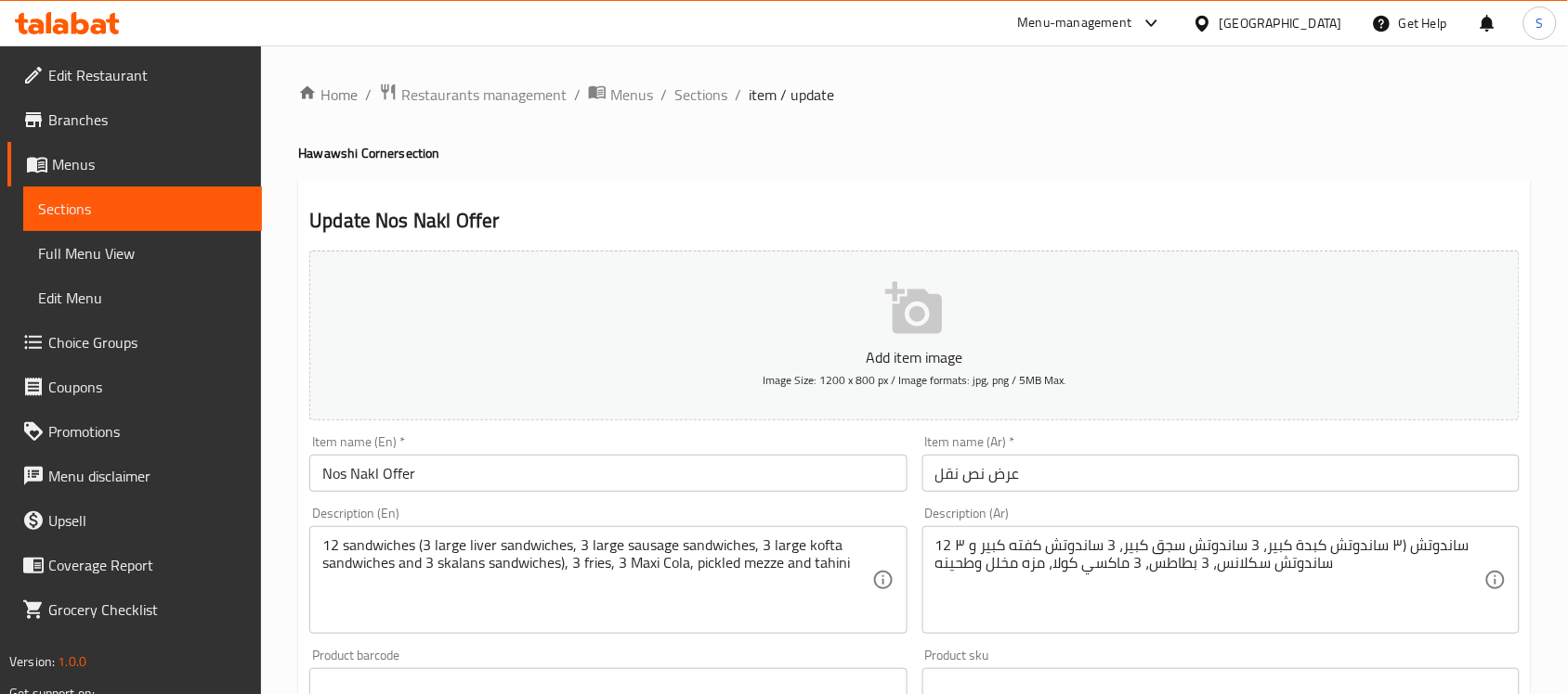
click at [744, 566] on textarea "12 sandwiches (3 large liver sandwiches, 3 large sausage sandwiches, 3 large ko…" at bounding box center [596, 580] width 549 height 88
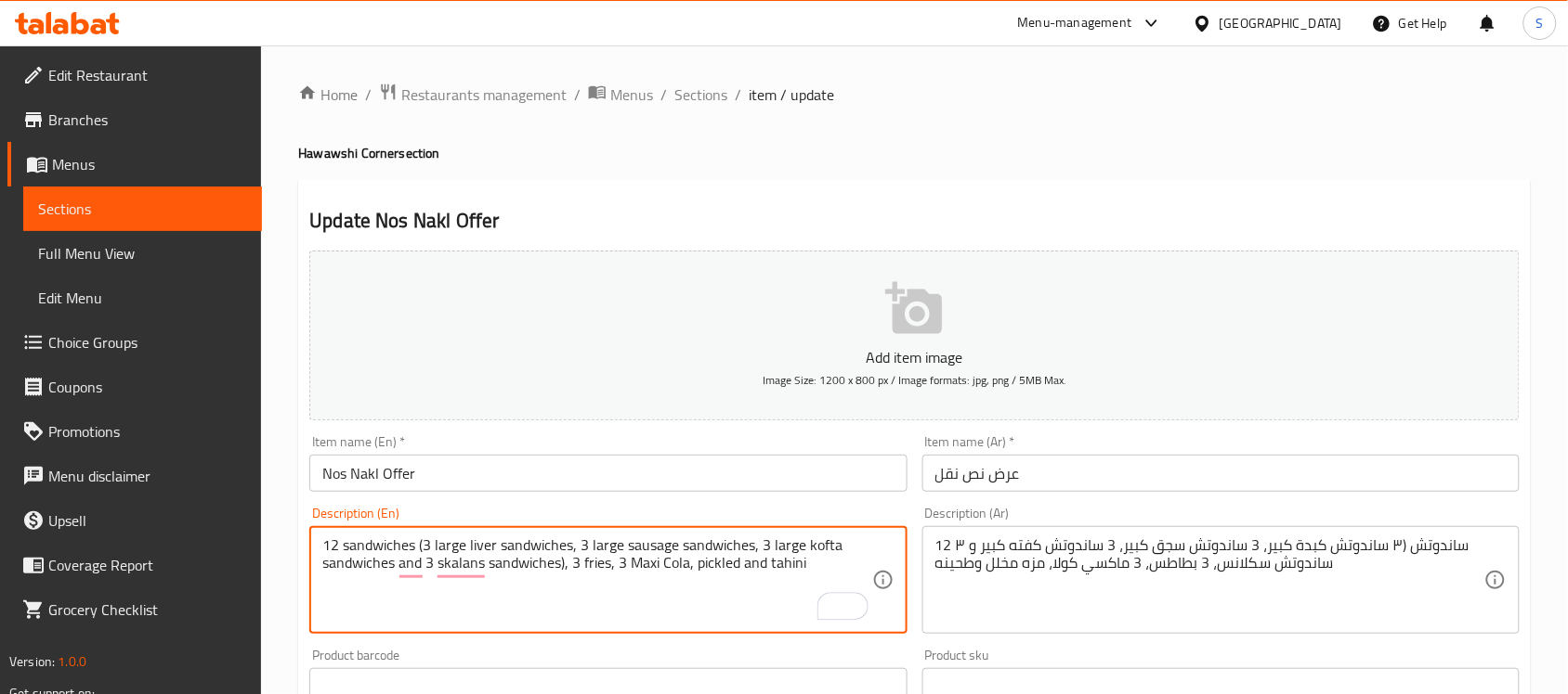
click at [698, 574] on textarea "12 sandwiches (3 large liver sandwiches, 3 large sausage sandwiches, 3 large ko…" at bounding box center [596, 580] width 549 height 88
paste textarea "mezze"
click at [776, 559] on textarea "12 sandwiches (3 large liver sandwiches, 3 large sausage sandwiches, 3 large ko…" at bounding box center [596, 580] width 549 height 88
type textarea "12 sandwiches (3 large liver sandwiches, 3 large sausage sandwiches, 3 large ko…"
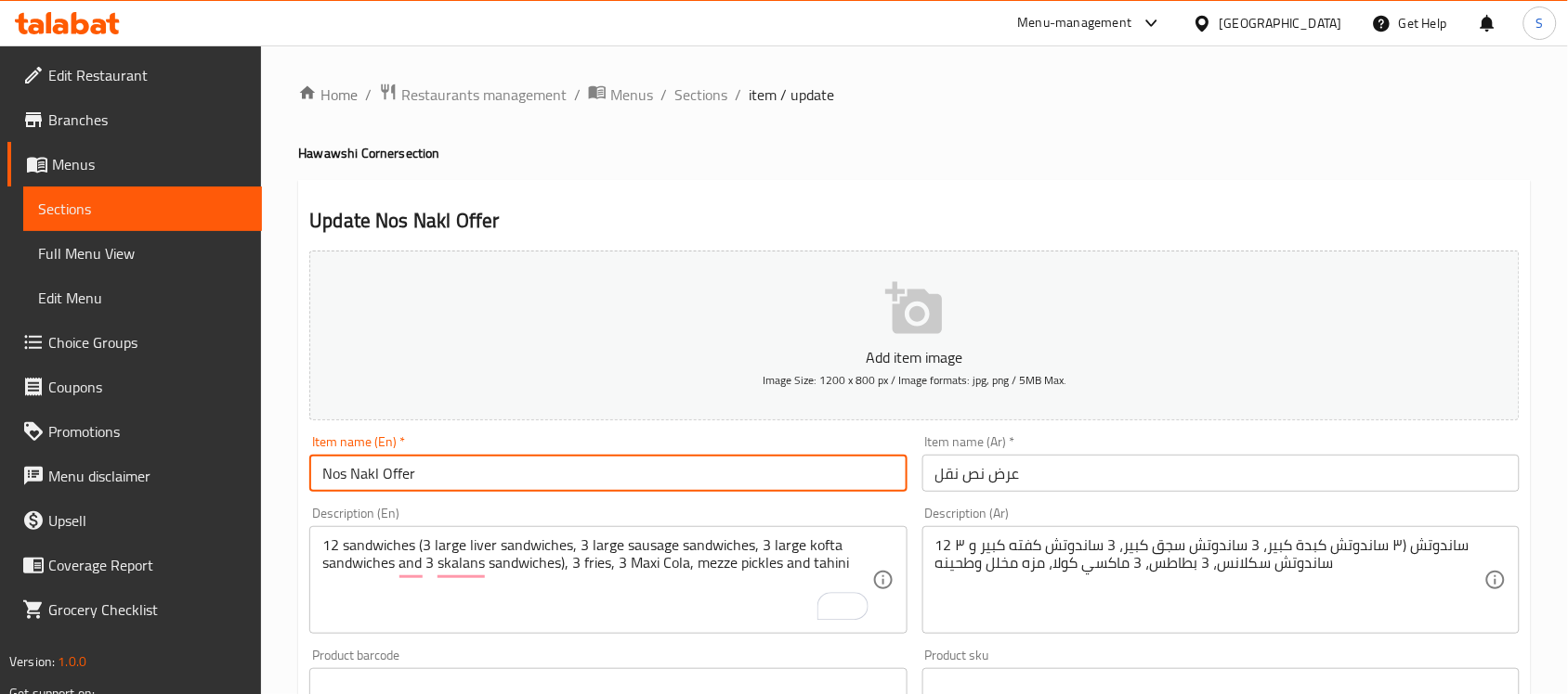
click at [778, 478] on input "Nos Nakl Offer" at bounding box center [607, 474] width 597 height 37
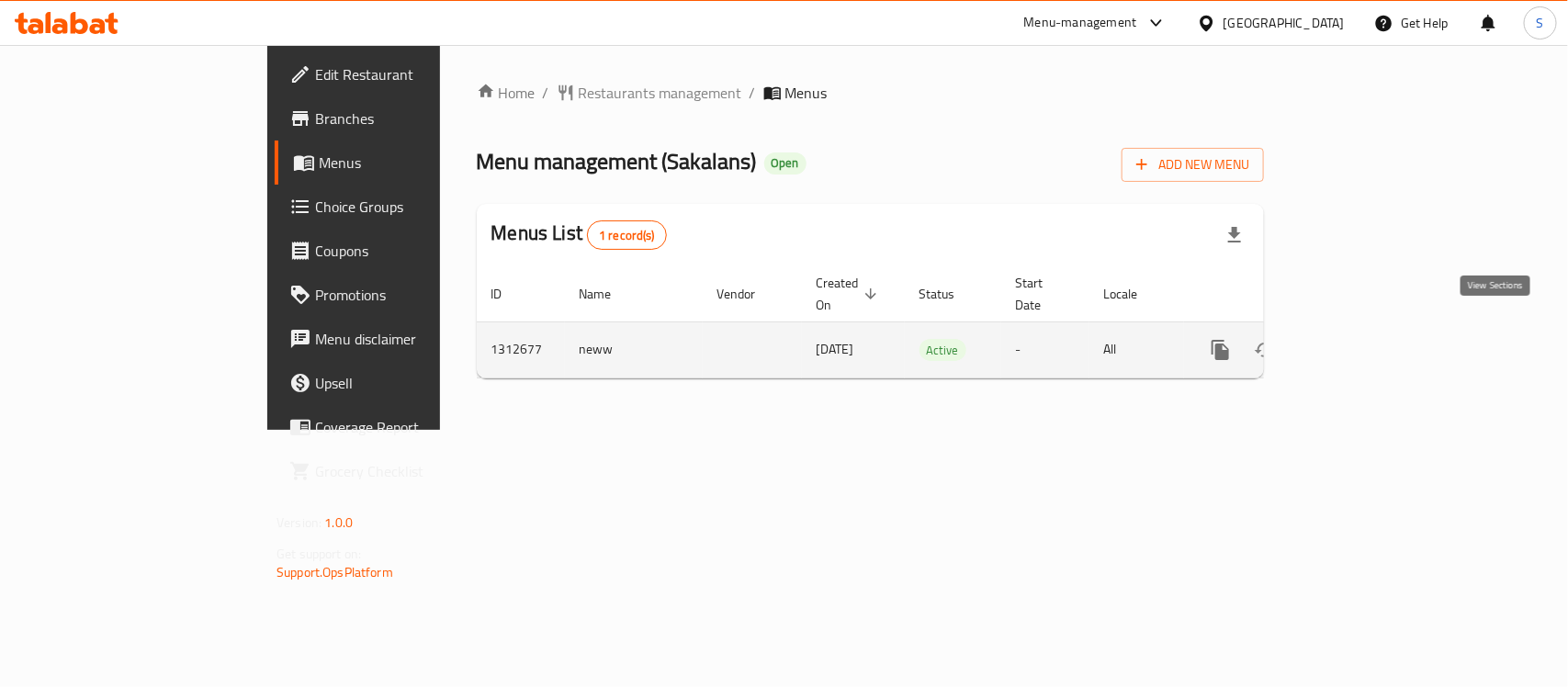
click at [1375, 328] on link "enhanced table" at bounding box center [1353, 350] width 44 height 44
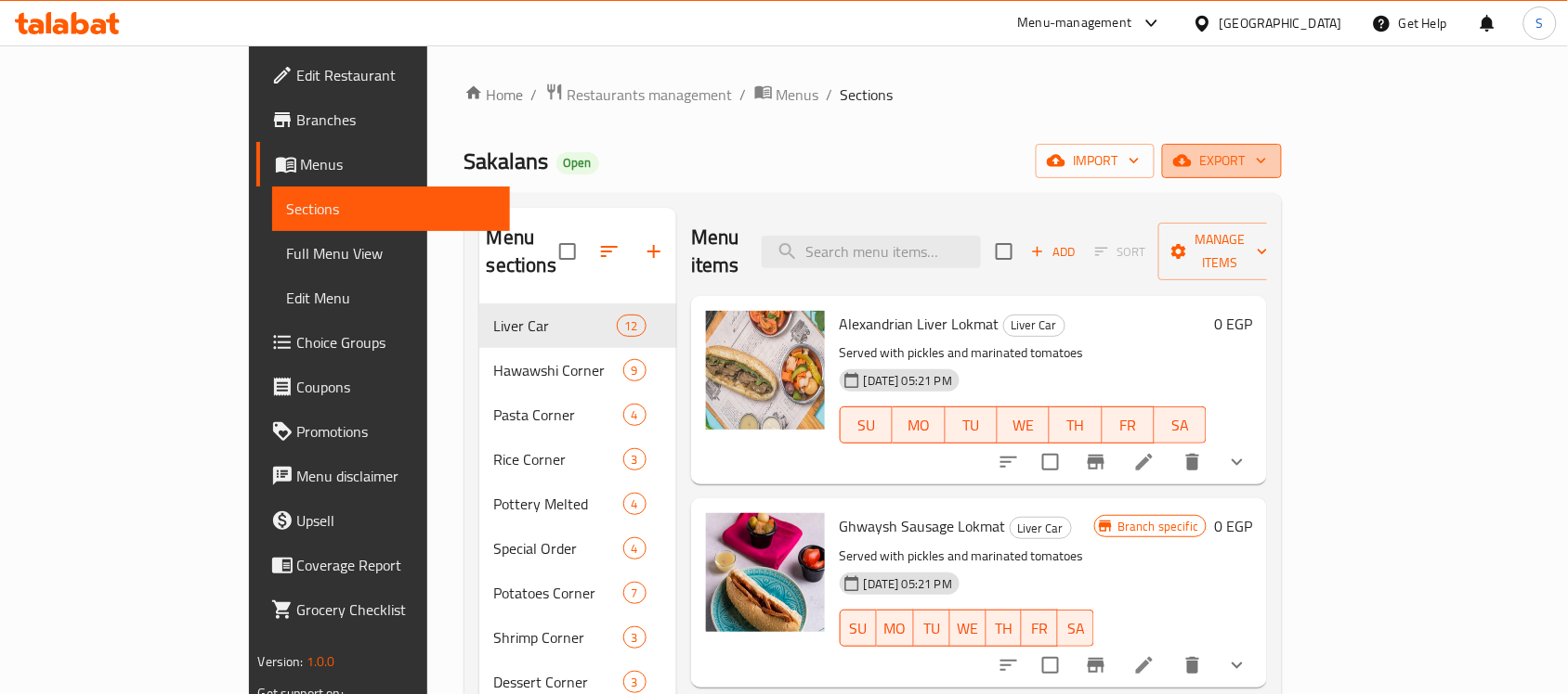
click at [1267, 158] on span "export" at bounding box center [1221, 161] width 90 height 23
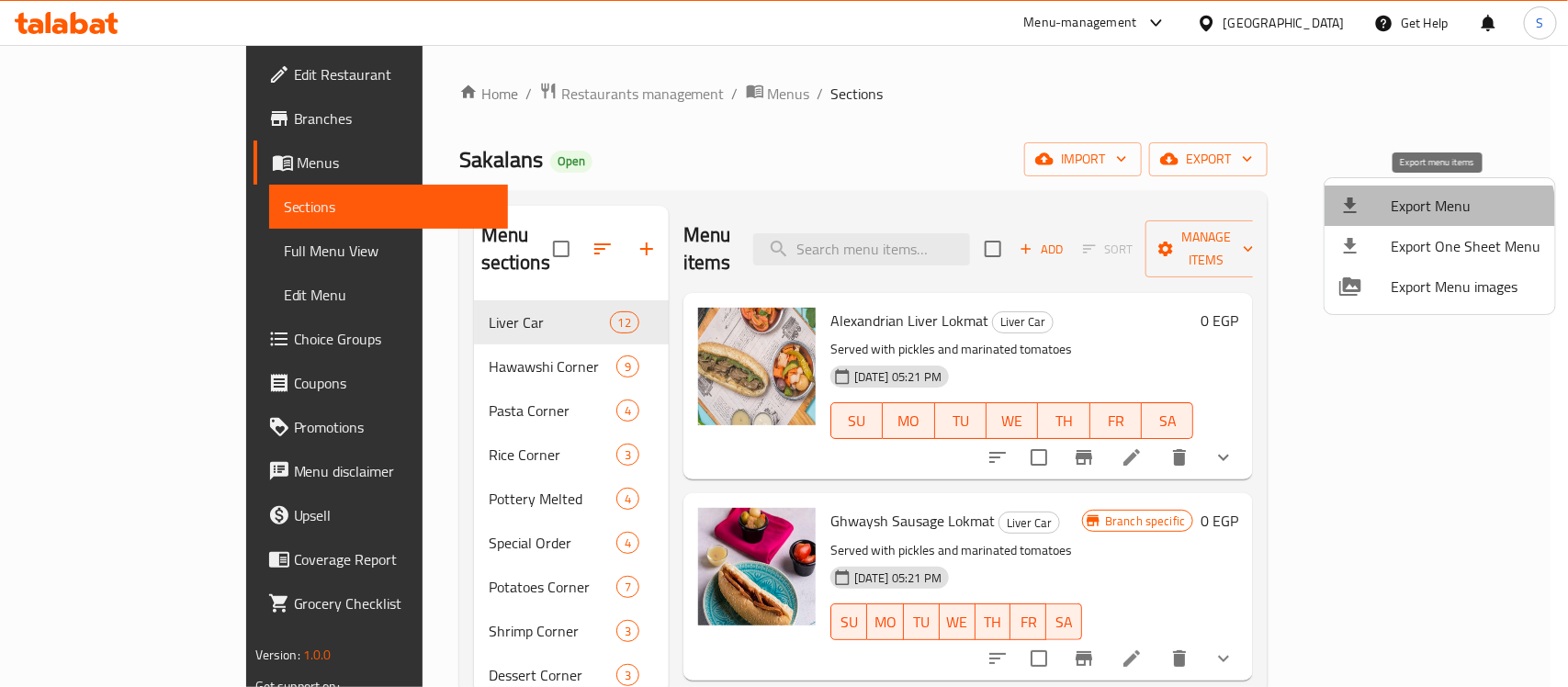
click at [1431, 217] on span "Export Menu" at bounding box center [1465, 206] width 150 height 22
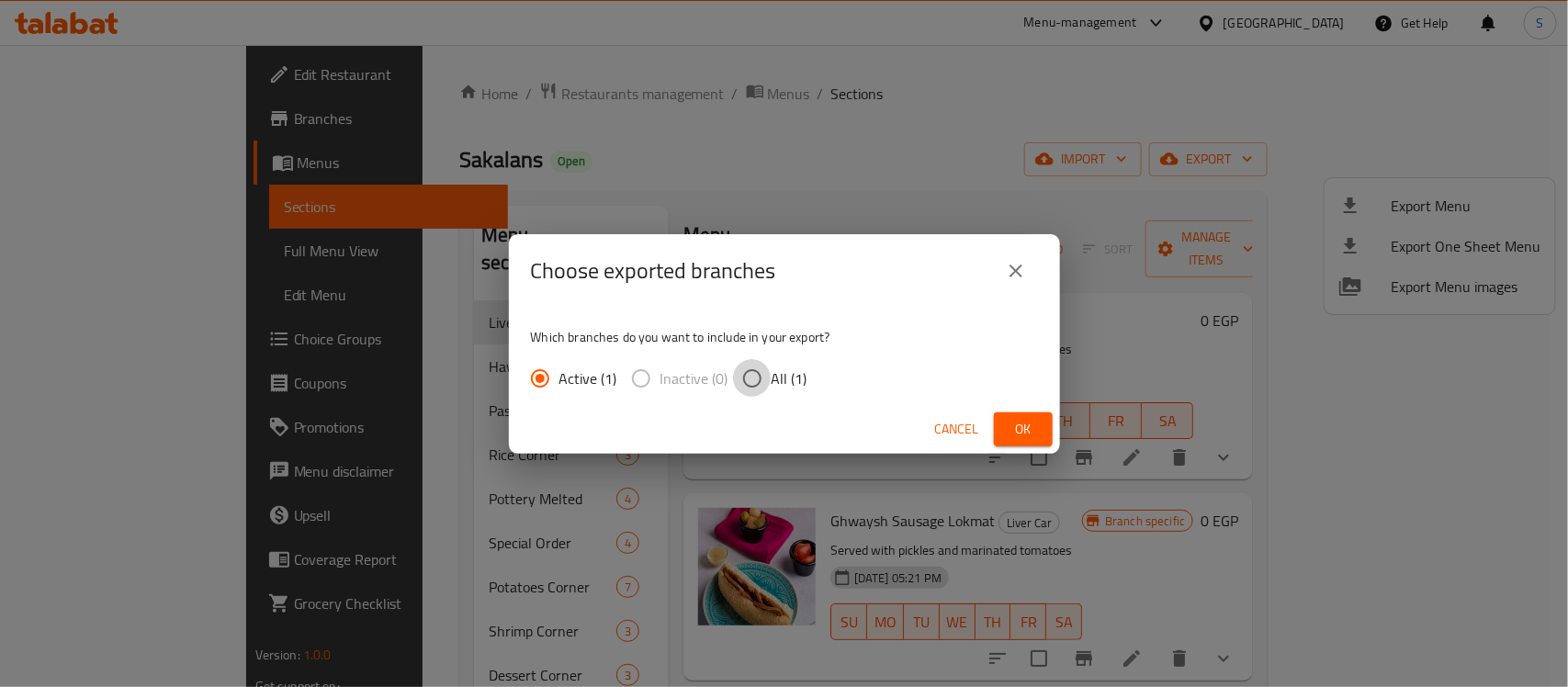
click at [760, 379] on input "All (1)" at bounding box center [752, 379] width 39 height 39
radio input "true"
click at [1045, 428] on button "Ok" at bounding box center [1023, 429] width 59 height 34
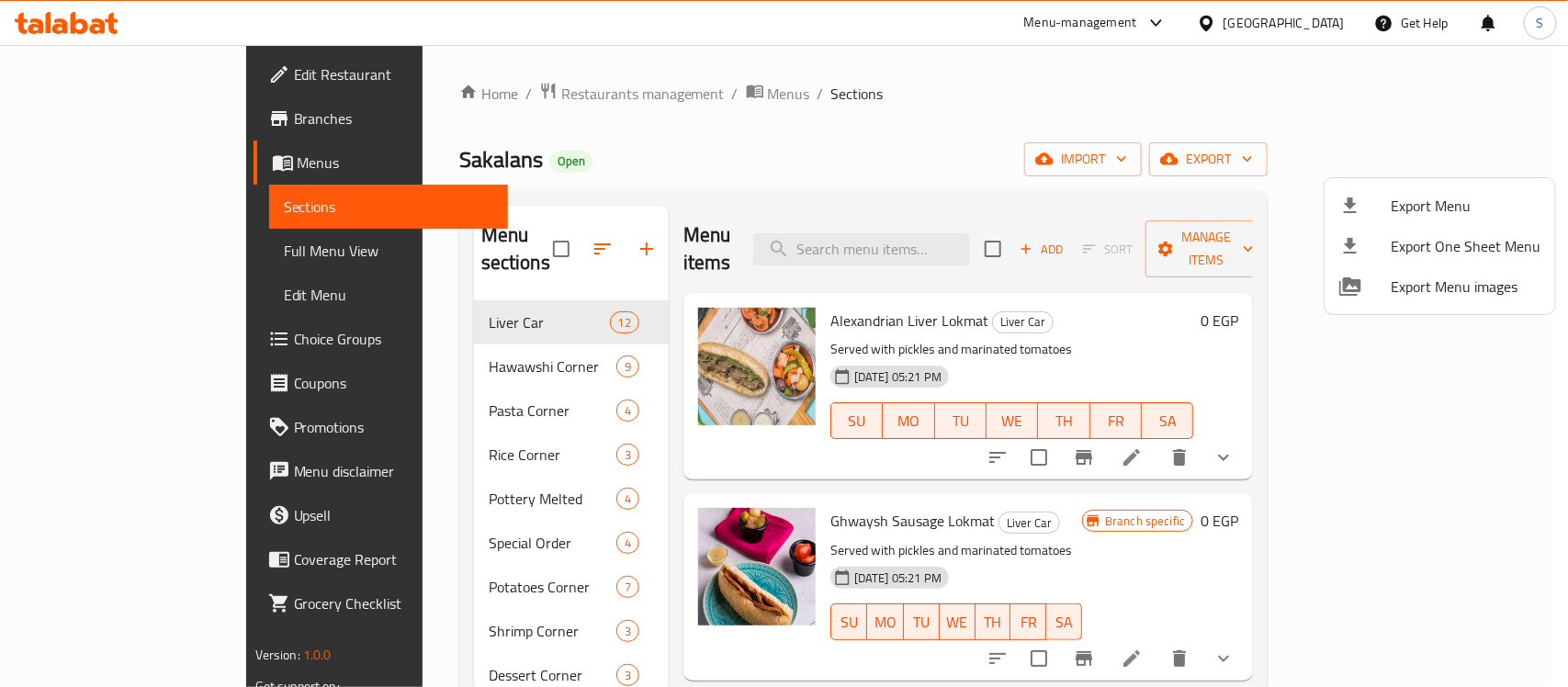
click at [434, 341] on div at bounding box center [784, 343] width 1568 height 687
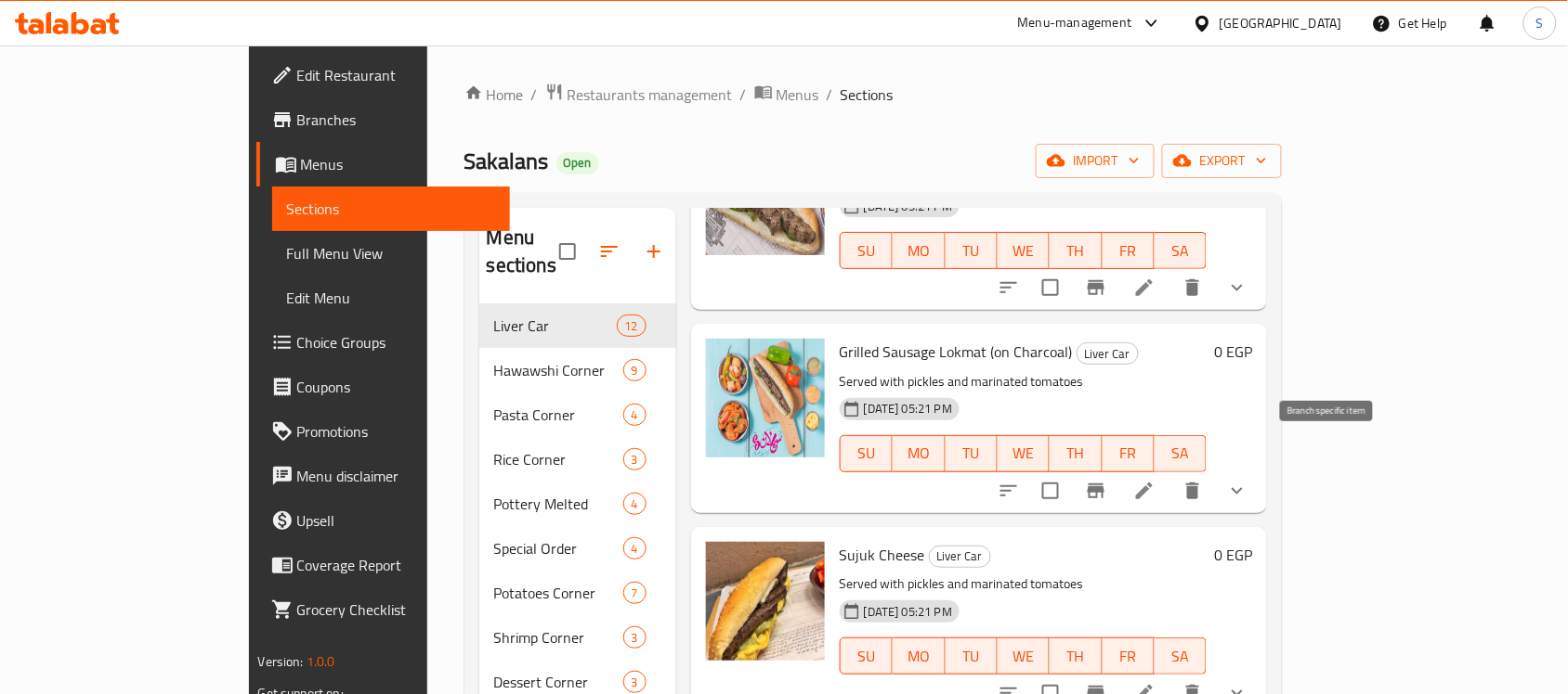
scroll to position [813, 0]
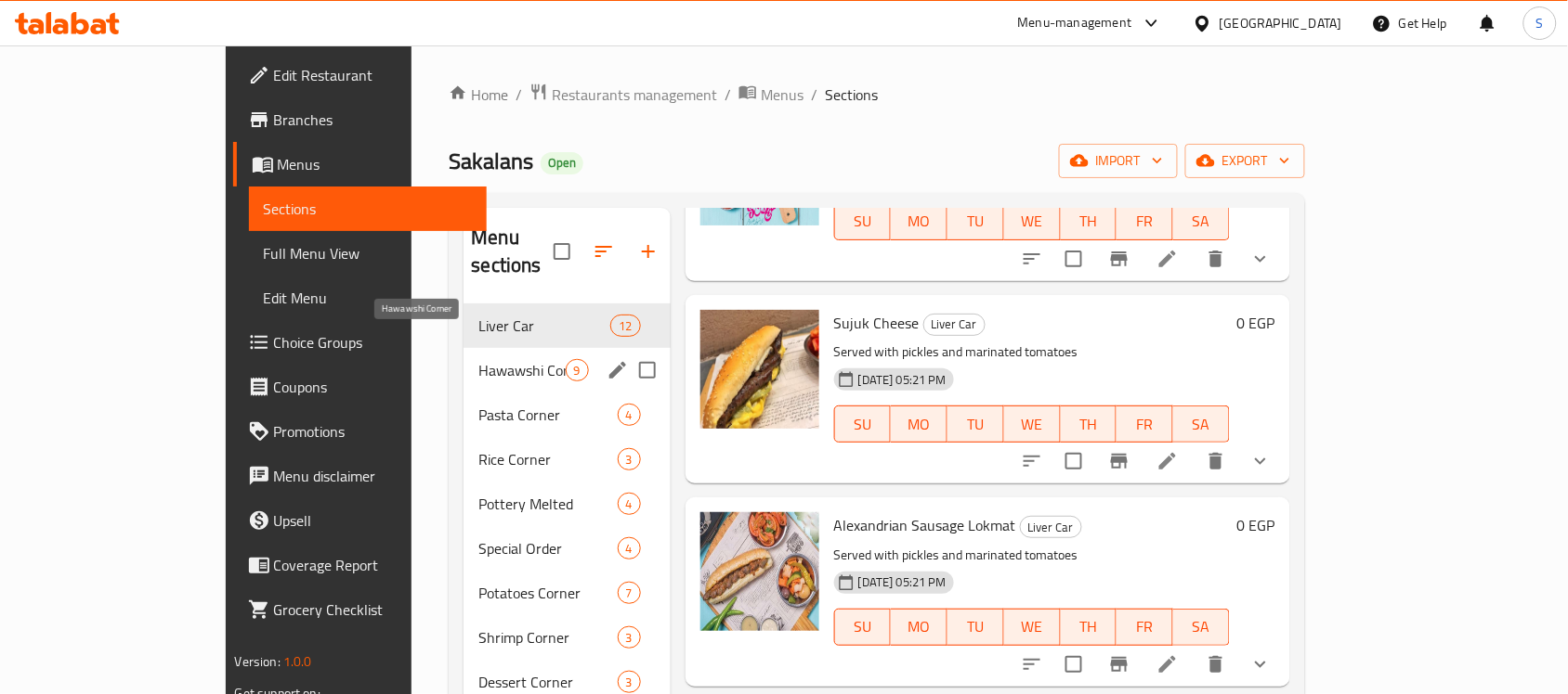
drag, startPoint x: 404, startPoint y: 345, endPoint x: 507, endPoint y: 388, distance: 111.6
click at [478, 360] on span "Hawawshi Corner" at bounding box center [521, 371] width 86 height 22
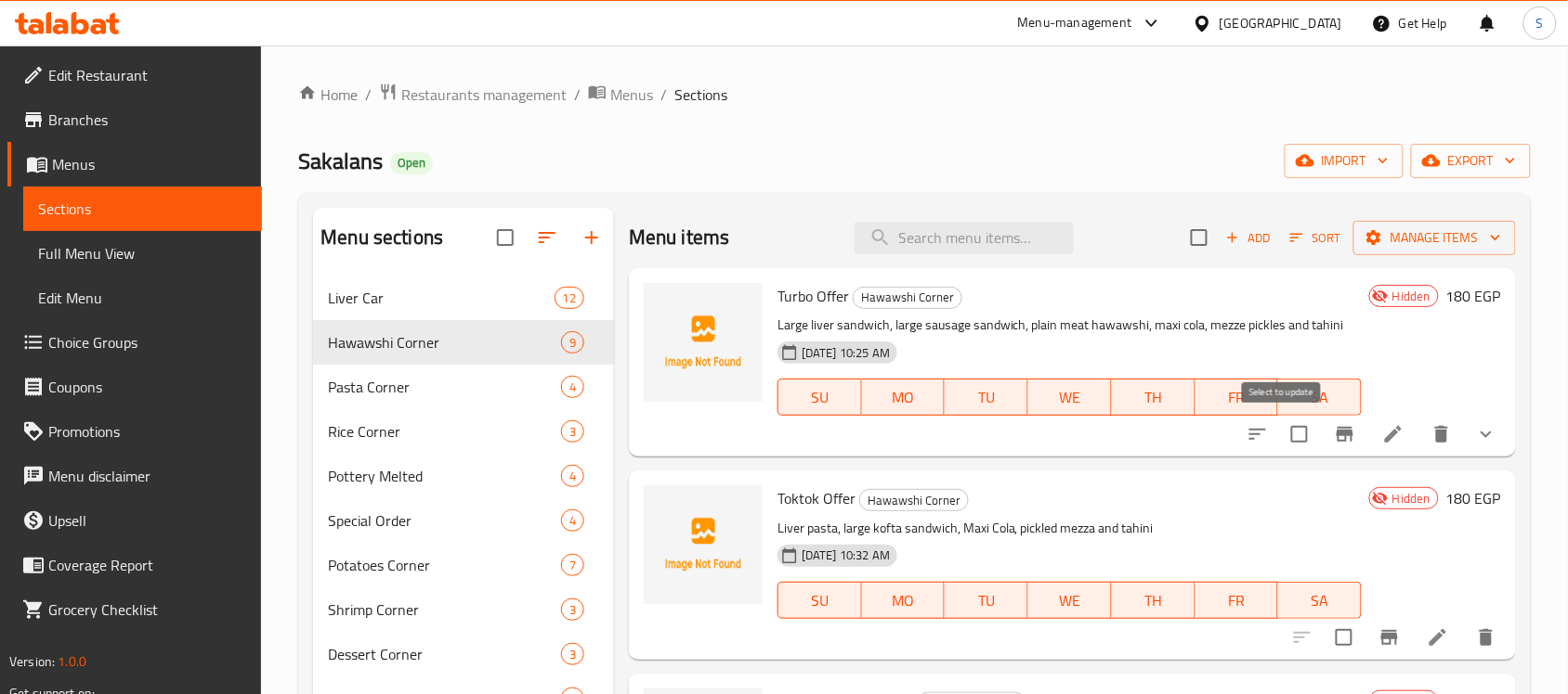
click at [1293, 437] on input "checkbox" at bounding box center [1300, 434] width 39 height 39
checkbox input "true"
click at [1324, 639] on input "checkbox" at bounding box center [1344, 638] width 39 height 39
checkbox input "true"
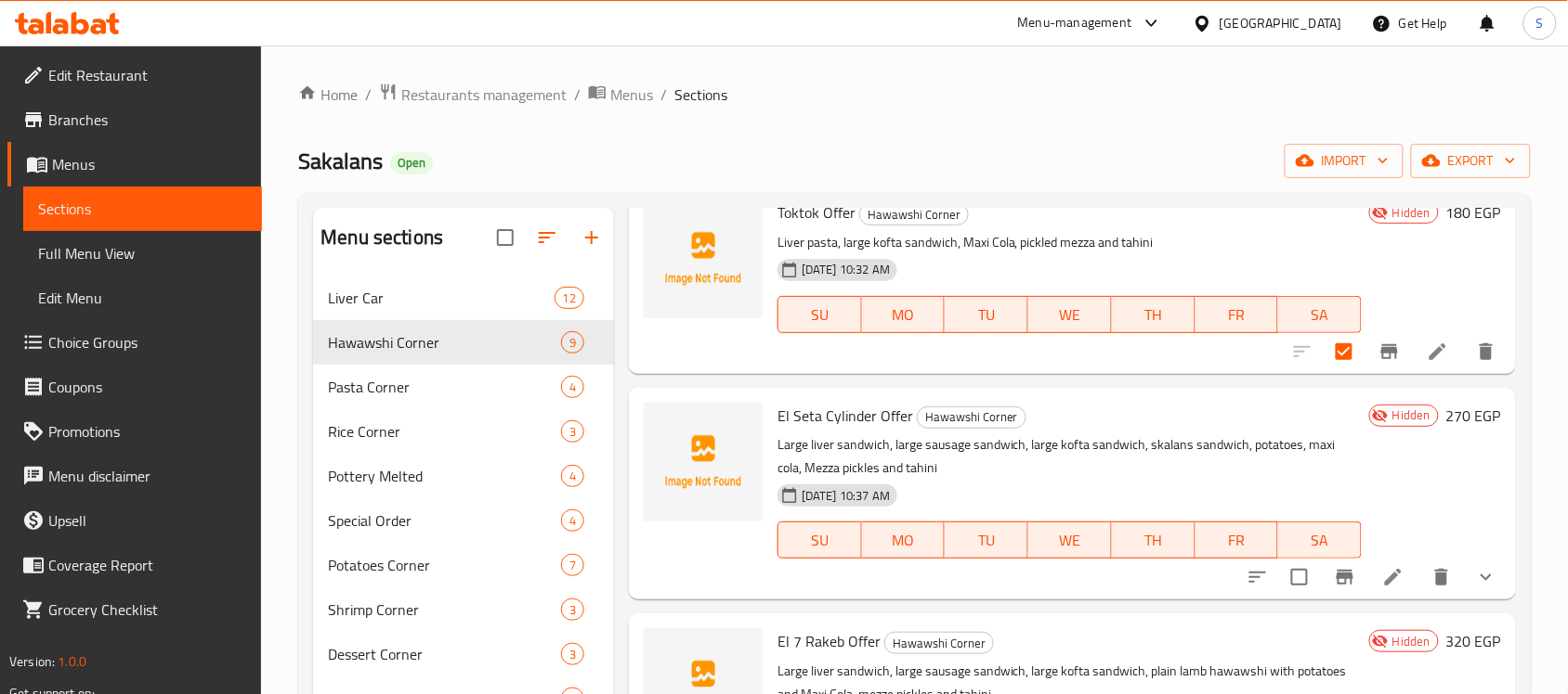
scroll to position [331, 0]
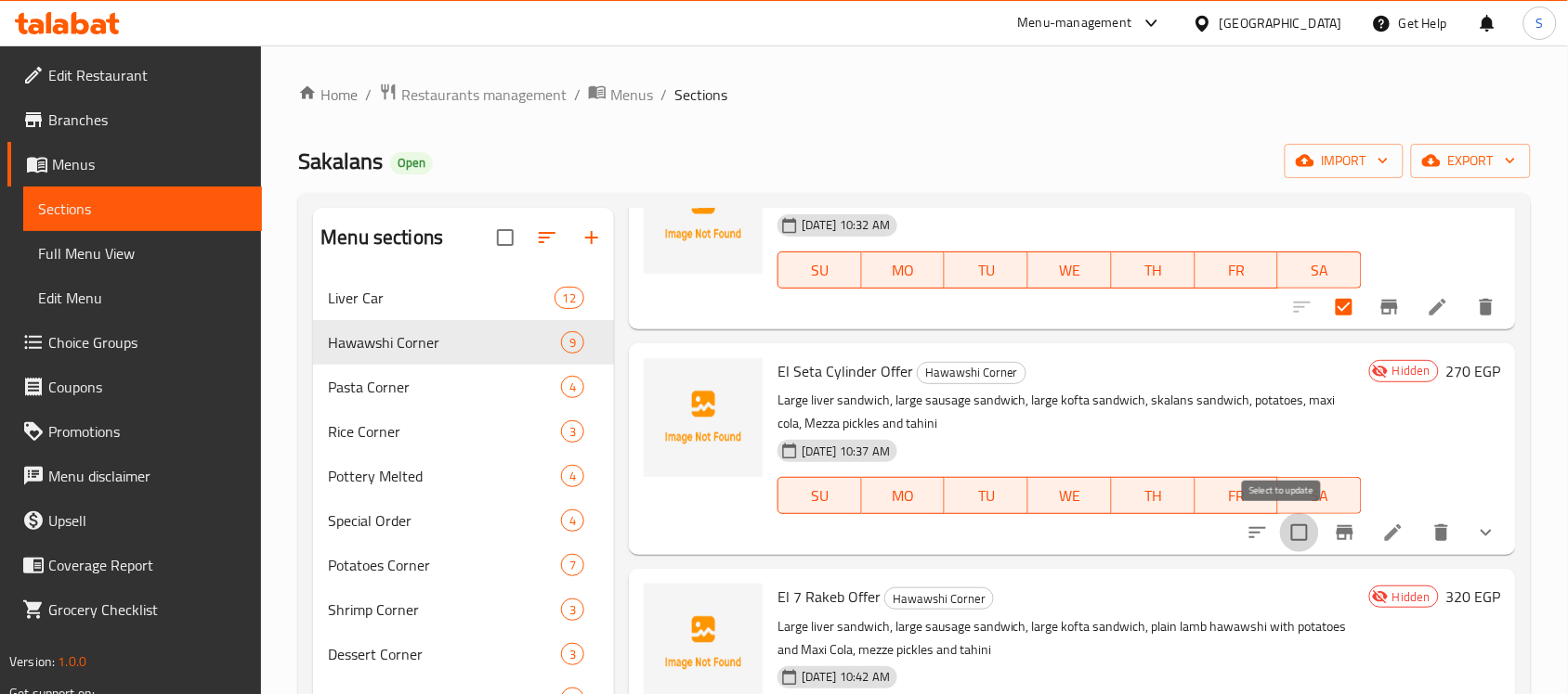
drag, startPoint x: 1277, startPoint y: 528, endPoint x: 1361, endPoint y: 567, distance: 92.6
click at [1280, 528] on input "checkbox" at bounding box center [1300, 533] width 39 height 39
checkbox input "true"
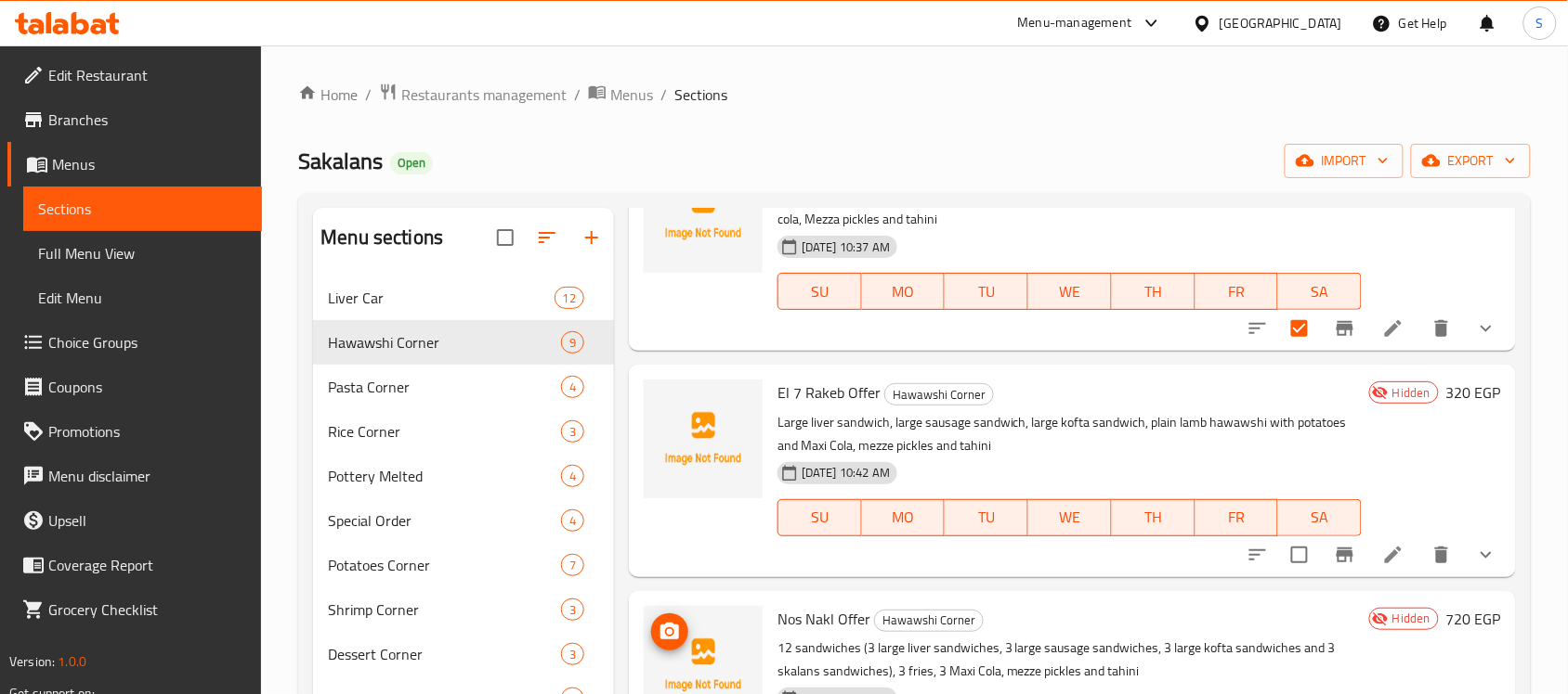
scroll to position [559, 0]
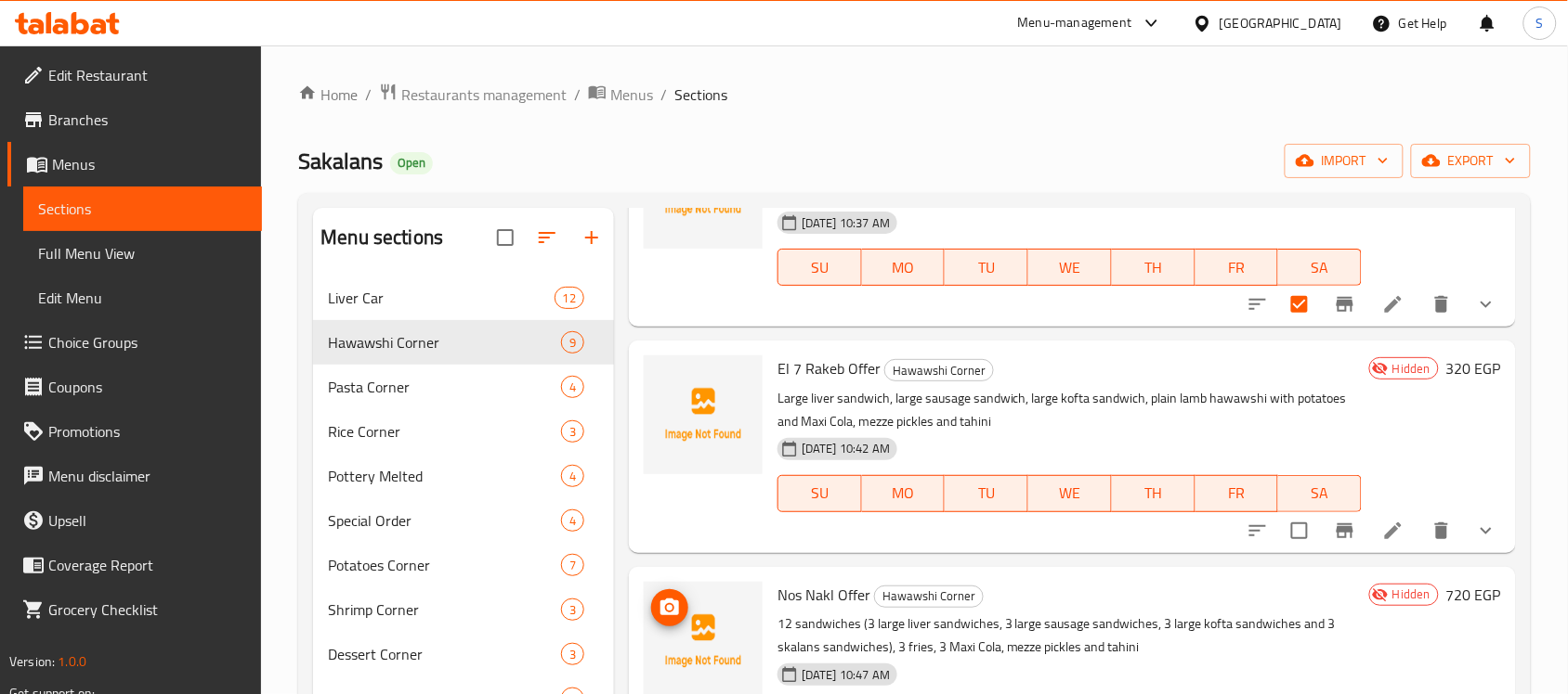
drag, startPoint x: 1293, startPoint y: 531, endPoint x: 1316, endPoint y: 543, distance: 25.9
click at [1293, 530] on input "checkbox" at bounding box center [1300, 531] width 39 height 39
checkbox input "true"
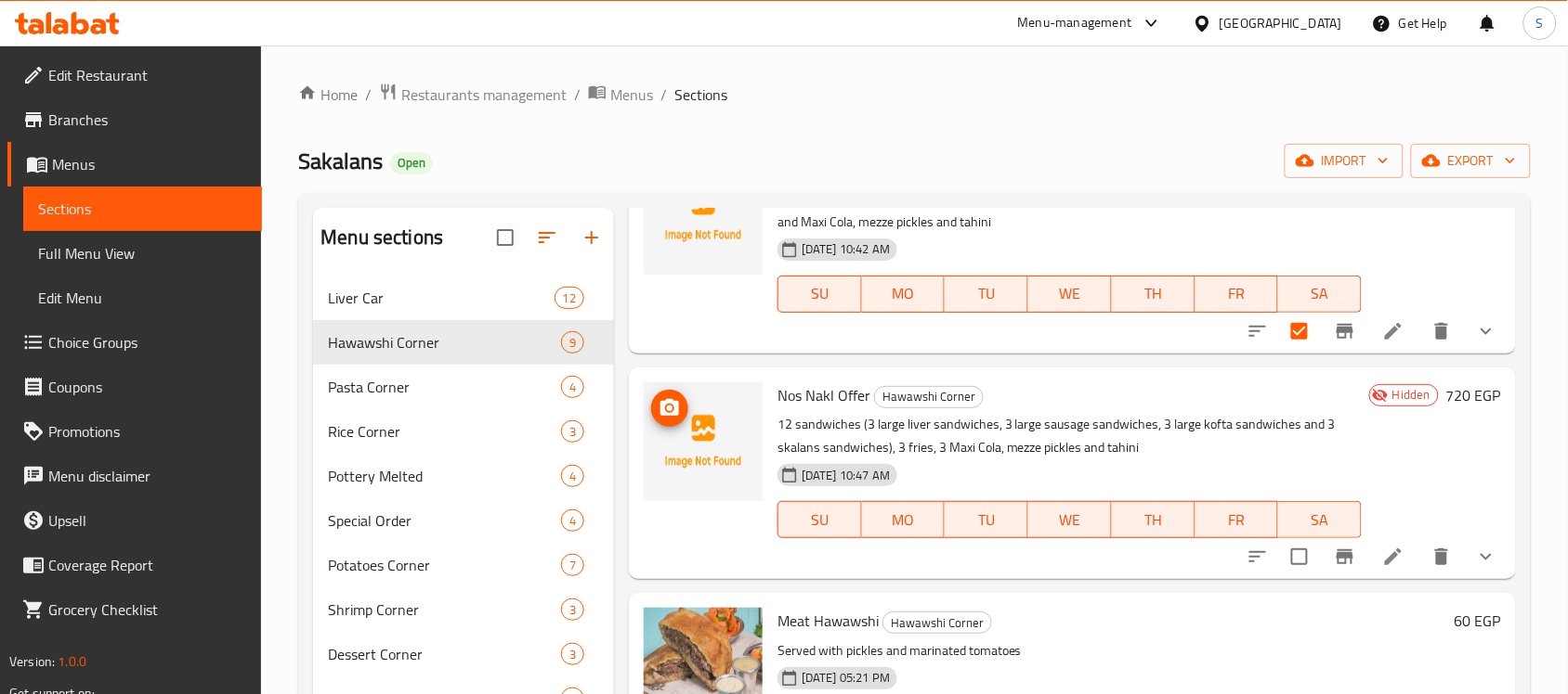
scroll to position [776, 0]
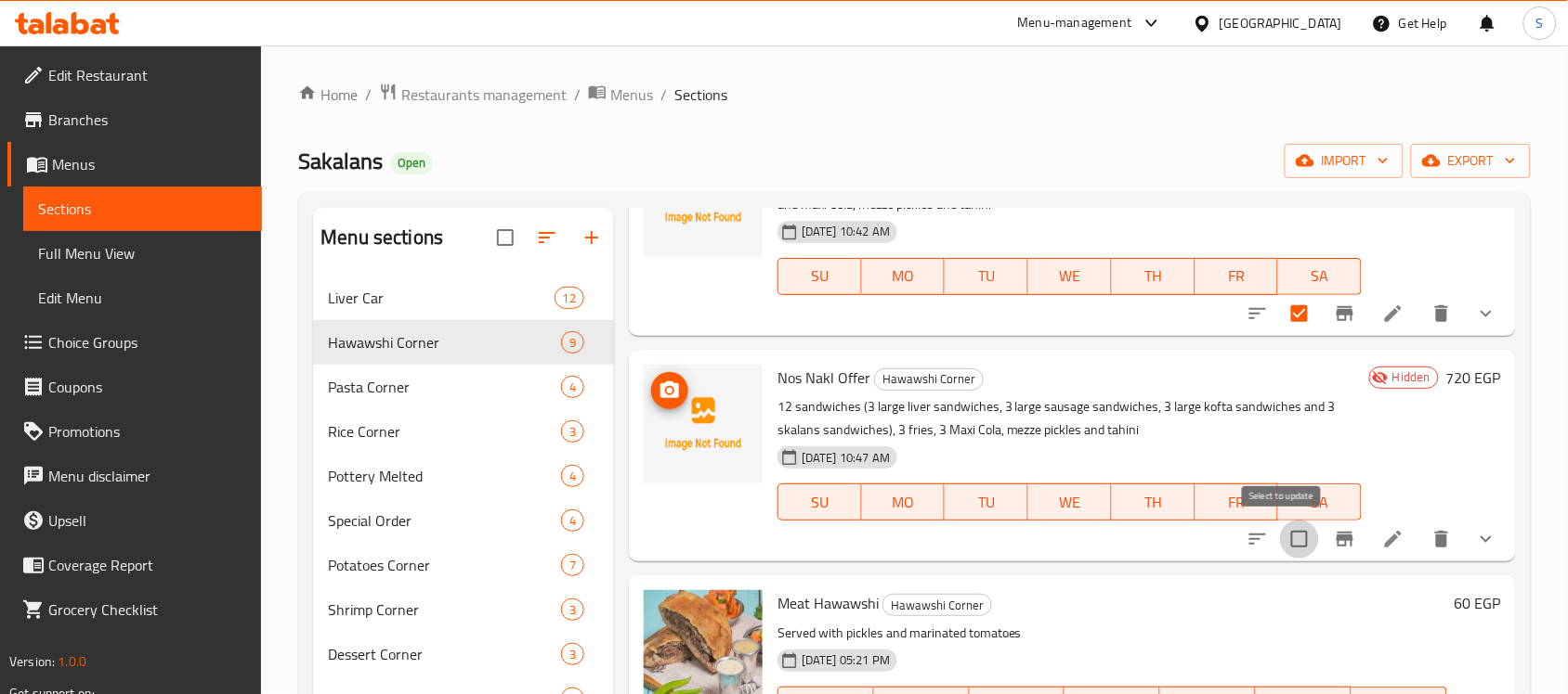
click at [1280, 535] on input "checkbox" at bounding box center [1300, 540] width 39 height 39
checkbox input "true"
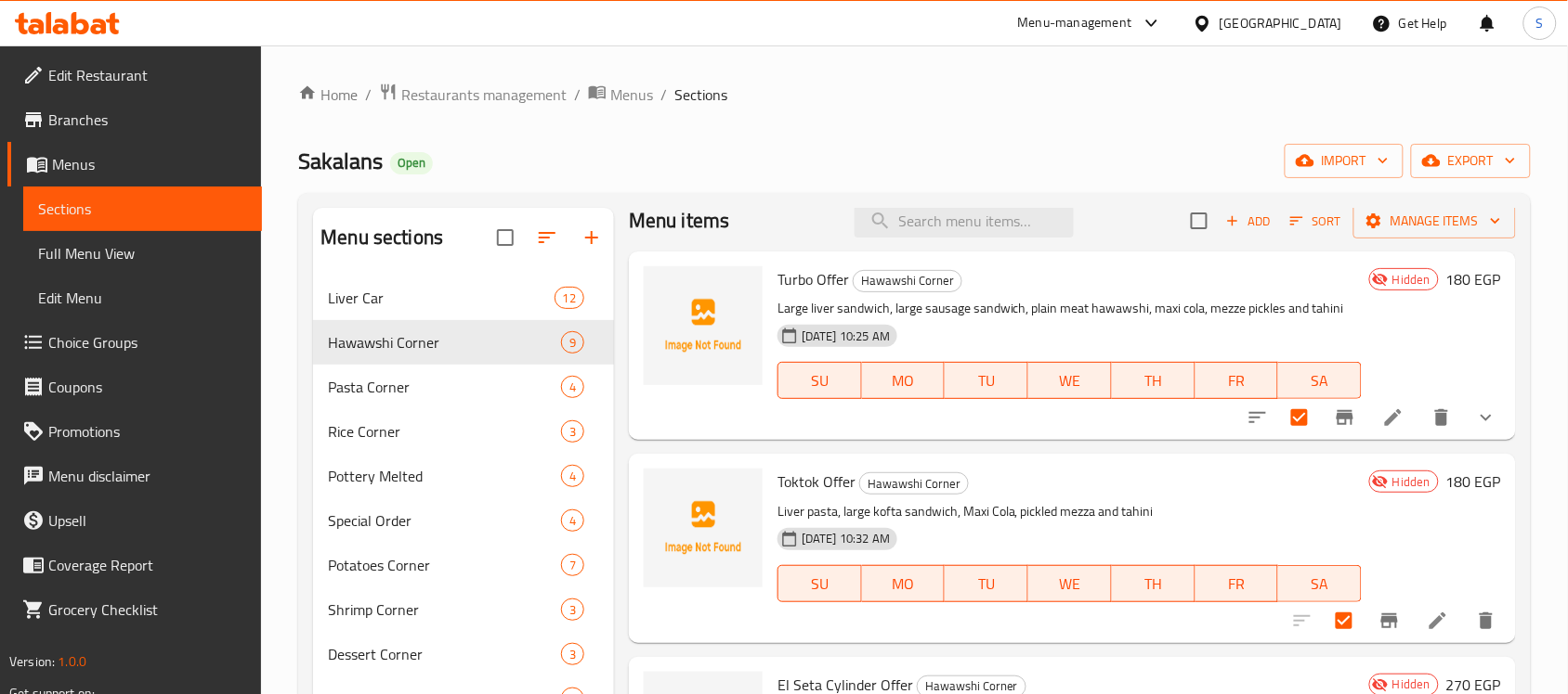
scroll to position [0, 0]
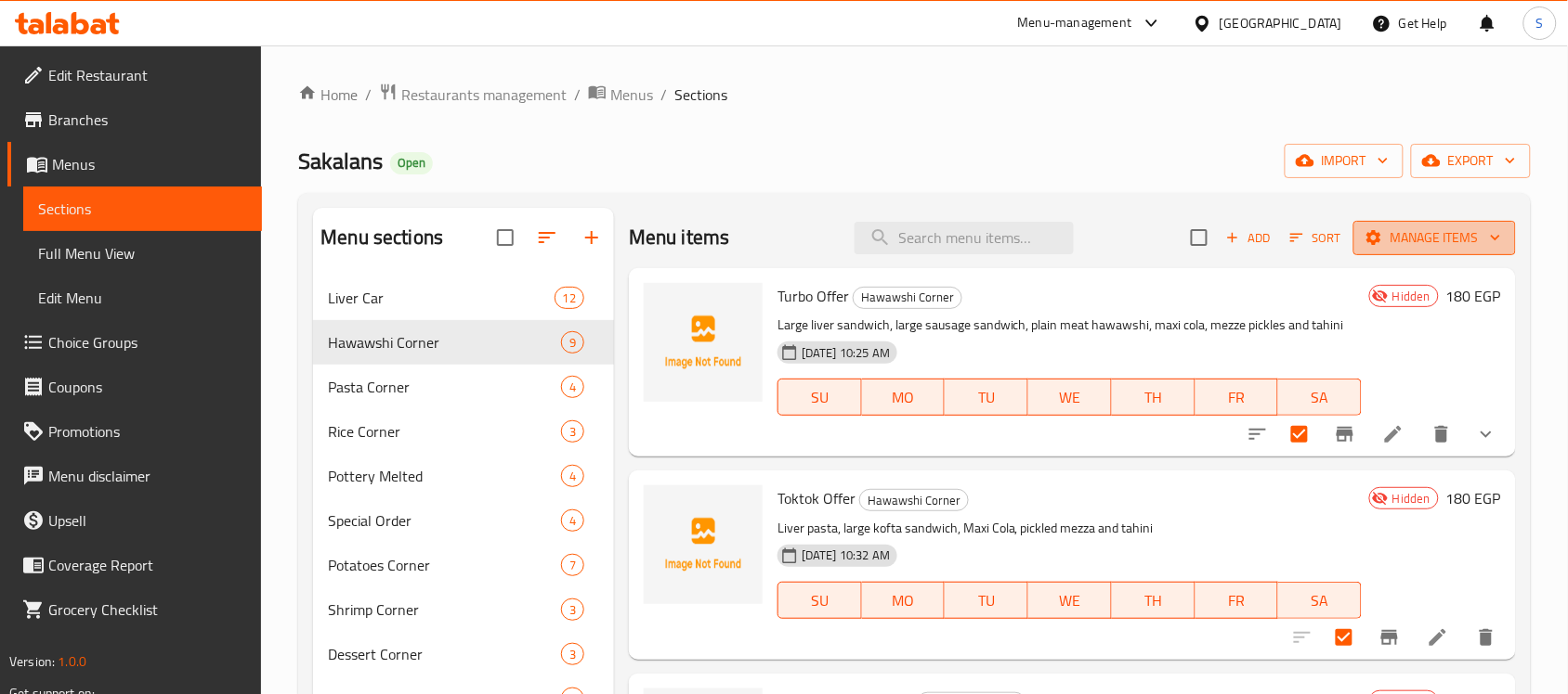
click at [1379, 238] on span "Manage items" at bounding box center [1434, 238] width 133 height 23
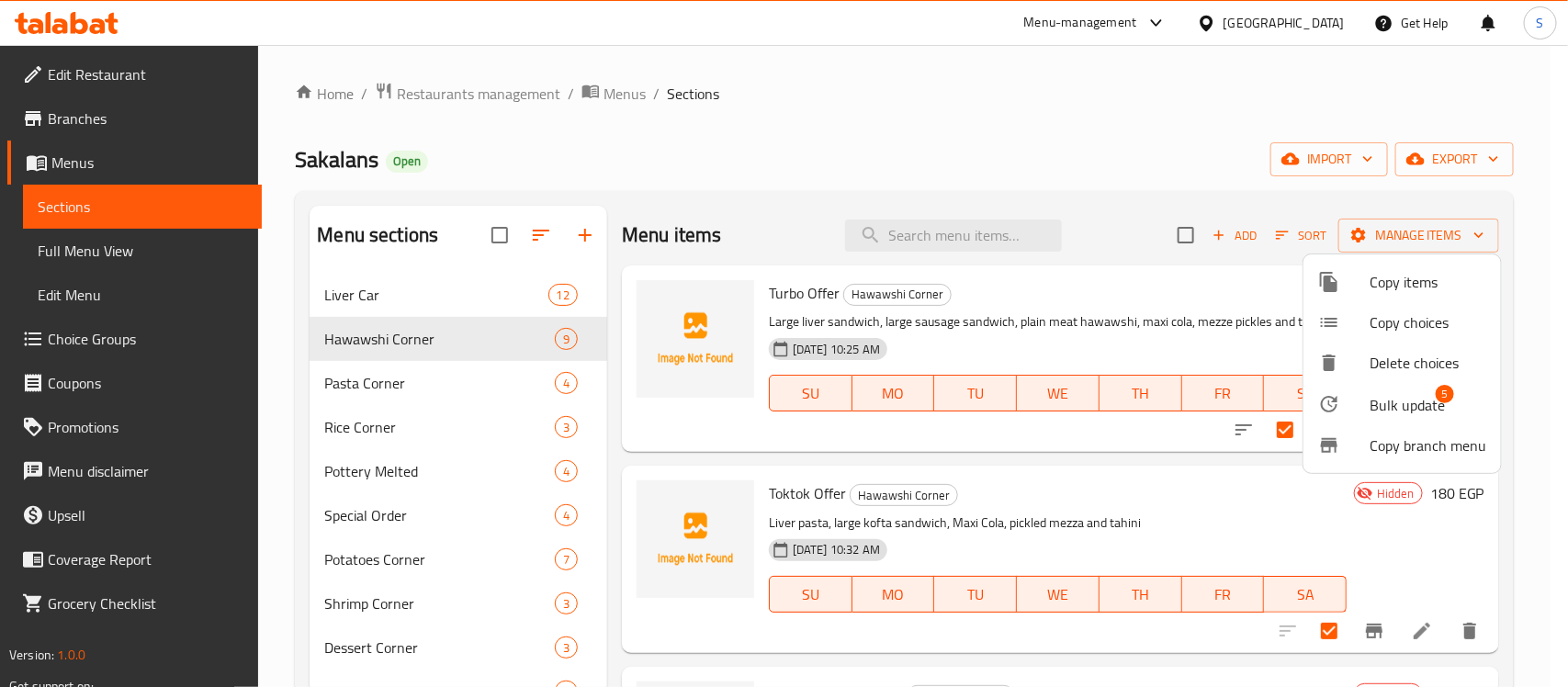
click at [1416, 399] on span "Bulk update" at bounding box center [1407, 405] width 76 height 22
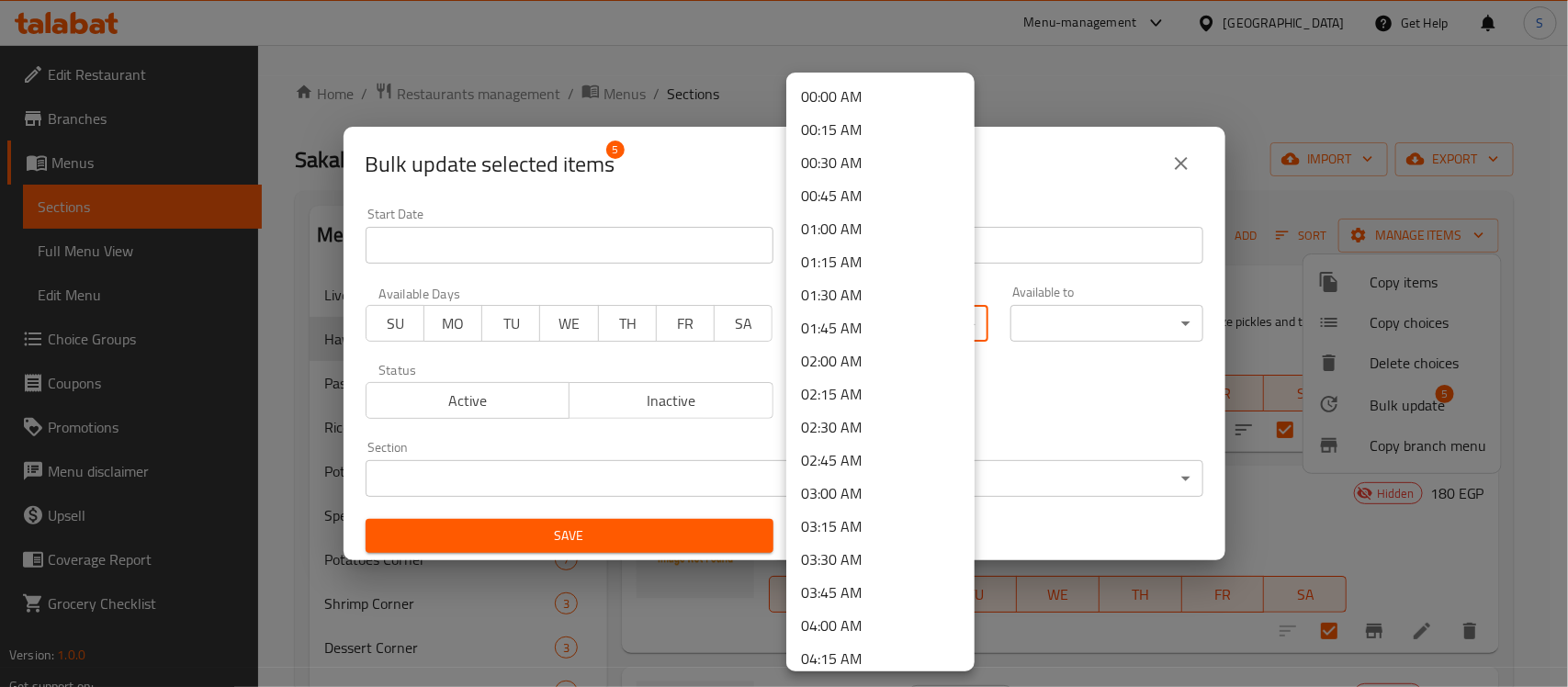
click at [956, 327] on body "​ Menu-management [GEOGRAPHIC_DATA] Get Help S Edit Restaurant Branches Menus S…" at bounding box center [784, 366] width 1568 height 643
click at [546, 239] on div at bounding box center [784, 343] width 1568 height 687
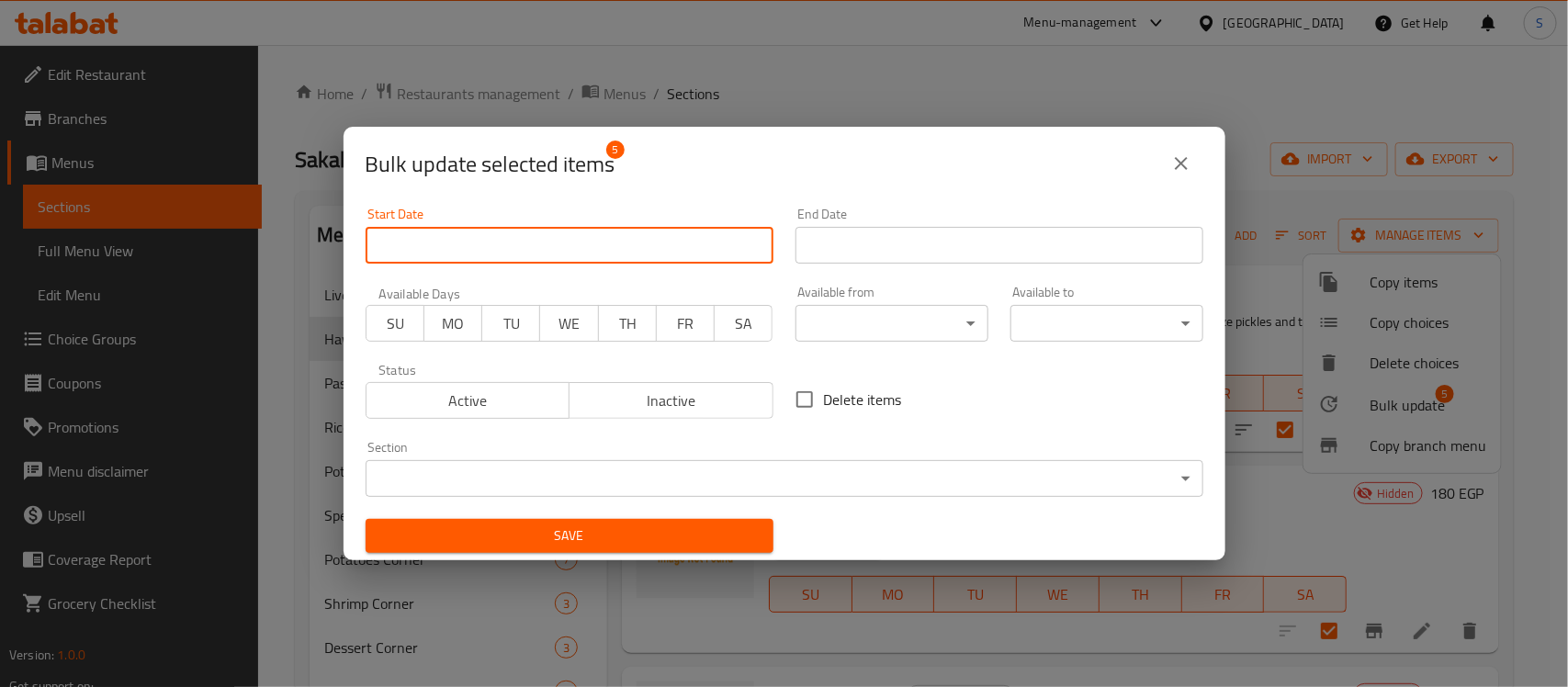
click at [473, 237] on input "Start Date" at bounding box center [569, 246] width 407 height 37
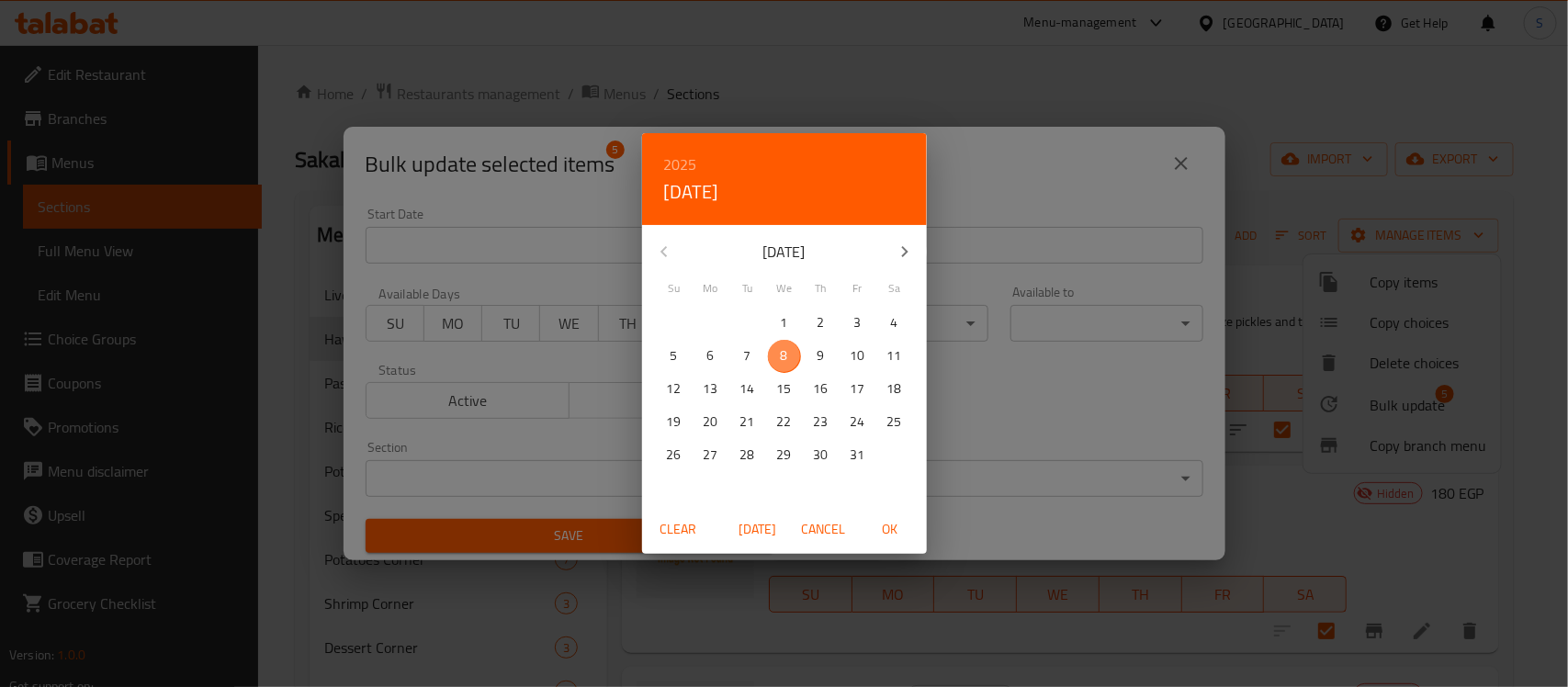
click at [779, 354] on span "8" at bounding box center [784, 356] width 33 height 23
click at [877, 530] on span "OK" at bounding box center [890, 530] width 44 height 23
type input "[DATE]"
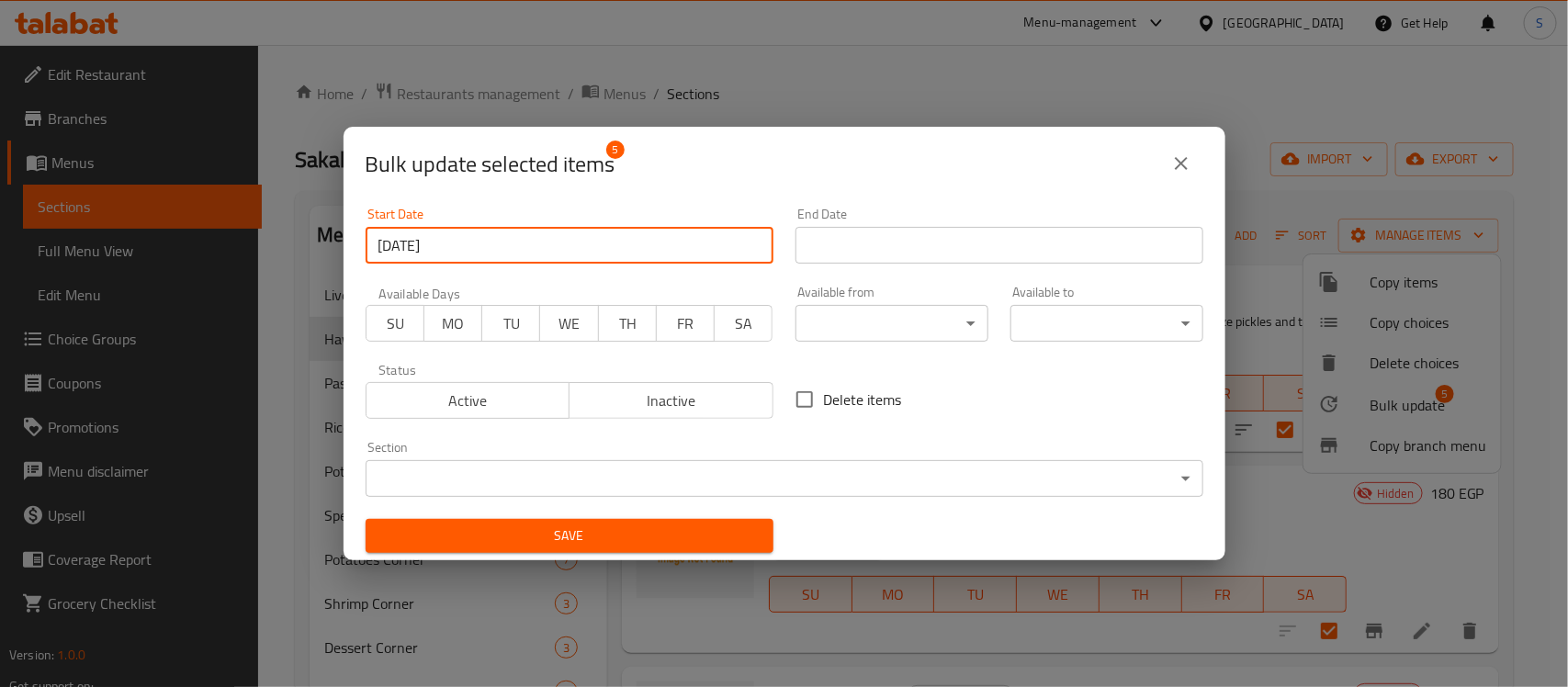
click at [961, 255] on input "Start Date" at bounding box center [999, 246] width 407 height 37
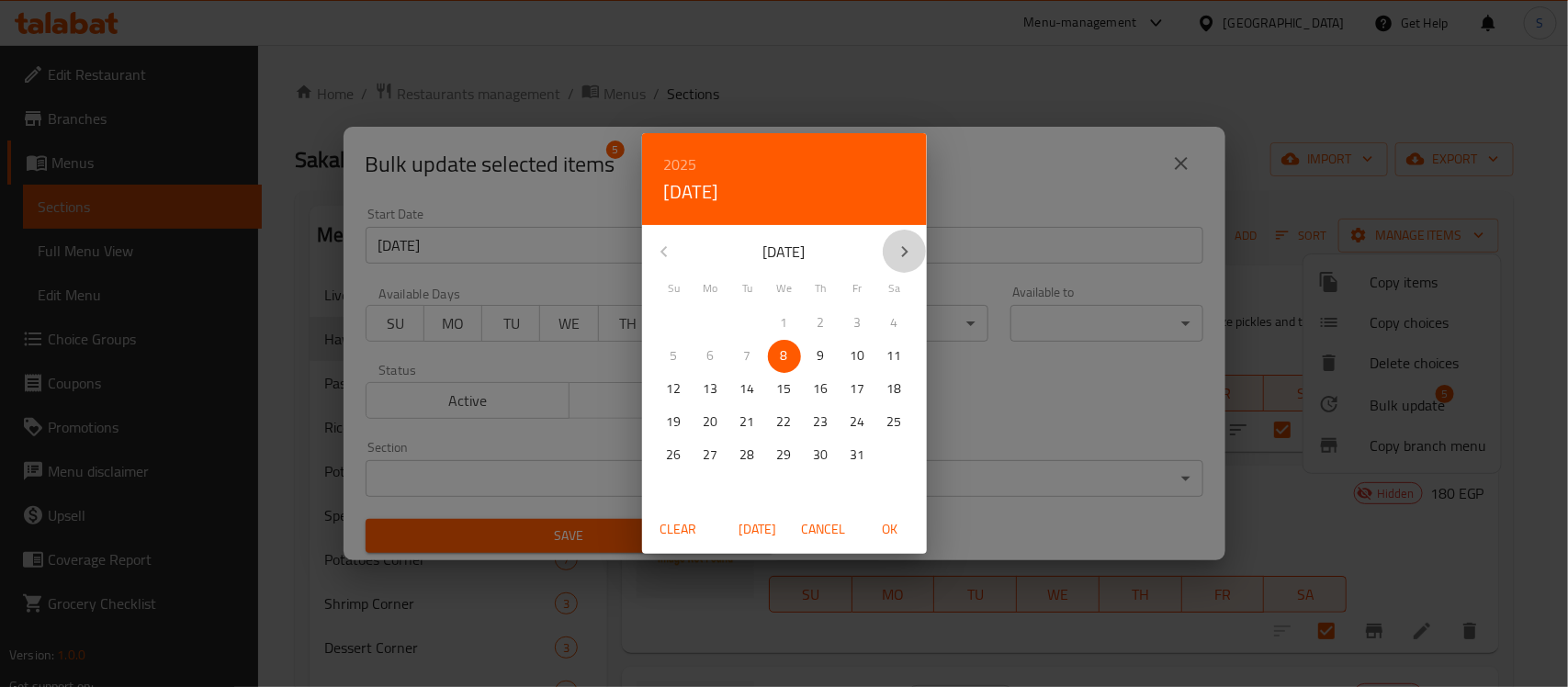
click at [905, 253] on icon "button" at bounding box center [904, 251] width 6 height 11
click at [1002, 232] on div "2025 Wed, Oct 8 November 2025 Su Mo Tu We Th Fr Sa 26 27 28 29 30 31 1 2 3 4 5 …" at bounding box center [784, 343] width 1568 height 687
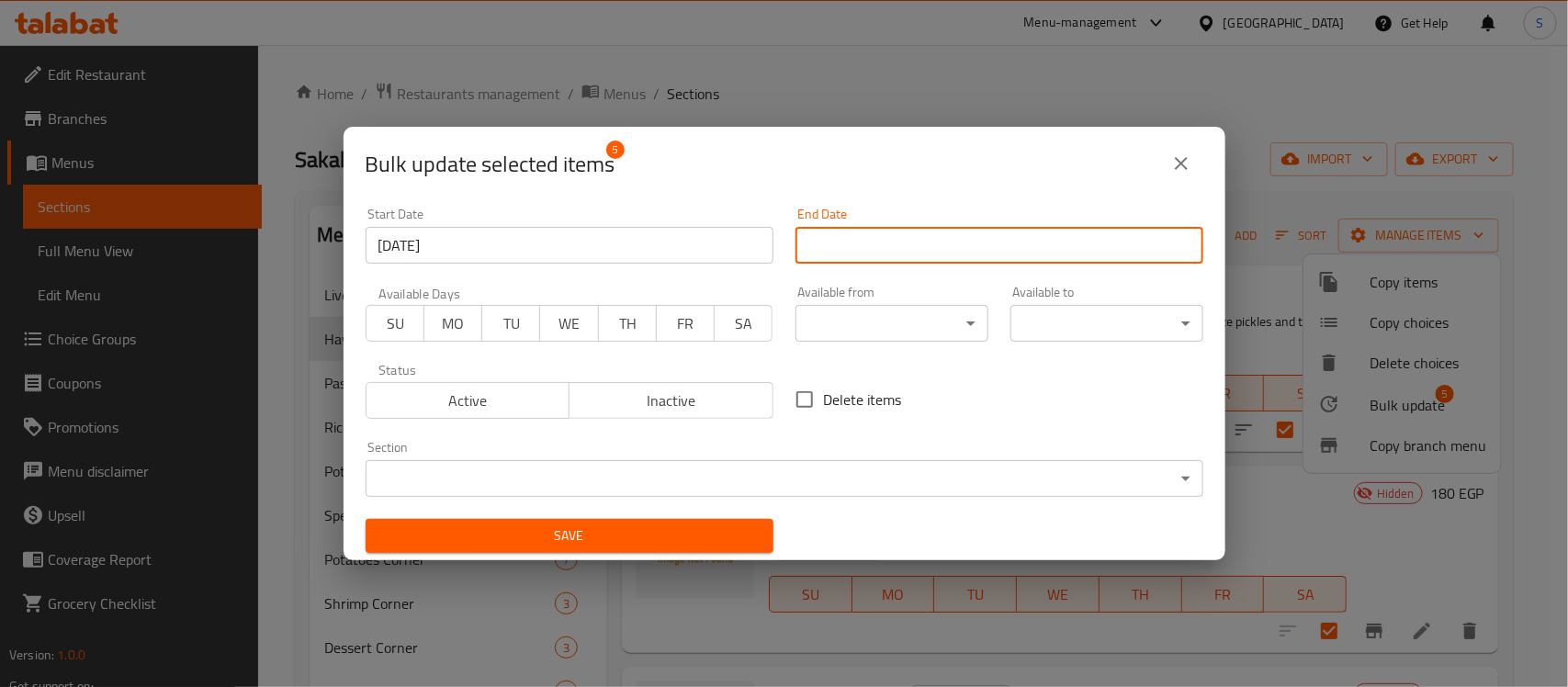
click at [1016, 245] on input "Start Date" at bounding box center [999, 246] width 407 height 37
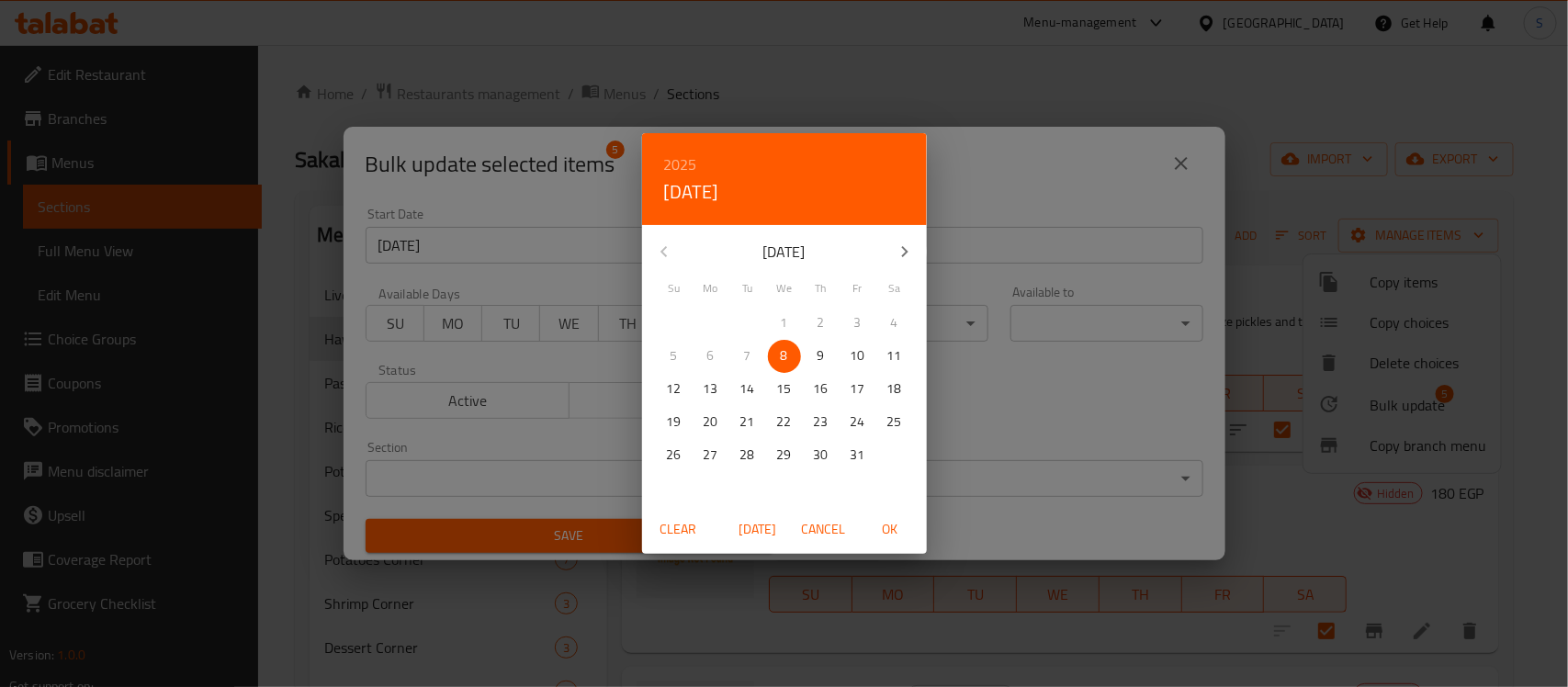
click at [719, 196] on h4 "Wed, Oct 8" at bounding box center [692, 192] width 55 height 30
click at [906, 245] on icon "button" at bounding box center [905, 251] width 22 height 22
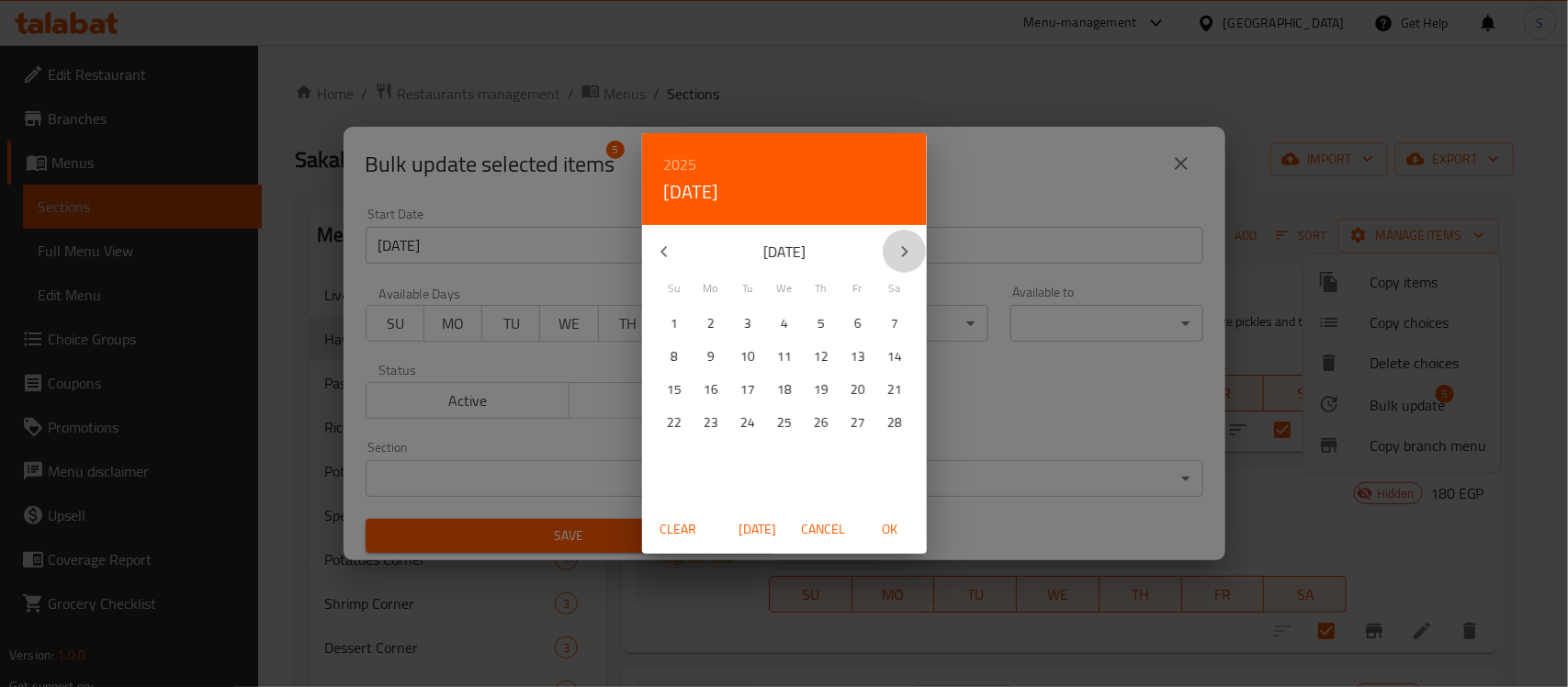
click at [906, 245] on icon "button" at bounding box center [905, 251] width 22 height 22
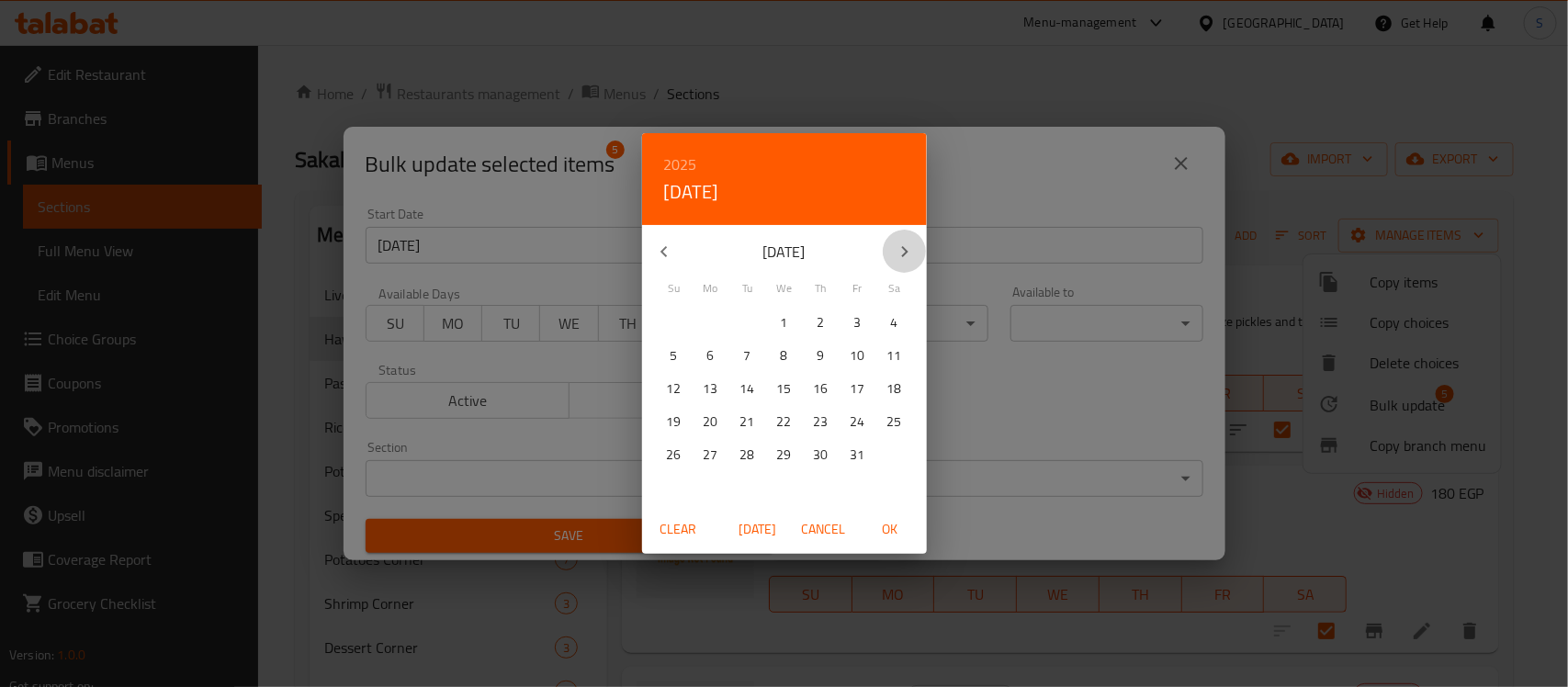
click at [909, 250] on icon "button" at bounding box center [905, 251] width 22 height 22
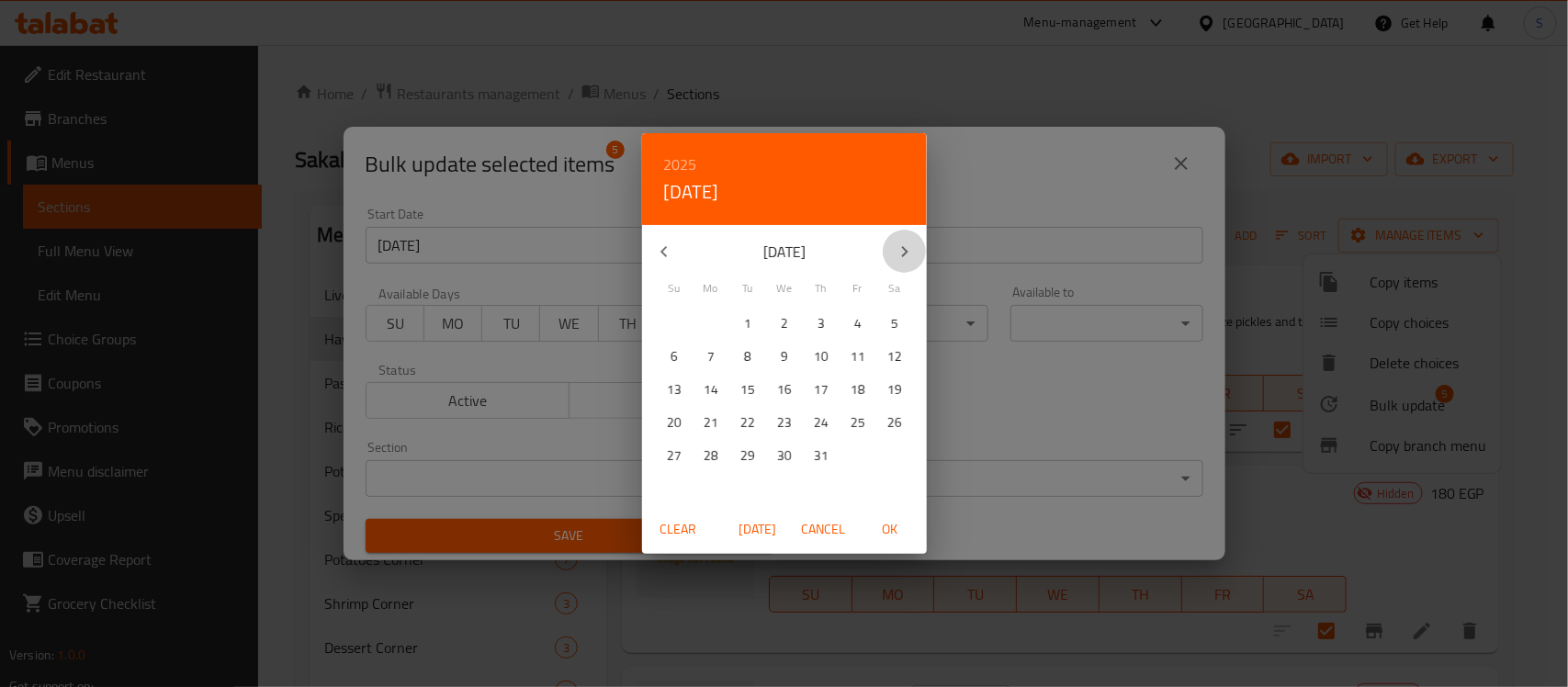
click at [909, 250] on icon "button" at bounding box center [905, 251] width 22 height 22
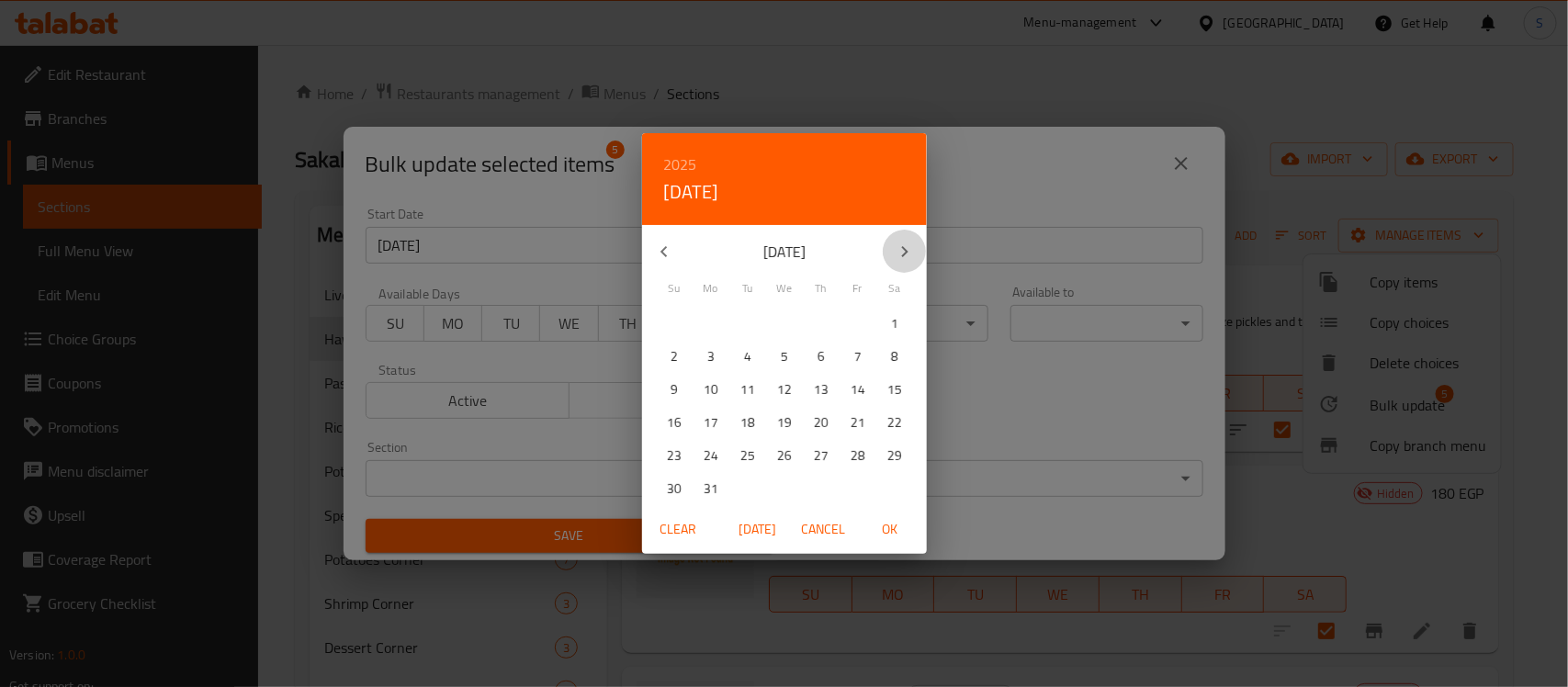
click at [909, 250] on icon "button" at bounding box center [905, 251] width 22 height 22
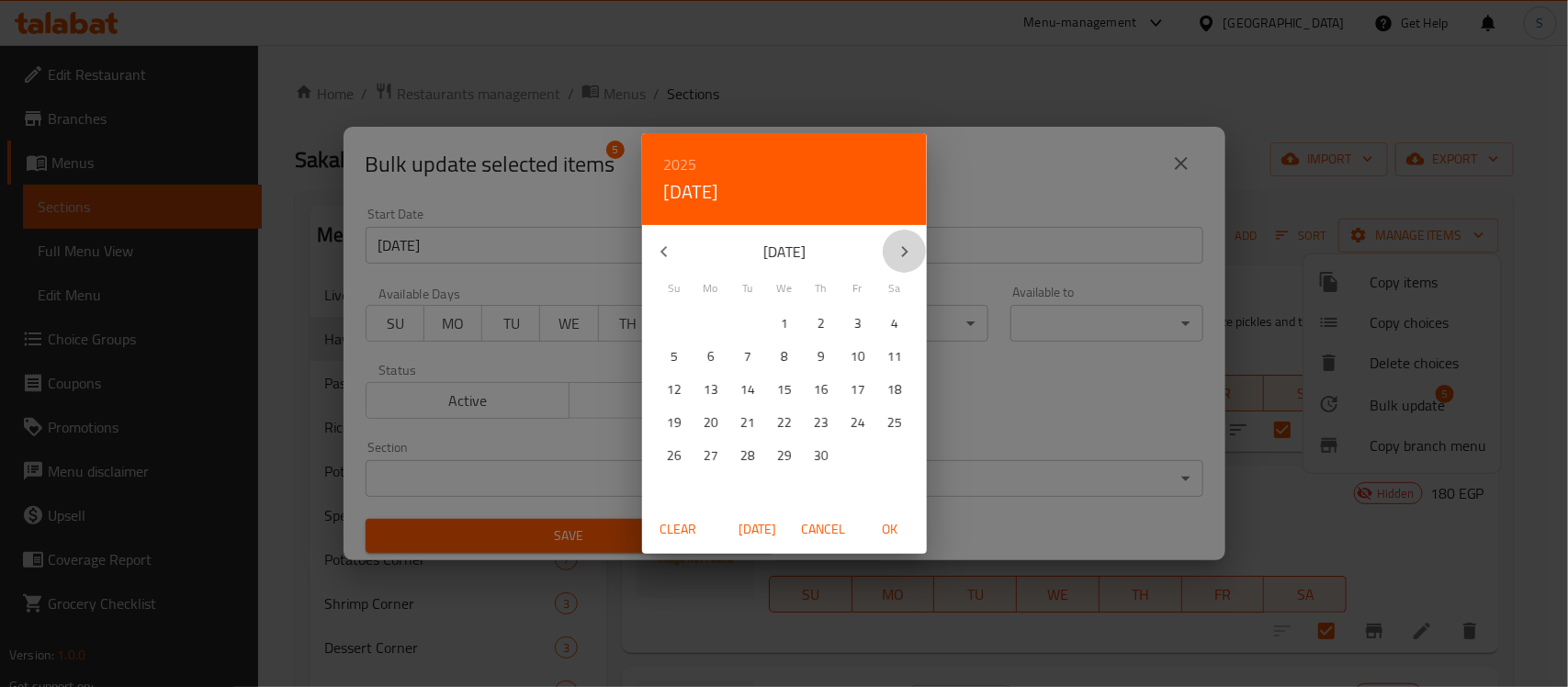
click at [909, 250] on icon "button" at bounding box center [905, 251] width 22 height 22
click at [910, 250] on icon "button" at bounding box center [905, 251] width 22 height 22
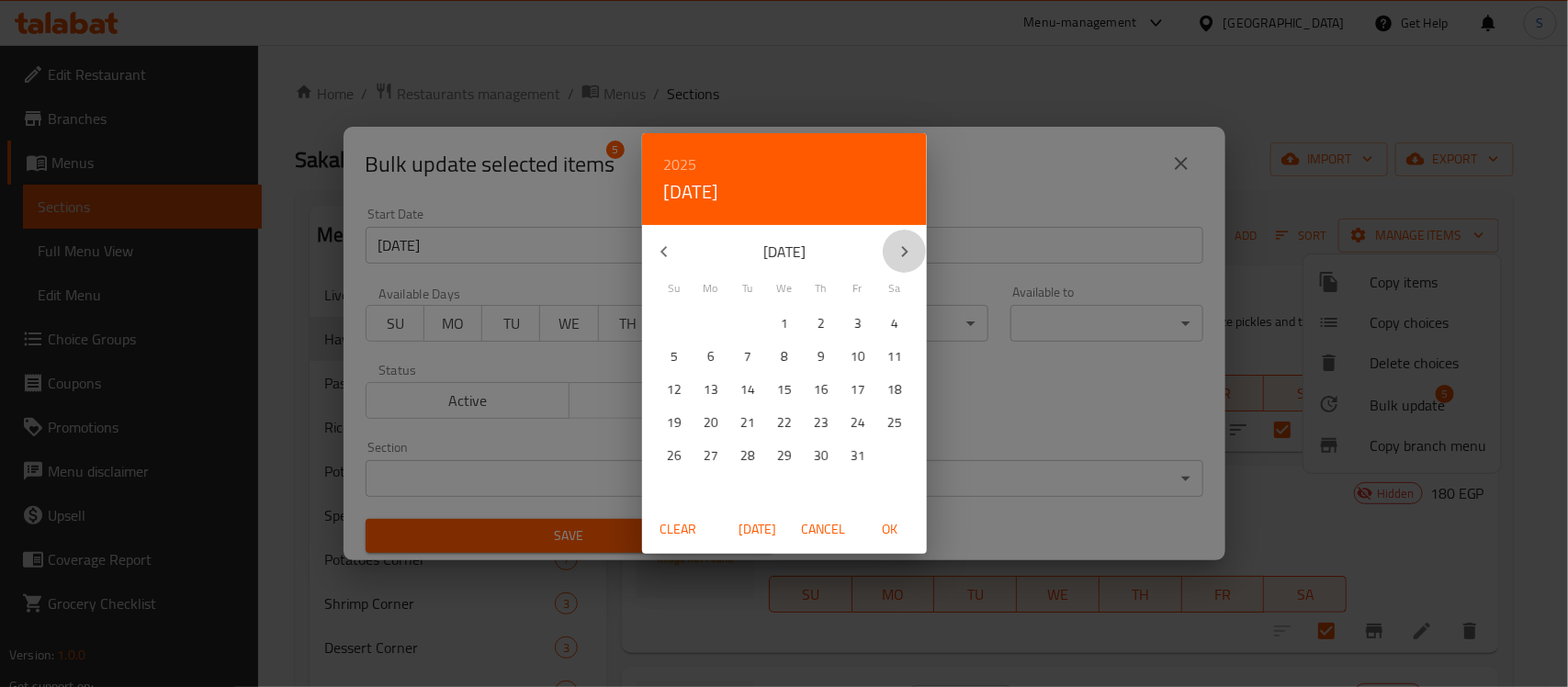
click at [910, 250] on icon "button" at bounding box center [905, 251] width 22 height 22
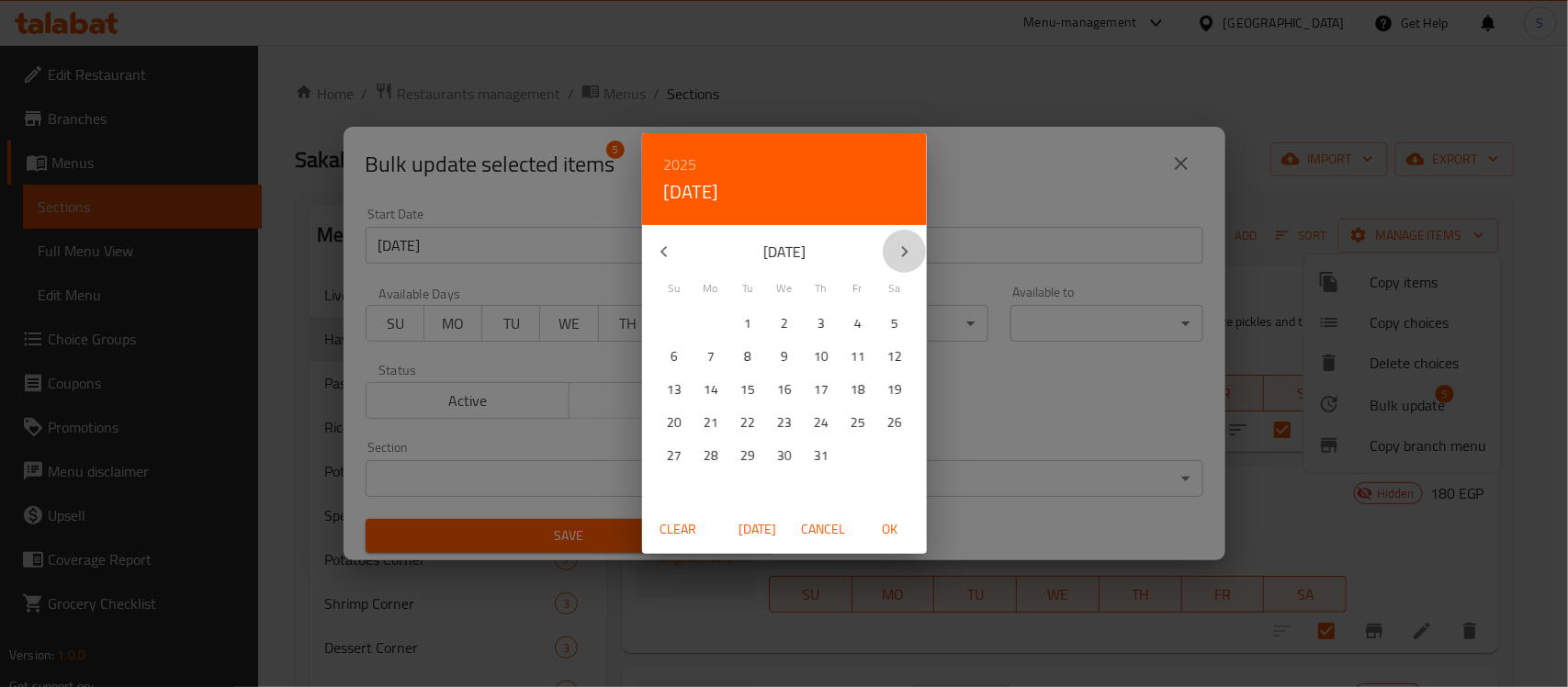
click at [910, 250] on icon "button" at bounding box center [905, 251] width 22 height 22
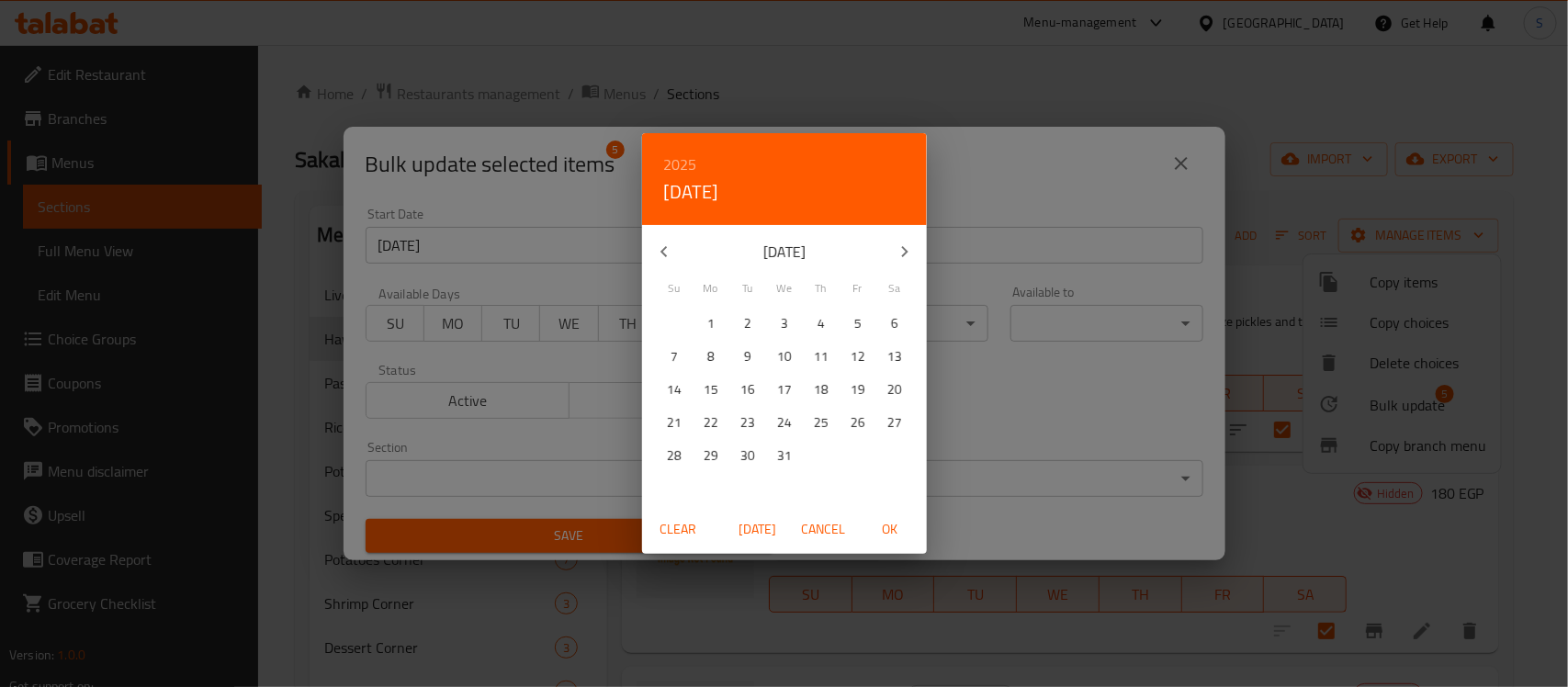
click at [910, 250] on icon "button" at bounding box center [905, 251] width 22 height 22
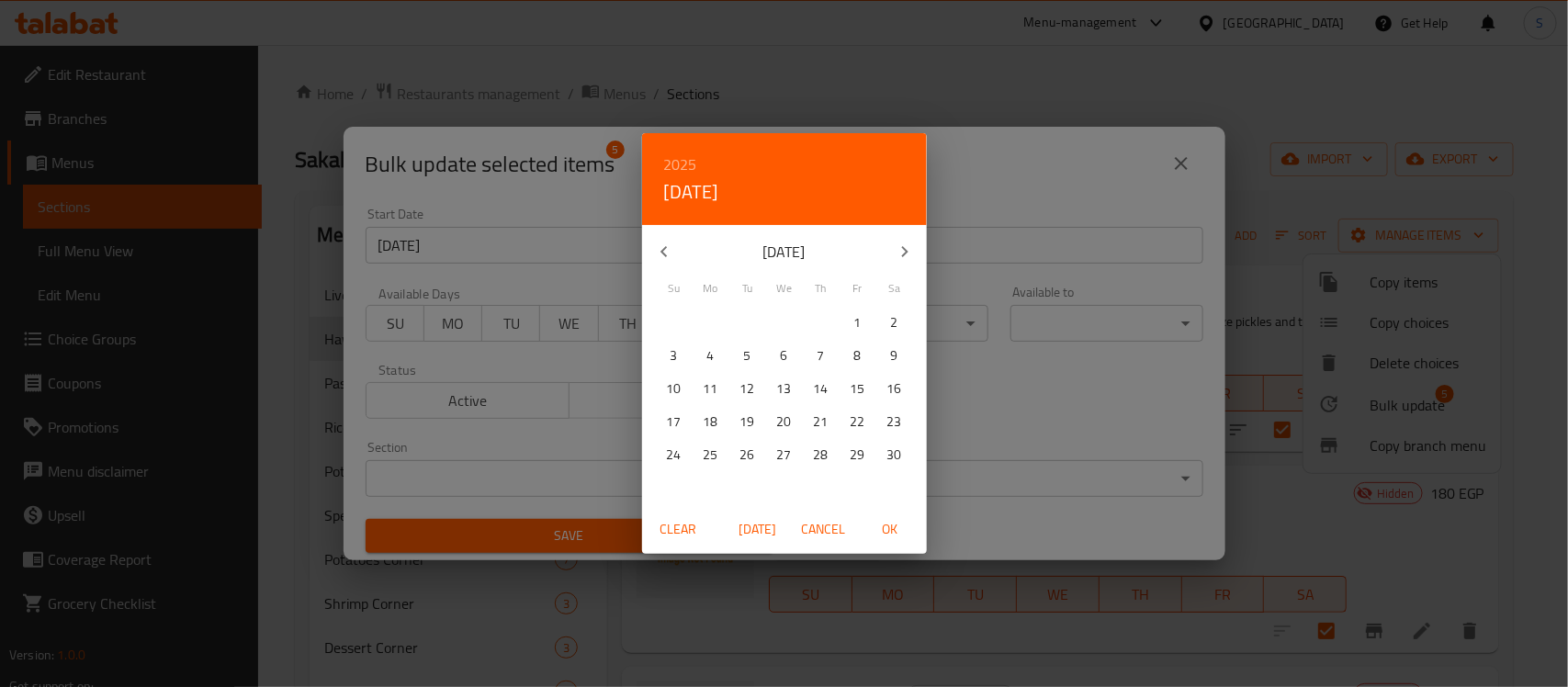
click at [906, 253] on icon "button" at bounding box center [904, 251] width 6 height 11
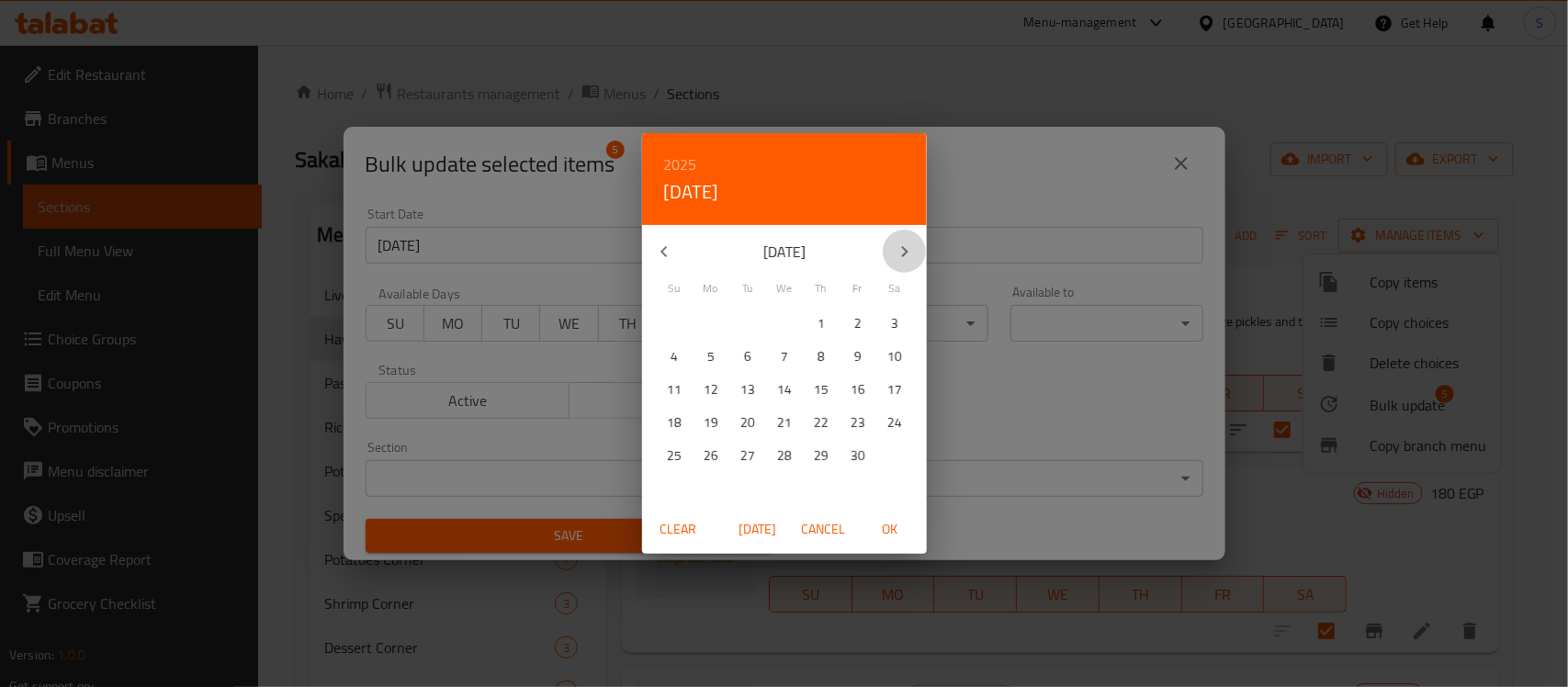
click at [905, 253] on icon "button" at bounding box center [904, 251] width 6 height 11
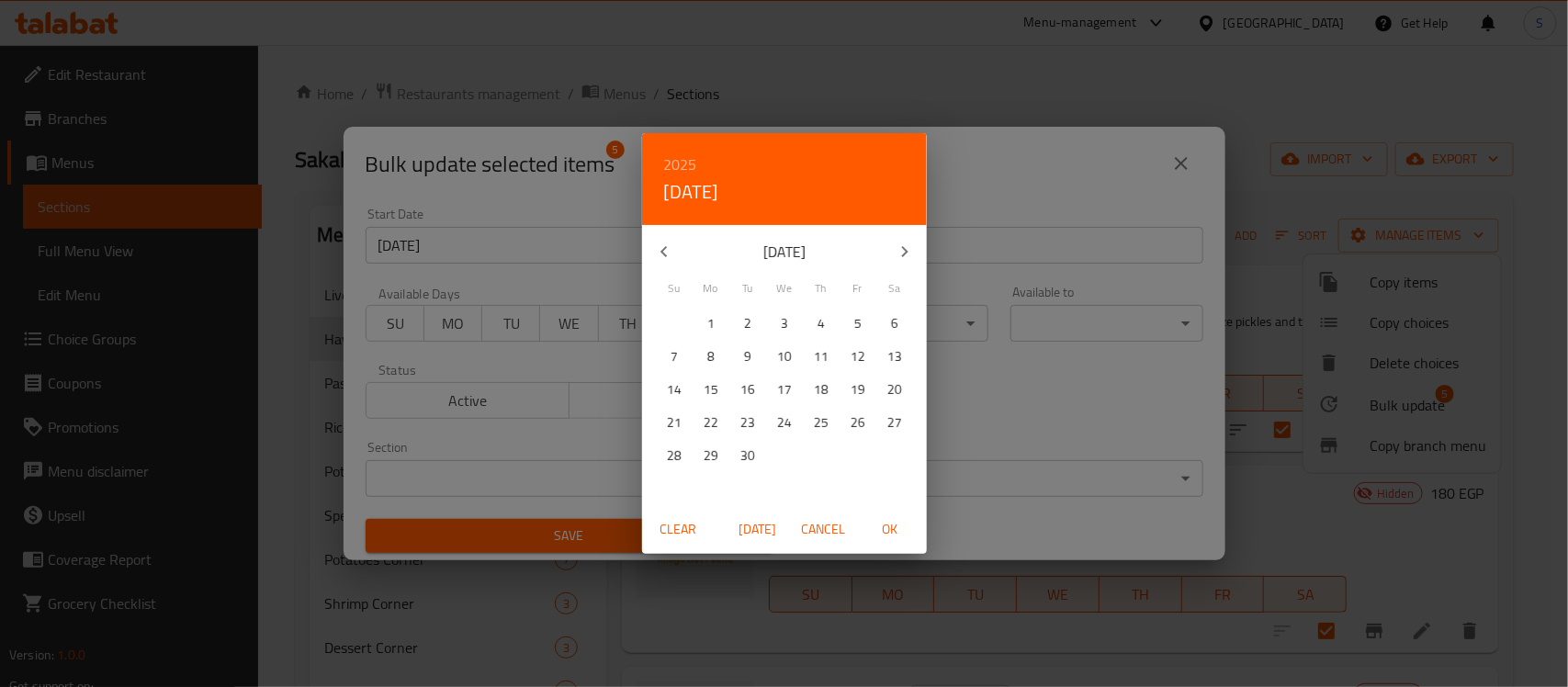
click at [905, 253] on icon "button" at bounding box center [904, 251] width 6 height 11
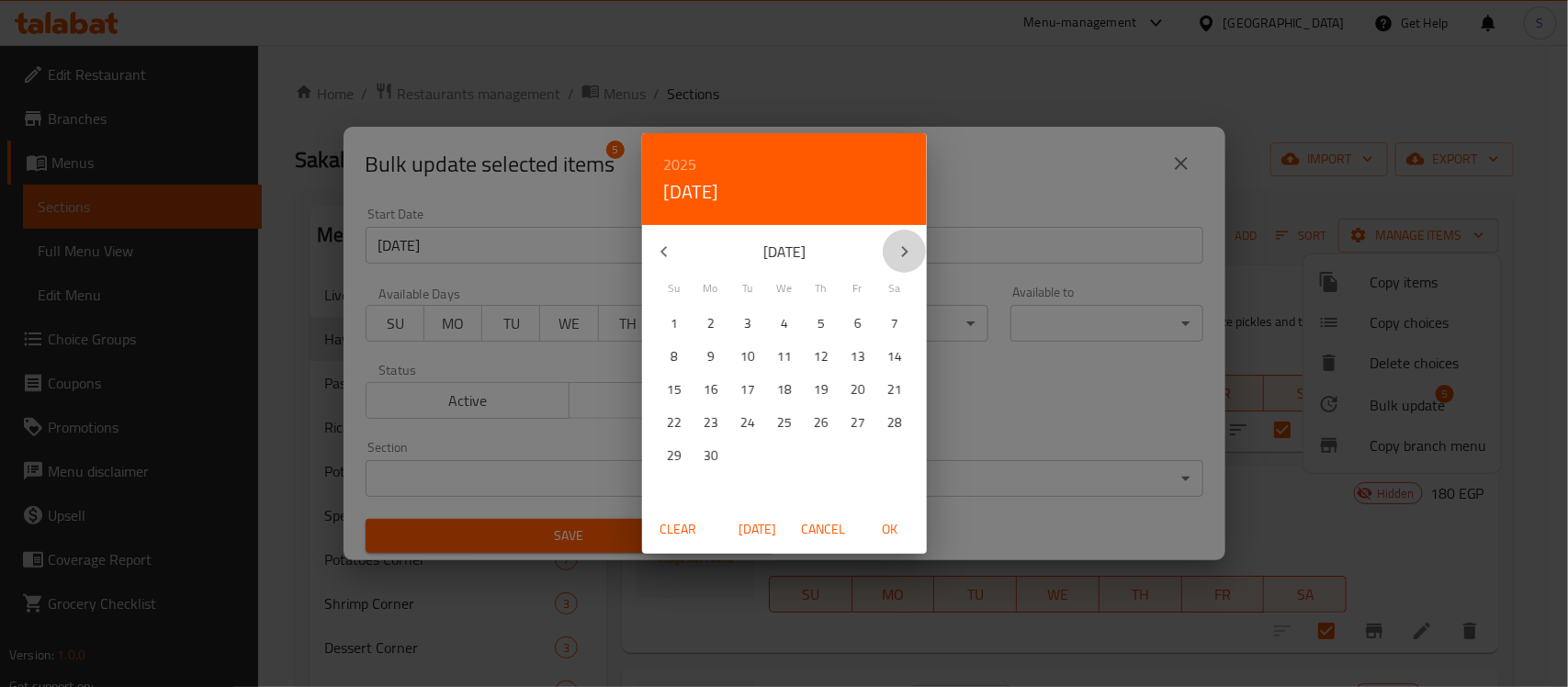
click at [905, 253] on icon "button" at bounding box center [904, 251] width 6 height 11
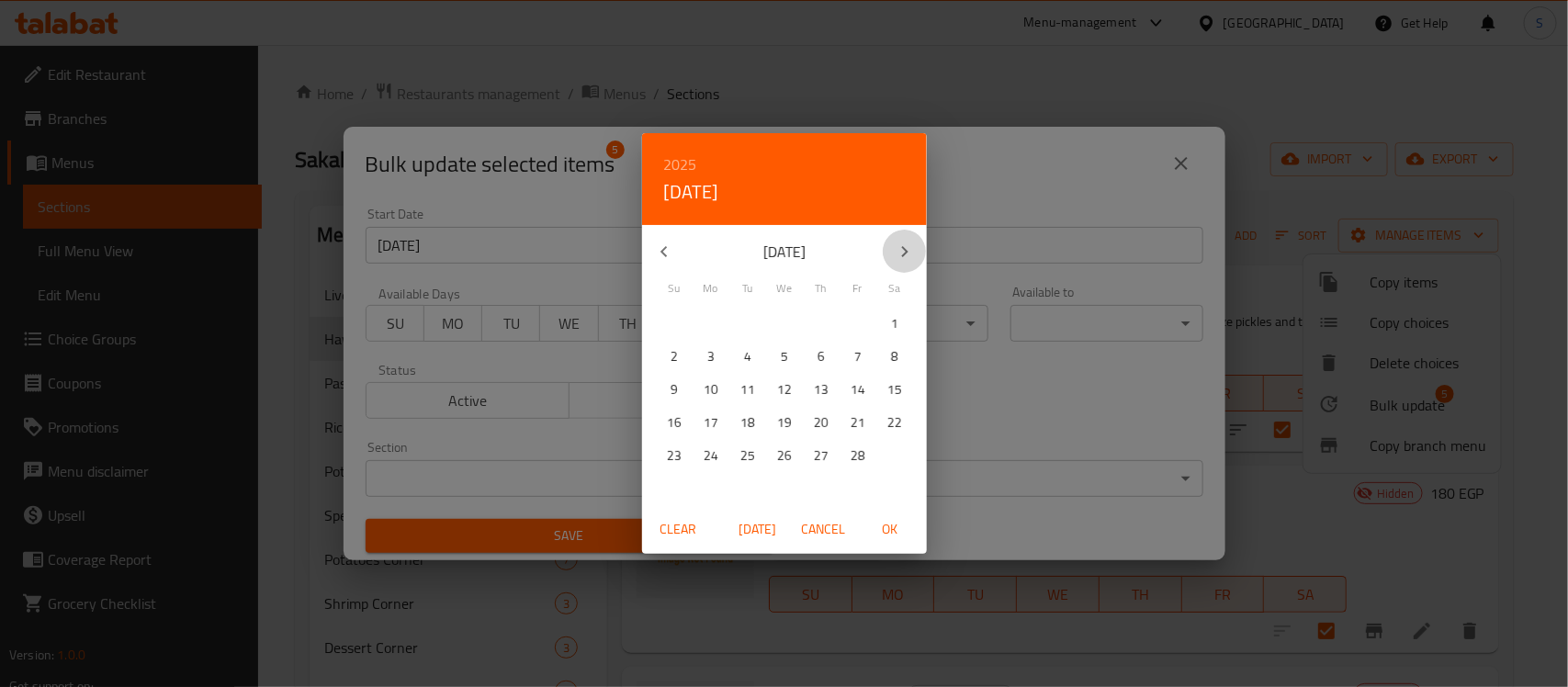
click at [905, 253] on icon "button" at bounding box center [904, 251] width 6 height 11
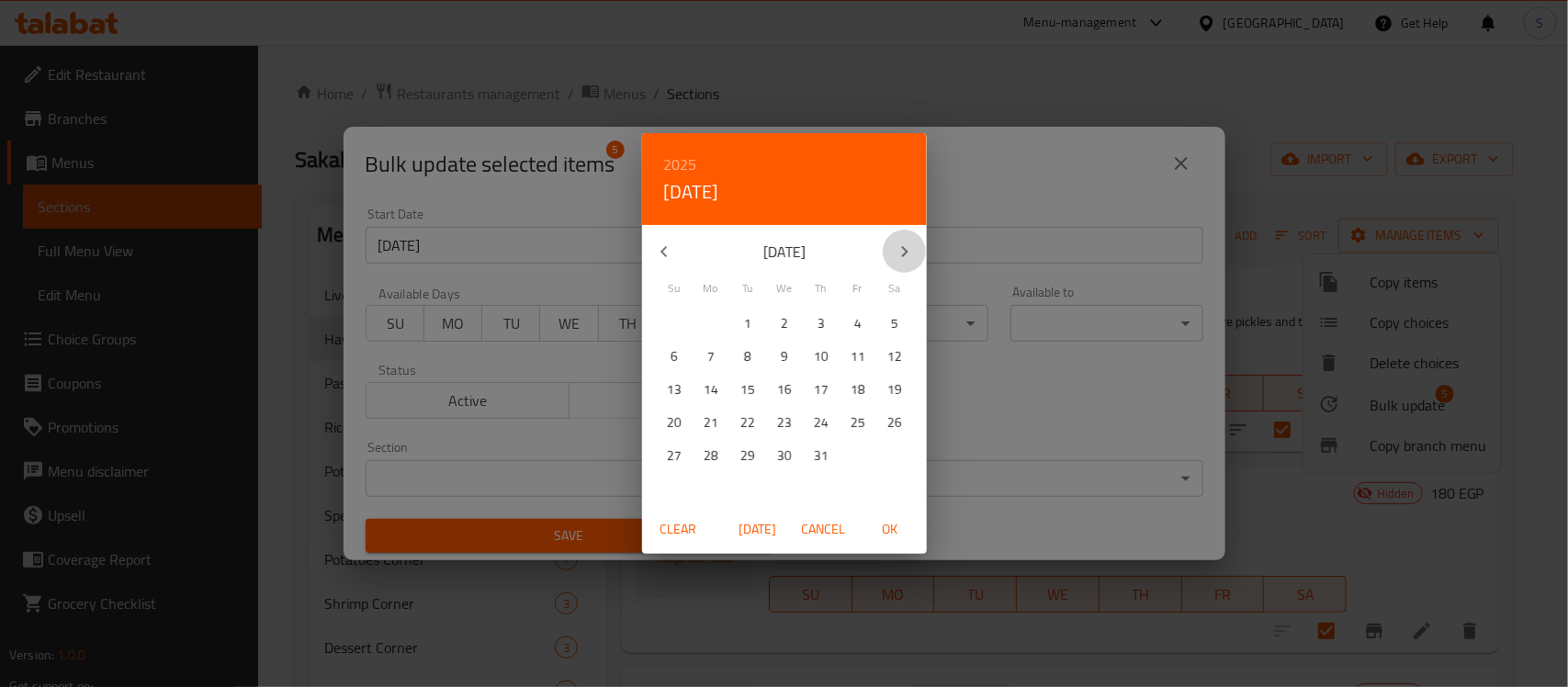
click at [905, 253] on icon "button" at bounding box center [904, 251] width 6 height 11
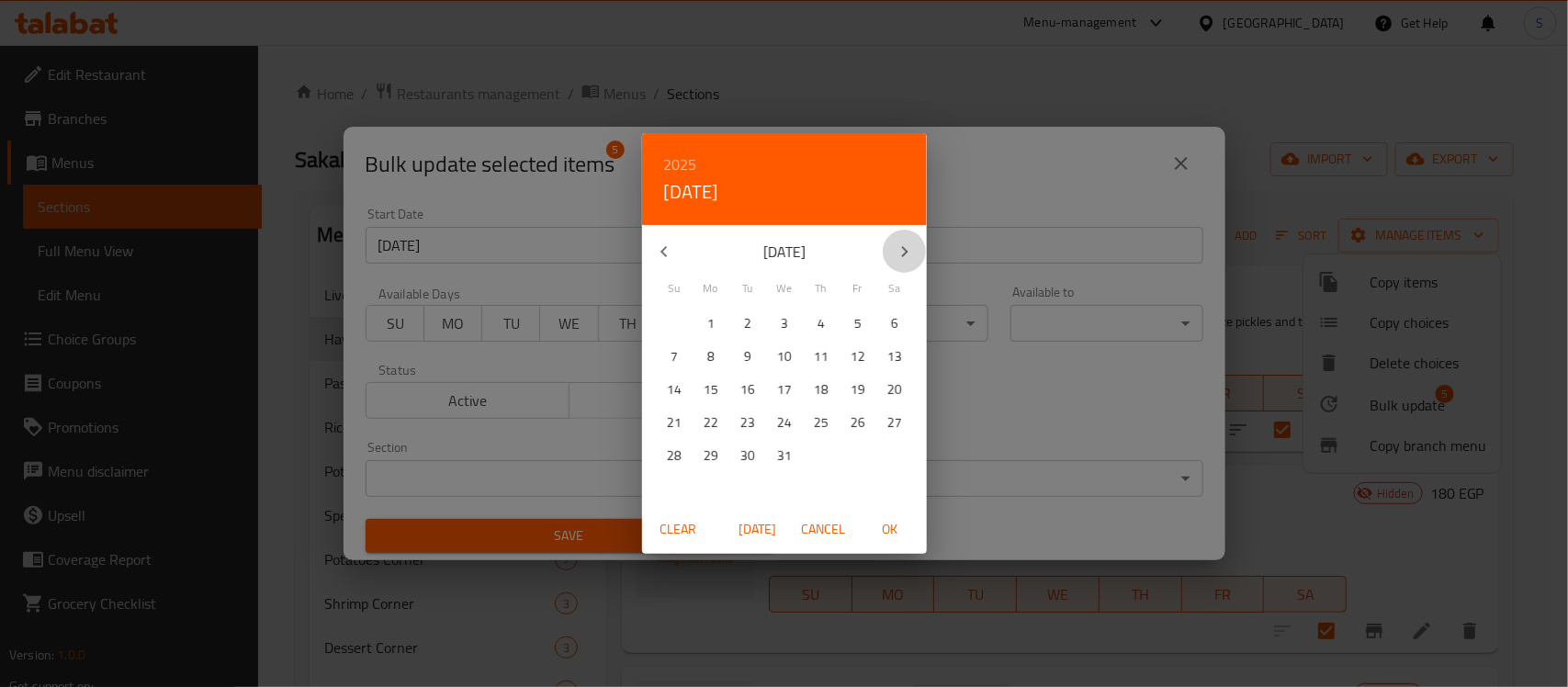
click at [905, 253] on icon "button" at bounding box center [904, 251] width 6 height 11
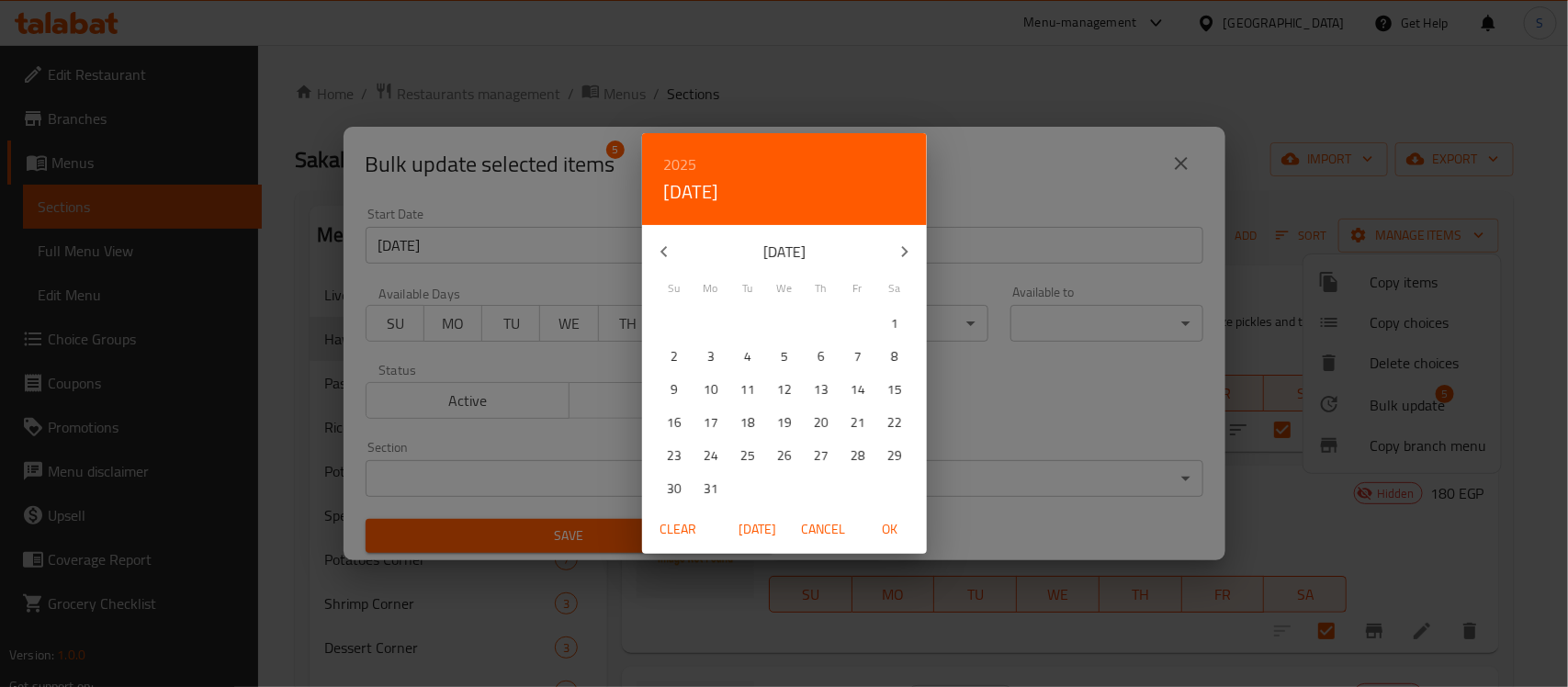
click at [905, 253] on icon "button" at bounding box center [904, 251] width 6 height 11
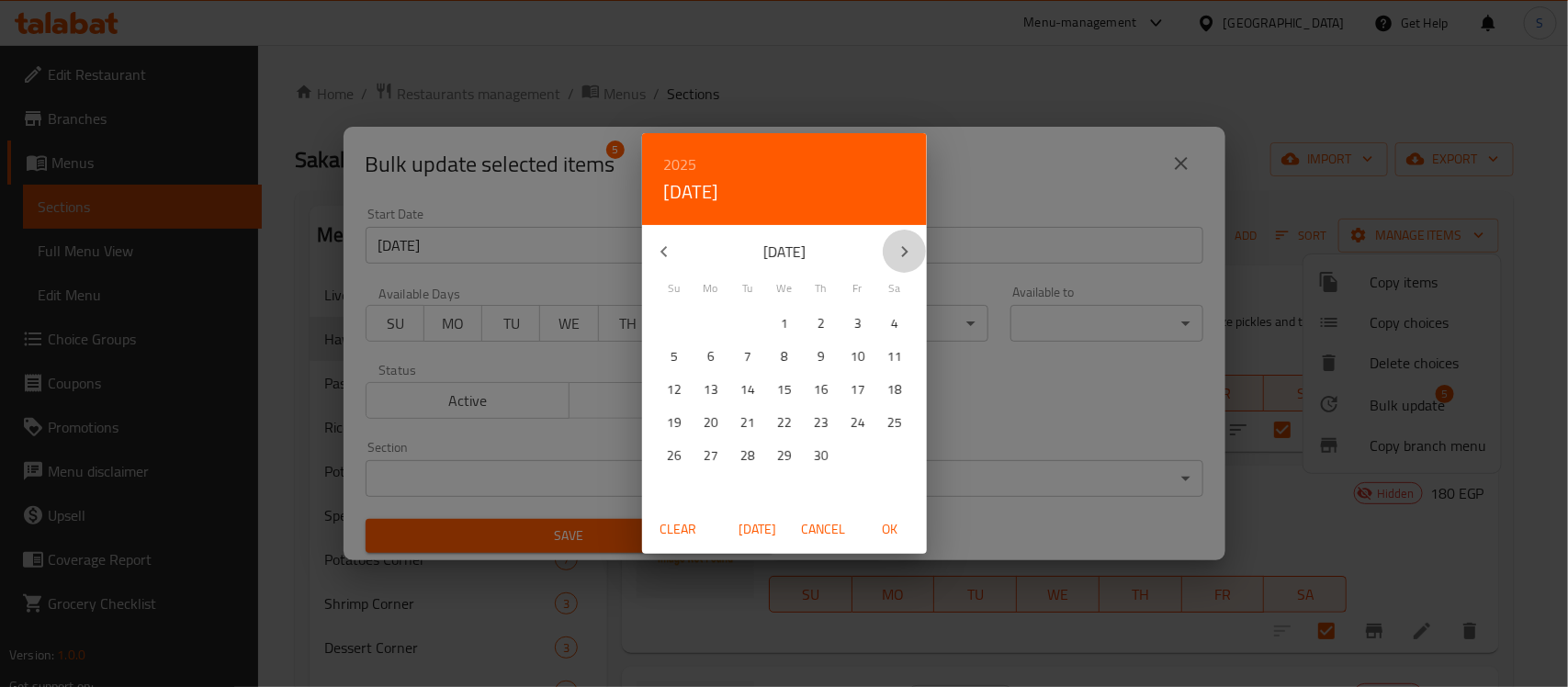
click at [905, 253] on icon "button" at bounding box center [904, 251] width 6 height 11
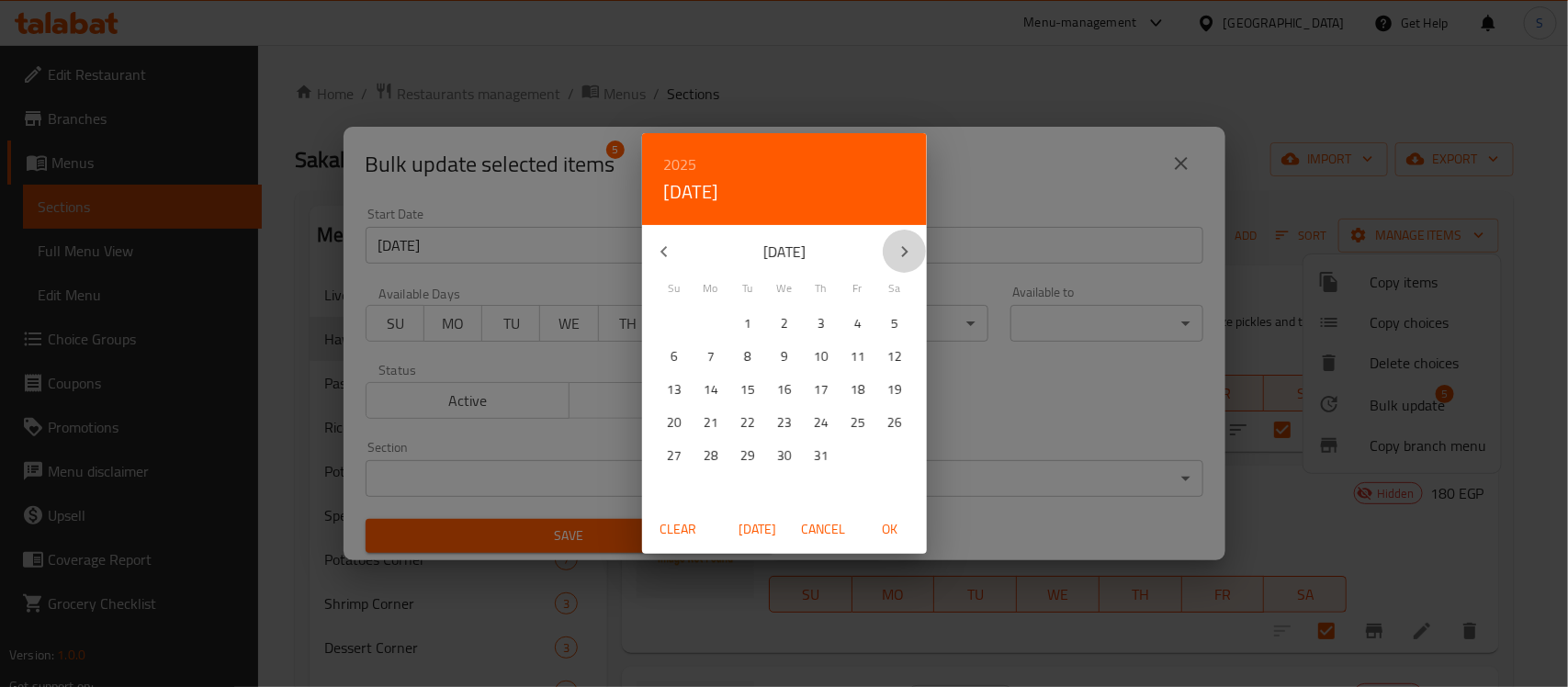
click at [905, 253] on icon "button" at bounding box center [904, 251] width 6 height 11
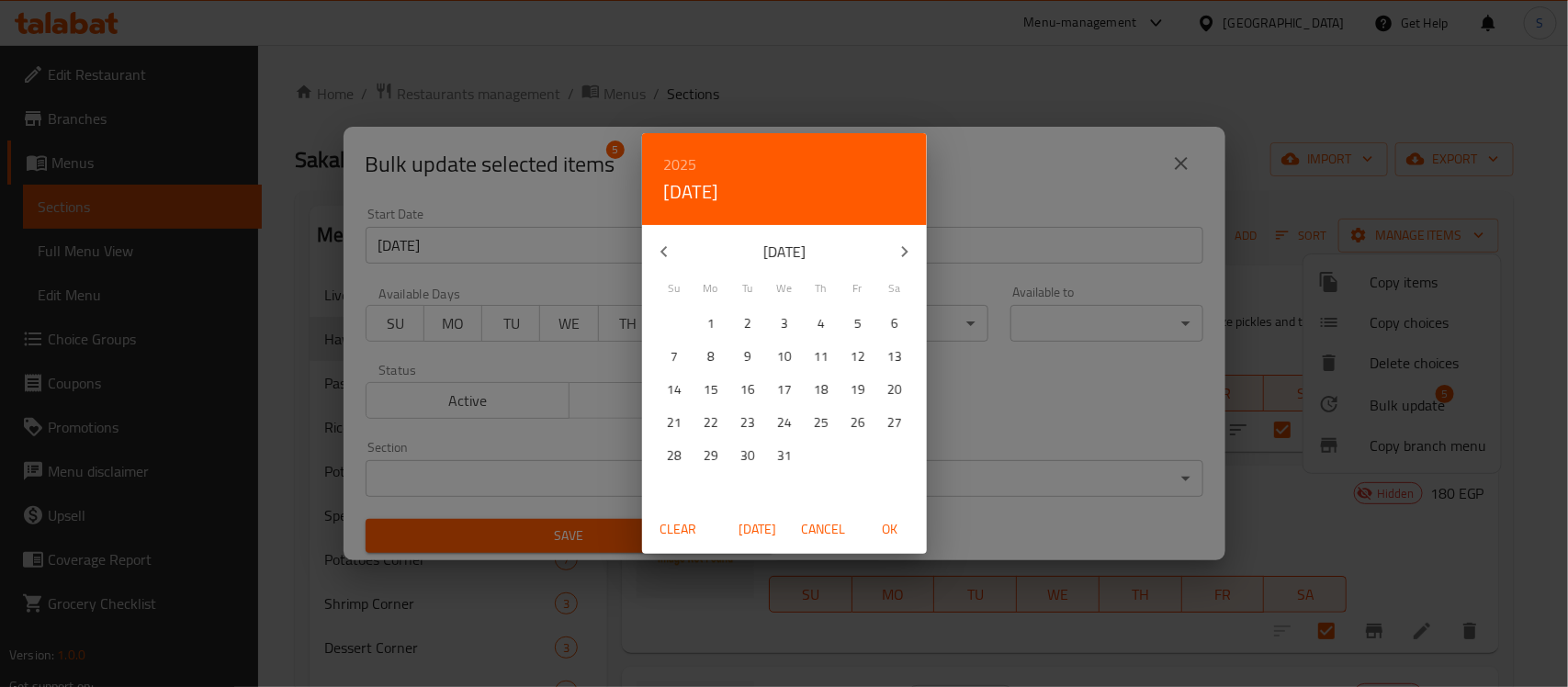
click at [905, 253] on icon "button" at bounding box center [904, 251] width 6 height 11
click at [905, 252] on icon "button" at bounding box center [904, 251] width 6 height 11
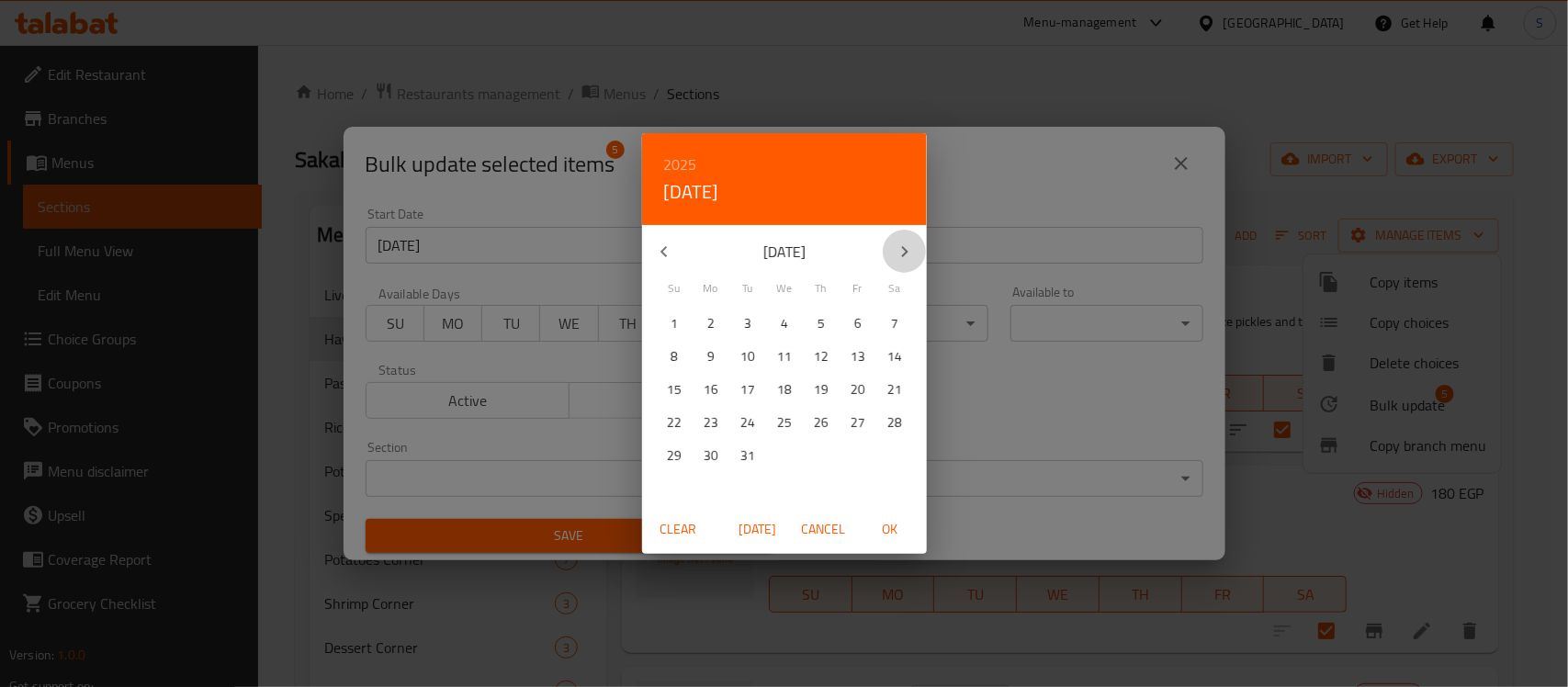
click at [901, 249] on icon "button" at bounding box center [905, 251] width 22 height 22
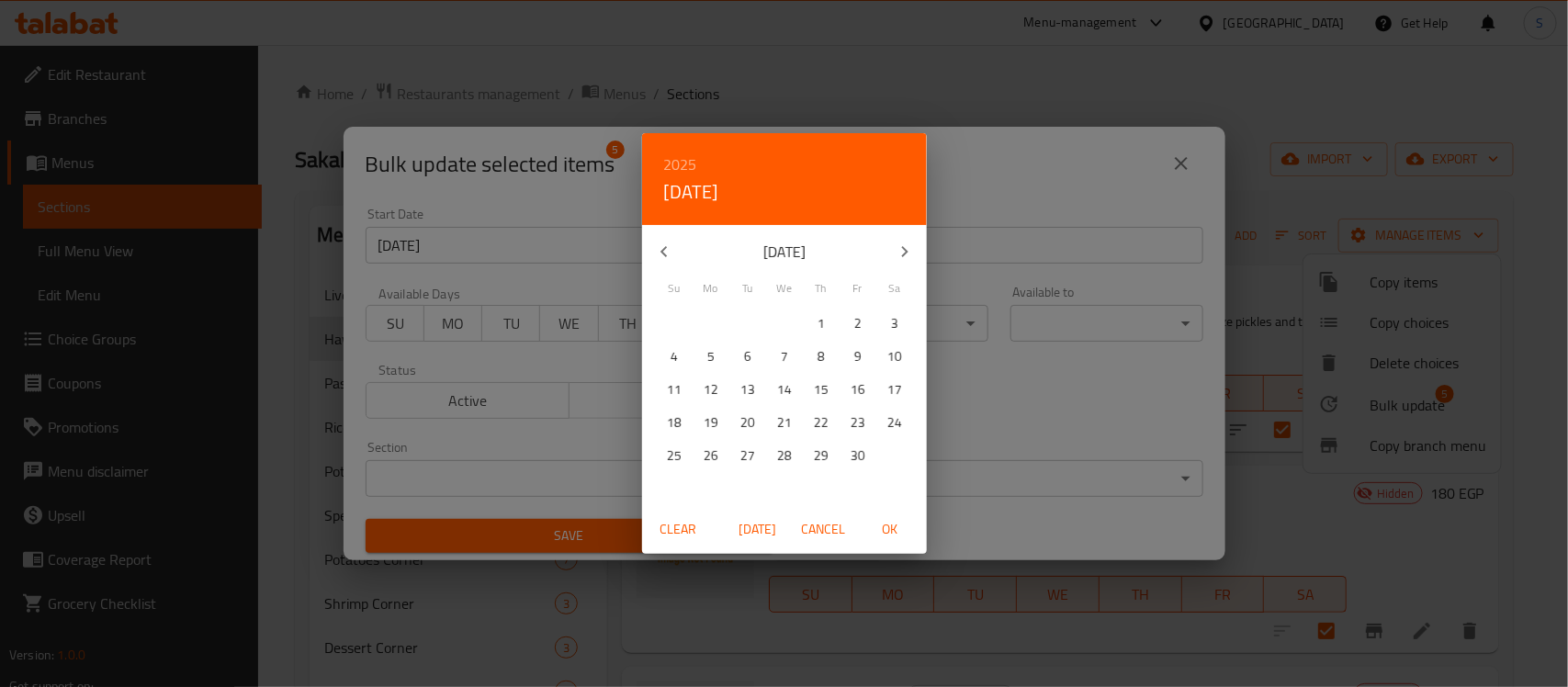
click at [901, 249] on icon "button" at bounding box center [905, 251] width 22 height 22
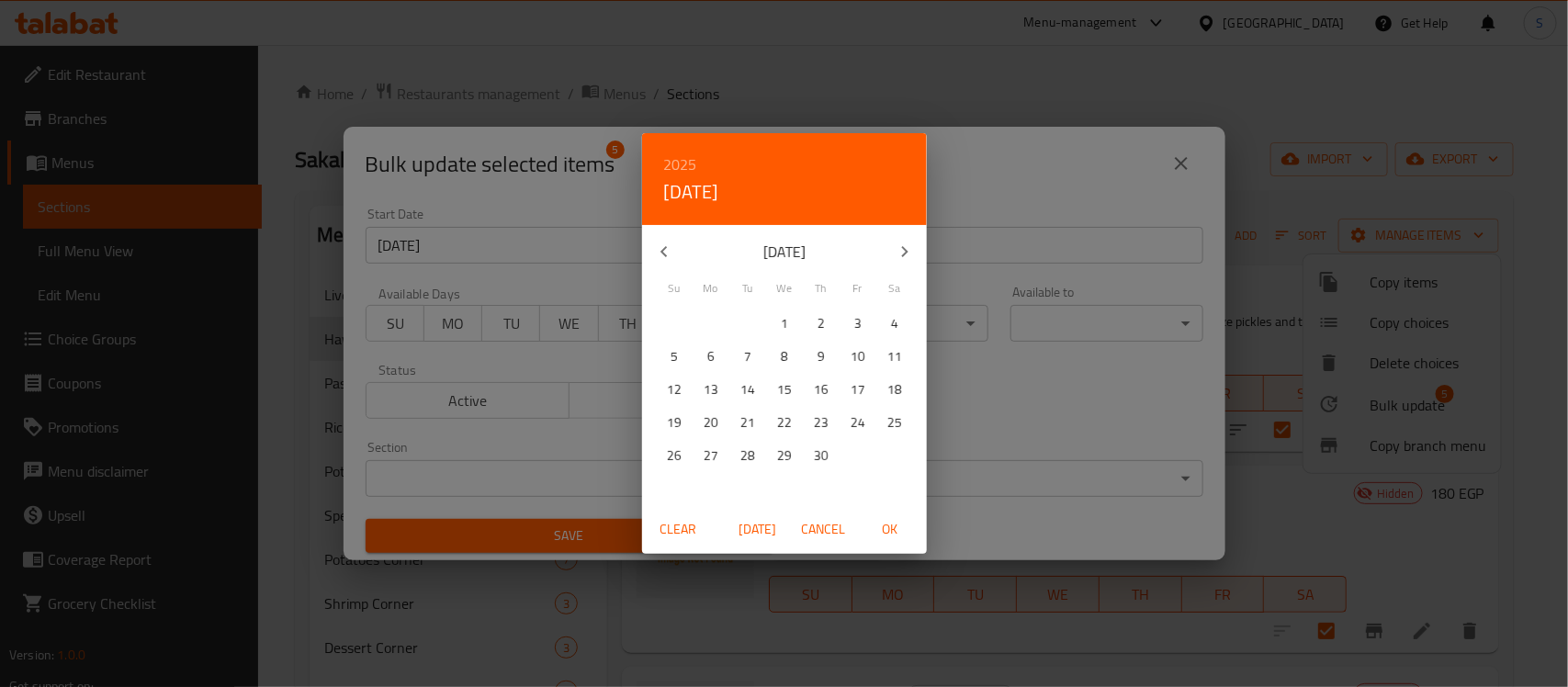
click at [901, 249] on icon "button" at bounding box center [905, 251] width 22 height 22
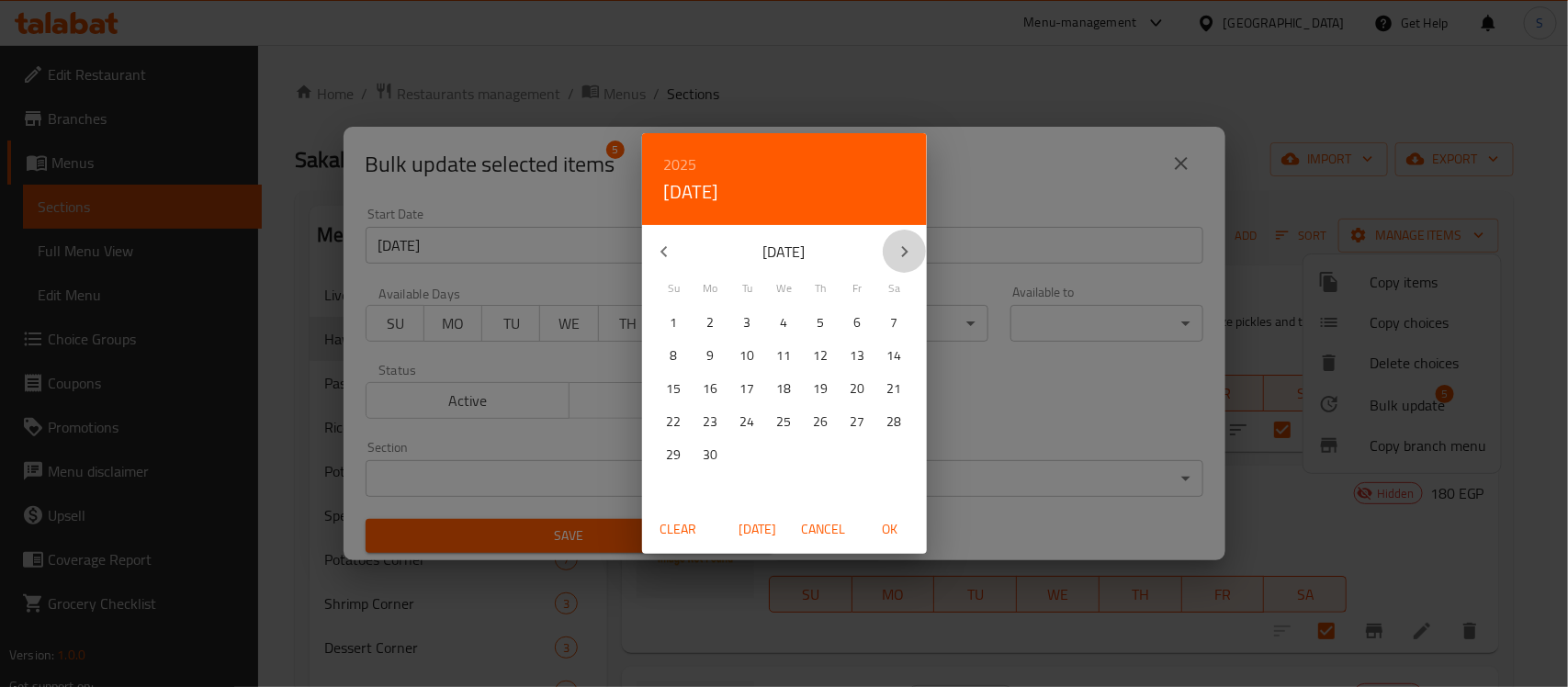
click at [901, 249] on icon "button" at bounding box center [905, 251] width 22 height 22
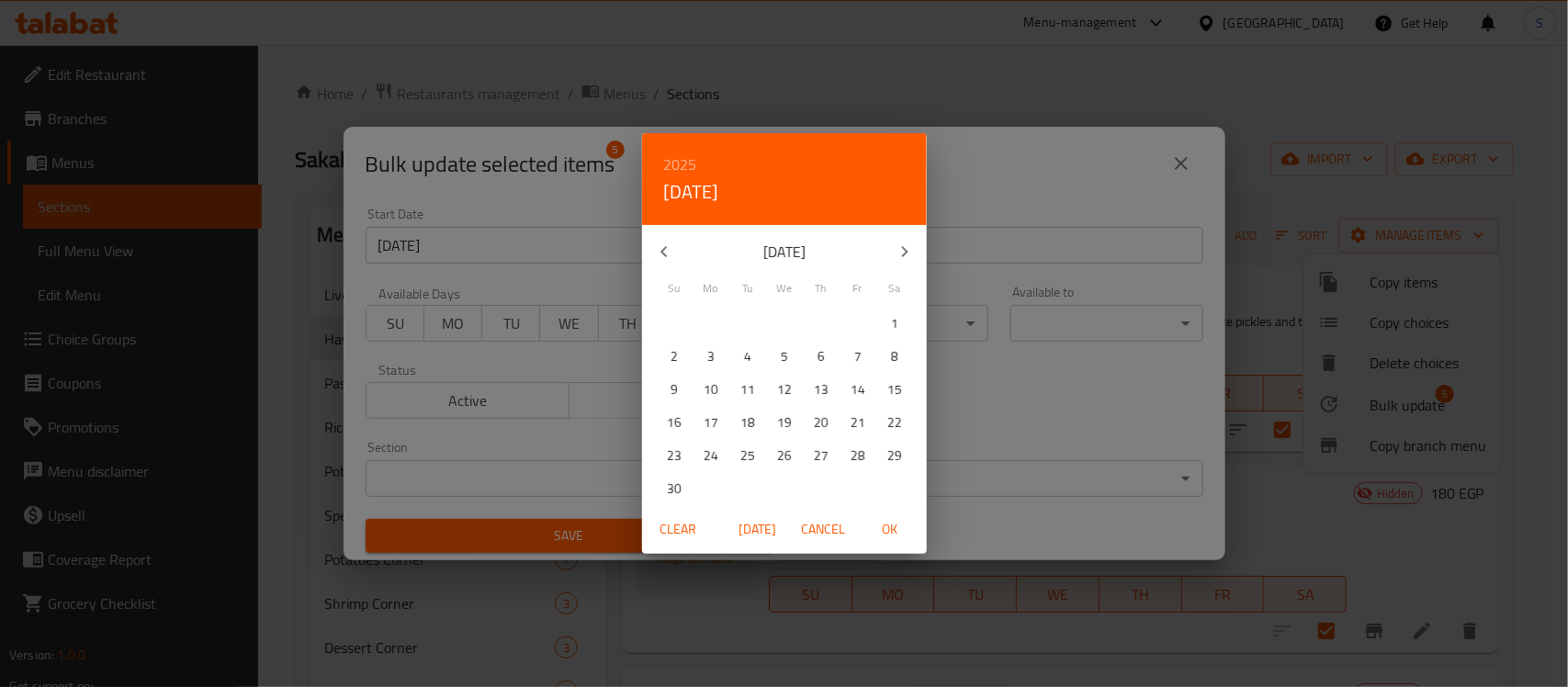
click at [901, 249] on icon "button" at bounding box center [905, 251] width 22 height 22
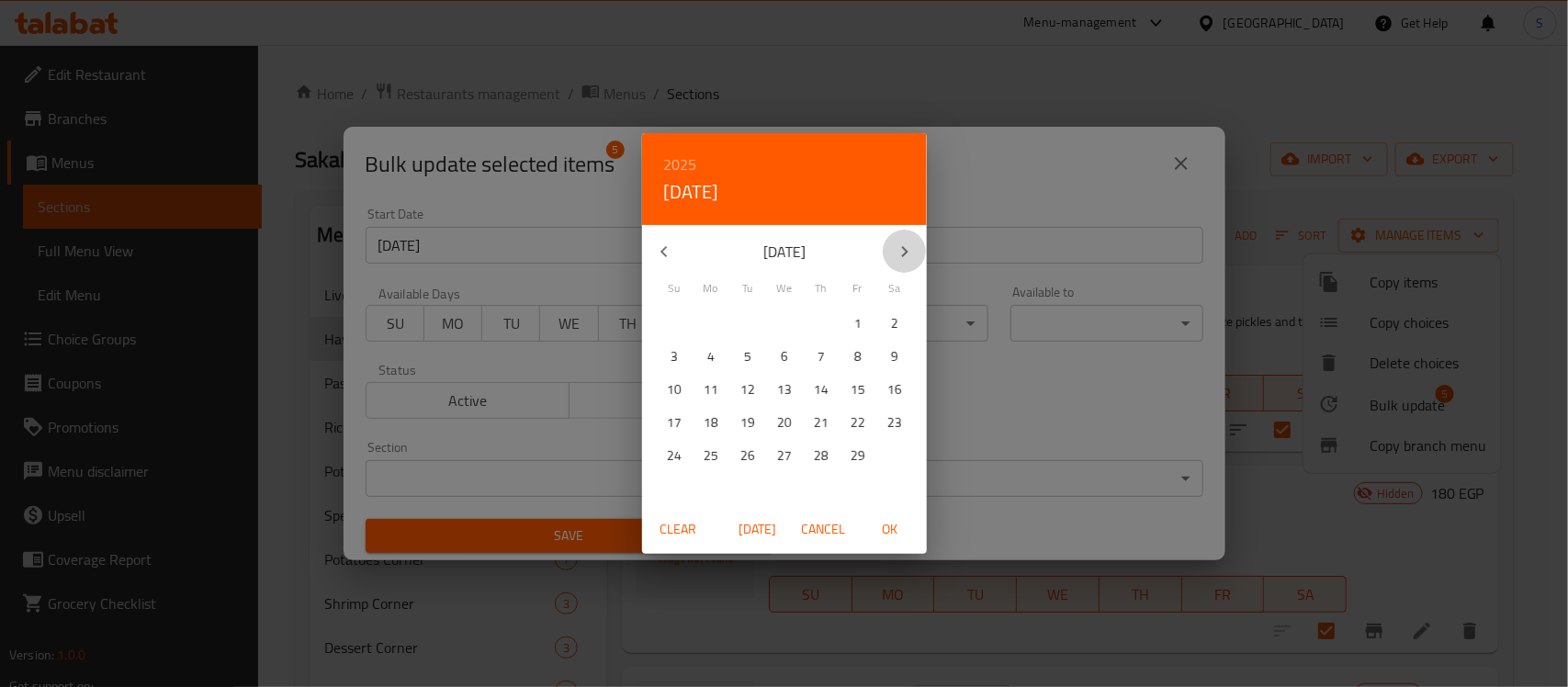
click at [901, 249] on icon "button" at bounding box center [905, 251] width 22 height 22
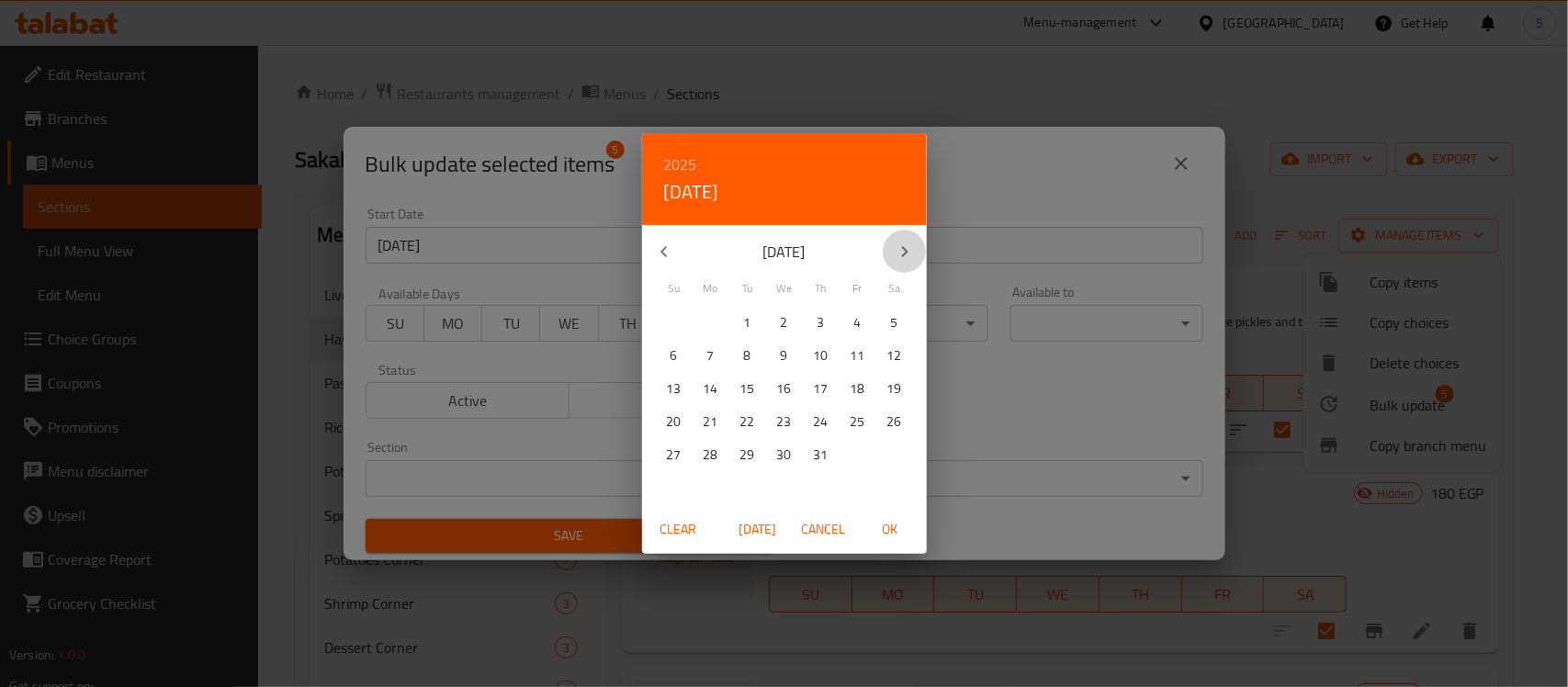
click at [901, 249] on icon "button" at bounding box center [905, 251] width 22 height 22
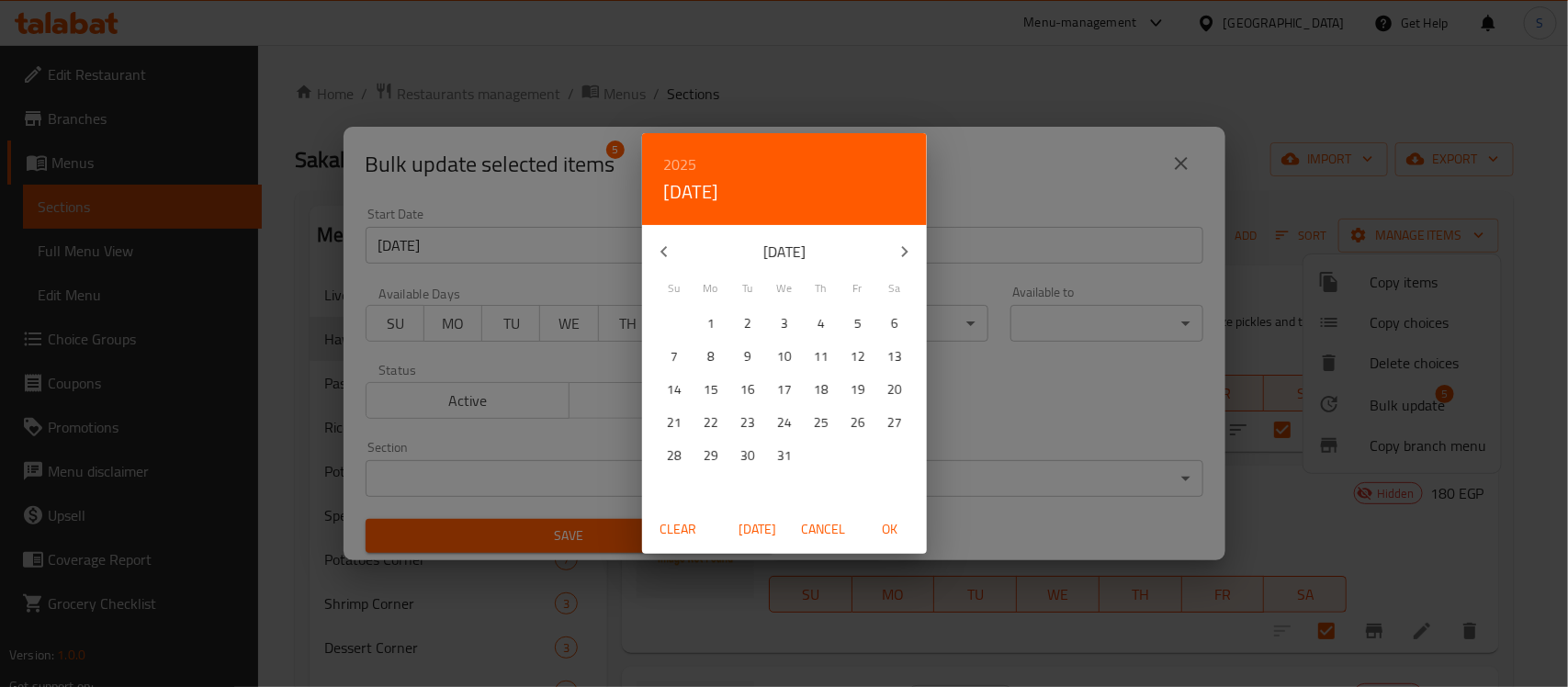
click at [901, 249] on icon "button" at bounding box center [905, 251] width 22 height 22
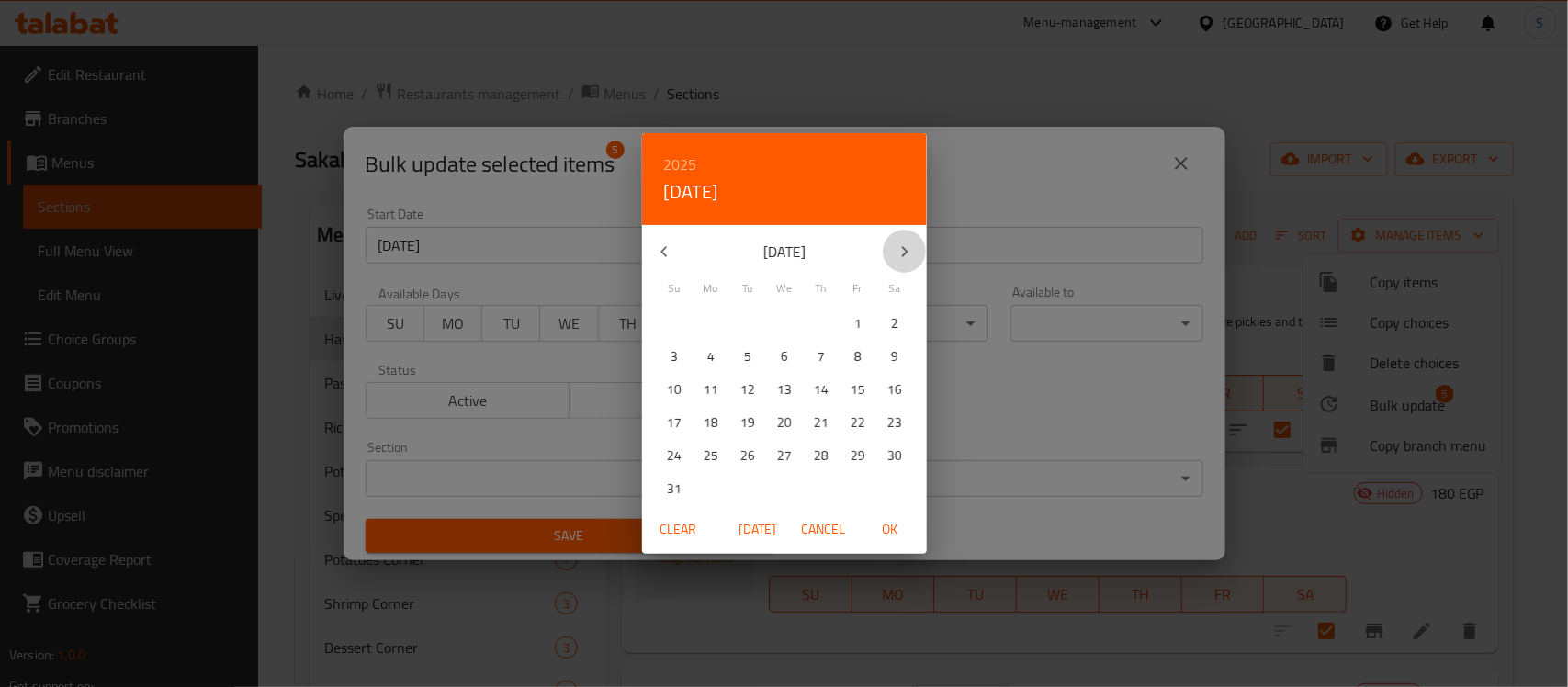
click at [901, 249] on icon "button" at bounding box center [905, 251] width 22 height 22
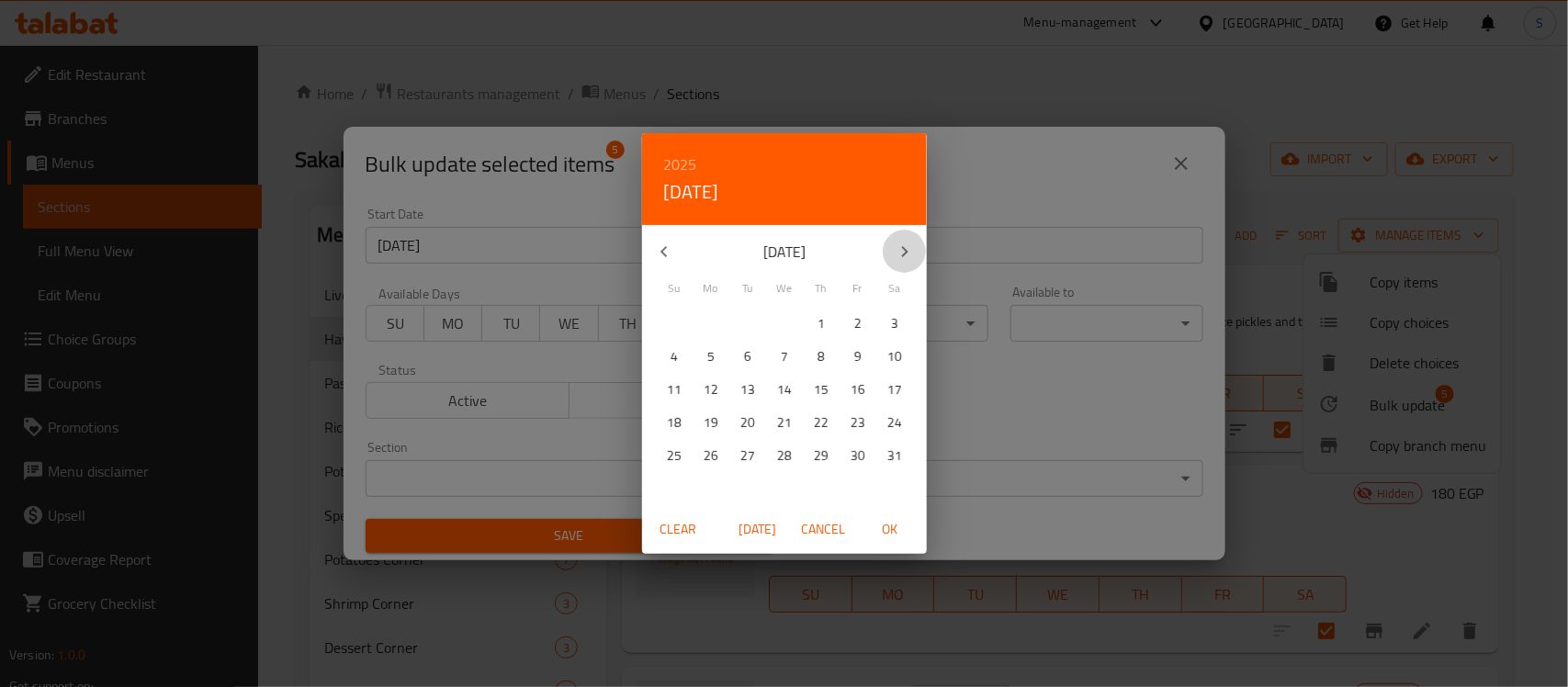
click at [901, 249] on icon "button" at bounding box center [905, 251] width 22 height 22
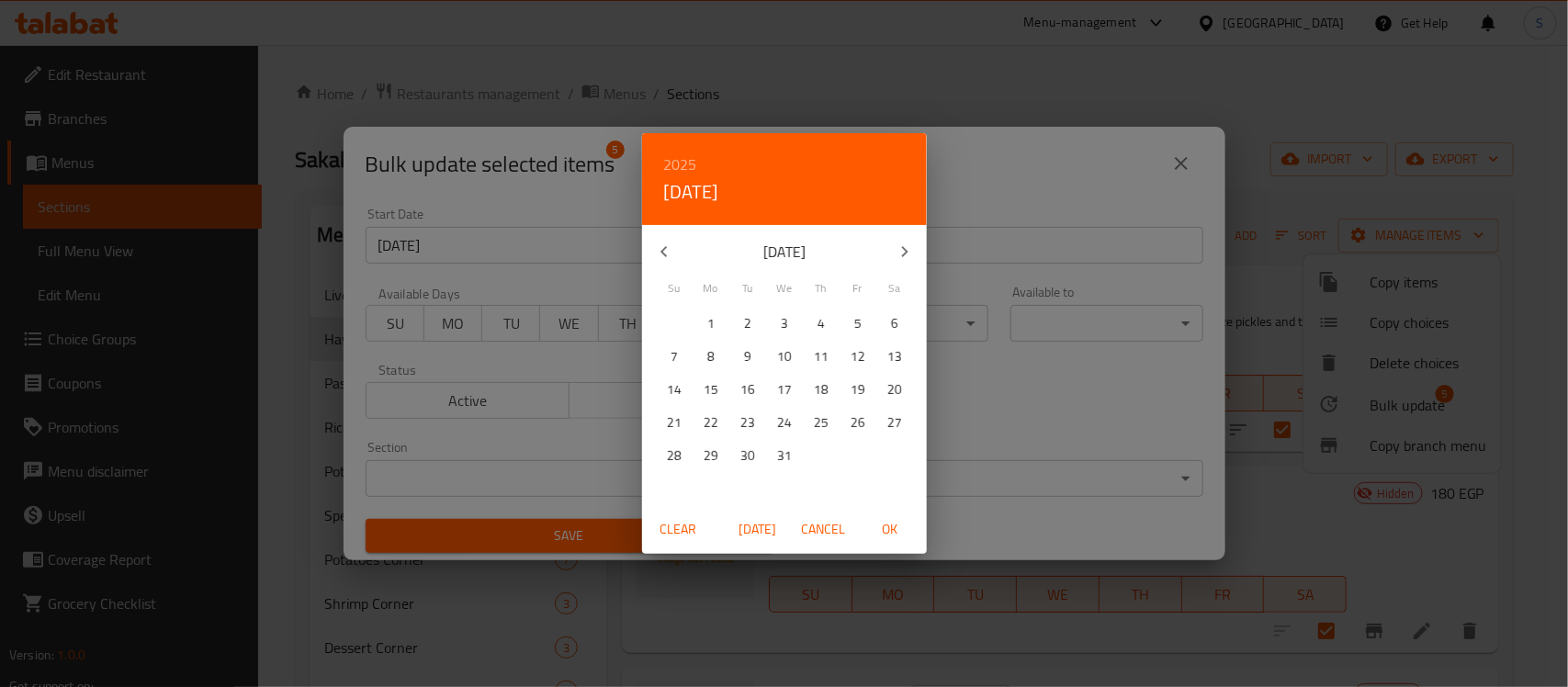
click at [901, 249] on icon "button" at bounding box center [905, 251] width 22 height 22
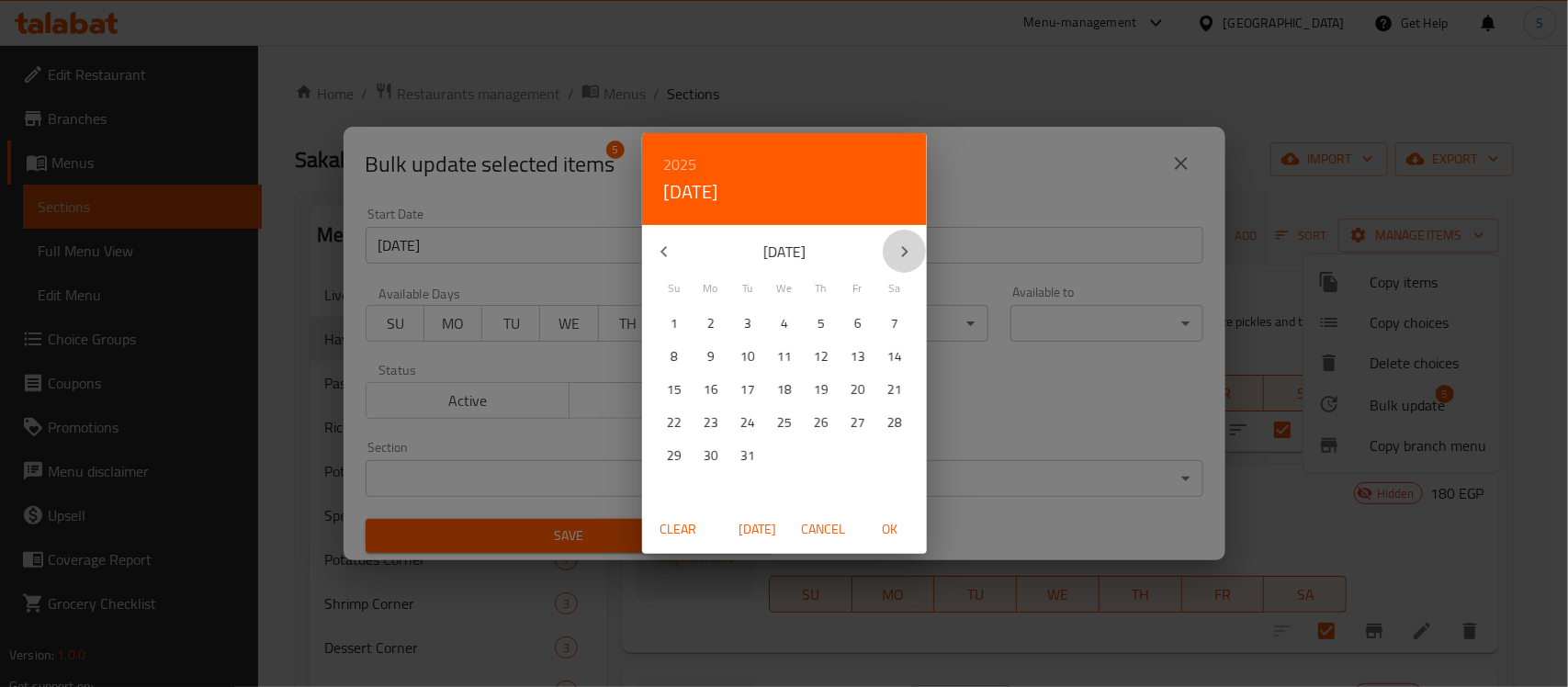
click at [901, 249] on icon "button" at bounding box center [905, 251] width 22 height 22
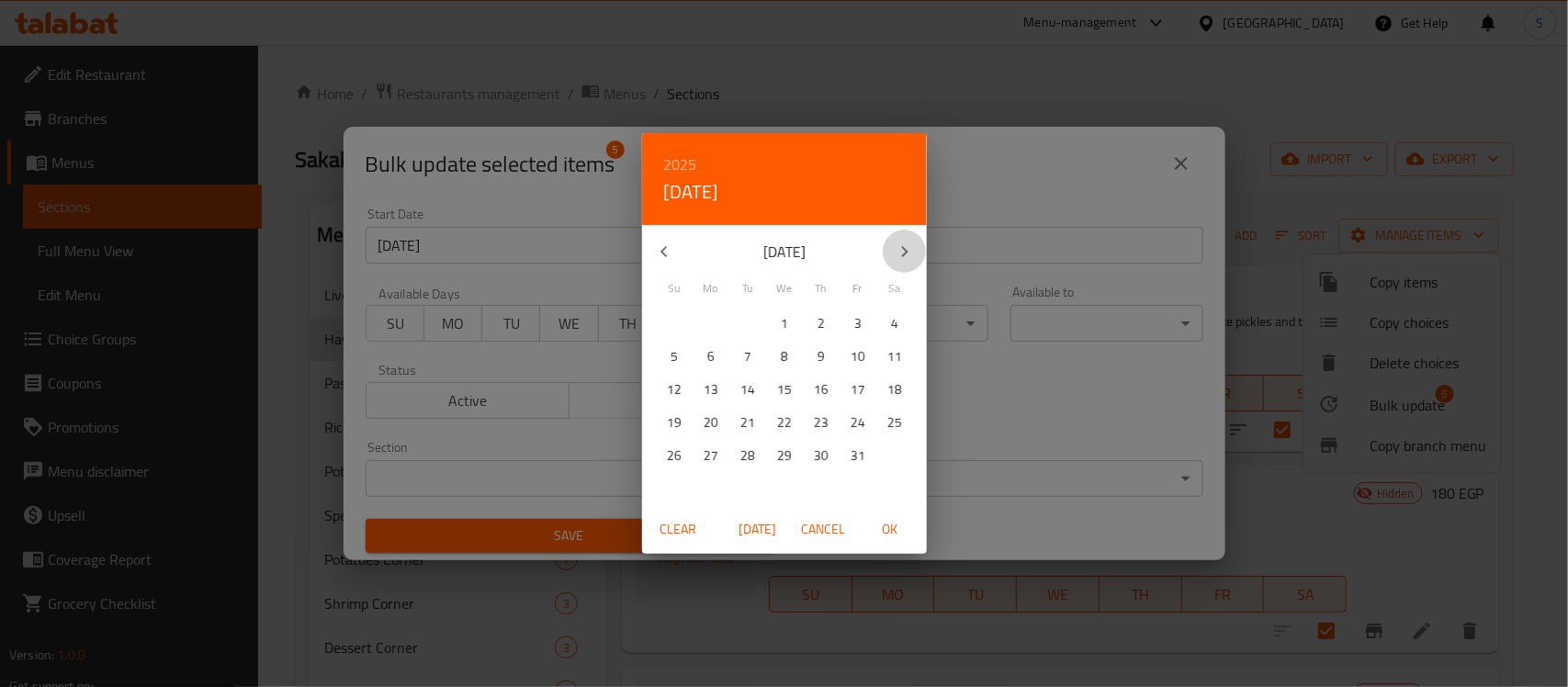
click at [901, 249] on icon "button" at bounding box center [905, 251] width 22 height 22
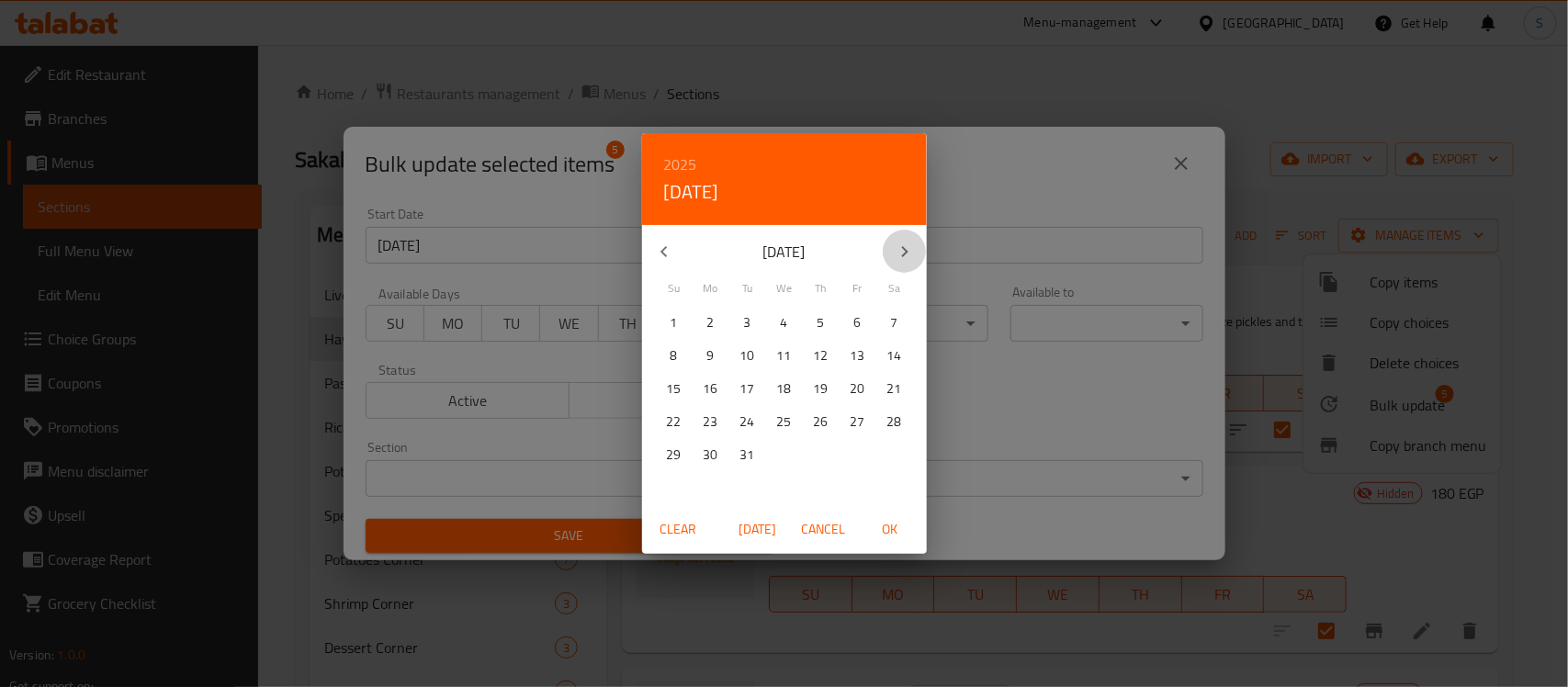
click at [901, 249] on icon "button" at bounding box center [905, 251] width 22 height 22
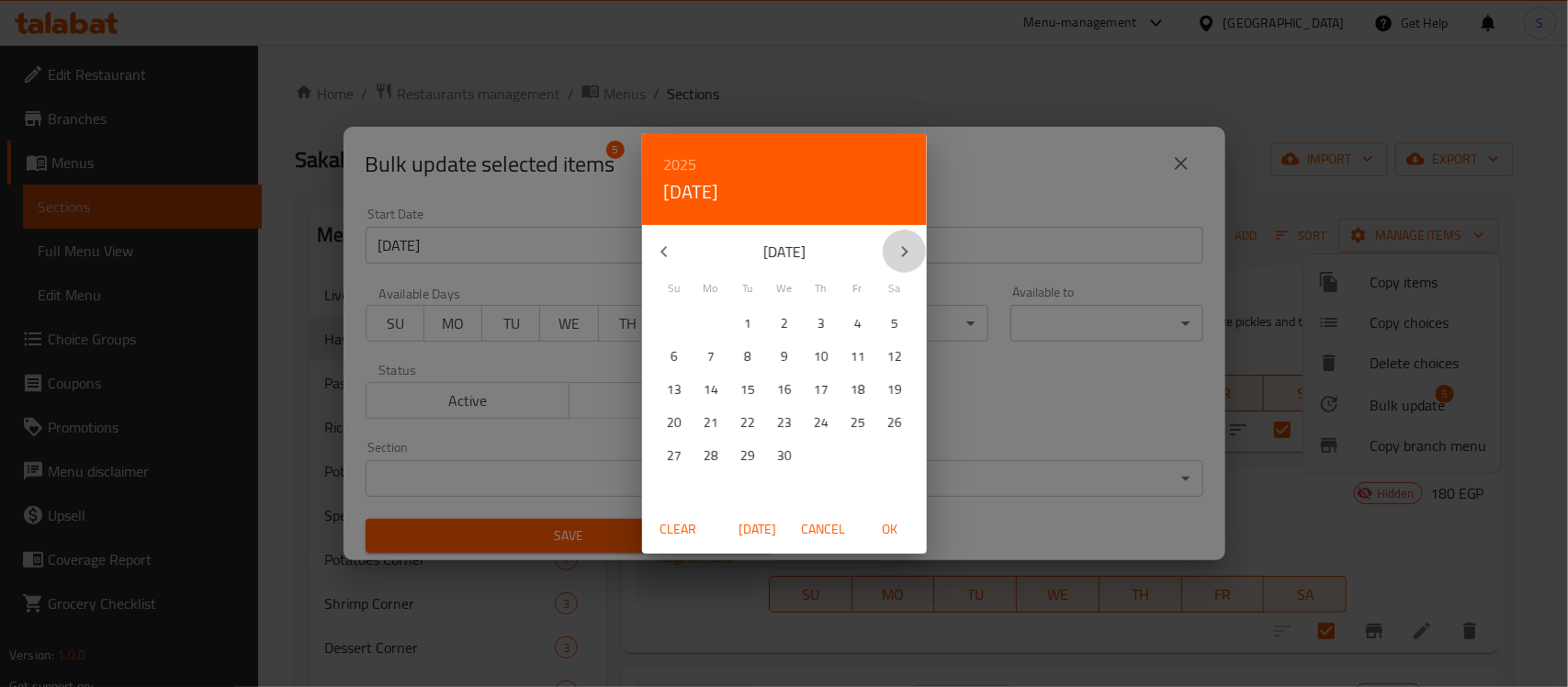
click at [901, 249] on icon "button" at bounding box center [905, 251] width 22 height 22
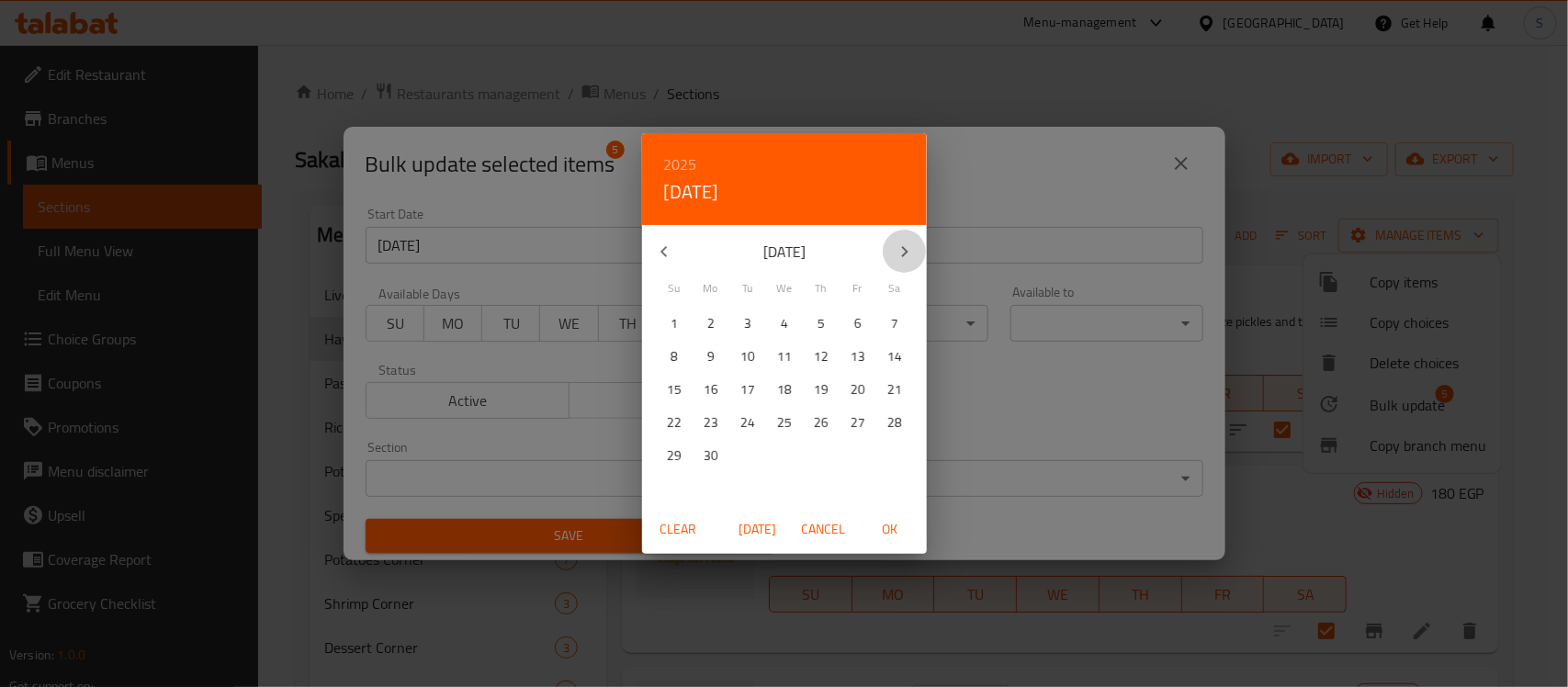
click at [901, 249] on icon "button" at bounding box center [905, 251] width 22 height 22
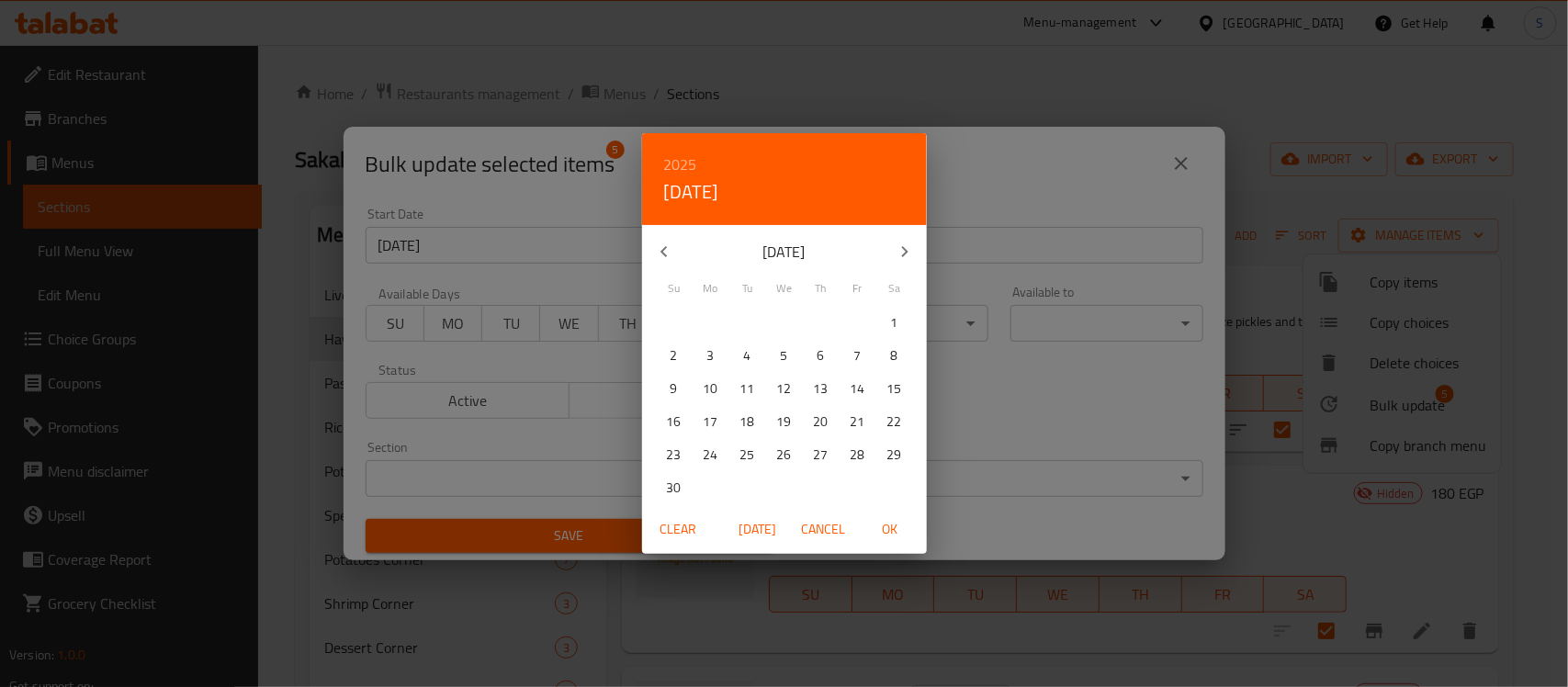
click at [901, 249] on icon "button" at bounding box center [905, 251] width 22 height 22
click at [703, 319] on span "1" at bounding box center [711, 323] width 33 height 23
click at [880, 539] on span "OK" at bounding box center [890, 530] width 44 height 23
type input "[DATE]"
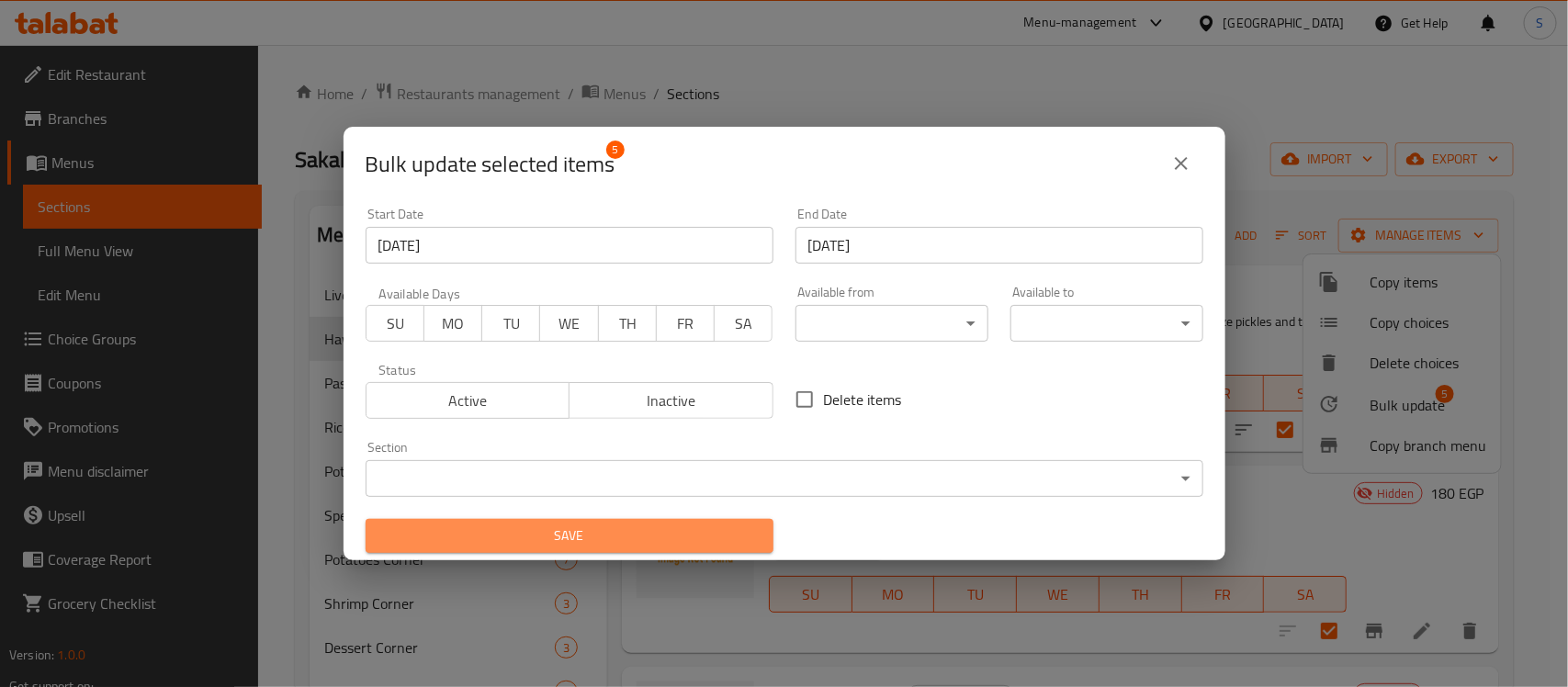
click at [586, 533] on span "Save" at bounding box center [568, 536] width 378 height 23
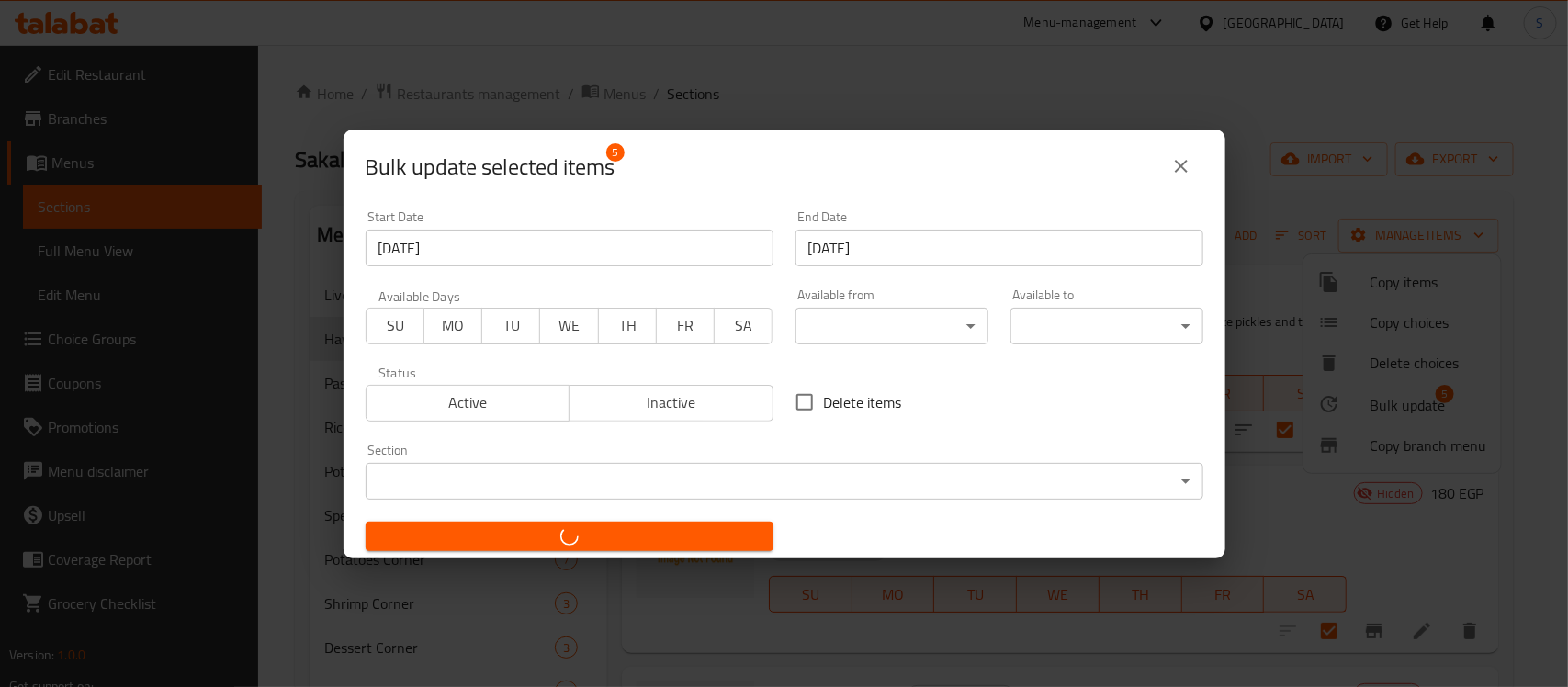
checkbox input "false"
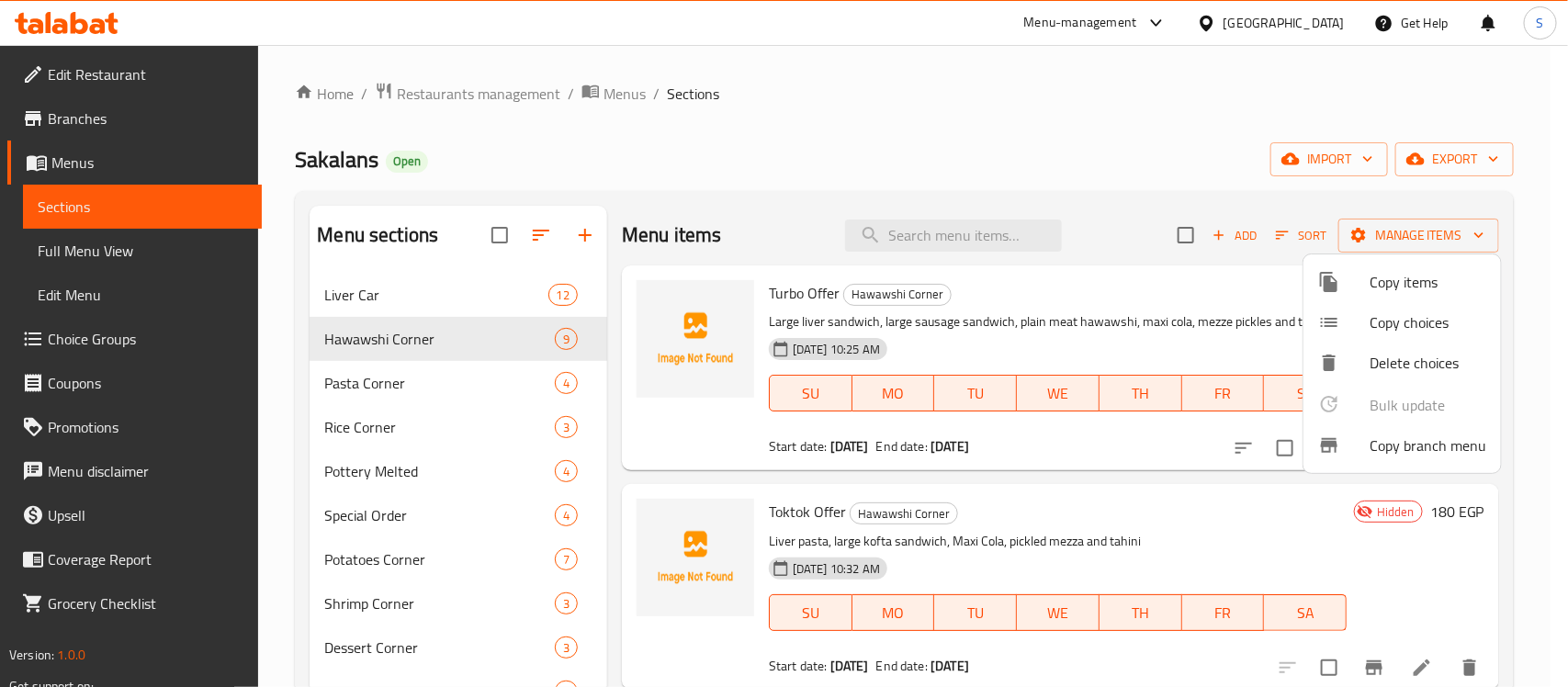
click at [106, 121] on div at bounding box center [784, 343] width 1568 height 687
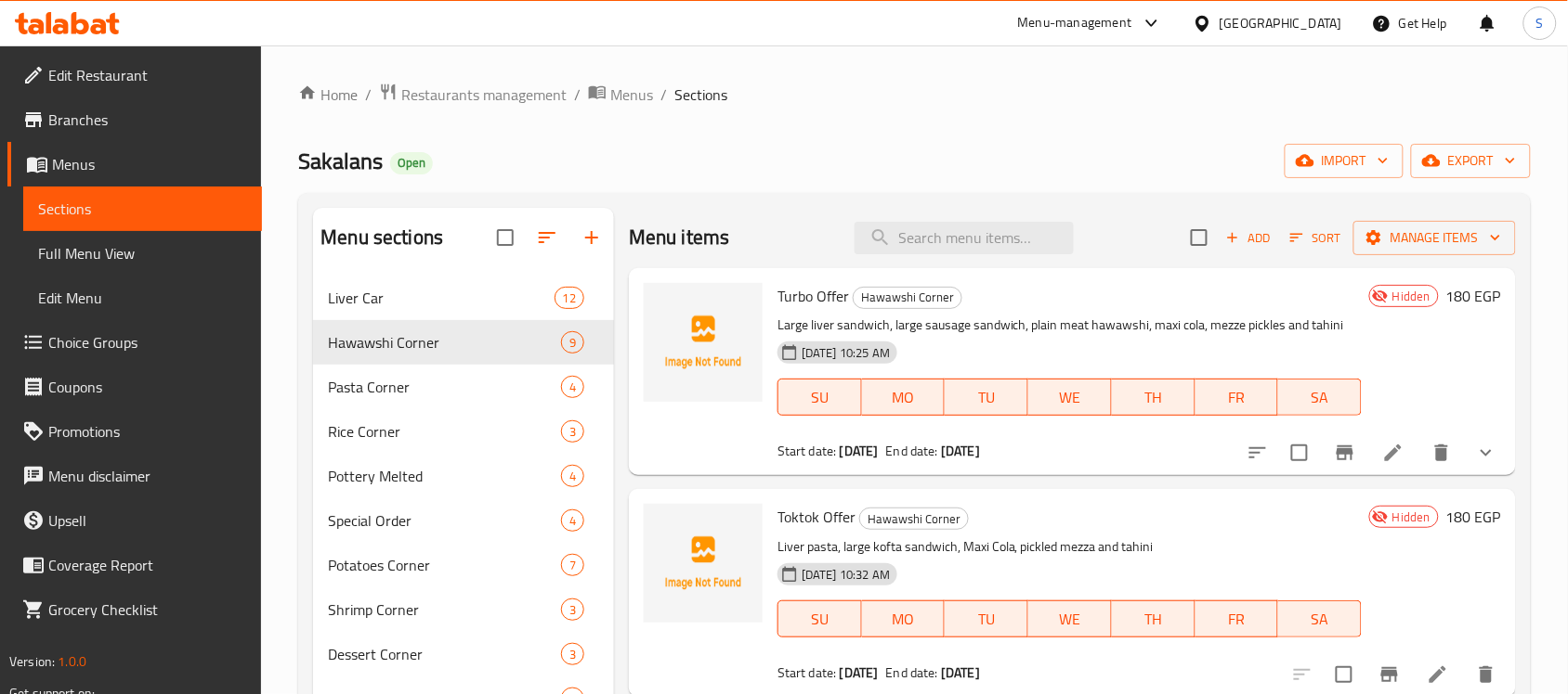
click at [54, 108] on span "Branches" at bounding box center [148, 120] width 199 height 22
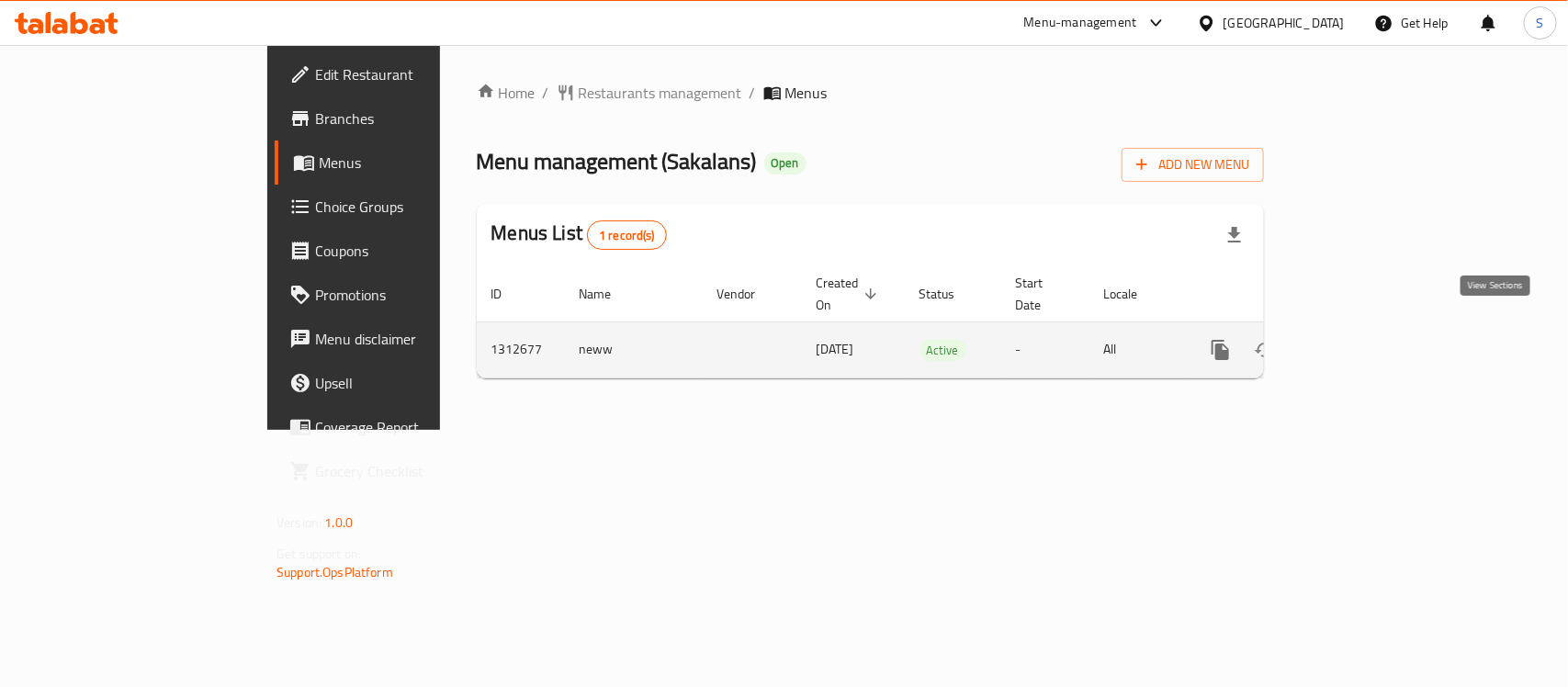
click at [1364, 339] on icon "enhanced table" at bounding box center [1353, 350] width 22 height 22
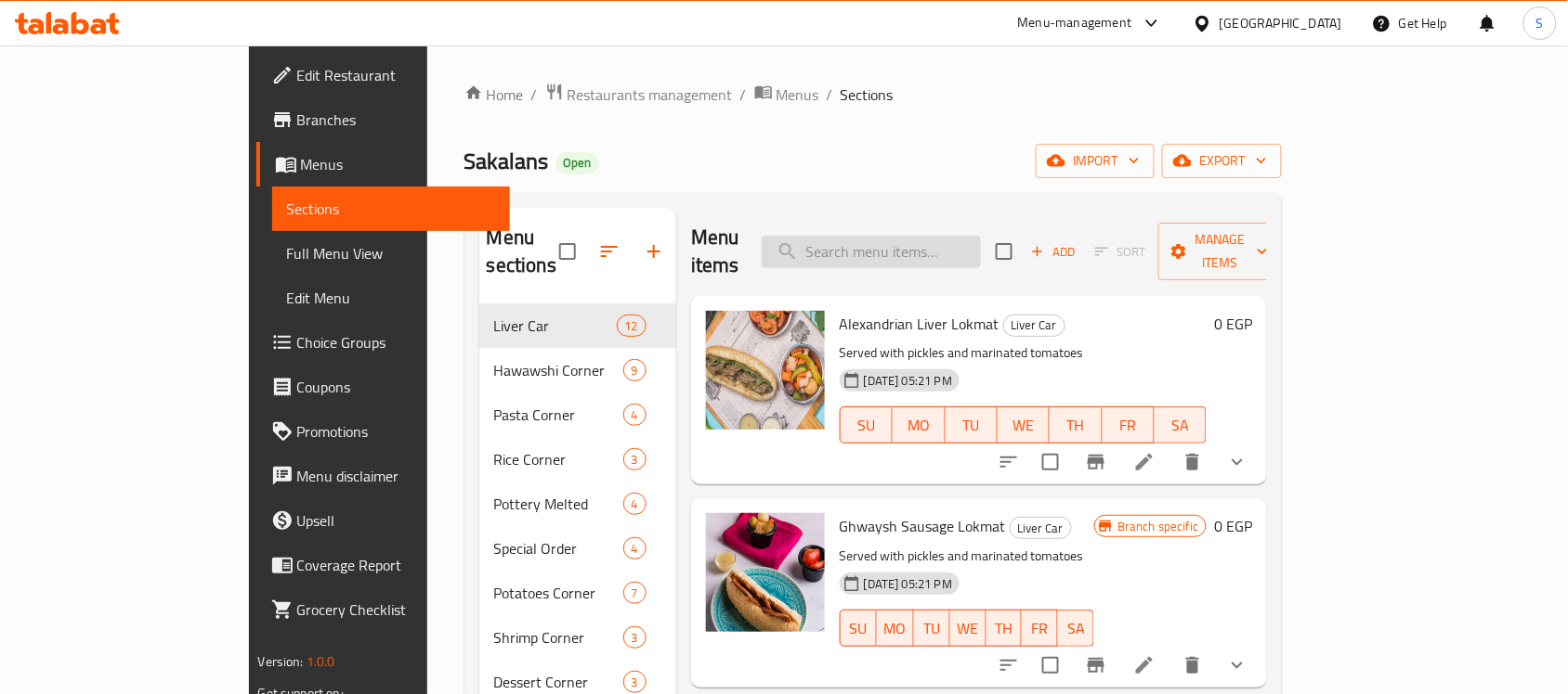
click at [981, 235] on input "search" at bounding box center [871, 251] width 220 height 33
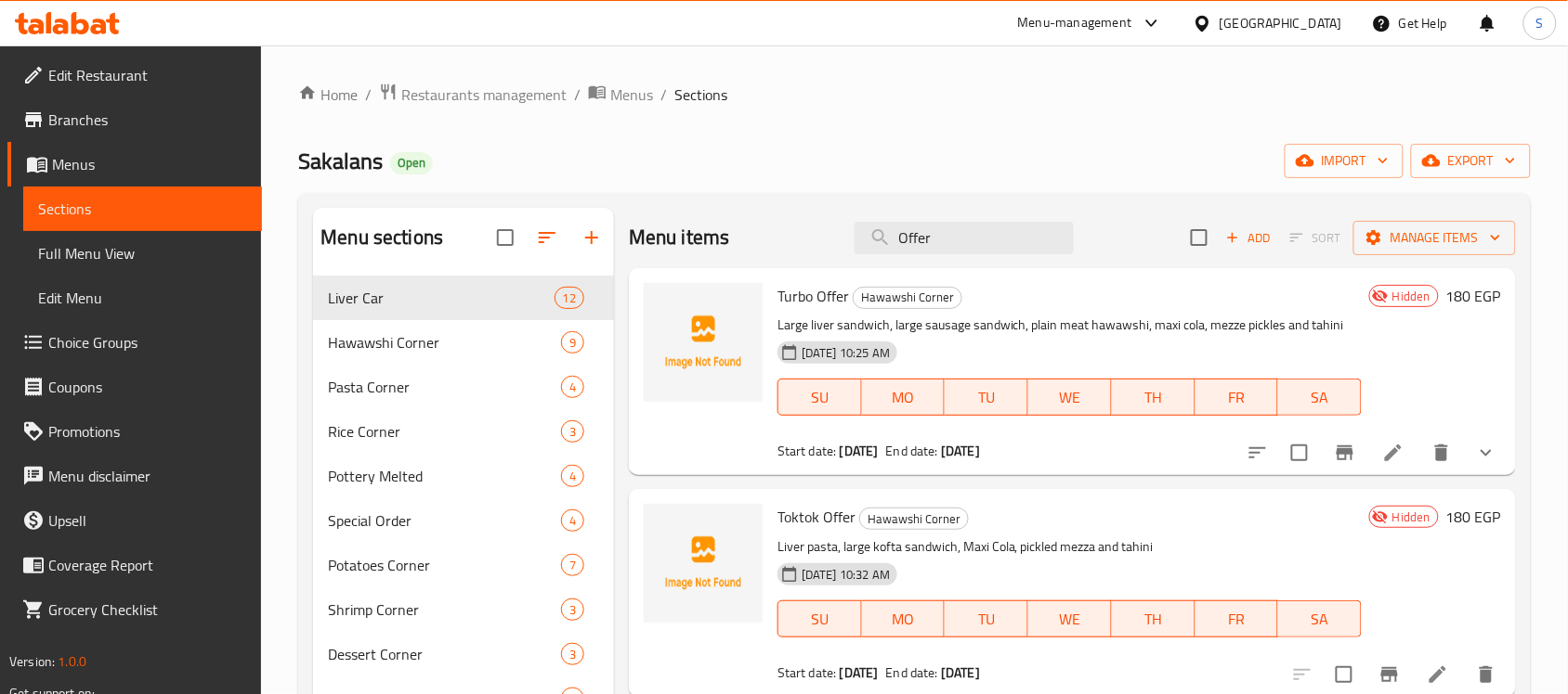
type input "Offer"
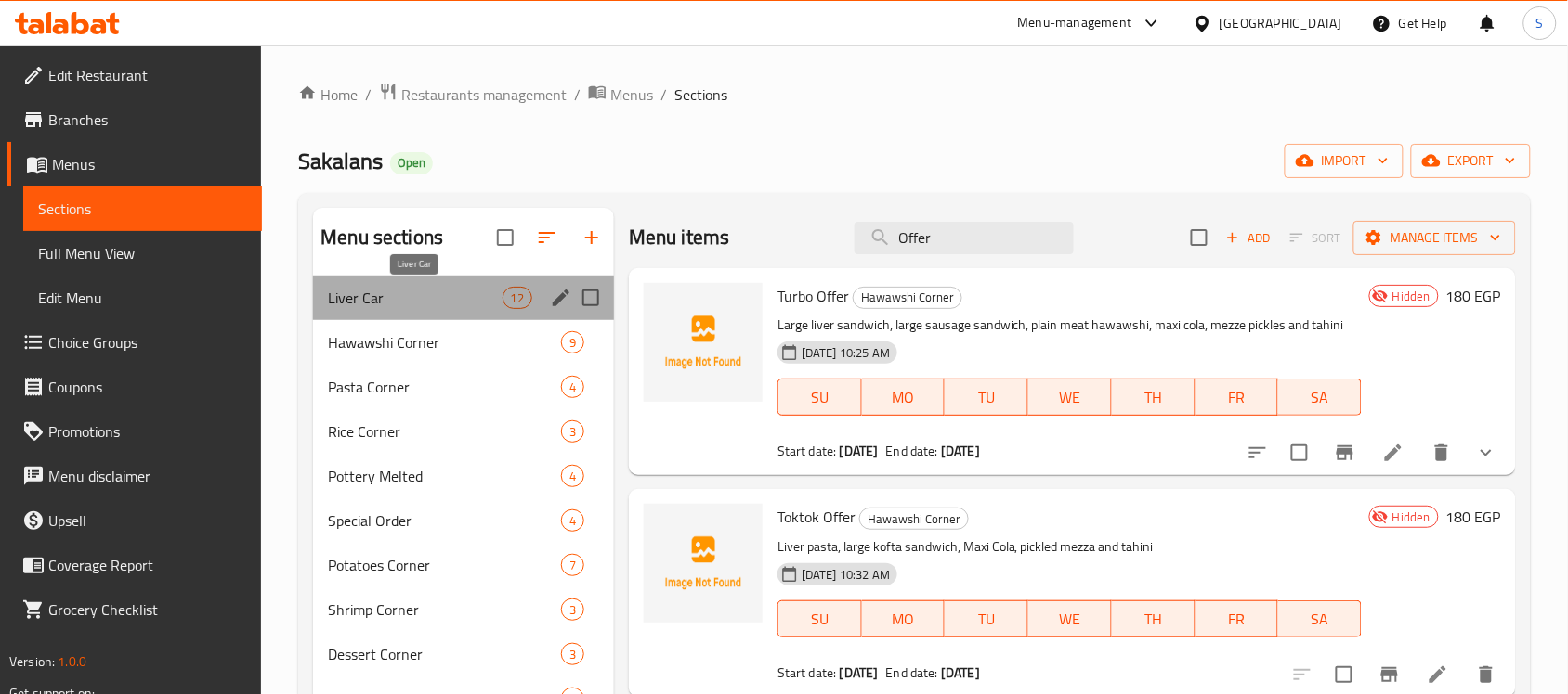
click at [433, 302] on span "Liver Car" at bounding box center [415, 298] width 174 height 22
click at [464, 304] on span "Liver Car" at bounding box center [415, 298] width 174 height 22
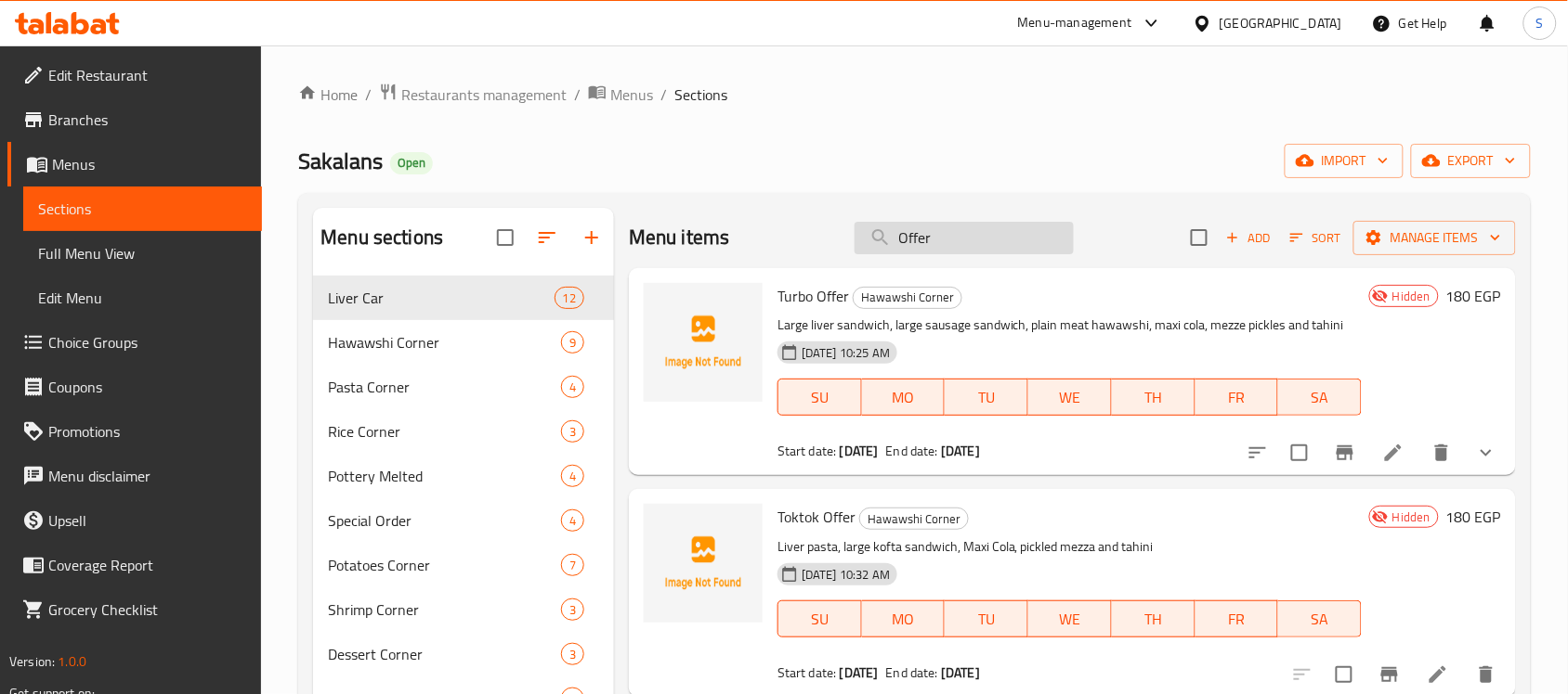
click at [955, 248] on input "Offer" at bounding box center [963, 238] width 220 height 33
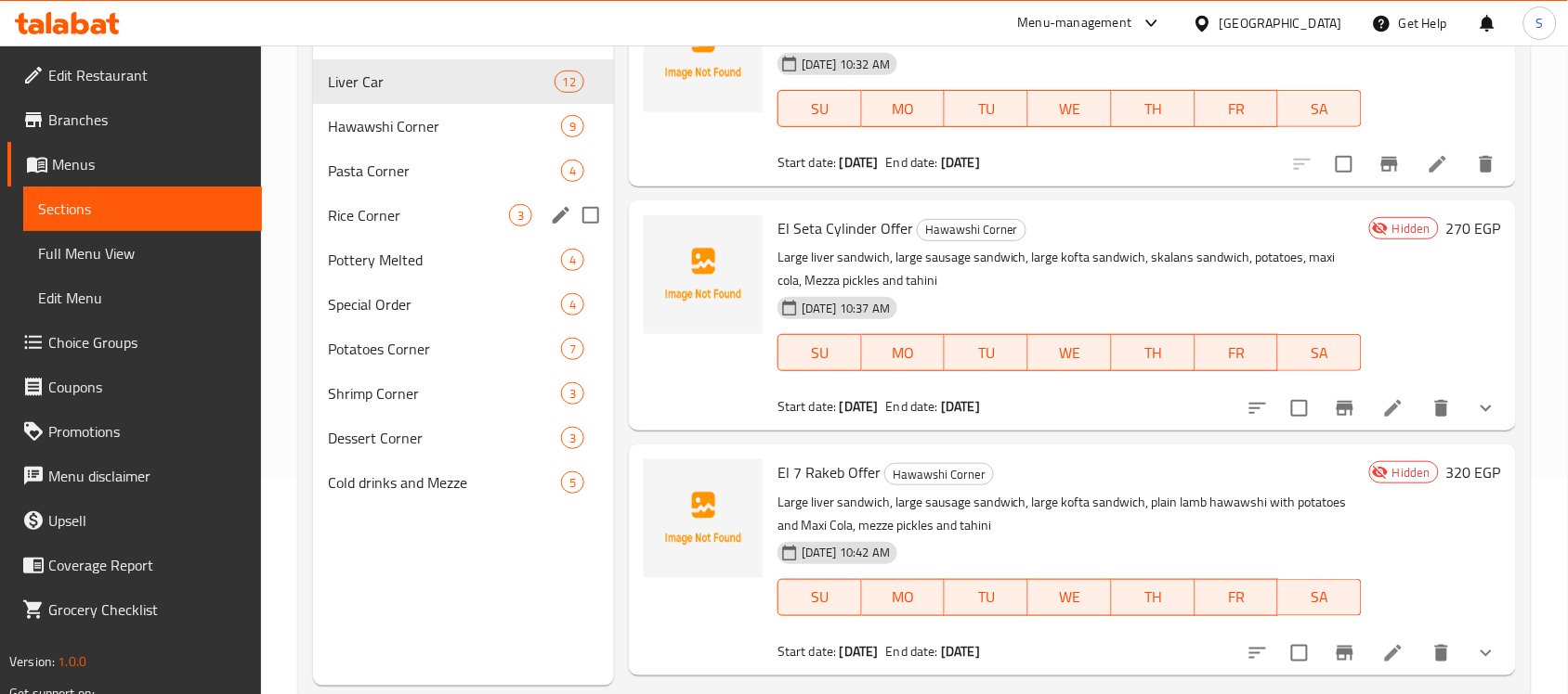
scroll to position [116, 0]
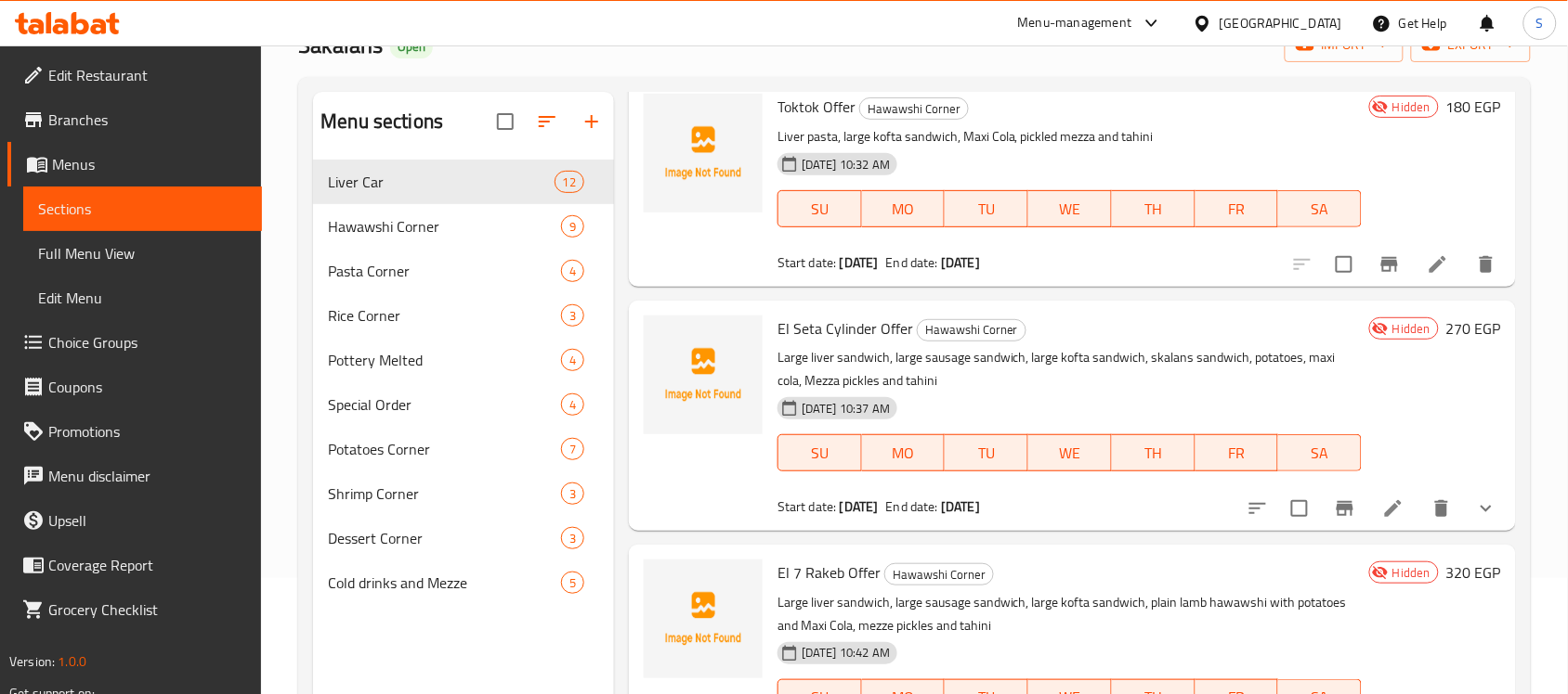
click at [54, 2] on div "Menu-management [GEOGRAPHIC_DATA] Get Help S" at bounding box center [784, 23] width 1568 height 45
click at [57, 16] on icon at bounding box center [67, 23] width 105 height 22
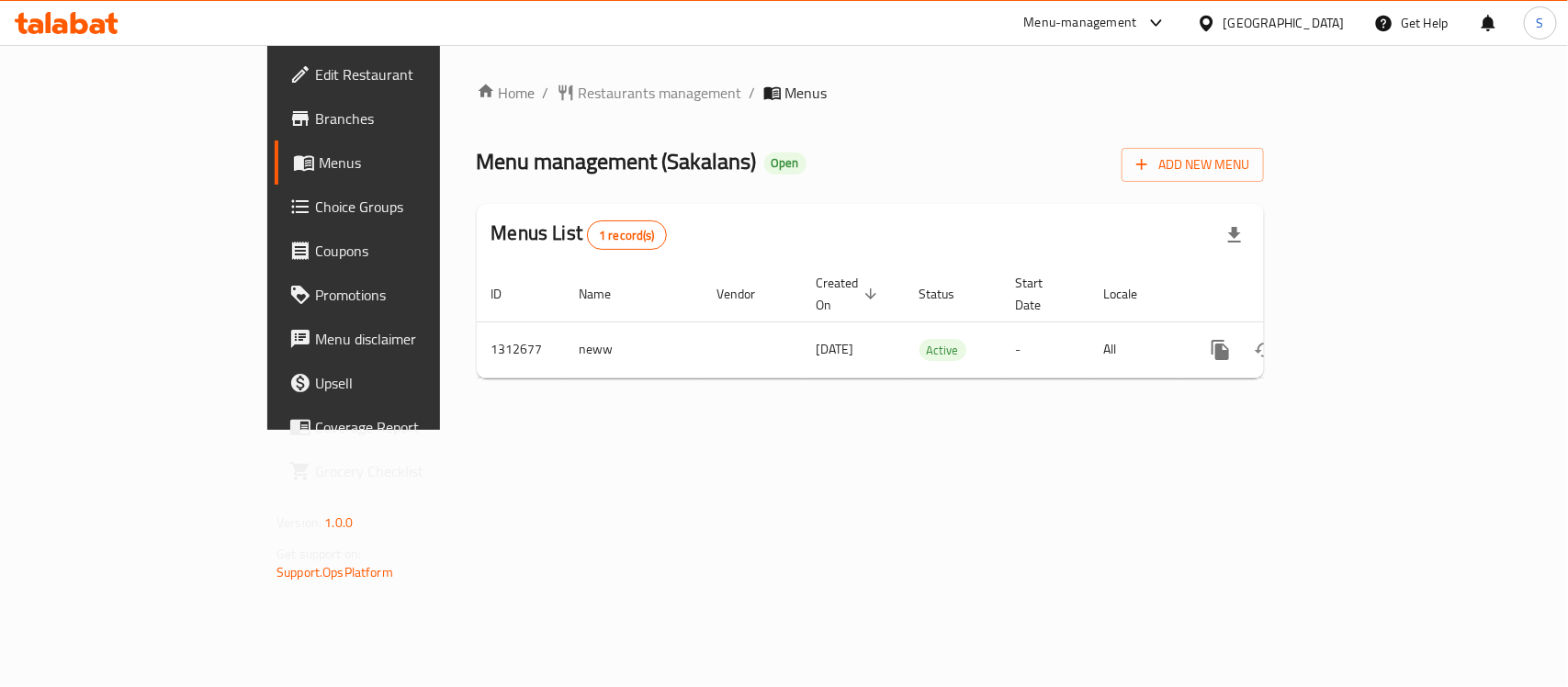
click at [71, 26] on icon at bounding box center [79, 23] width 18 height 22
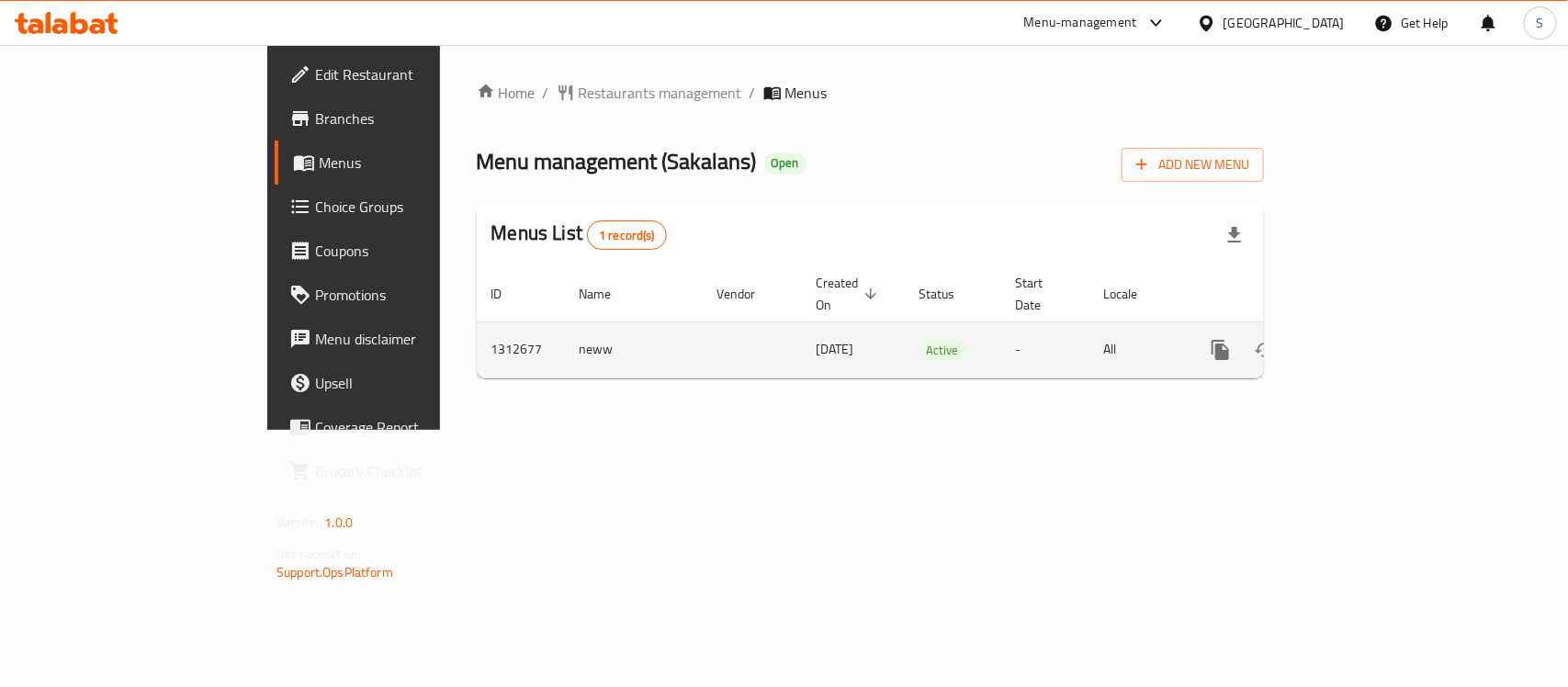
click at [1361, 342] on icon "enhanced table" at bounding box center [1353, 350] width 17 height 17
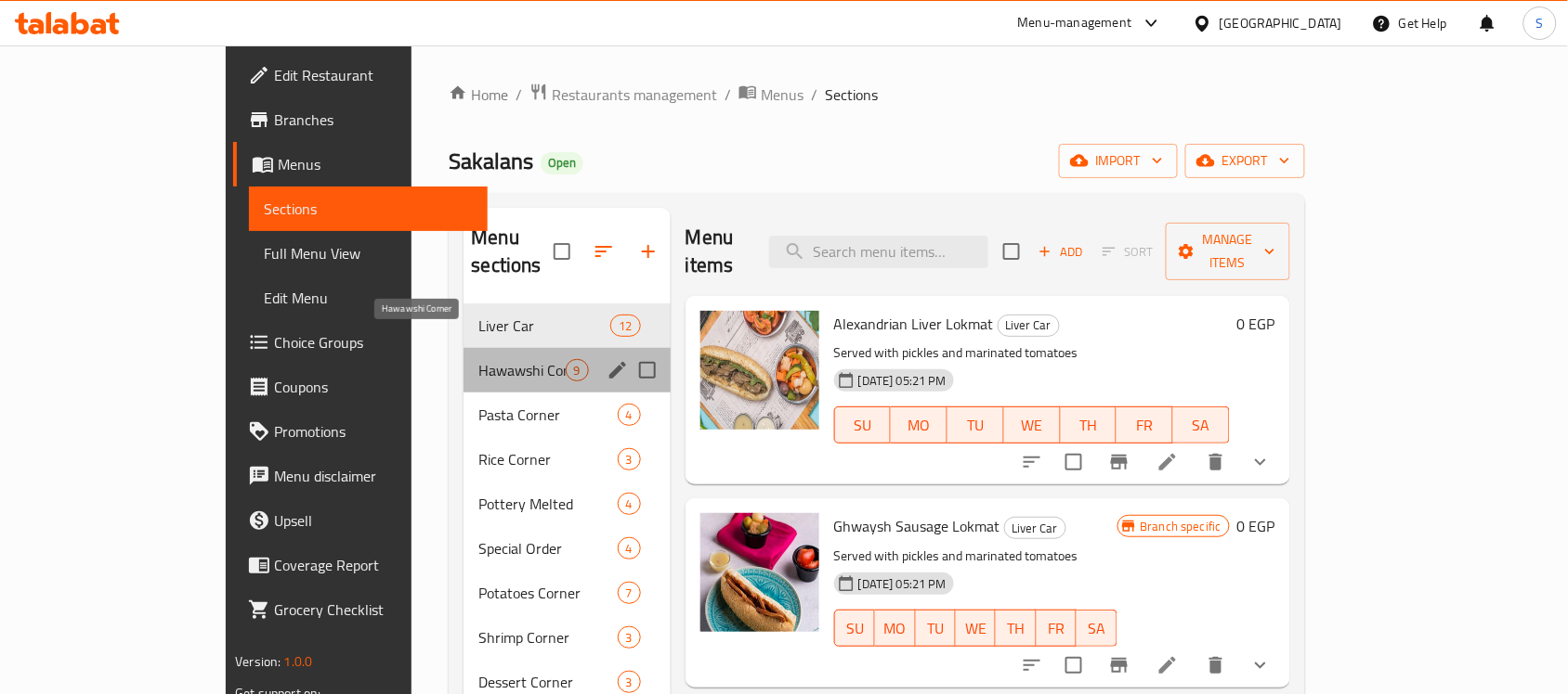
click at [478, 360] on span "Hawawshi Corner" at bounding box center [521, 371] width 86 height 22
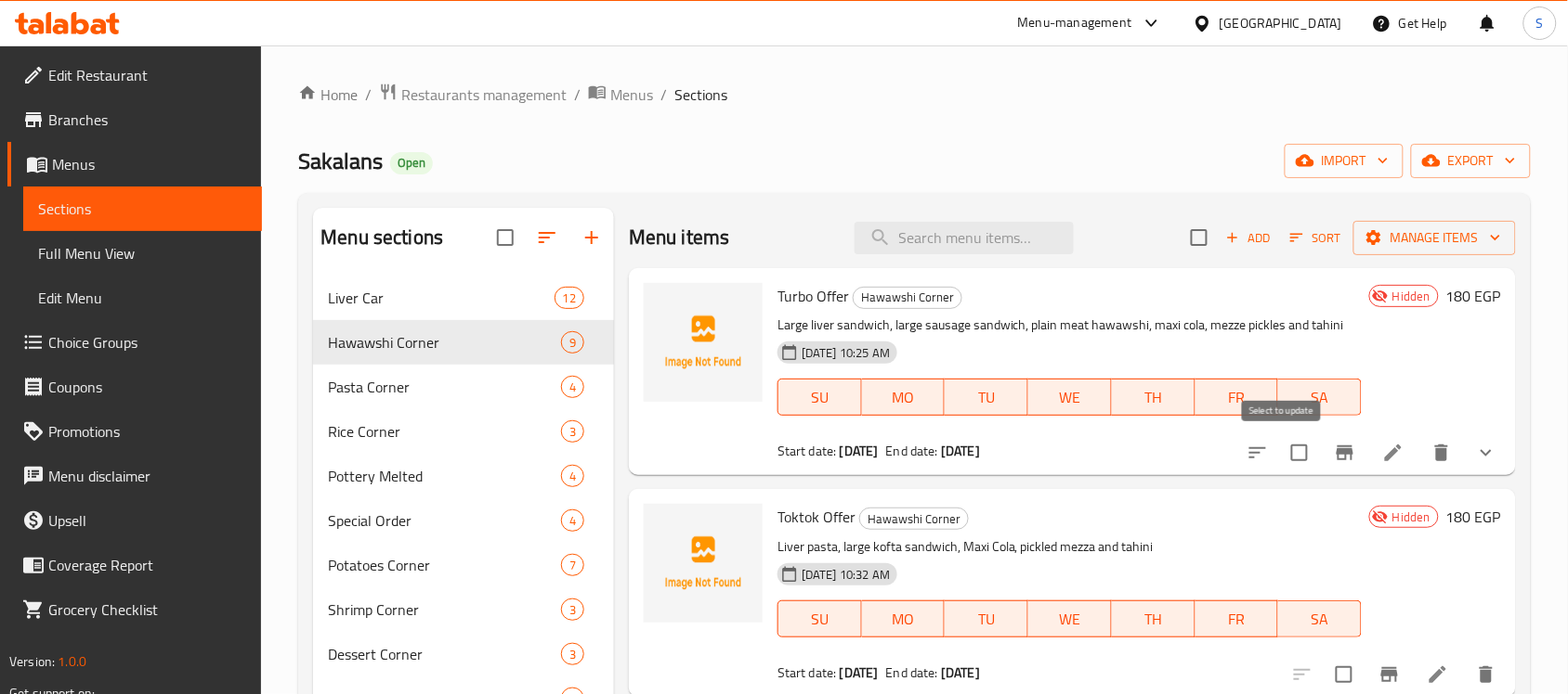
drag, startPoint x: 1291, startPoint y: 450, endPoint x: 1304, endPoint y: 507, distance: 58.5
click at [1290, 450] on input "checkbox" at bounding box center [1300, 453] width 39 height 39
checkbox input "true"
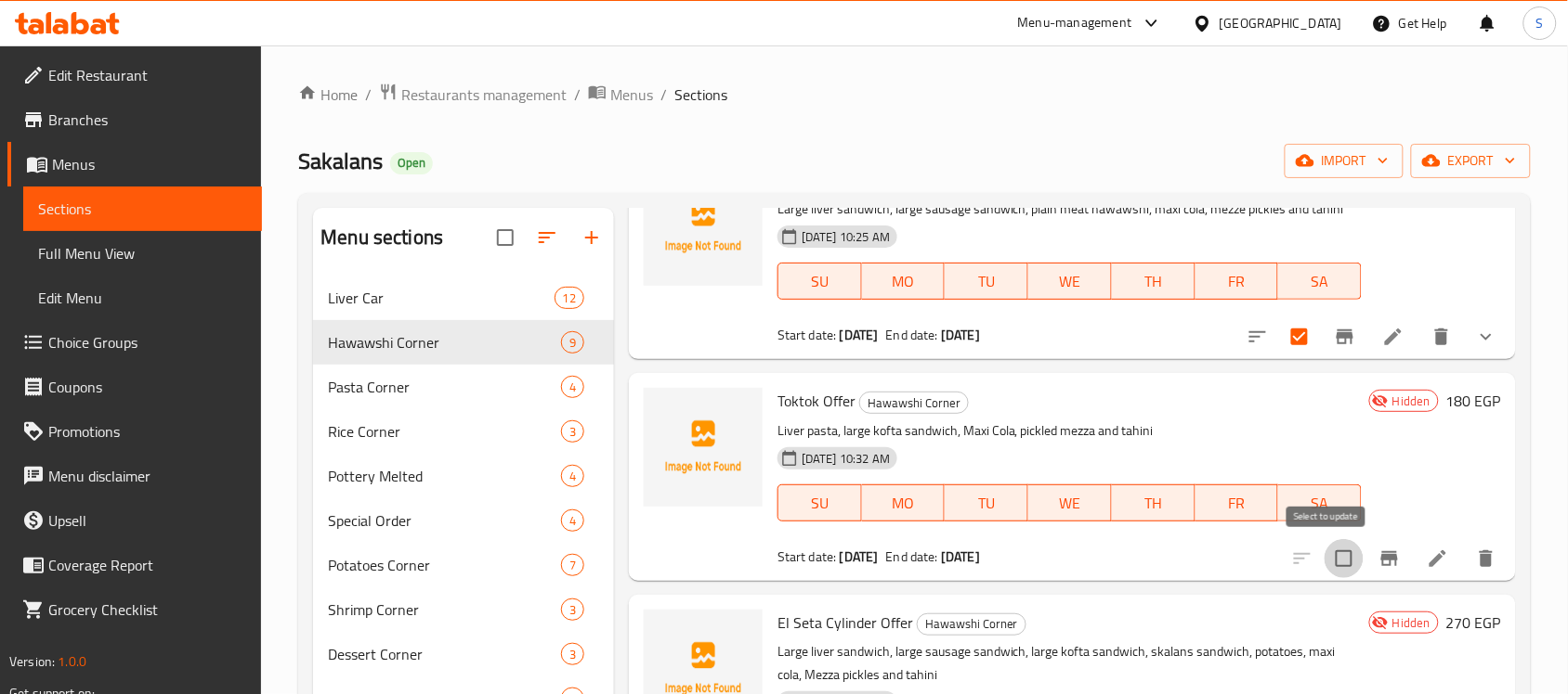
click at [1325, 569] on input "checkbox" at bounding box center [1344, 559] width 39 height 39
checkbox input "true"
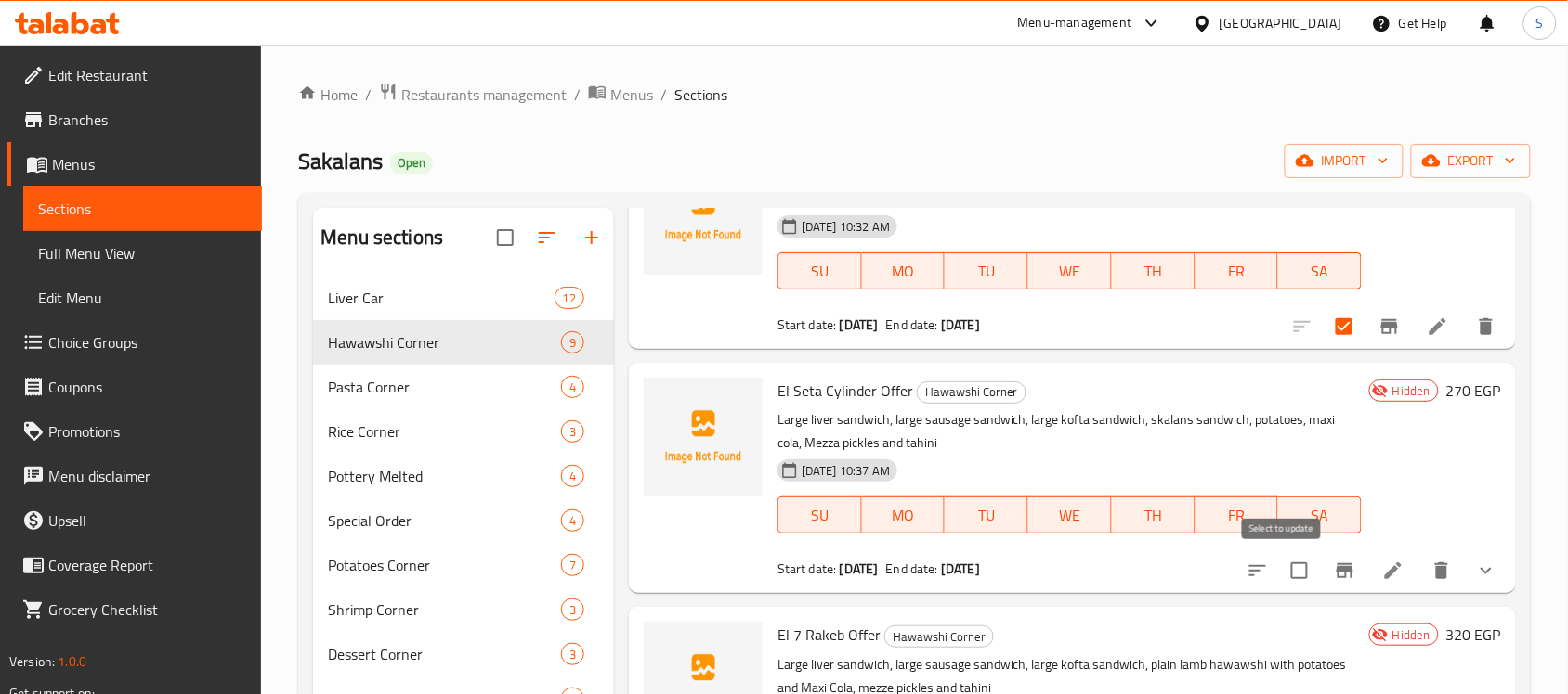
click at [1282, 559] on input "checkbox" at bounding box center [1300, 571] width 39 height 39
checkbox input "true"
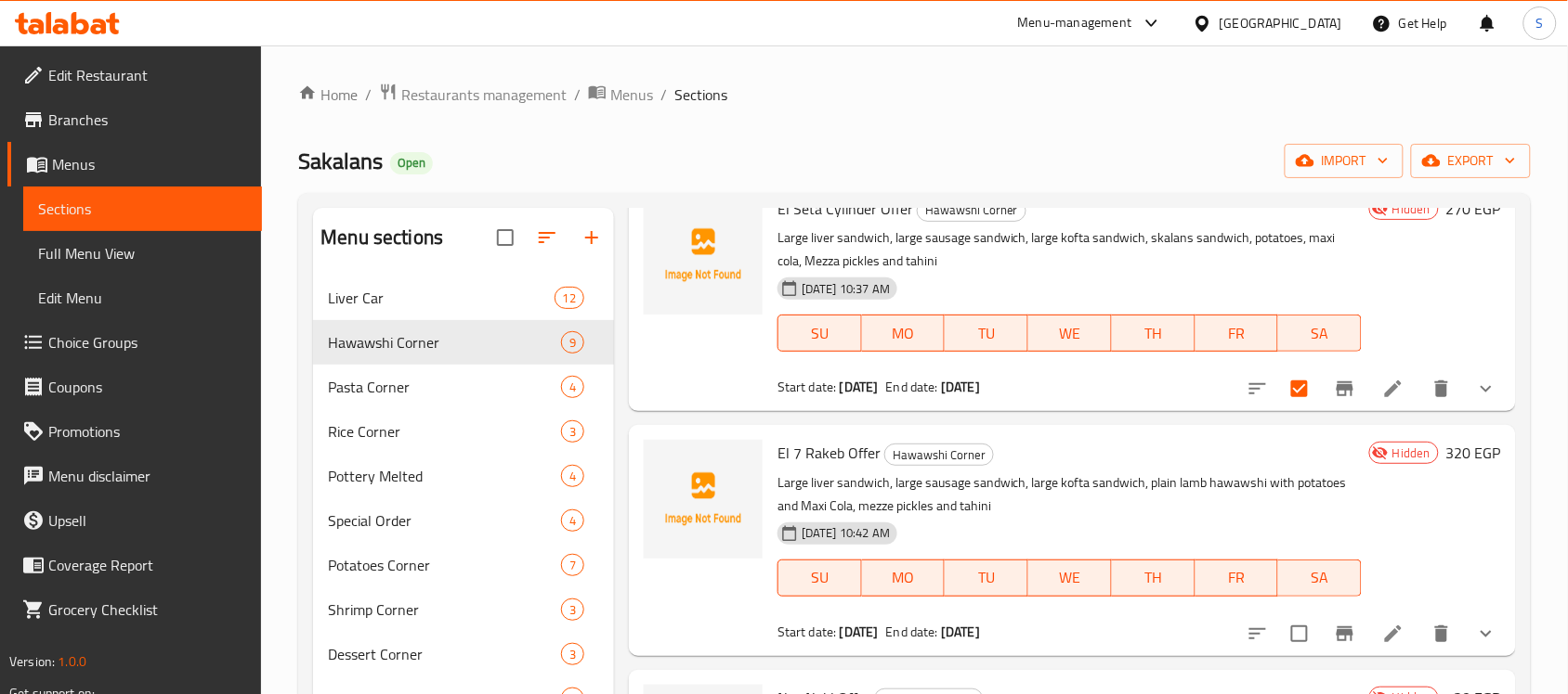
scroll to position [696, 0]
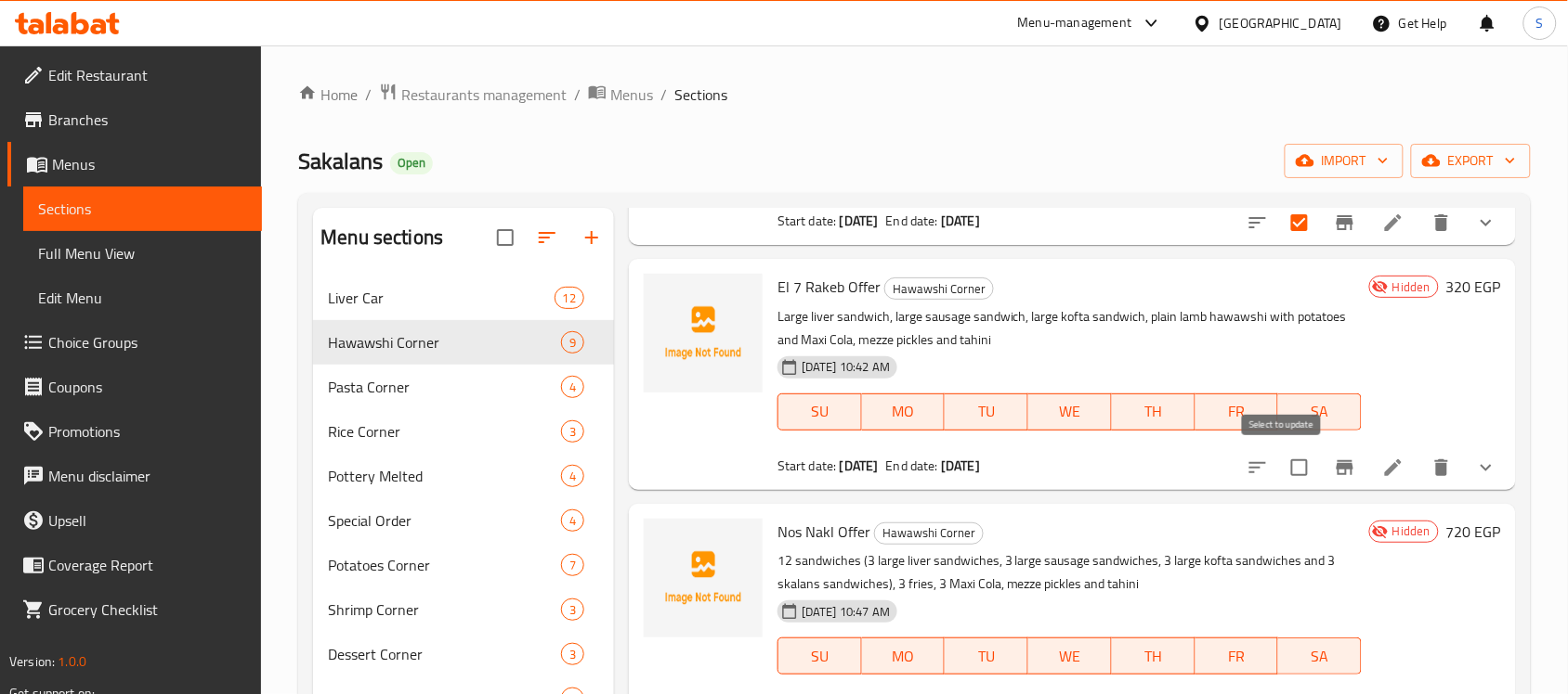
click at [1301, 476] on input "checkbox" at bounding box center [1300, 468] width 39 height 39
checkbox input "true"
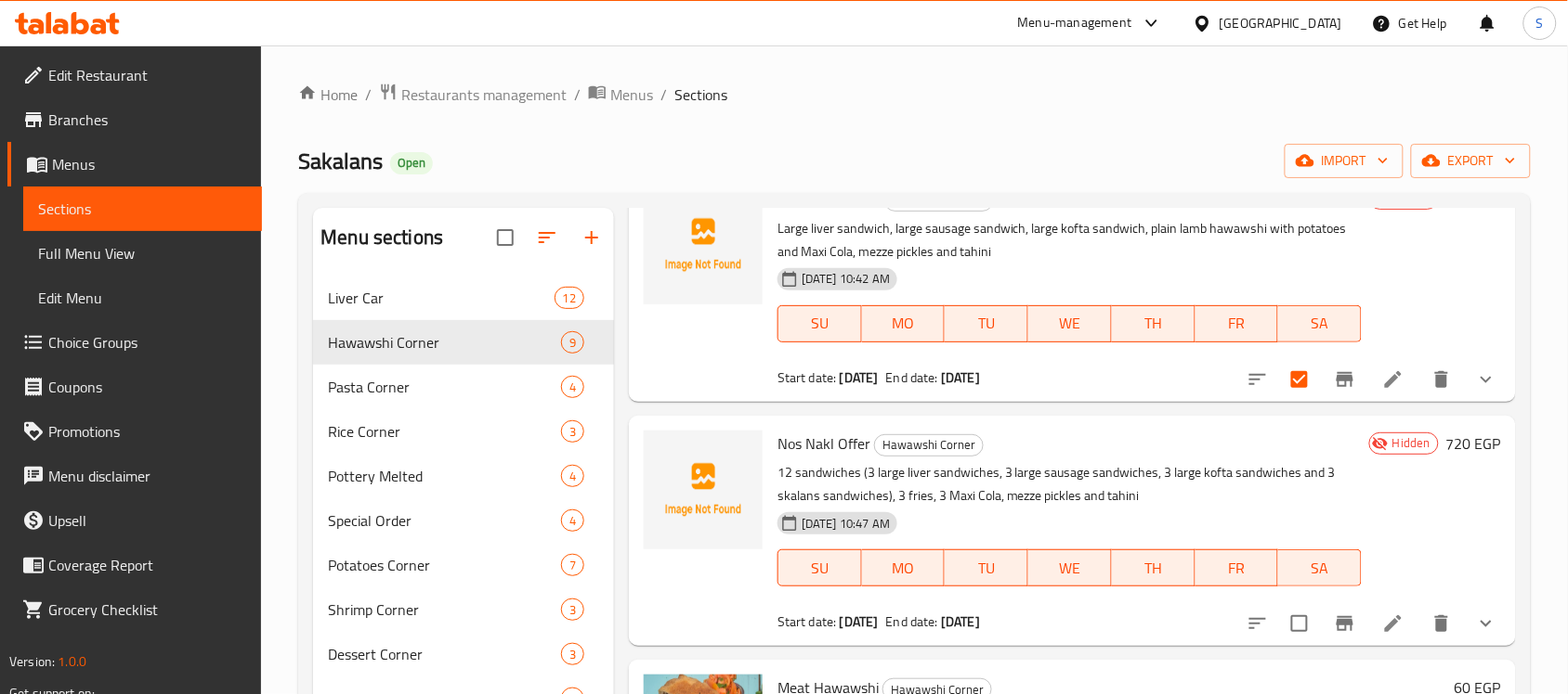
scroll to position [928, 0]
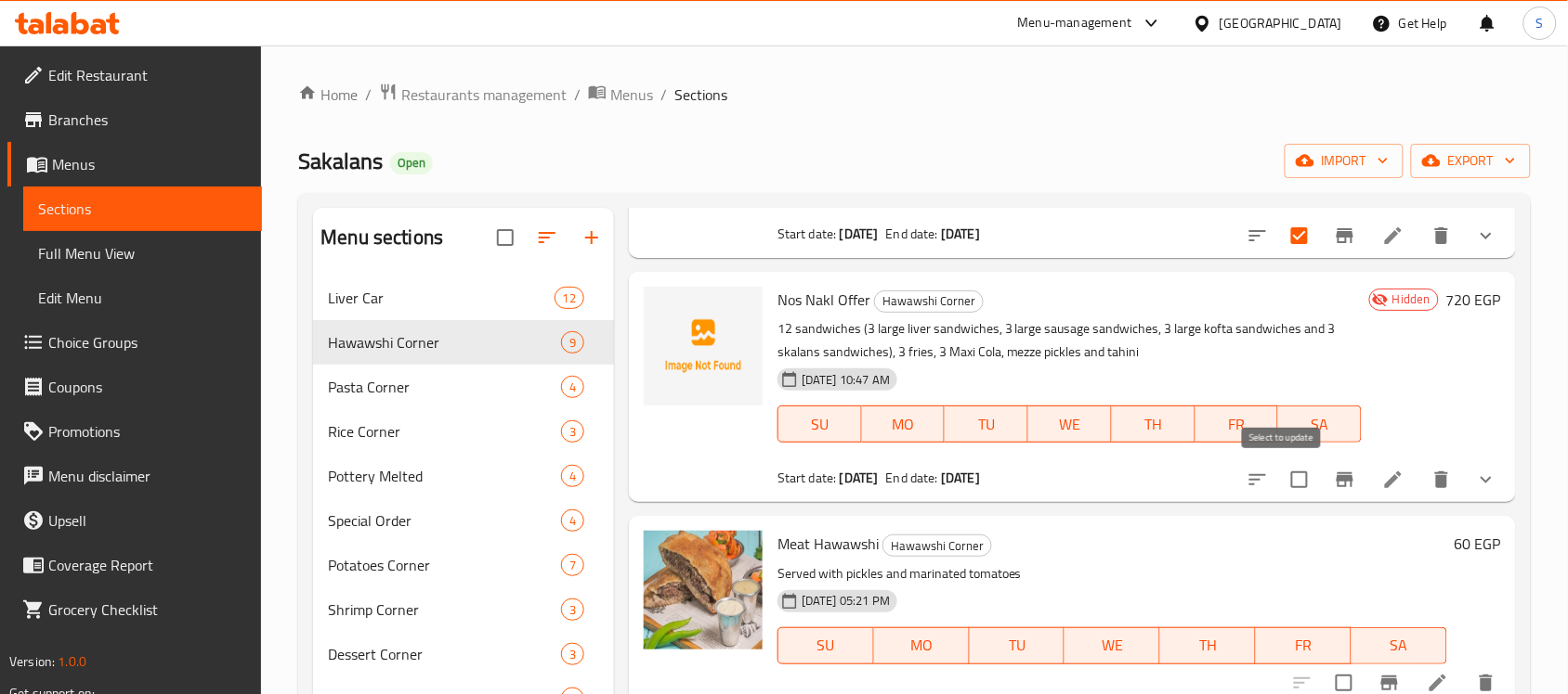
click at [1297, 492] on input "checkbox" at bounding box center [1300, 480] width 39 height 39
checkbox input "true"
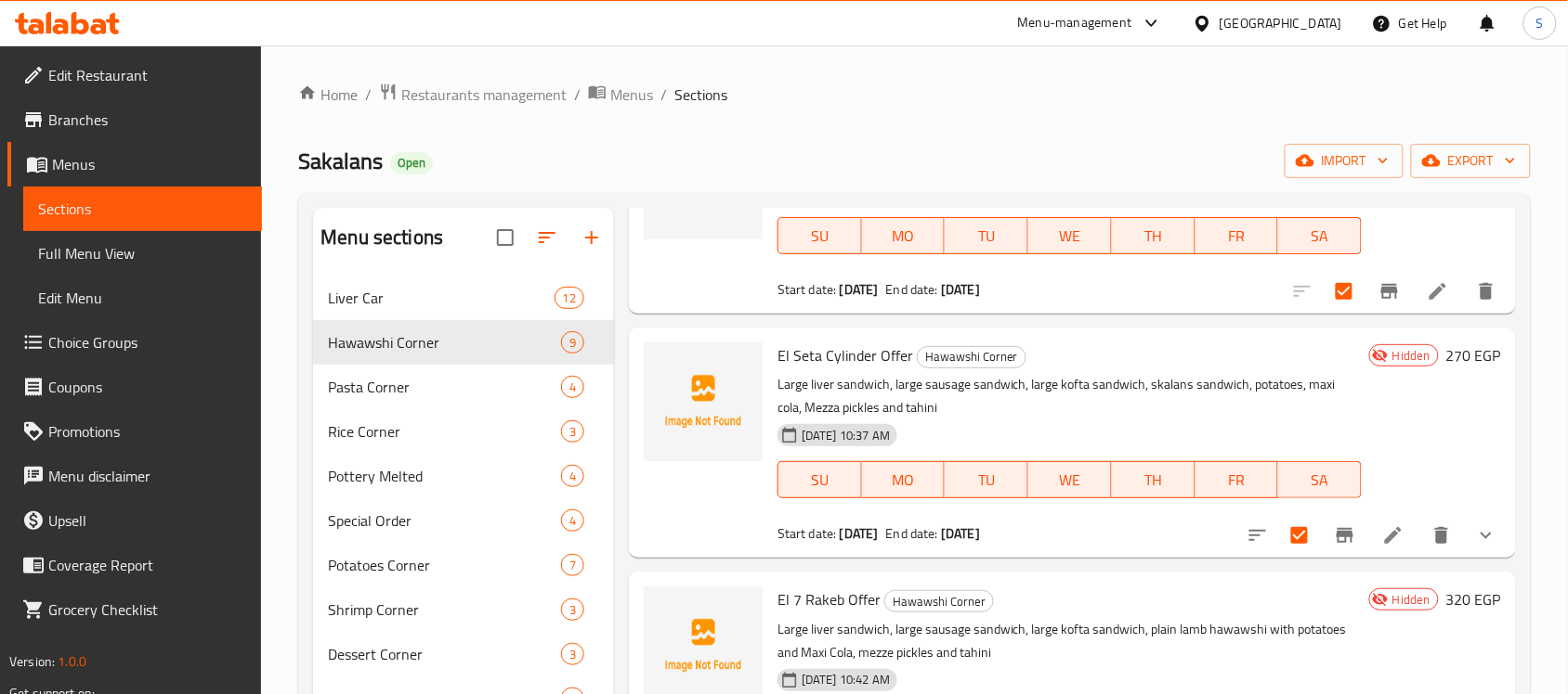
scroll to position [0, 0]
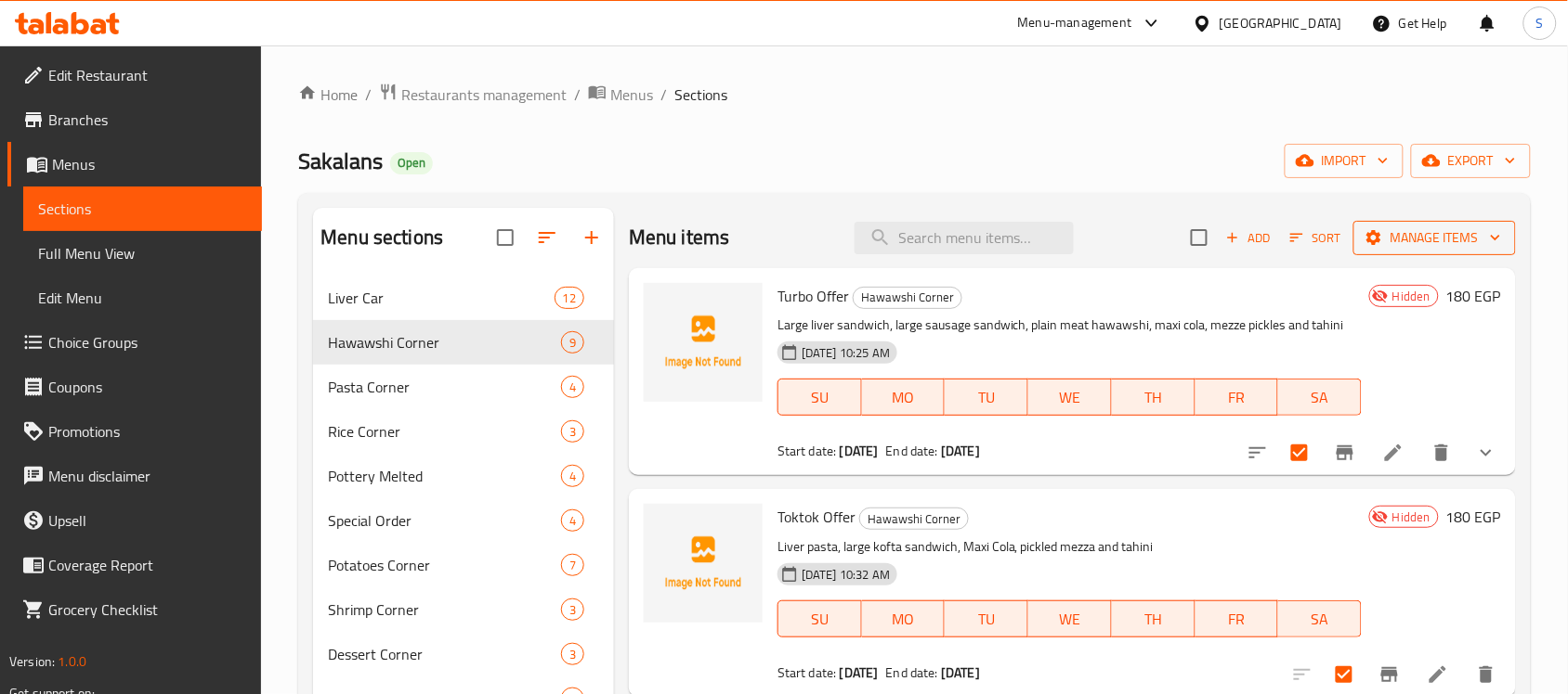
click at [1421, 248] on span "Manage items" at bounding box center [1434, 238] width 133 height 23
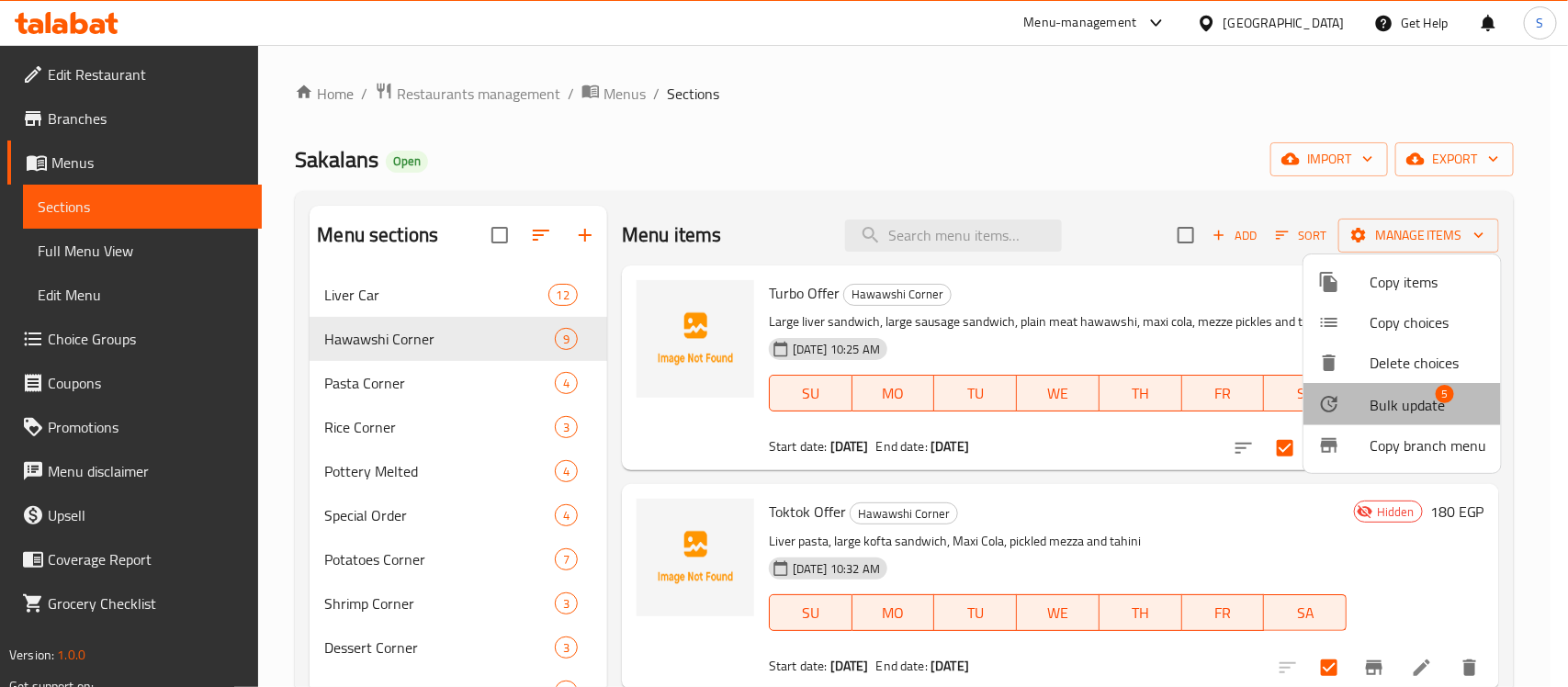
click at [1422, 396] on span "Bulk update" at bounding box center [1407, 405] width 76 height 22
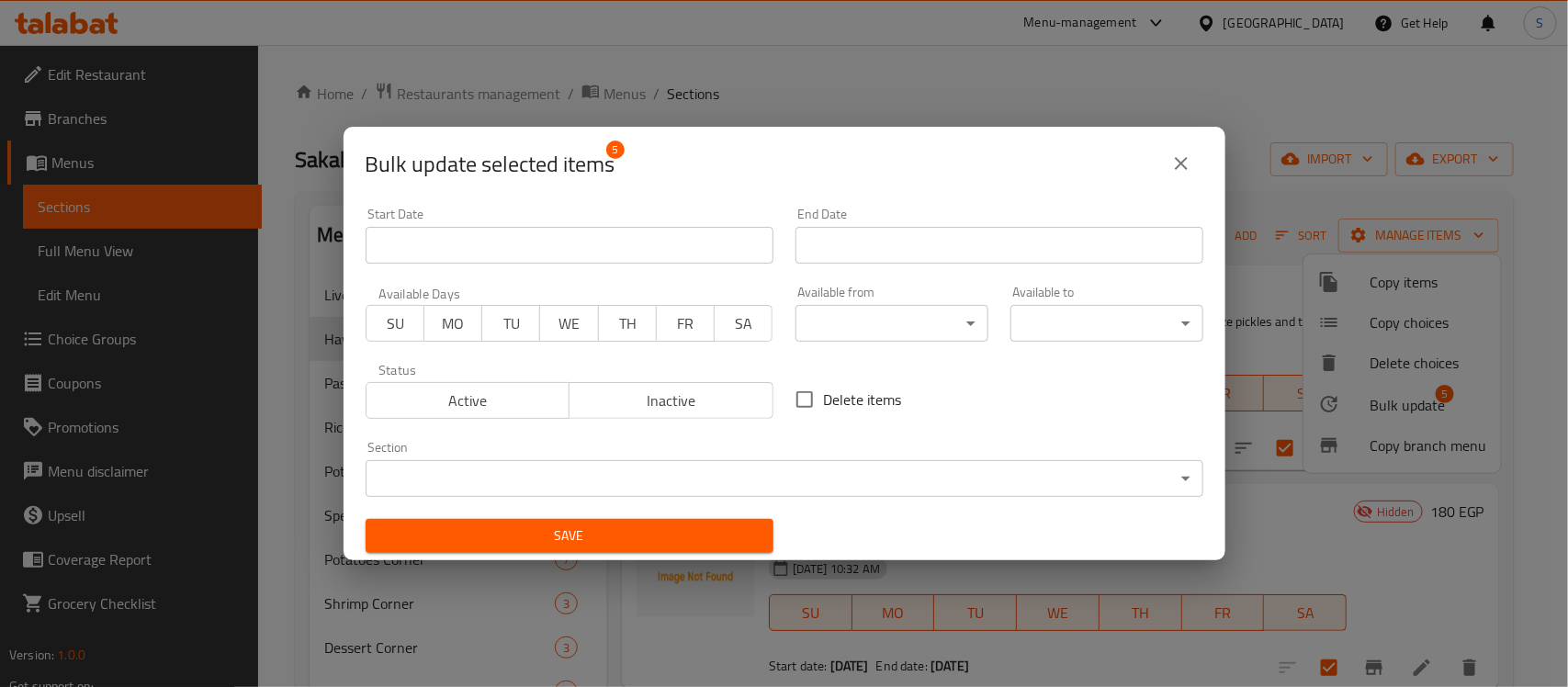
click at [529, 402] on span "Active" at bounding box center [468, 400] width 189 height 27
click at [576, 548] on button "Save" at bounding box center [569, 536] width 407 height 34
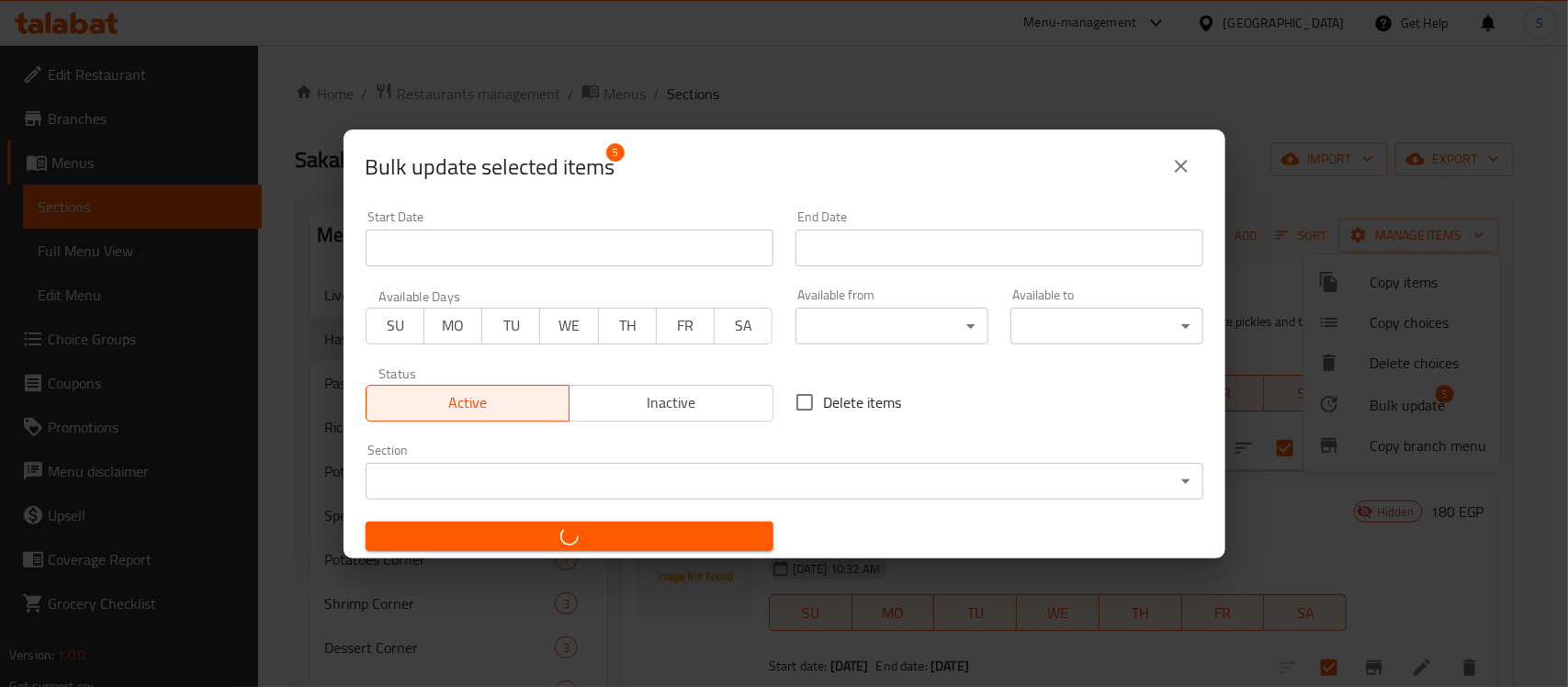
checkbox input "false"
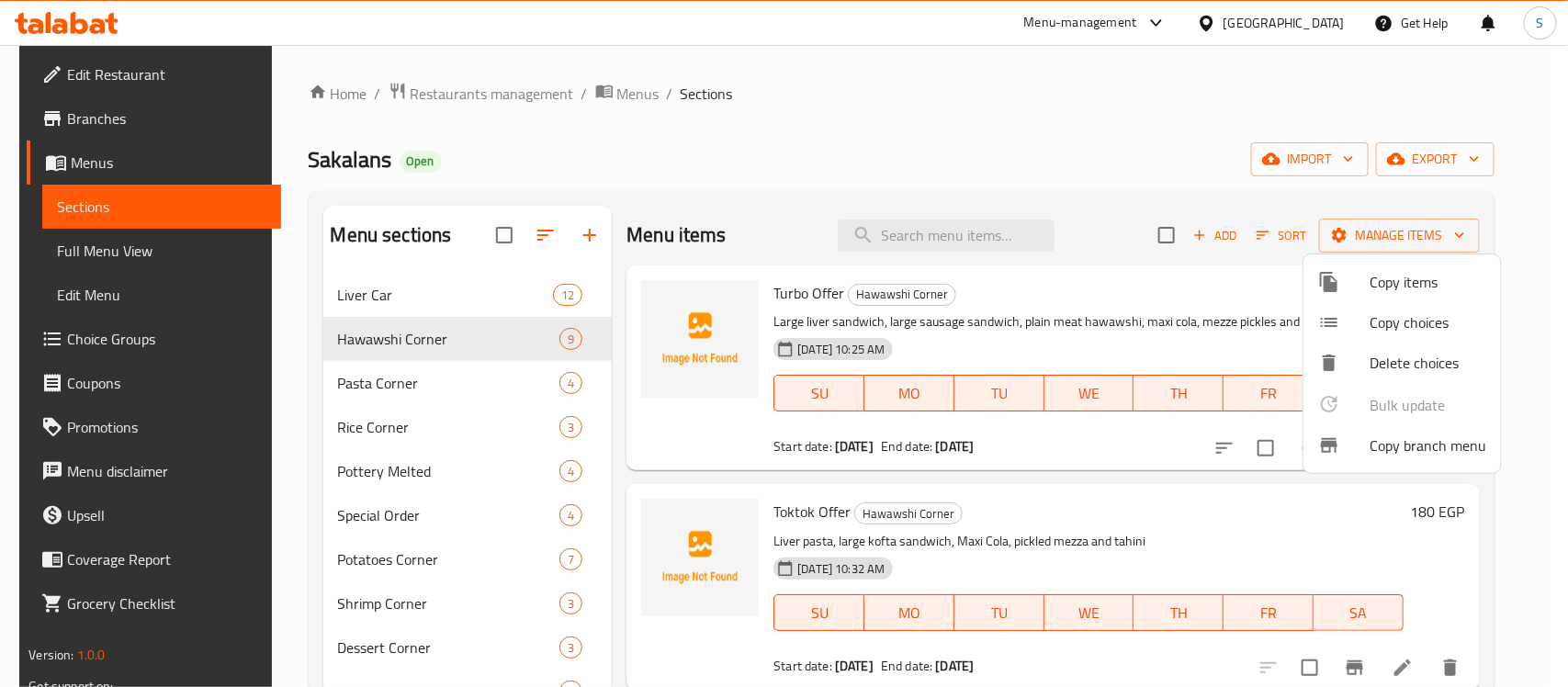
click at [89, 82] on div at bounding box center [784, 343] width 1568 height 687
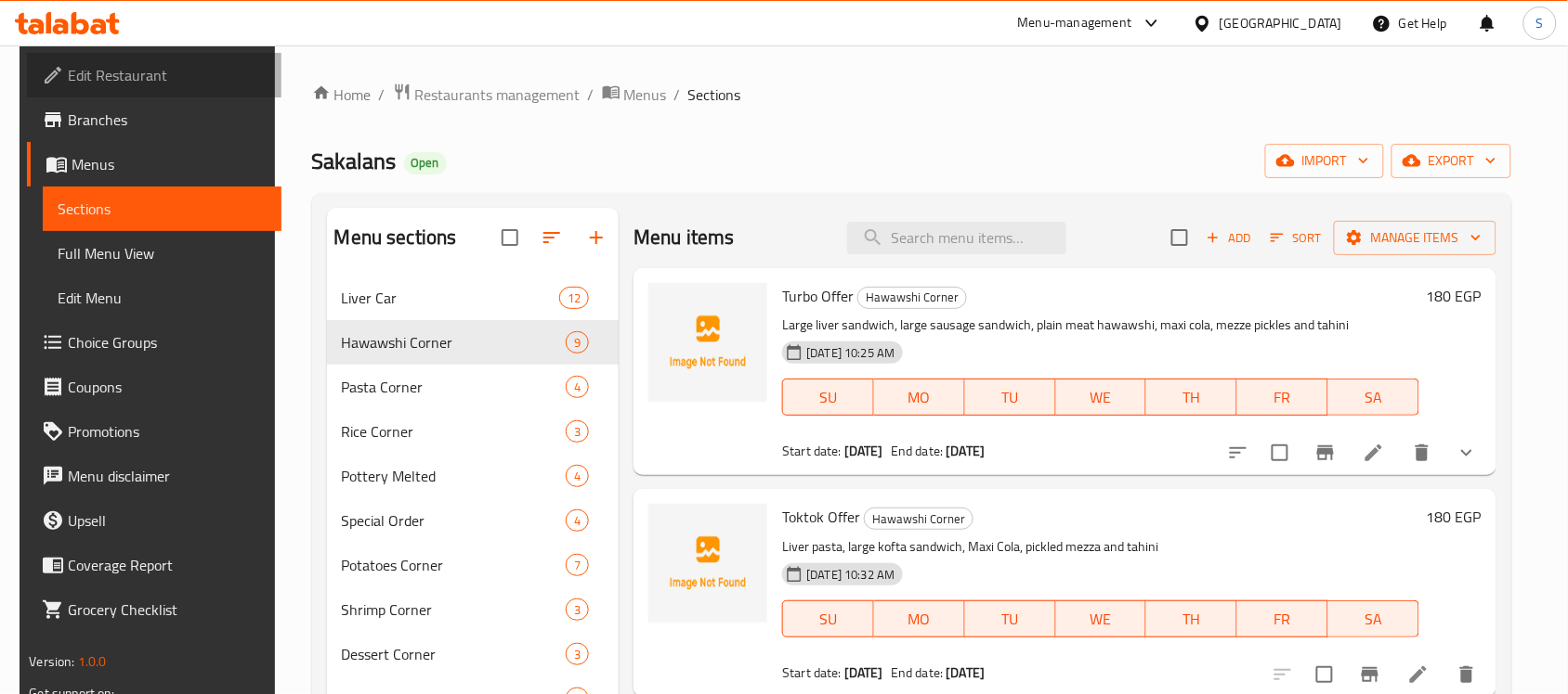
click at [109, 86] on span "Edit Restaurant" at bounding box center [167, 76] width 199 height 22
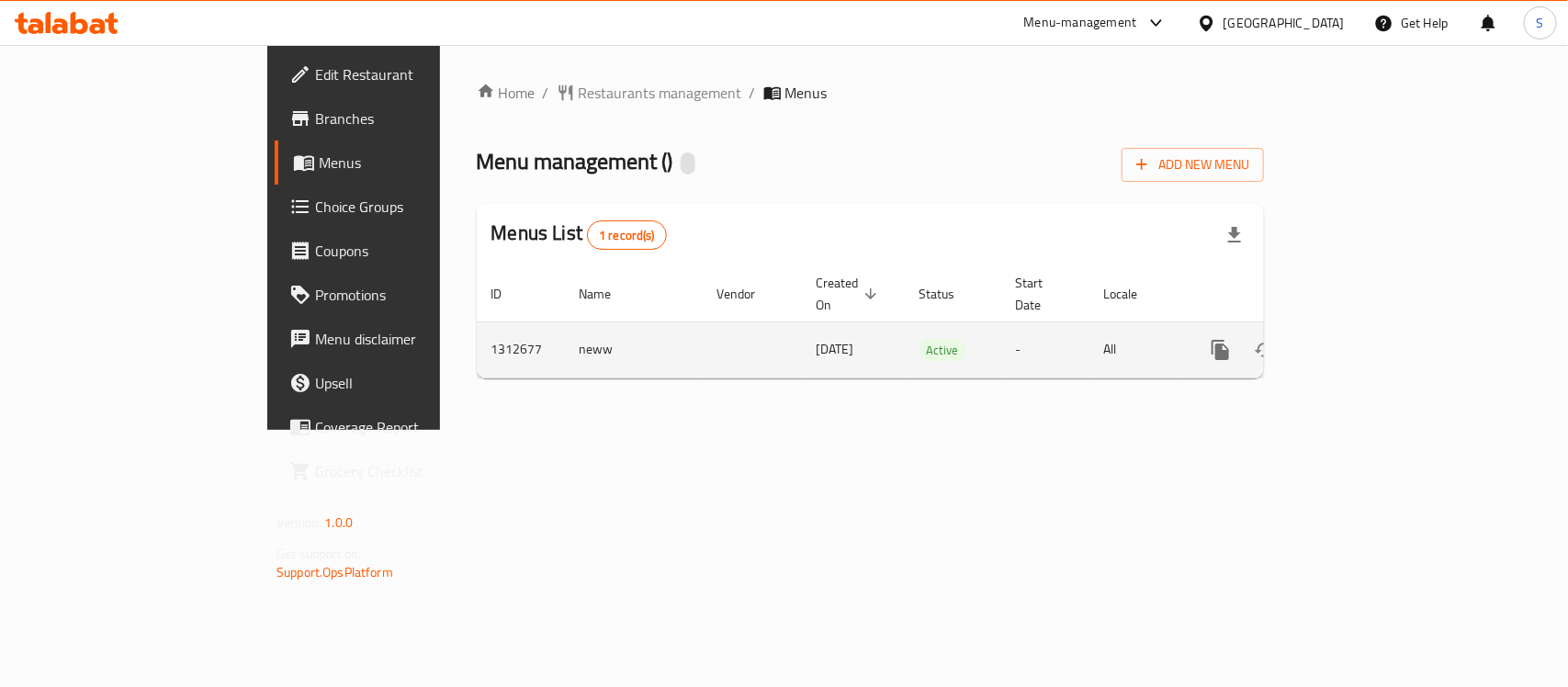
click at [1364, 339] on icon "enhanced table" at bounding box center [1353, 350] width 22 height 22
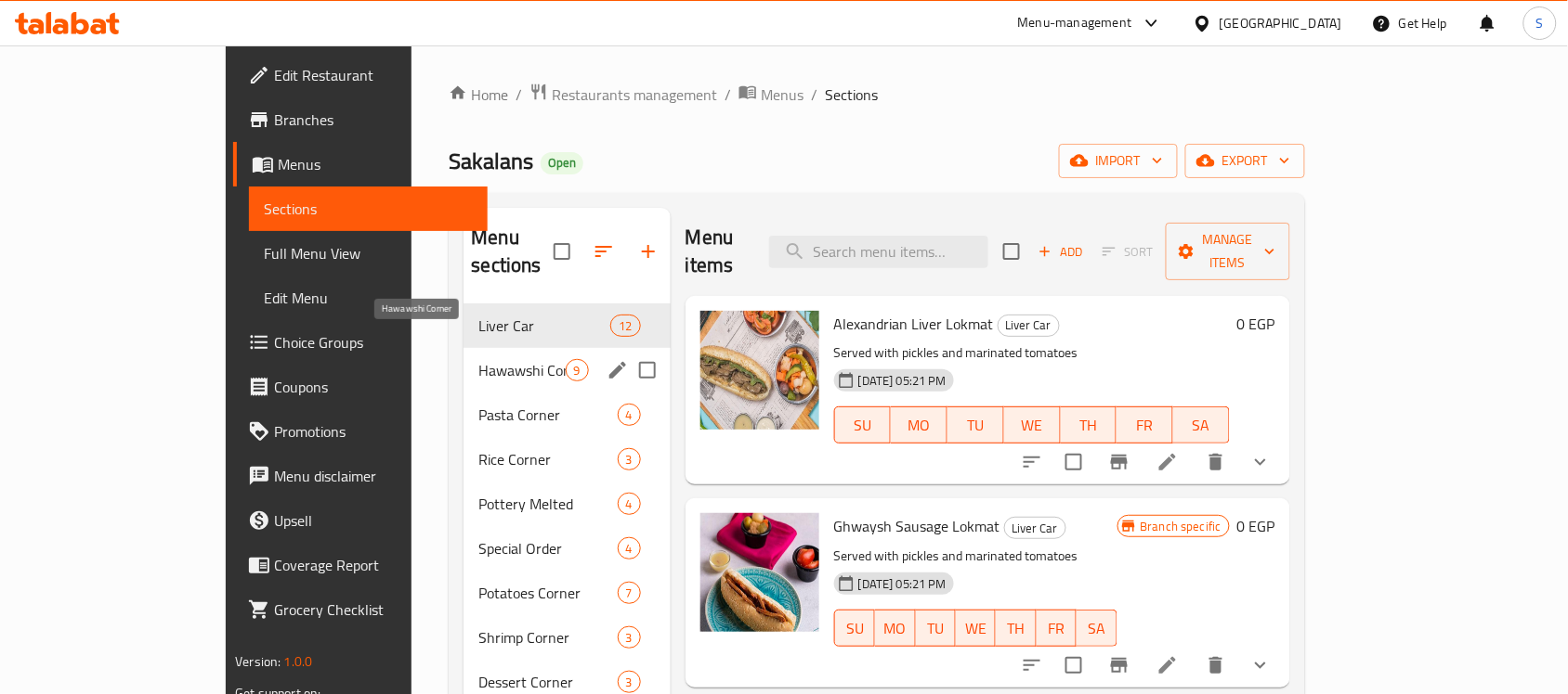
click at [478, 360] on span "Hawawshi Corner" at bounding box center [521, 371] width 86 height 22
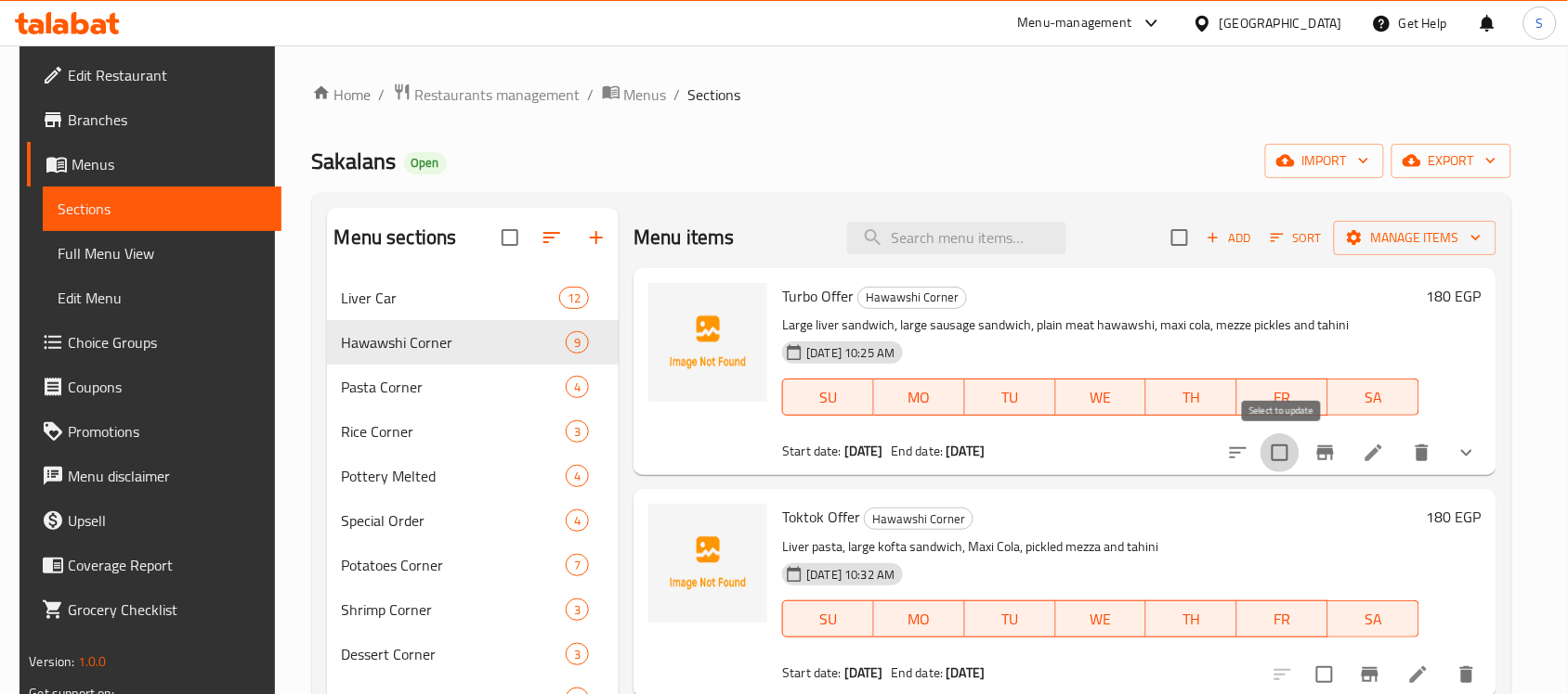
click at [1275, 458] on input "checkbox" at bounding box center [1280, 453] width 39 height 39
checkbox input "true"
click at [1312, 686] on input "checkbox" at bounding box center [1324, 675] width 39 height 39
checkbox input "true"
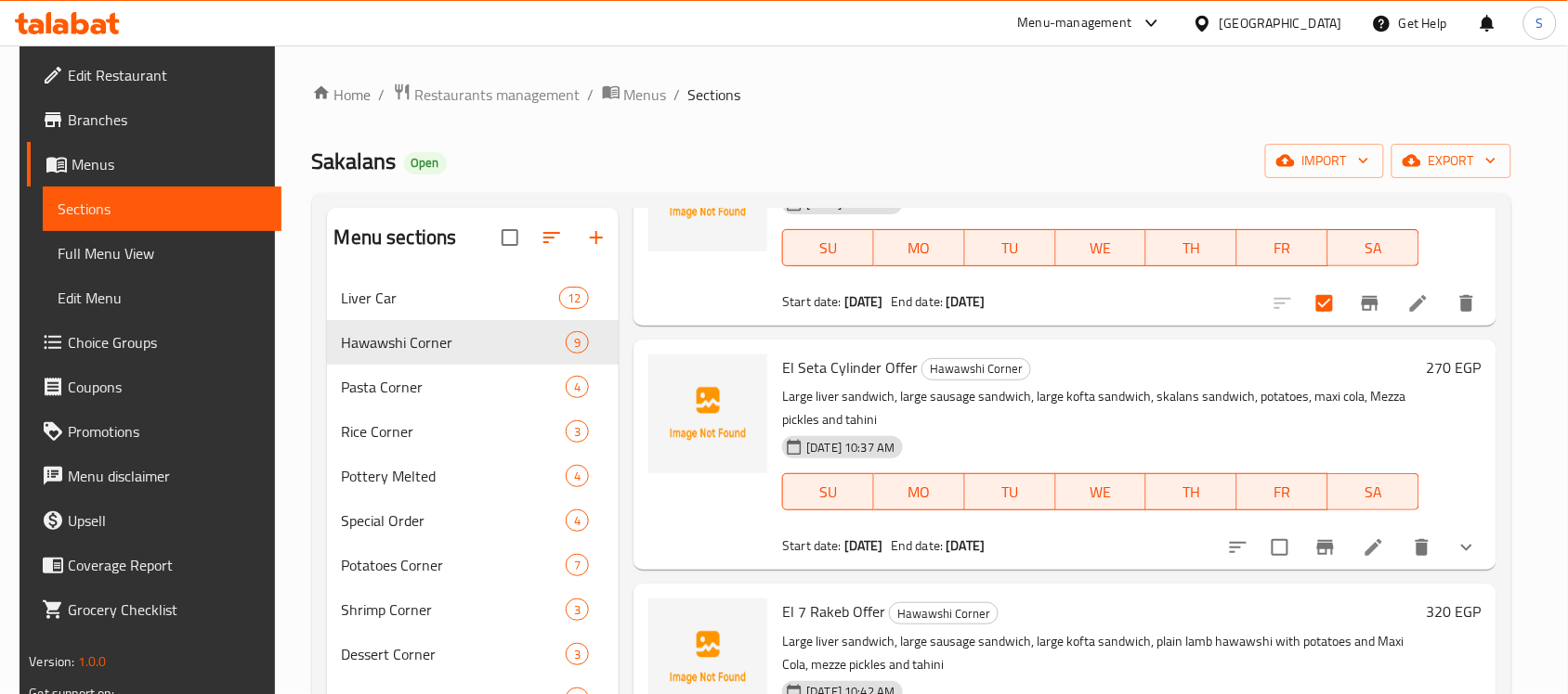
scroll to position [392, 0]
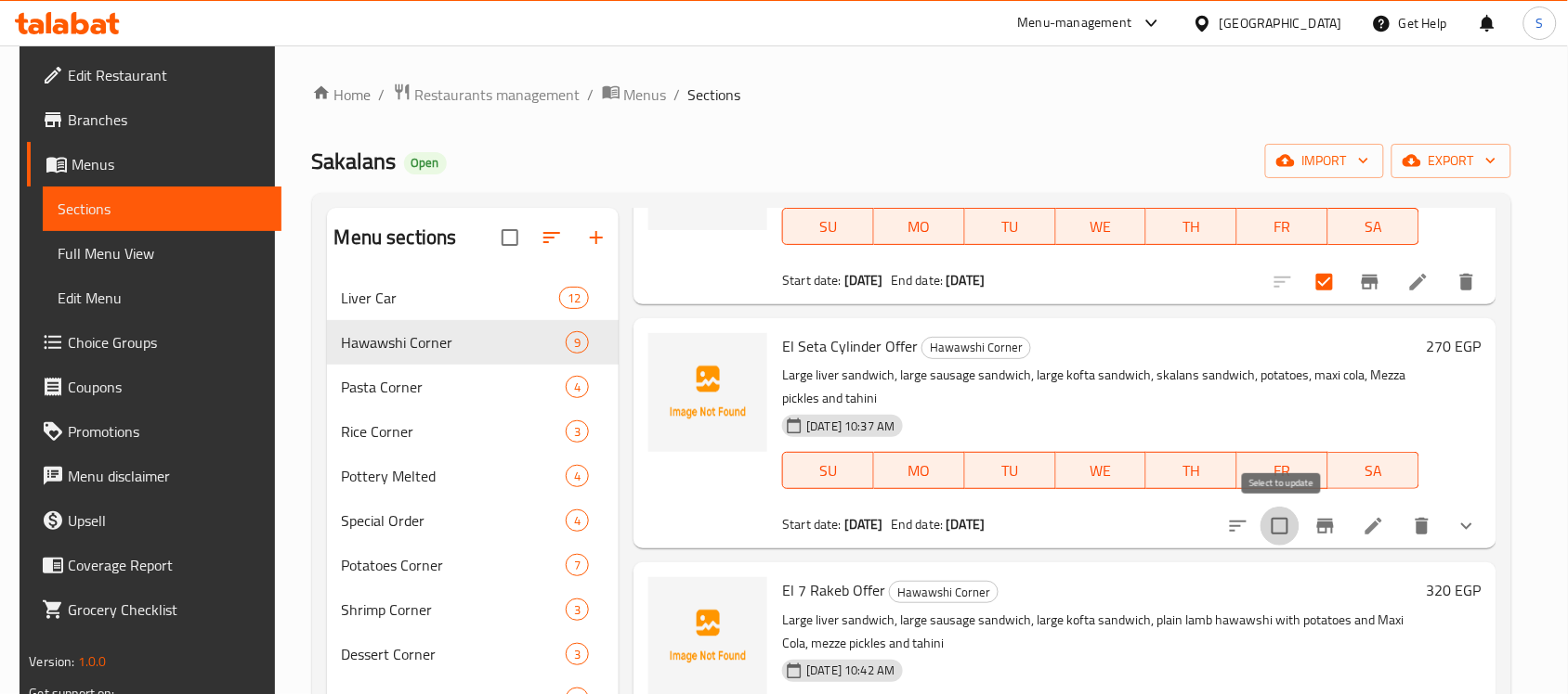
click at [1297, 528] on input "checkbox" at bounding box center [1280, 527] width 39 height 39
checkbox input "true"
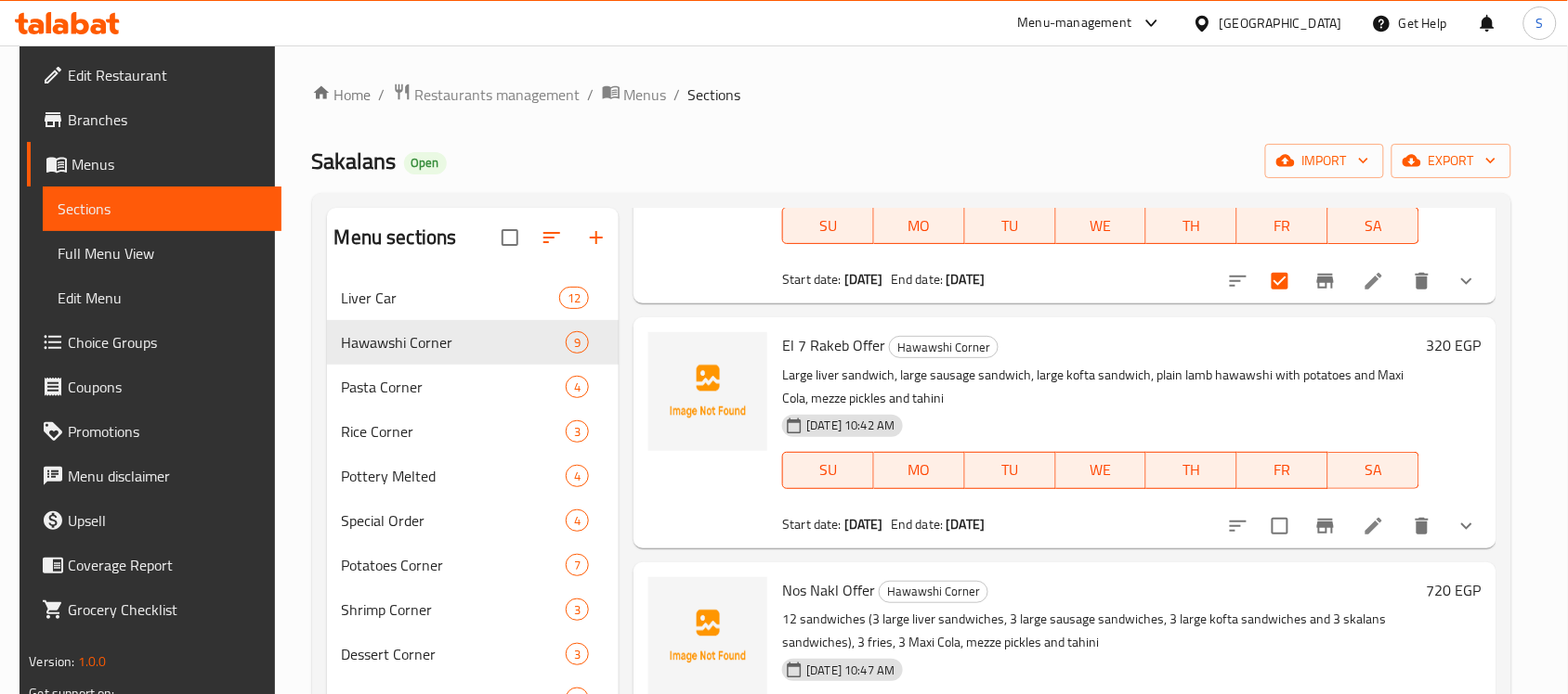
click at [1294, 539] on input "checkbox" at bounding box center [1280, 527] width 39 height 39
checkbox input "true"
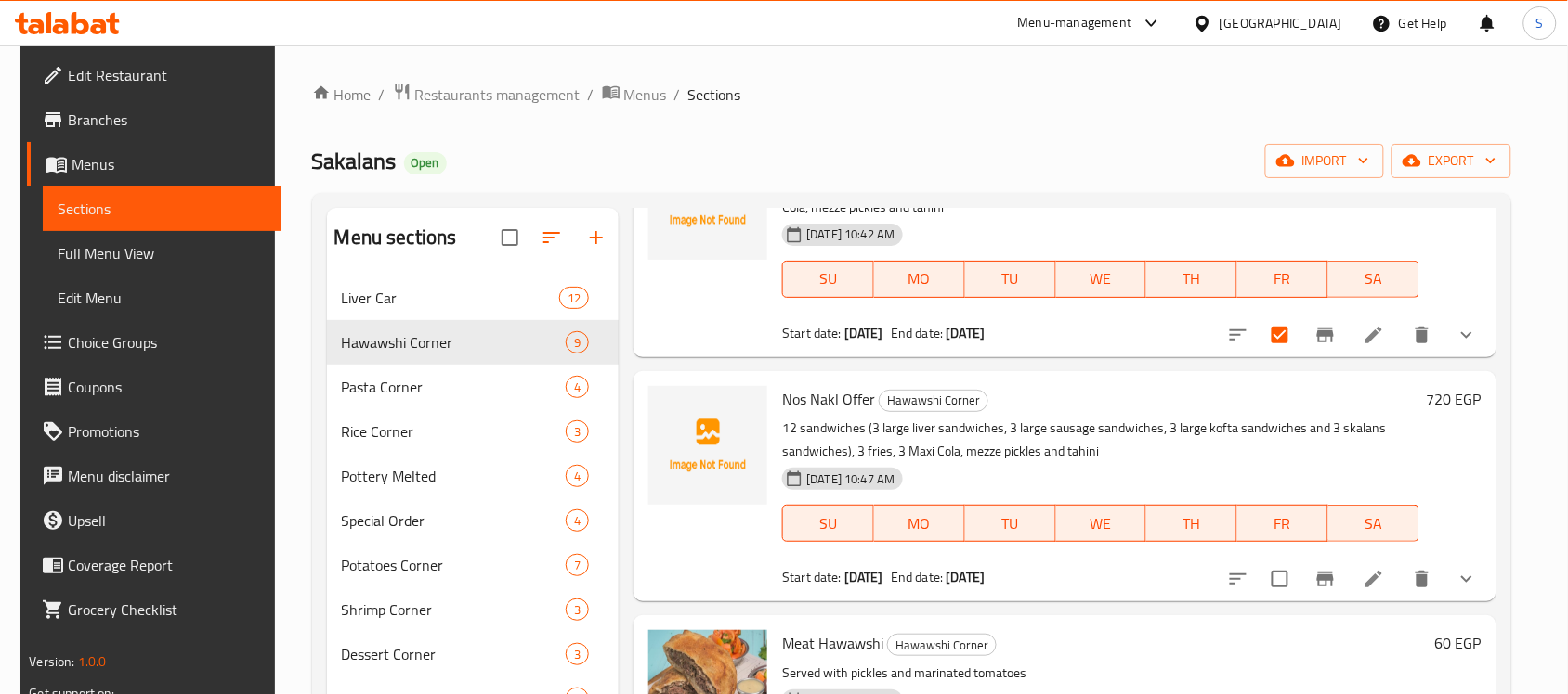
scroll to position [875, 0]
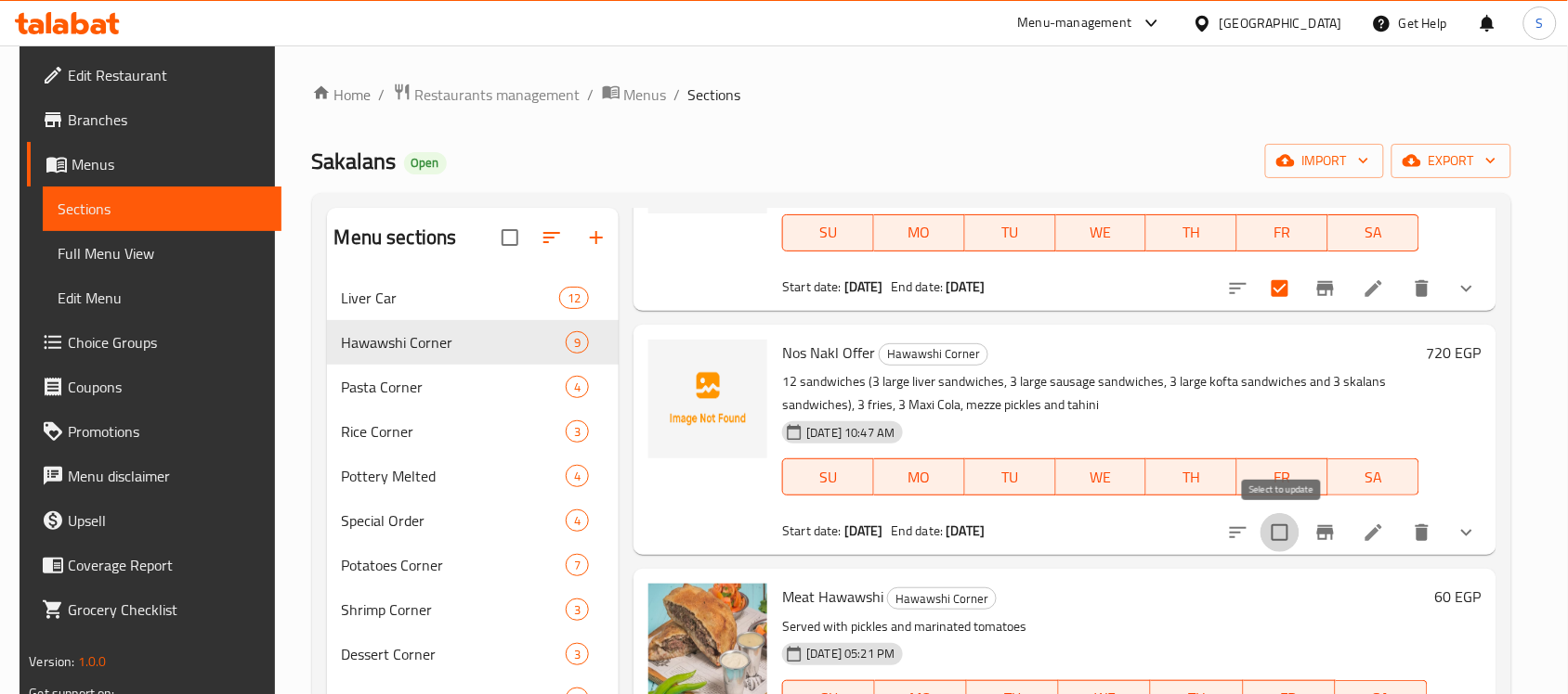
click at [1283, 536] on input "checkbox" at bounding box center [1280, 533] width 39 height 39
checkbox input "true"
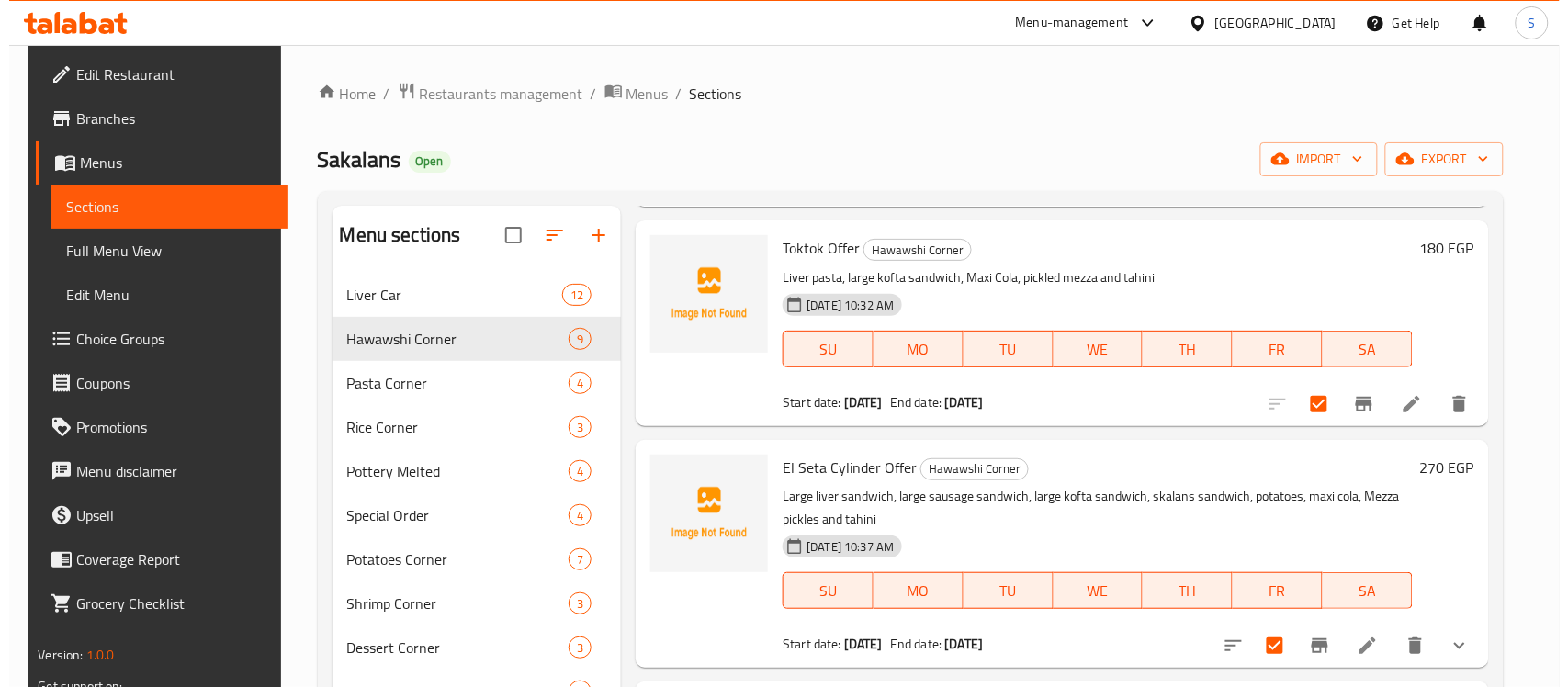
scroll to position [0, 0]
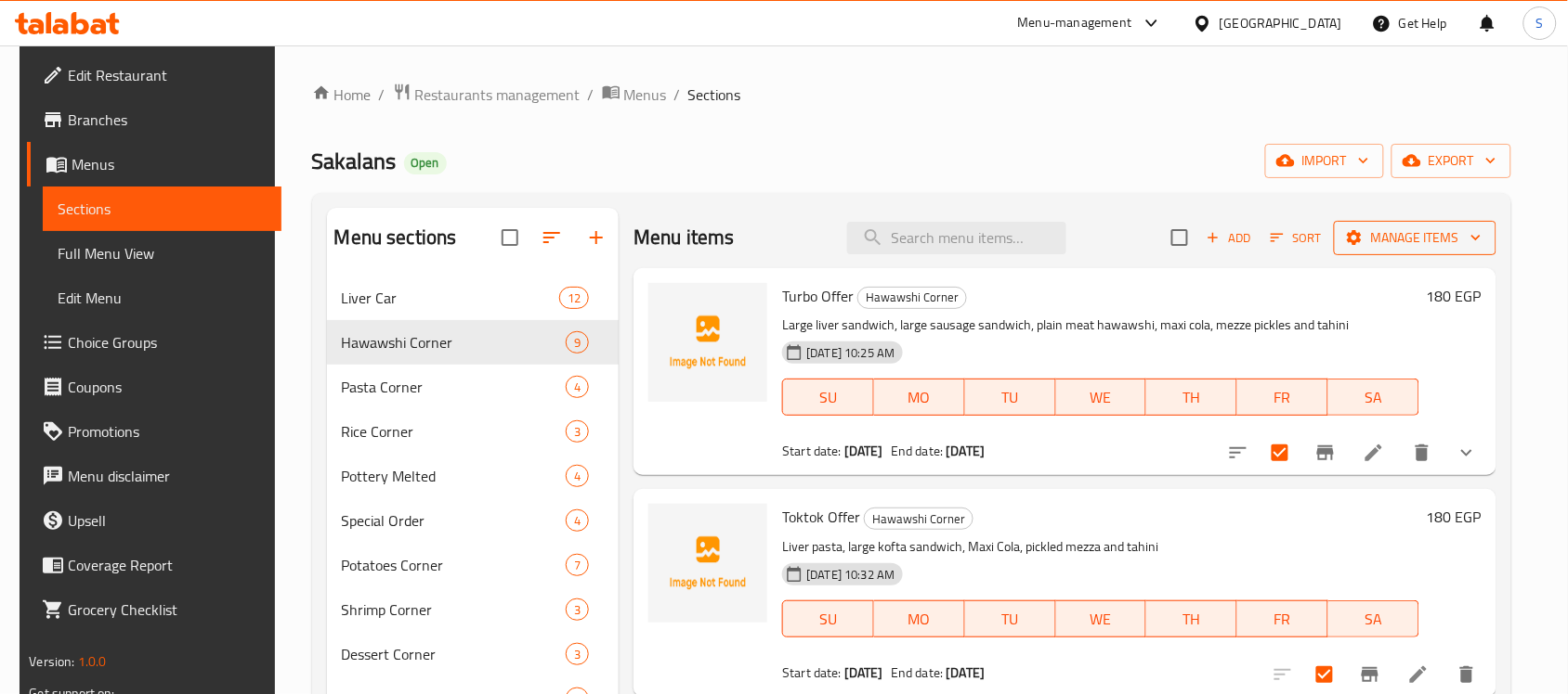
click at [1432, 247] on span "Manage items" at bounding box center [1415, 238] width 133 height 23
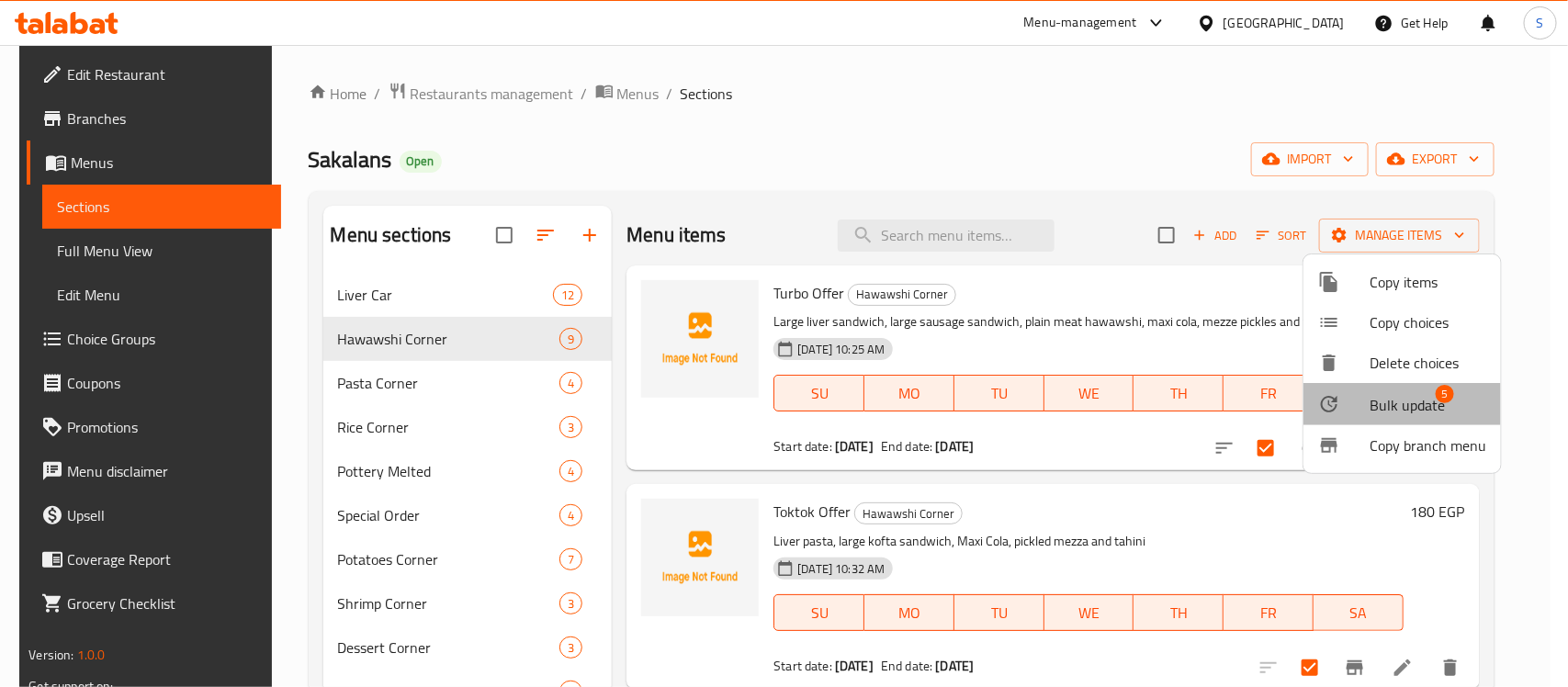
click at [1412, 406] on span "Bulk update" at bounding box center [1407, 405] width 76 height 22
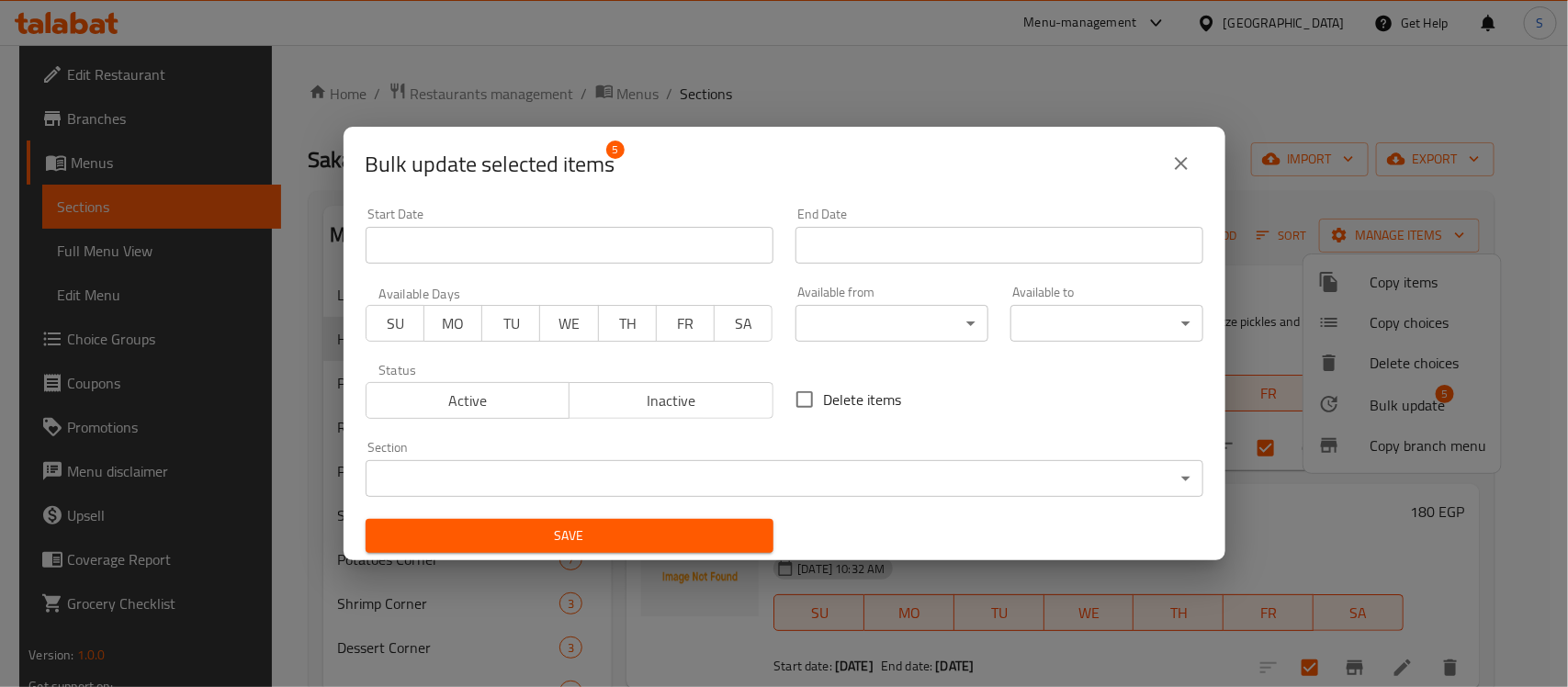
click at [599, 404] on span "Inactive" at bounding box center [671, 400] width 189 height 27
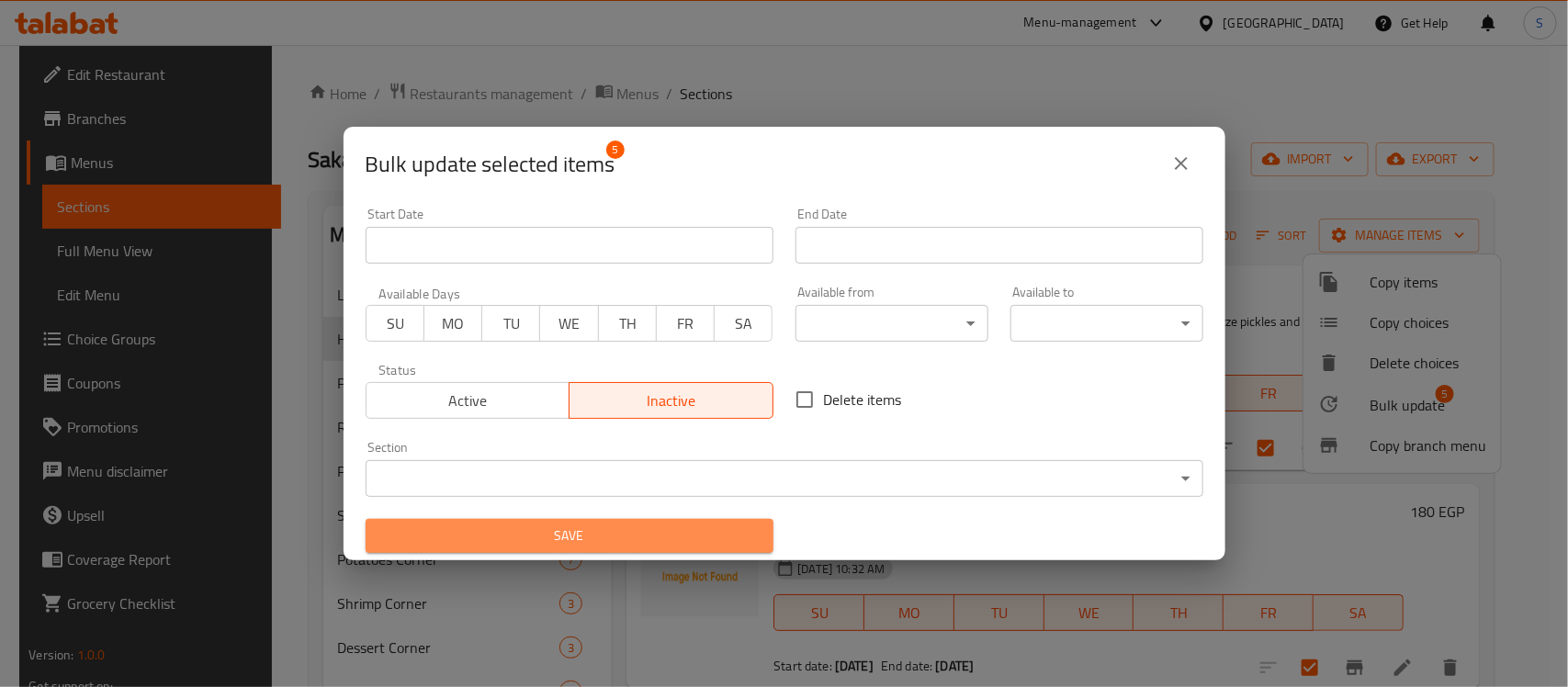
click at [613, 539] on span "Save" at bounding box center [568, 536] width 378 height 23
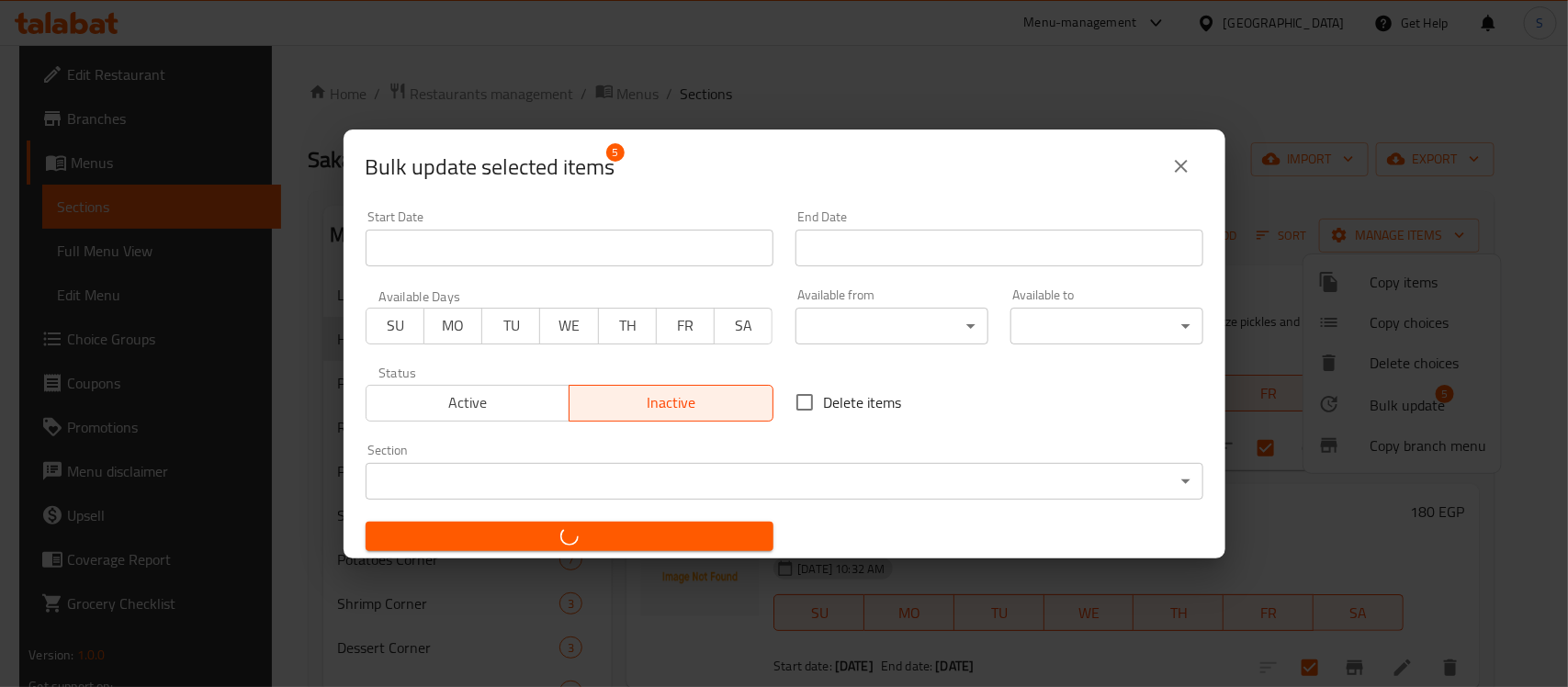
checkbox input "false"
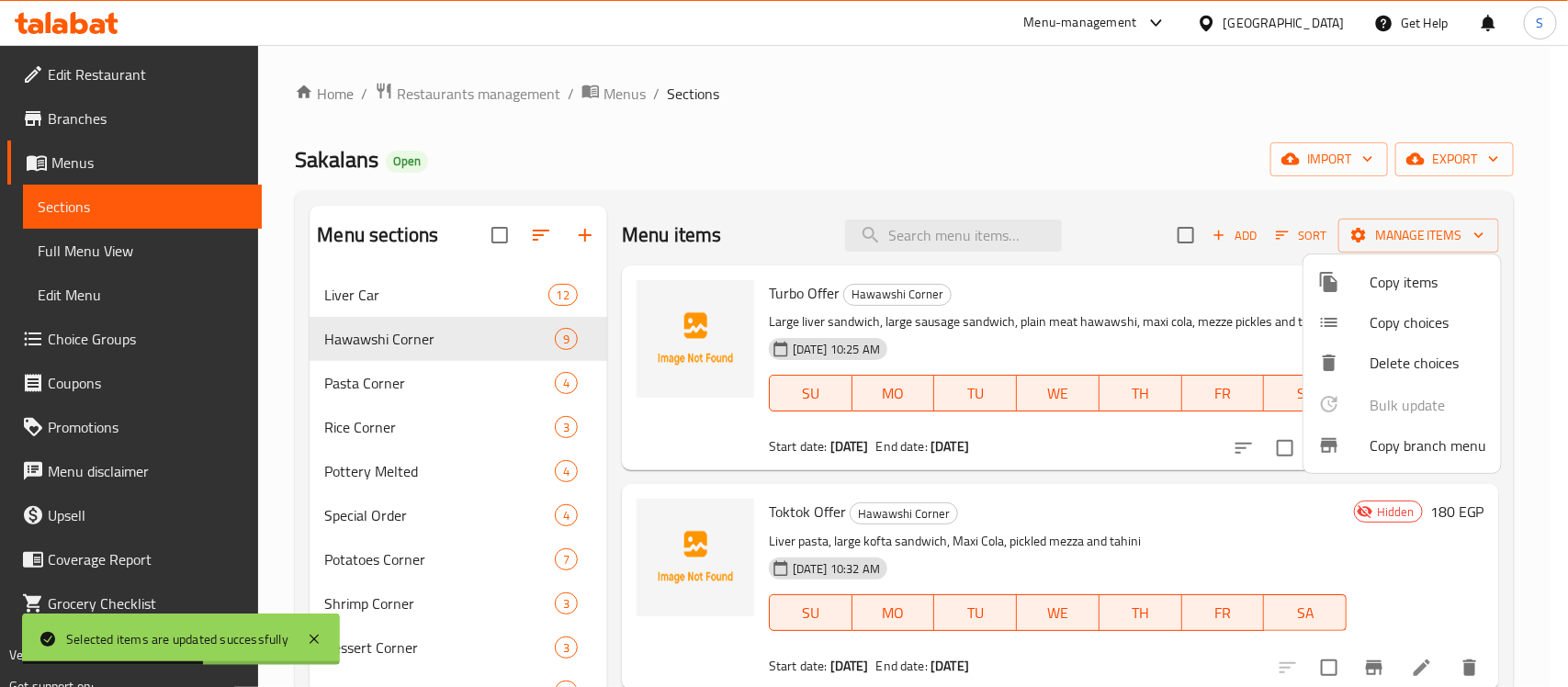
click at [1168, 289] on div at bounding box center [784, 343] width 1568 height 687
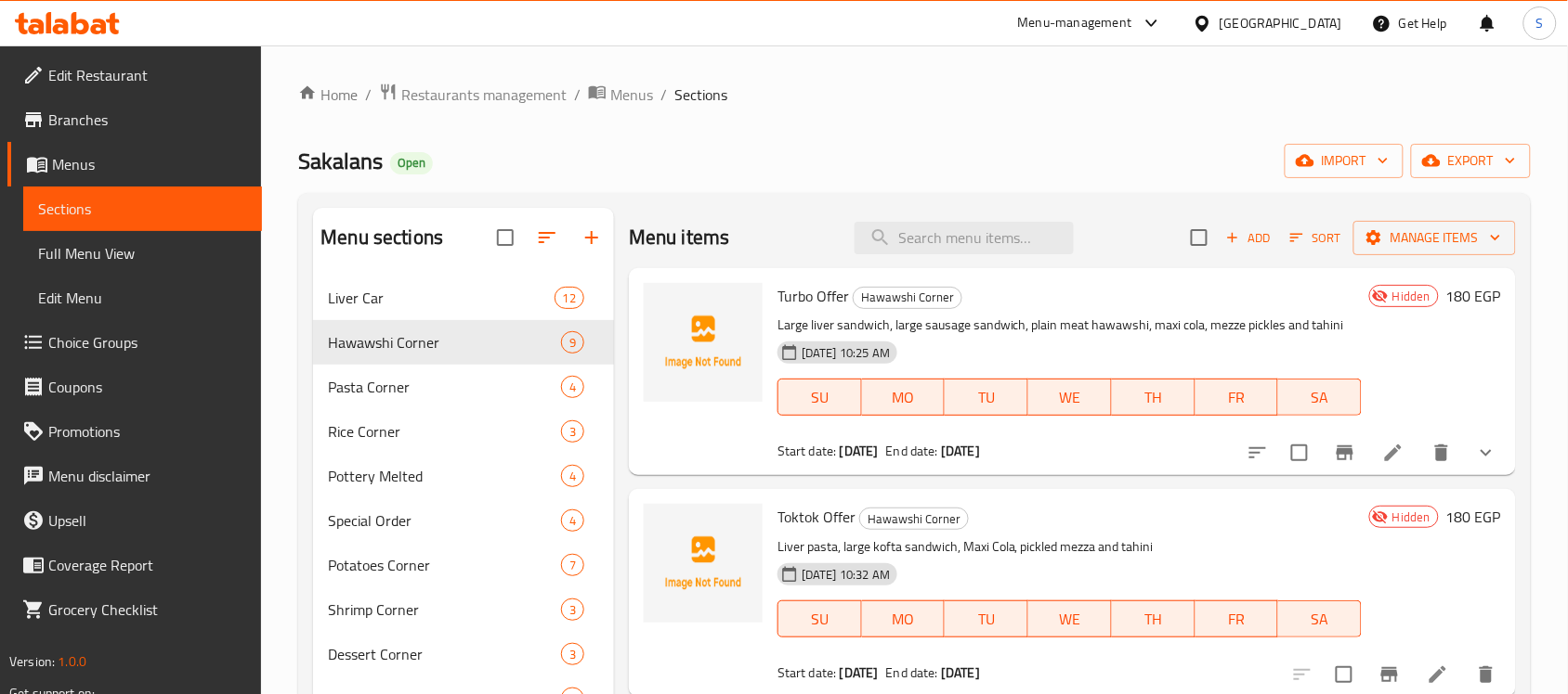
click at [80, 133] on link "Branches" at bounding box center [135, 120] width 254 height 45
